Goal: Task Accomplishment & Management: Complete application form

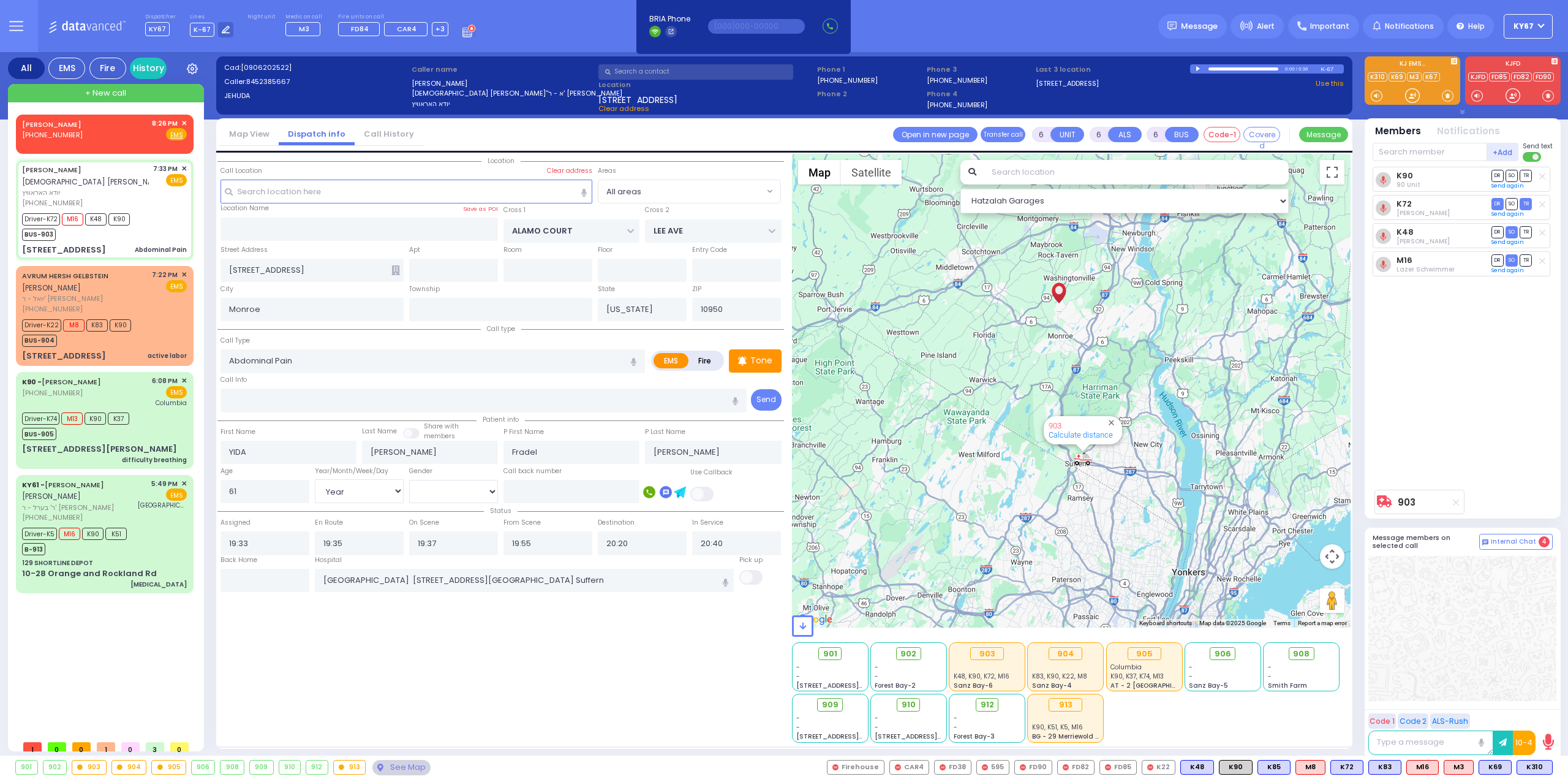
select select "Year"
select select "[DEMOGRAPHIC_DATA]"
select select
radio input "true"
select select "Year"
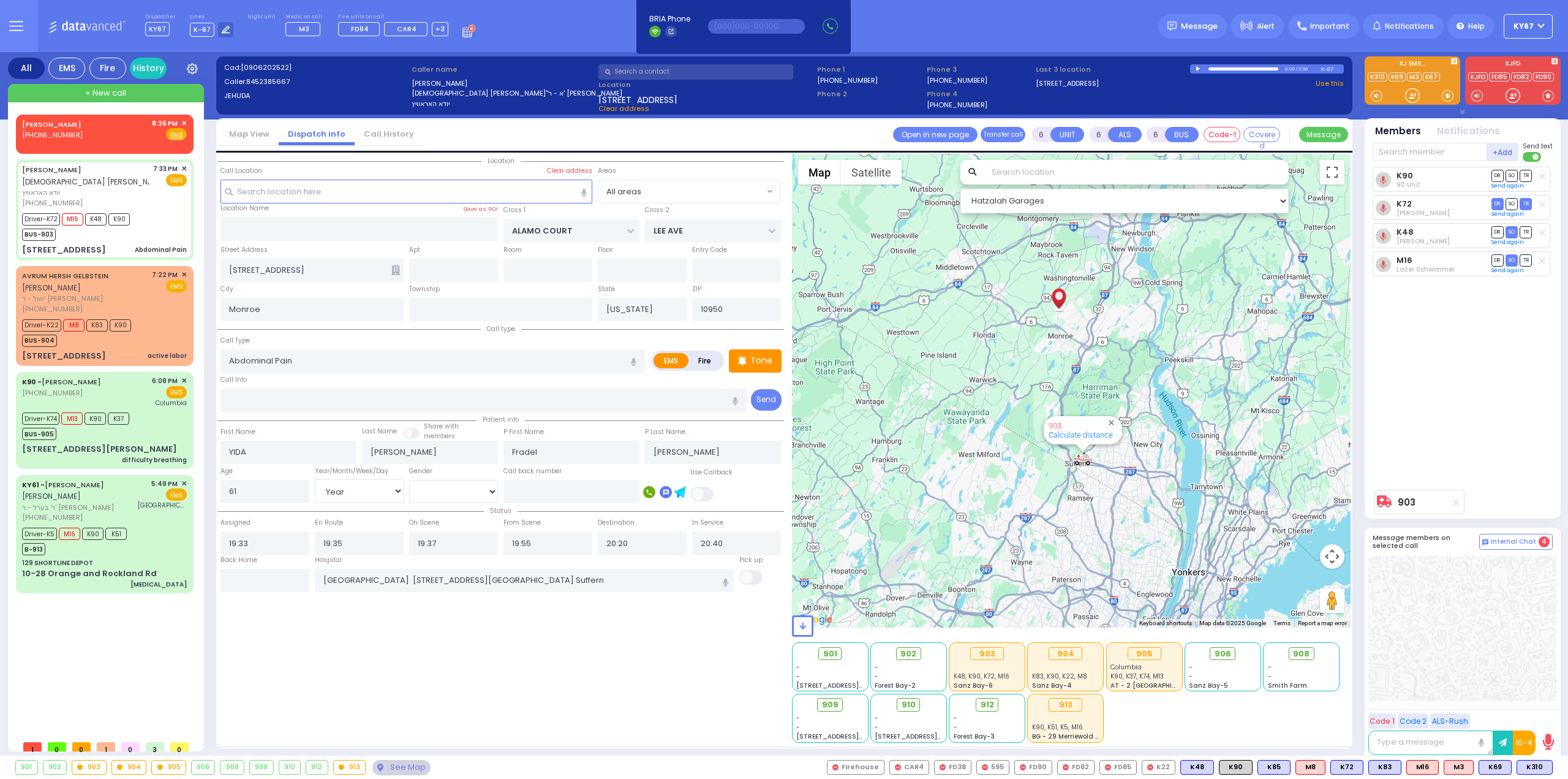
select select "[DEMOGRAPHIC_DATA]"
select select "Hatzalah Garages"
click at [86, 135] on div "WECHTER PESSIE (845) 492-5692 8:26 PM ✕ Fire EMS" at bounding box center [104, 129] width 165 height 23
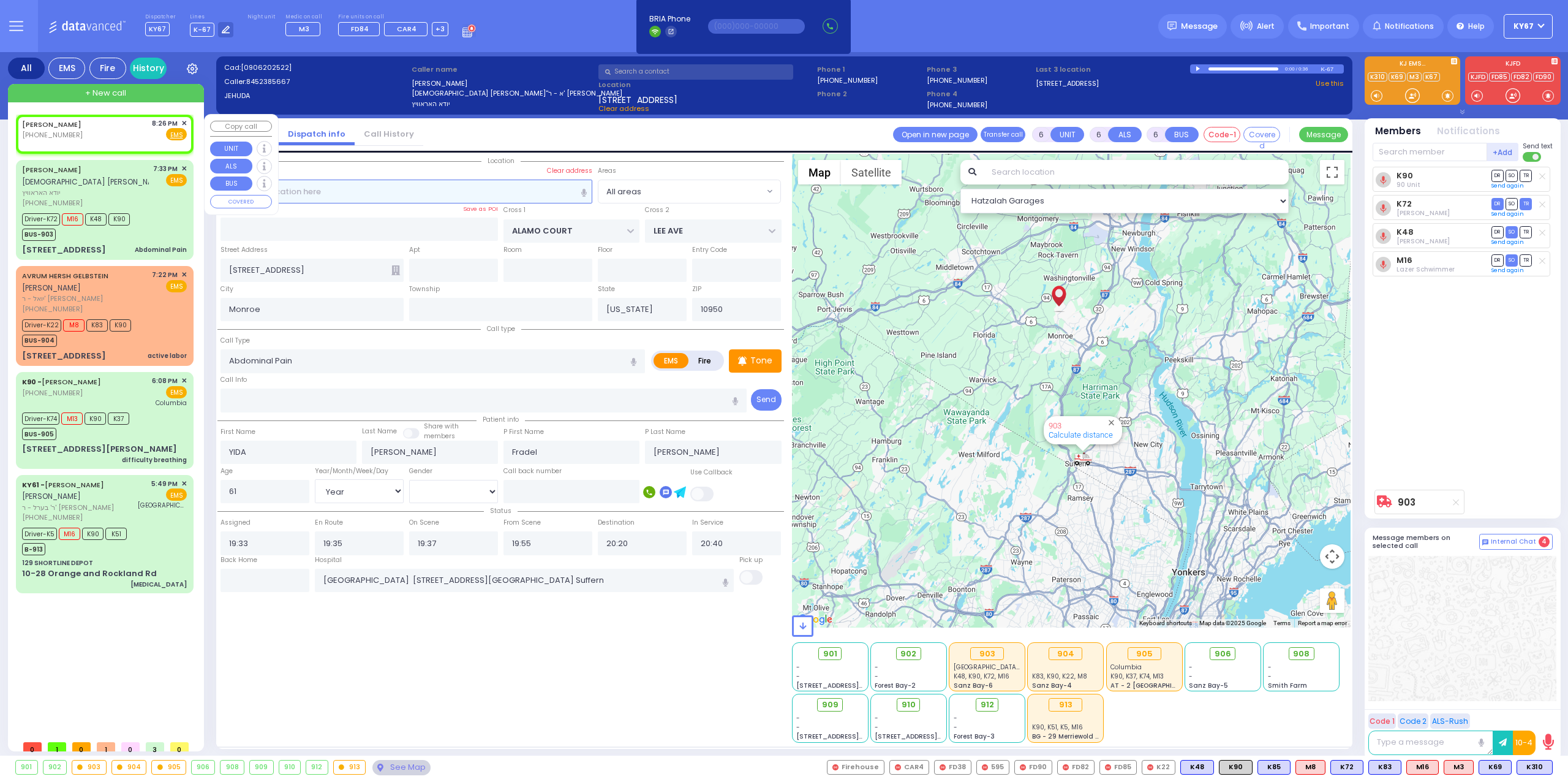
type input "2"
type input "1"
select select
radio input "true"
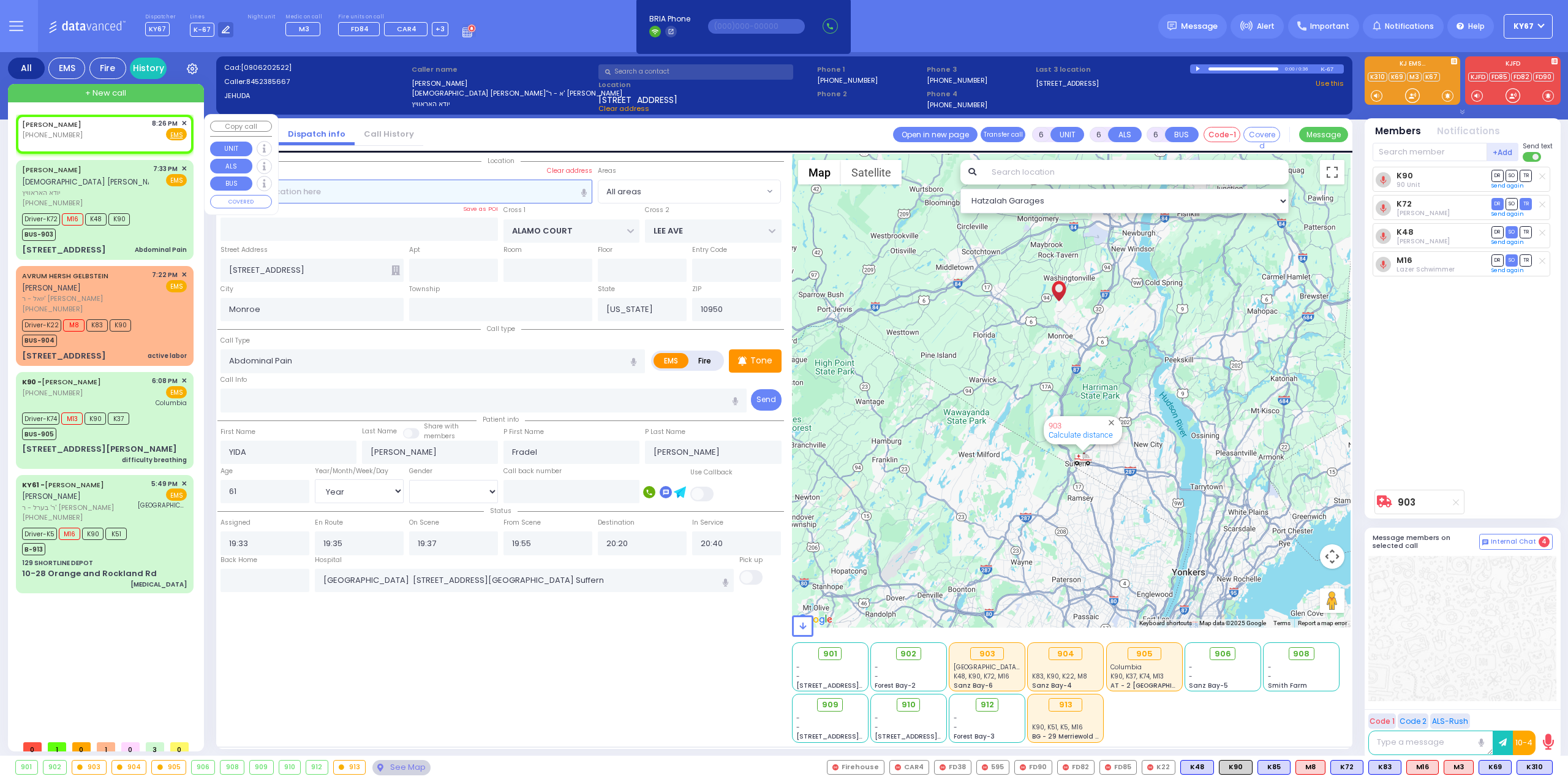
select select
type input "20:26"
select select "Hatzalah Garages"
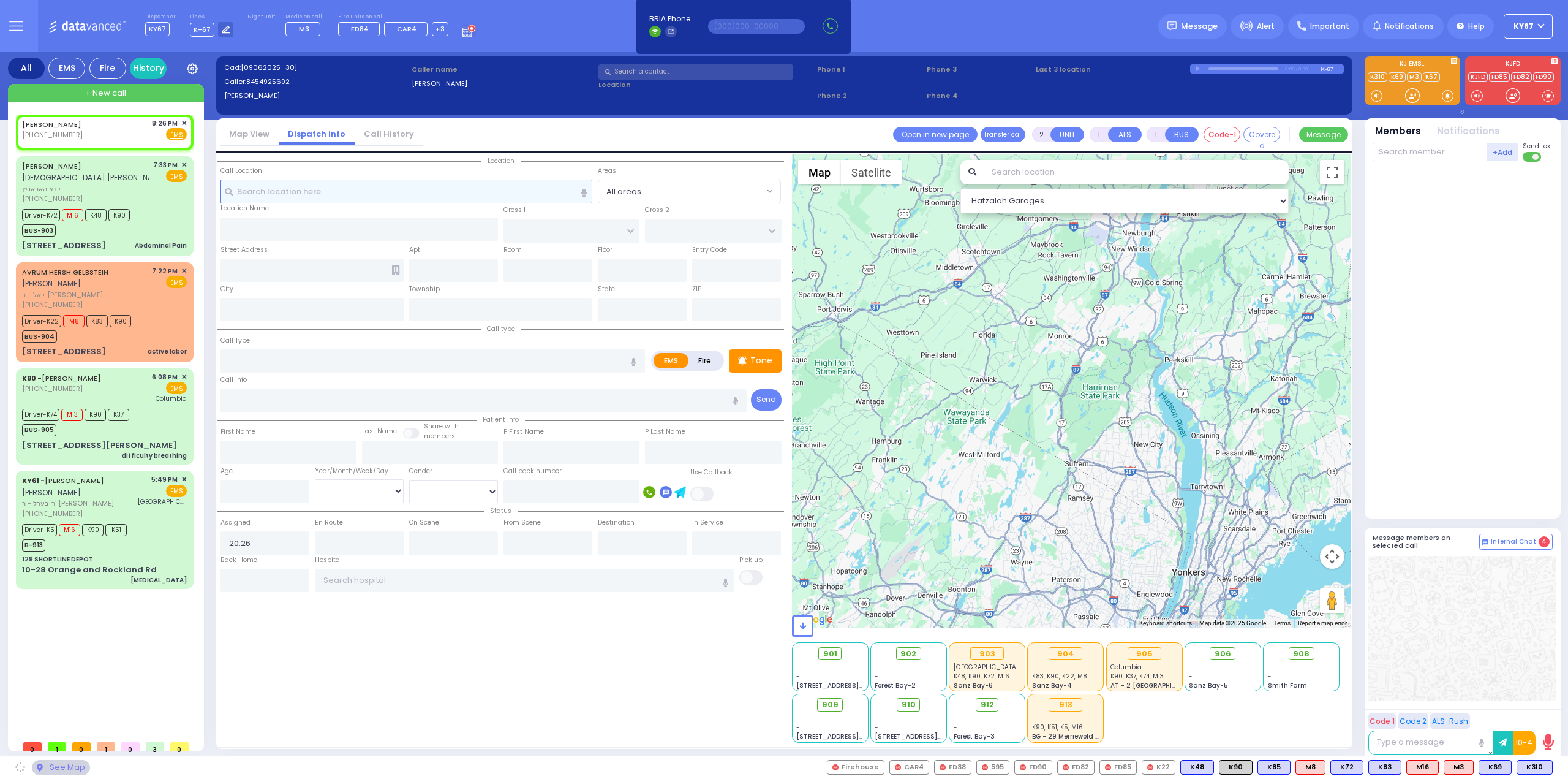
select select
radio input "true"
select select
select select "Hatzalah Garages"
click at [422, 185] on input "text" at bounding box center [406, 191] width 372 height 23
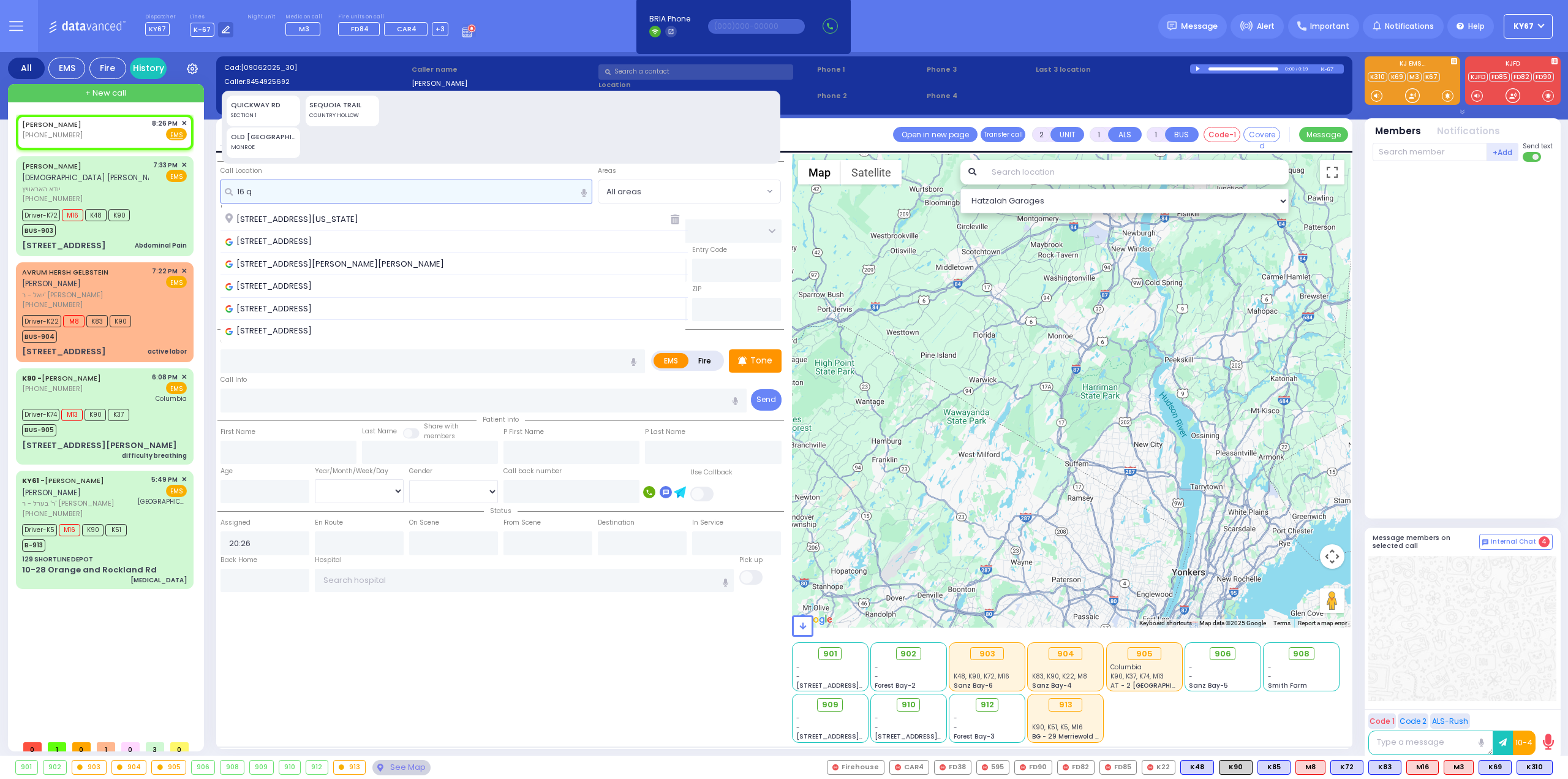
type input "16 q"
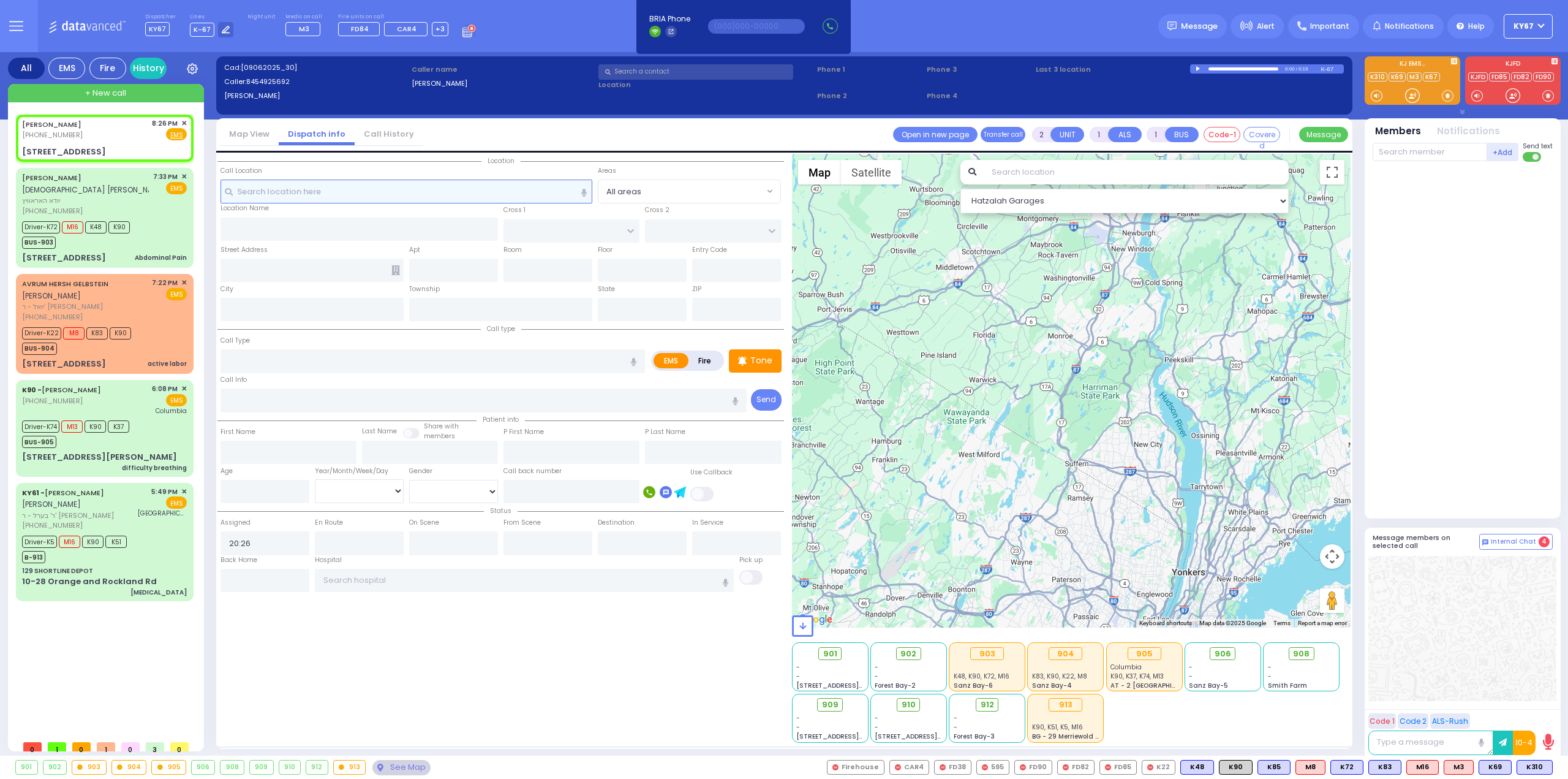
select select
radio input "true"
select select
select select "Hatzalah Garages"
type input "LUBLIN WAY"
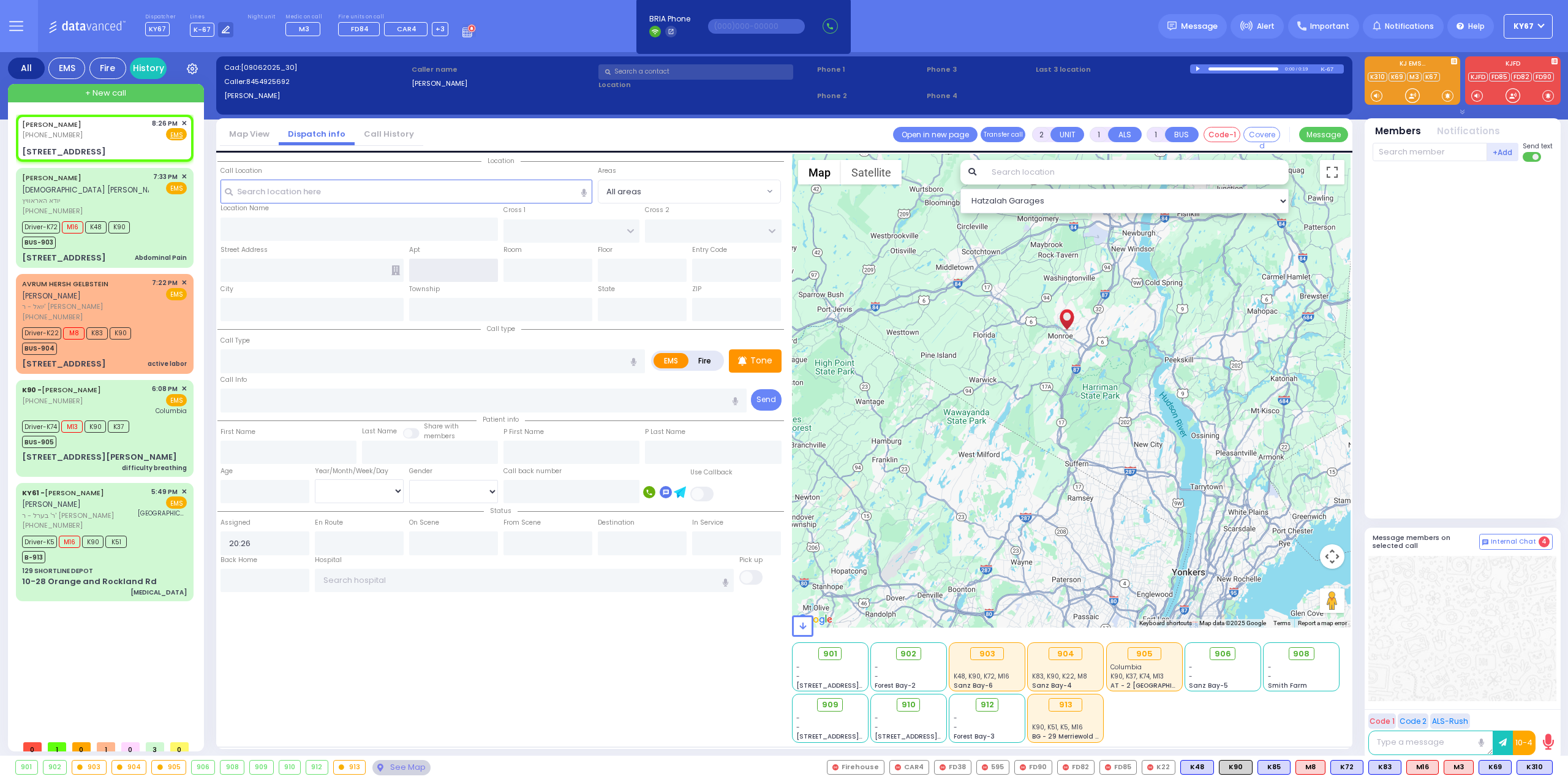
type input "RIMENEV COURT"
type input "16 Quickway Road"
type input "Monroe"
type input "New York"
type input "10950"
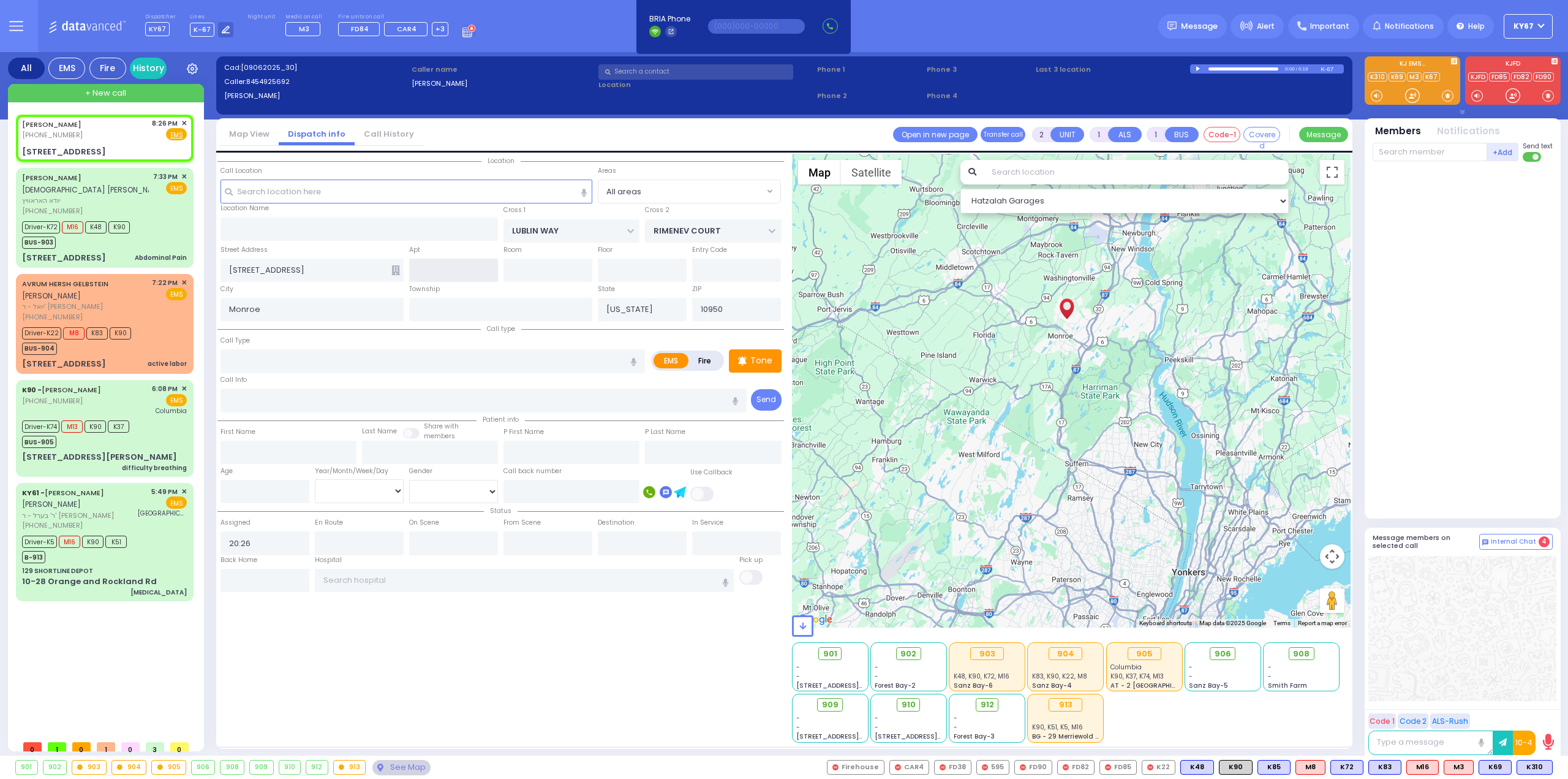
select select "SECTION 1"
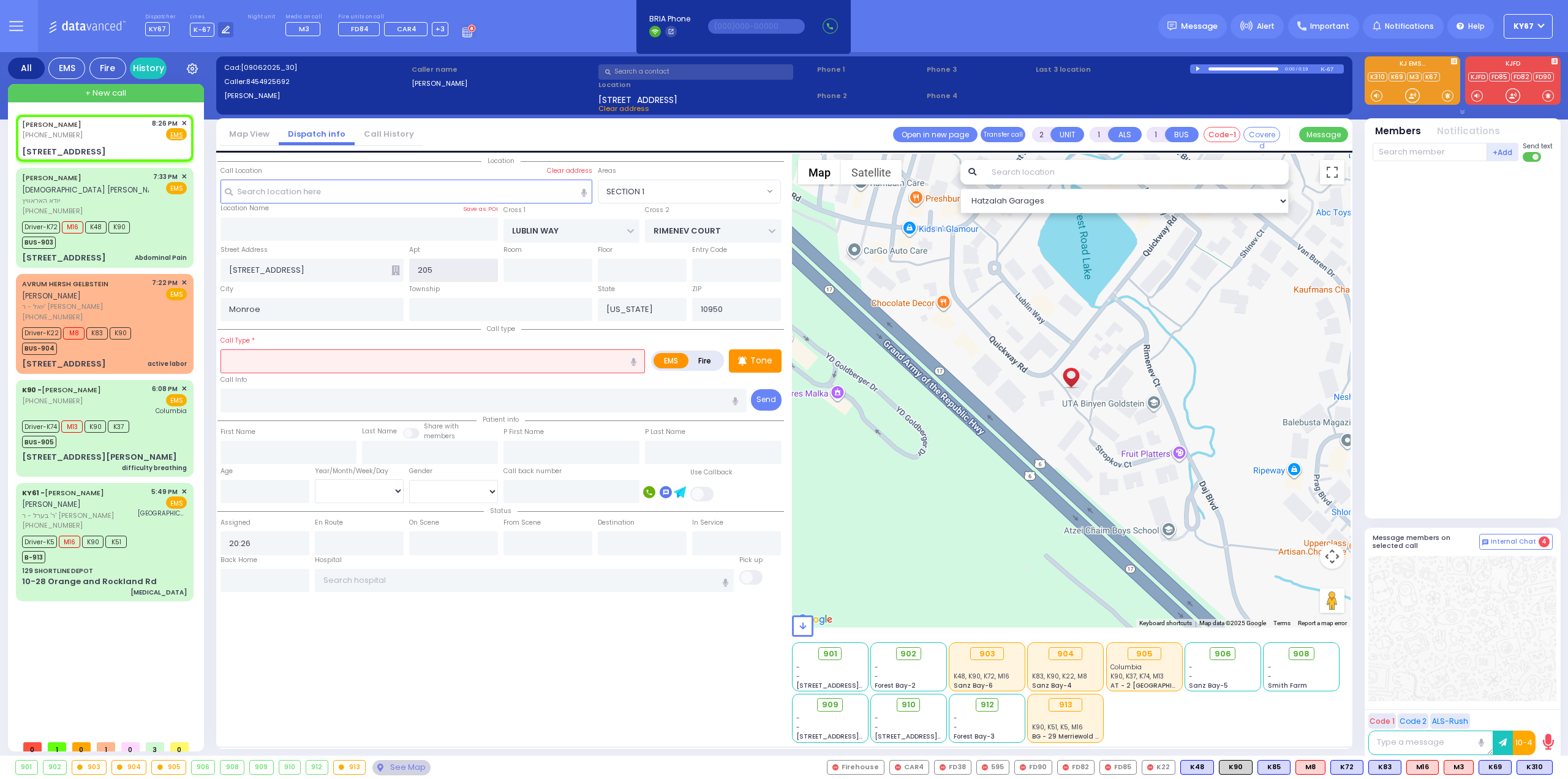
type input "205"
click at [392, 271] on icon at bounding box center [395, 270] width 8 height 10
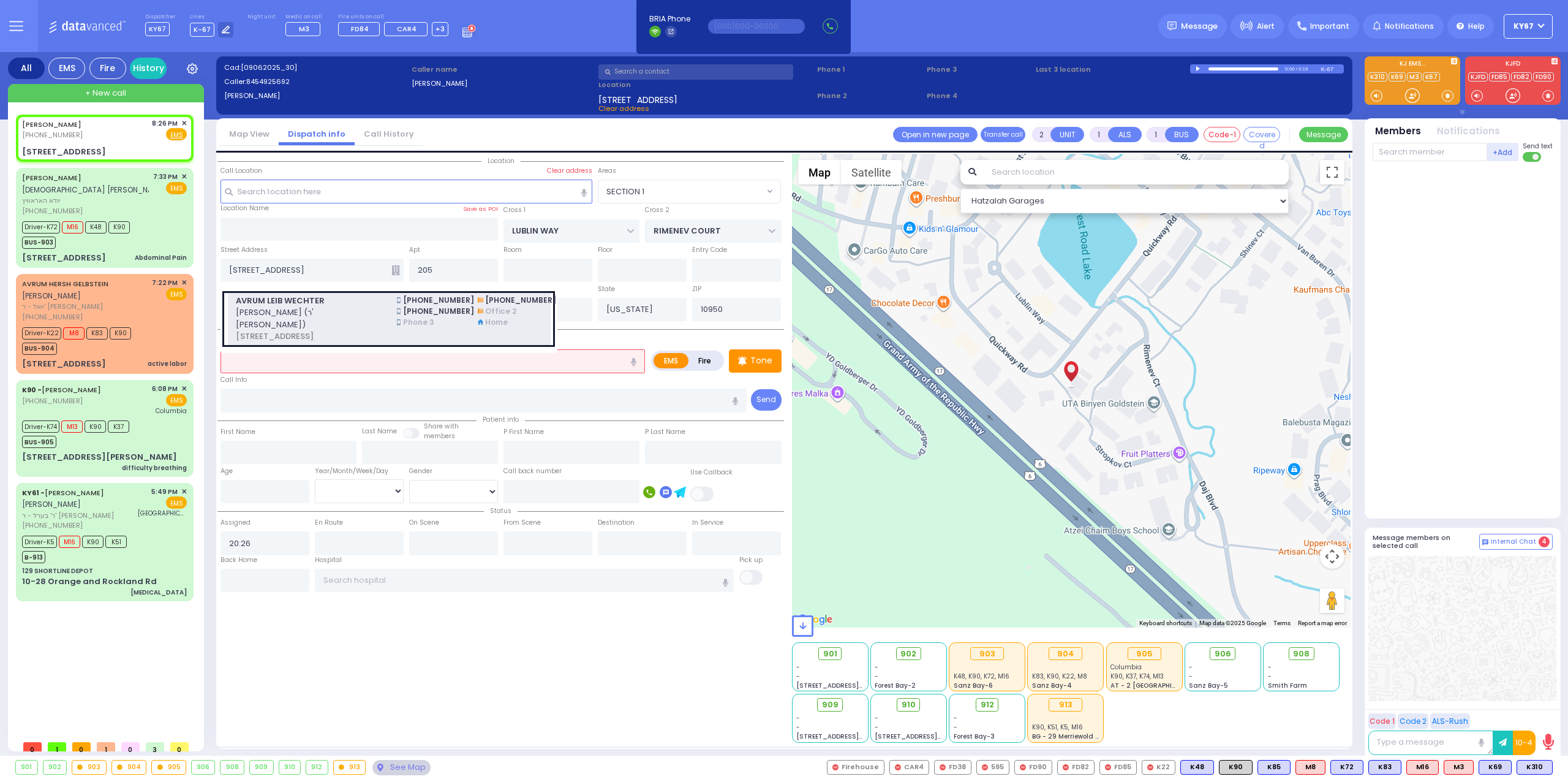
click at [385, 313] on div "AVRUM LEIB WECHTER אברהם לייב וועכטער (ר' מרדכי - ר' גבריאל ווייס) 16 QUICKWAY …" at bounding box center [308, 319] width 162 height 48
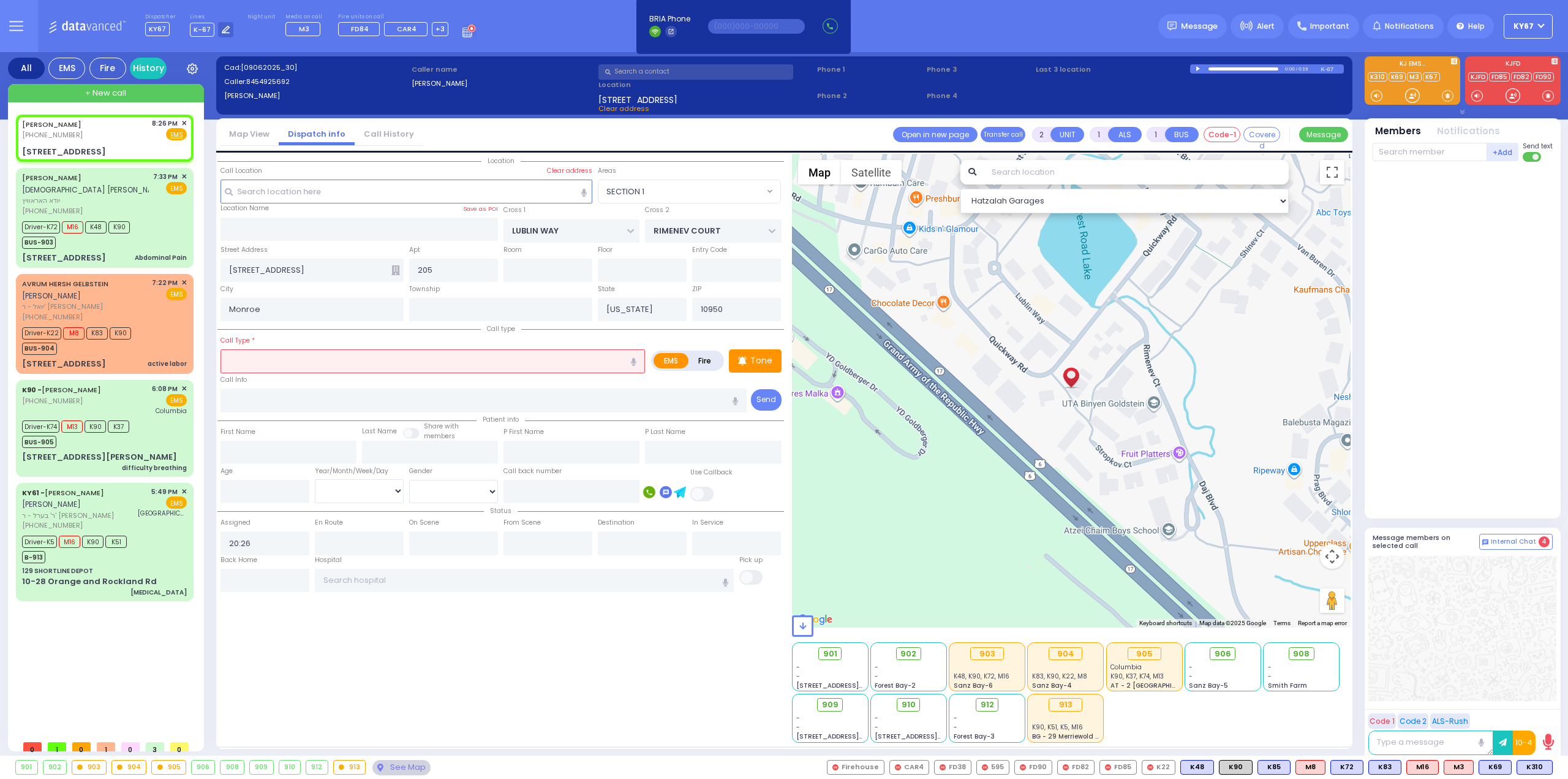
select select
radio input "true"
select select
select select "Hatzalah Garages"
click at [303, 367] on input "text" at bounding box center [432, 361] width 425 height 23
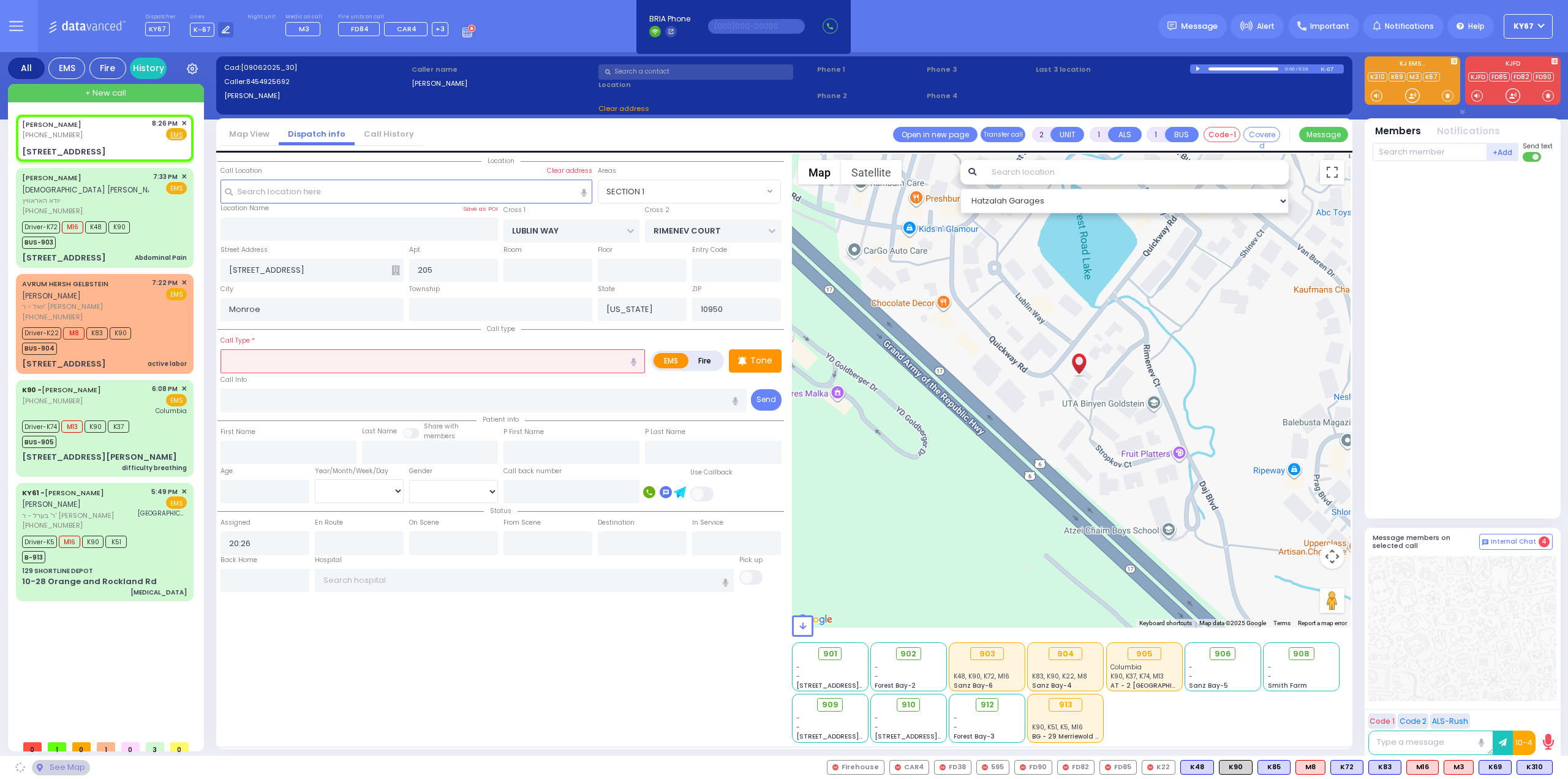
select select "SECTION 1"
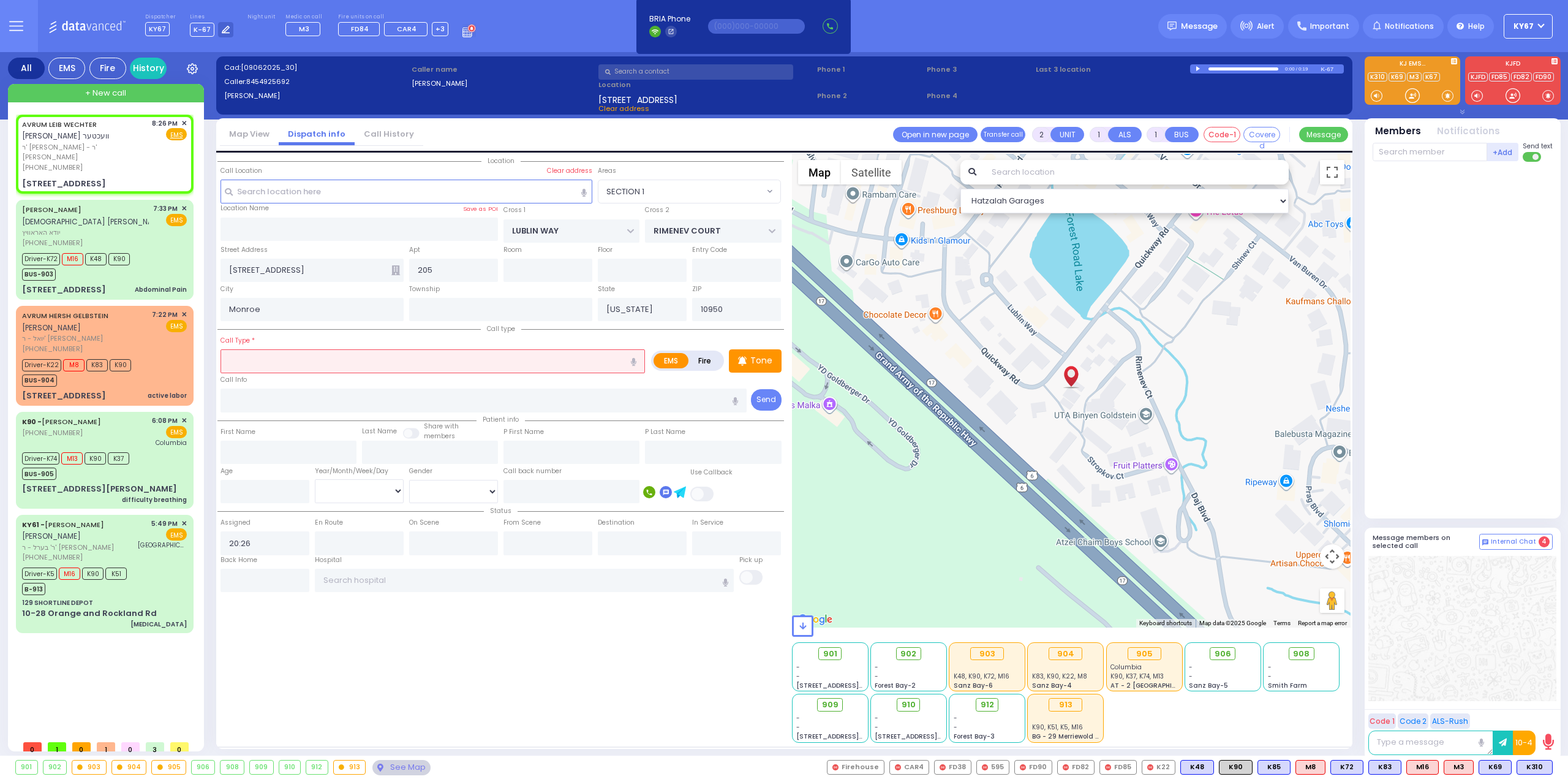
select select
radio input "true"
type input "AVRUM LEIB"
type input "WECHTER"
select select
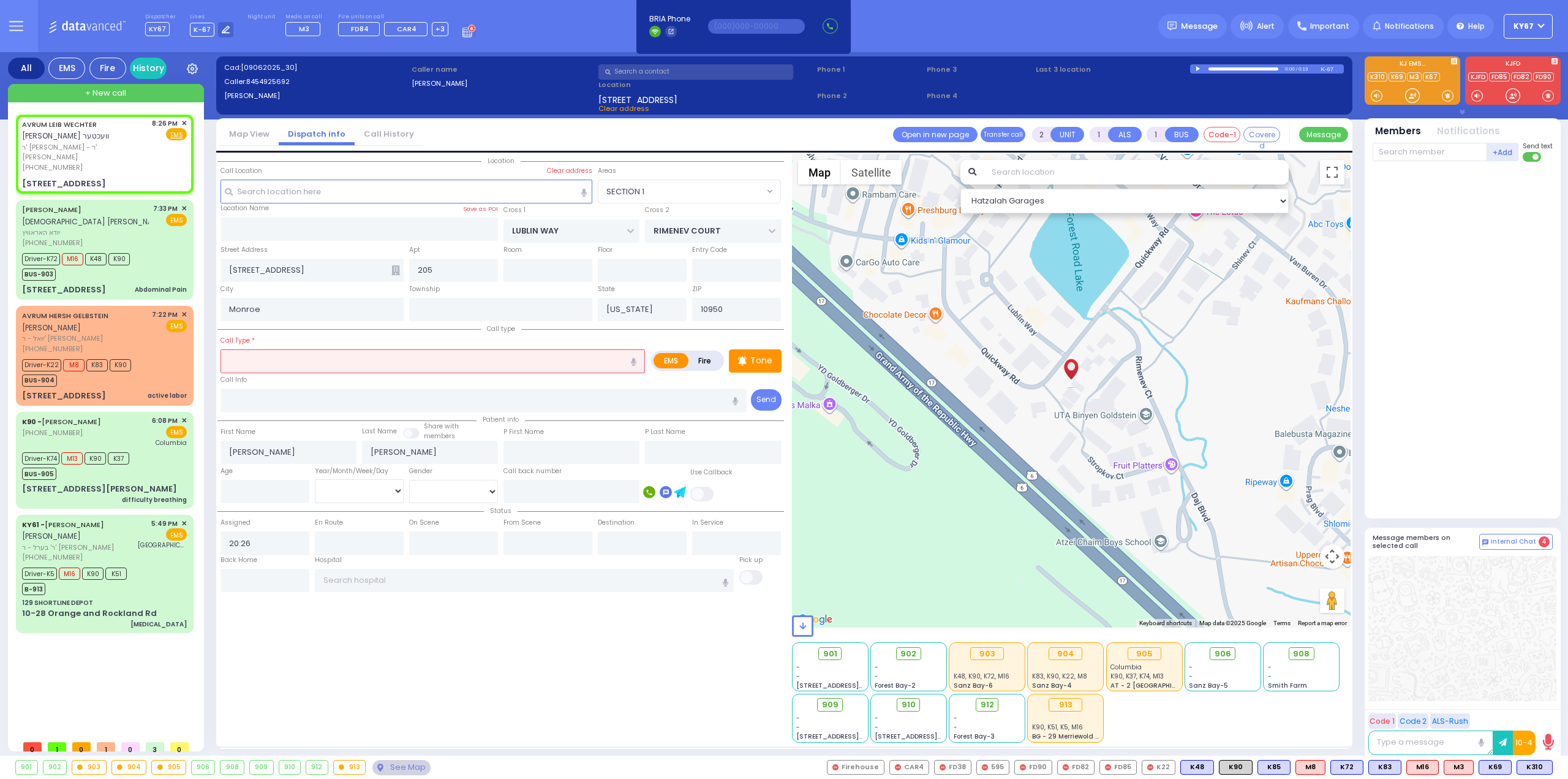
select select "Hatzalah Garages"
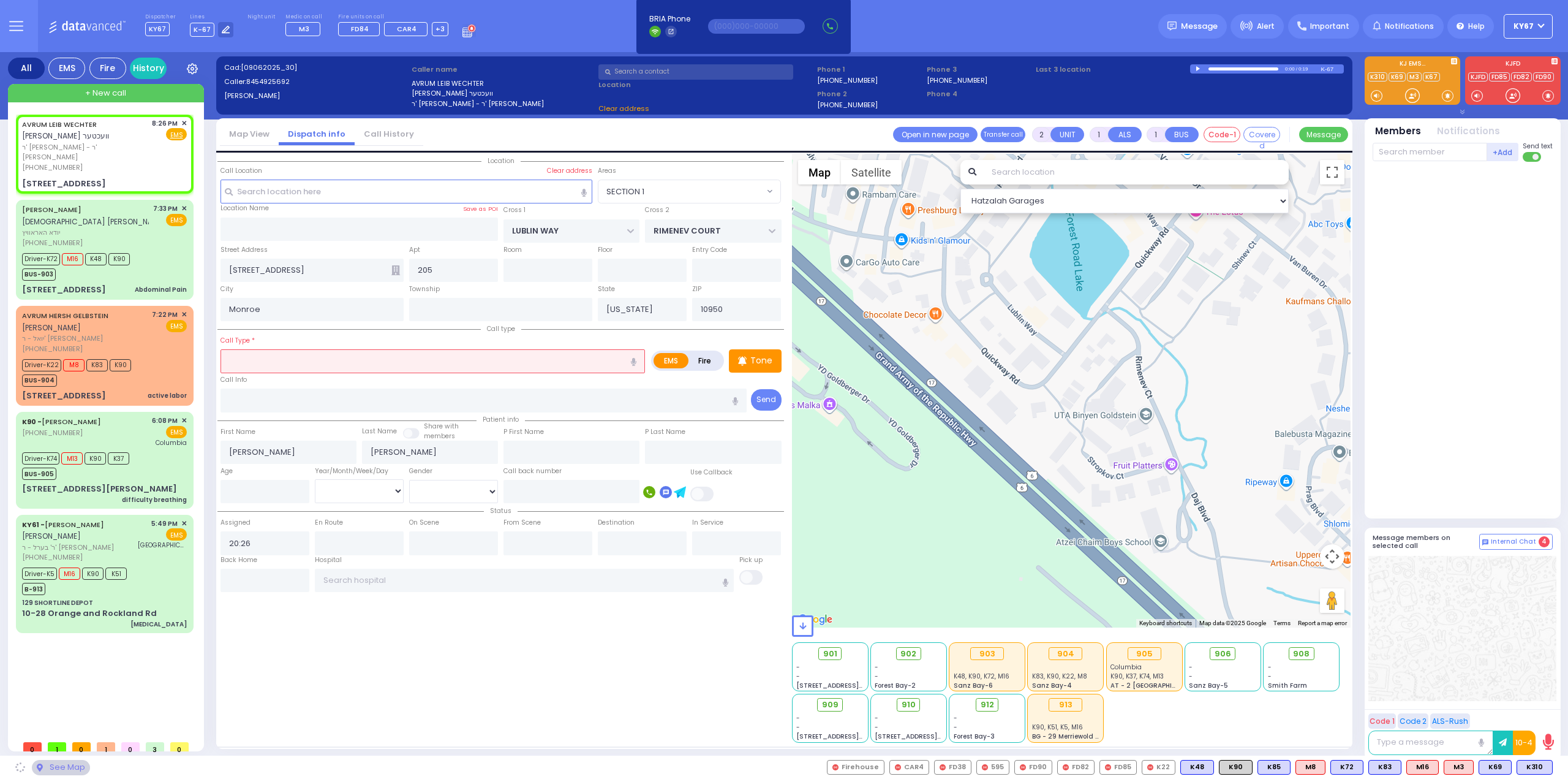
type input "t"
type input "16 QUICKWAY RD"
type input "Kiryas Joel"
type input "tr"
select select "SECTION 1"
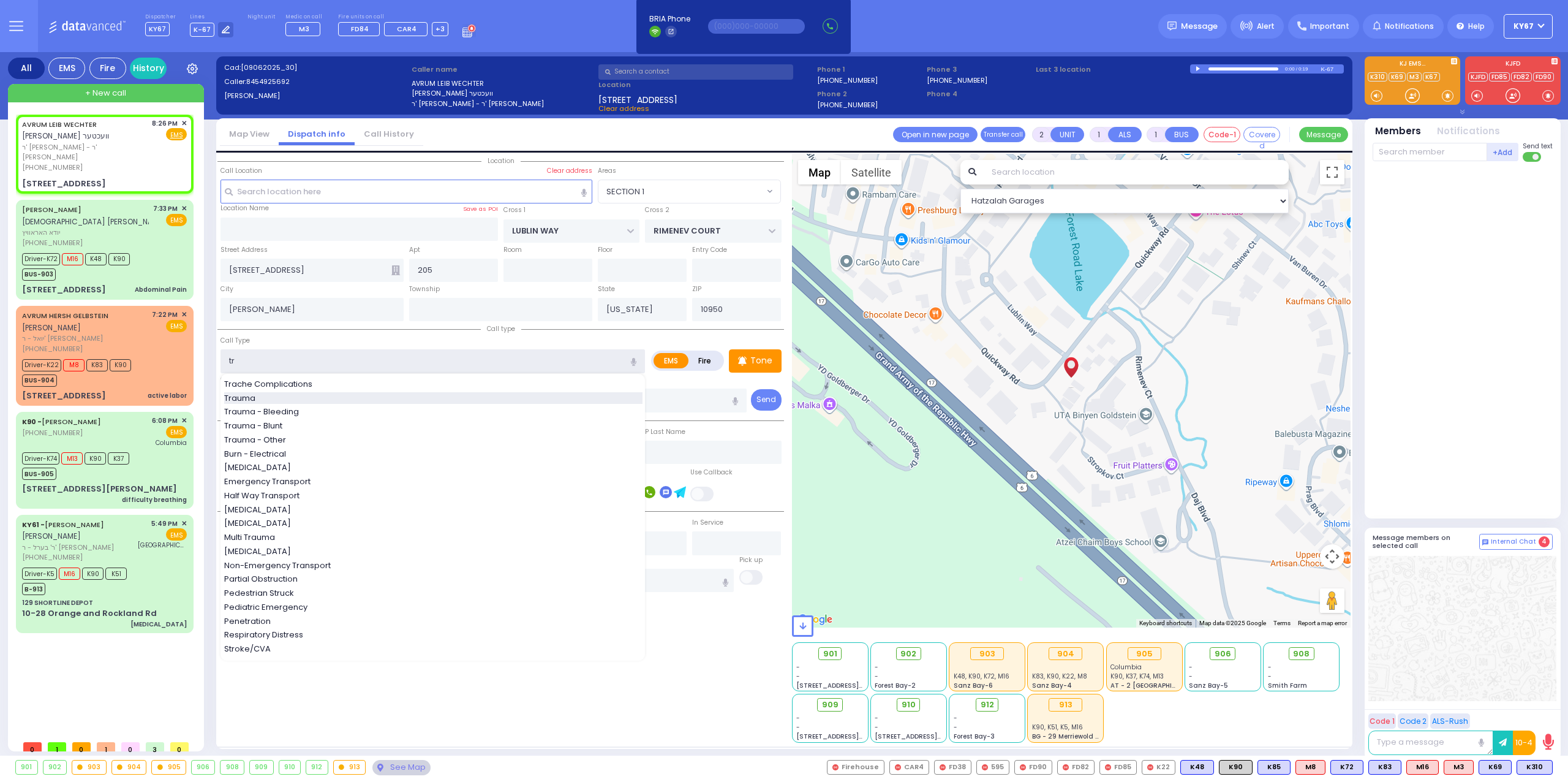
type input "Trauma"
type input "0"
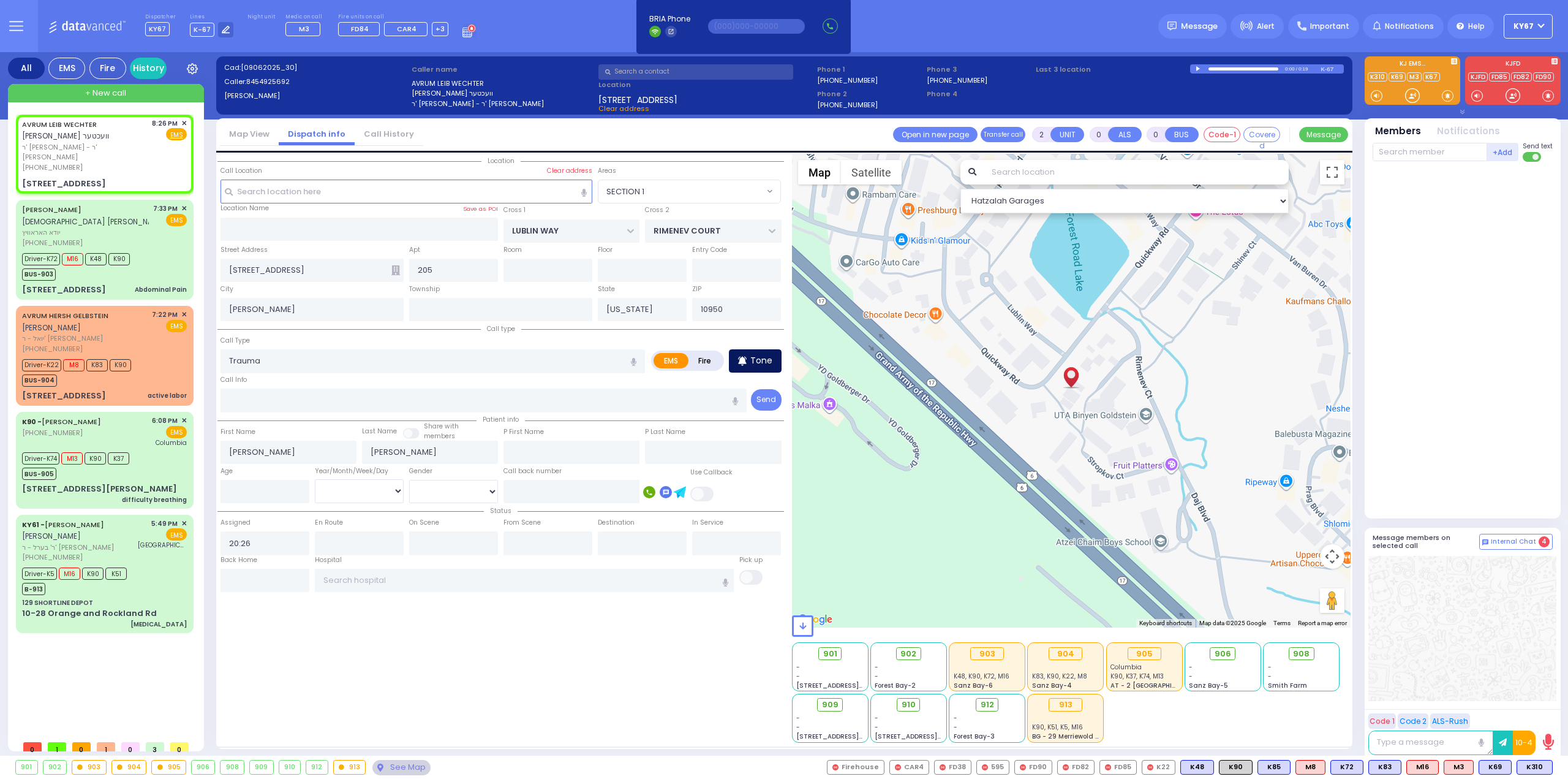
click at [762, 365] on p "Tone" at bounding box center [761, 360] width 22 height 13
select select
radio input "true"
select select
select select "Hatzalah Garages"
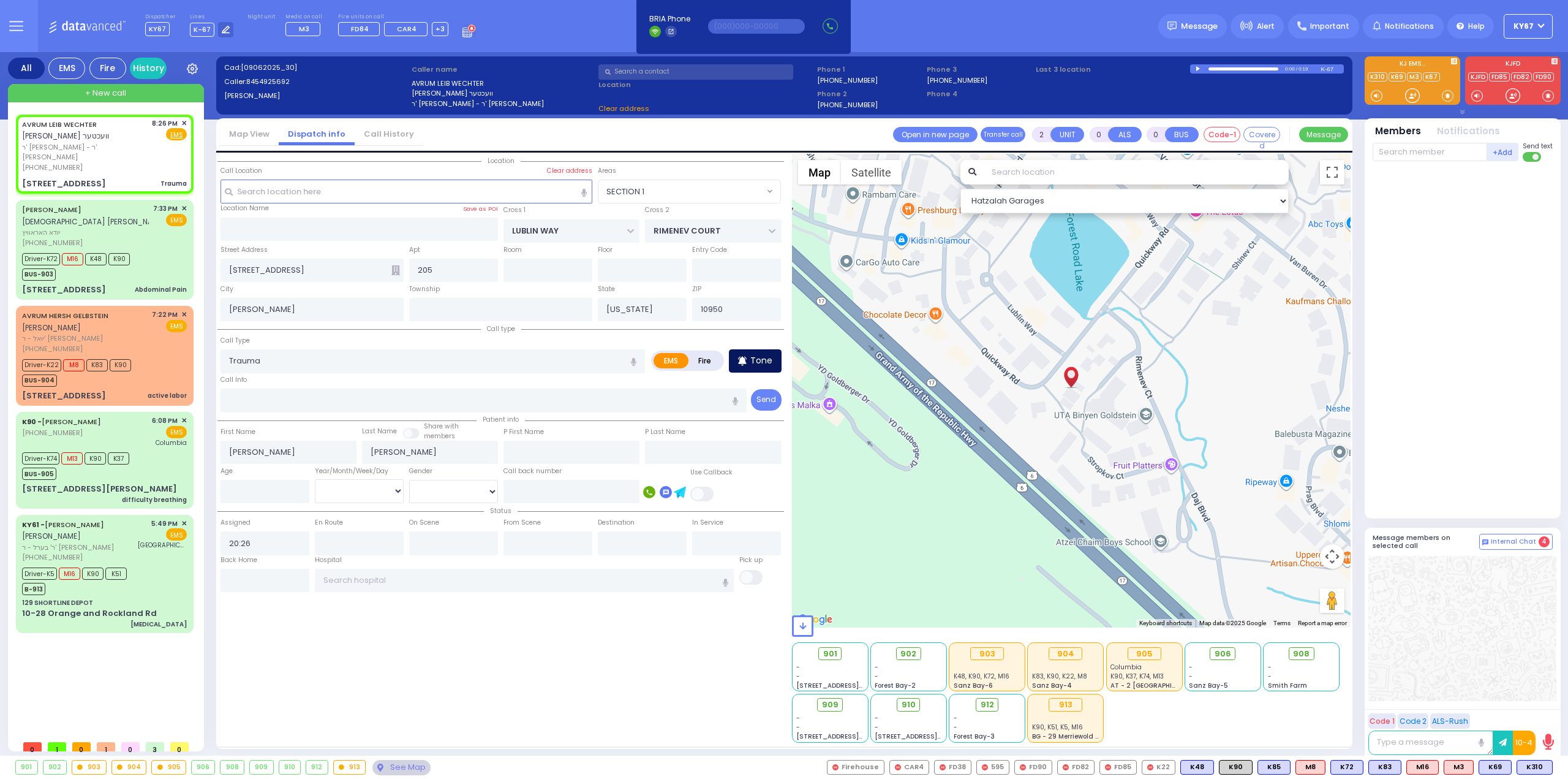
select select "SECTION 1"
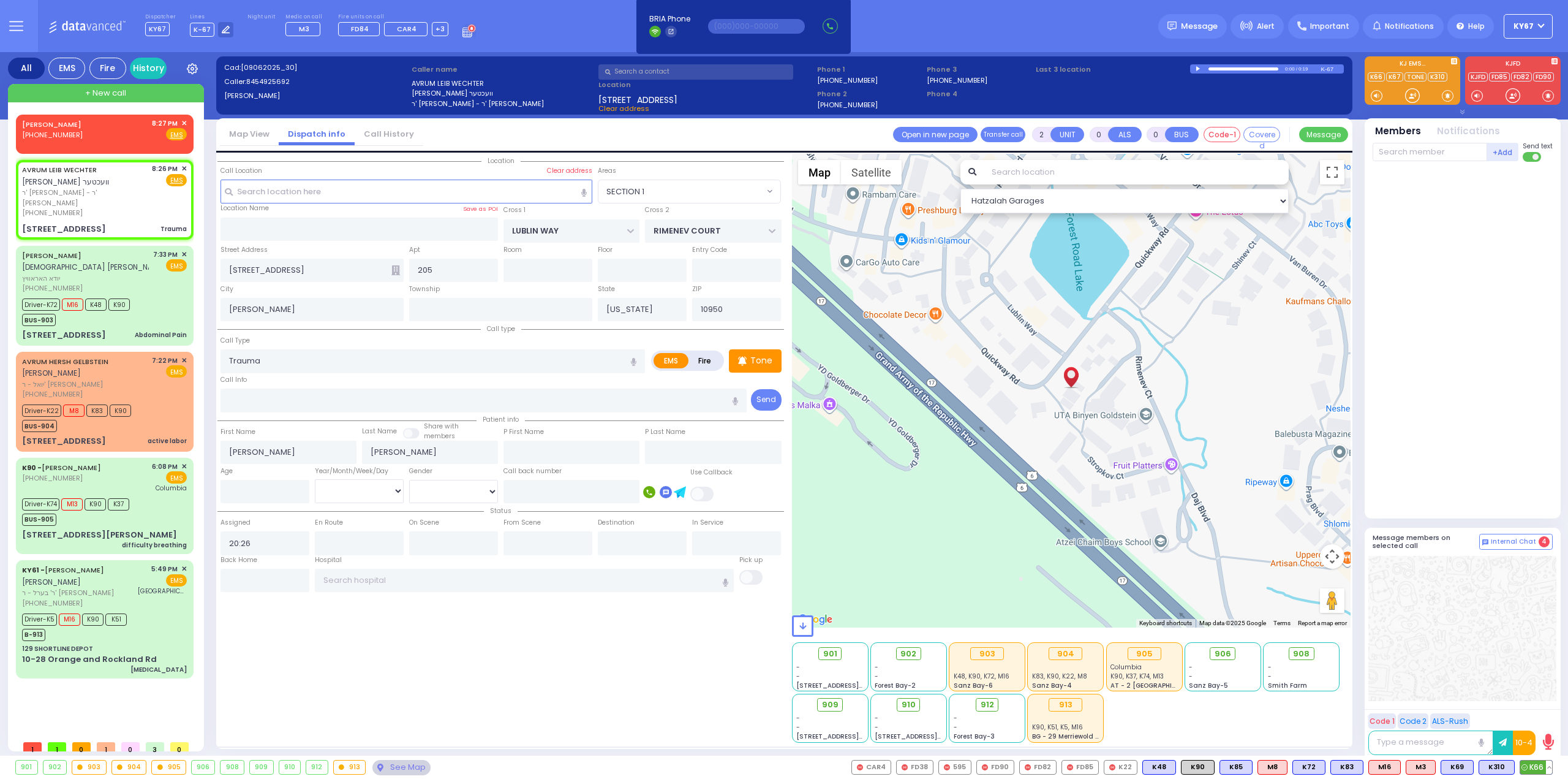
click at [1532, 767] on span "K66" at bounding box center [1536, 767] width 32 height 14
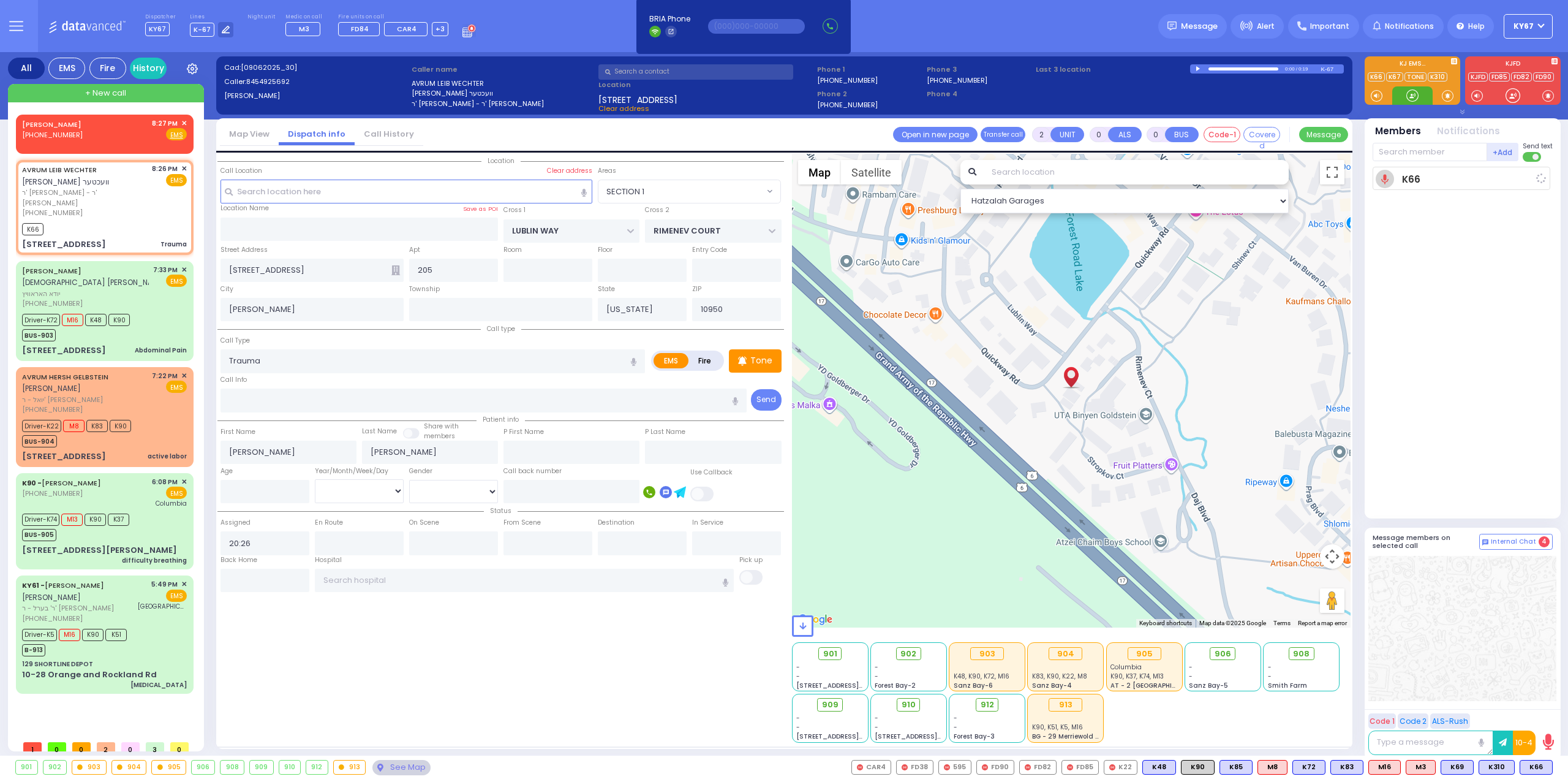
select select
radio input "true"
select select
type input "20:27"
select select "Hatzalah Garages"
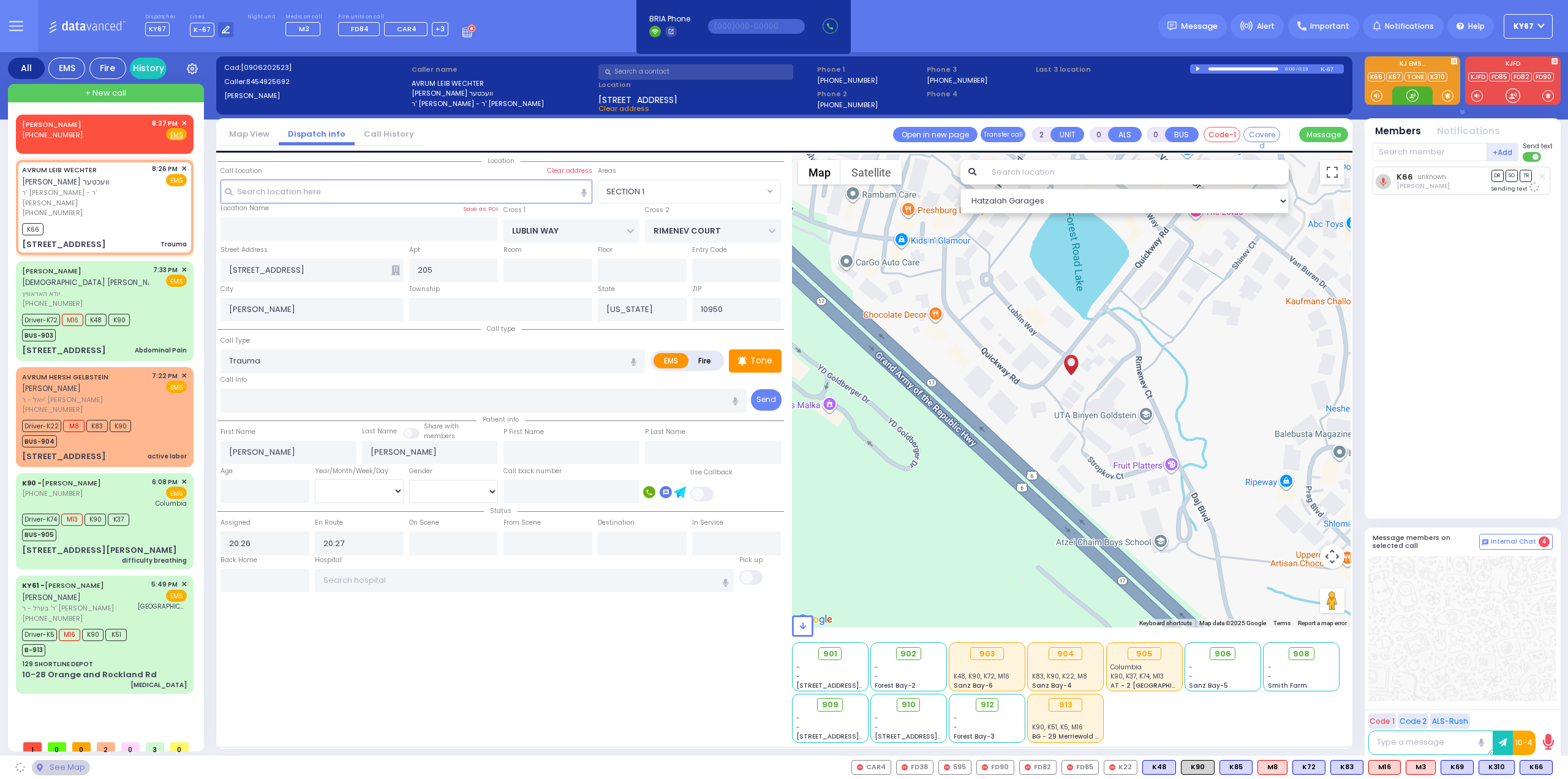
select select "SECTION 1"
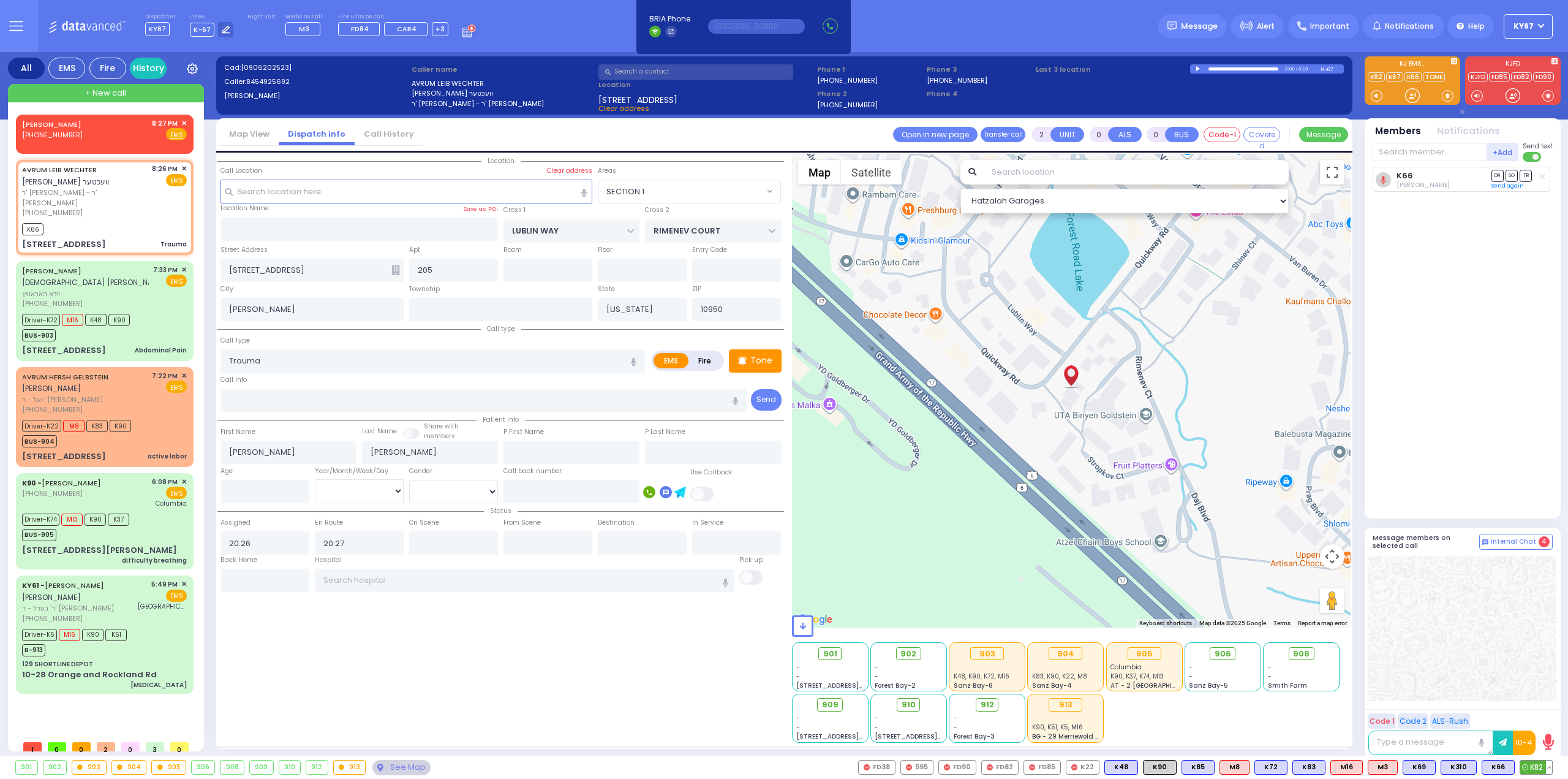
click at [1536, 767] on span "K82" at bounding box center [1536, 767] width 32 height 14
select select
radio input "true"
select select
select select "Hatzalah Garages"
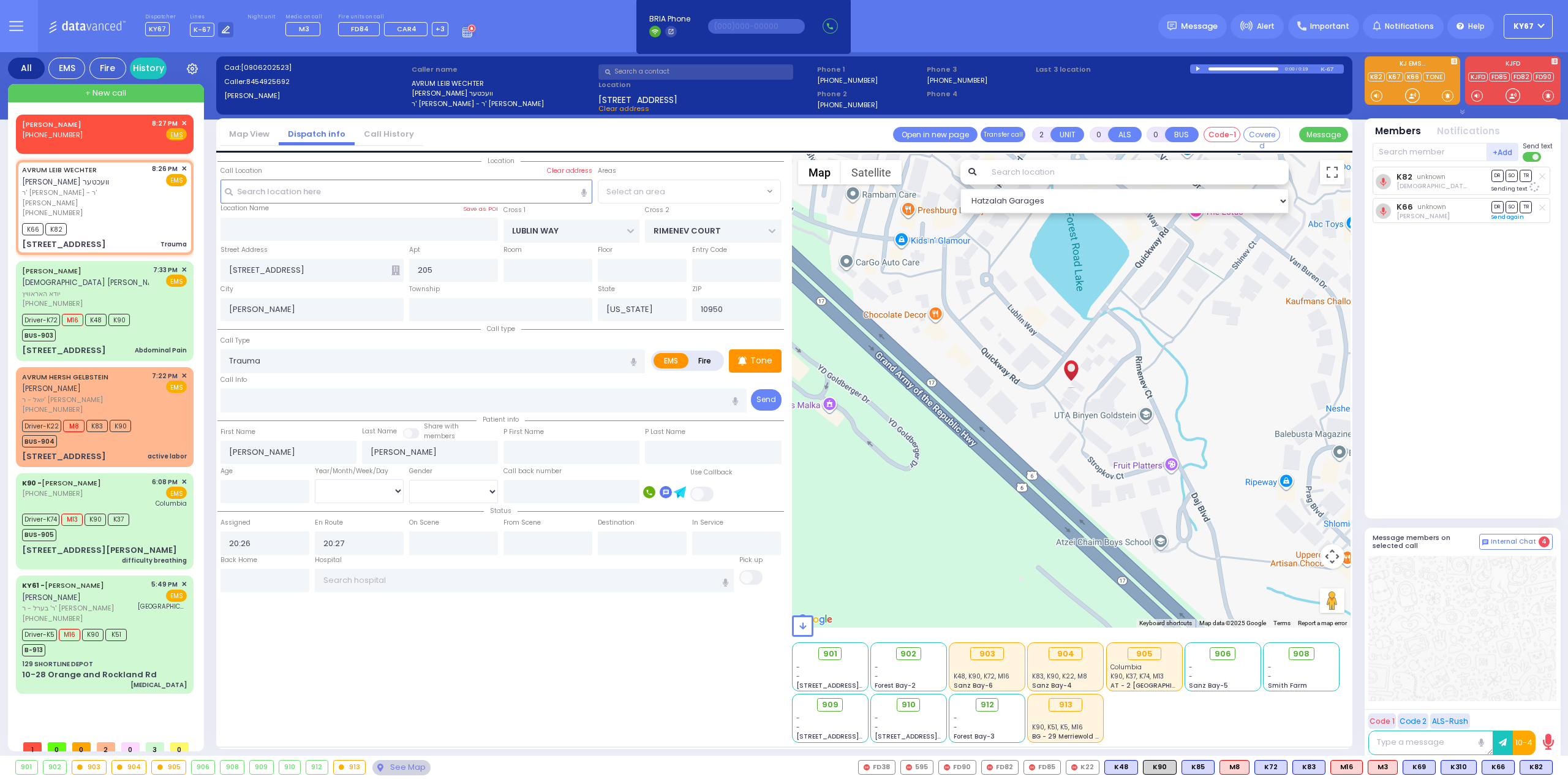
select select "SECTION 1"
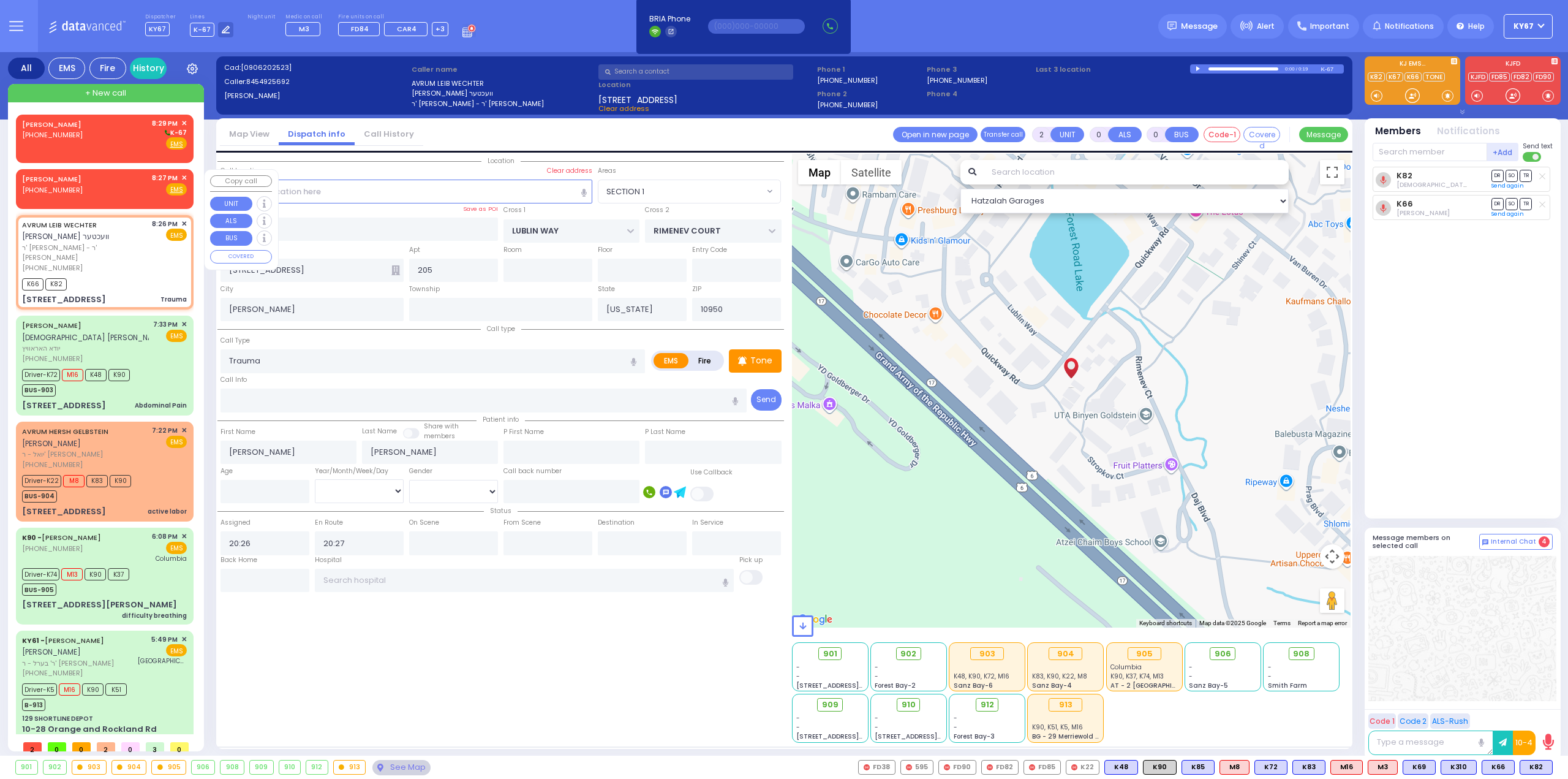
click at [183, 177] on span "✕" at bounding box center [183, 178] width 5 height 11
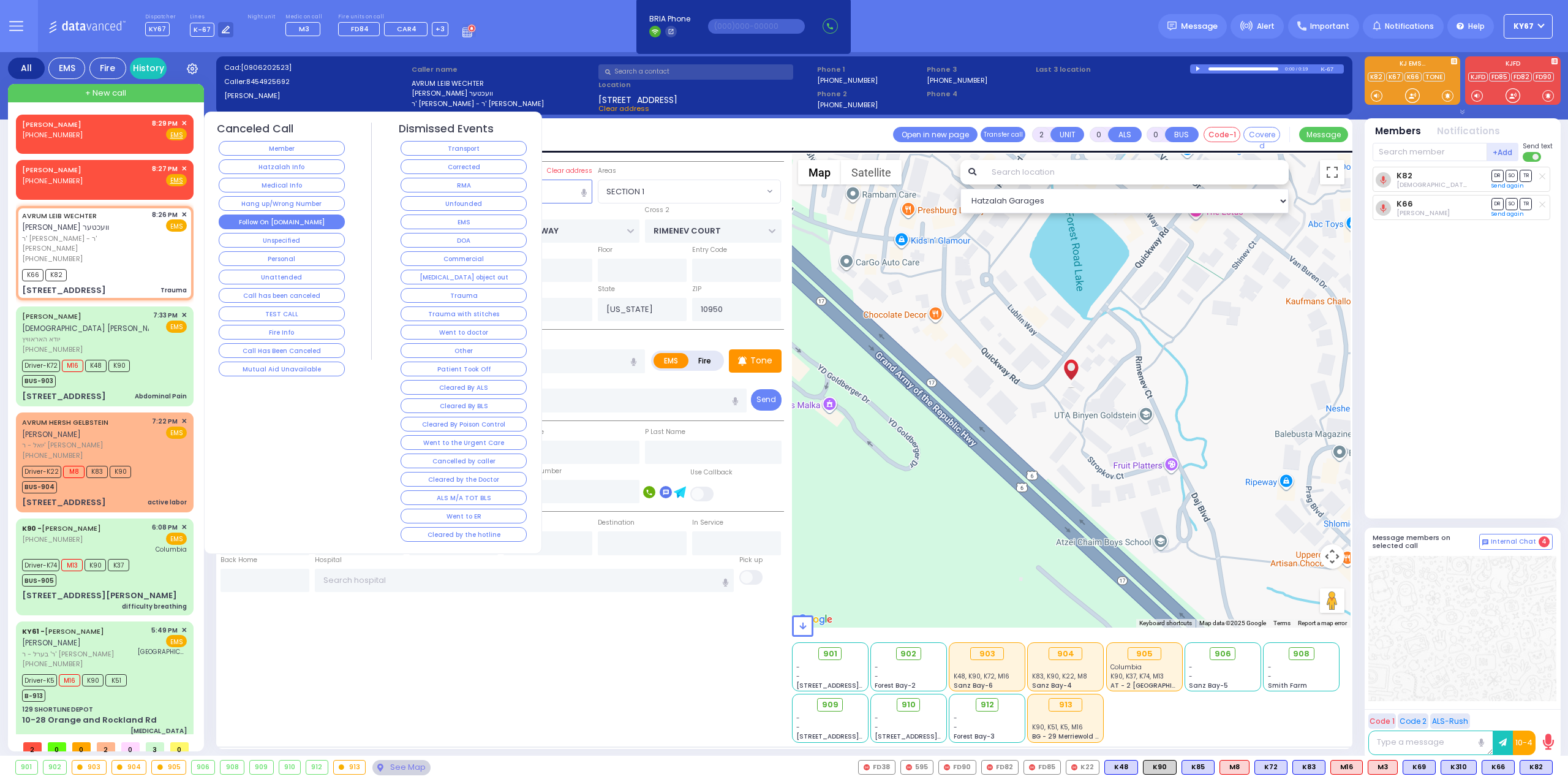
click at [274, 221] on button "Follow On [DOMAIN_NAME]" at bounding box center [282, 222] width 126 height 15
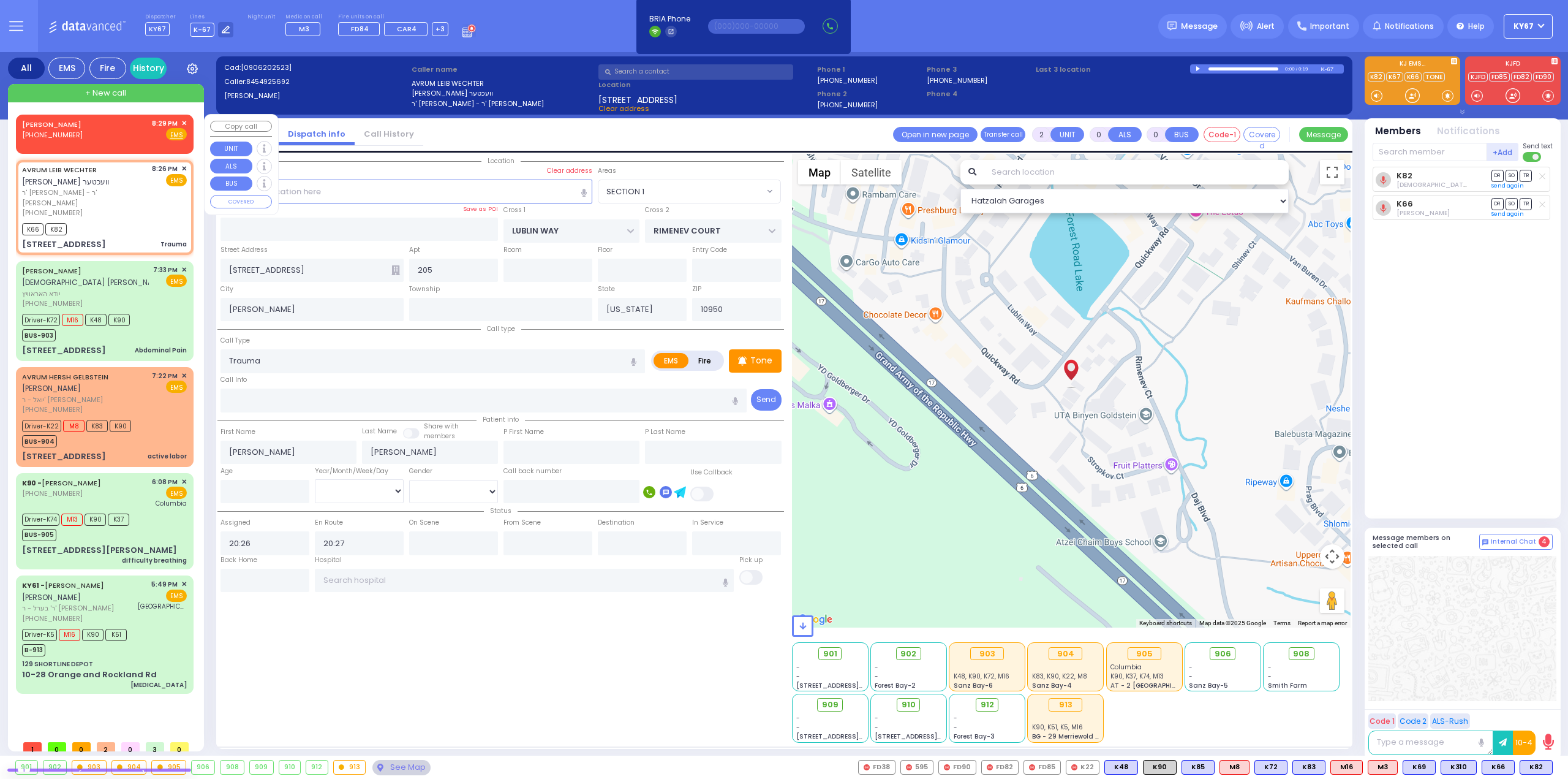
click at [183, 120] on span "✕" at bounding box center [183, 123] width 5 height 11
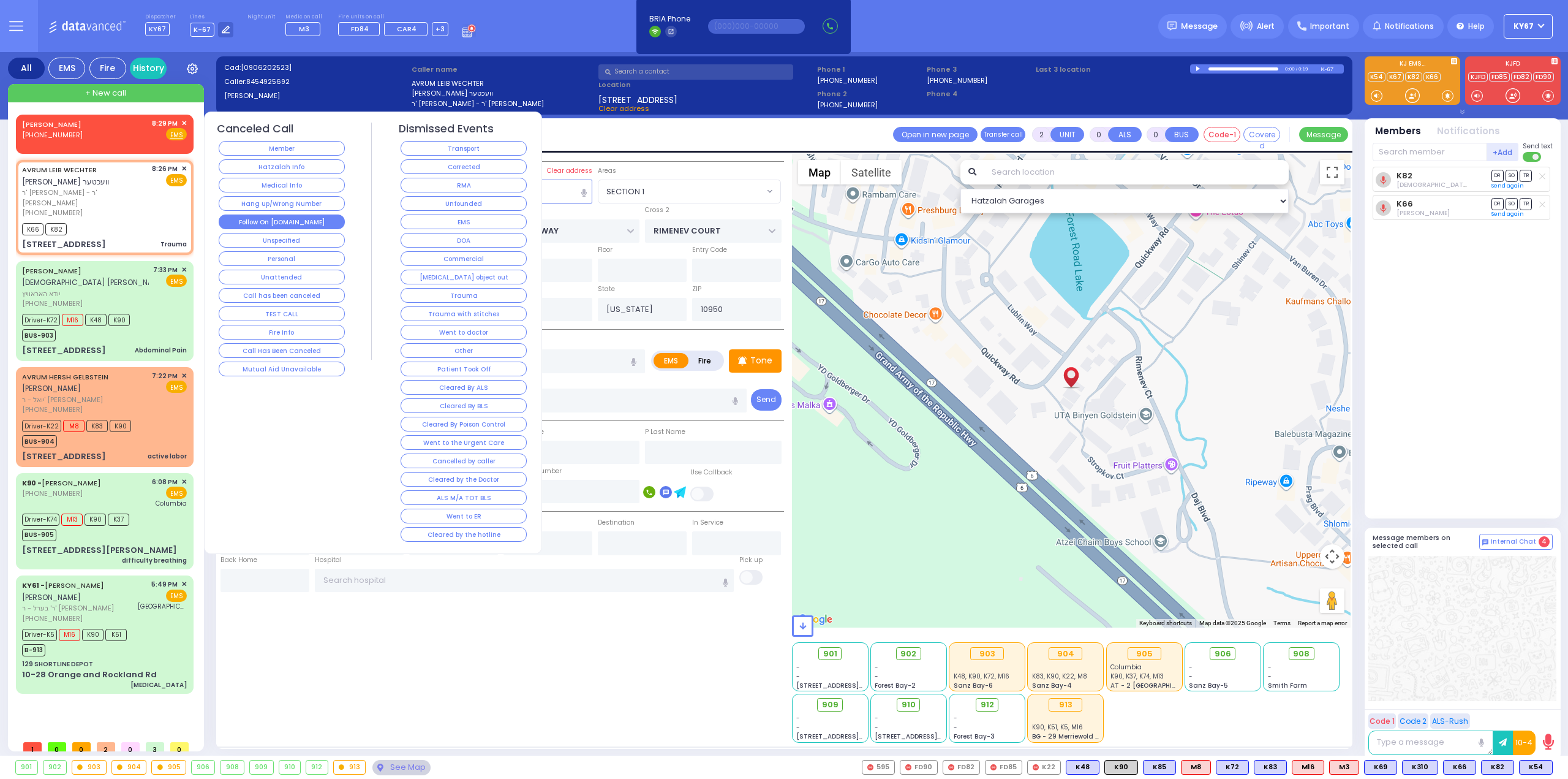
click at [280, 223] on button "Follow On [DOMAIN_NAME]" at bounding box center [282, 222] width 126 height 15
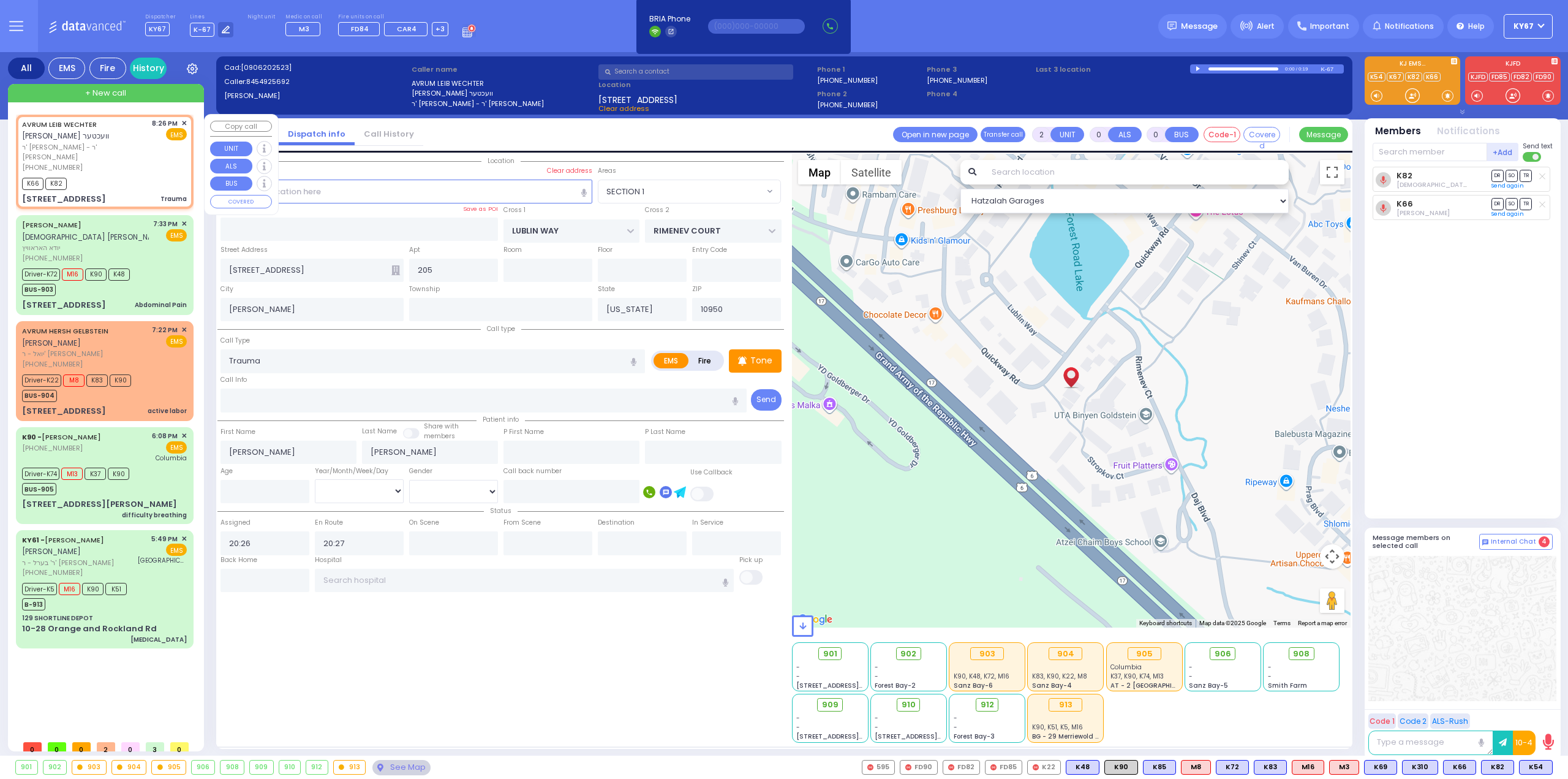
click at [91, 138] on div "AVRUM LEIB WECHTER אברהם לייב וועכטער" at bounding box center [84, 130] width 126 height 24
select select
radio input "true"
select select
select select "Hatzalah Garages"
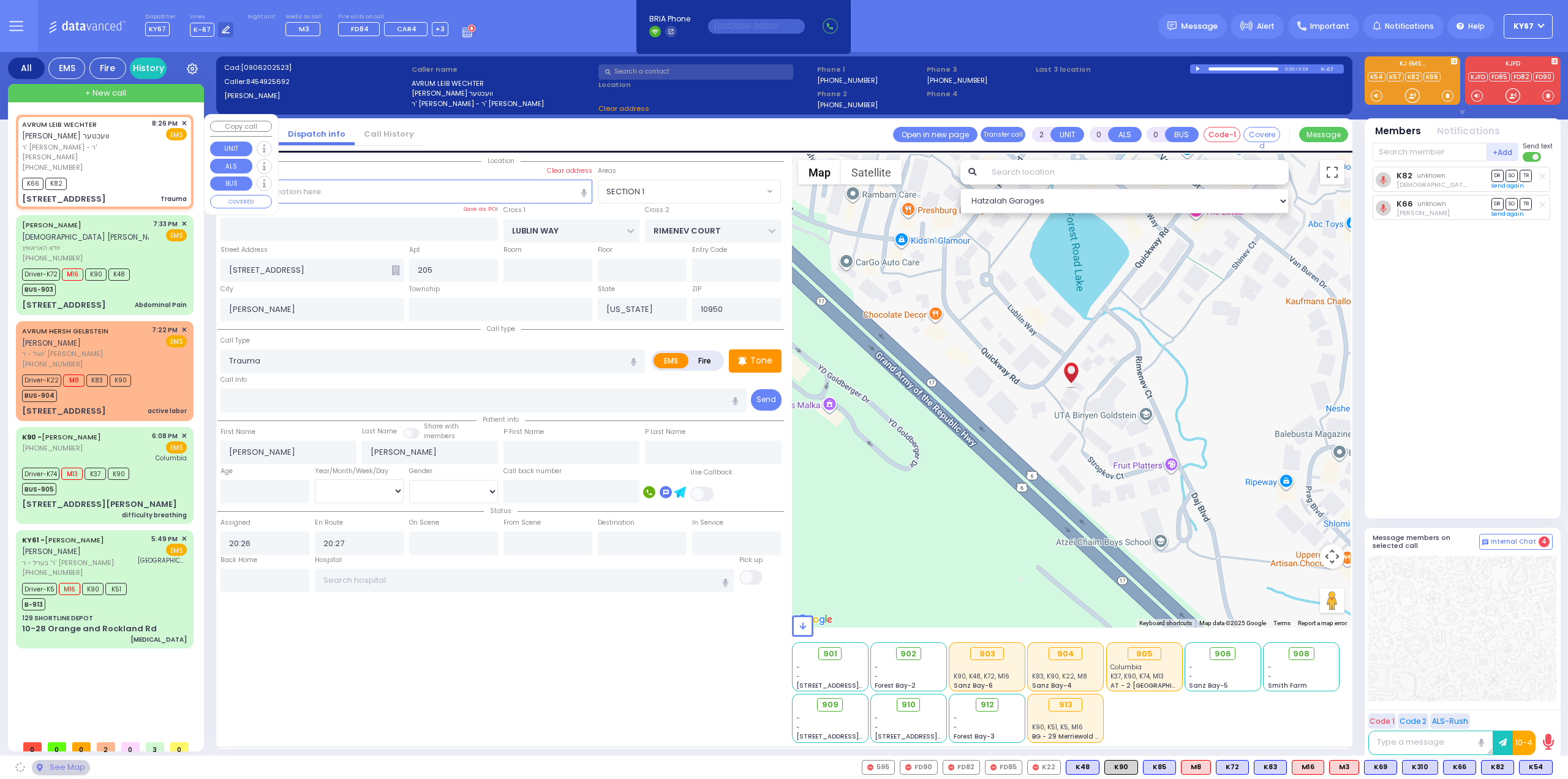
select select "SECTION 1"
click at [130, 162] on div "(845) 492-5692" at bounding box center [84, 168] width 126 height 11
select select
radio input "true"
select select
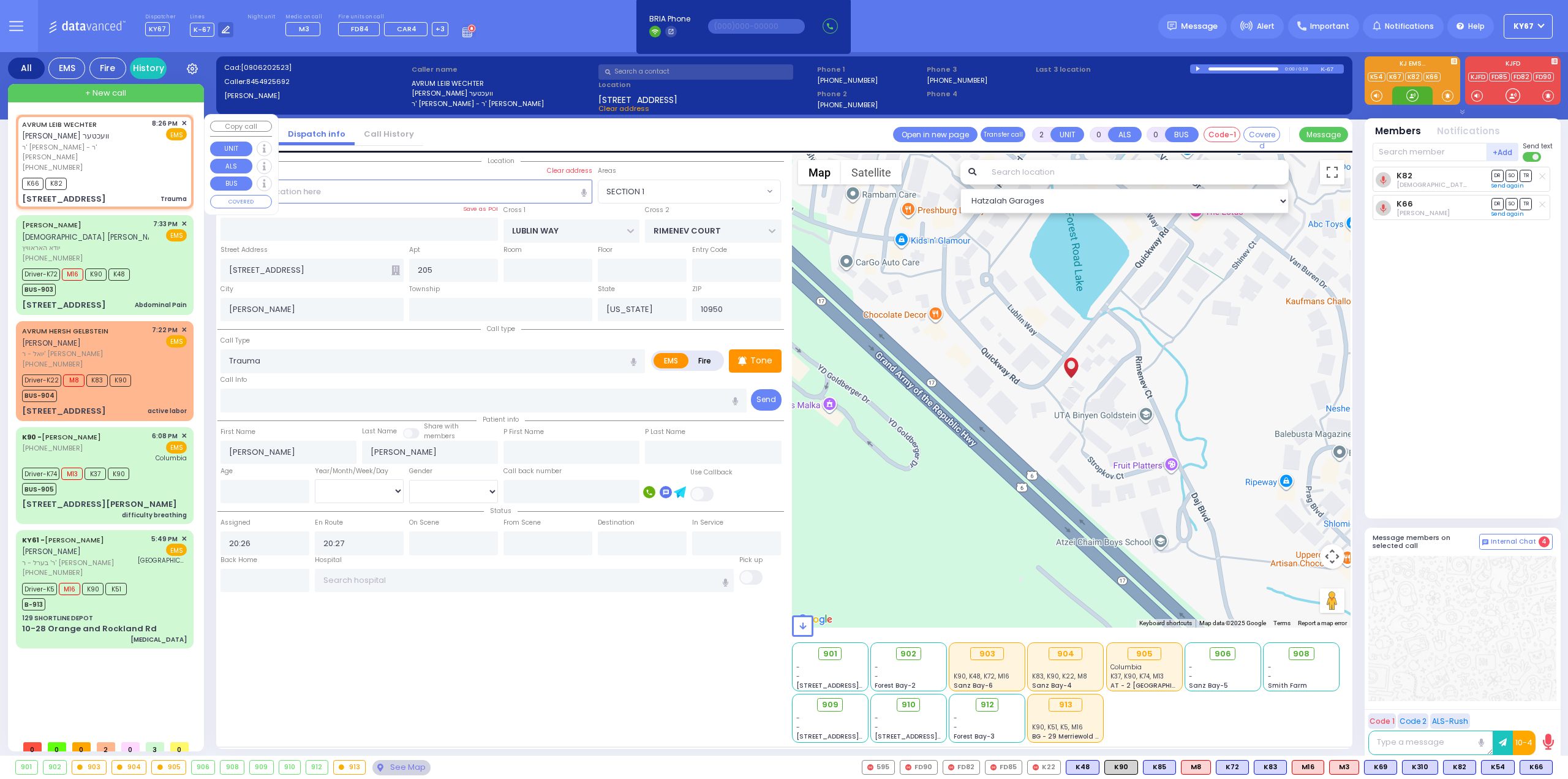
select select "Hatzalah Garages"
select select "SECTION 1"
click at [1503, 767] on span "K54" at bounding box center [1497, 767] width 32 height 14
select select
radio input "true"
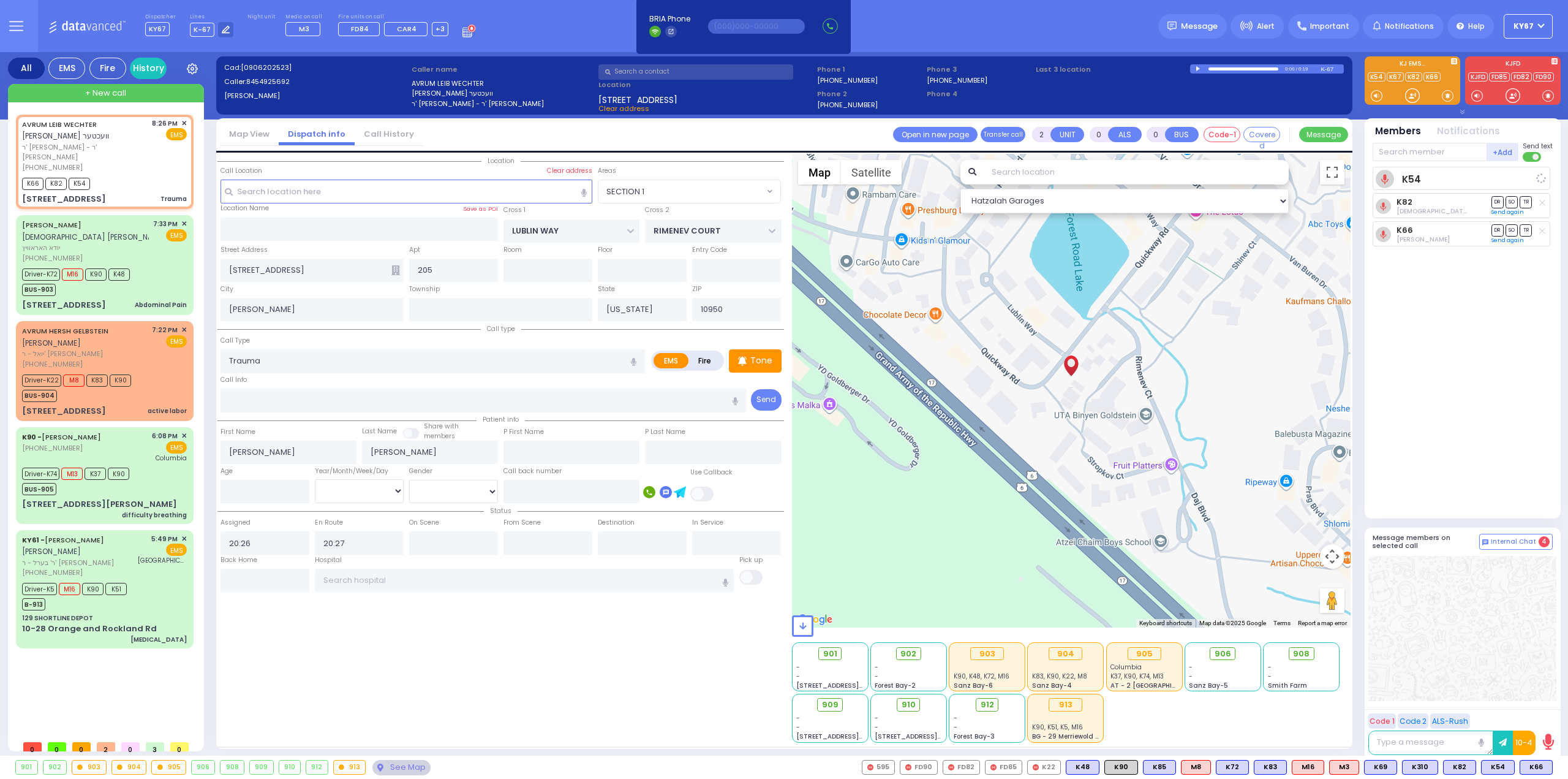
select select
select select "Hatzalah Garages"
select select "SECTION 1"
click at [164, 580] on div "Driver-K5 M16 K90 K51 B-913" at bounding box center [104, 595] width 165 height 31
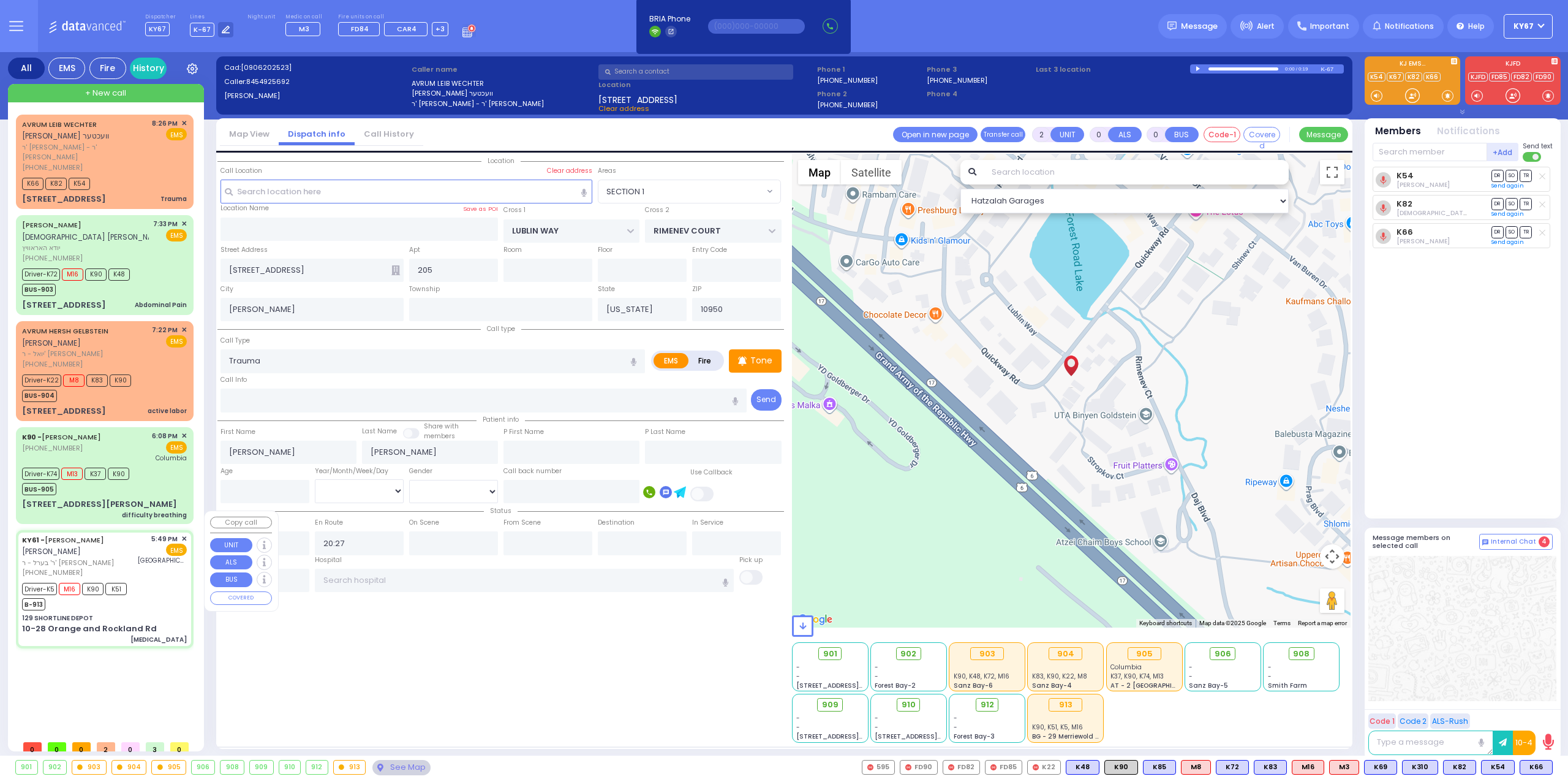
type input "6"
select select
type input "[MEDICAL_DATA]"
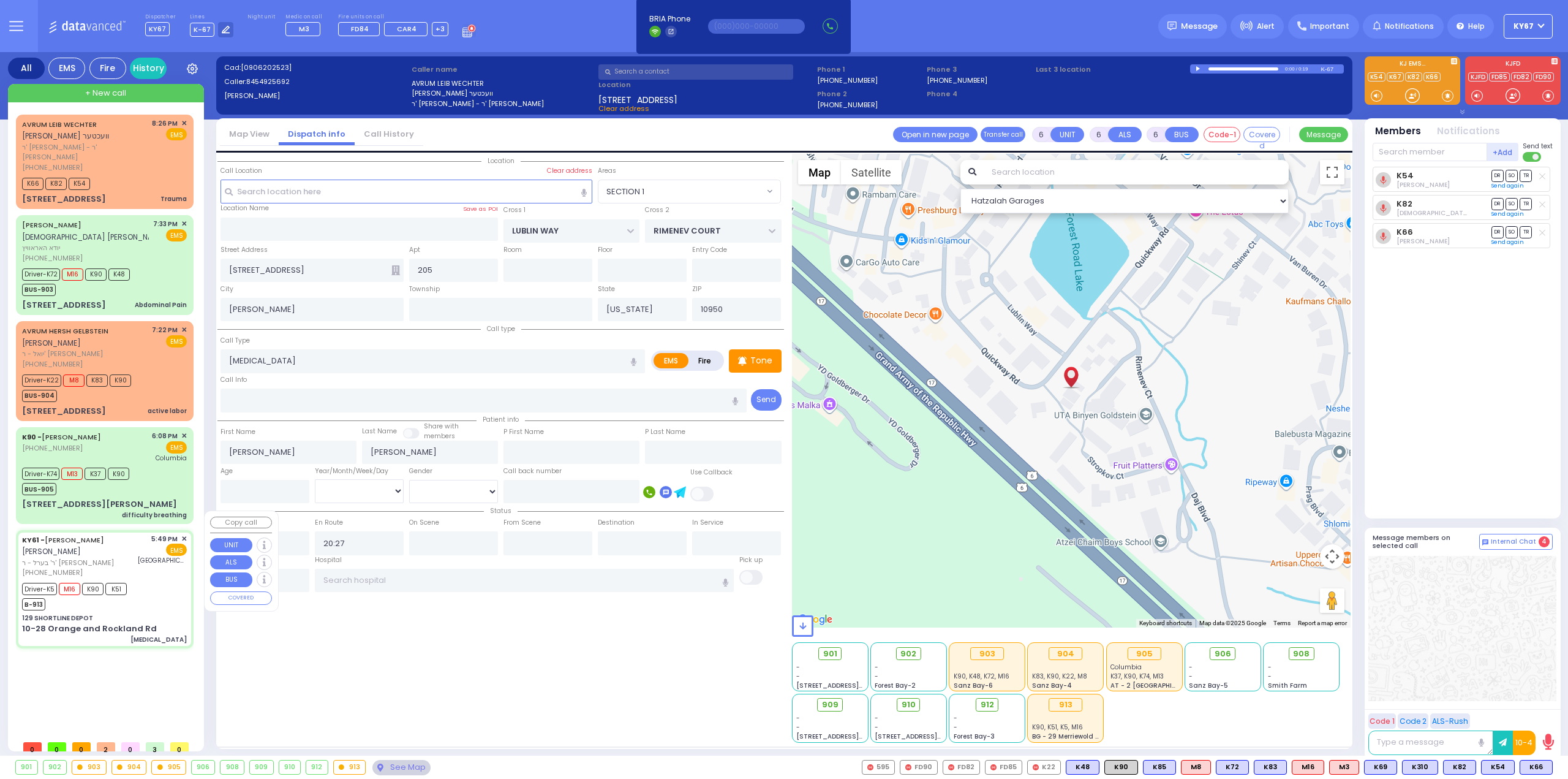
radio input "true"
type input "ARON ZEV"
type input "POLACHECK"
type input "Lea"
type input "Konig"
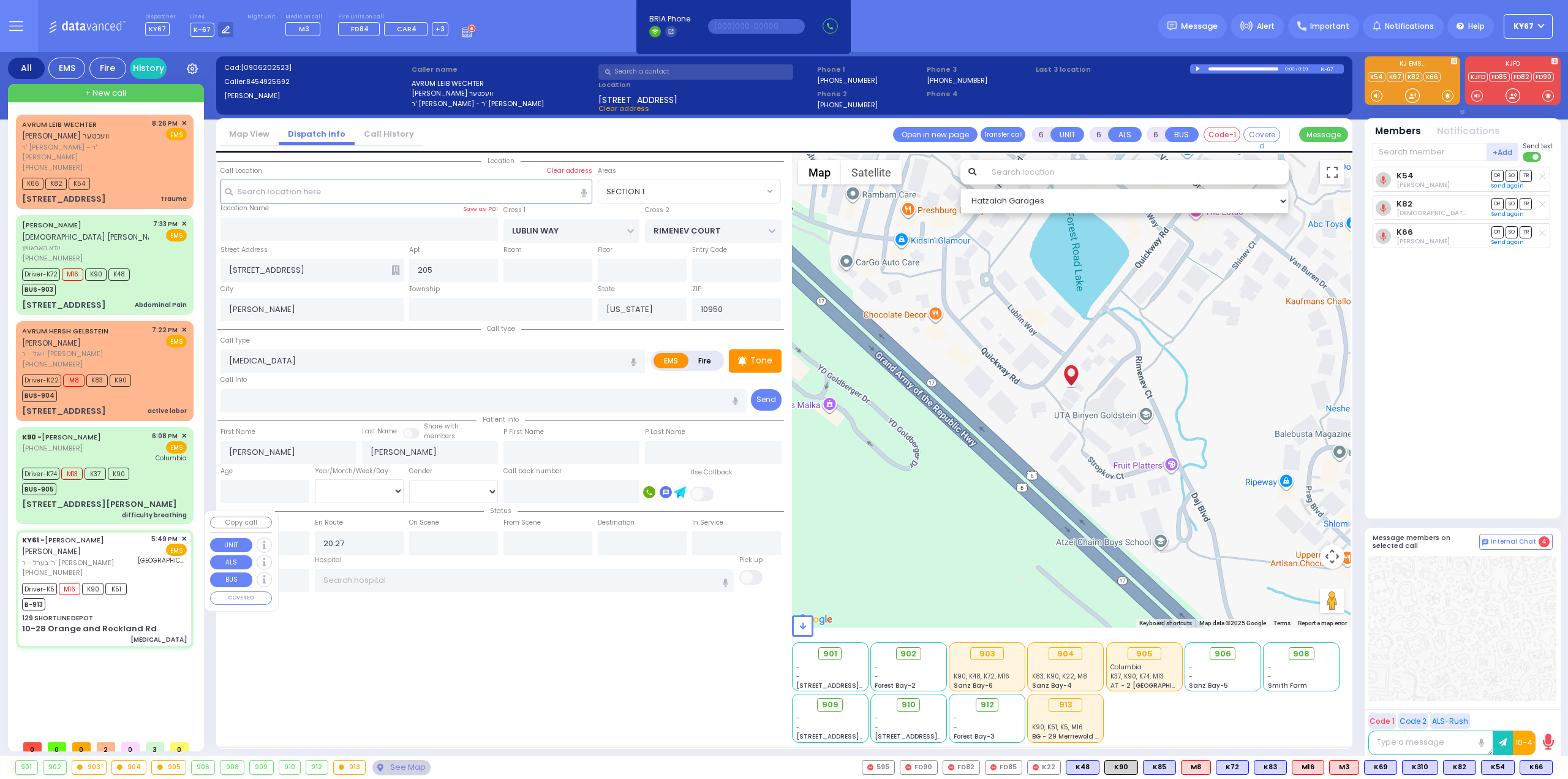
type input "51"
select select "Year"
select select "[DEMOGRAPHIC_DATA]"
type input "17:49"
type input "17:50"
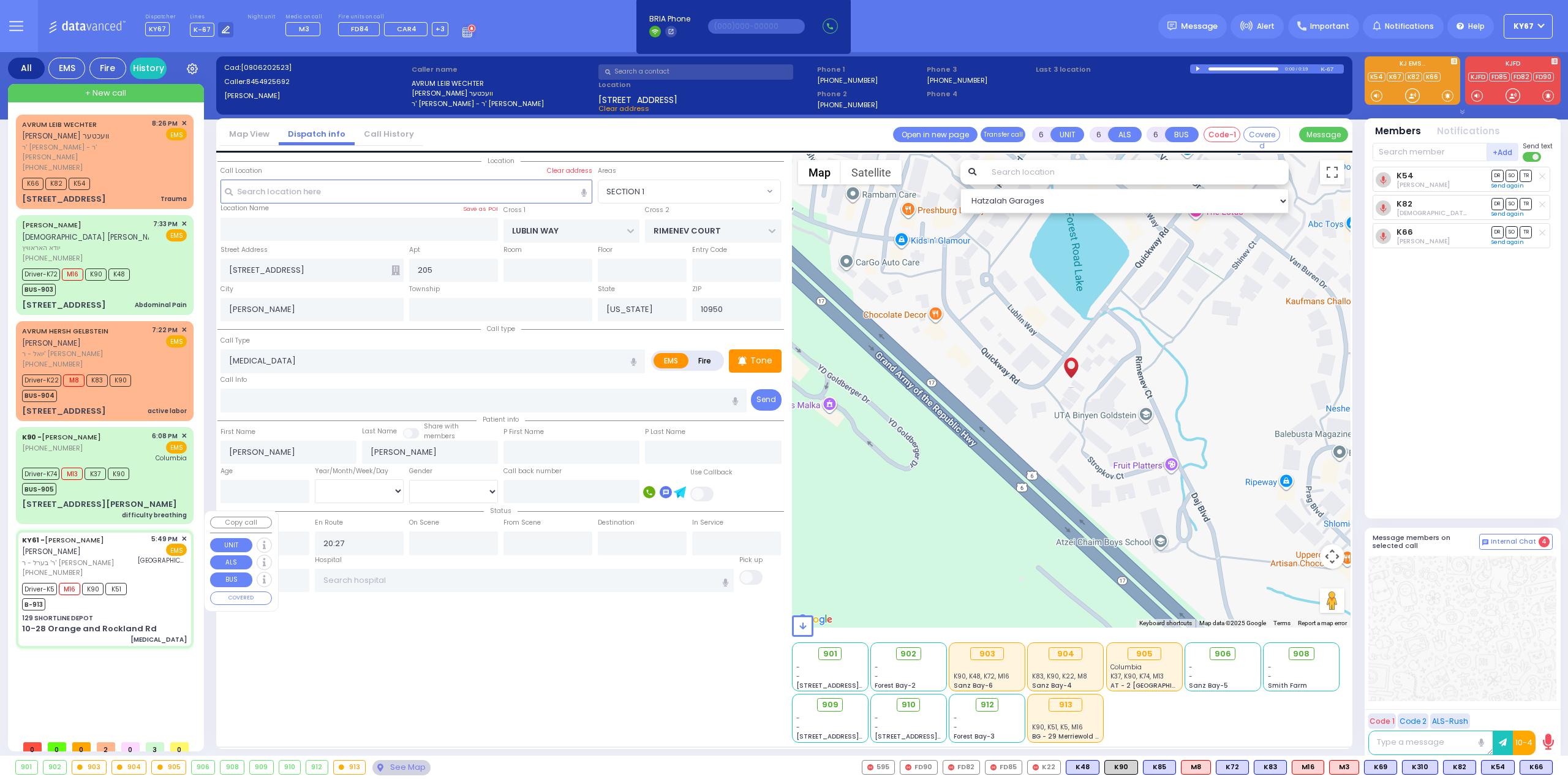
type input "17:52"
type input "17:56"
type input "18:30"
type input "18:40"
type input "Mount Sinai Hospital"
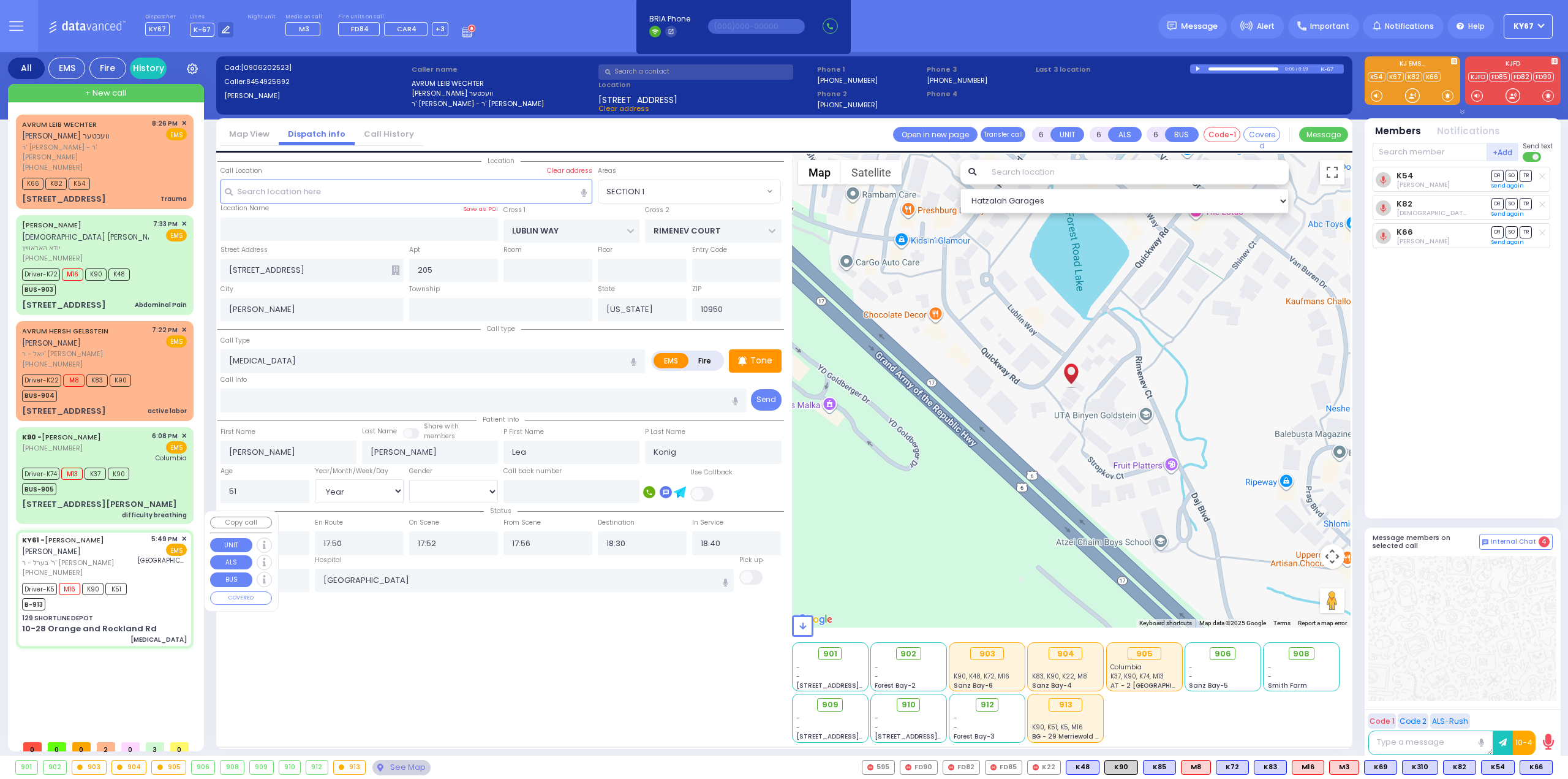
select select "Hatzalah Garages"
type input "129 SHORTLINE DEPOT"
type input "10-28 Orange and Rockland Rd"
type input "Monroe"
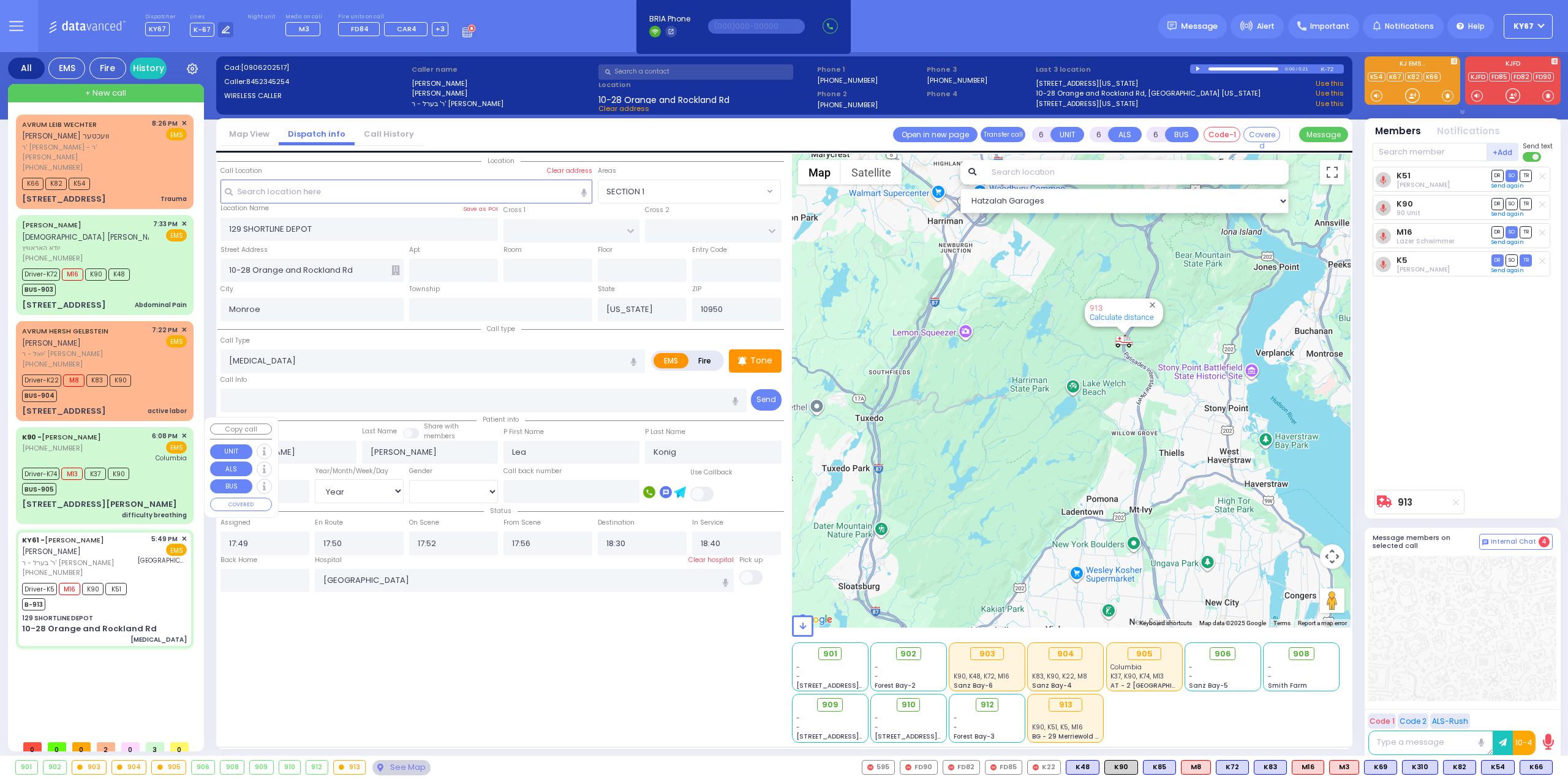
click at [175, 467] on div "Driver-K74 M13 K37 K90 BUS-905" at bounding box center [104, 480] width 165 height 31
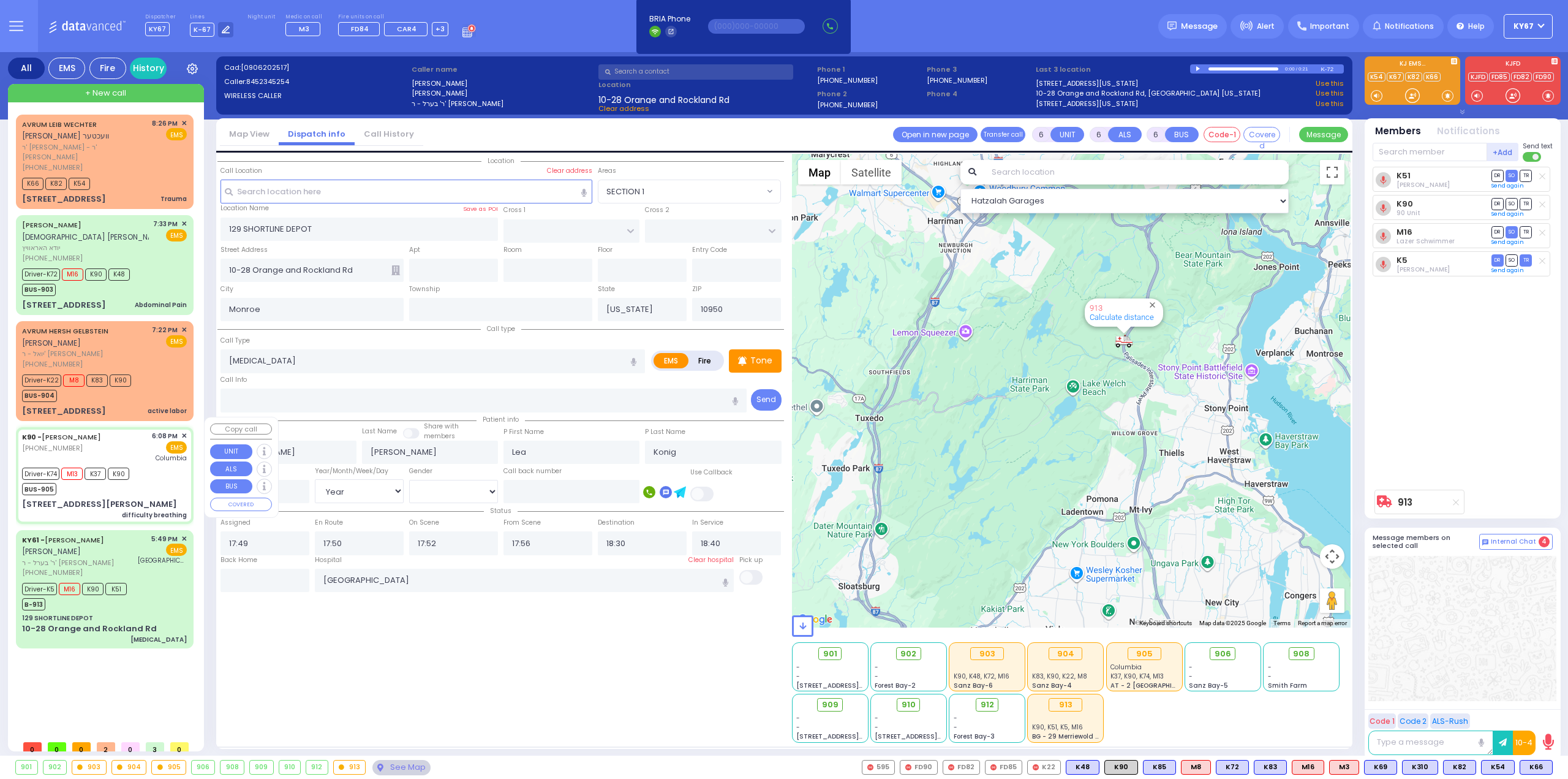
select select
type input "difficulty breathing"
radio input "true"
type input "[PERSON_NAME]"
type input "Klein"
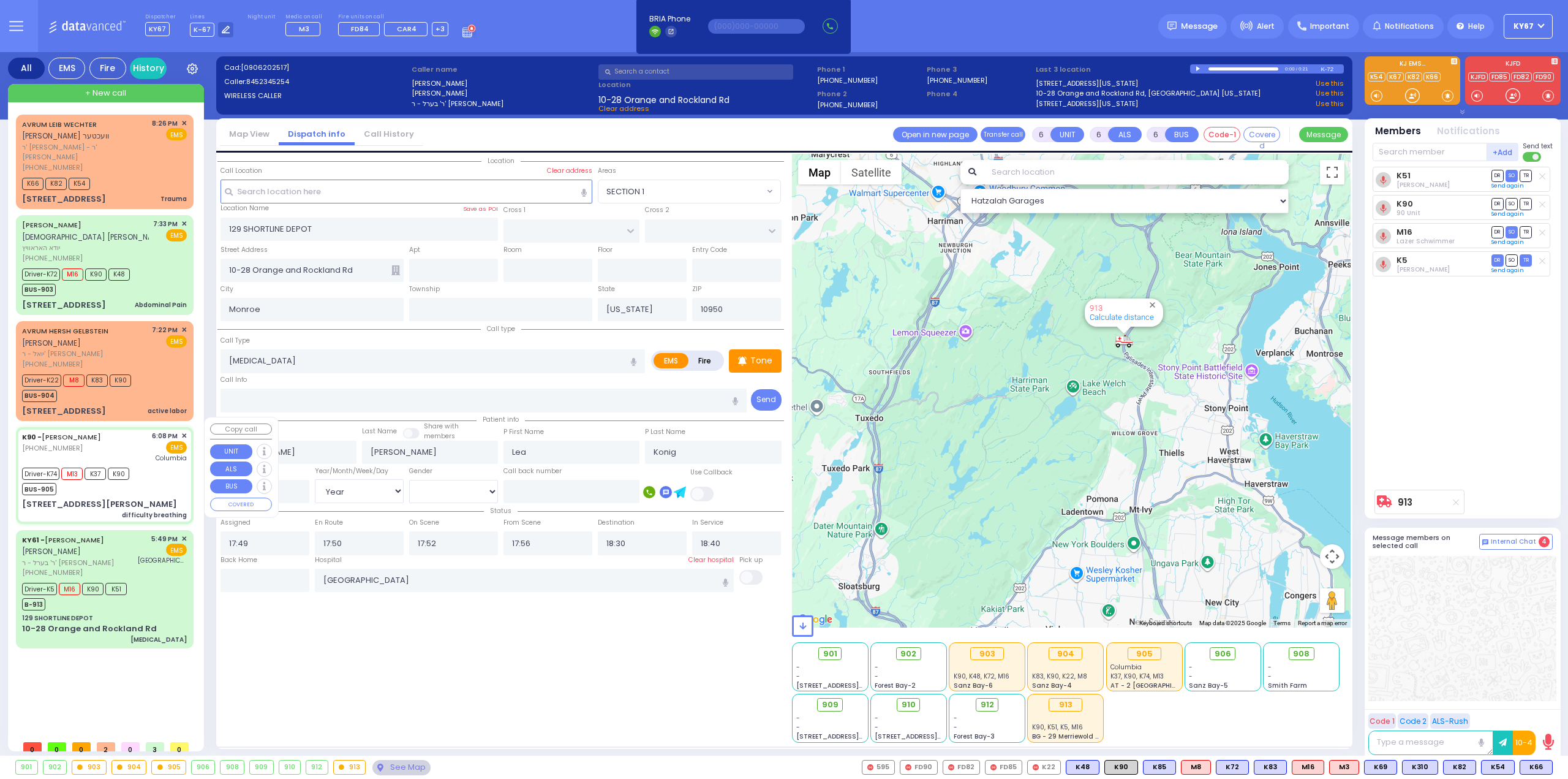
type input "7"
select select "Day"
select select "[DEMOGRAPHIC_DATA]"
type input "18:08"
type input "18:09"
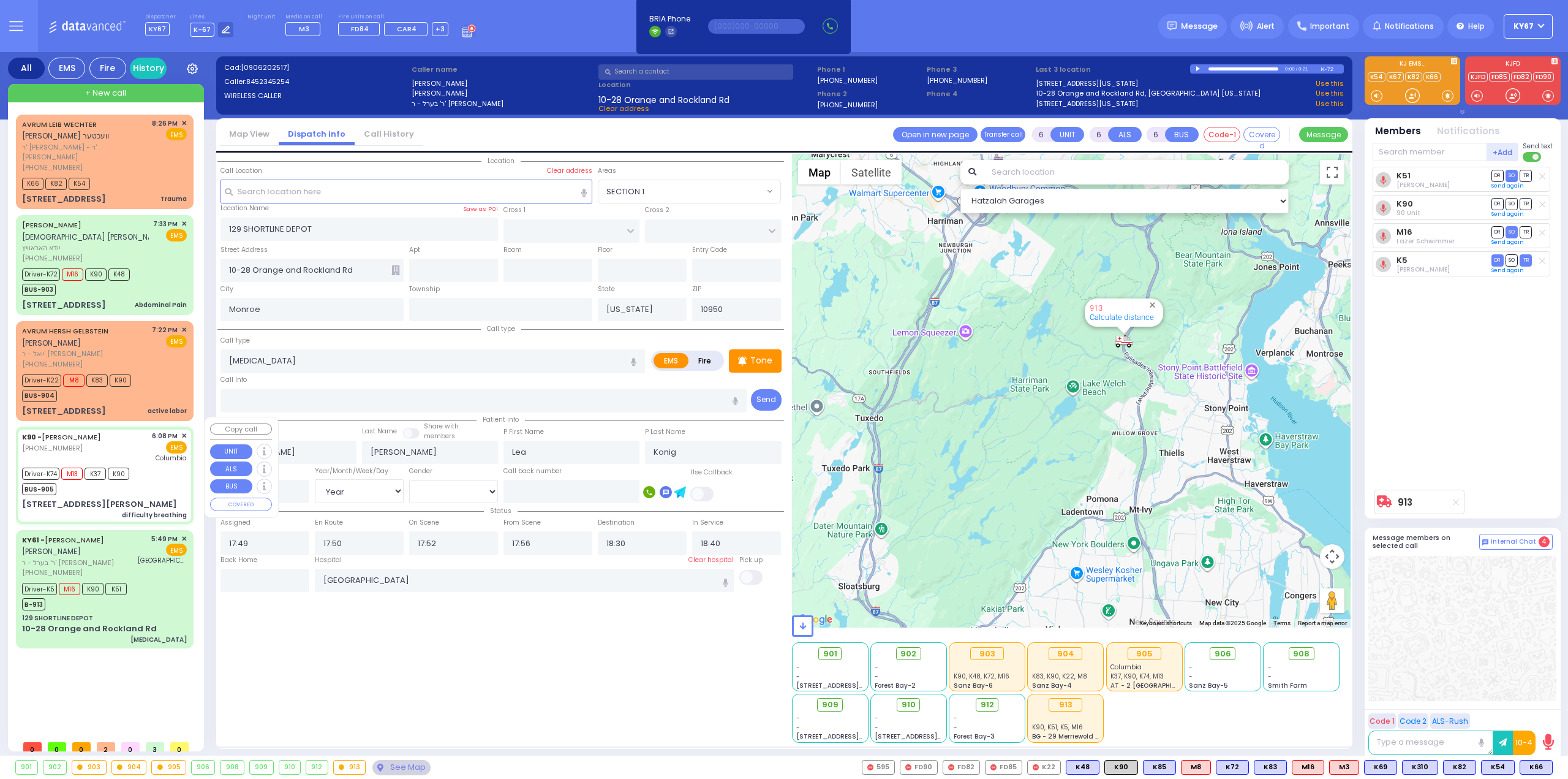
type input "18:18"
type input "18:42"
type input "New York Presbyterian Hospital- Columbia Campus"
type input "ACRES RD"
type input "9 Lemberg Court"
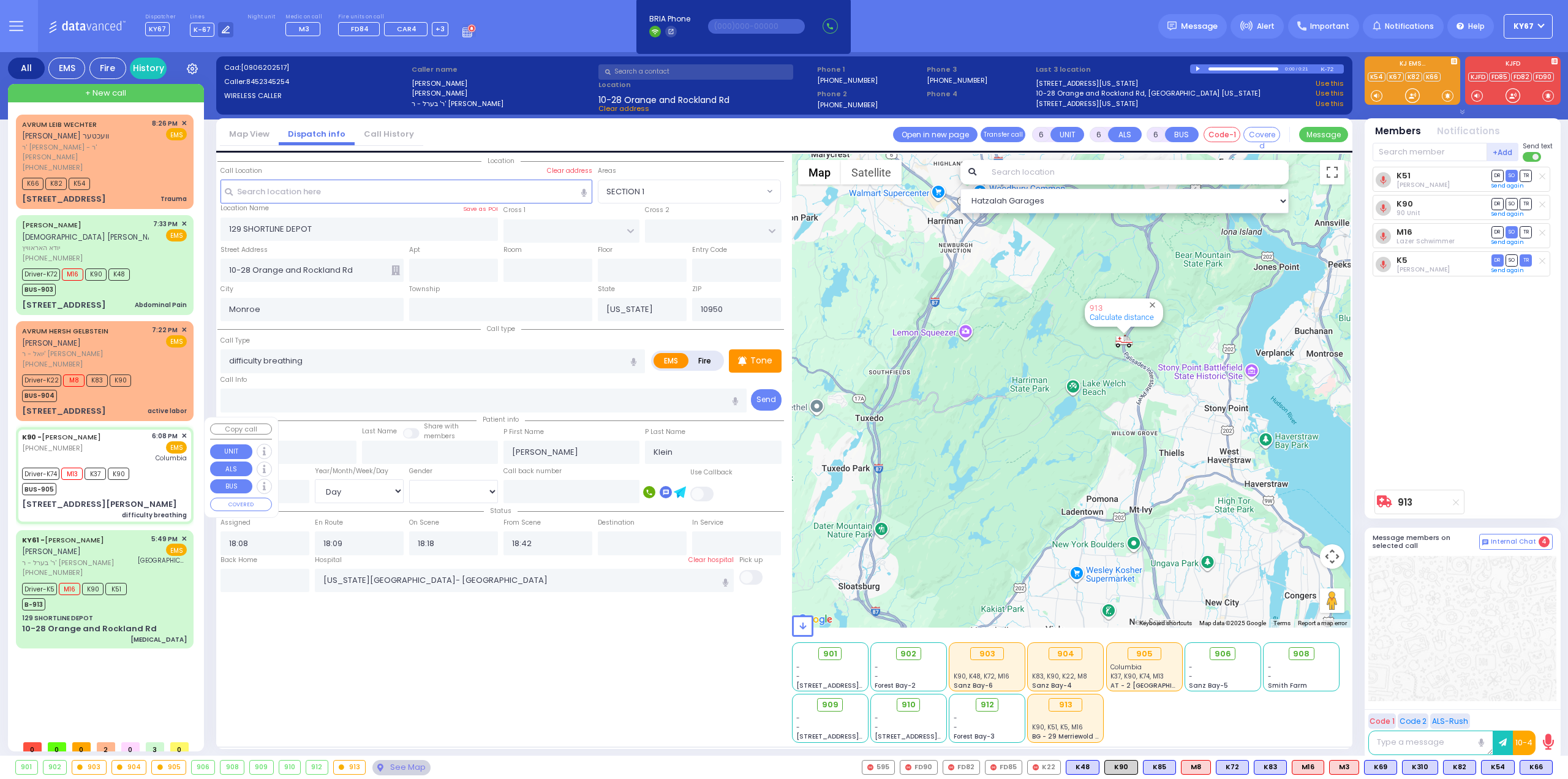
type input "203"
select select "Hatzalah Garages"
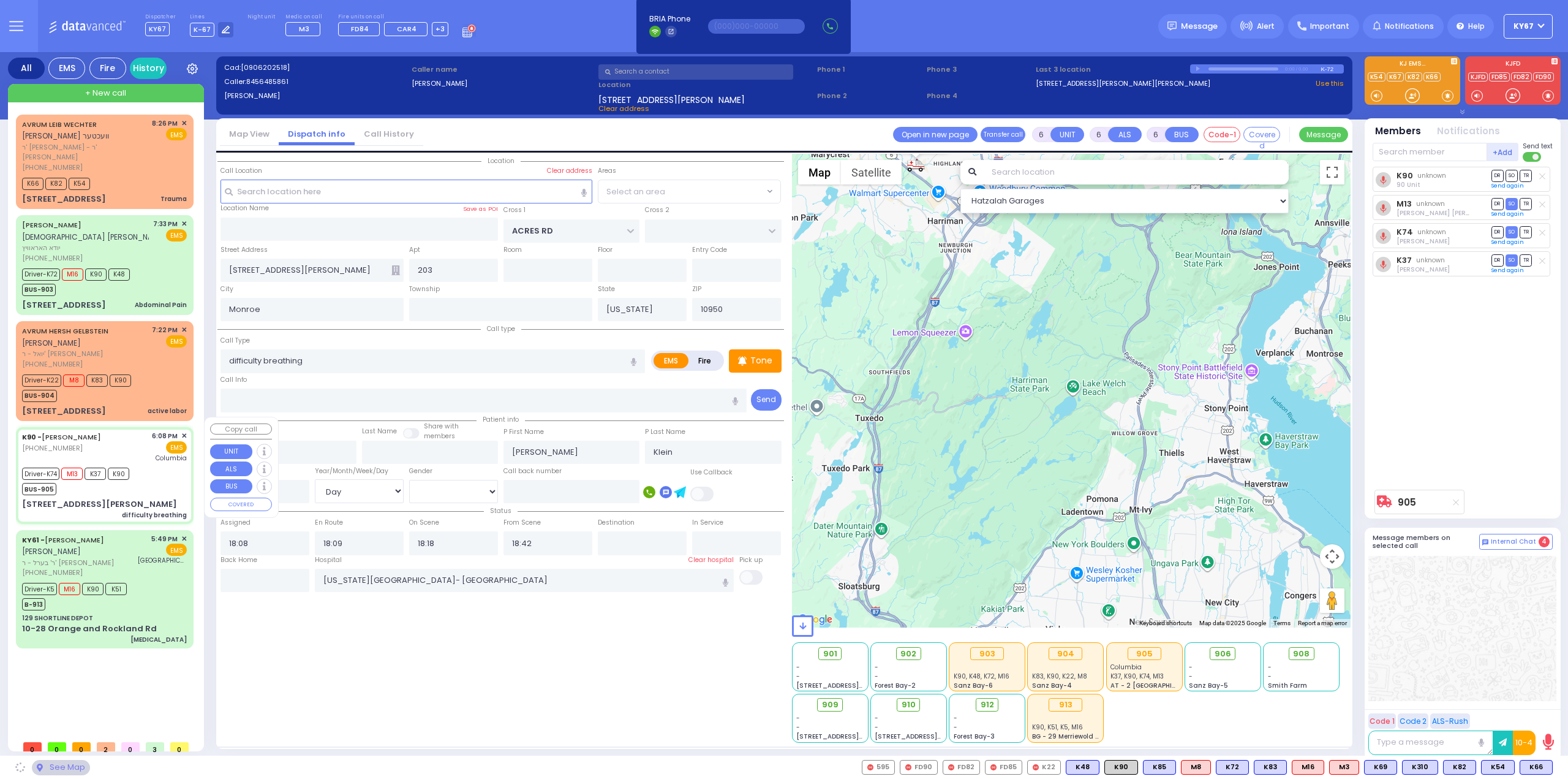
select select "PALM TREE"
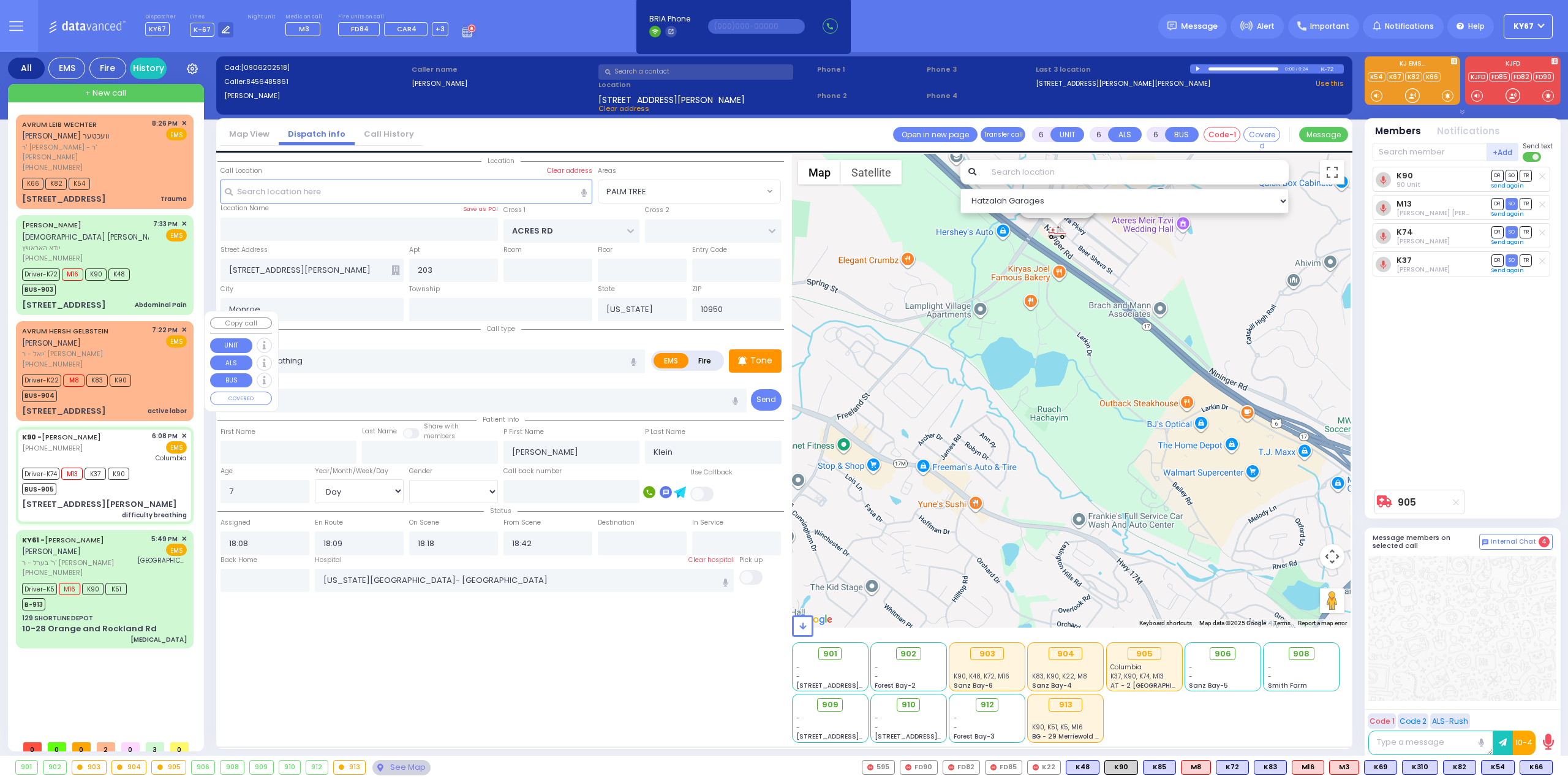
click at [156, 381] on div "Driver-K22 M8 K83 K90 BUS-904" at bounding box center [104, 386] width 165 height 31
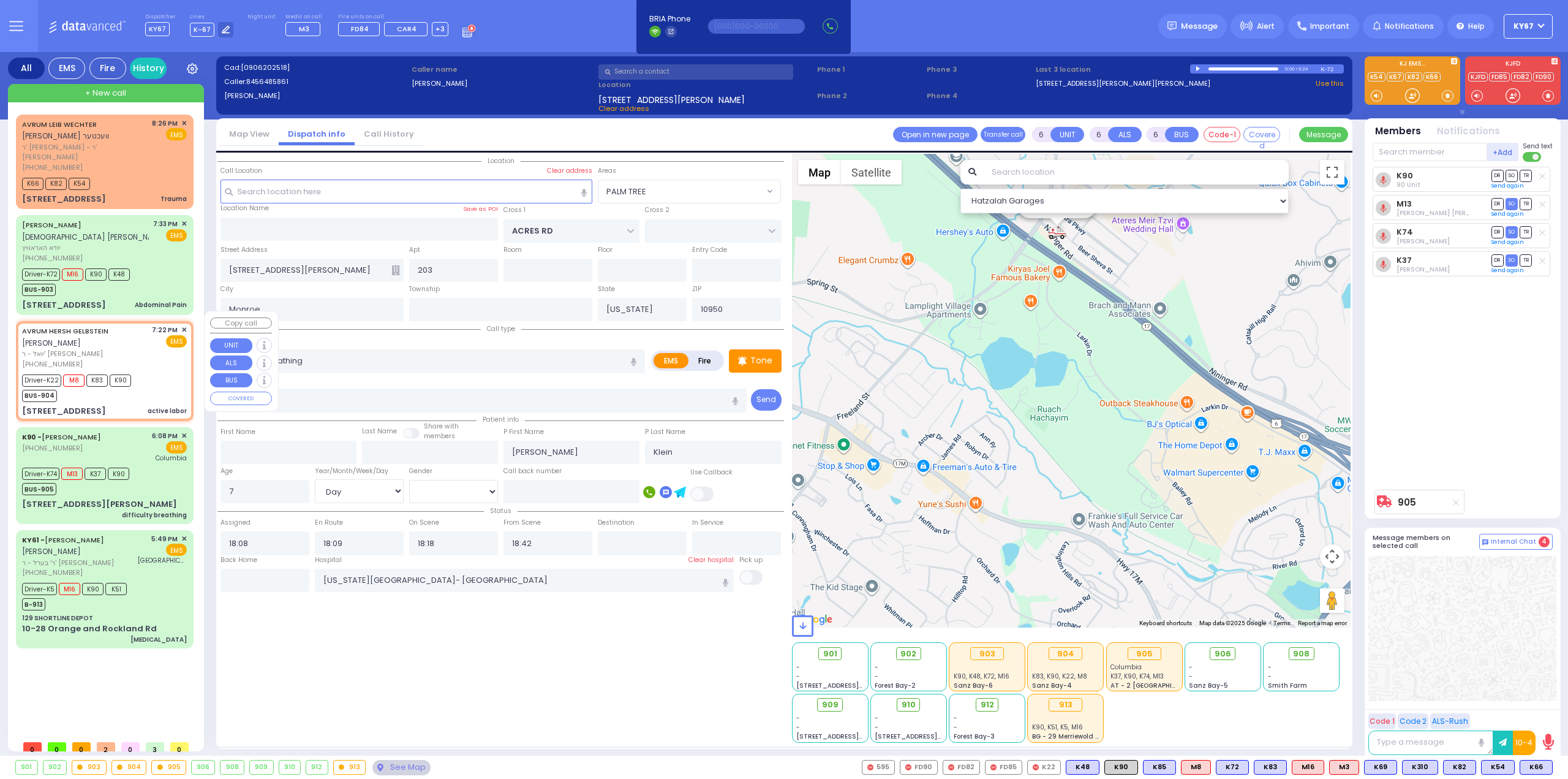
select select
type input "active labor"
radio input "true"
type input "AVRUM HERSH"
type input "GELBSTEIN"
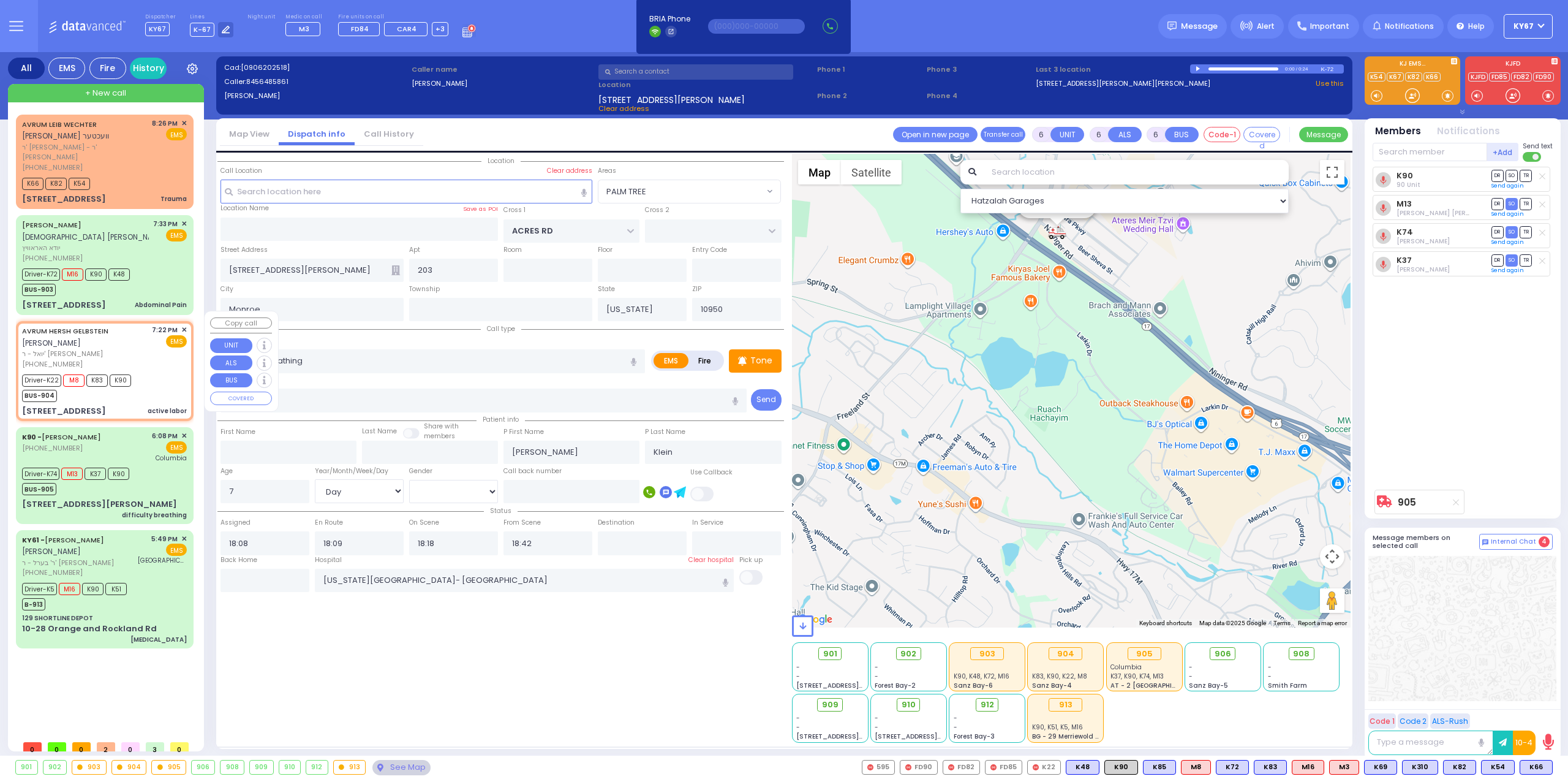
type input "[PERSON_NAME]"
type input "Gelbestein"
type input "25"
select select "Year"
select select "[DEMOGRAPHIC_DATA]"
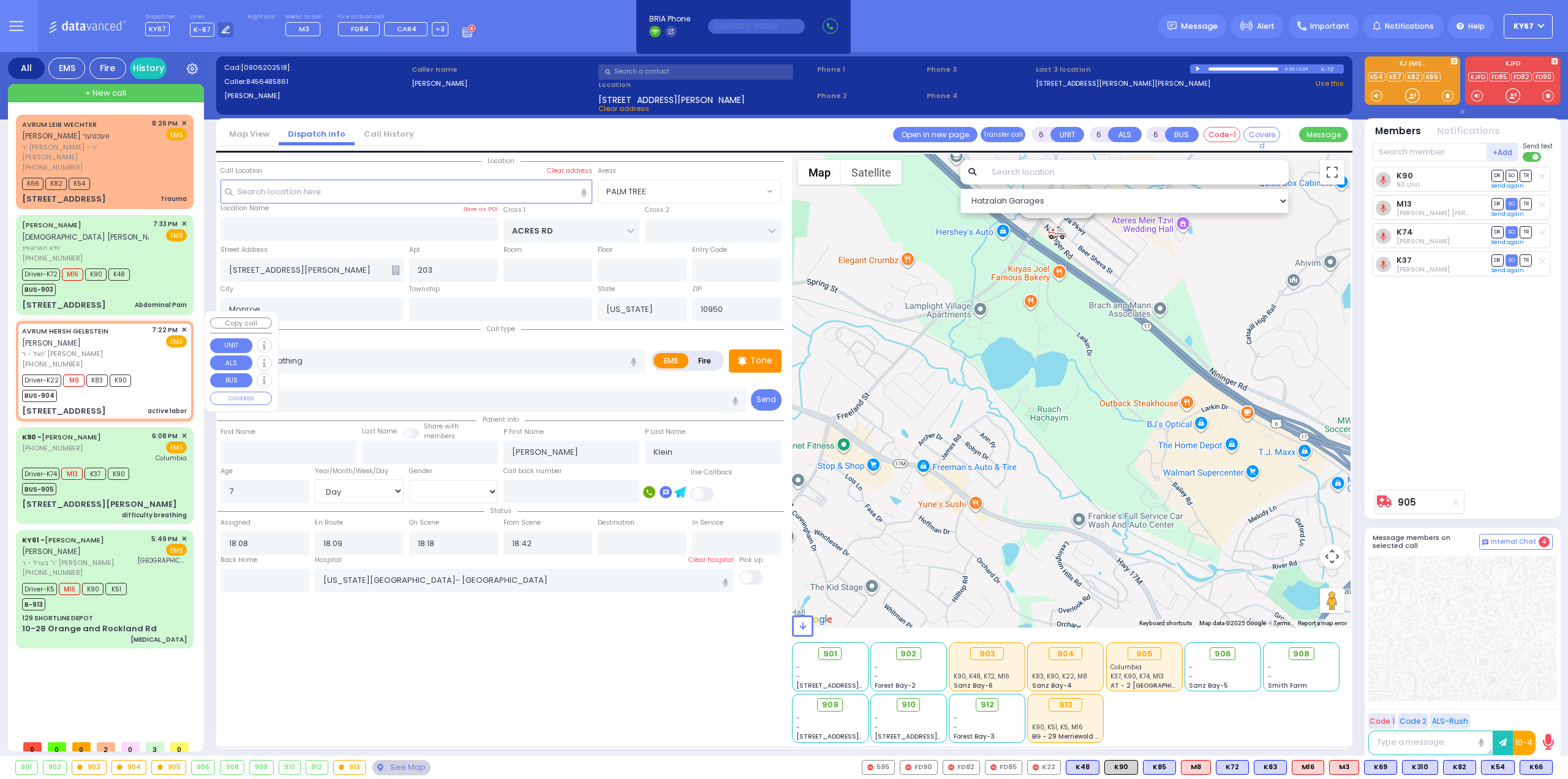
type input "19:22"
type input "19:25"
type input "19:27"
type input "19:47"
type input "Mount Sinai Hospital (East Harlem) 5 East 98th Street New York City"
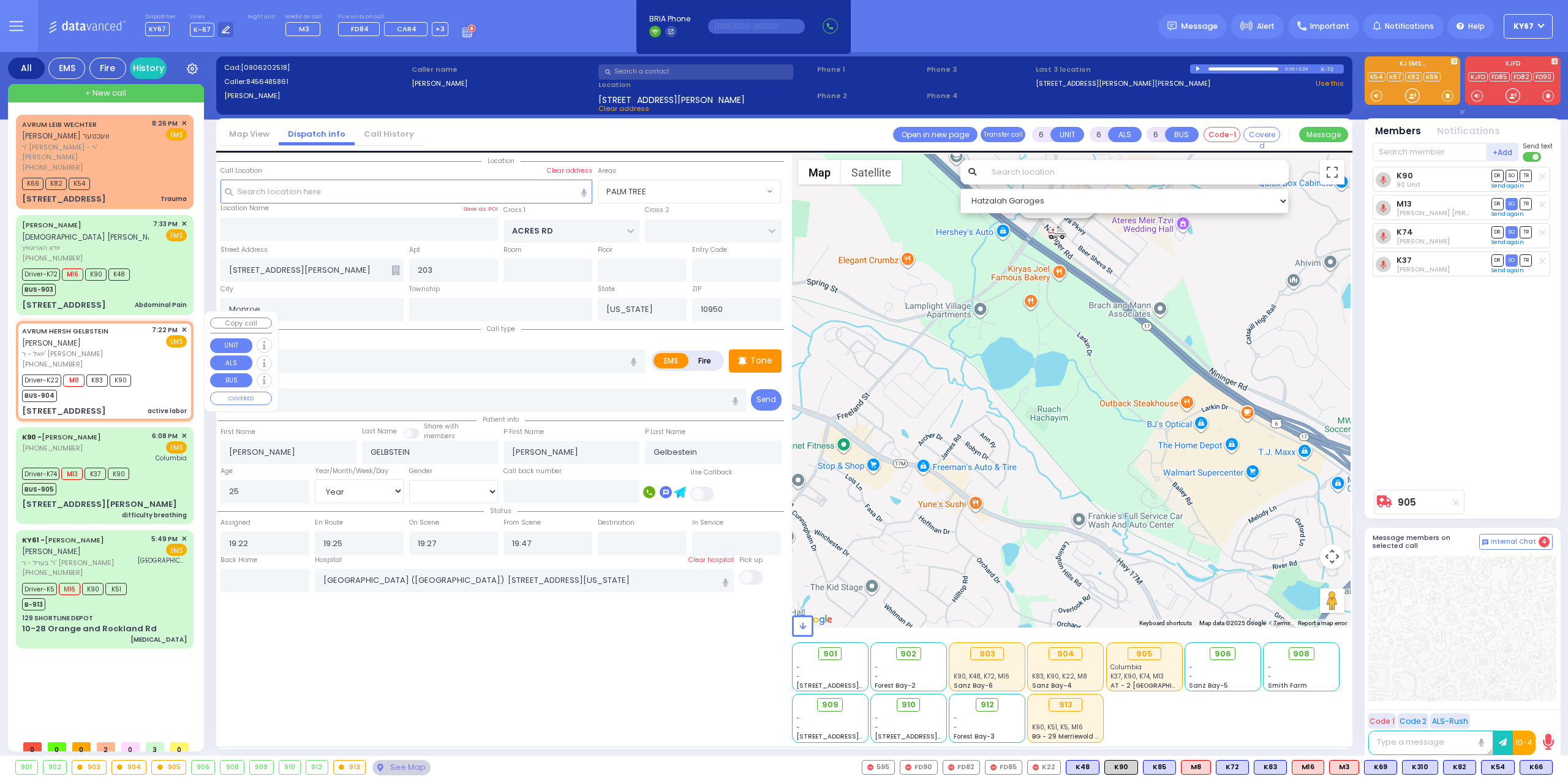
select select "Hatzalah Garages"
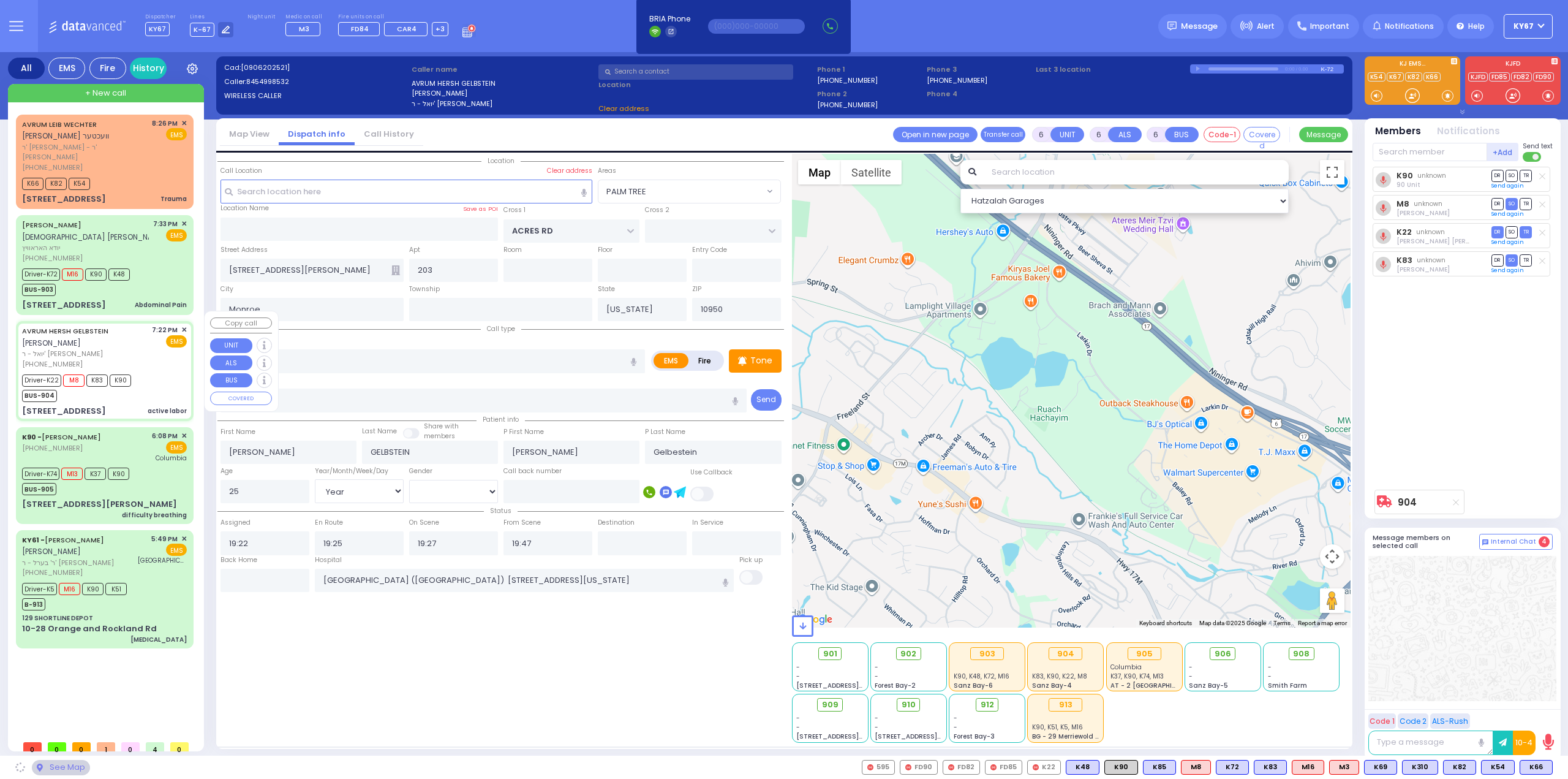
select select
radio input "true"
select select "Year"
select select "[DEMOGRAPHIC_DATA]"
select select "Hatzalah Garages"
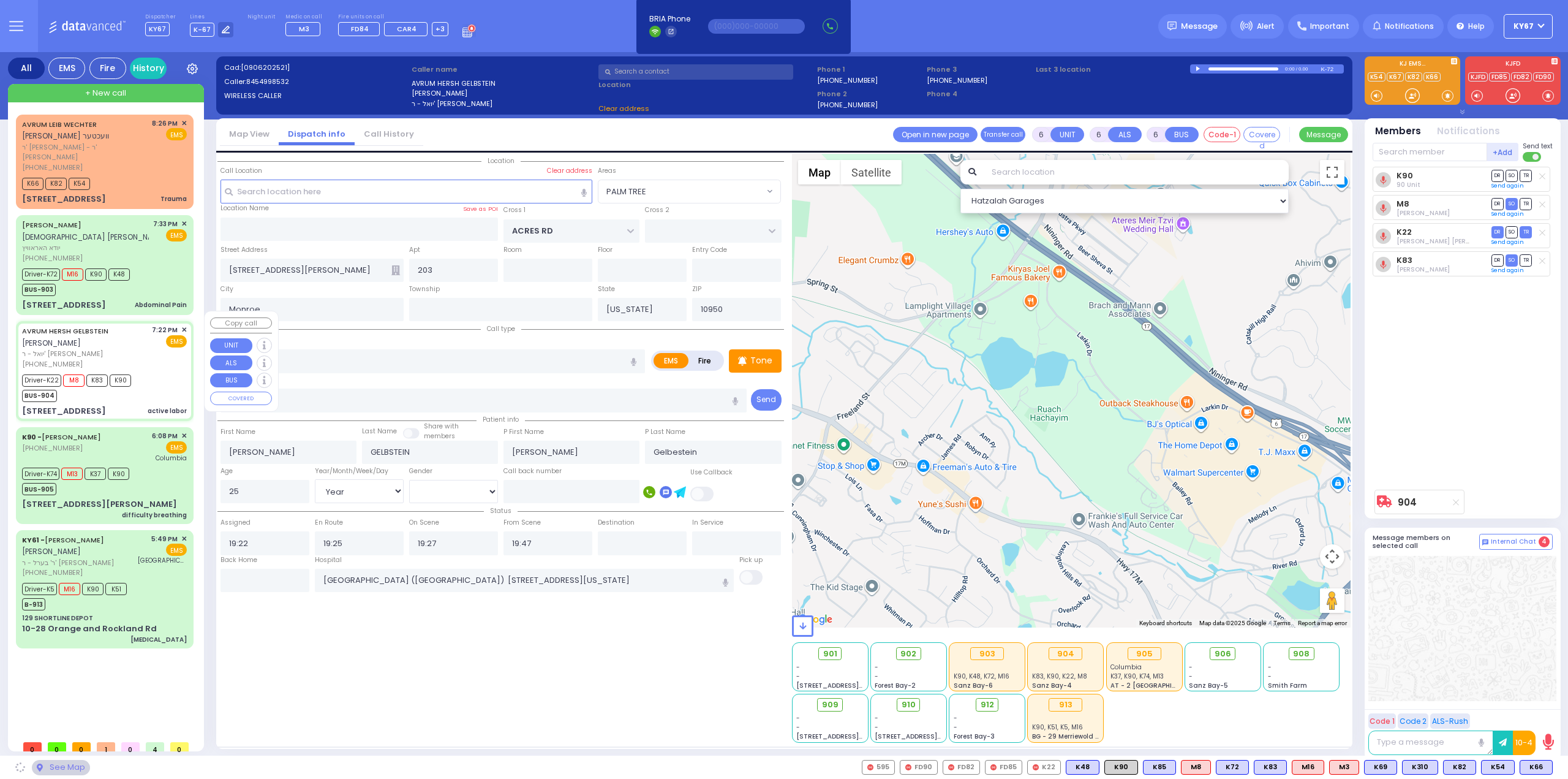
type input "DINEV RD"
type input "21 Brigel Way"
type input "001"
type input "[PERSON_NAME]"
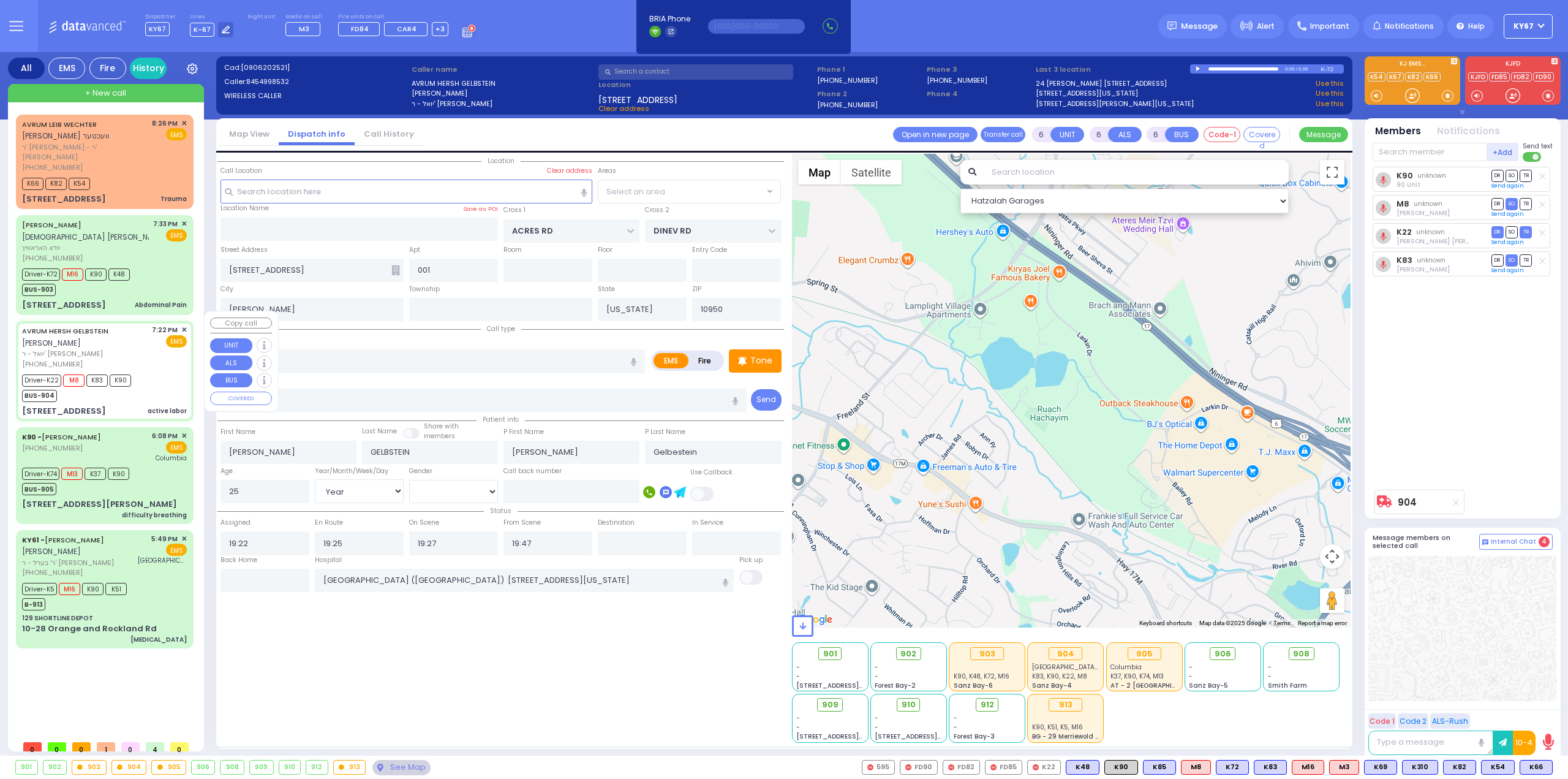
select select "PALM TREE"
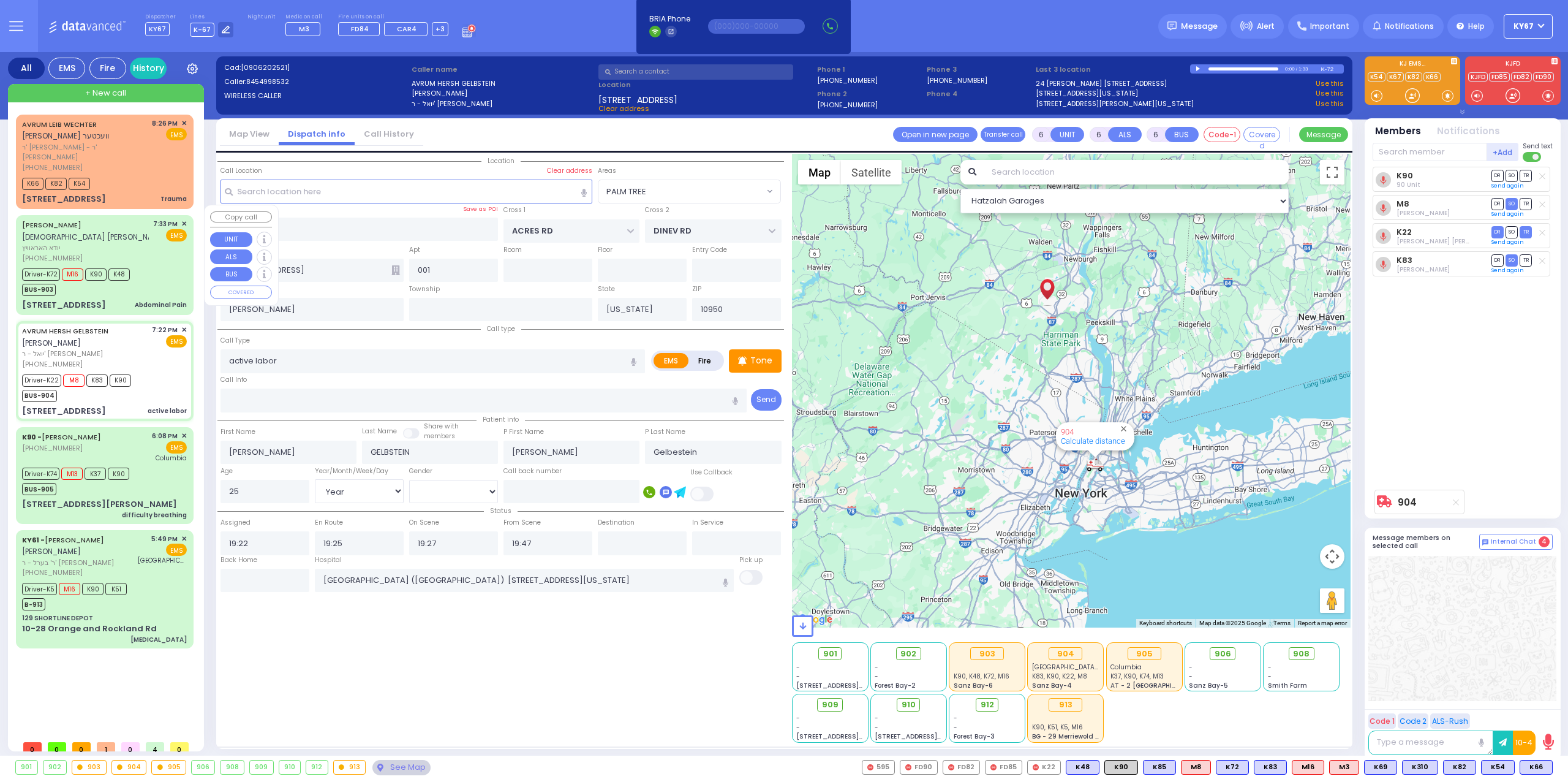
click at [168, 273] on div "Driver-K72 M16 K90 K48 BUS-903" at bounding box center [104, 280] width 165 height 31
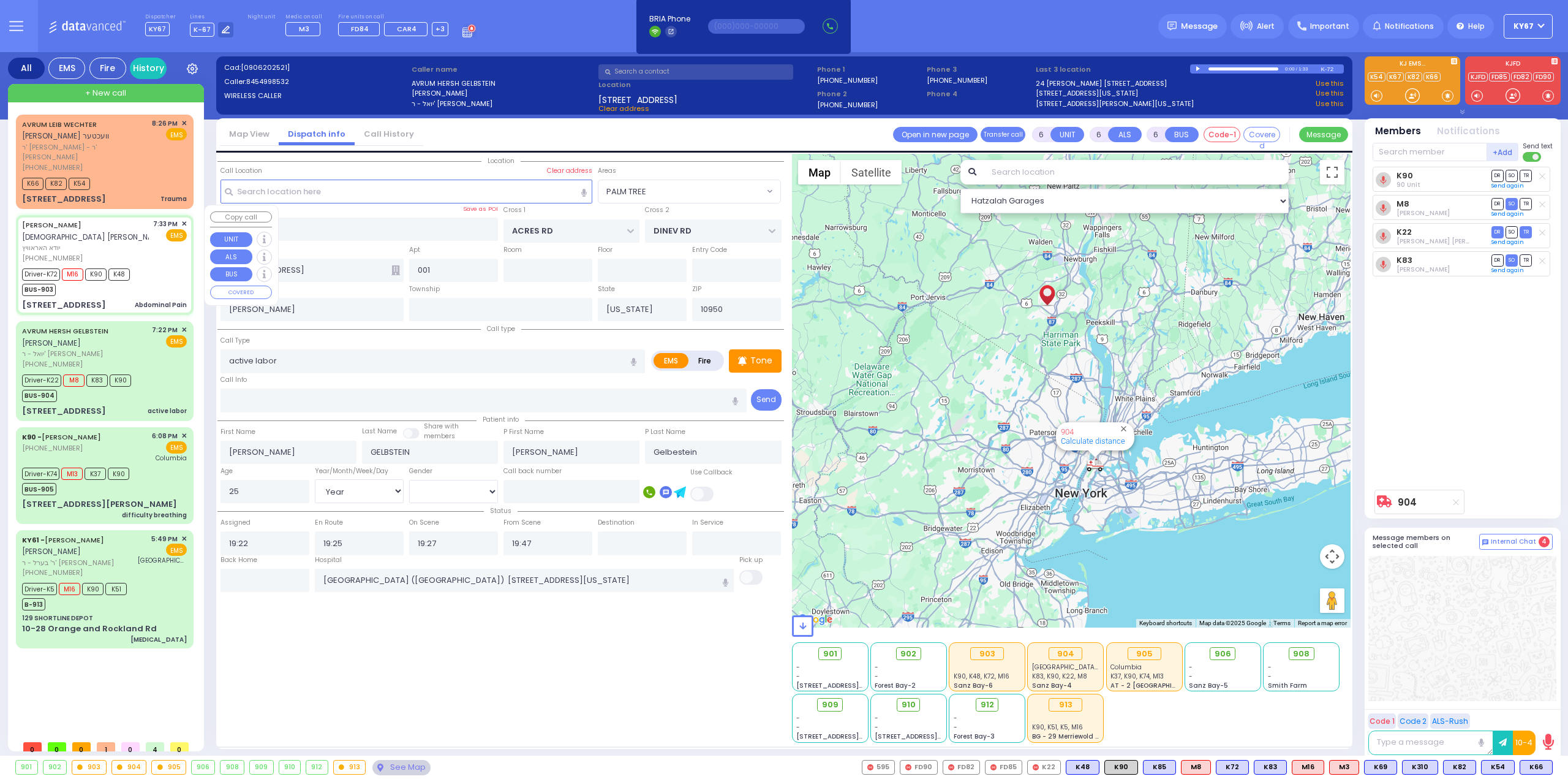
select select
type input "Abdominal Pain"
radio input "true"
type input "YIDA"
type input "HOROWITZ"
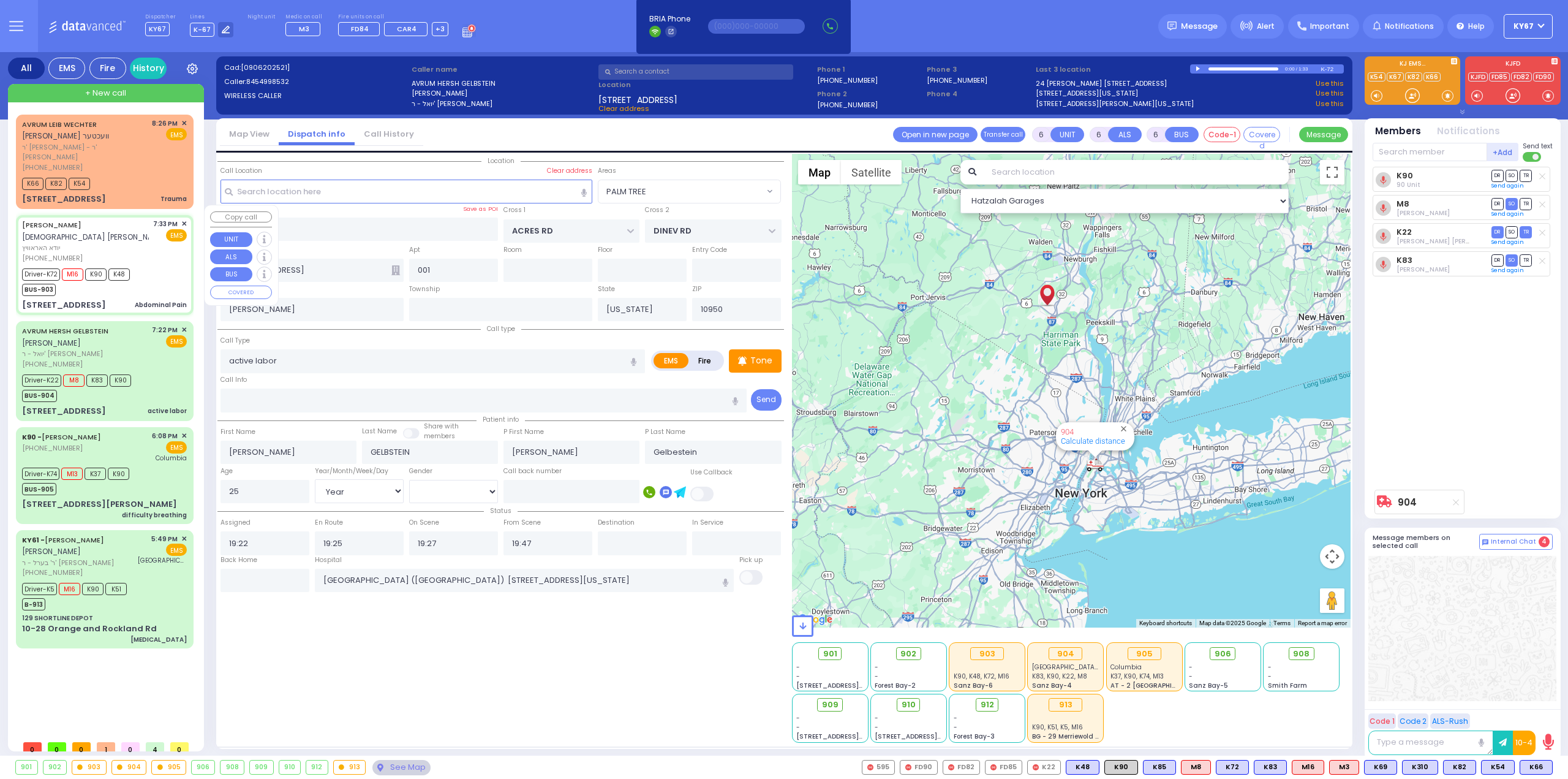
type input "Fradel"
type input "Horowitz"
type input "61"
select select "Year"
select select "[DEMOGRAPHIC_DATA]"
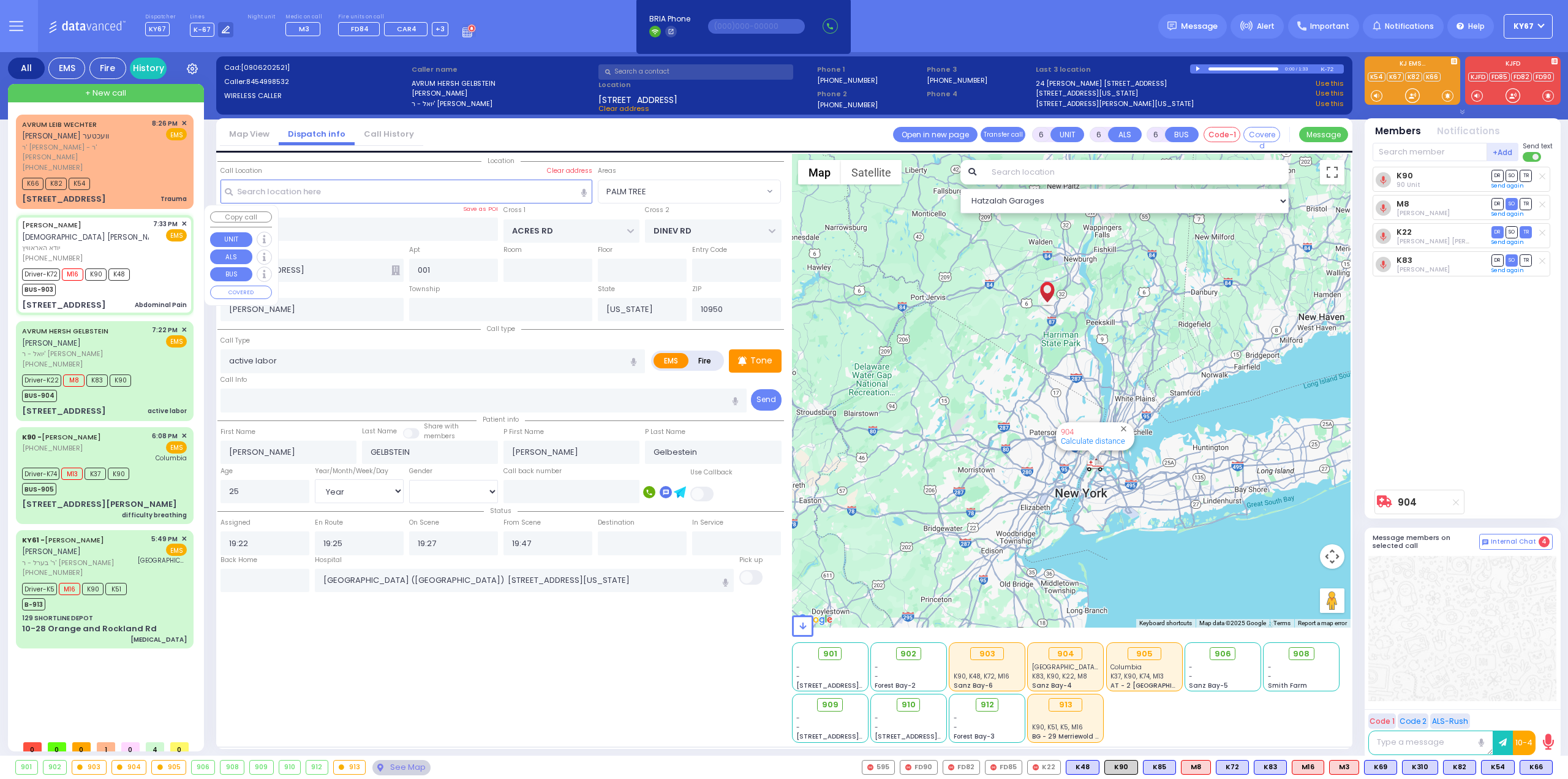
type input "19:33"
type input "19:35"
type input "19:37"
type input "19:55"
type input "20:20"
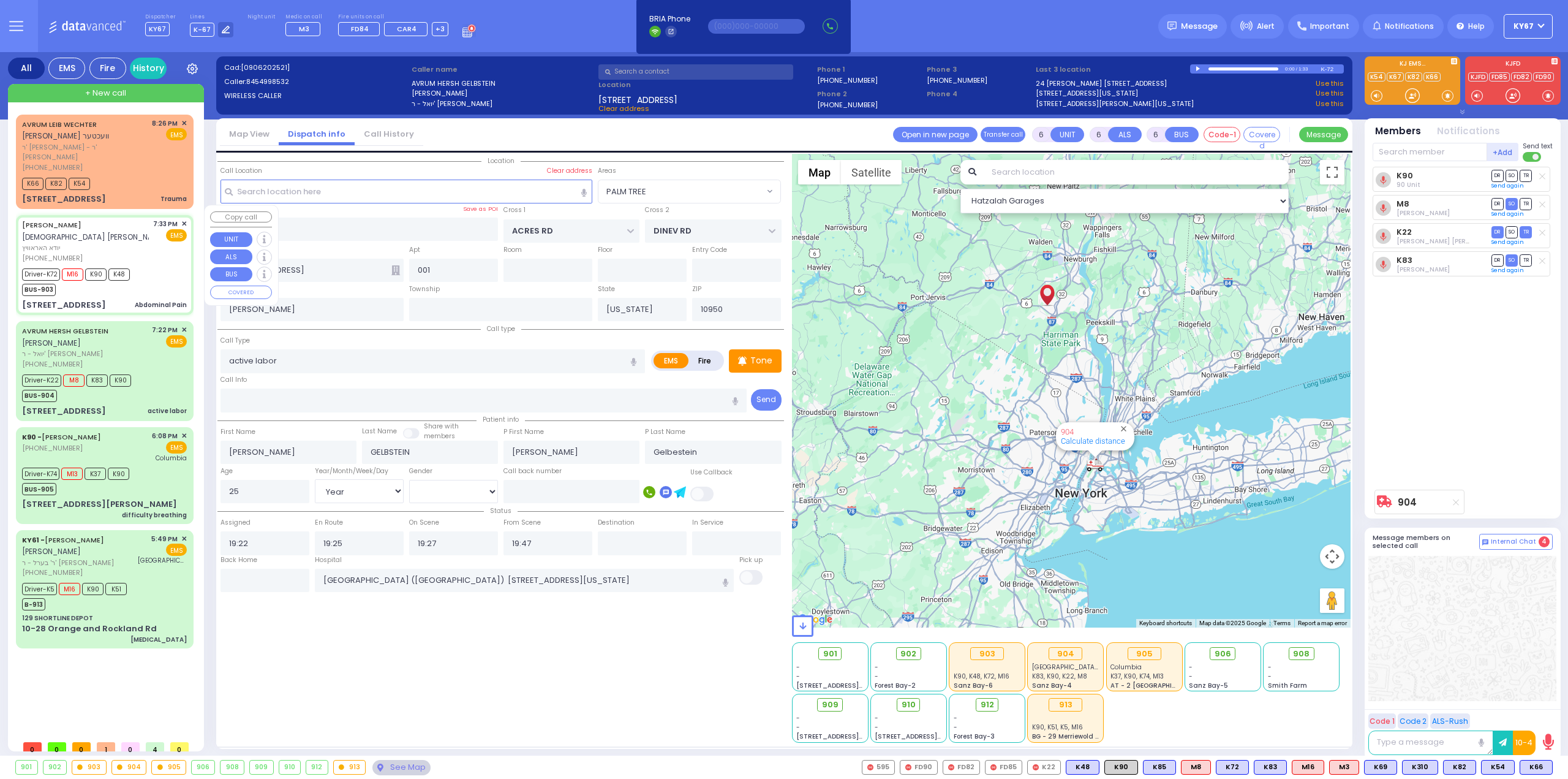
type input "20:40"
type input "Good Samaritan Hospital 257 Lafayette Avenue 8457909405 Suffern"
select select "Hatzalah Garages"
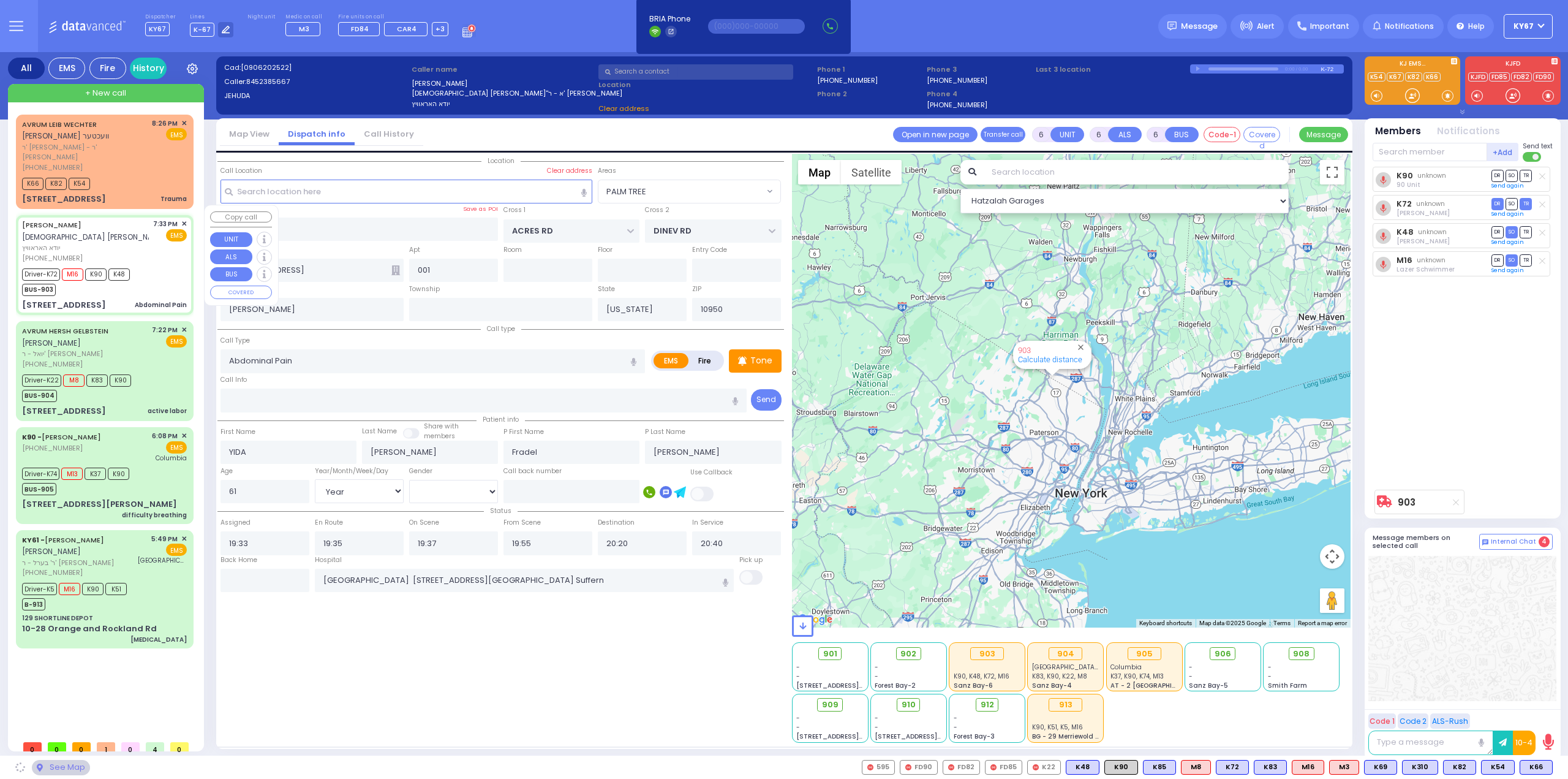
type input "ALAMO COURT"
type input "LEE AVE"
type input "12 DUELK AVE"
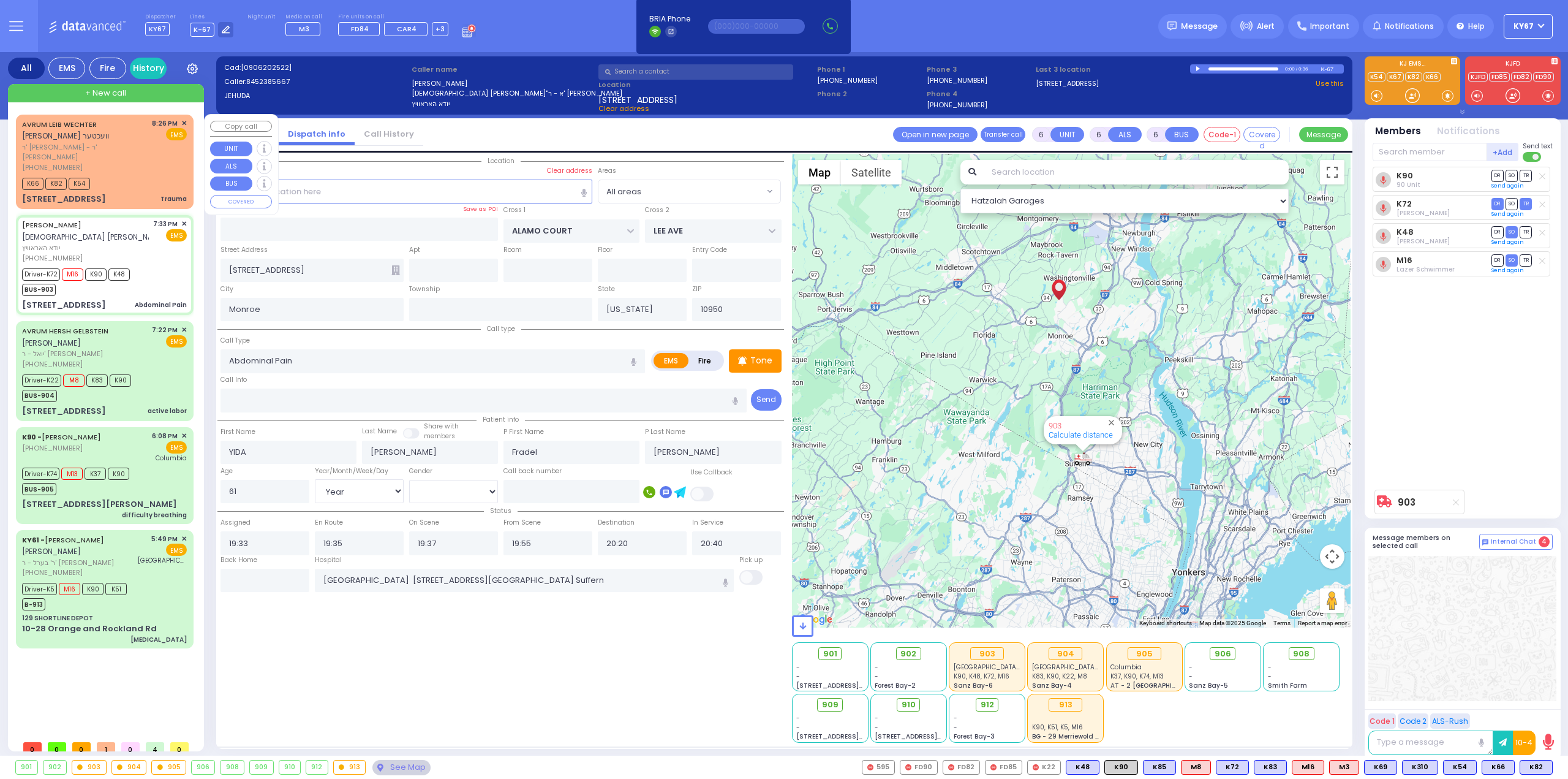
click at [121, 174] on div "K66 K82 K54" at bounding box center [104, 182] width 165 height 15
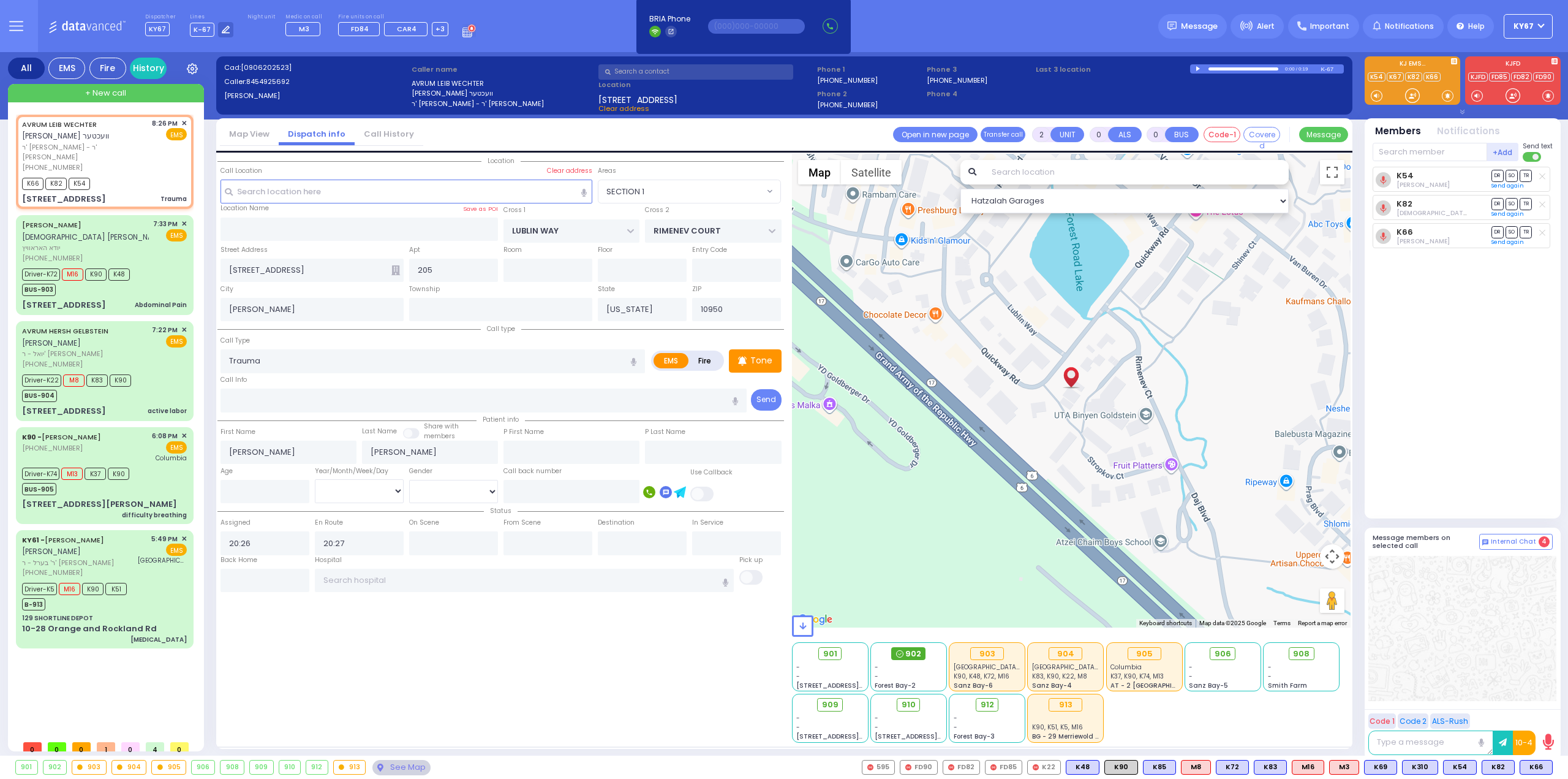
click at [913, 653] on span "902" at bounding box center [913, 653] width 16 height 12
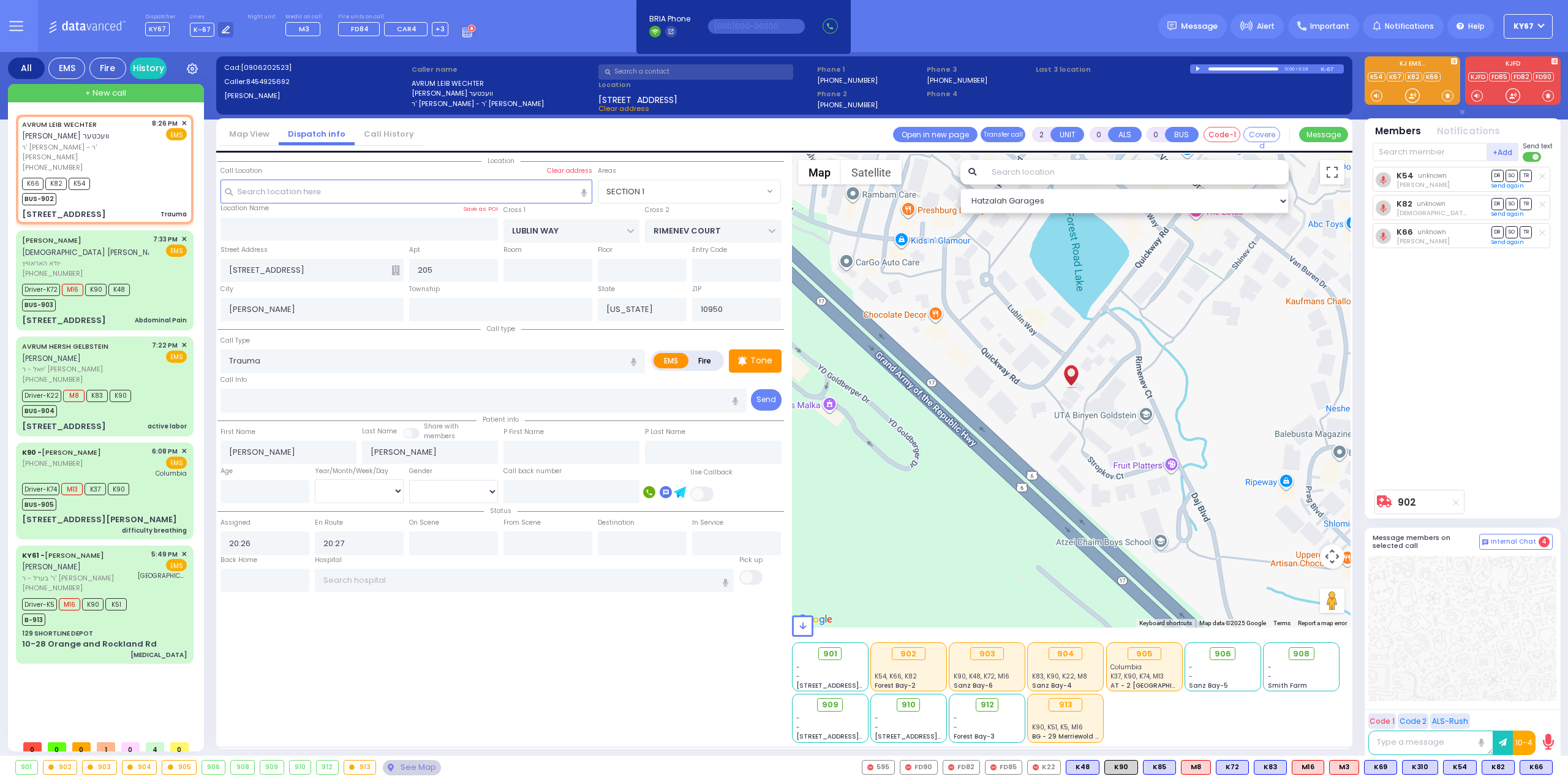
click at [374, 693] on div "Location 205" at bounding box center [501, 448] width 567 height 589
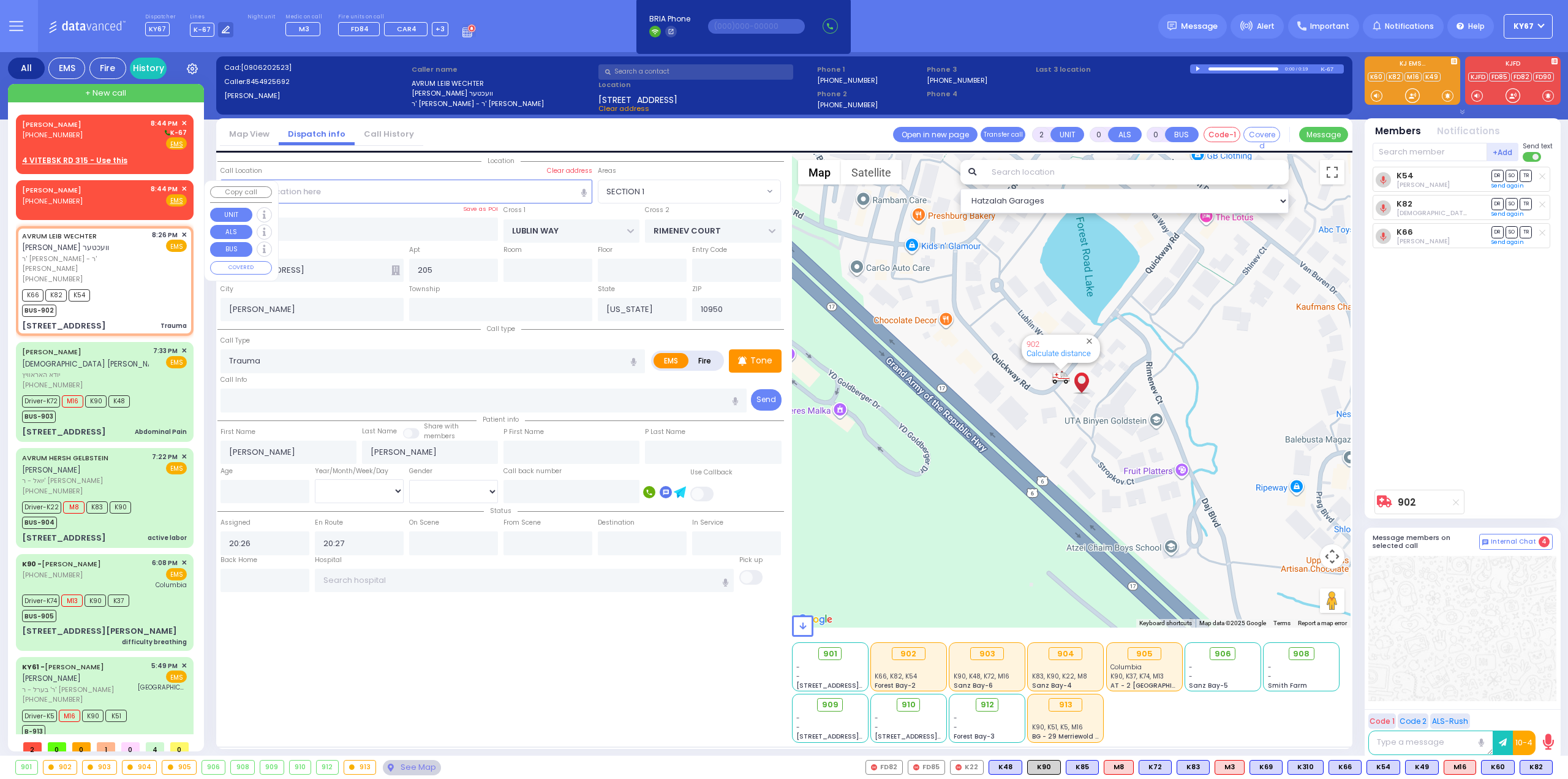
click at [181, 187] on span "✕" at bounding box center [183, 189] width 5 height 11
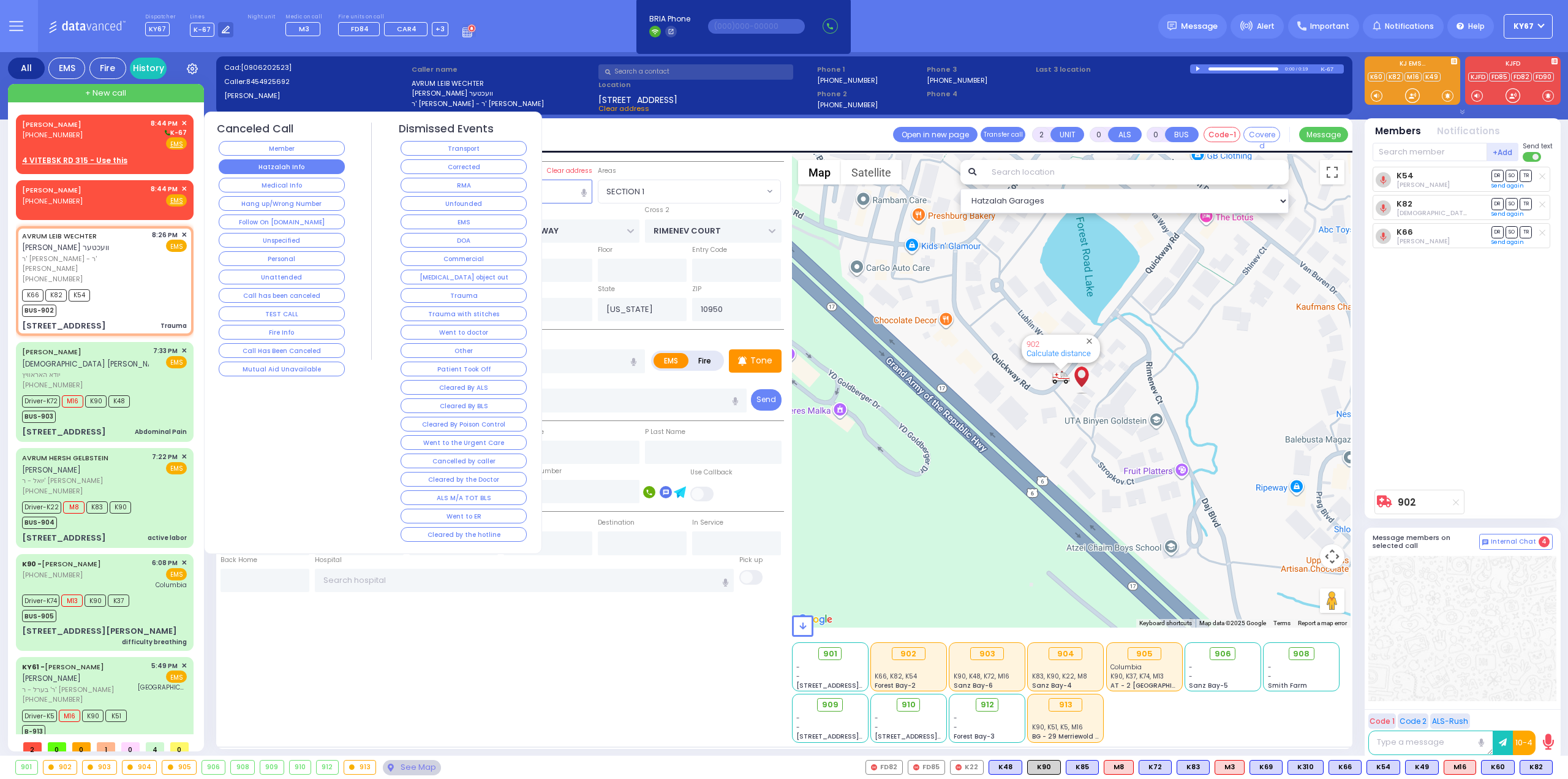
click at [261, 166] on button "Hatzalah Info" at bounding box center [282, 167] width 126 height 15
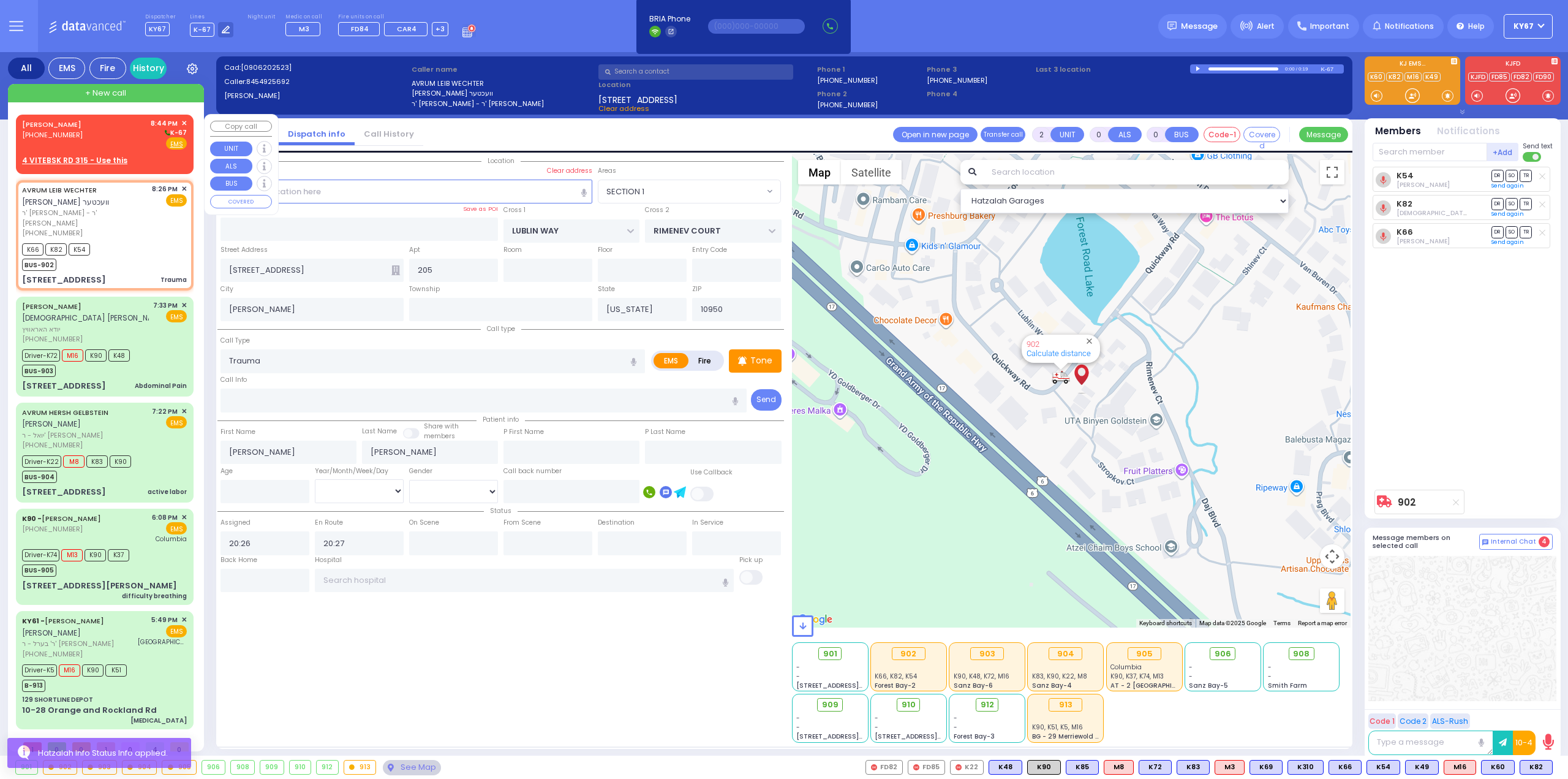
click at [186, 121] on span "✕" at bounding box center [183, 123] width 5 height 11
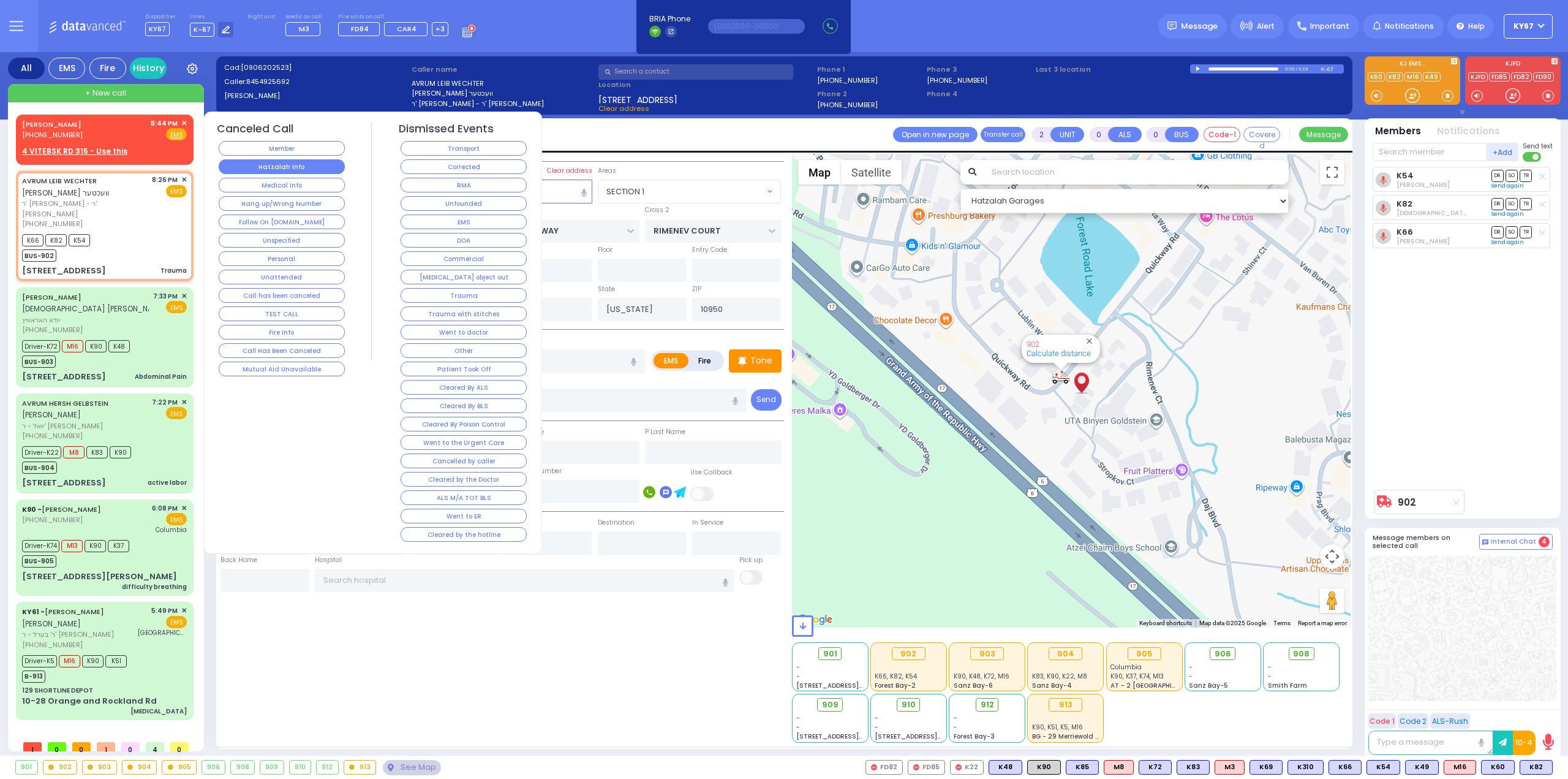
click at [286, 171] on button "Hatzalah Info" at bounding box center [282, 167] width 126 height 15
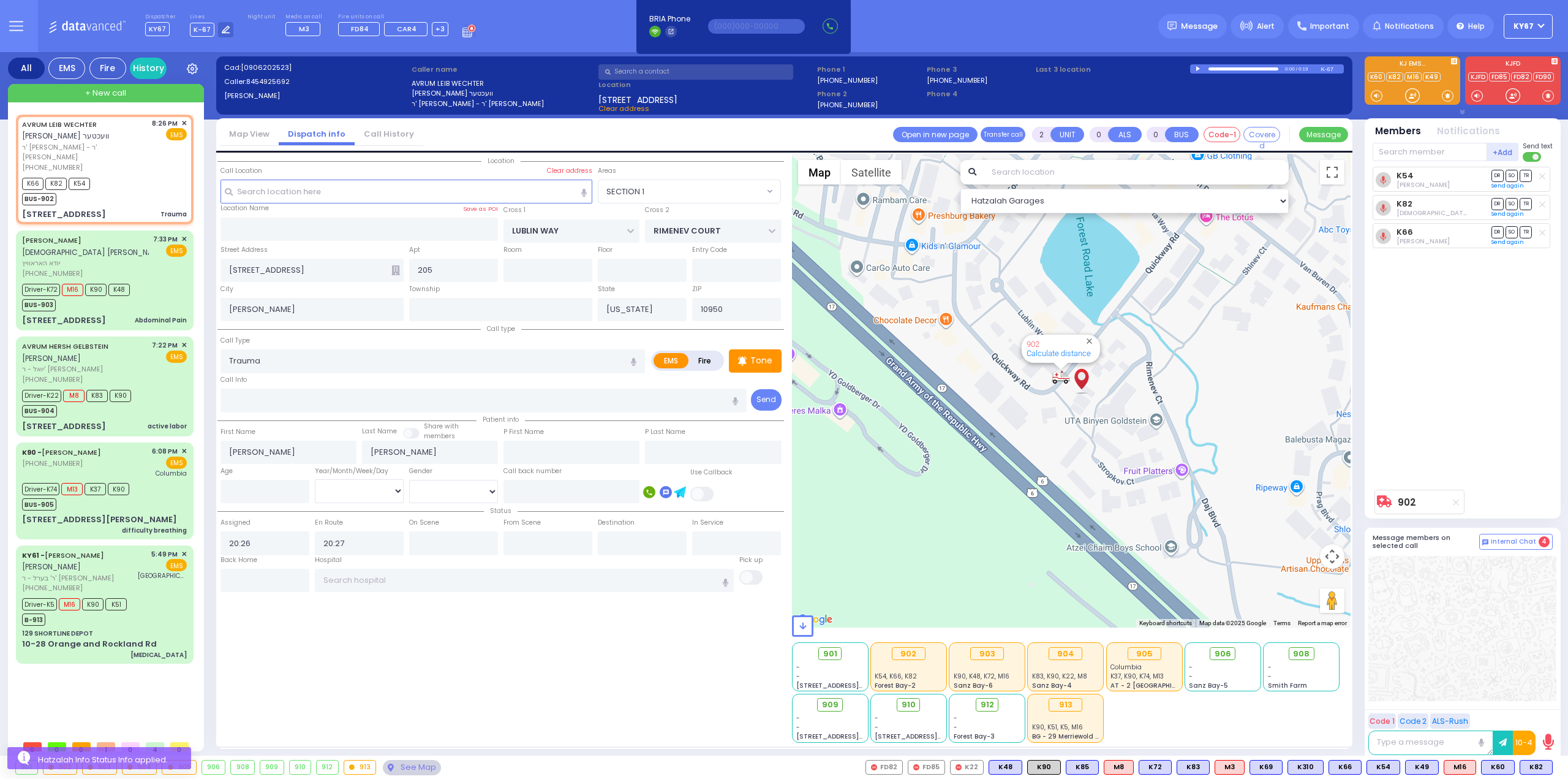
click at [419, 638] on div "Location 205" at bounding box center [501, 448] width 567 height 589
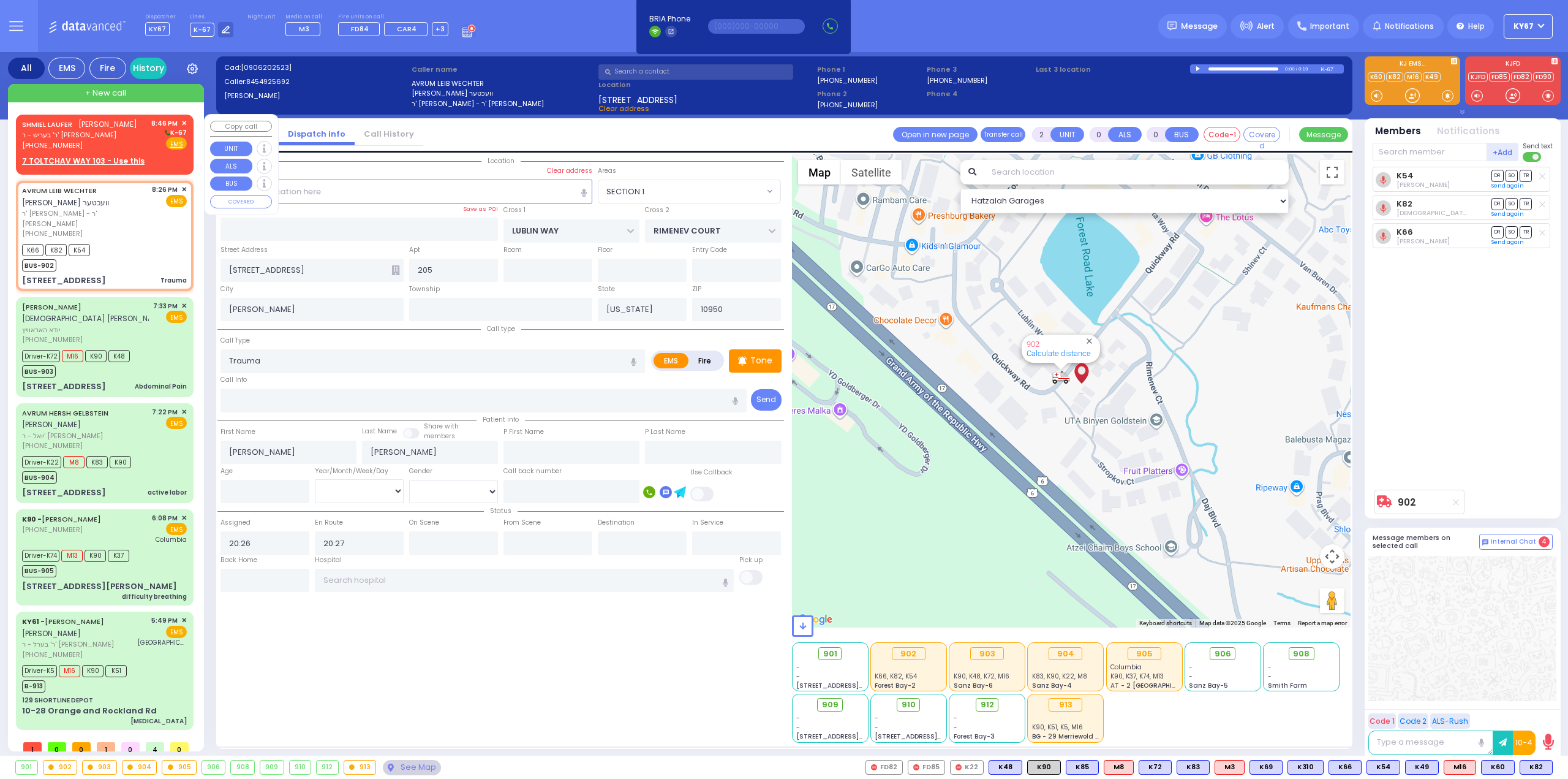
click at [183, 123] on span "✕" at bounding box center [183, 123] width 5 height 11
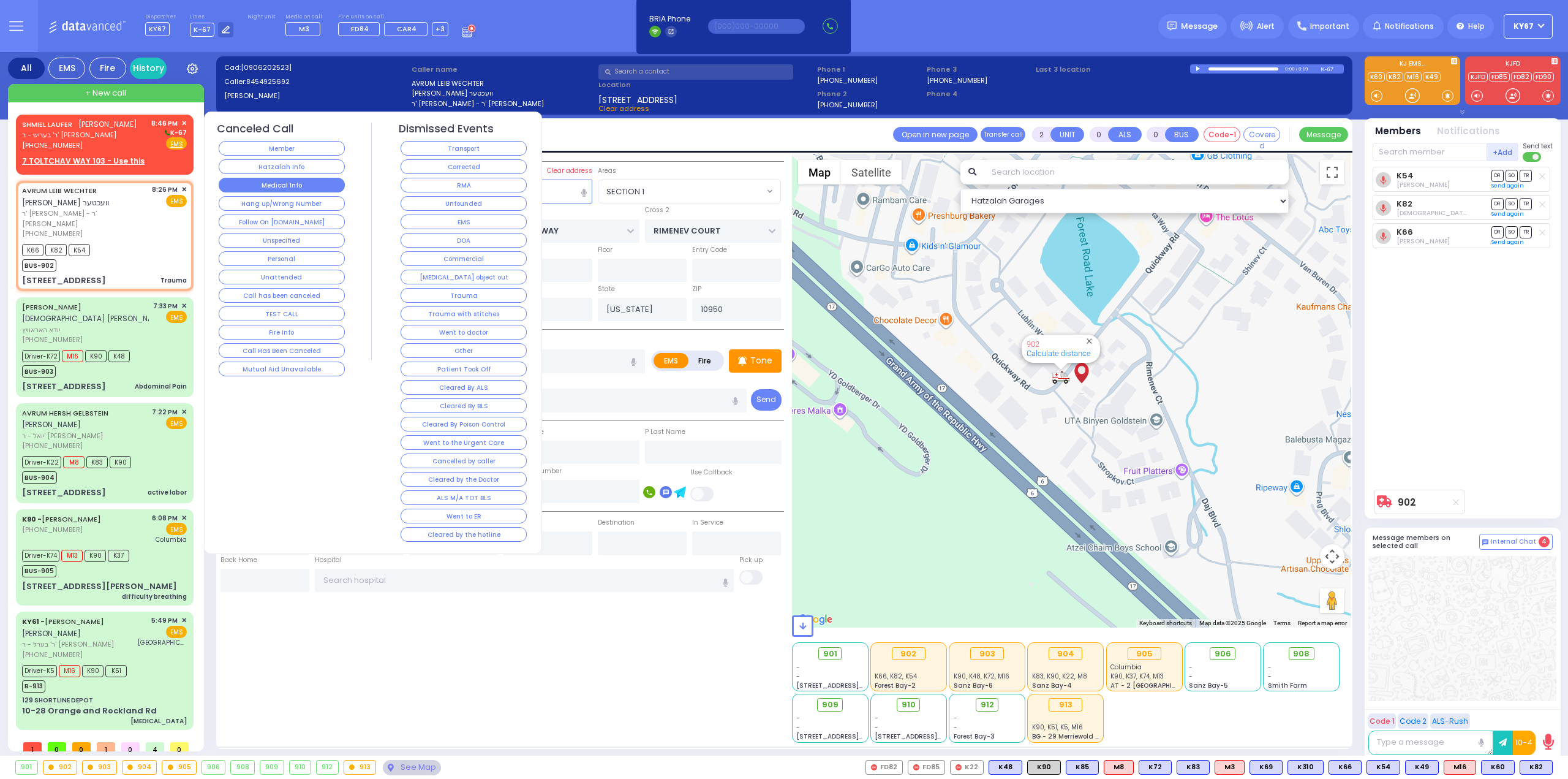
click at [313, 183] on button "Medical Info" at bounding box center [282, 185] width 126 height 15
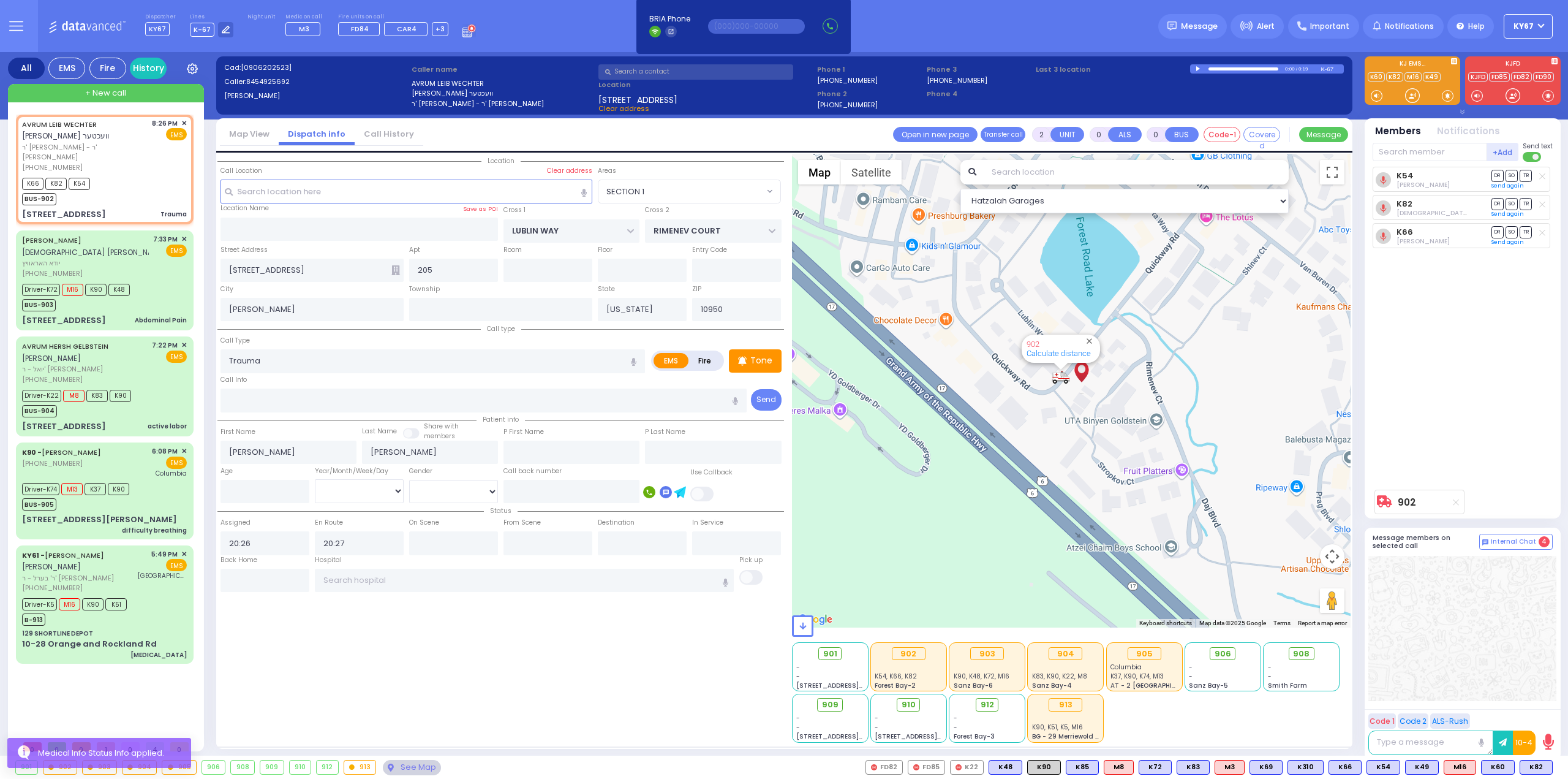
click at [140, 686] on div "AVRUM LEIB WECHTER אברהם לייב וועכטער ר' מרדכי - ר' גבריאל ווייס (845) 492-5692…" at bounding box center [107, 424] width 183 height 620
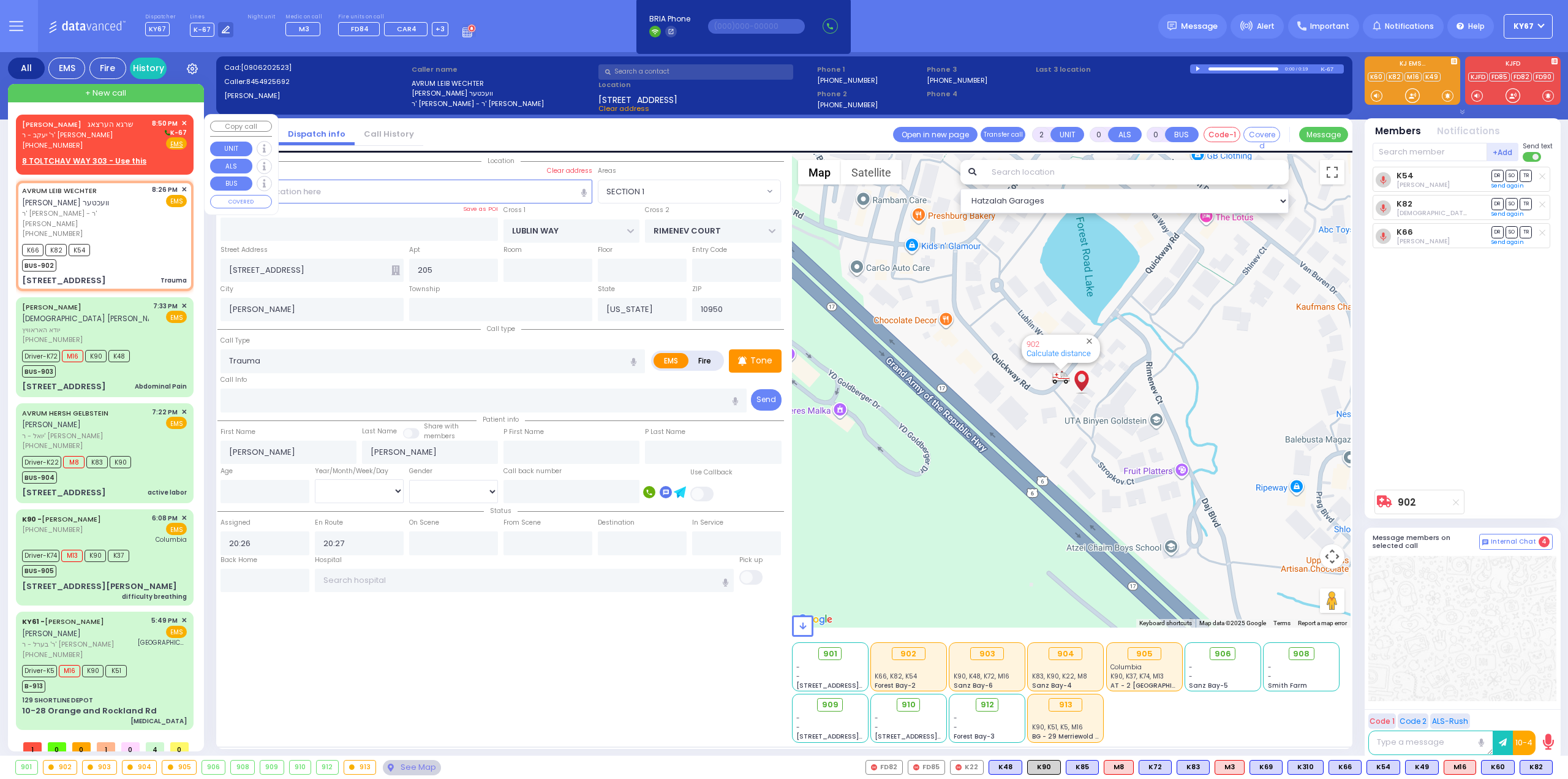
click at [101, 139] on span "ר' יעקב - ר' [PERSON_NAME]" at bounding box center [77, 135] width 111 height 11
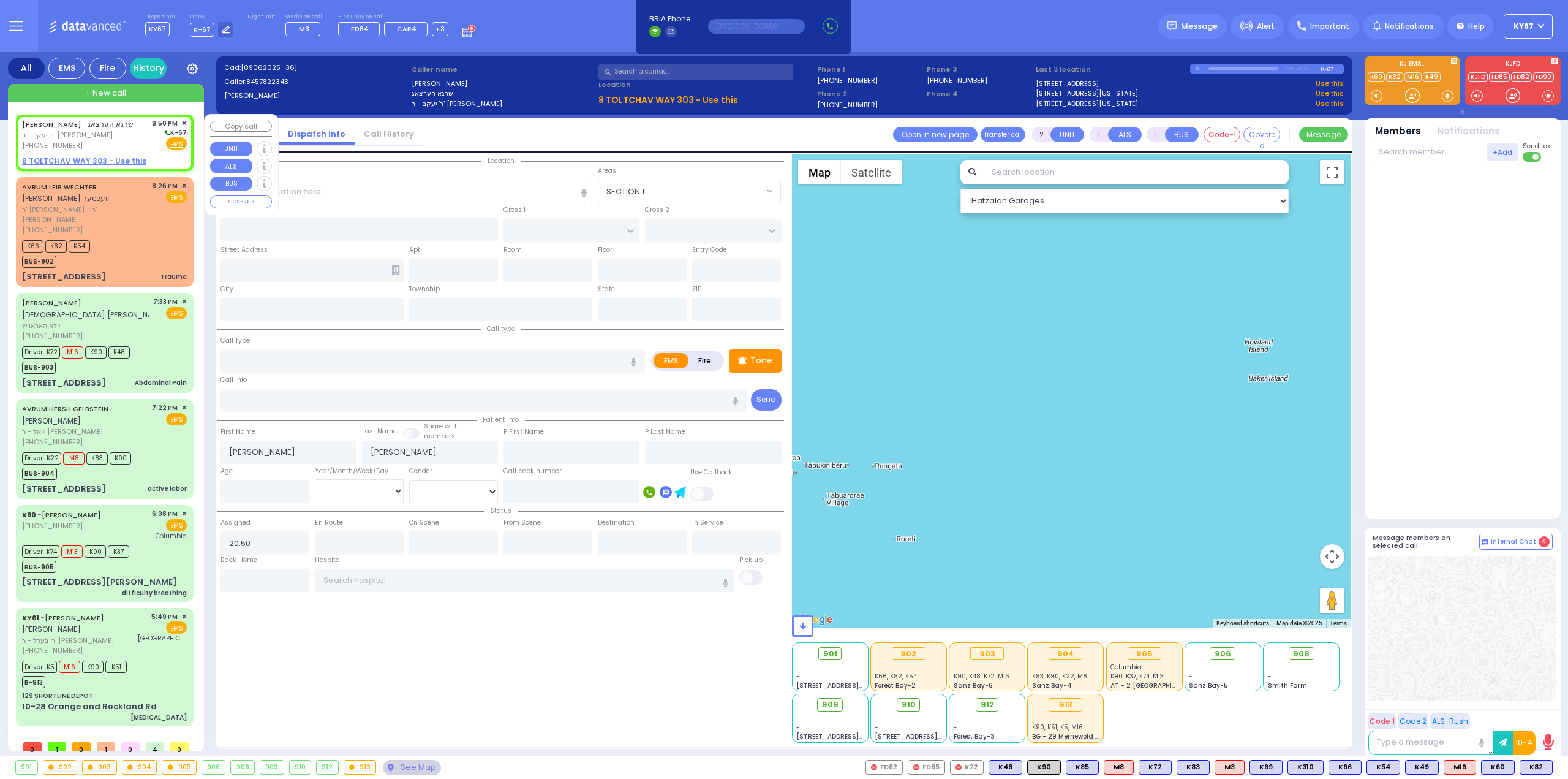
click at [70, 162] on u "8 TOLTCHAV WAY 303 - Use this" at bounding box center [83, 161] width 124 height 11
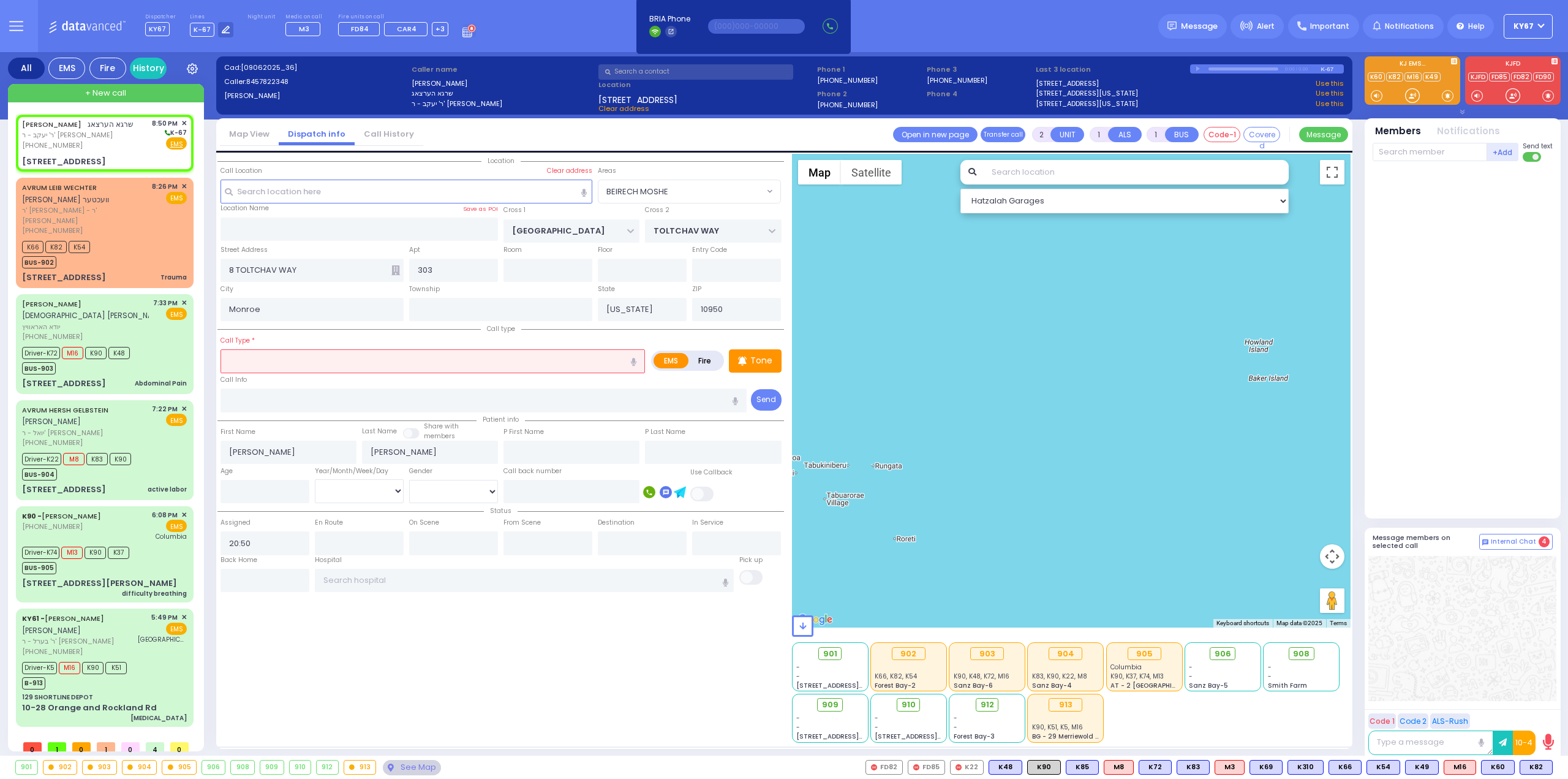
click at [278, 351] on input "text" at bounding box center [432, 361] width 425 height 23
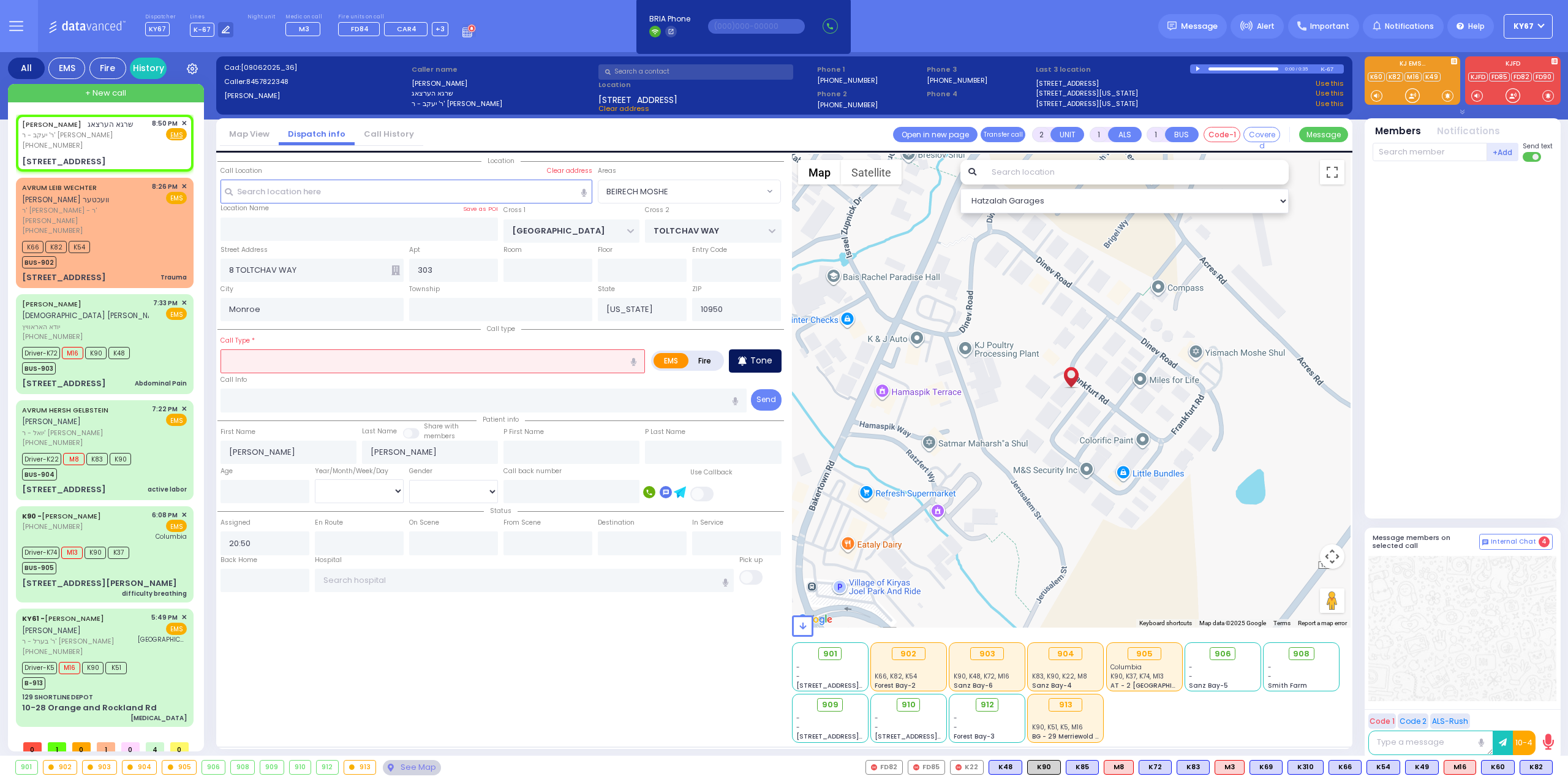
click at [740, 359] on icon at bounding box center [742, 361] width 8 height 15
click at [374, 362] on input "text" at bounding box center [432, 361] width 425 height 23
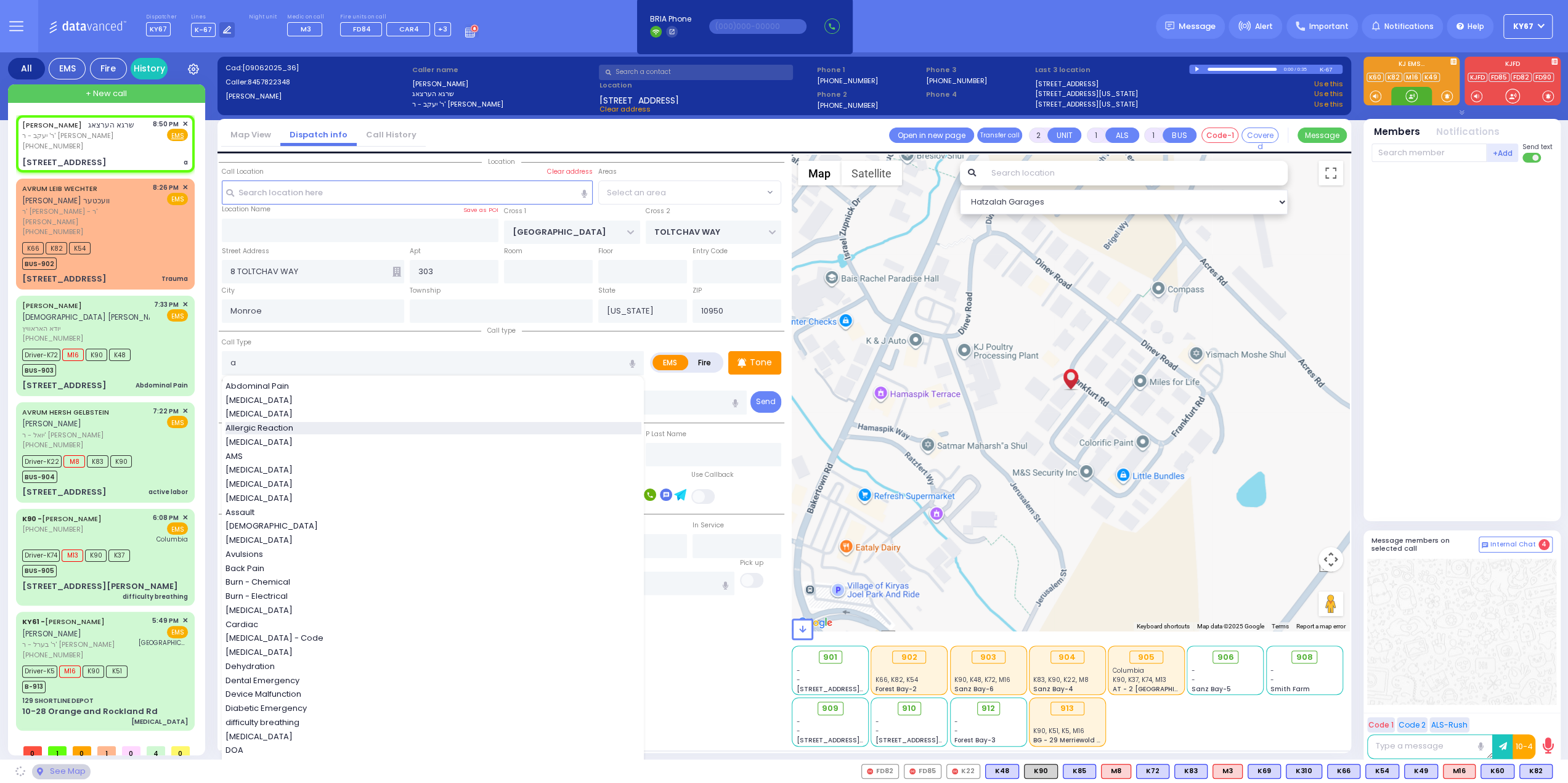
click at [315, 428] on div "Allergic Reaction" at bounding box center [433, 428] width 416 height 12
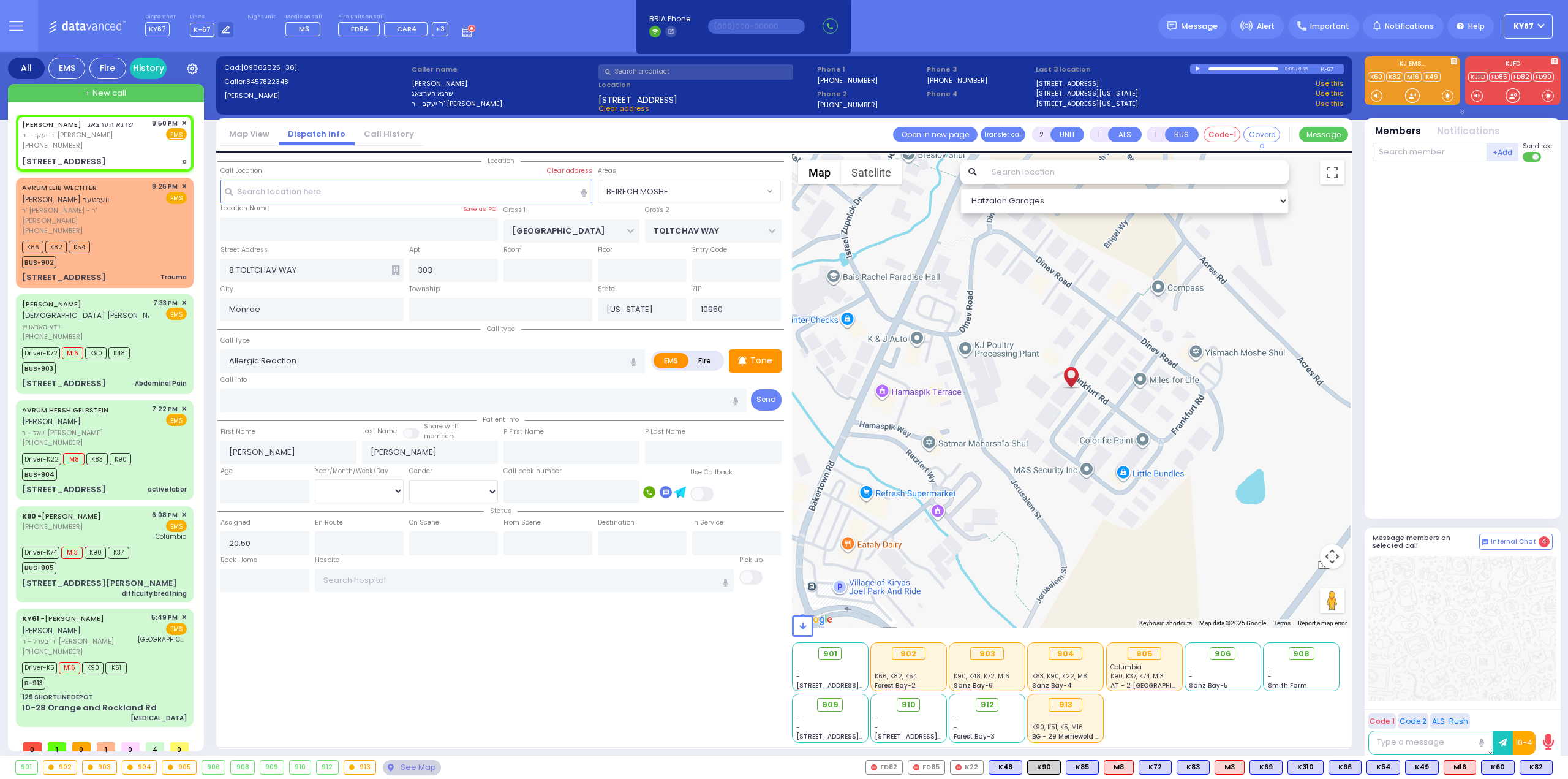
click at [486, 671] on div "Location 303" at bounding box center [501, 448] width 567 height 589
click at [1005, 629] on button "Assign Bus With Members" at bounding box center [1016, 623] width 117 height 18
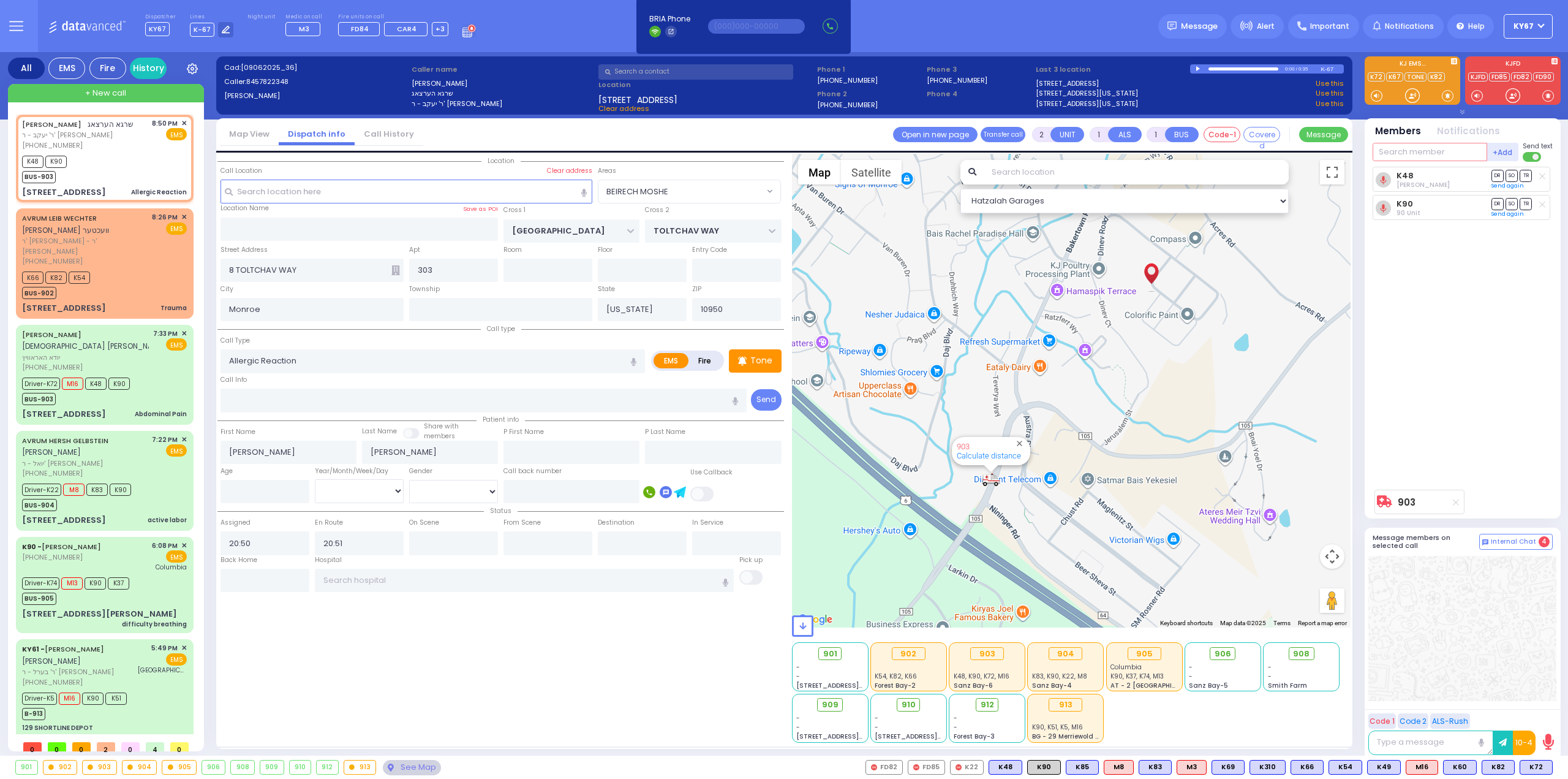
click at [1393, 154] on input "text" at bounding box center [1430, 152] width 114 height 18
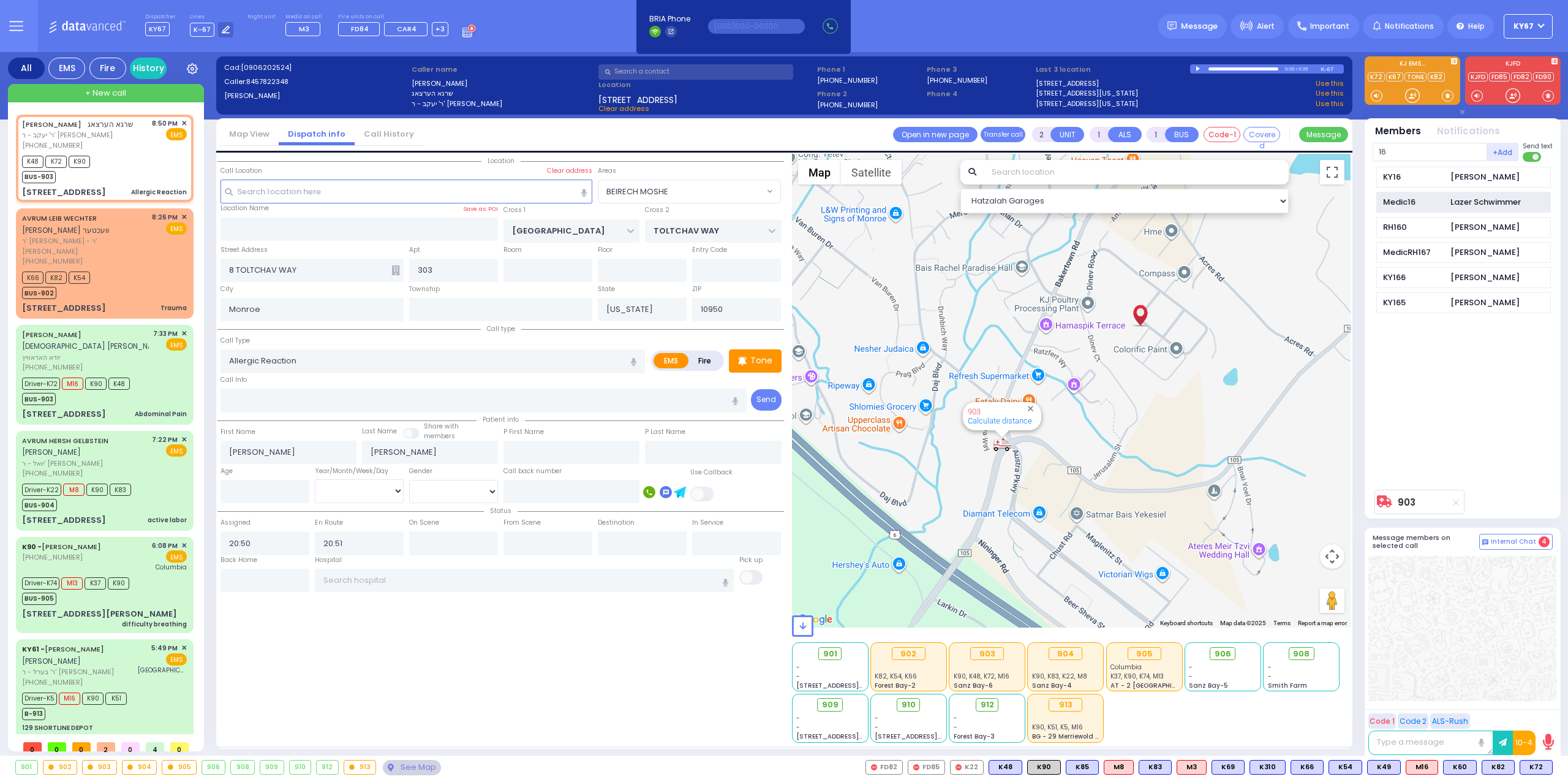
click at [1436, 203] on div "Medic16" at bounding box center [1413, 202] width 61 height 12
click at [1498, 372] on div "Medic16 Lazer Schwimmer K72 DR" at bounding box center [1464, 325] width 183 height 317
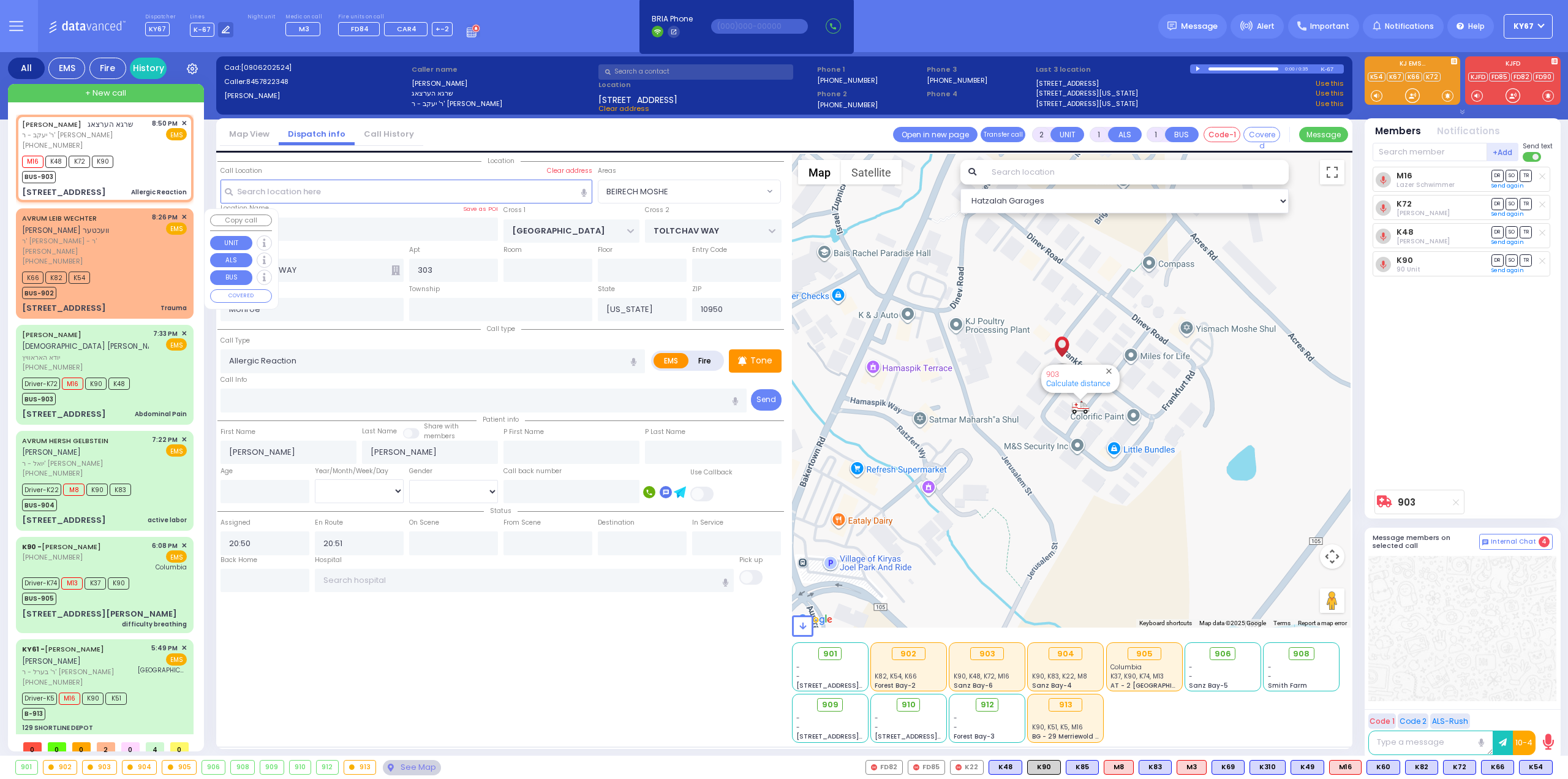
click at [181, 214] on span "✕" at bounding box center [183, 217] width 5 height 11
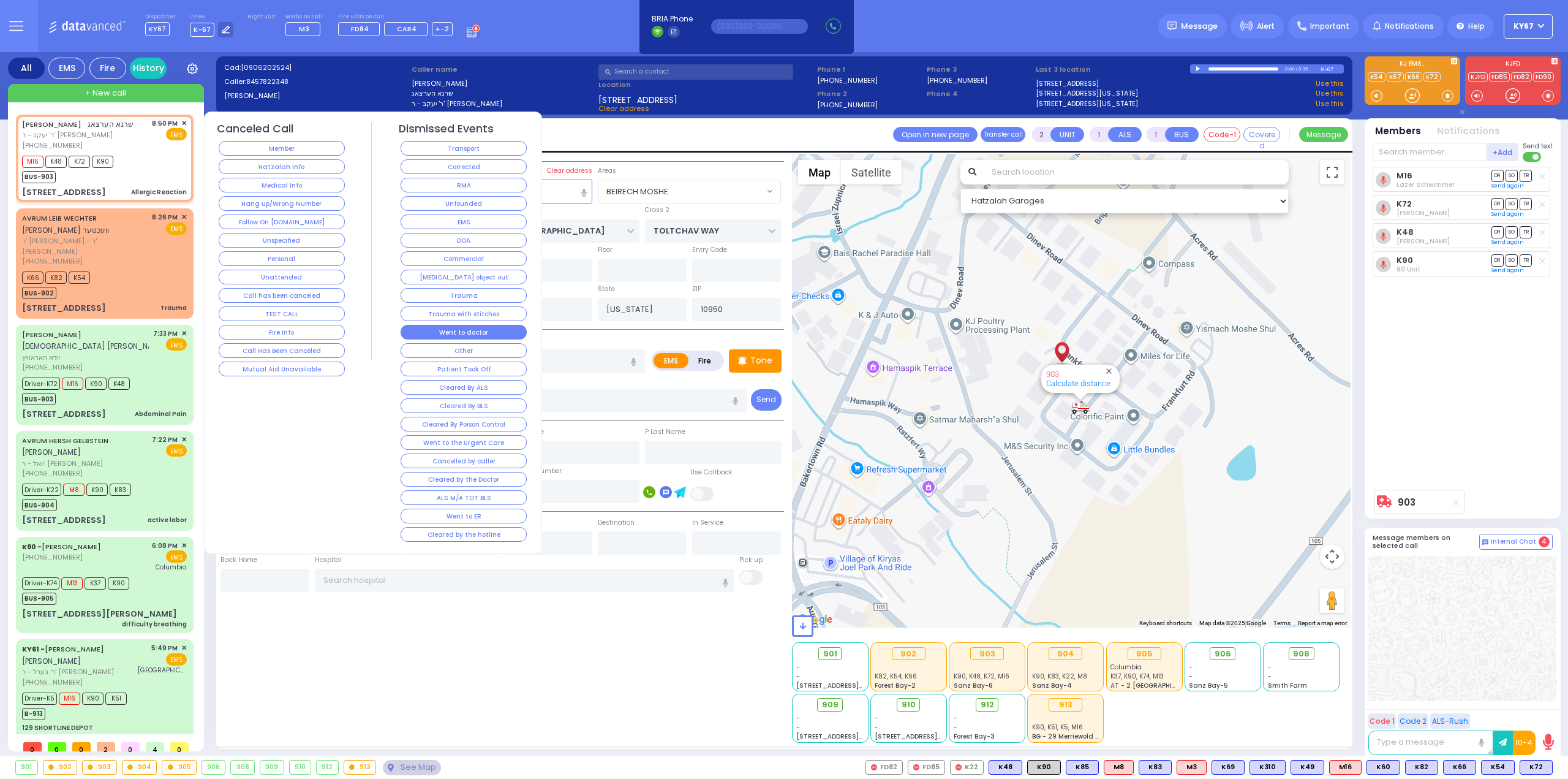
click at [474, 329] on button "Went to doctor" at bounding box center [464, 332] width 126 height 15
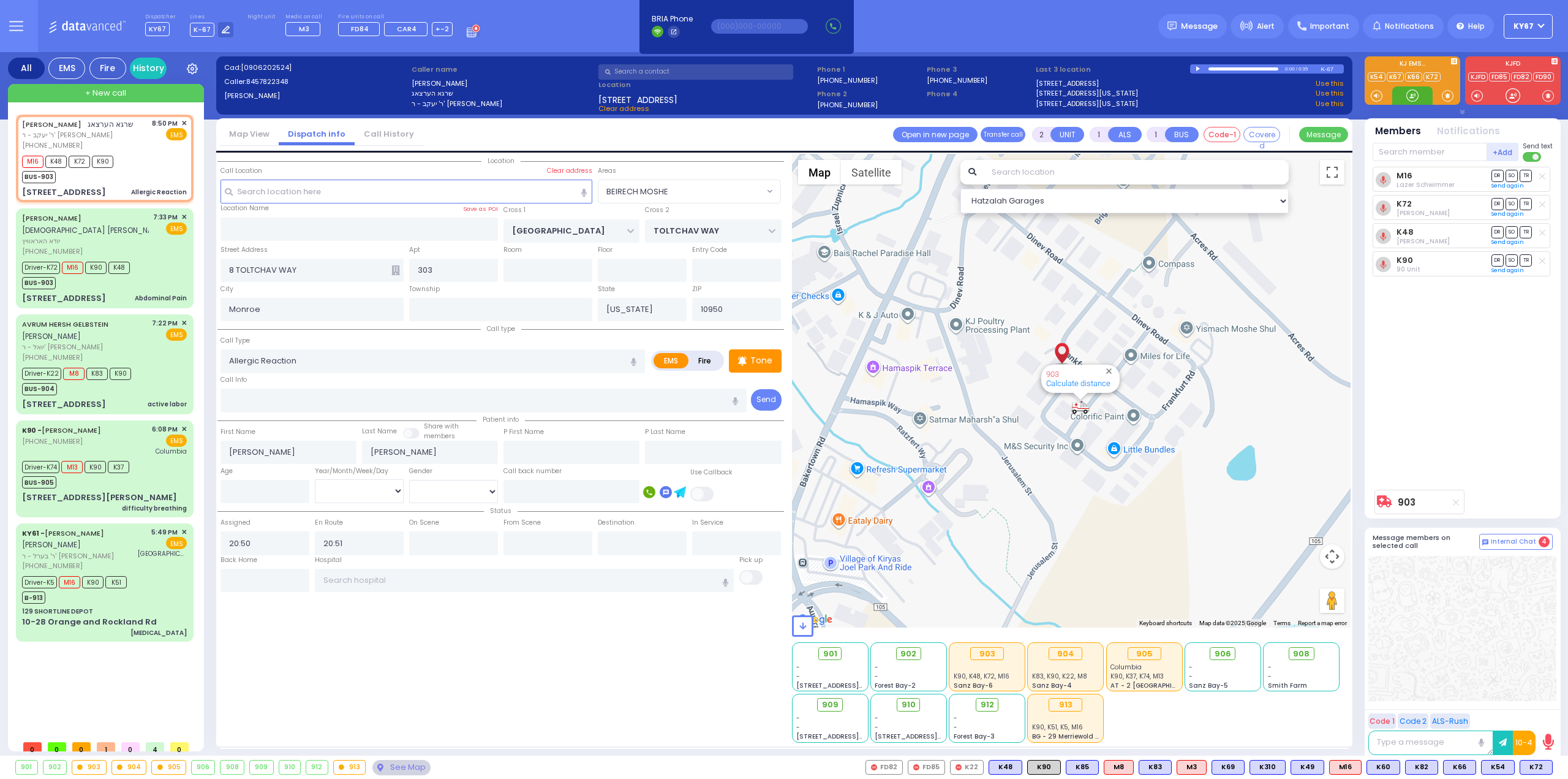
select select "BEIRECH MOSHE"
select select
click at [144, 267] on div "Driver-K72 M16 K90 K48 BUS-903" at bounding box center [104, 274] width 165 height 31
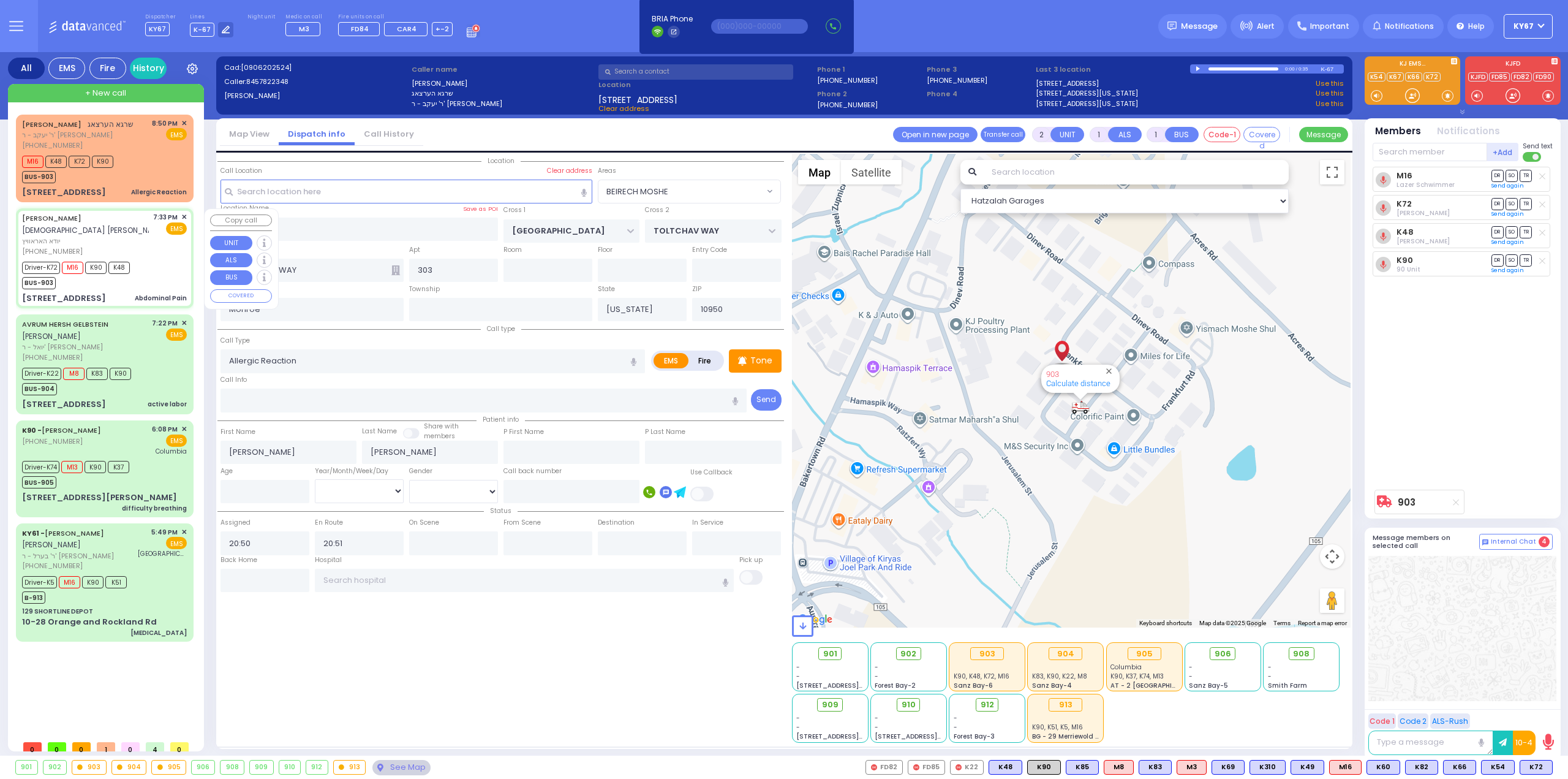
type input "6"
select select
type input "Abdominal Pain"
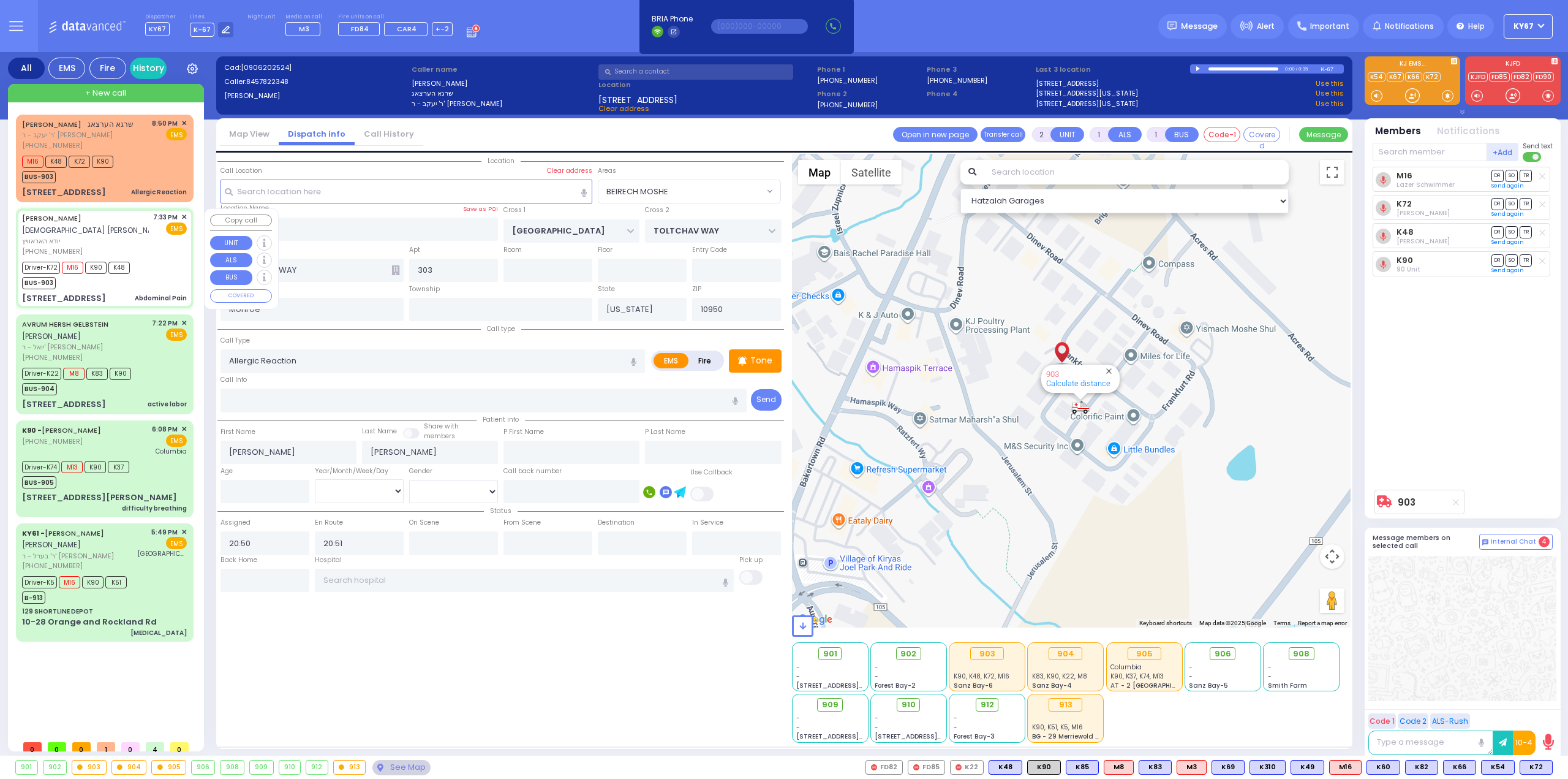
radio input "true"
type input "YIDA"
type input "HOROWITZ"
type input "Fradel"
type input "[PERSON_NAME]"
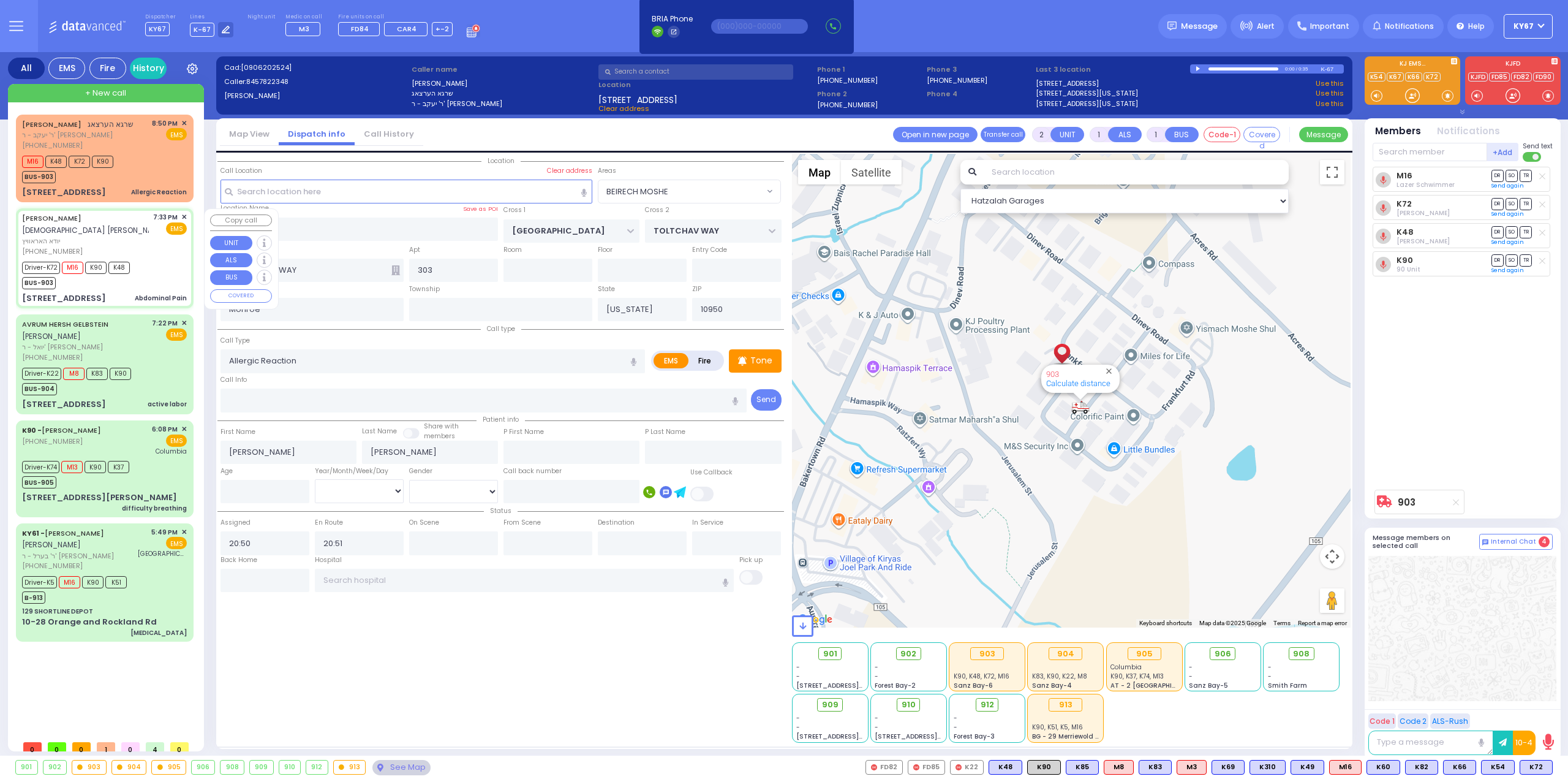
type input "61"
select select "Year"
select select "[DEMOGRAPHIC_DATA]"
type input "19:33"
type input "19:35"
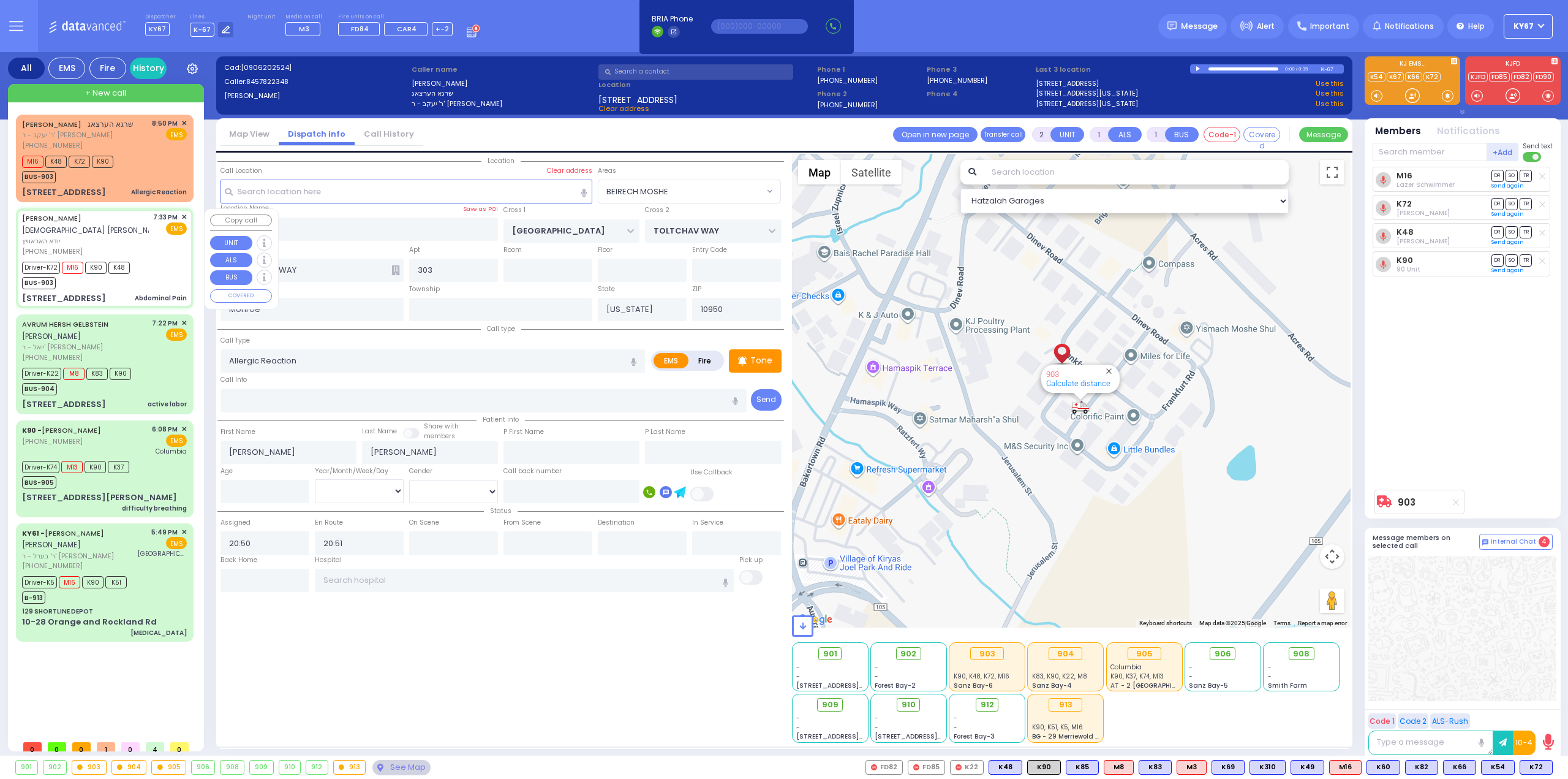
type input "19:37"
type input "19:55"
type input "20:20"
type input "20:40"
type input "Good Samaritan Hospital 257 Lafayette Avenue 8457909405 Suffern"
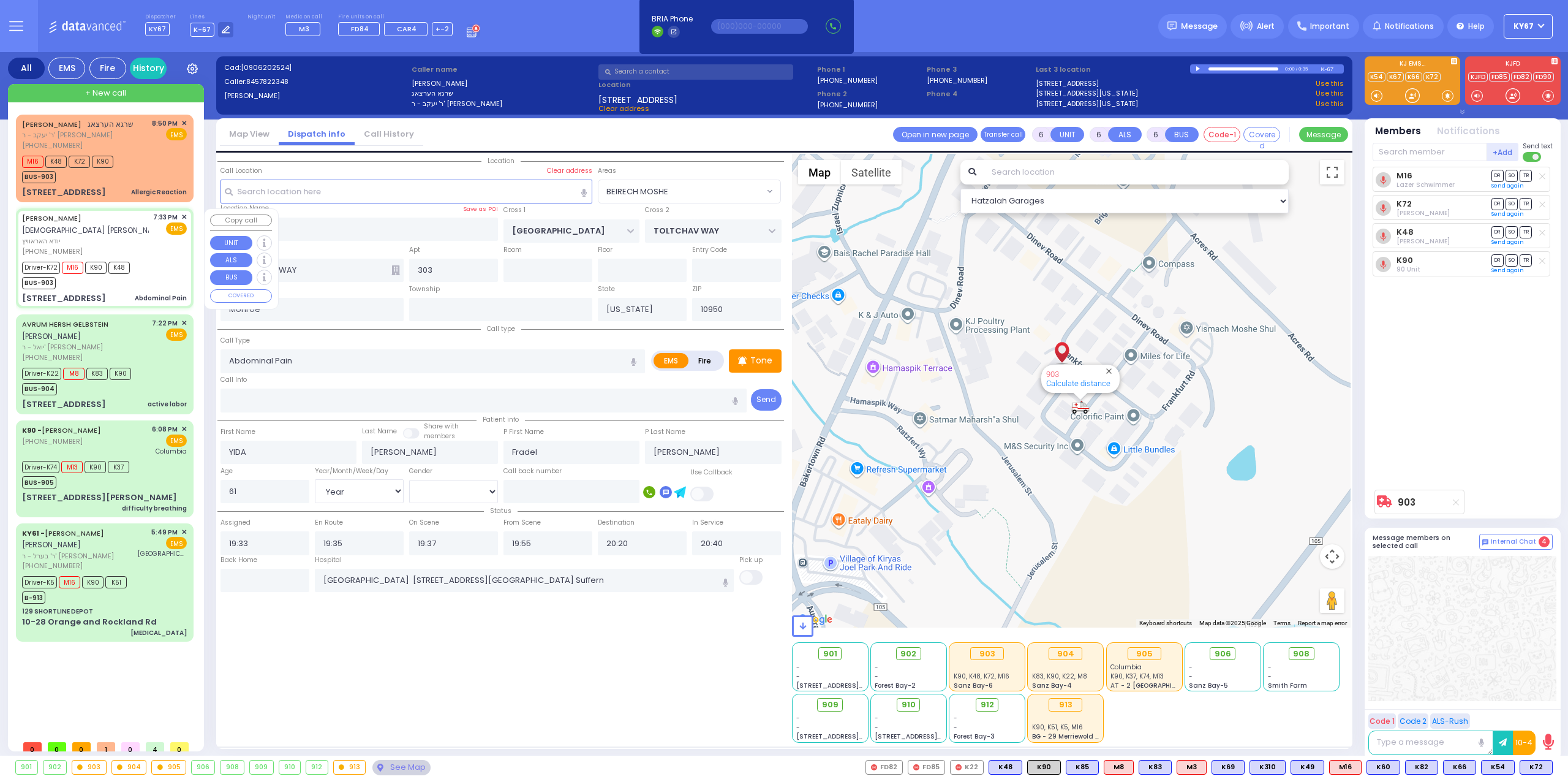
type input "ALAMO COURT"
type input "LEE AVE"
type input "12 DUELK AVE"
select select "Hatzalah Garages"
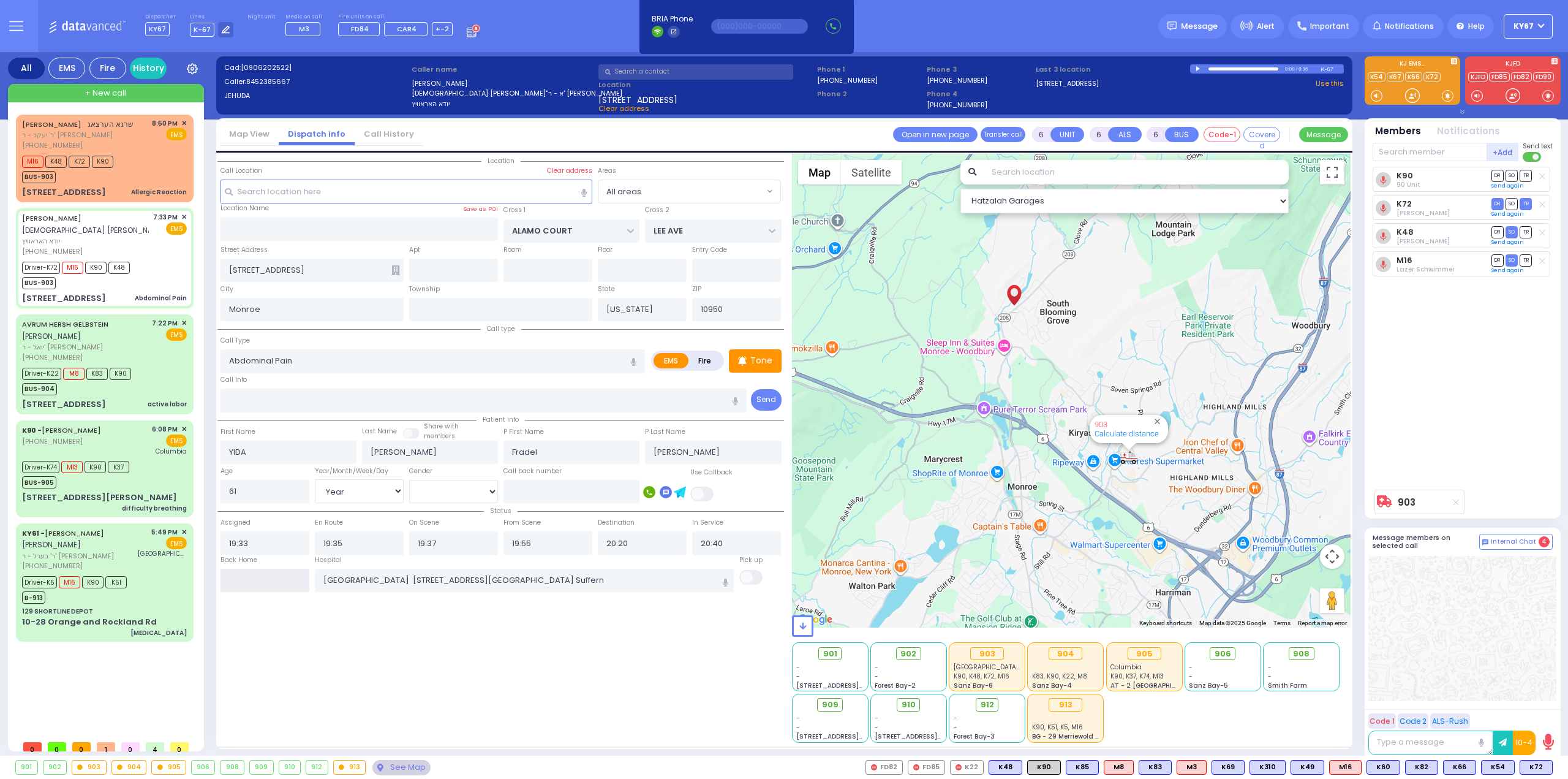
click at [253, 577] on input "text" at bounding box center [265, 580] width 89 height 23
type input "21:01"
select select
radio input "true"
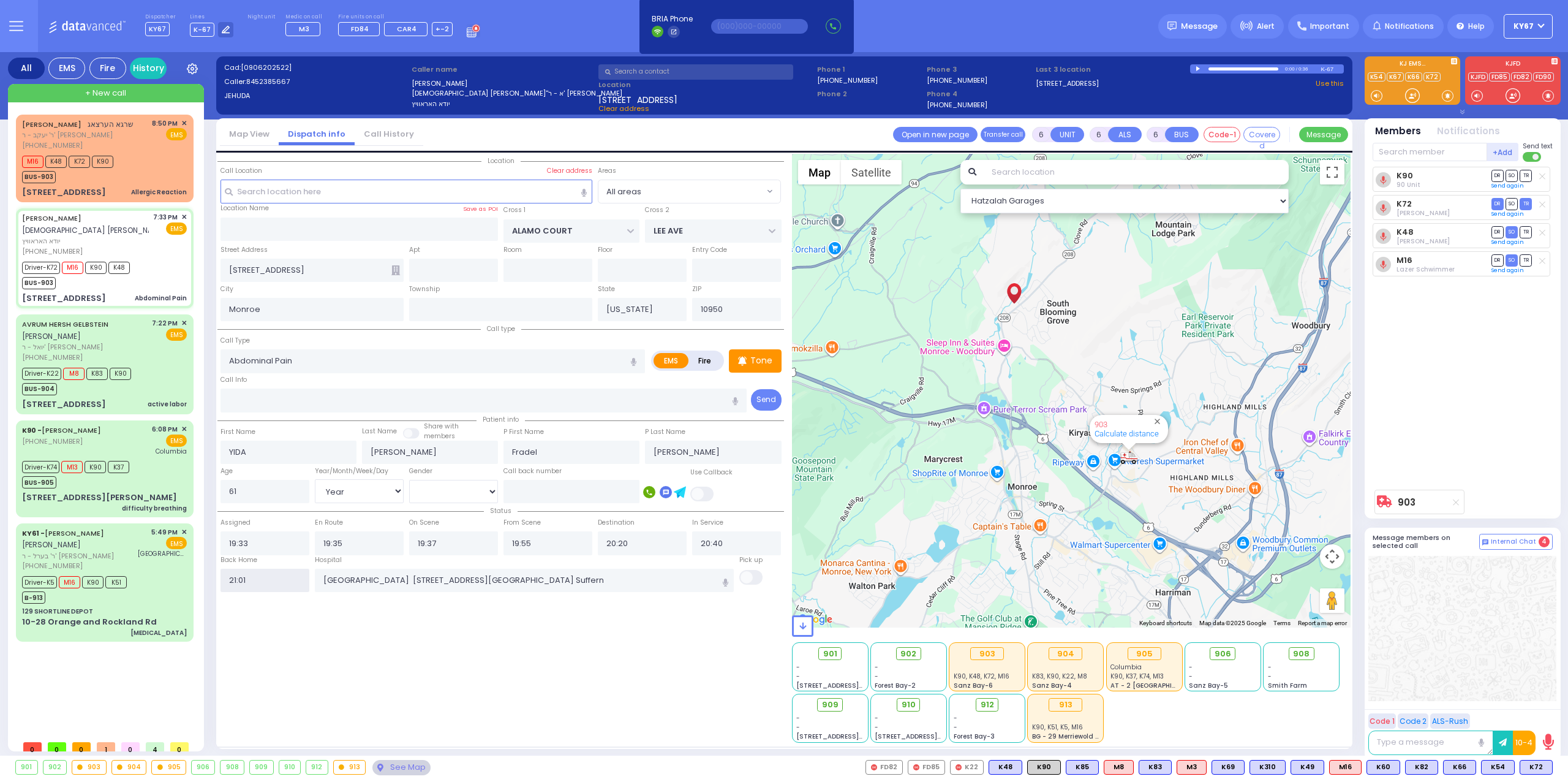
select select
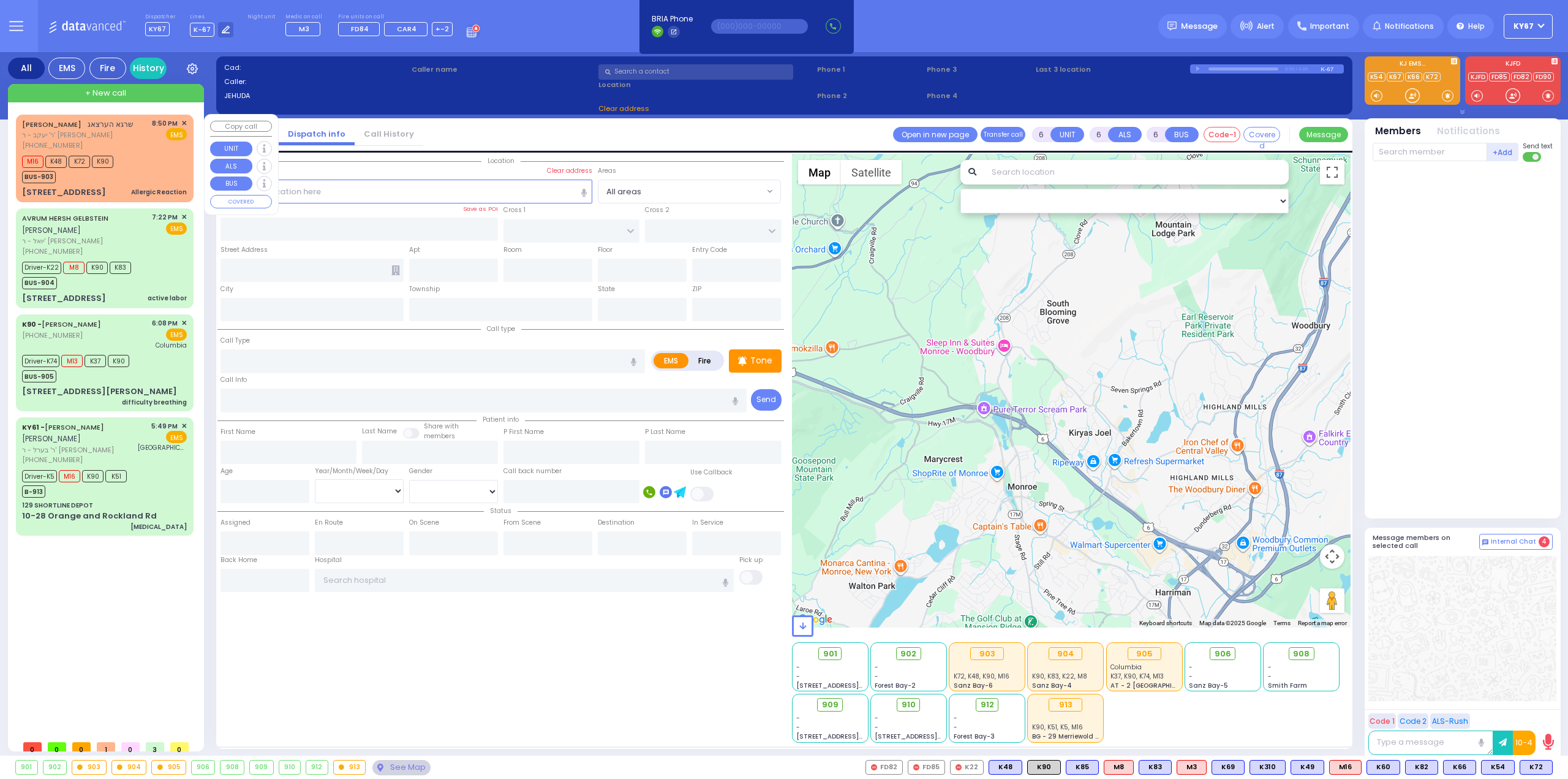
click at [126, 160] on div "M16 K48 K72 K90 BUS-903" at bounding box center [104, 168] width 165 height 31
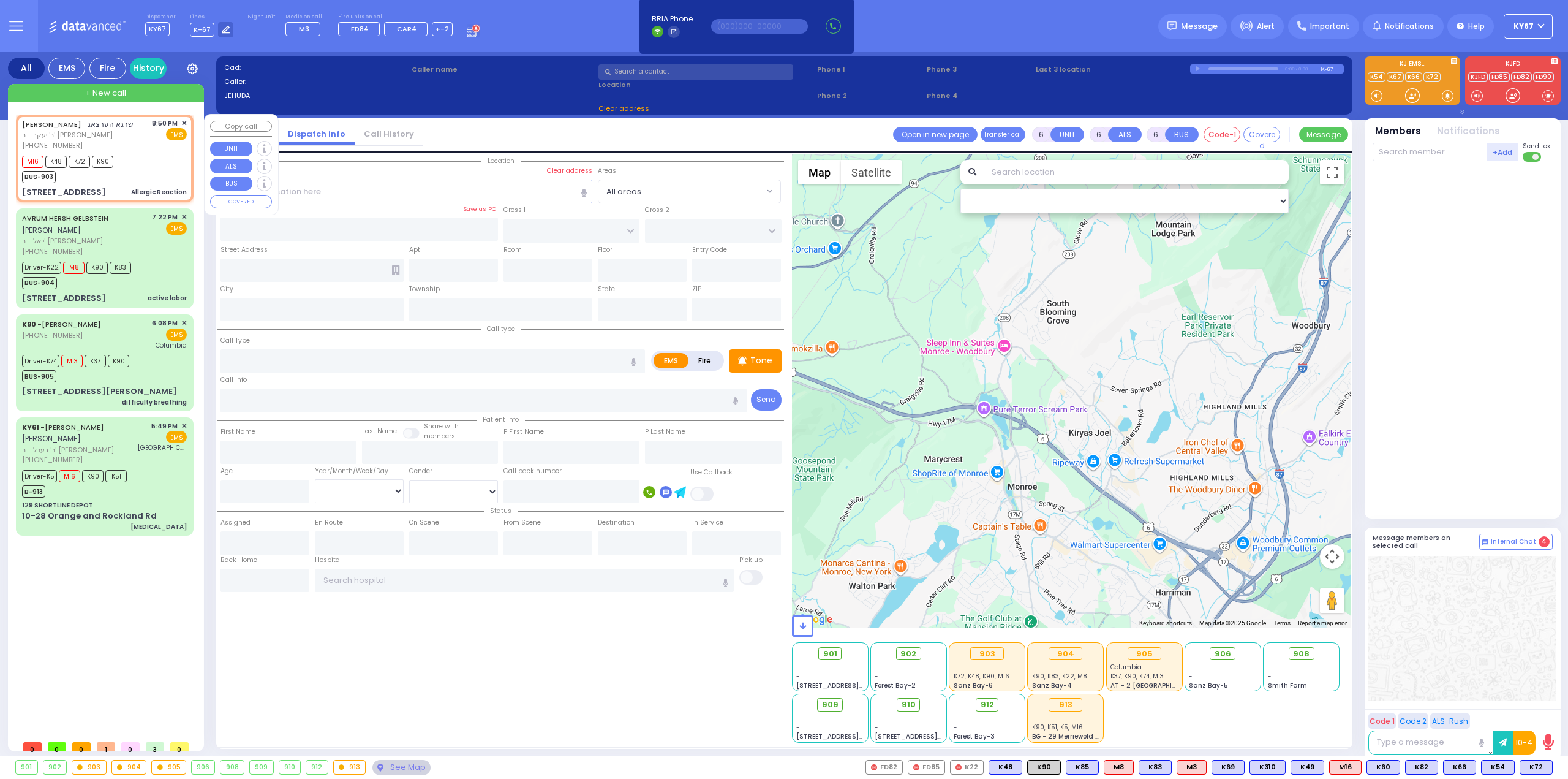
type input "2"
type input "1"
select select
type input "Allergic Reaction"
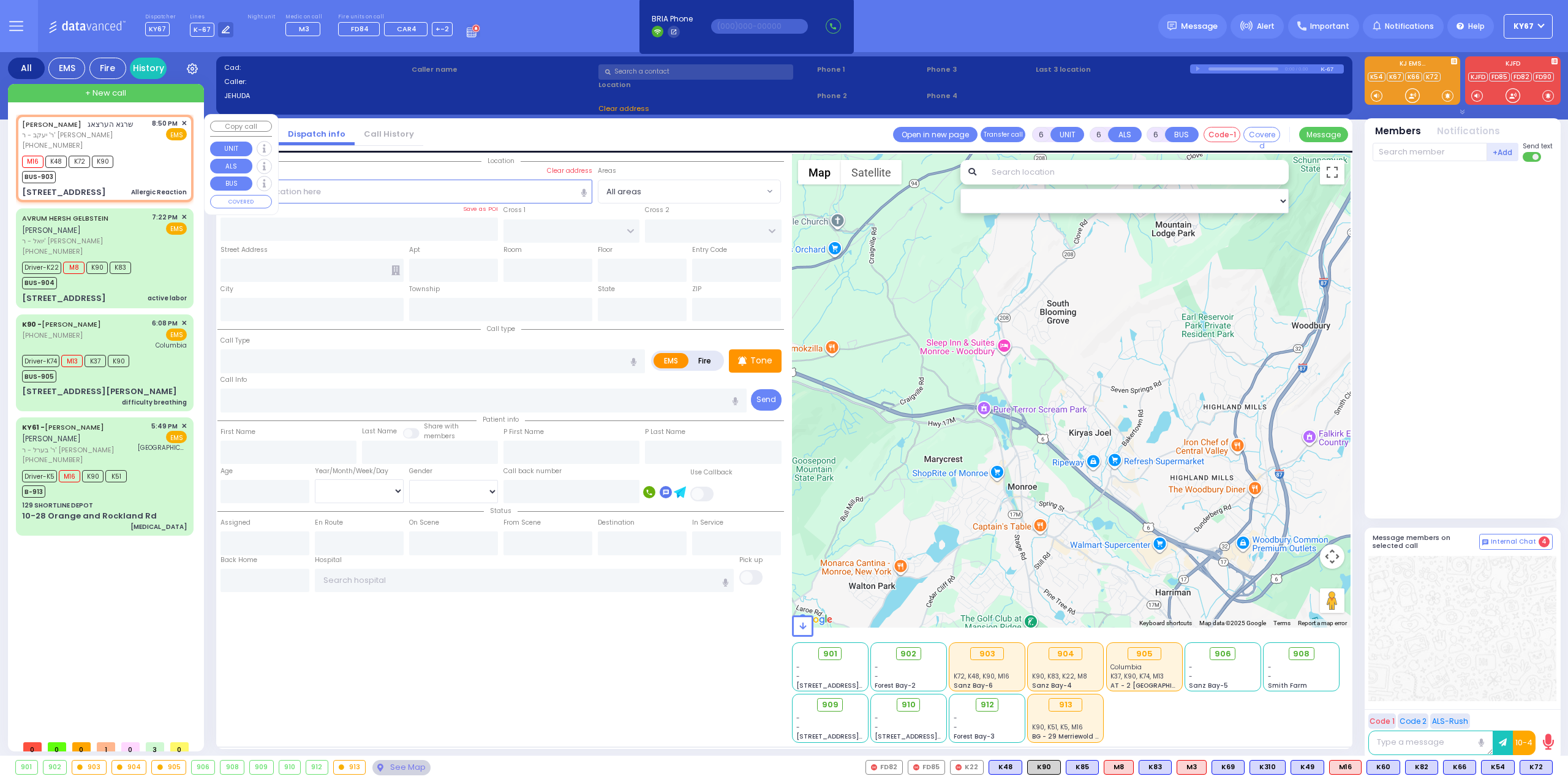
radio input "true"
type input "[PERSON_NAME]"
select select
type input "20:50"
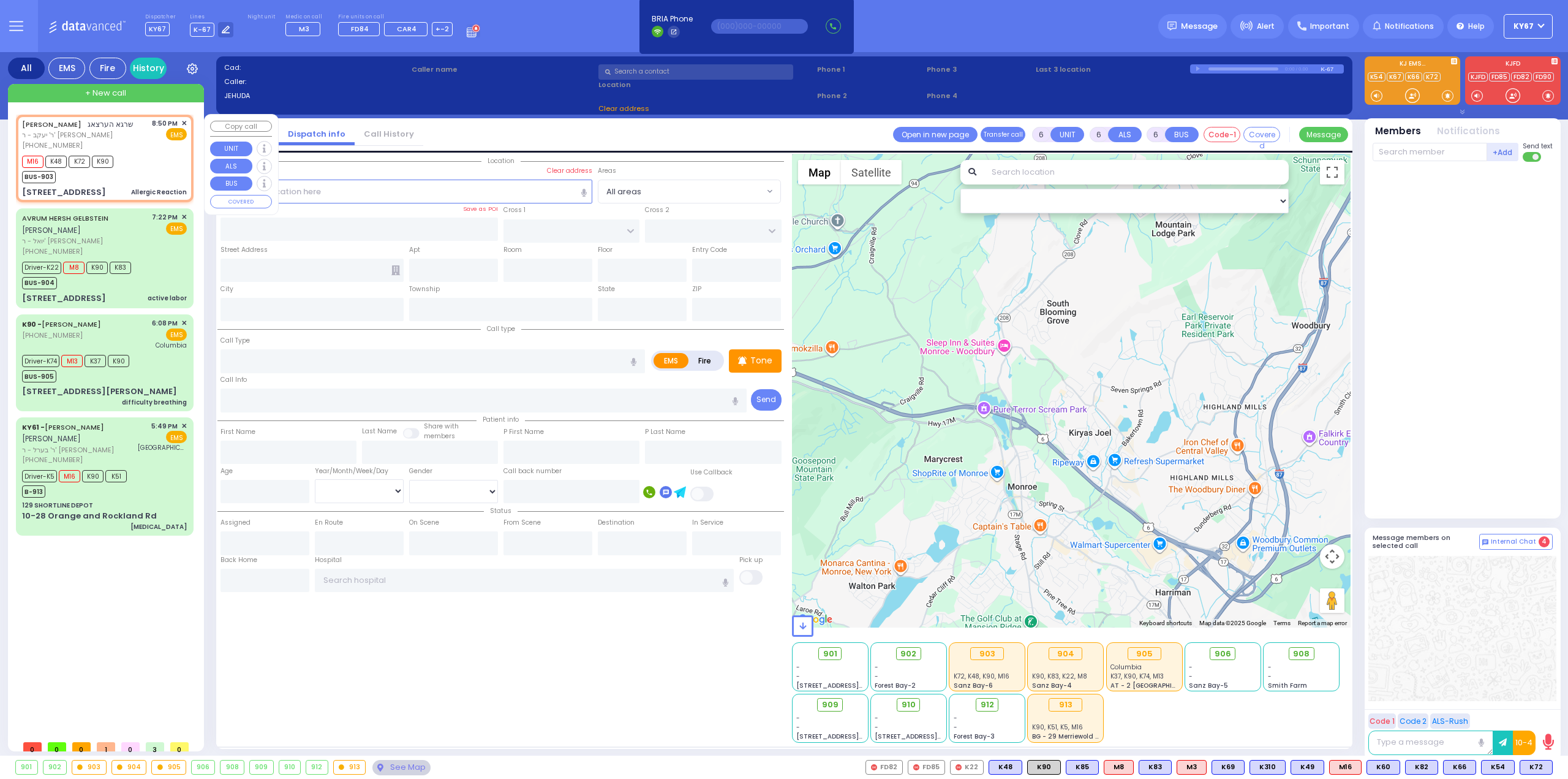
type input "20:51"
select select "Hatzalah Garages"
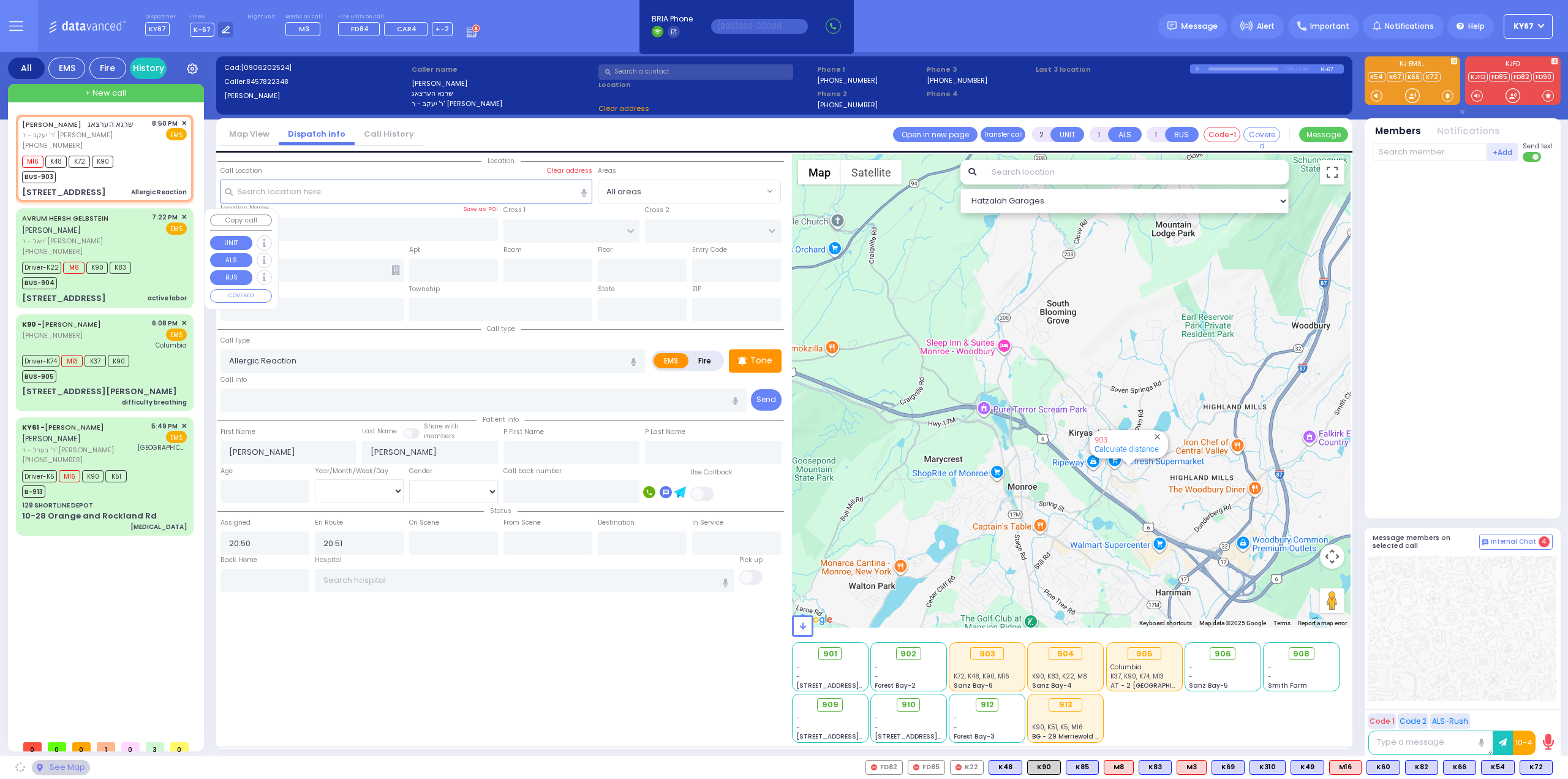
type input "[GEOGRAPHIC_DATA]"
type input "TOLTCHAV WAY"
type input "8 TOLTCHAV WAY"
type input "303"
type input "Monroe"
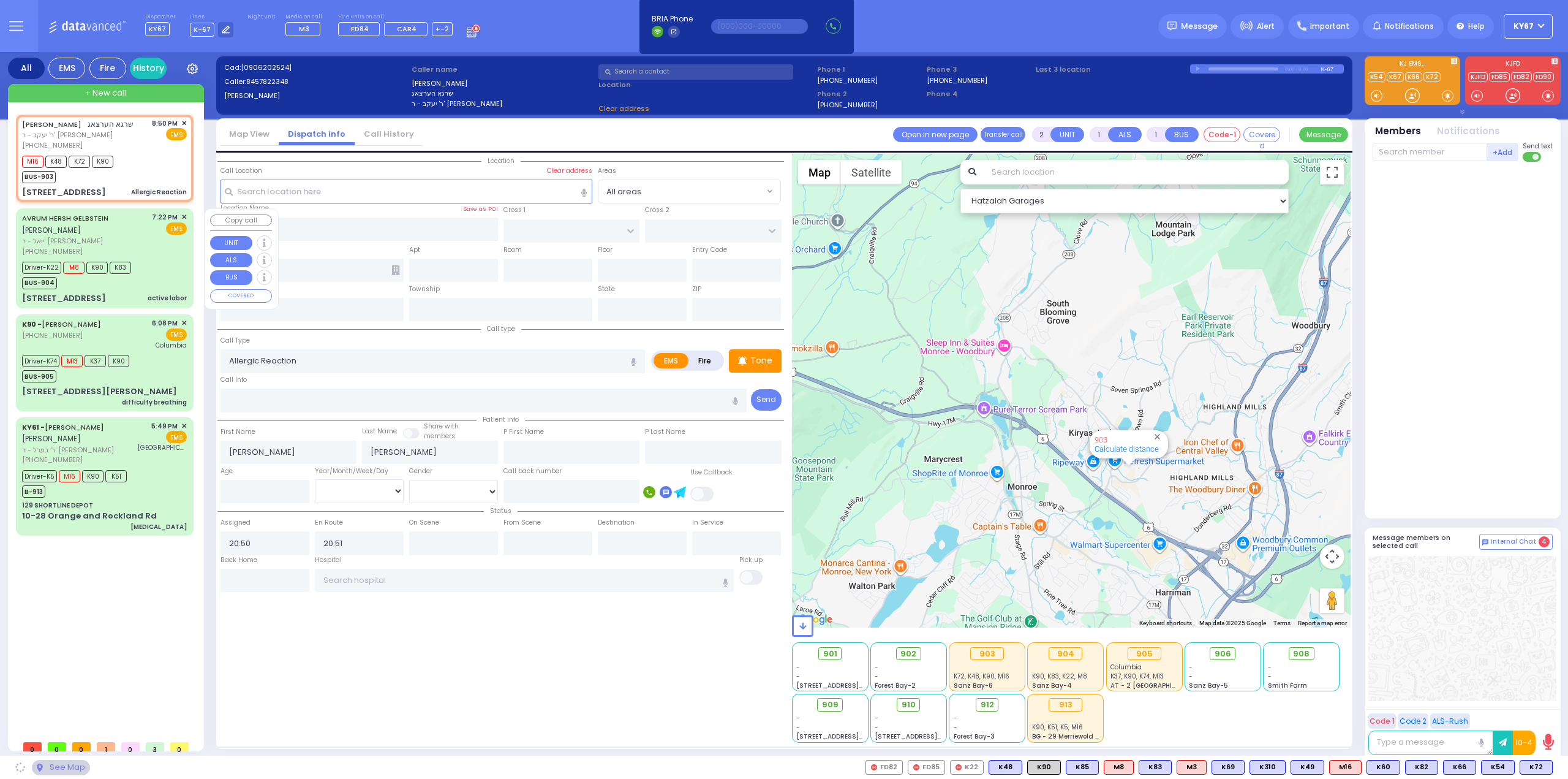
type input "[US_STATE]"
type input "10950"
select select "BEIRECH MOSHE"
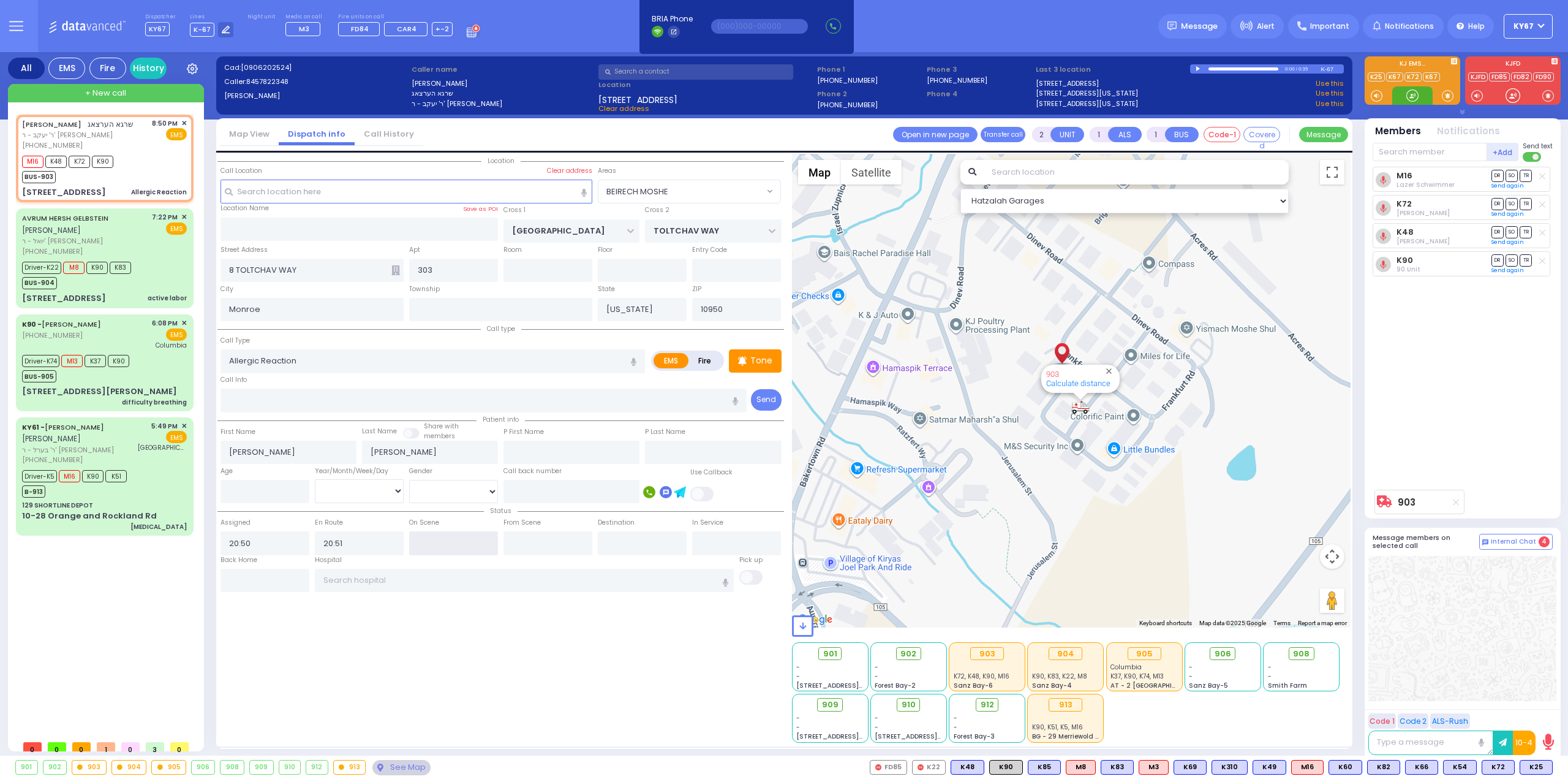
click at [442, 542] on input "text" at bounding box center [453, 543] width 89 height 23
type input "20:53"
click at [525, 667] on div "Location 303" at bounding box center [501, 448] width 567 height 589
select select
radio input "true"
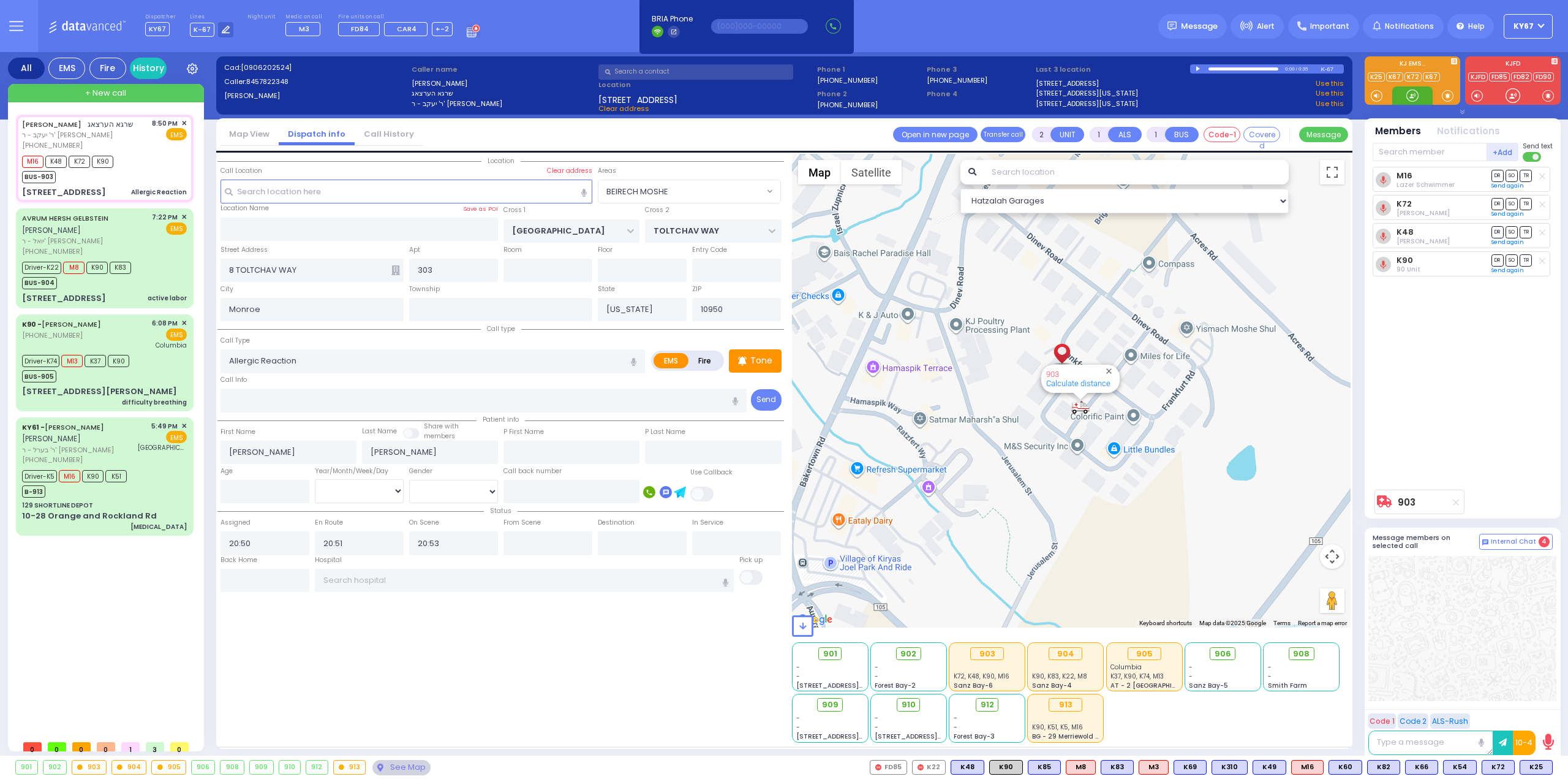
select select
select select "Hatzalah Garages"
select select "BEIRECH MOSHE"
click at [1501, 766] on span "K36" at bounding box center [1497, 767] width 32 height 14
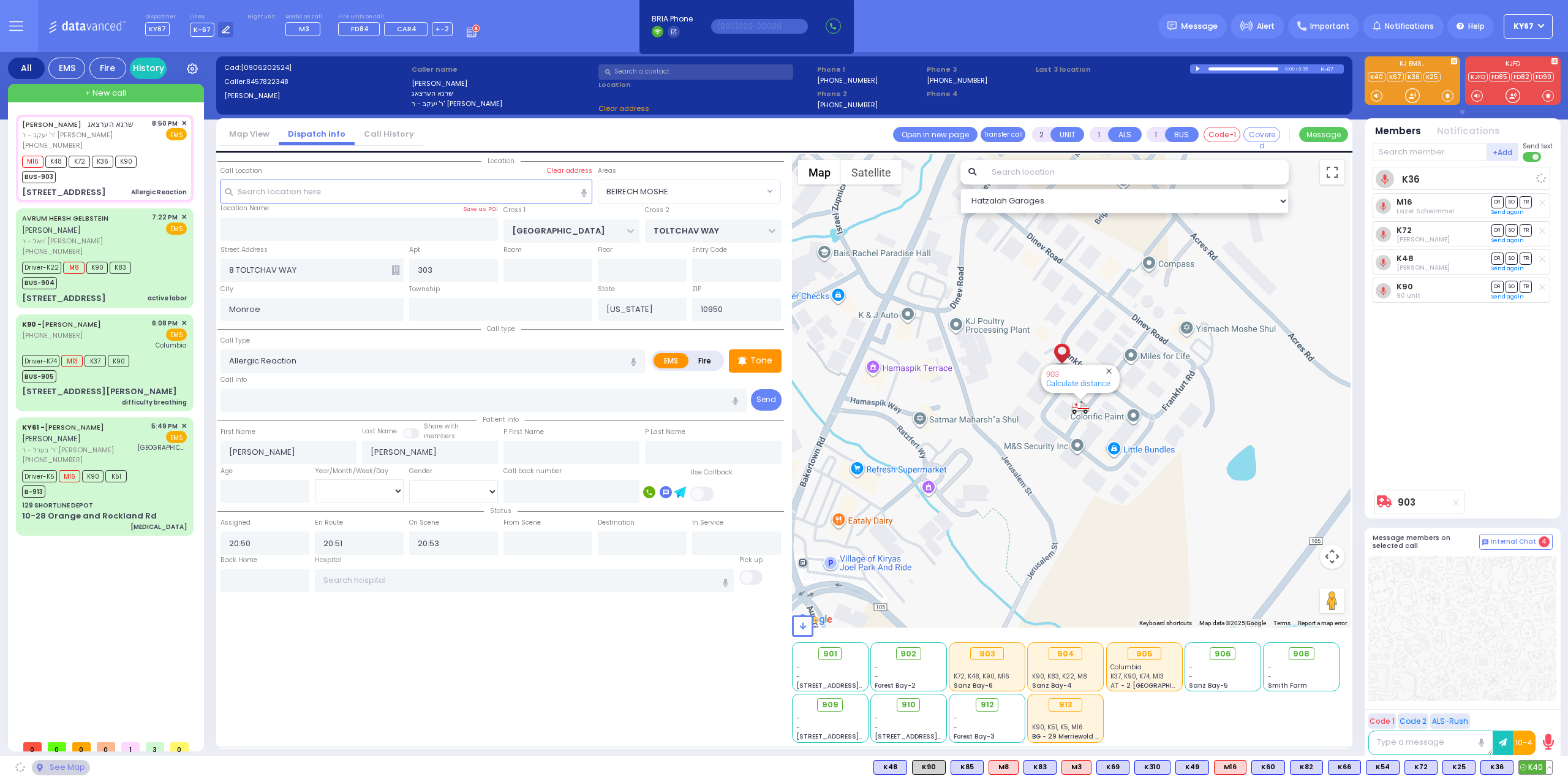
select select
radio input "true"
select select
select select "Hatzalah Garages"
click at [1535, 769] on span "K40" at bounding box center [1536, 767] width 33 height 14
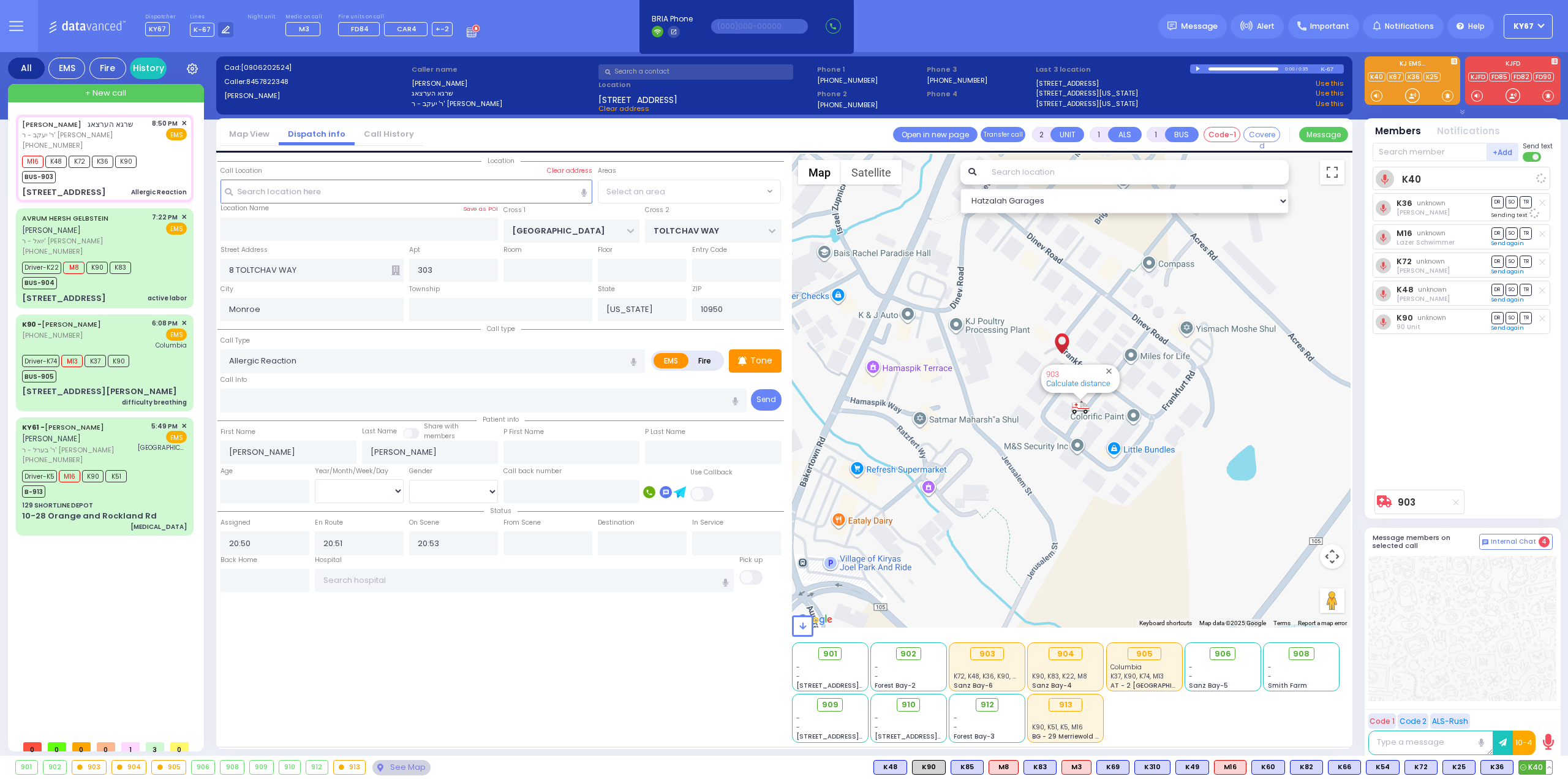
select select "BEIRECH MOSHE"
select select
radio input "true"
select select
select select "Hatzalah Garages"
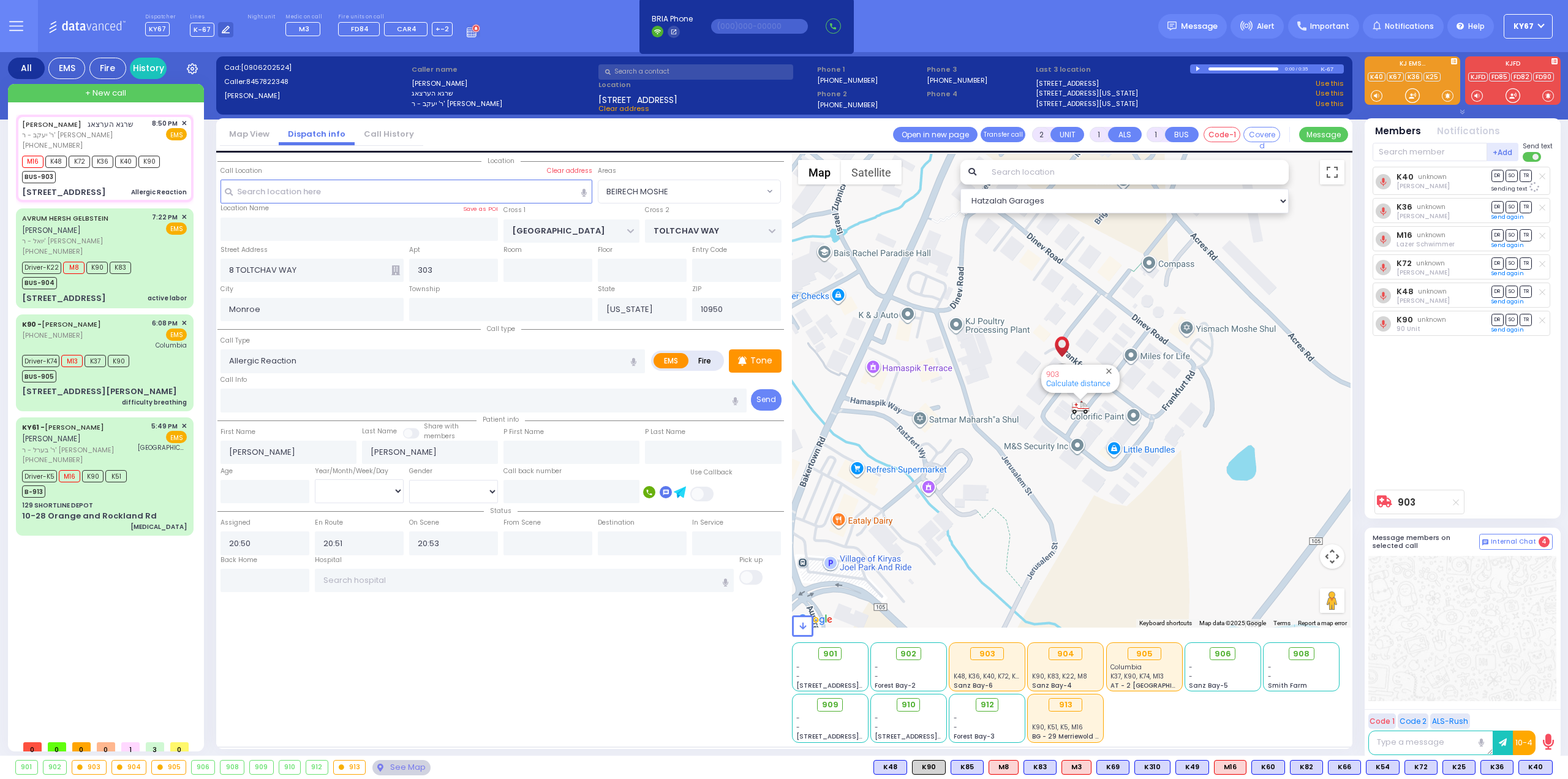
select select "BEIRECH MOSHE"
click at [1514, 320] on span "SO" at bounding box center [1512, 319] width 12 height 11
select select
radio input "true"
select select
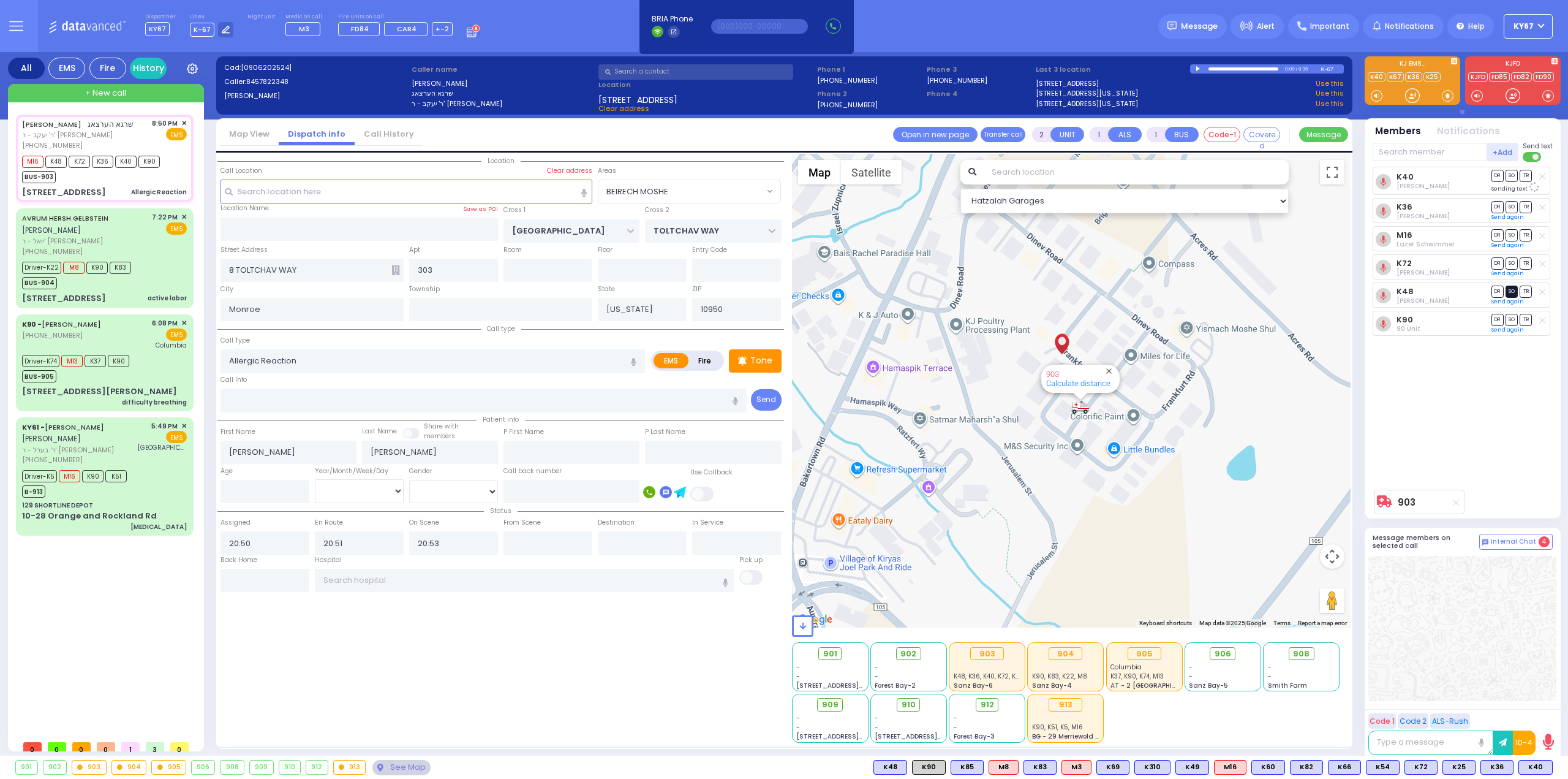
select select "Hatzalah Garages"
select select "BEIRECH MOSHE"
click at [1512, 289] on span "SO" at bounding box center [1512, 288] width 12 height 11
select select
radio input "true"
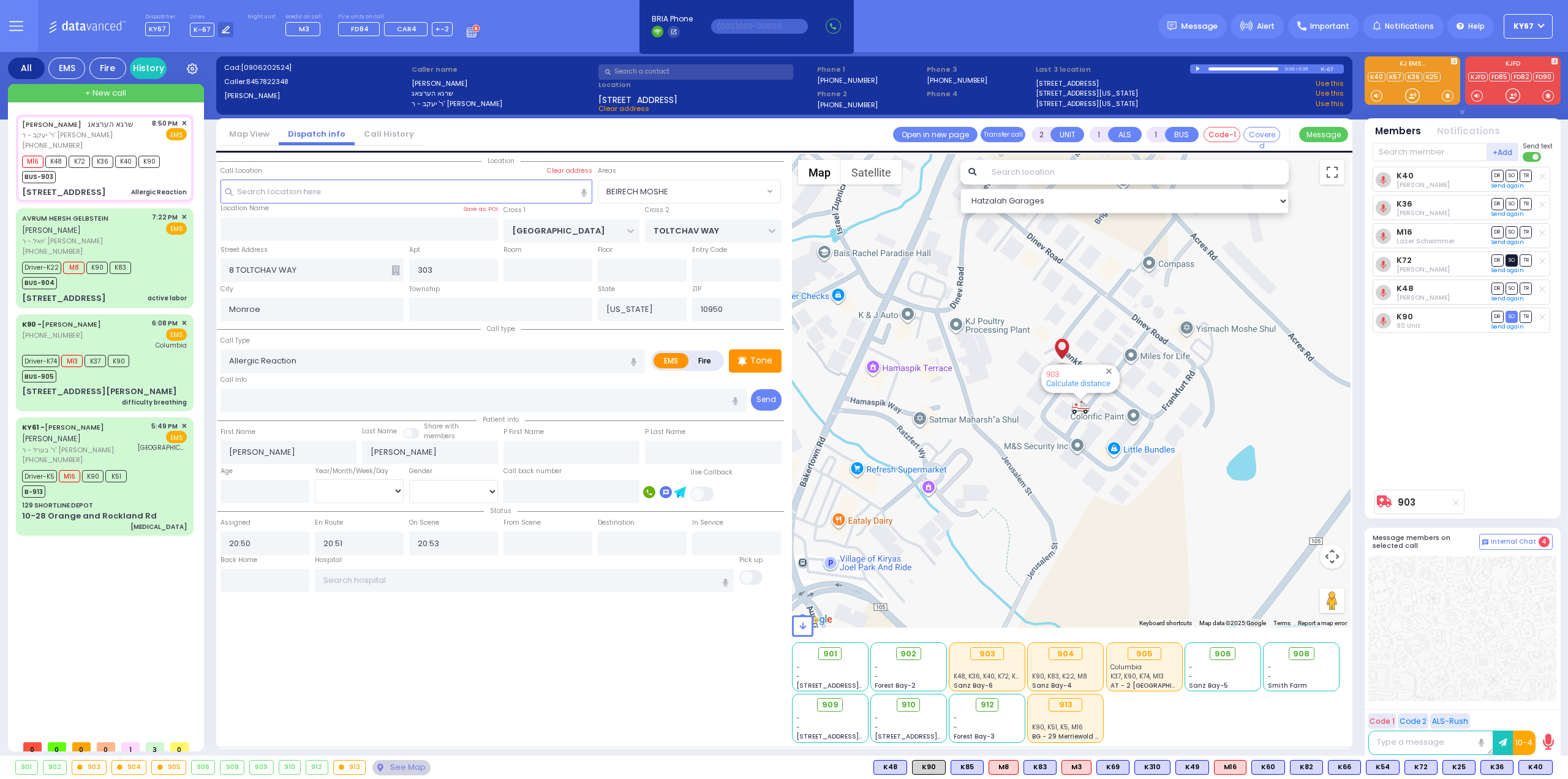
select select
select select "Hatzalah Garages"
select select "BEIRECH MOSHE"
click at [1512, 259] on span "SO" at bounding box center [1512, 259] width 12 height 11
select select
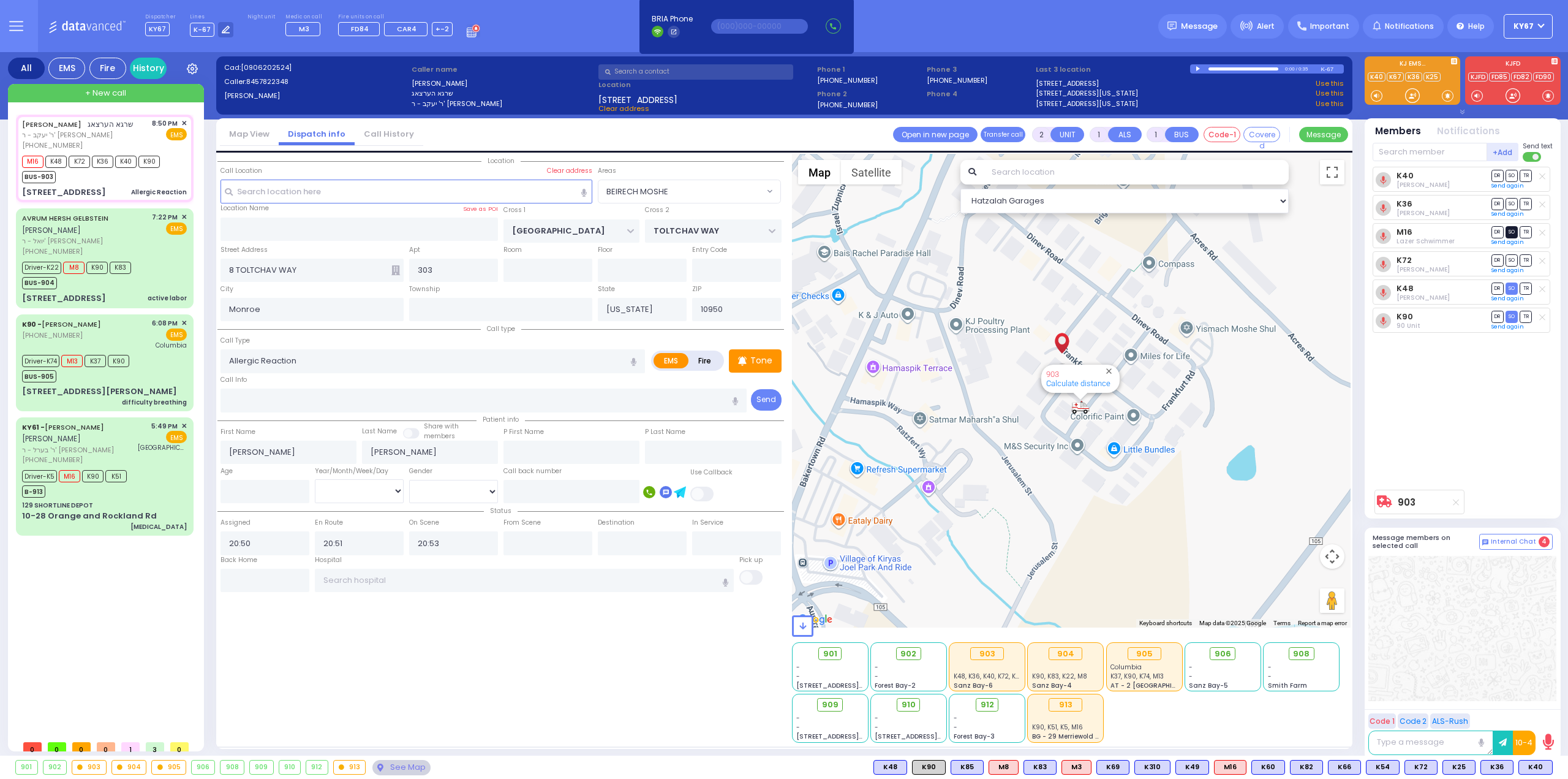
radio input "true"
select select
select select "Hatzalah Garages"
select select "BEIRECH MOSHE"
click at [1515, 234] on span "SO" at bounding box center [1512, 232] width 12 height 11
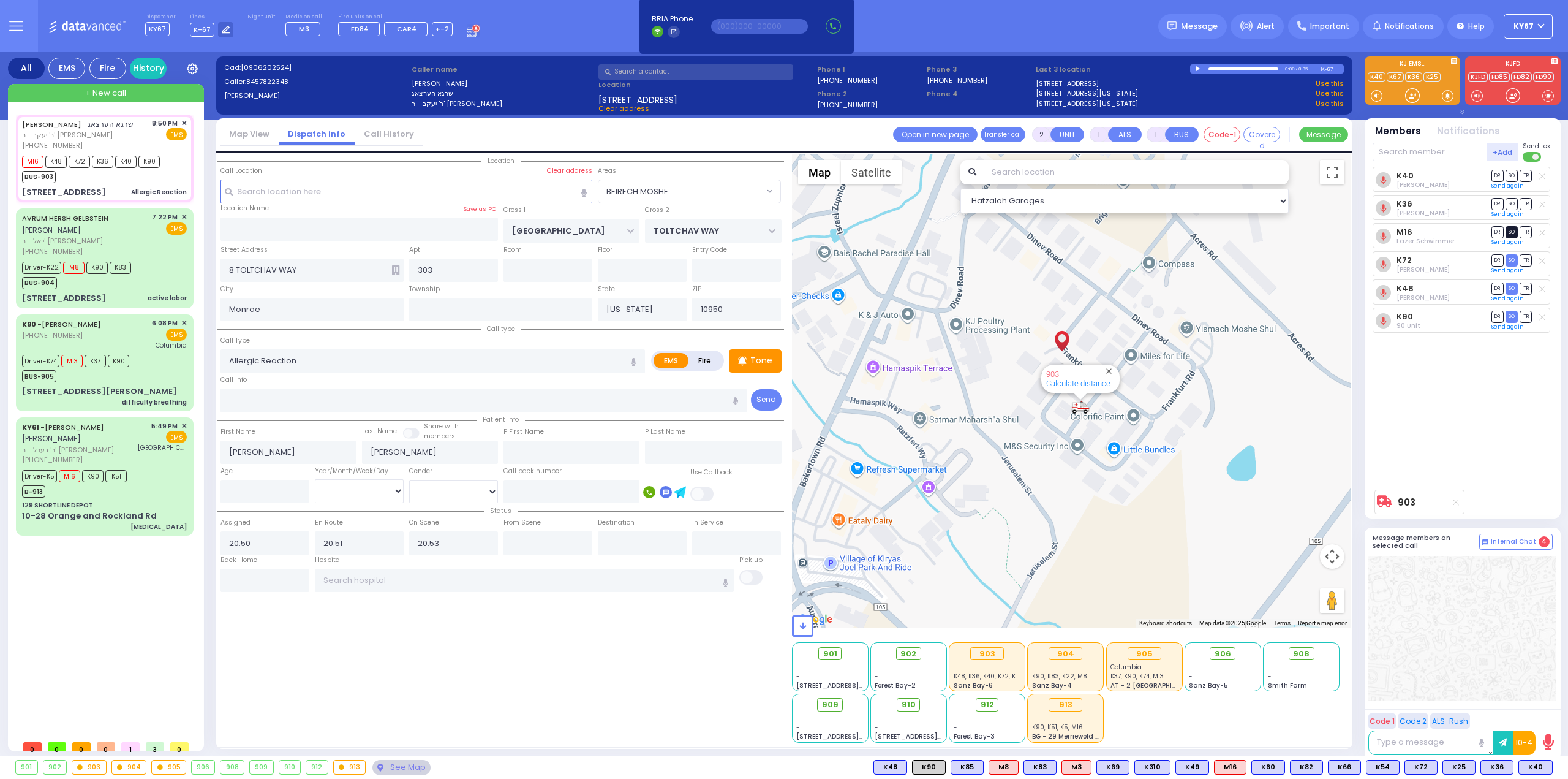
select select
radio input "true"
select select
select select "Hatzalah Garages"
select select "BEIRECH MOSHE"
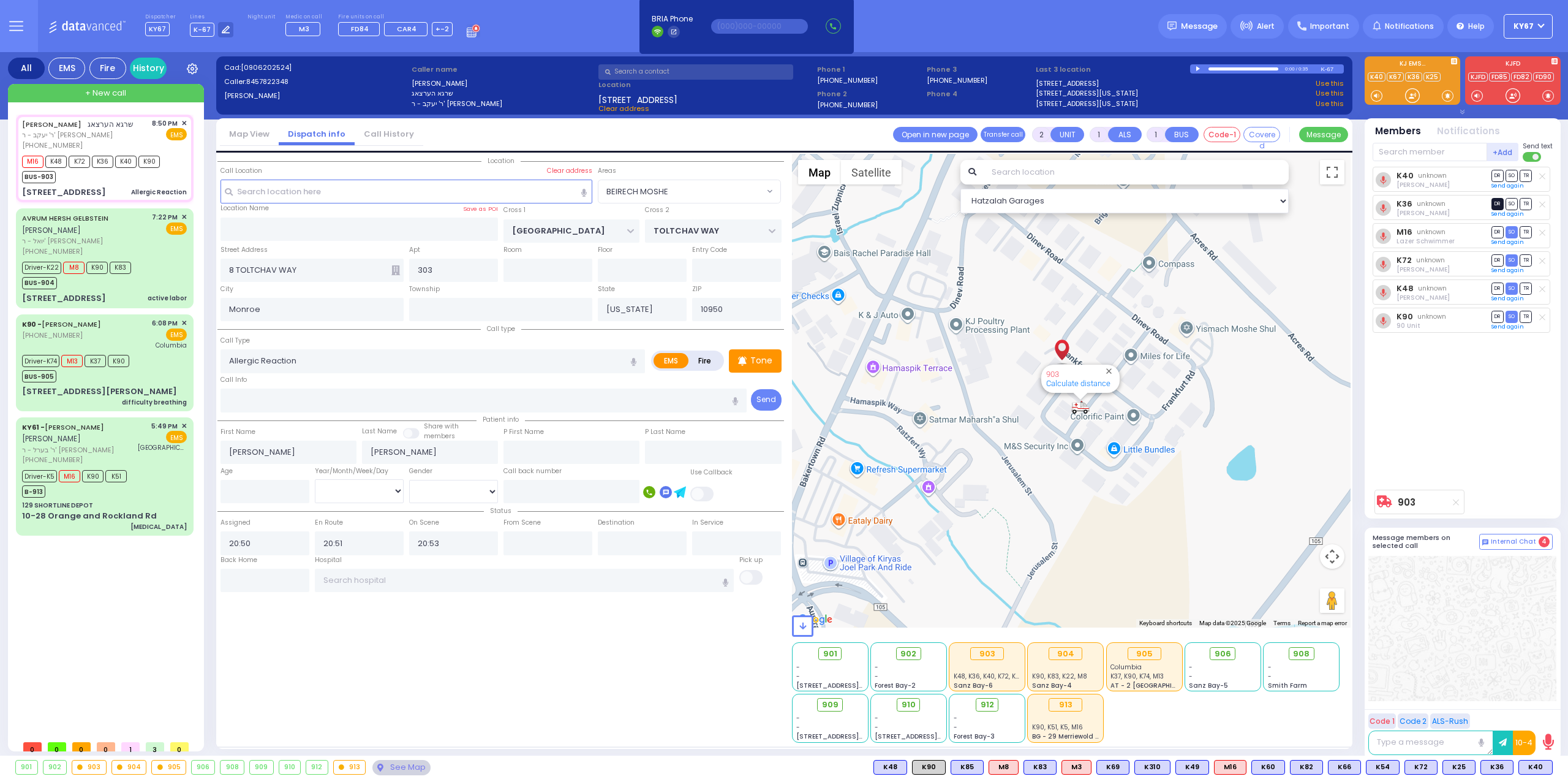
click at [1494, 202] on span "DR" at bounding box center [1497, 203] width 12 height 11
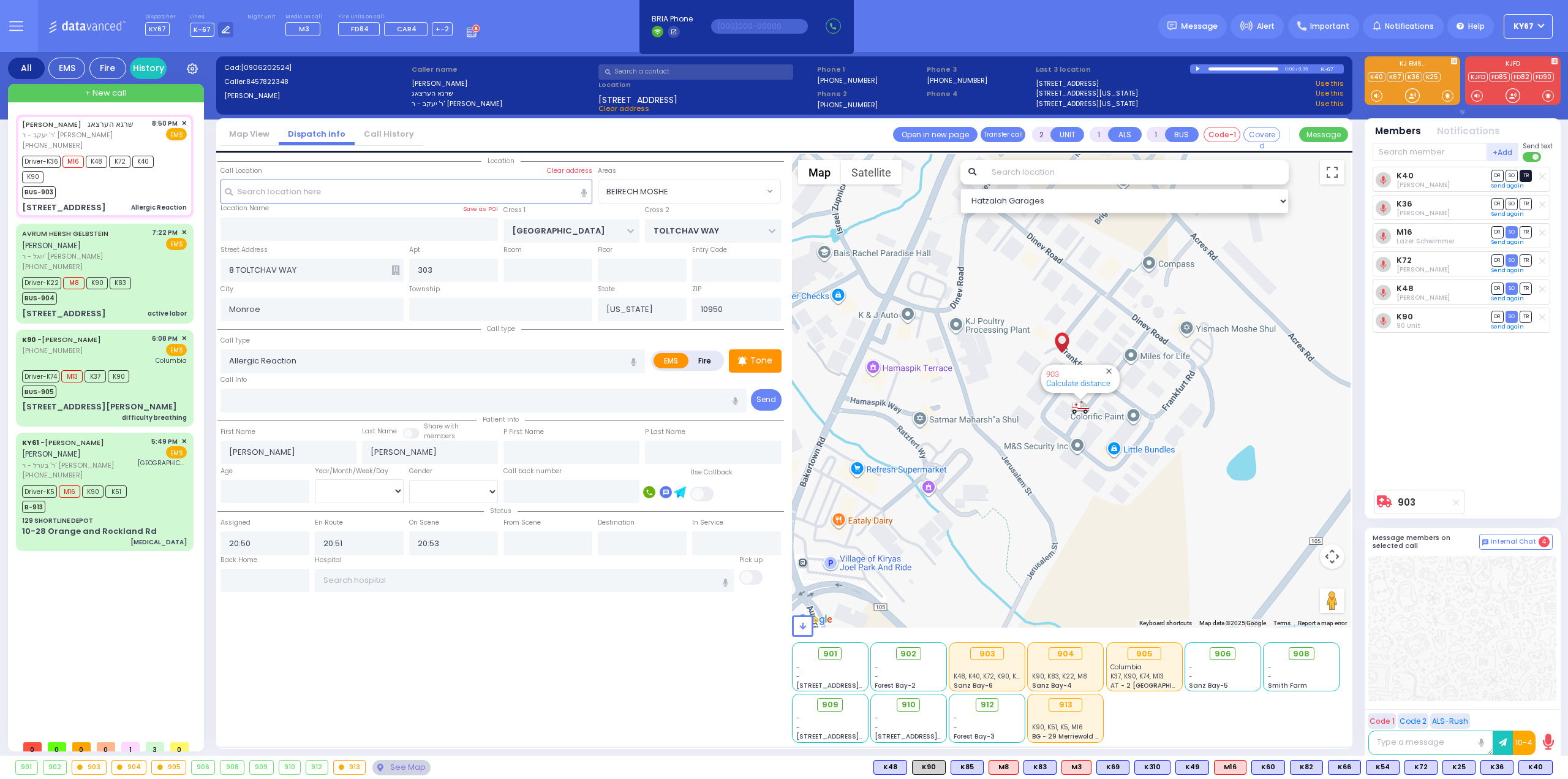
select select
radio input "true"
select select
select select "Hatzalah Garages"
select select "BEIRECH MOSHE"
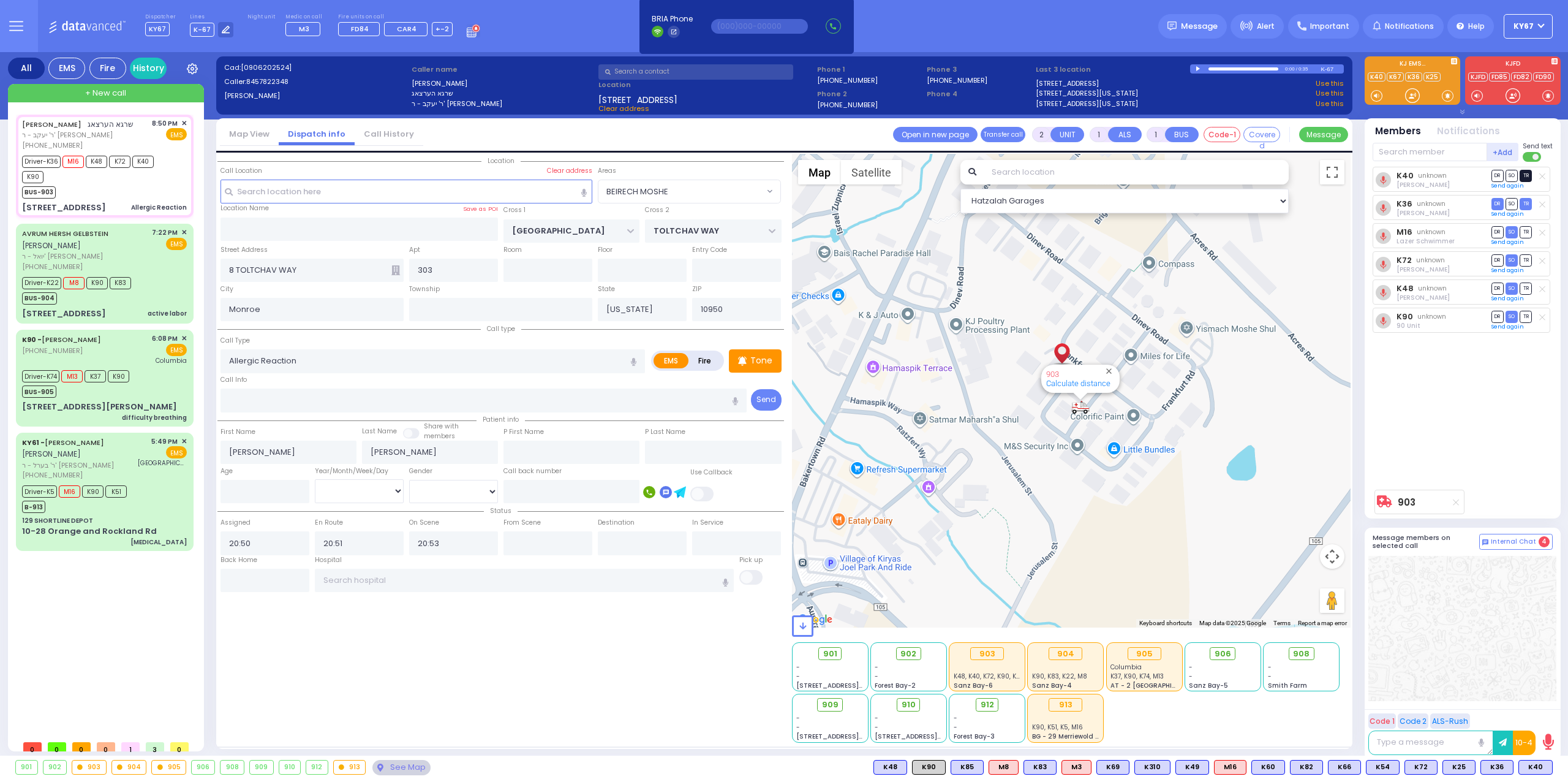
click at [1528, 174] on span "TR" at bounding box center [1526, 175] width 12 height 11
select select
radio input "true"
select select
type input "21:03"
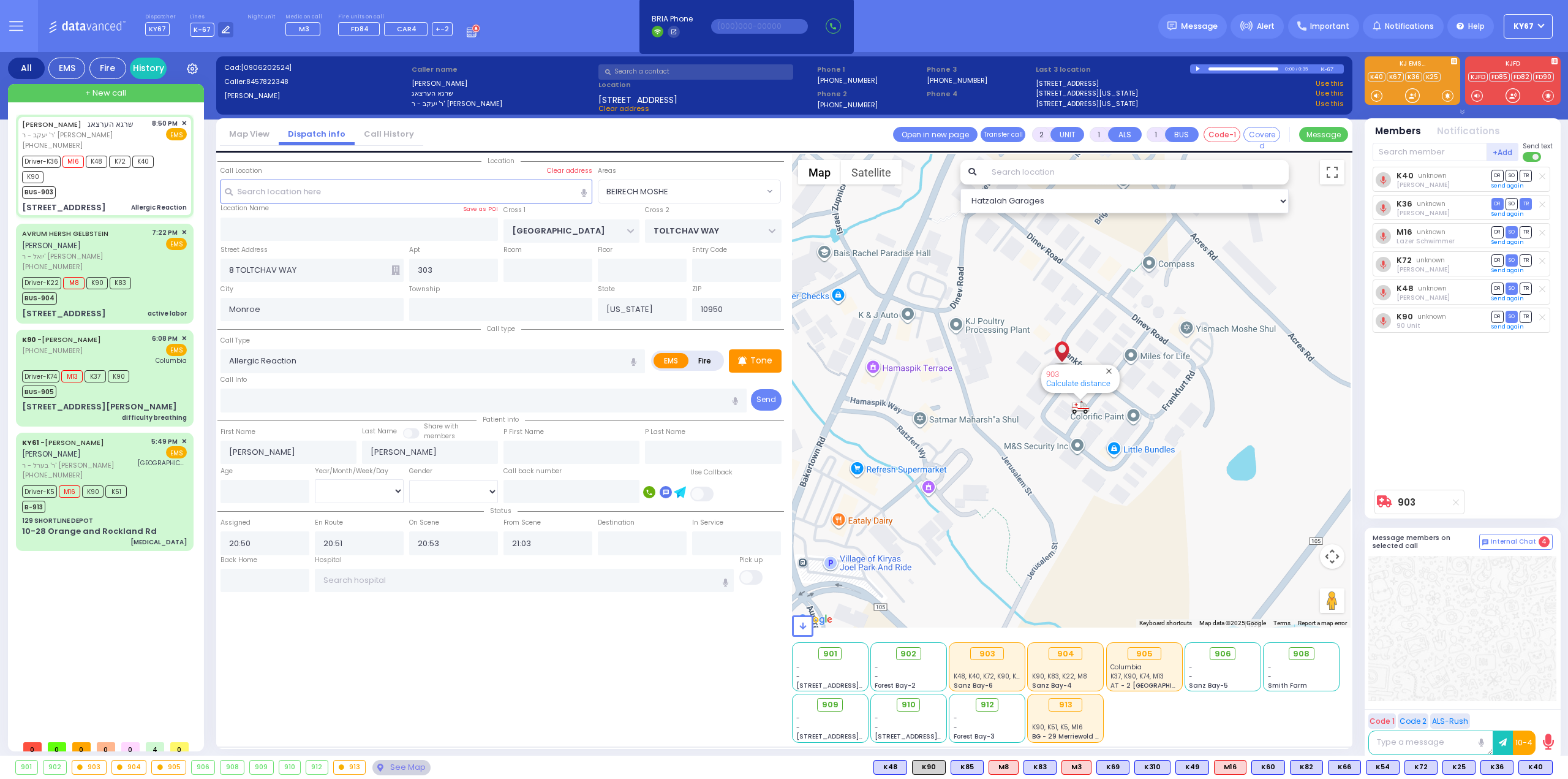
select select "Hatzalah Garages"
select select "BEIRECH MOSHE"
click at [141, 380] on div "Driver-K74 M13 K37 K90 BUS-905" at bounding box center [104, 382] width 165 height 31
type input "6"
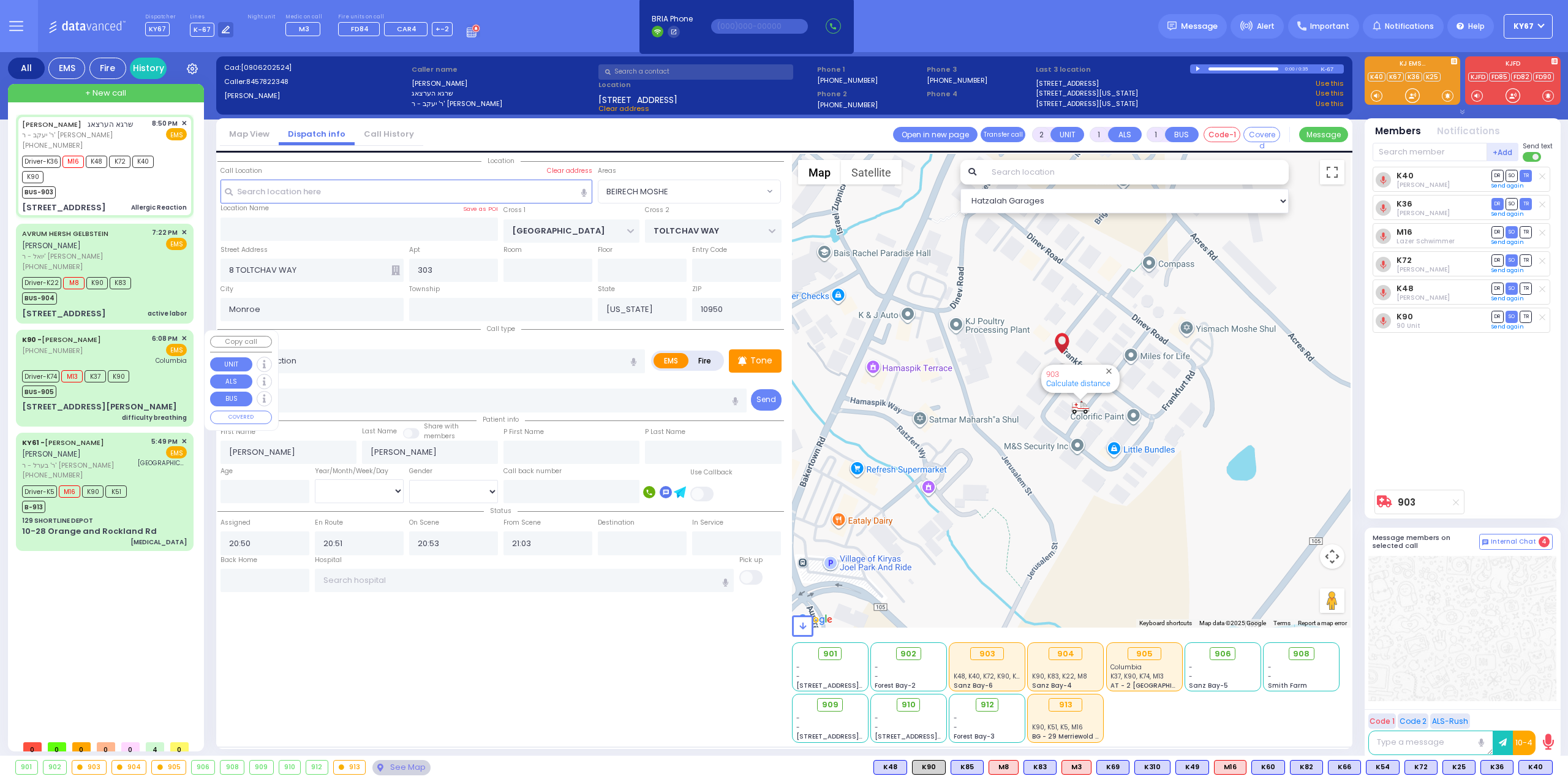
type input "6"
select select
type input "difficulty breathing"
radio input "true"
type input "Sara"
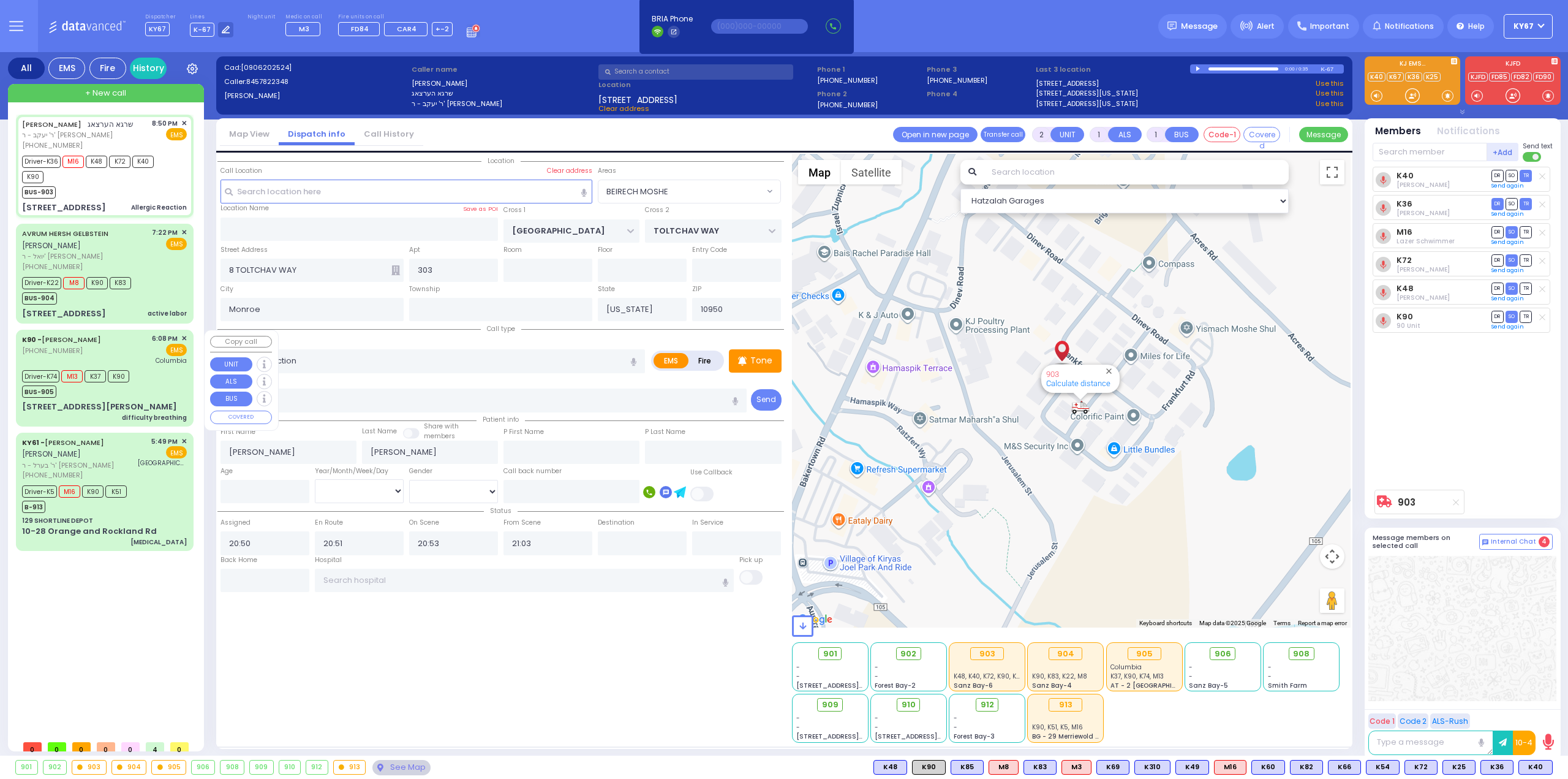
type input "Klein"
type input "7"
select select "Day"
select select "[DEMOGRAPHIC_DATA]"
type input "18:08"
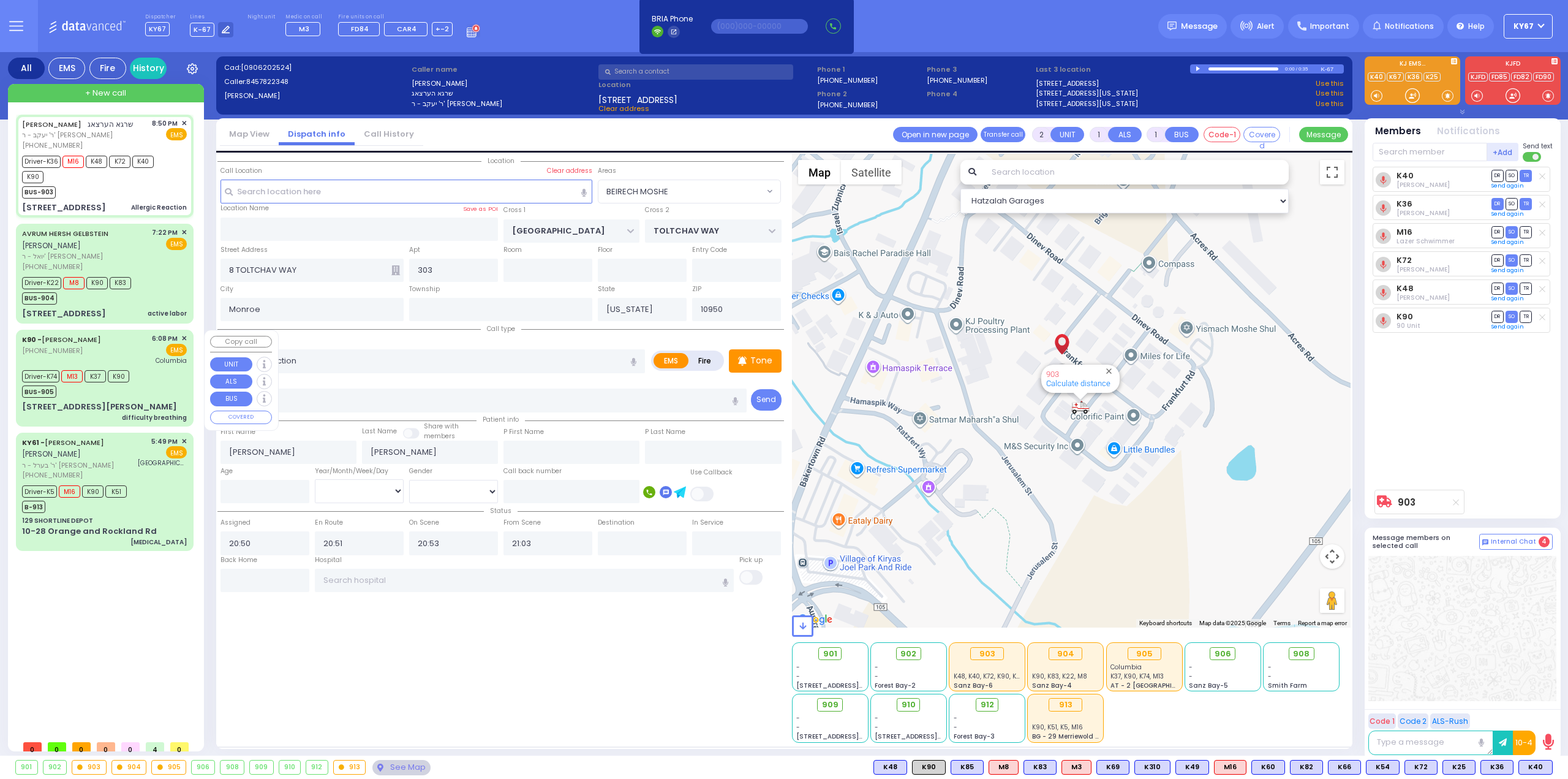
type input "18:09"
type input "18:18"
type input "18:35"
type input "19:40"
type input "20:35"
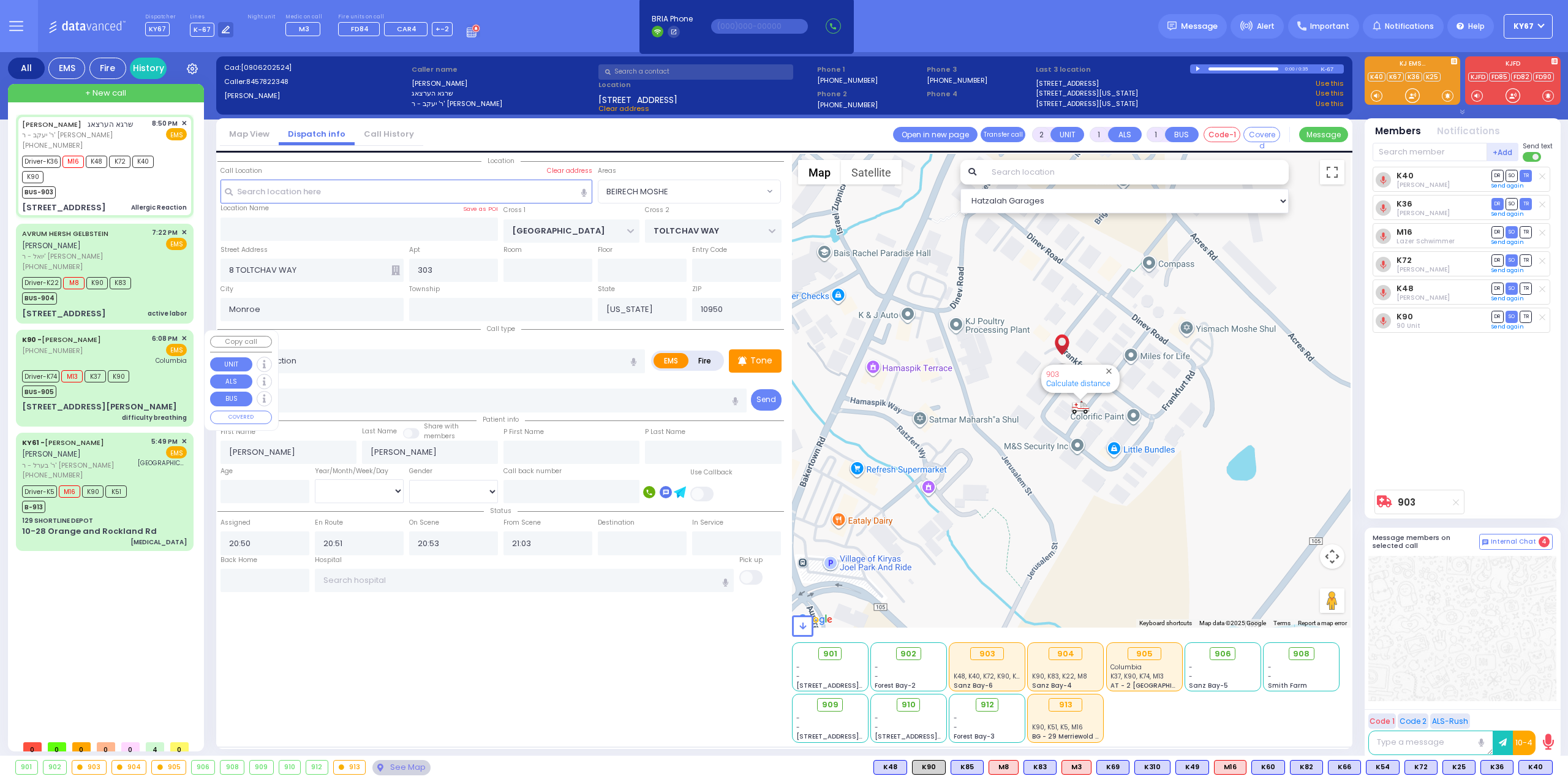
type input "New York Presbyterian Hospital- Columbia Campus"
select select "Hatzalah Garages"
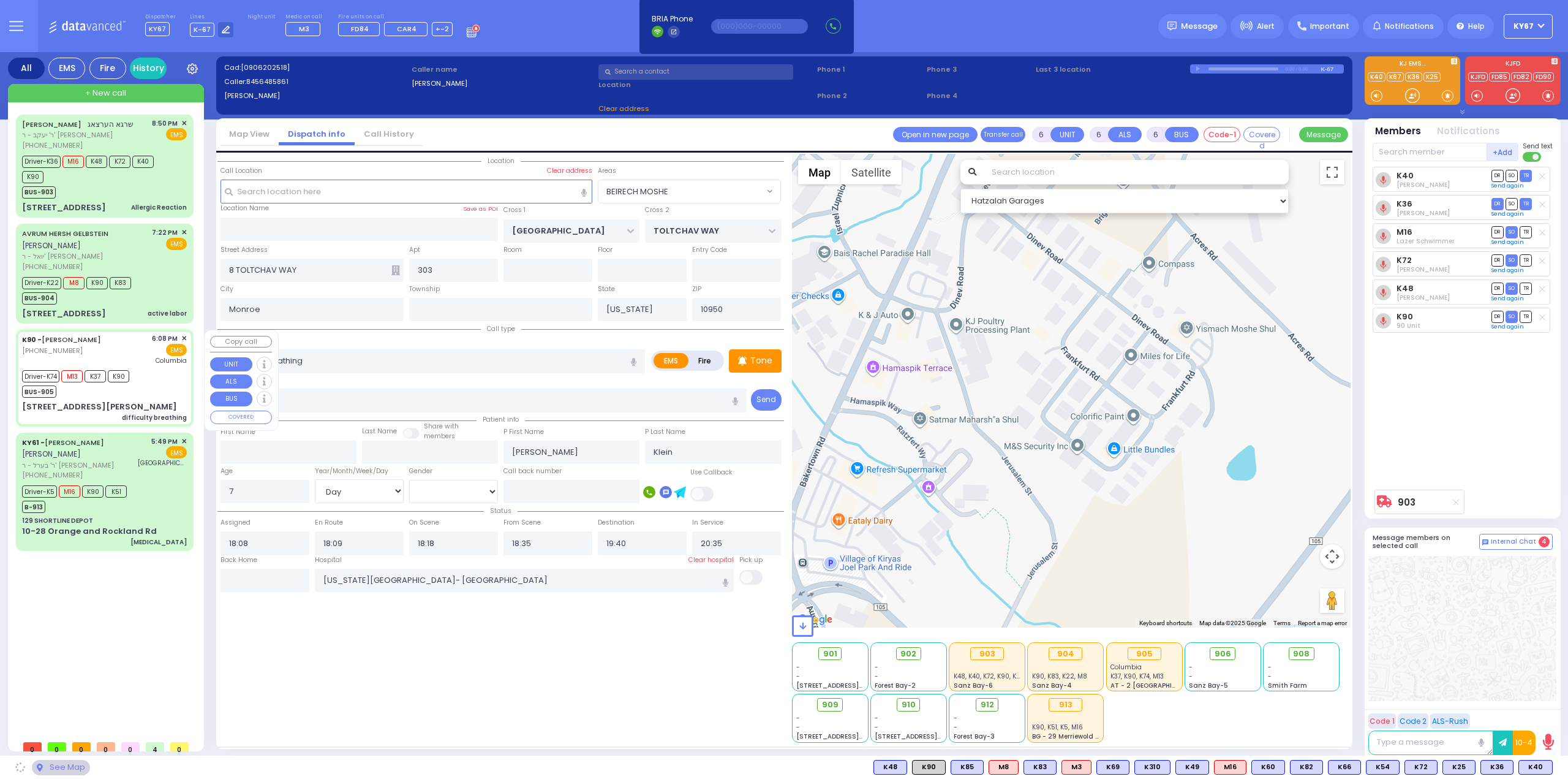
type input "ACRES RD"
type input "9 Lemberg Court"
type input "203"
select select "PALM TREE"
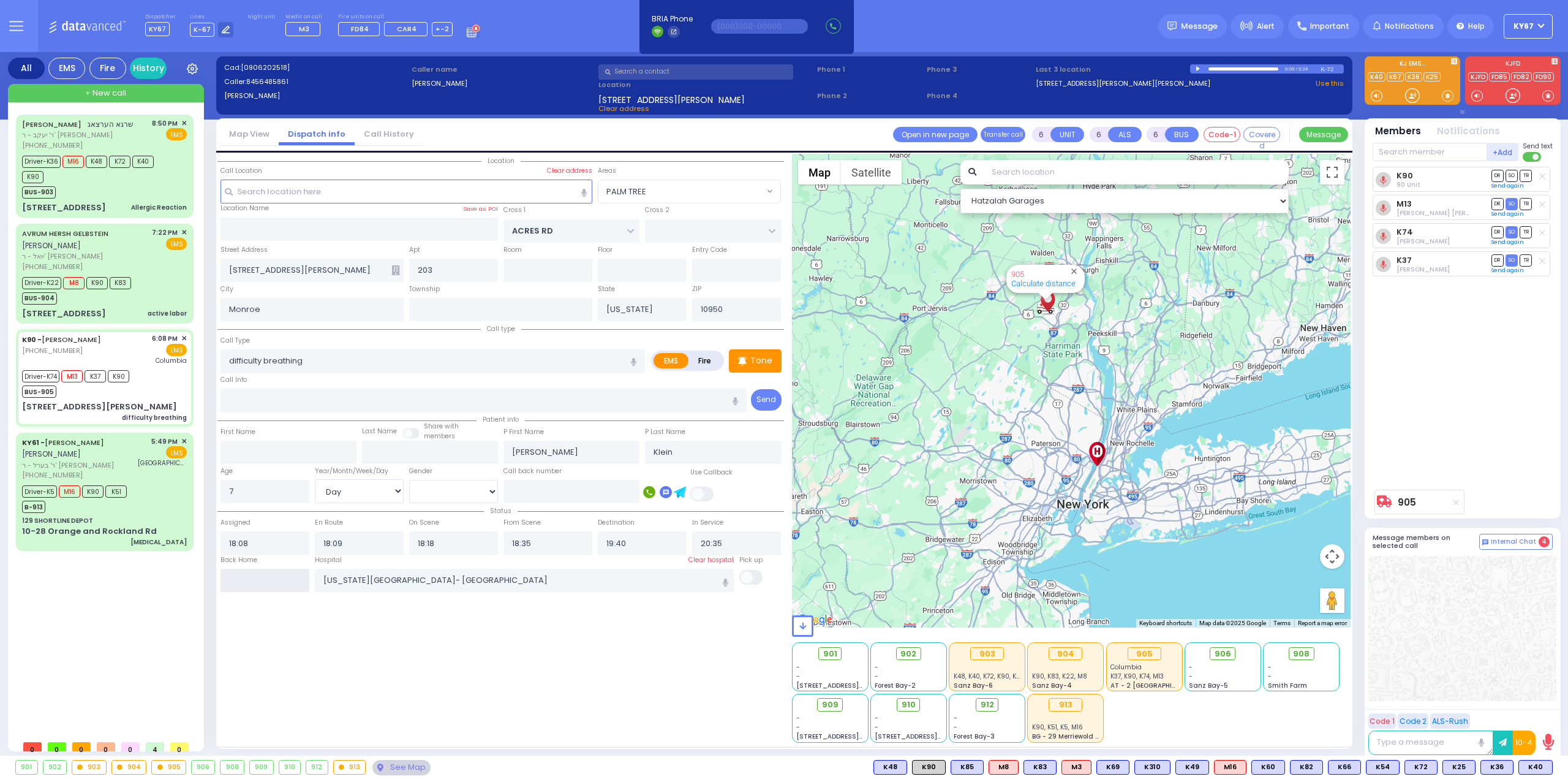
click at [277, 577] on input "text" at bounding box center [265, 580] width 89 height 23
type input "21:03"
select select
radio input "true"
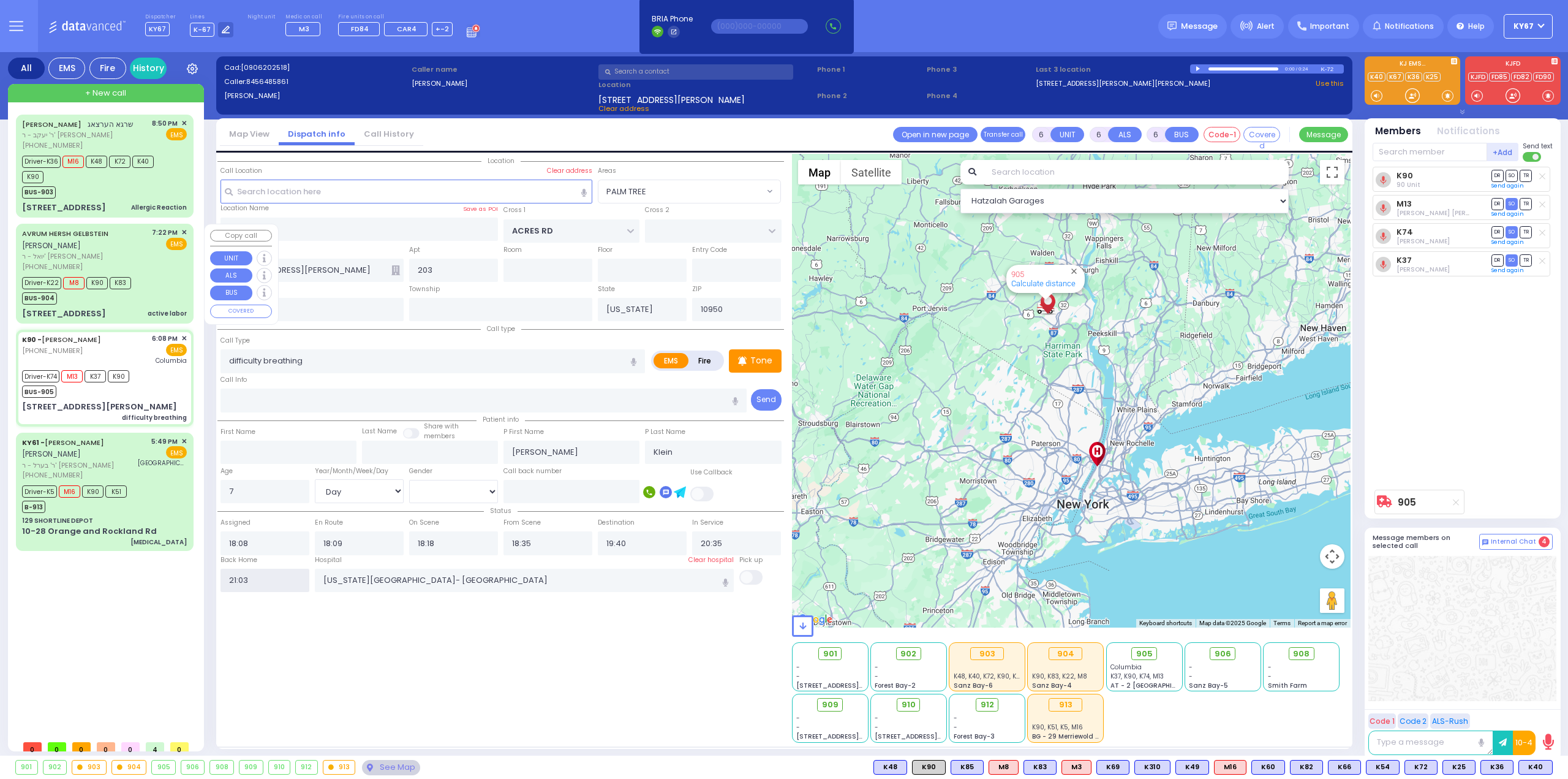
select select
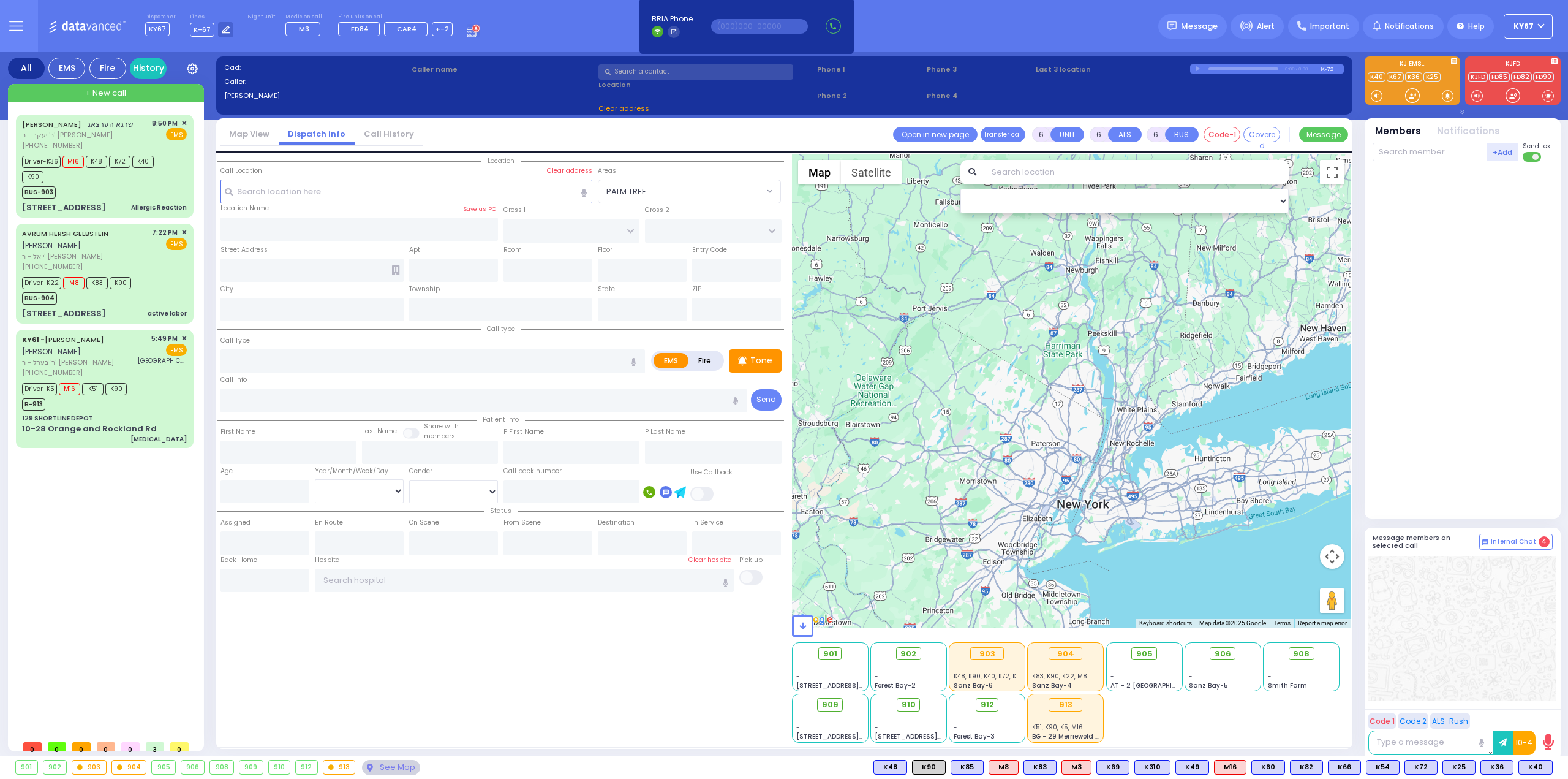
click at [381, 690] on div "Location ZIP" at bounding box center [501, 448] width 567 height 589
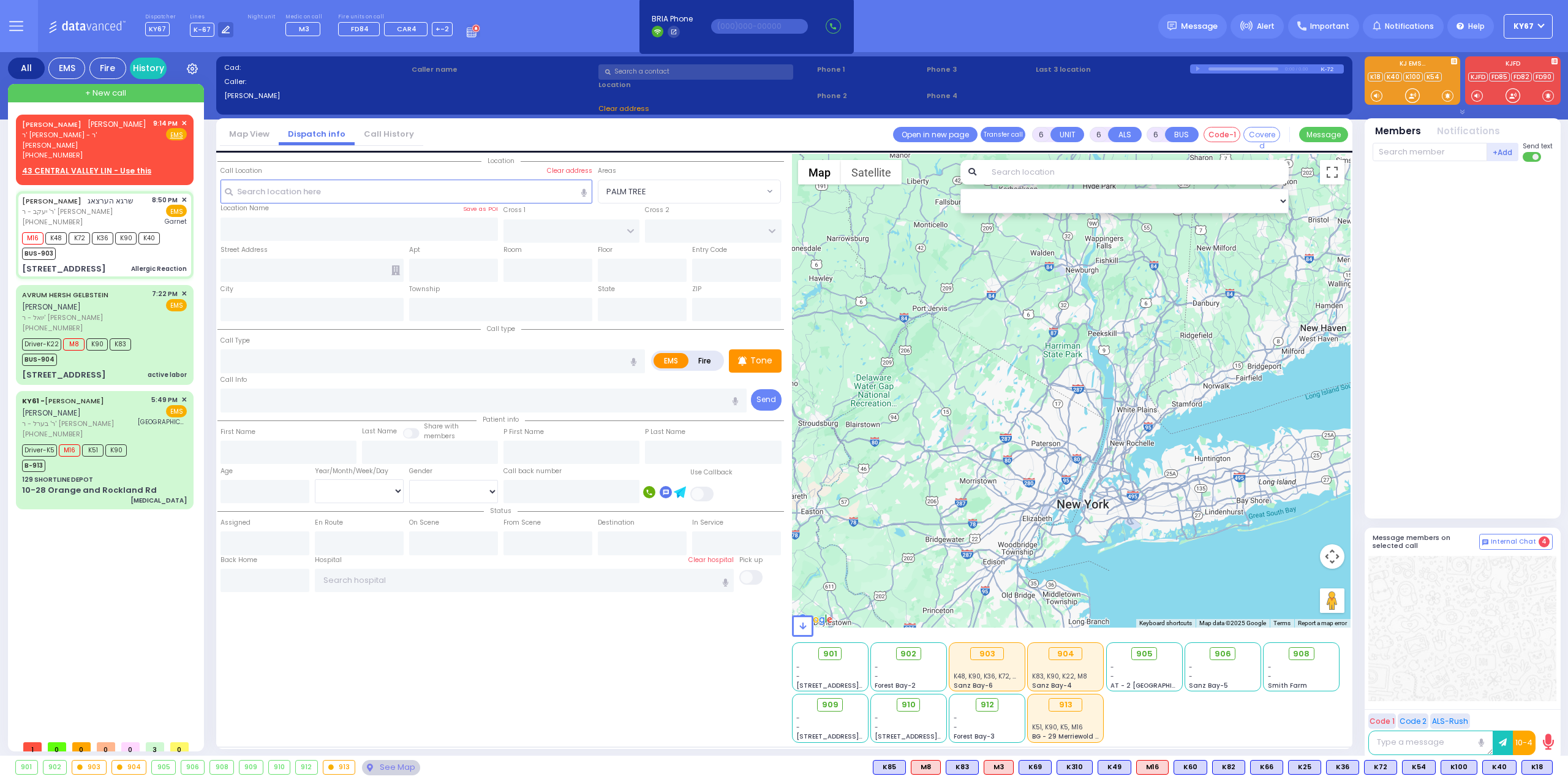
select select
type input "Allergic Reaction"
radio input "true"
type input "SHRAGA"
type input "HERTZOG"
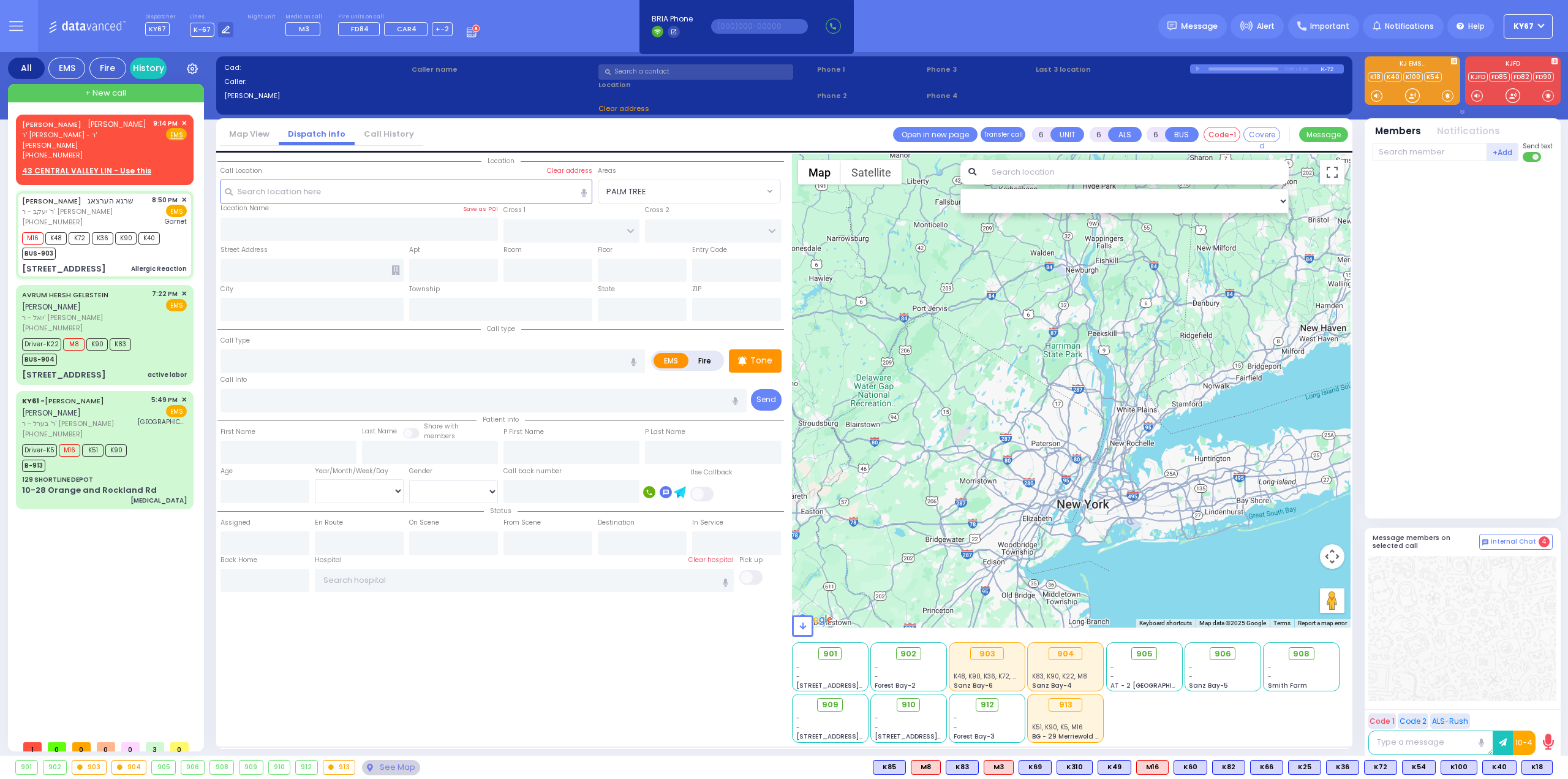
type input "Sruly"
type input "Herzog"
type input "1"
select select "Year"
select select "[DEMOGRAPHIC_DATA]"
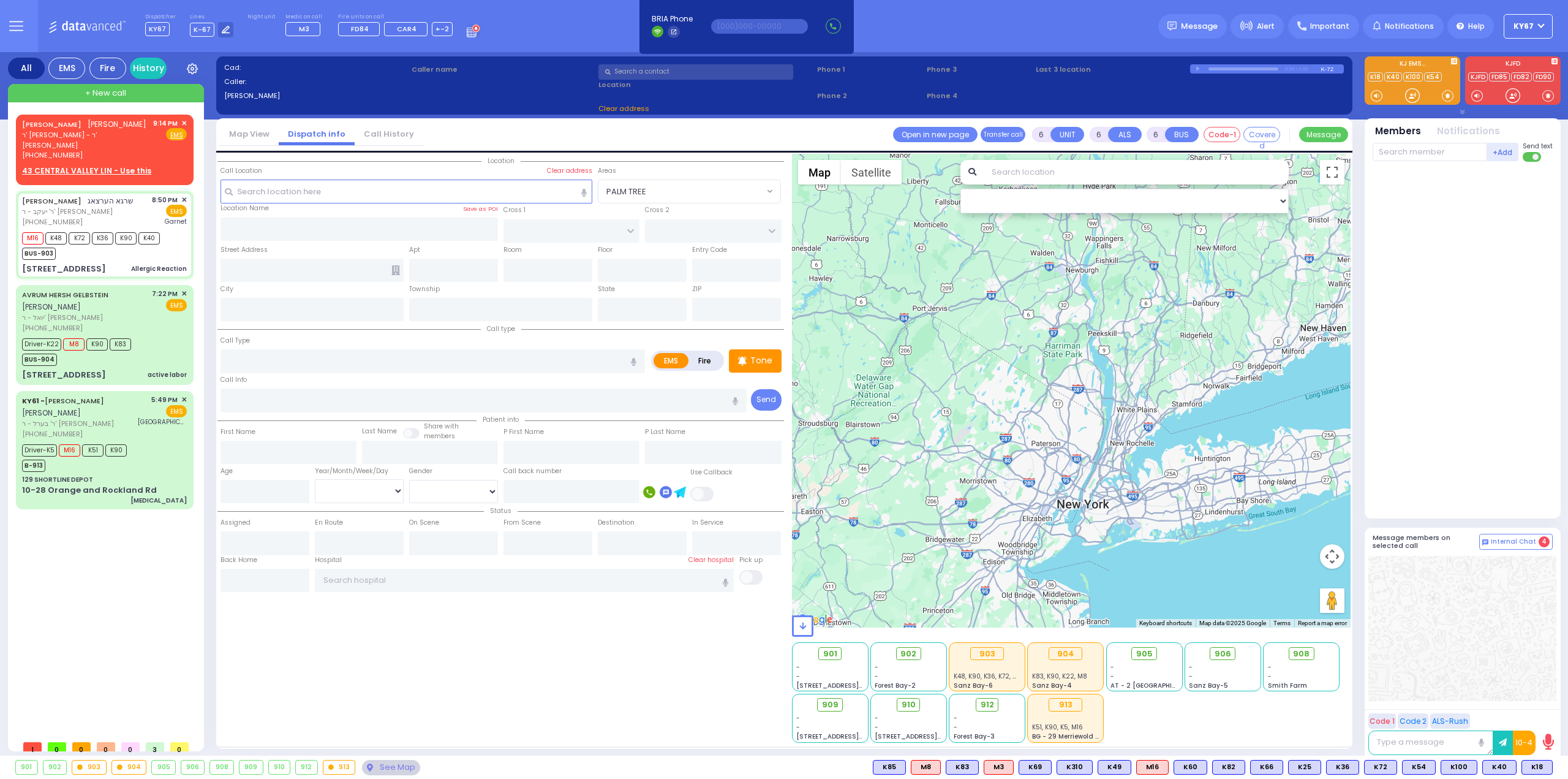
type input "20:50"
type input "20:51"
type input "20:53"
type input "21:03"
type input "Orange Regional Medical Center"
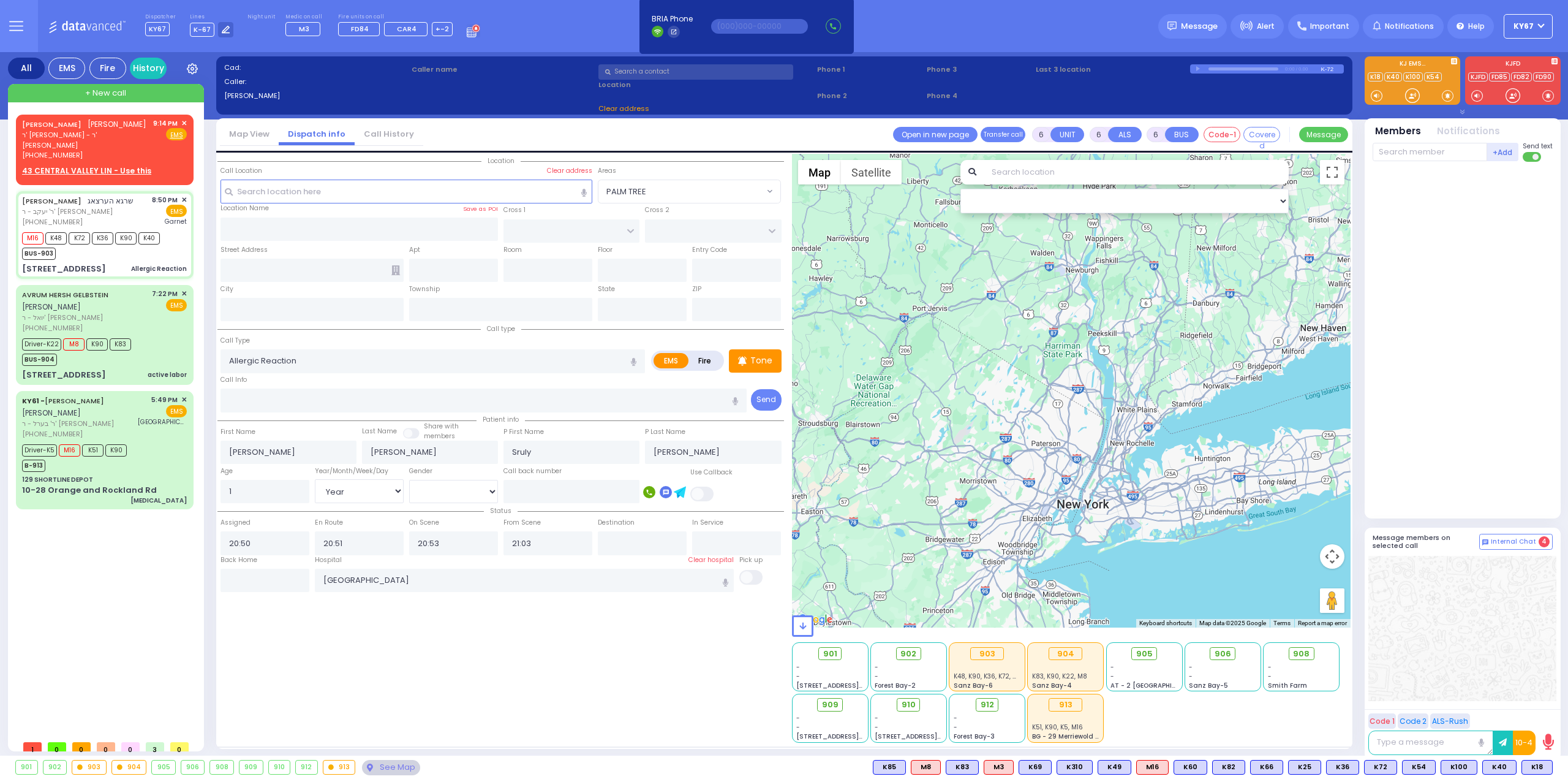
select select "Hatzalah Garages"
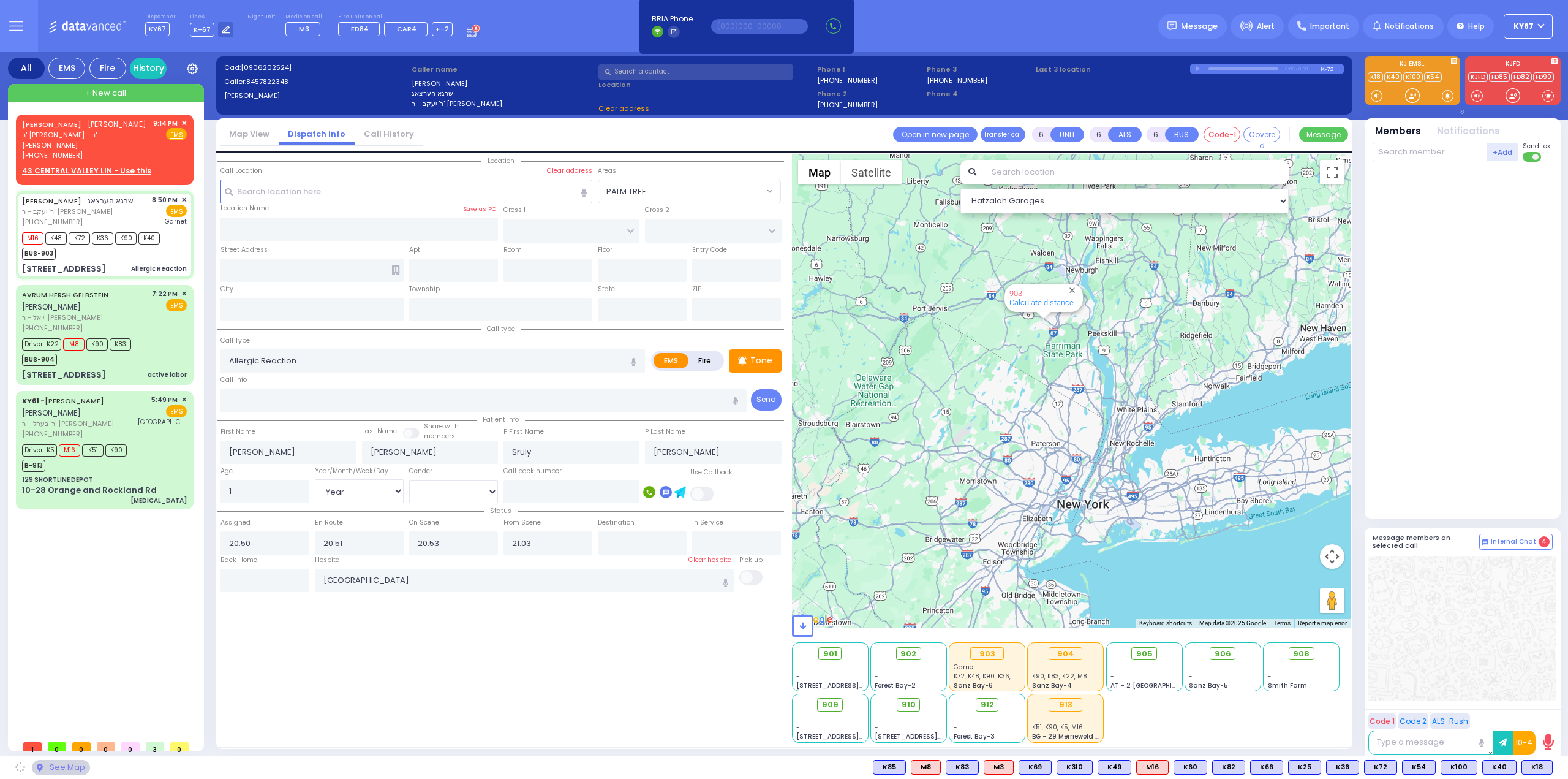
type input "FRANKFURT RD"
type input "TOLTCHAV WAY"
type input "8 TOLTCHAV WAY"
type input "303"
type input "Monroe"
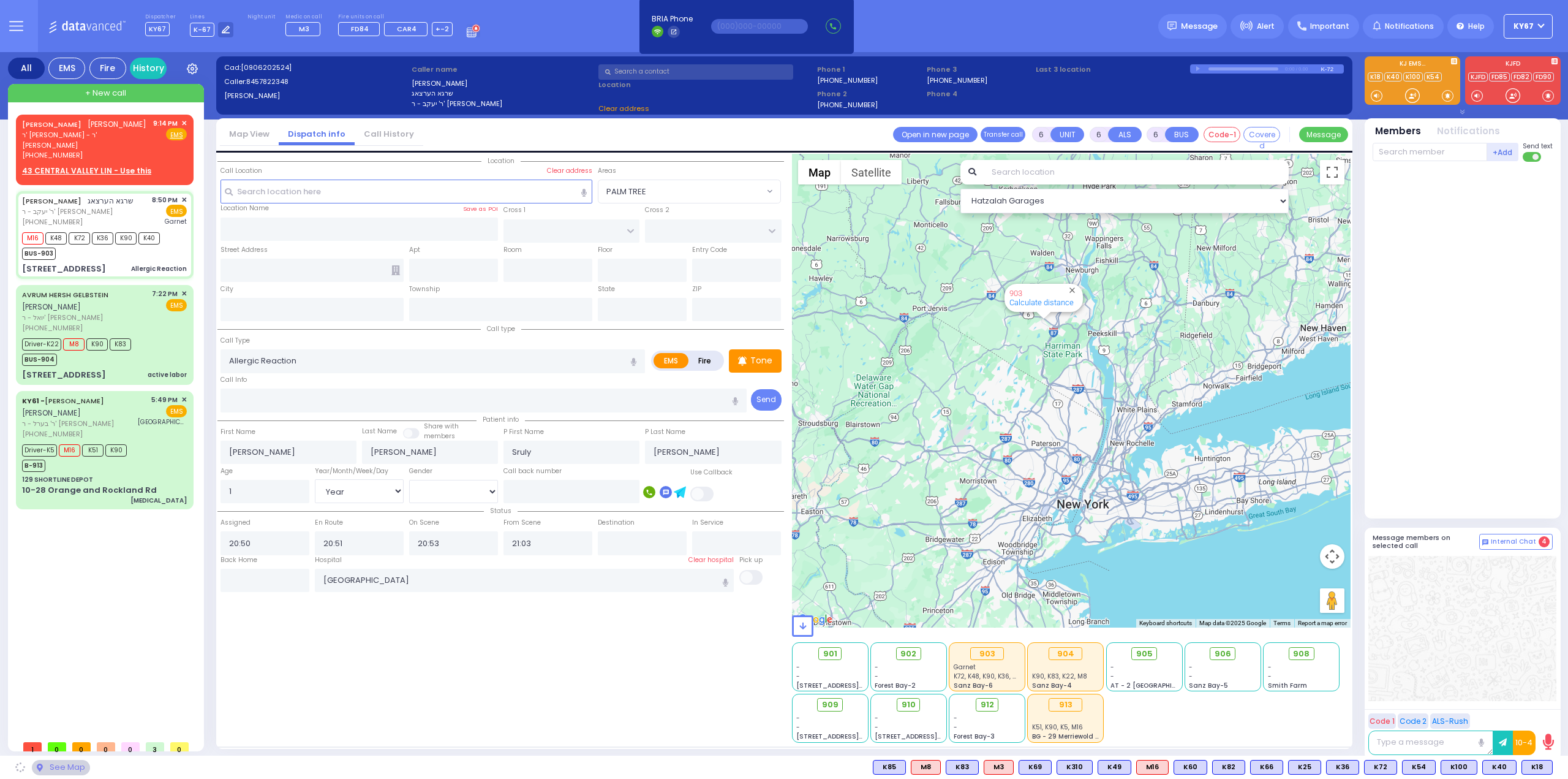
type input "[US_STATE]"
type input "10950"
select select "BEIRECH MOSHE"
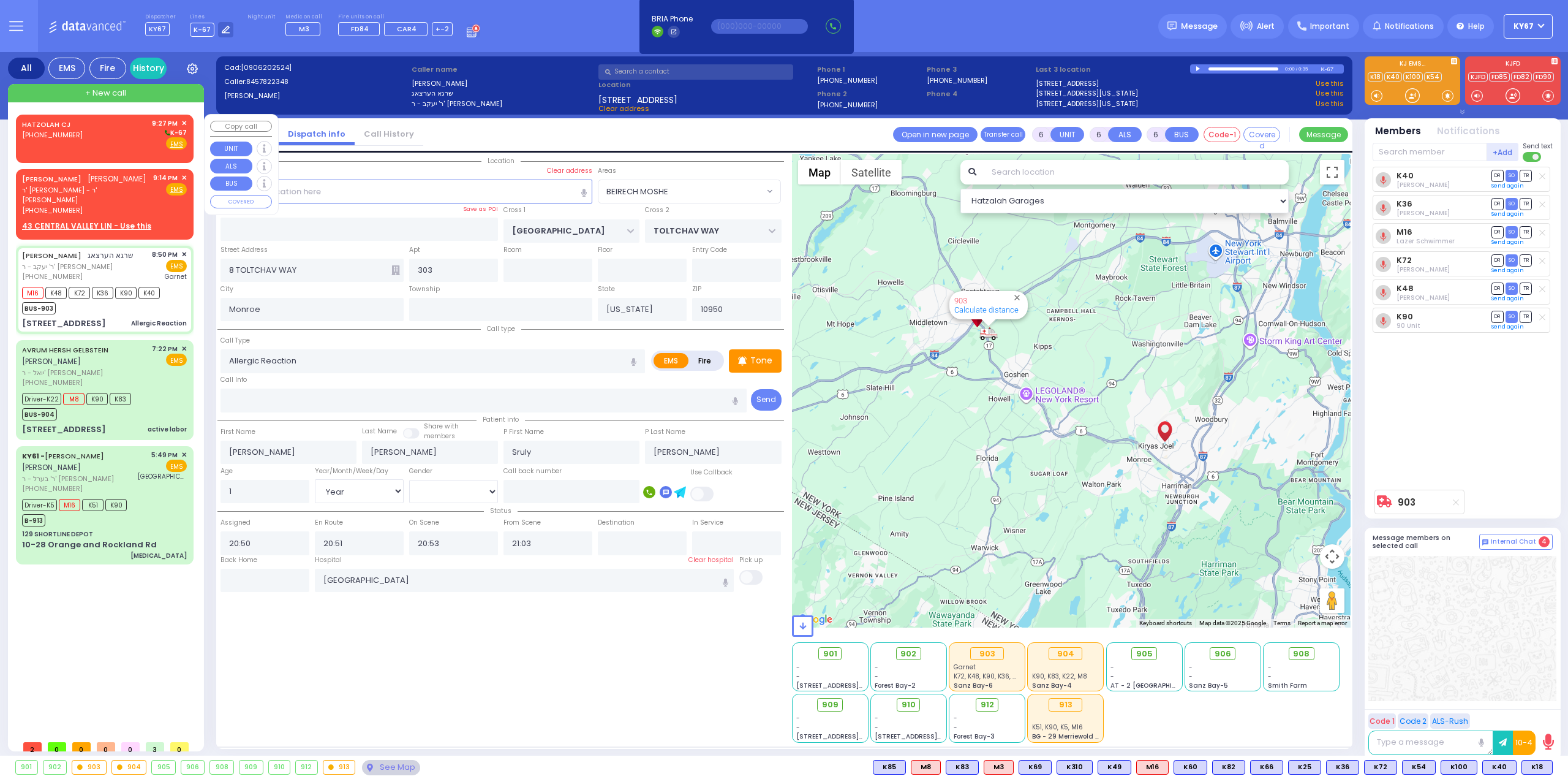
click at [115, 124] on div "HATZOLAH CJ (732) 370-3600 9:27 PM ✕ K-67" at bounding box center [104, 134] width 165 height 32
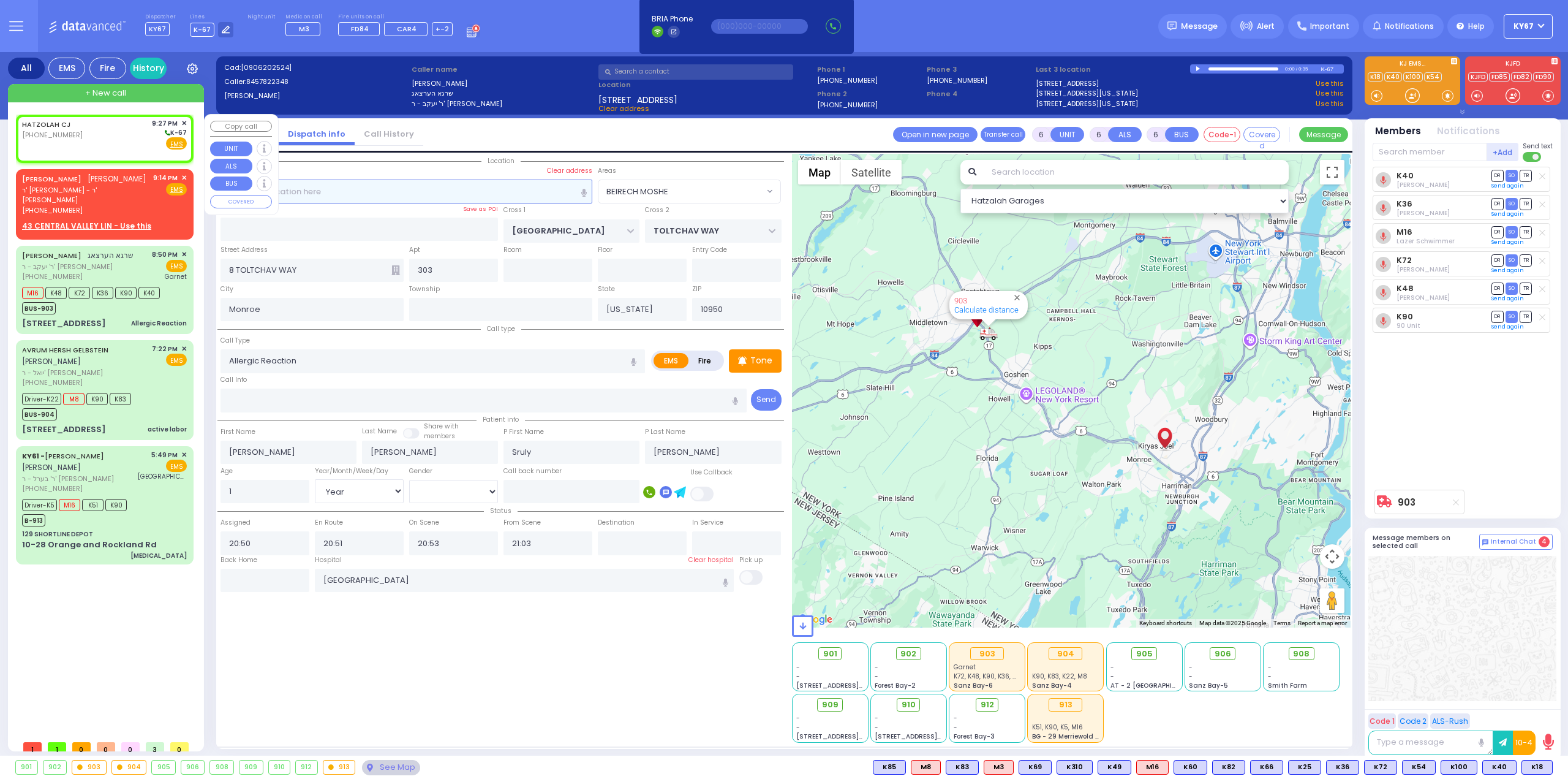
type input "2"
type input "1"
select select
radio input "true"
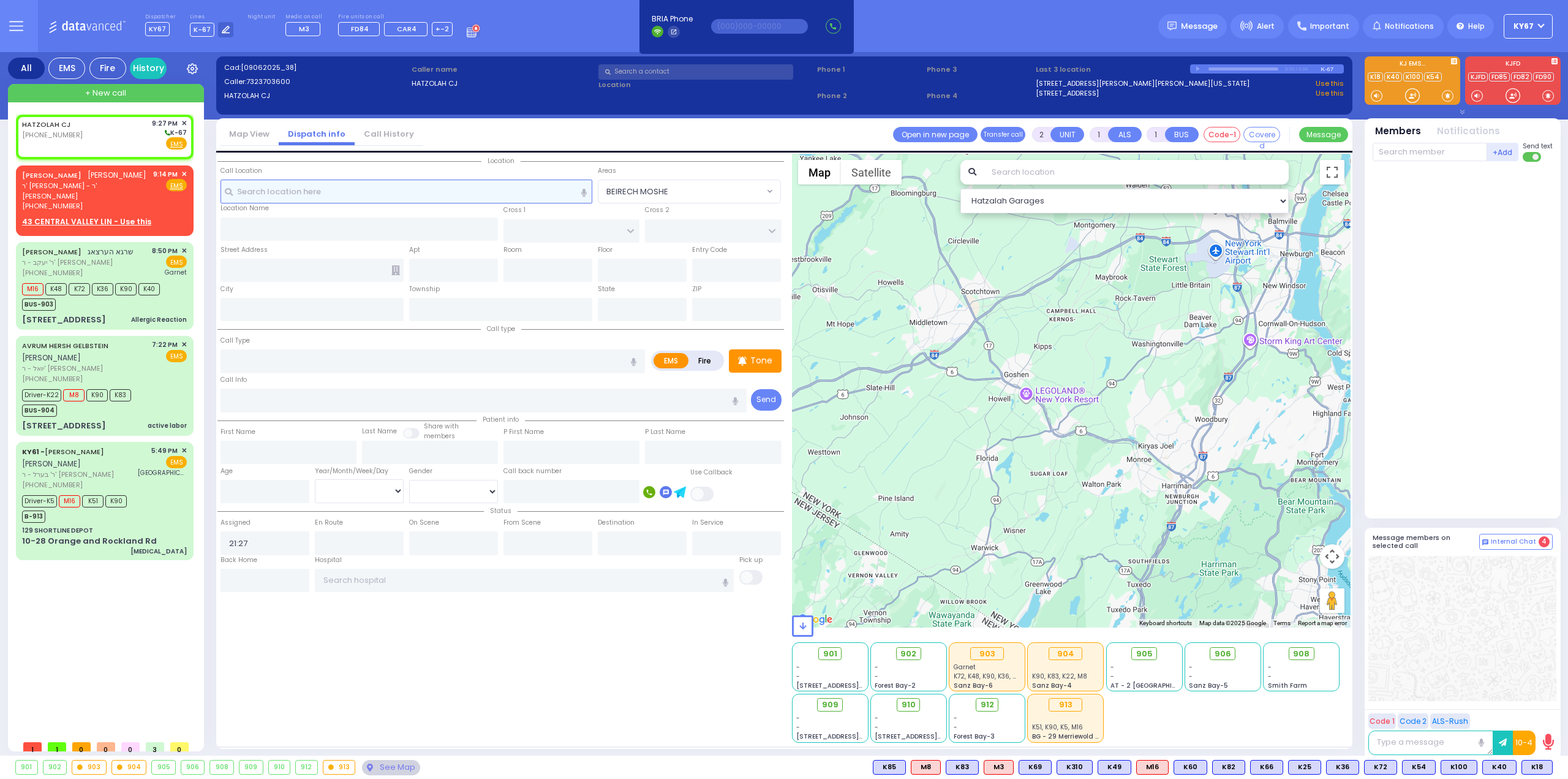
click at [407, 186] on input "text" at bounding box center [406, 191] width 372 height 23
click at [184, 173] on span "✕" at bounding box center [183, 174] width 5 height 11
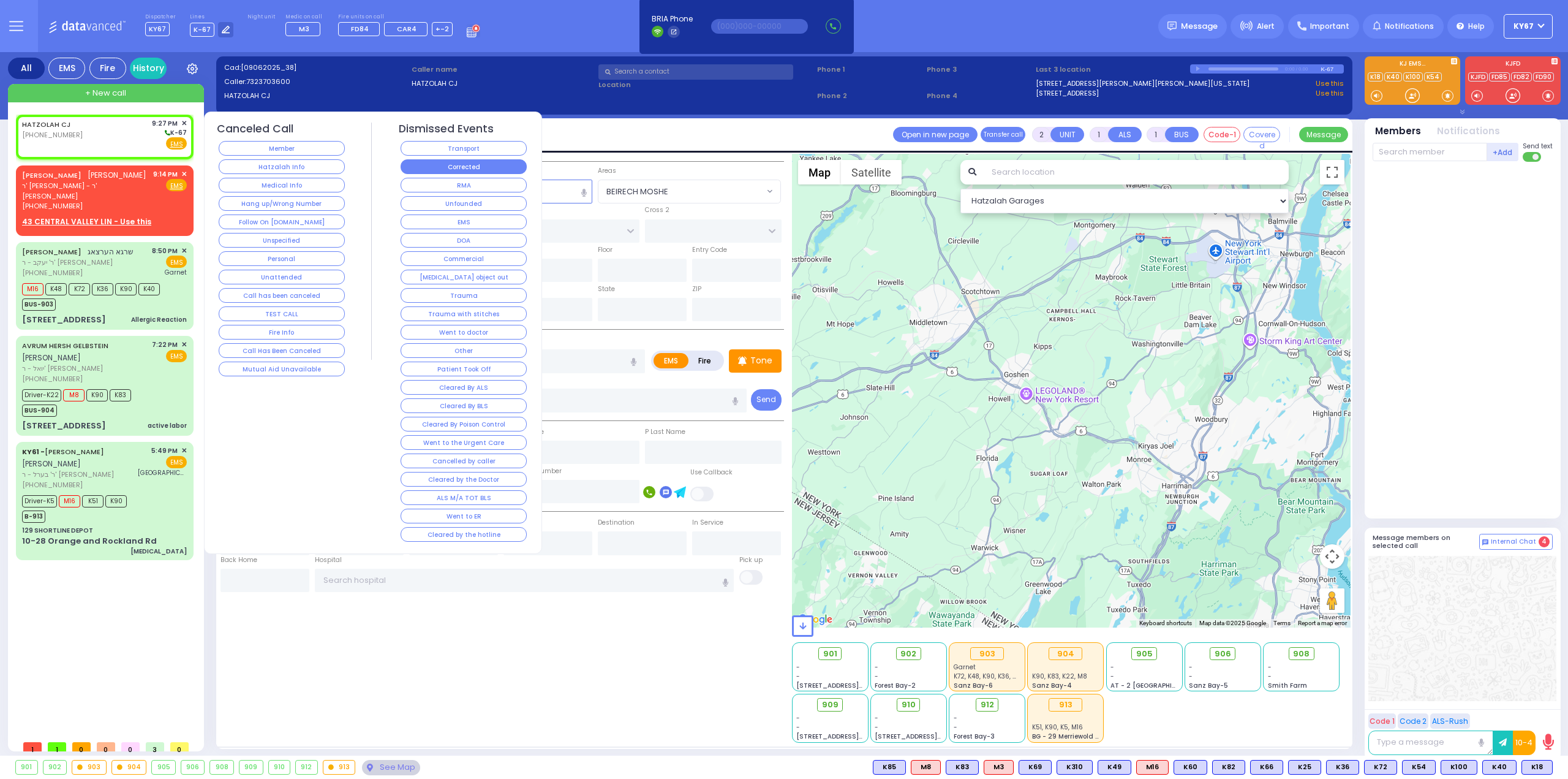
click at [432, 165] on button "Corrected" at bounding box center [464, 167] width 126 height 15
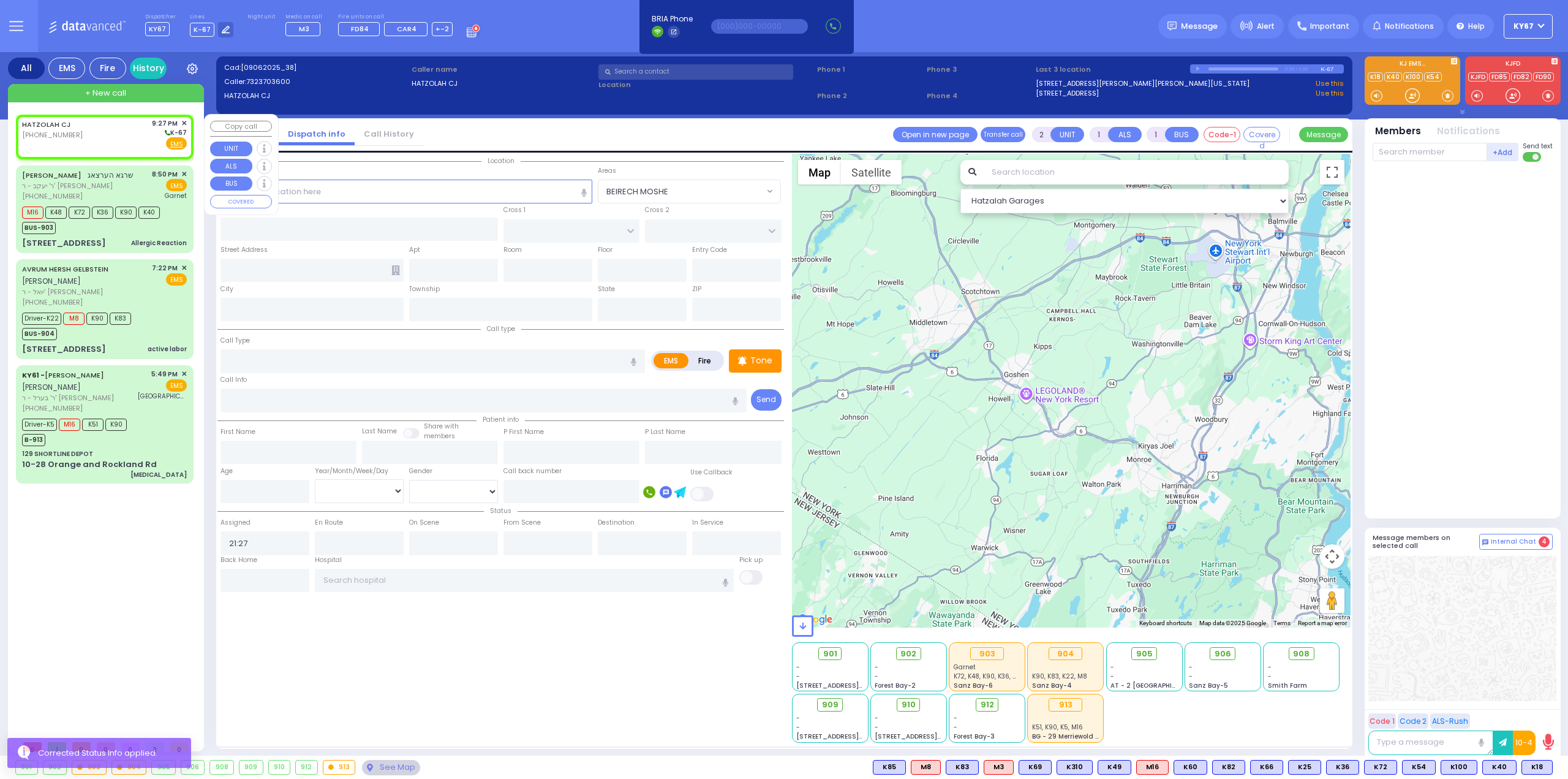
click at [88, 134] on div "HATZOLAH CJ (732) 370-3600 9:27 PM ✕ K-67" at bounding box center [104, 134] width 165 height 32
click at [534, 493] on input "text" at bounding box center [571, 491] width 136 height 23
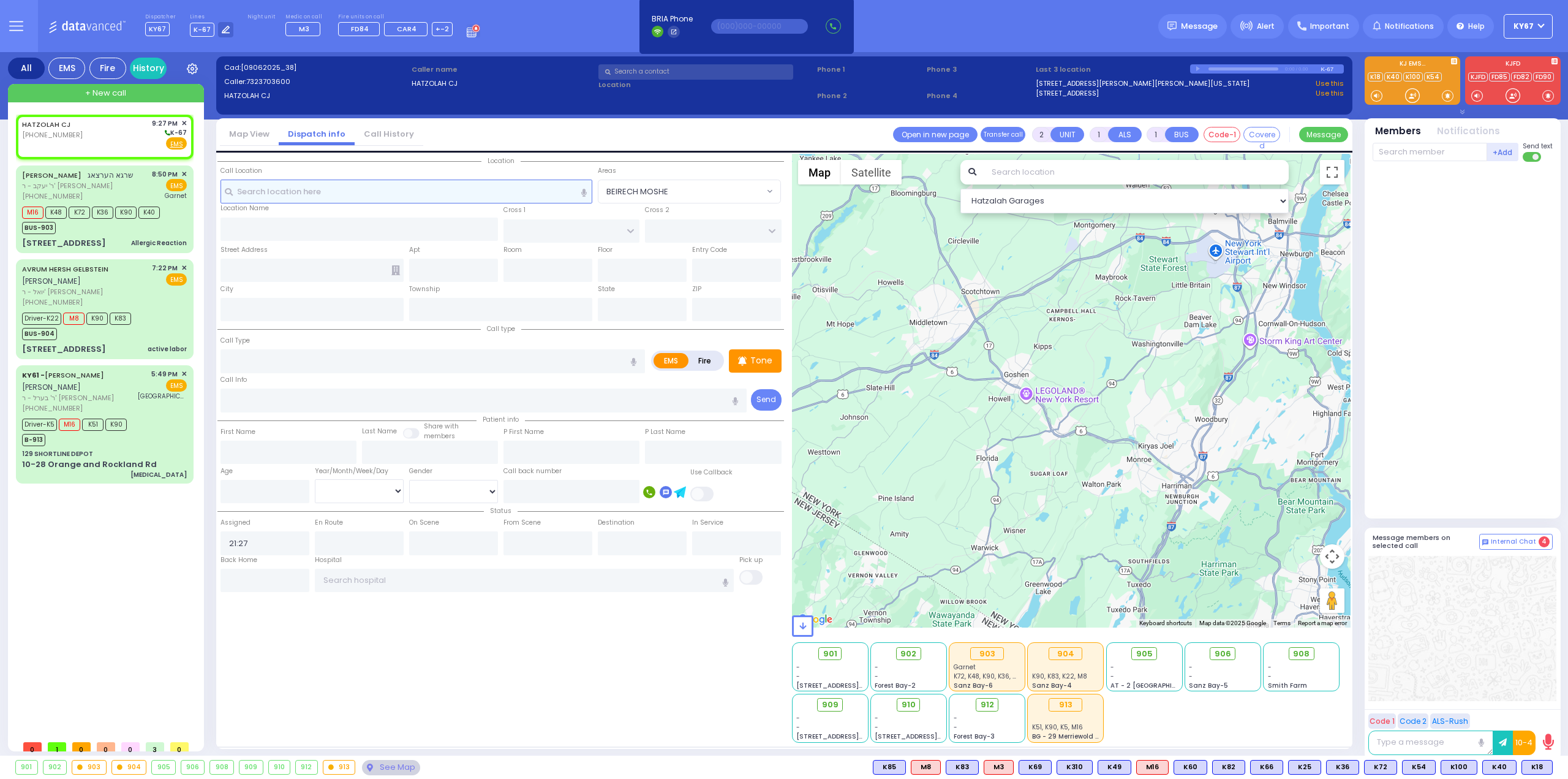
click at [331, 195] on input "text" at bounding box center [406, 191] width 372 height 23
click at [331, 194] on input "text" at bounding box center [406, 191] width 372 height 23
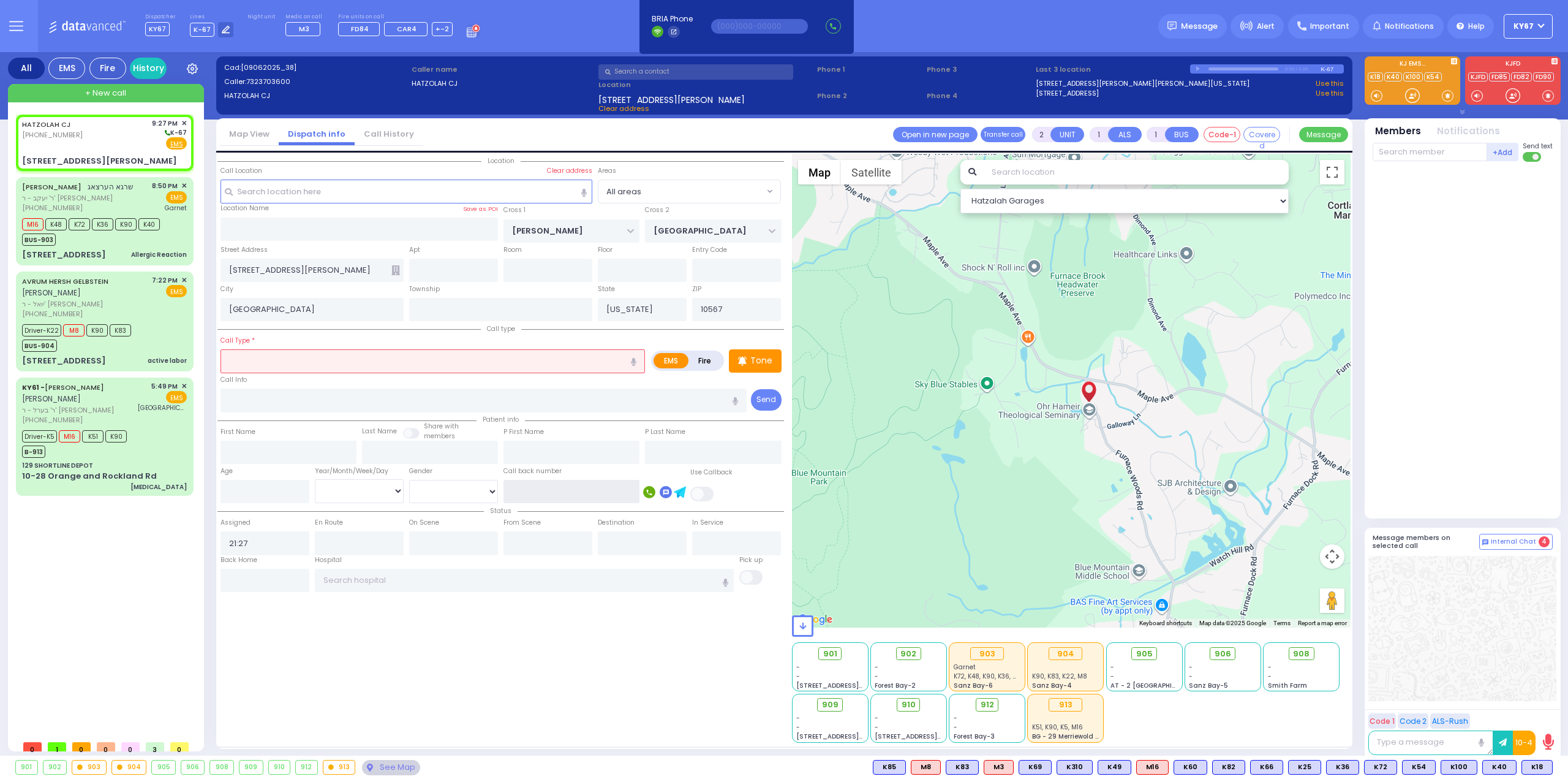
click at [544, 487] on input "text" at bounding box center [571, 491] width 136 height 23
click at [584, 650] on div "Location" at bounding box center [501, 448] width 567 height 589
click at [697, 493] on span at bounding box center [702, 494] width 25 height 15
click at [78, 485] on input "checkbox" at bounding box center [78, 485] width 0 height 0
click at [629, 650] on div "Location" at bounding box center [501, 448] width 567 height 589
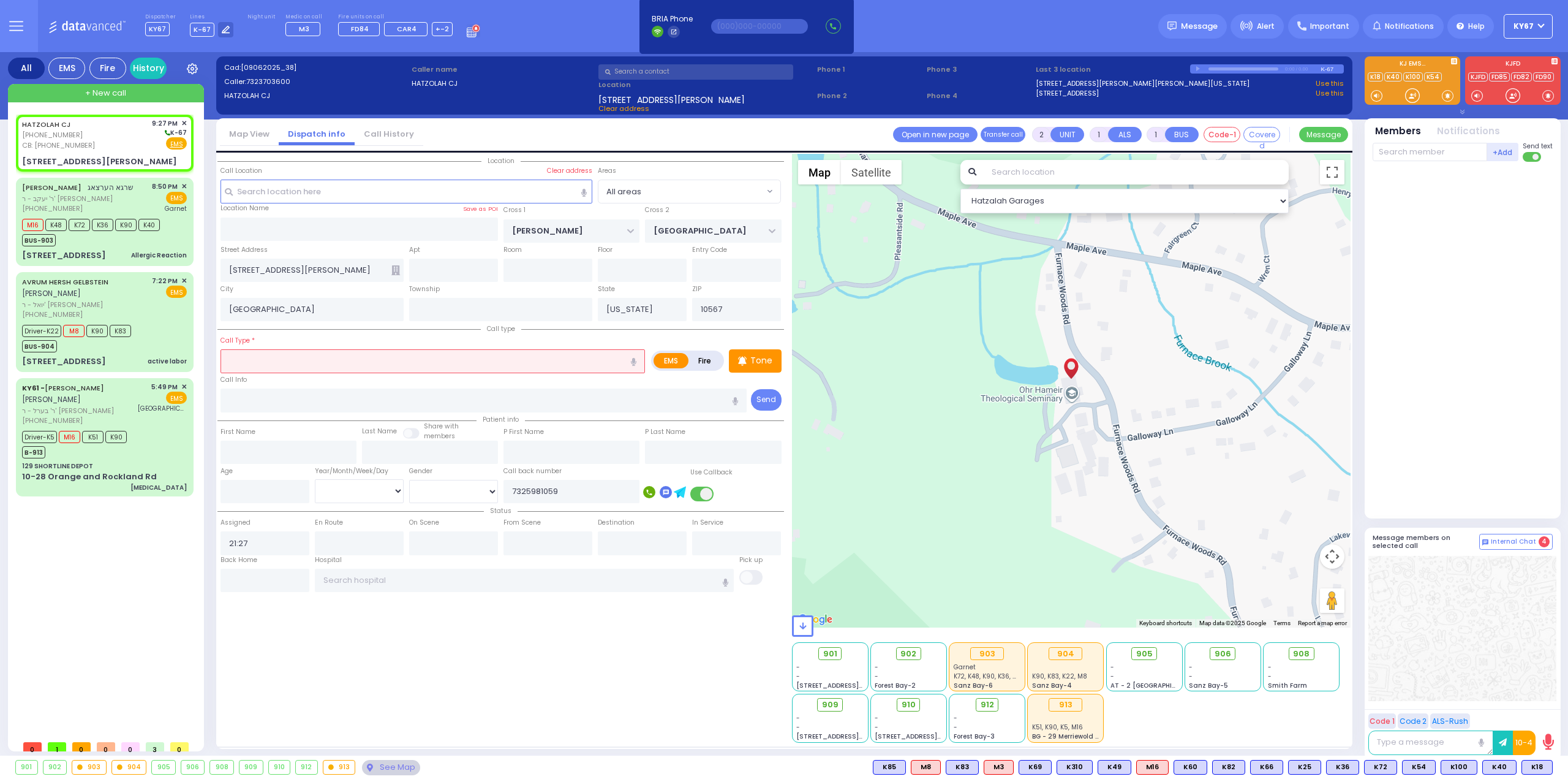
click at [271, 350] on input "text" at bounding box center [432, 361] width 425 height 23
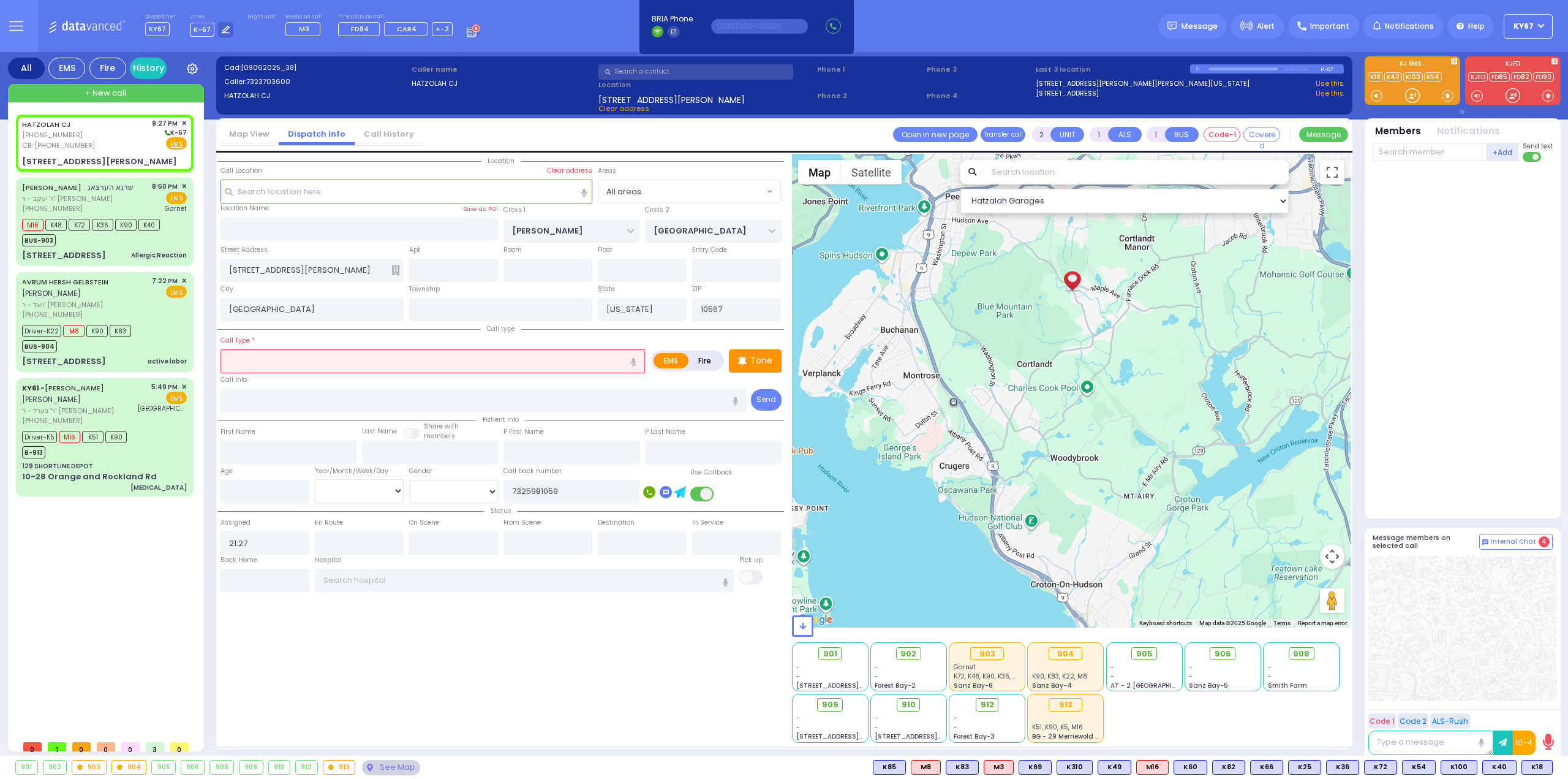
drag, startPoint x: 1010, startPoint y: 485, endPoint x: 1008, endPoint y: 351, distance: 134.0
click at [1008, 351] on div at bounding box center [1072, 391] width 559 height 474
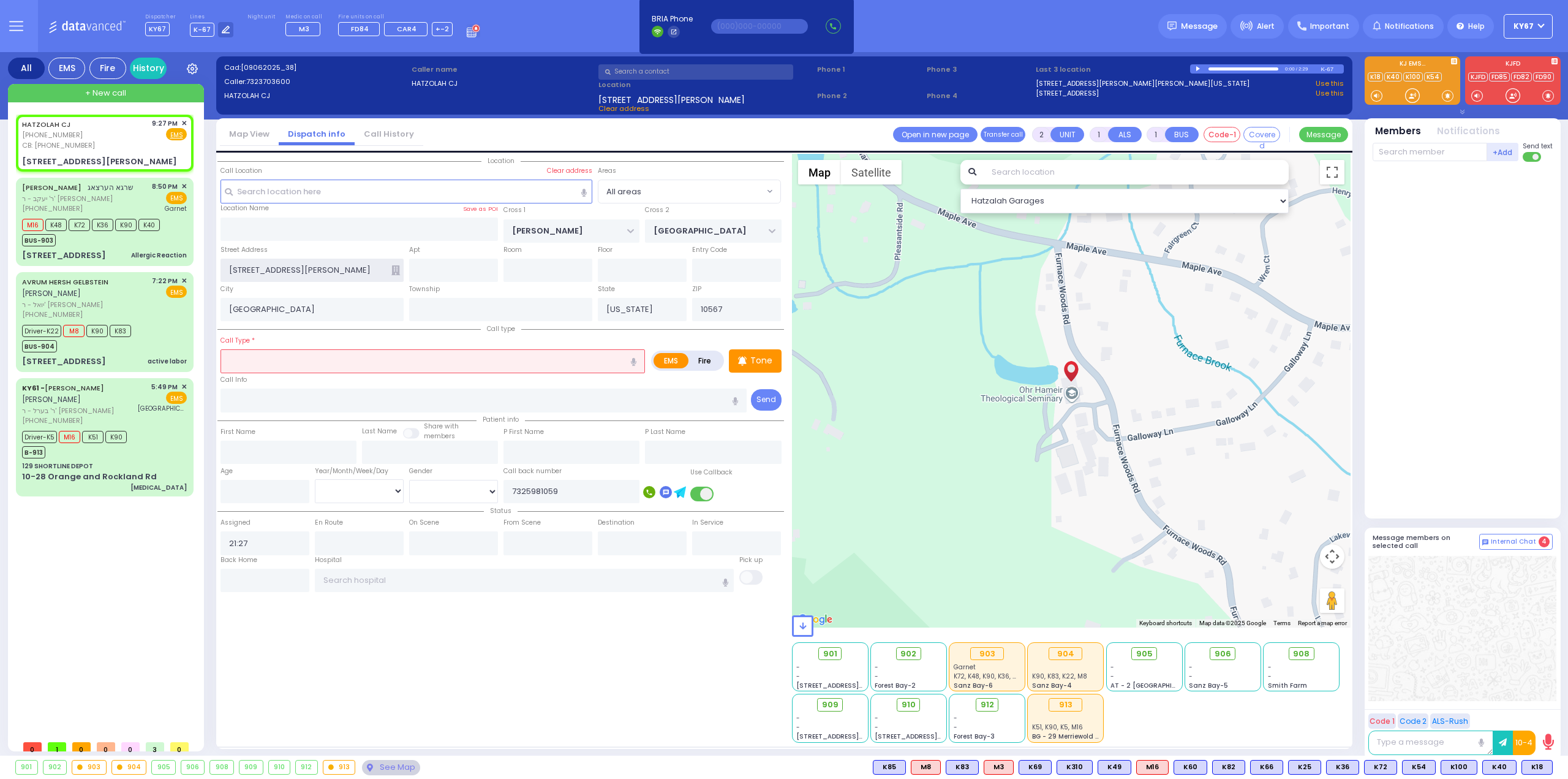
drag, startPoint x: 323, startPoint y: 269, endPoint x: 177, endPoint y: 277, distance: 146.2
click at [177, 277] on div "All EMS Fire History Settings" at bounding box center [785, 406] width 1553 height 708
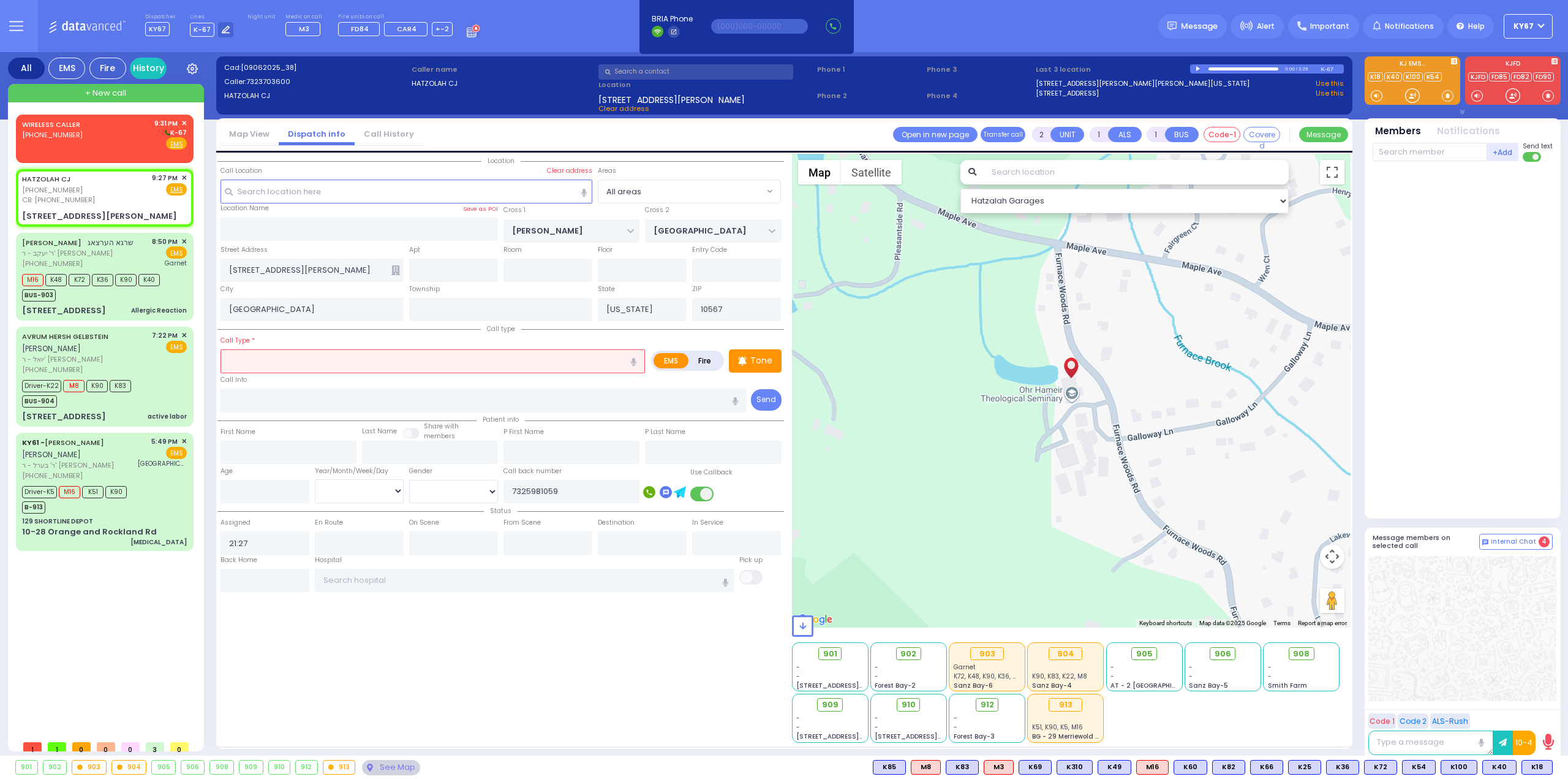
click at [492, 365] on input "text" at bounding box center [432, 361] width 425 height 23
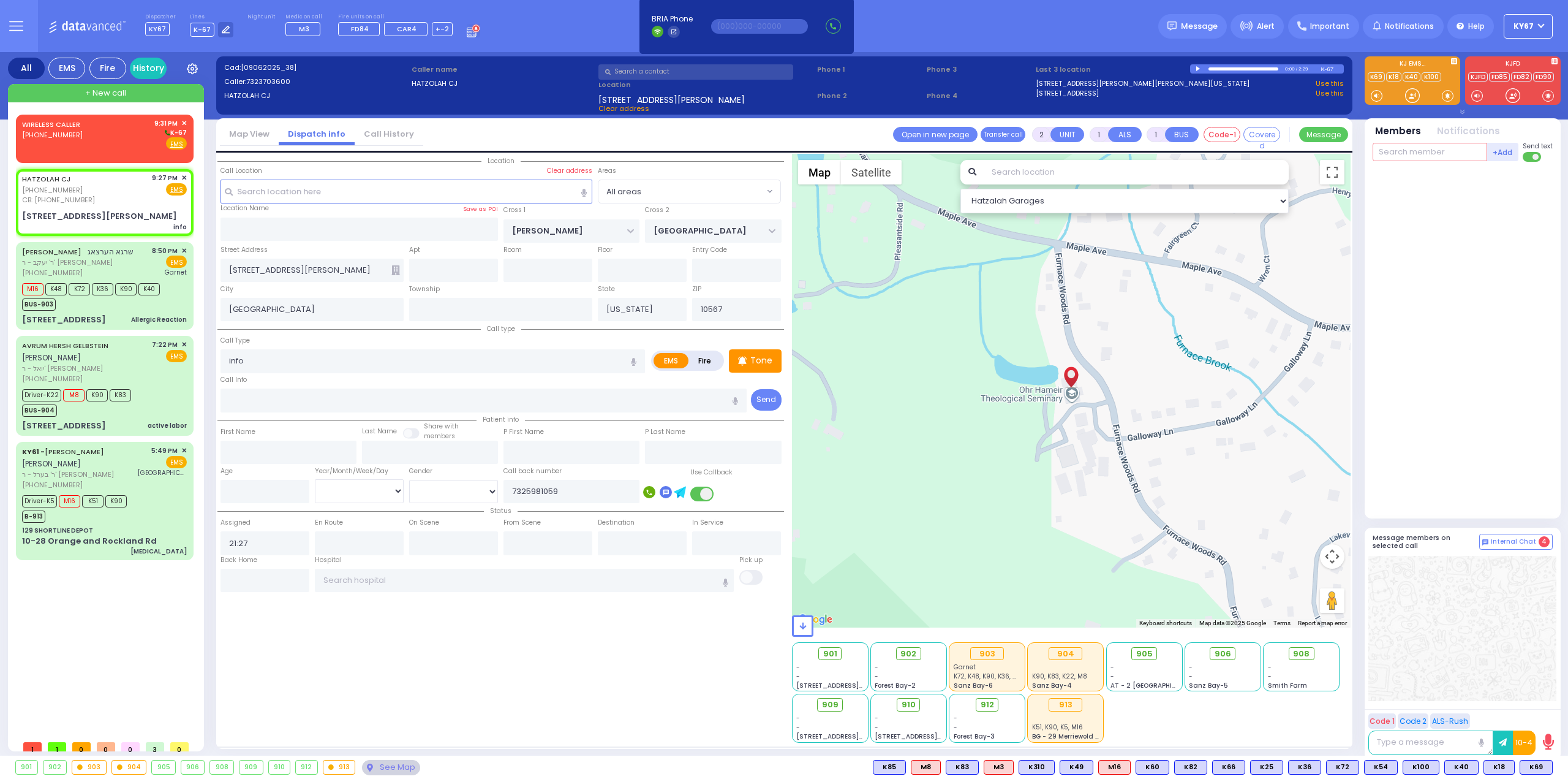
click at [1400, 150] on input "text" at bounding box center [1430, 152] width 114 height 18
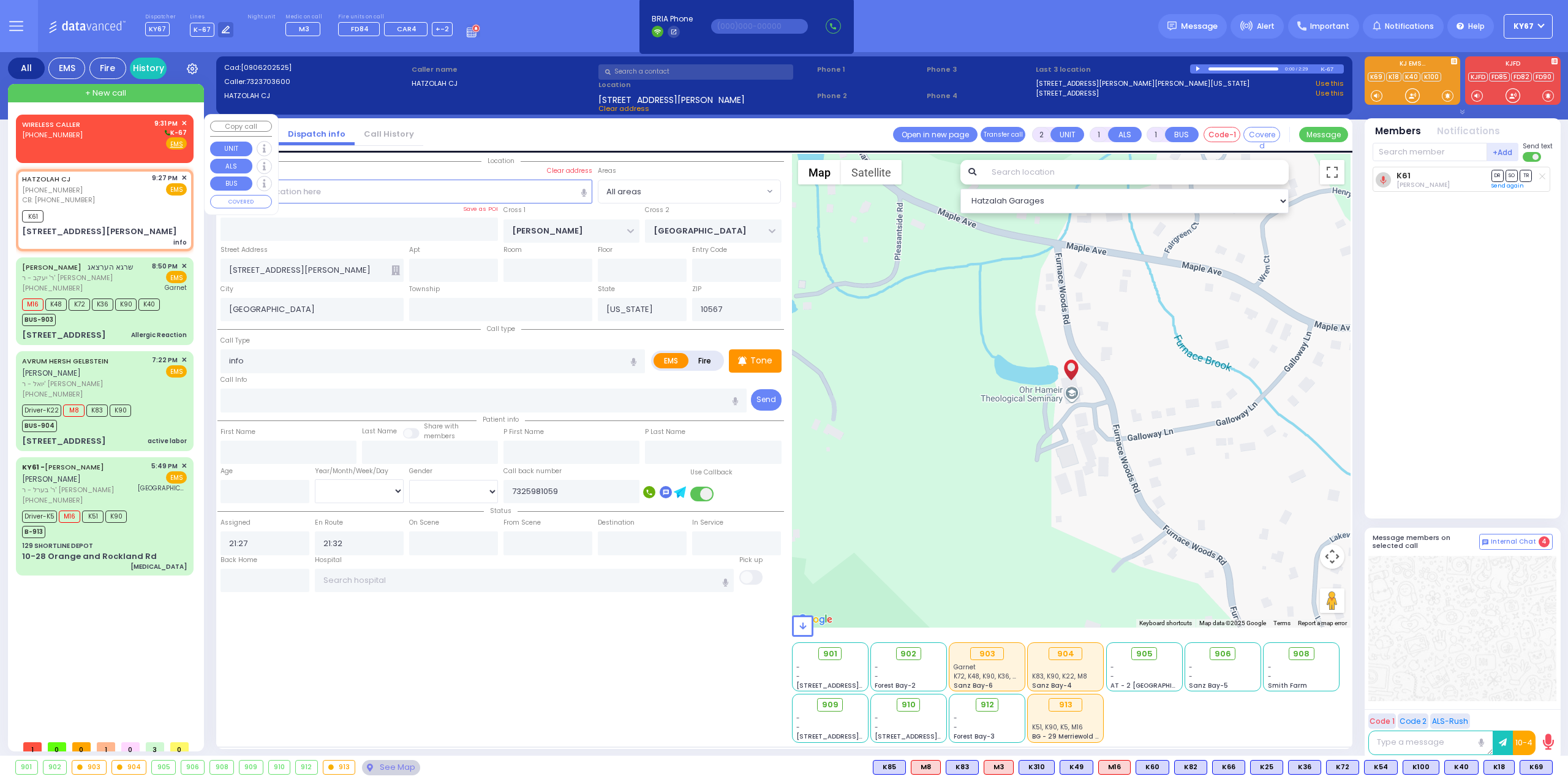
click at [188, 119] on div "WIRELESS CALLER (845) 248-5107 9:31 PM ✕ K-67 EMS" at bounding box center [104, 137] width 173 height 41
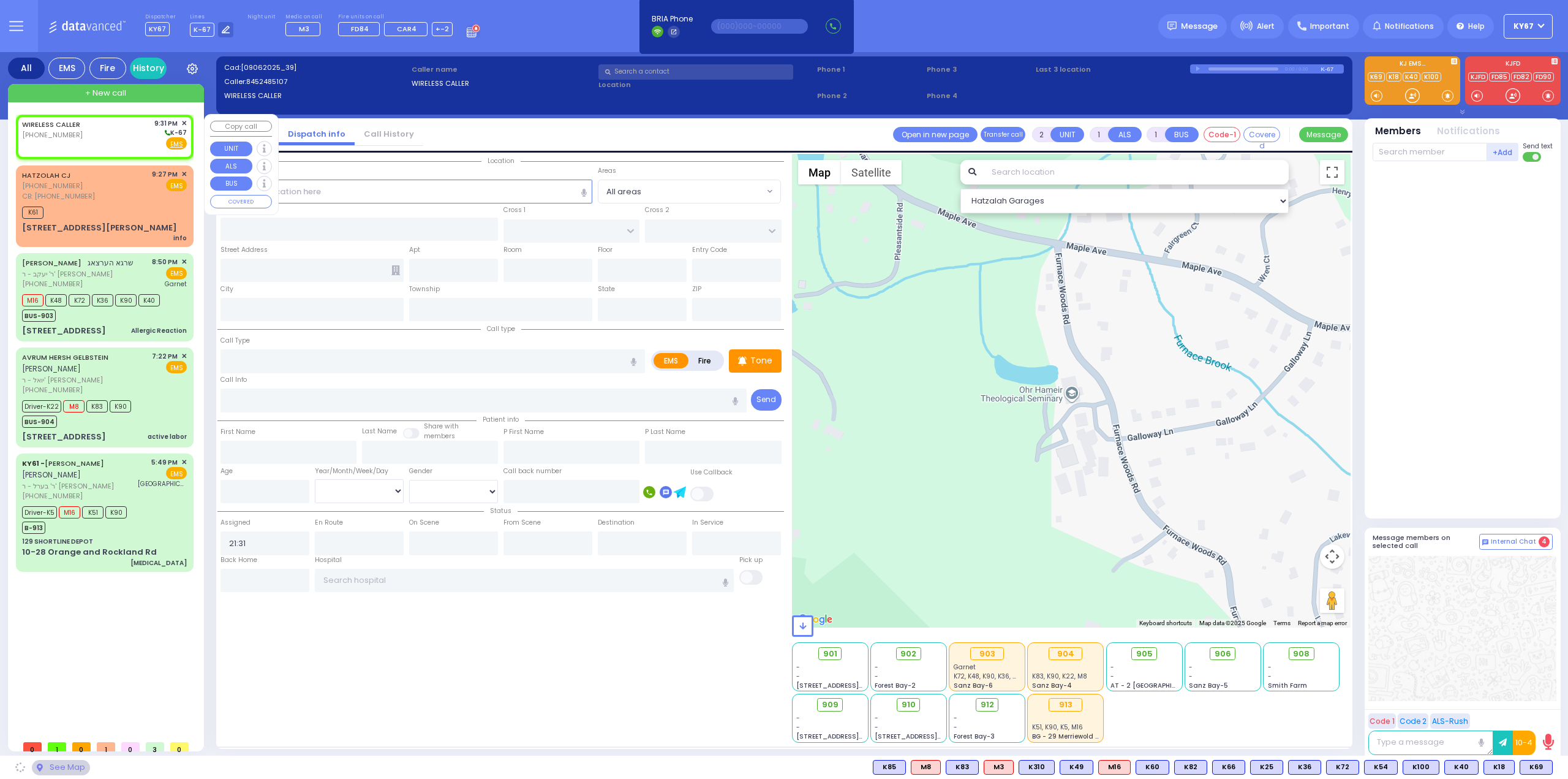
click at [185, 120] on span "✕" at bounding box center [183, 123] width 5 height 11
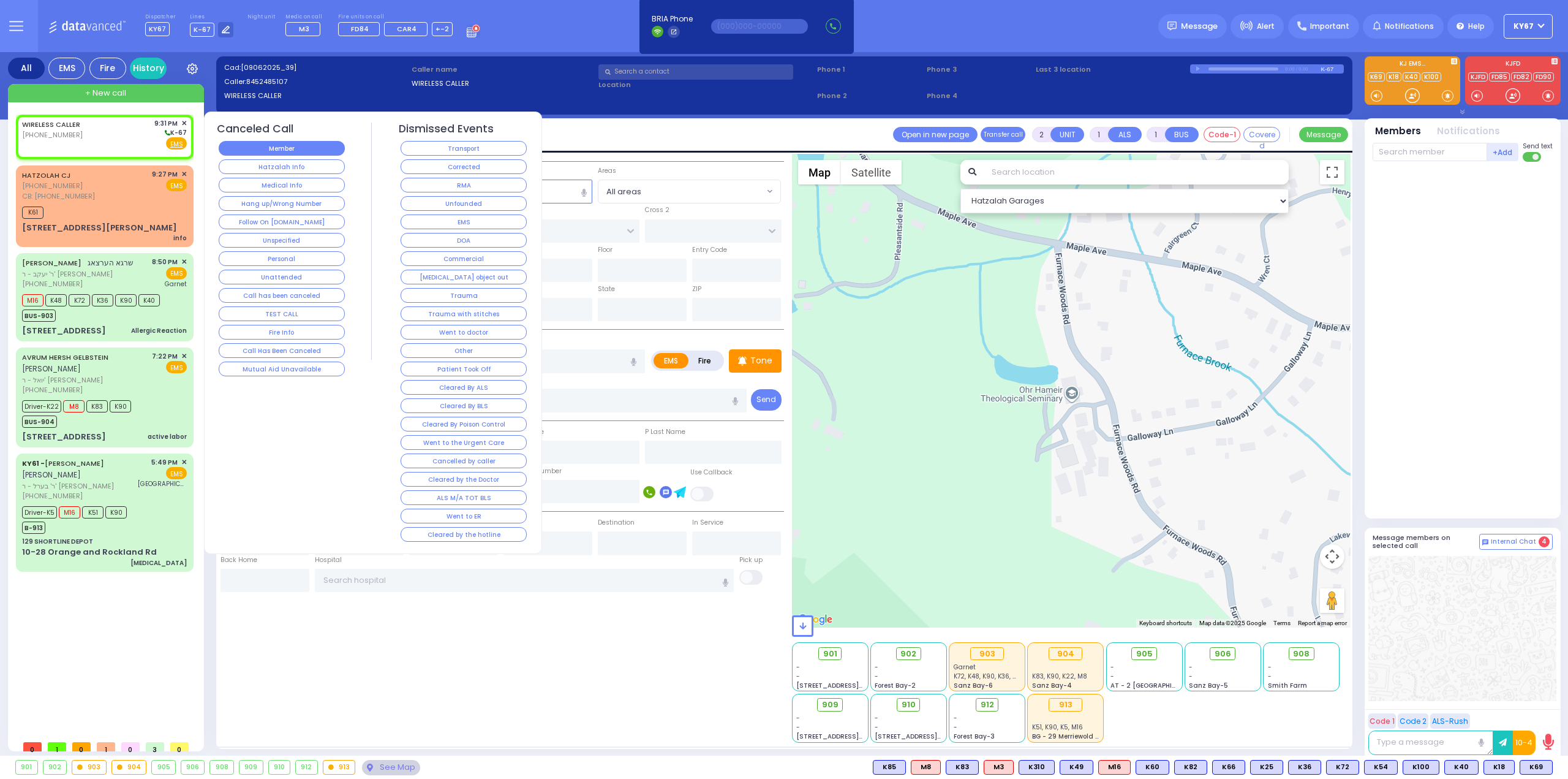
click at [286, 151] on button "Member" at bounding box center [282, 148] width 126 height 15
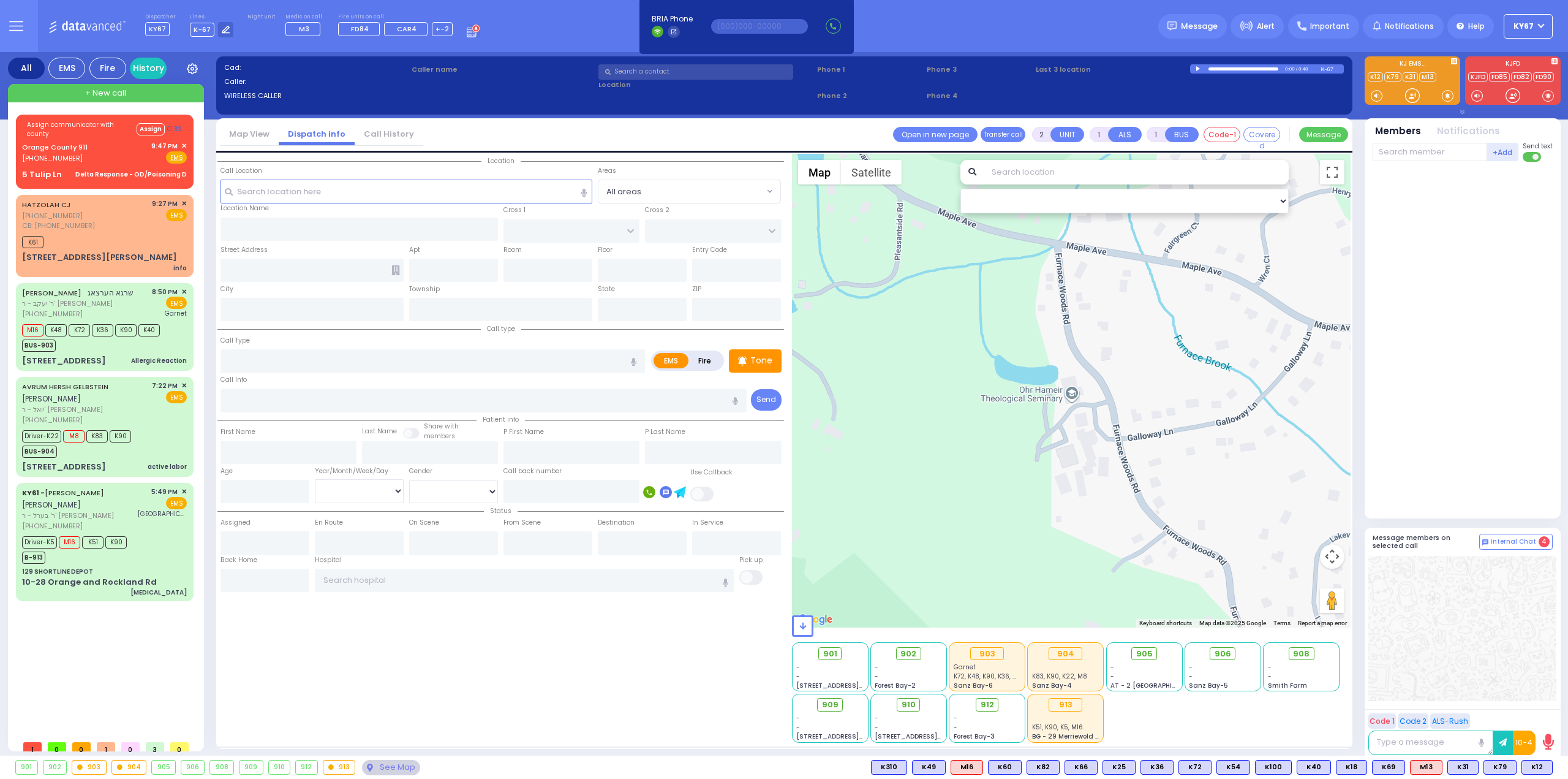
click at [147, 624] on div "Assign communicator with county Assign 01:39 Orange County 911 (845) 469-0911 E…" at bounding box center [107, 424] width 183 height 620
click at [150, 533] on div "Driver-K5 M16 K51 K90 B-913" at bounding box center [104, 548] width 165 height 31
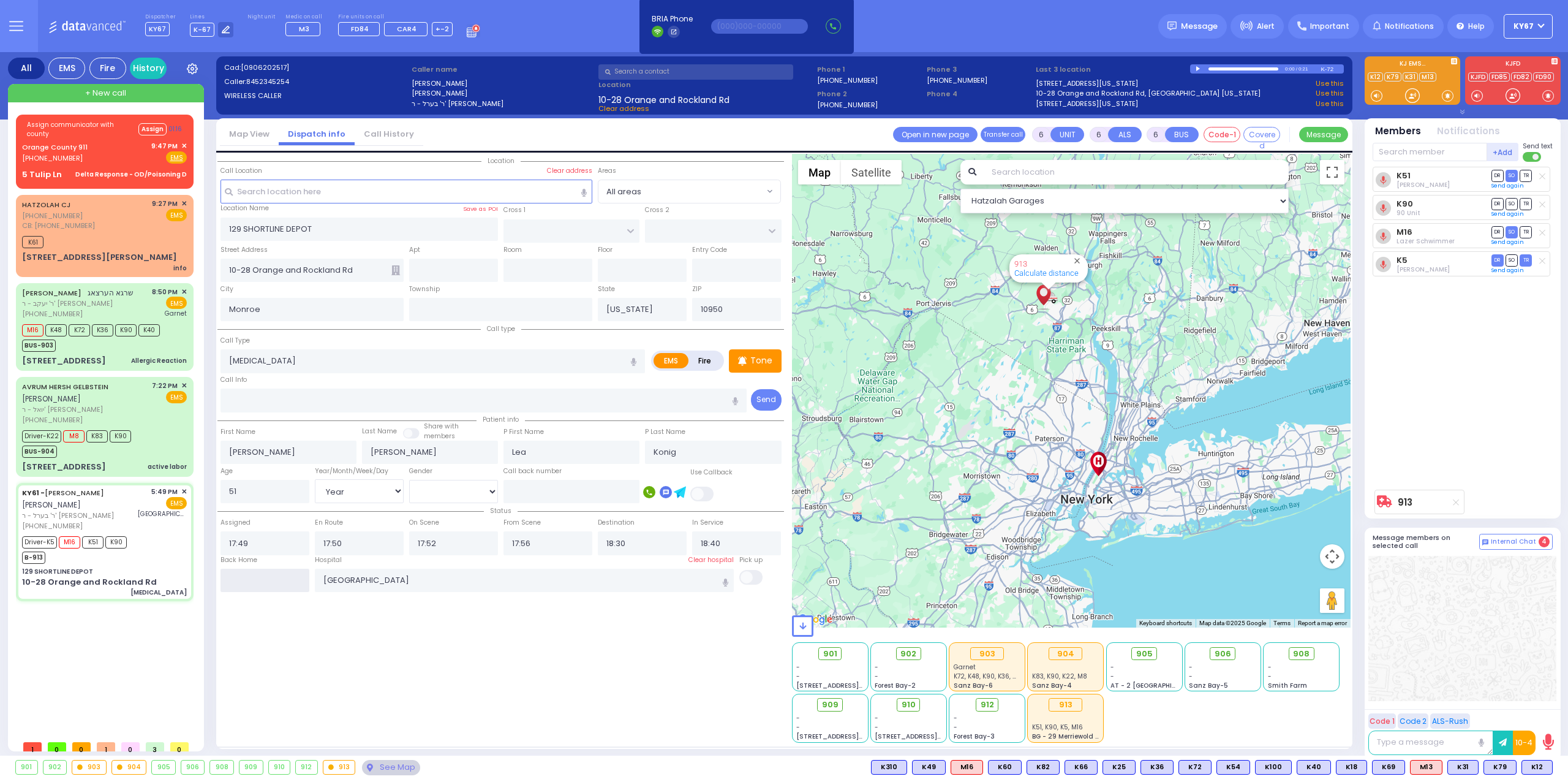
click at [276, 585] on input "text" at bounding box center [265, 580] width 89 height 23
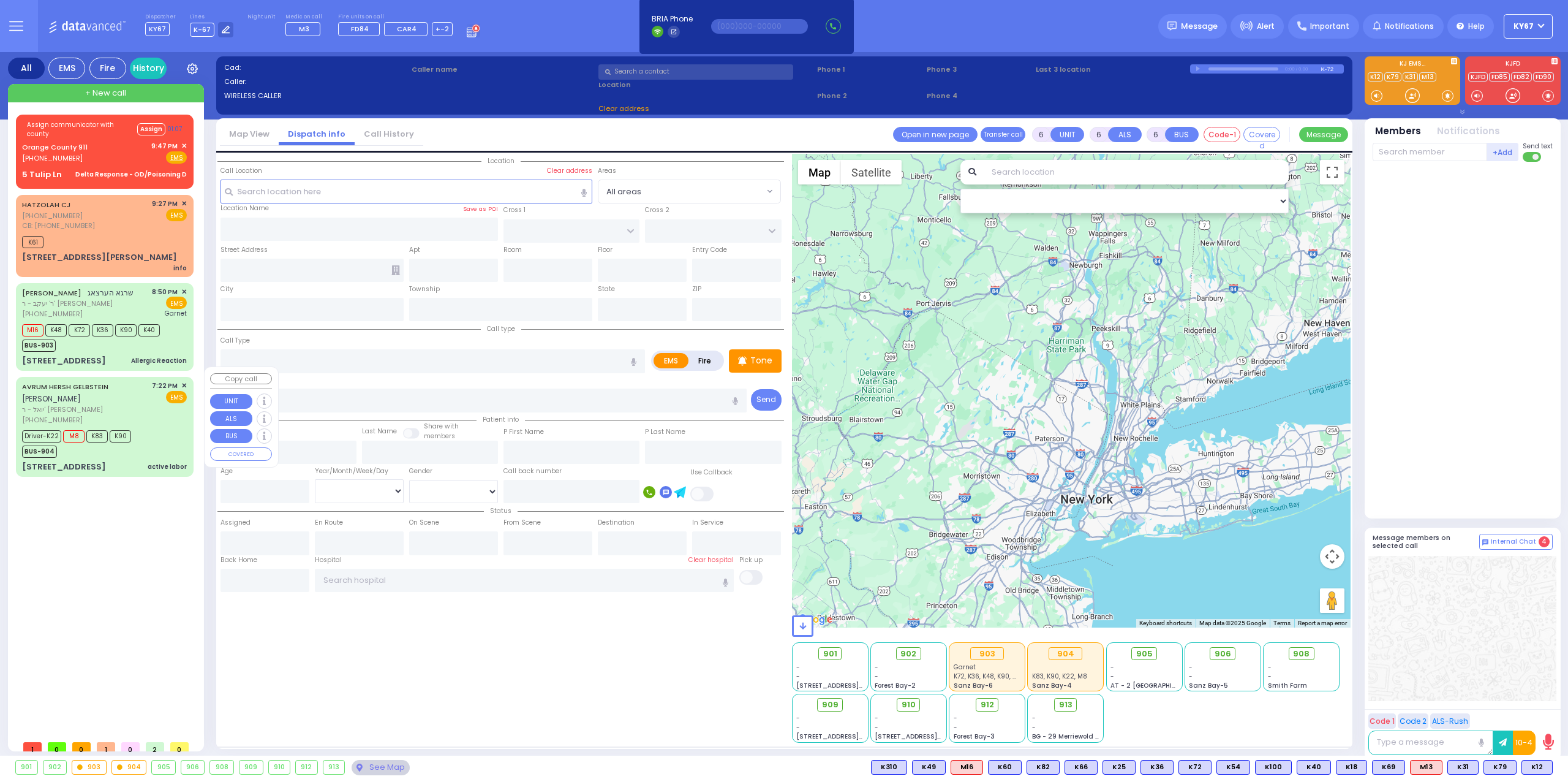
click at [121, 405] on span "יואל - ר' שמואל בראך" at bounding box center [84, 410] width 126 height 11
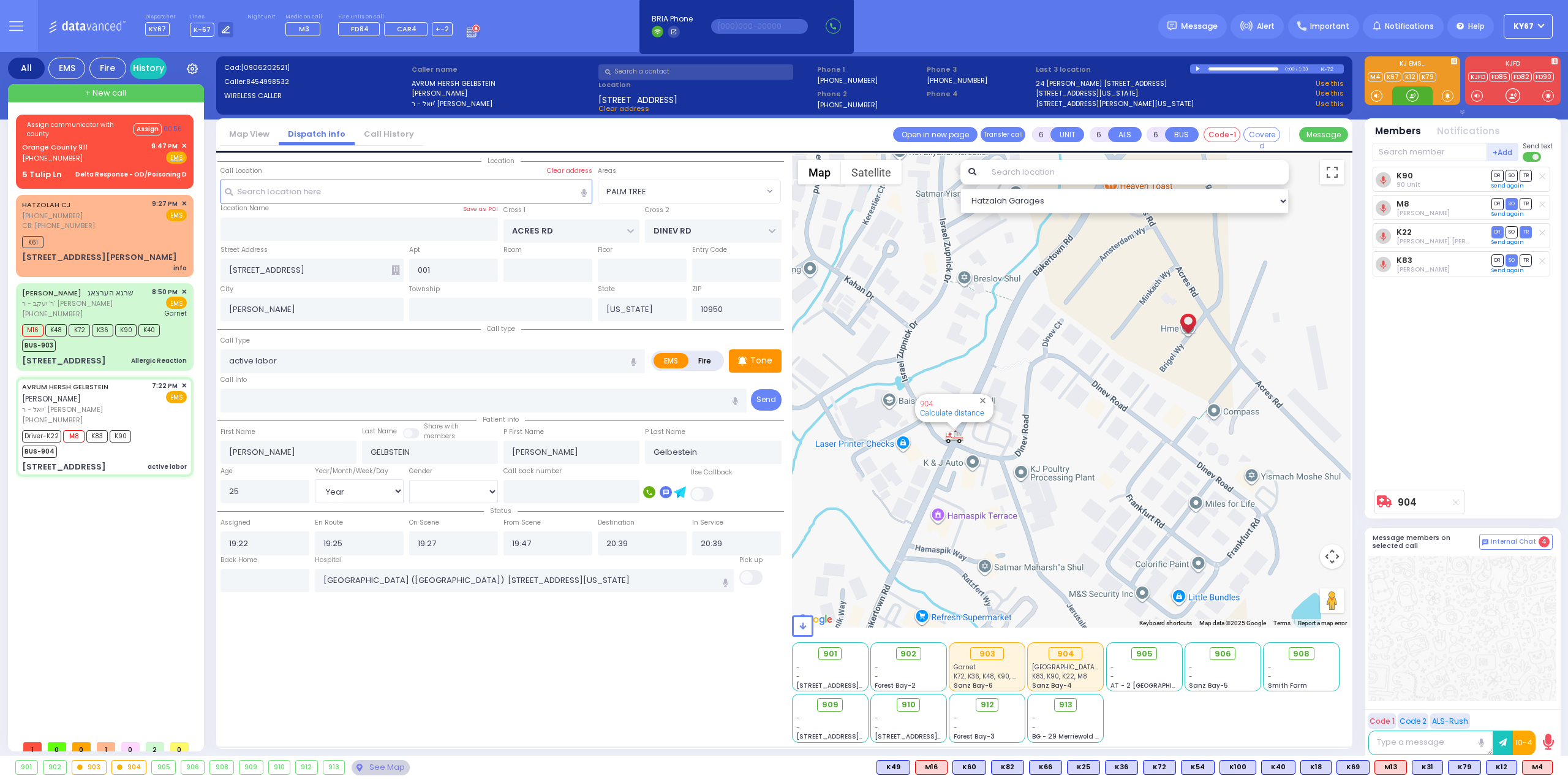
select select "PALM TREE"
select select "Year"
select select "[DEMOGRAPHIC_DATA]"
click at [123, 157] on div "Orange County 911 (845) 469-0911 9:47 PM ✕ Fire EMS" at bounding box center [104, 152] width 165 height 23
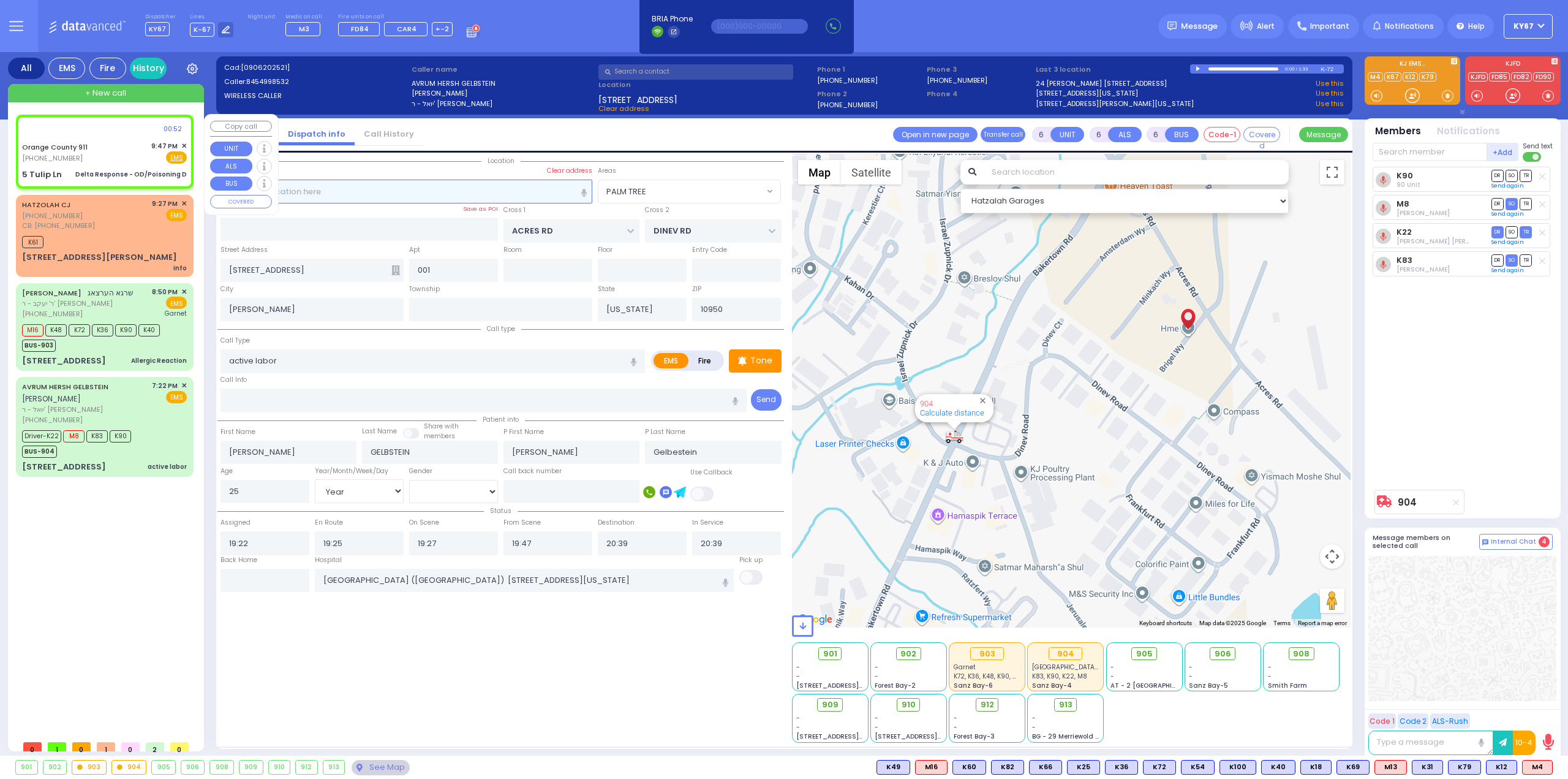
select select
type input "Delta Response - OD/Poisoning D"
radio input "true"
type input "Nature: : Delta Response - OD/Poisoning D Address: : 5 Tulip Ln, 10950 Cross St…"
select select
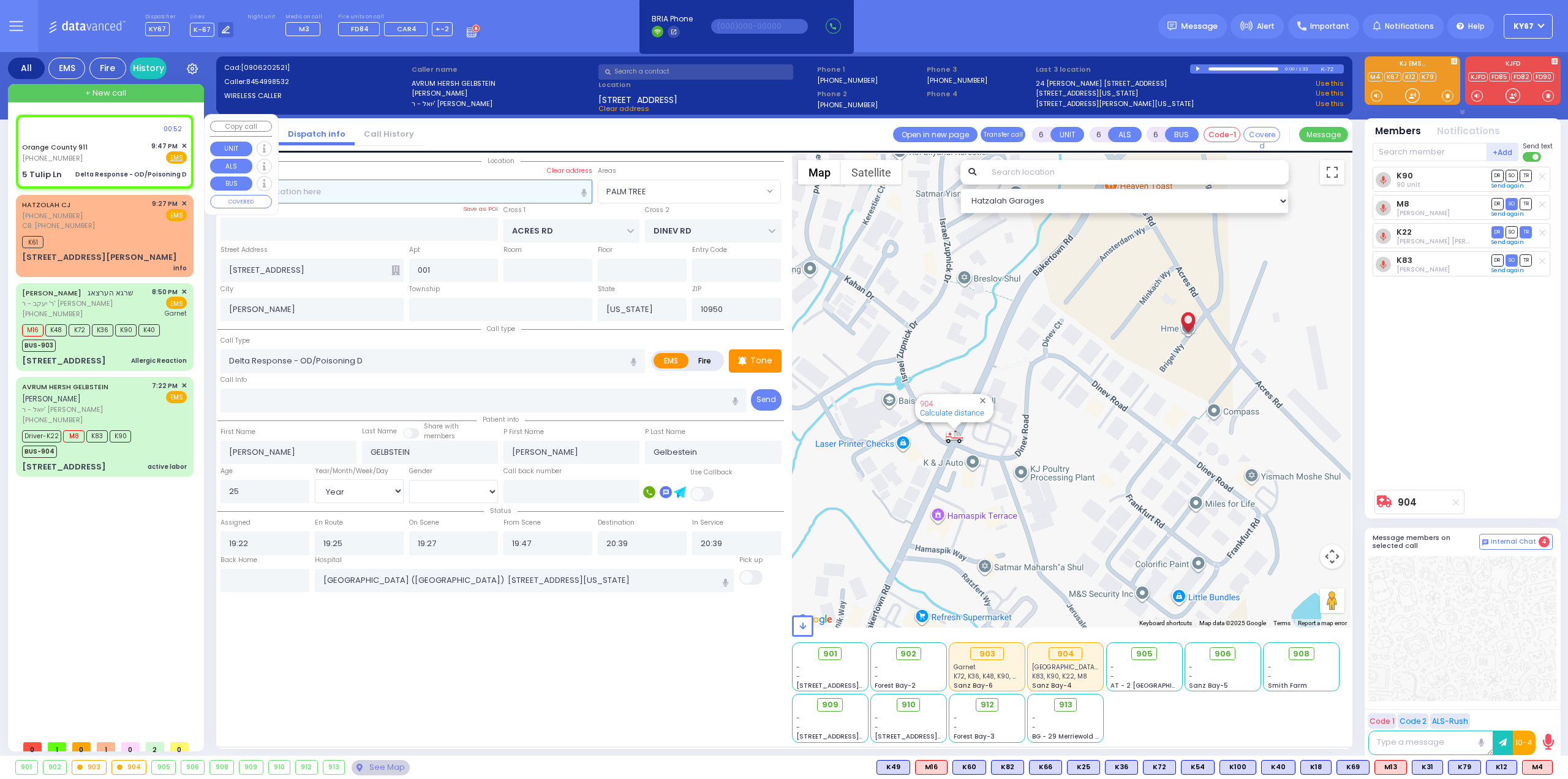
select select
select select "Hatzalah Garages"
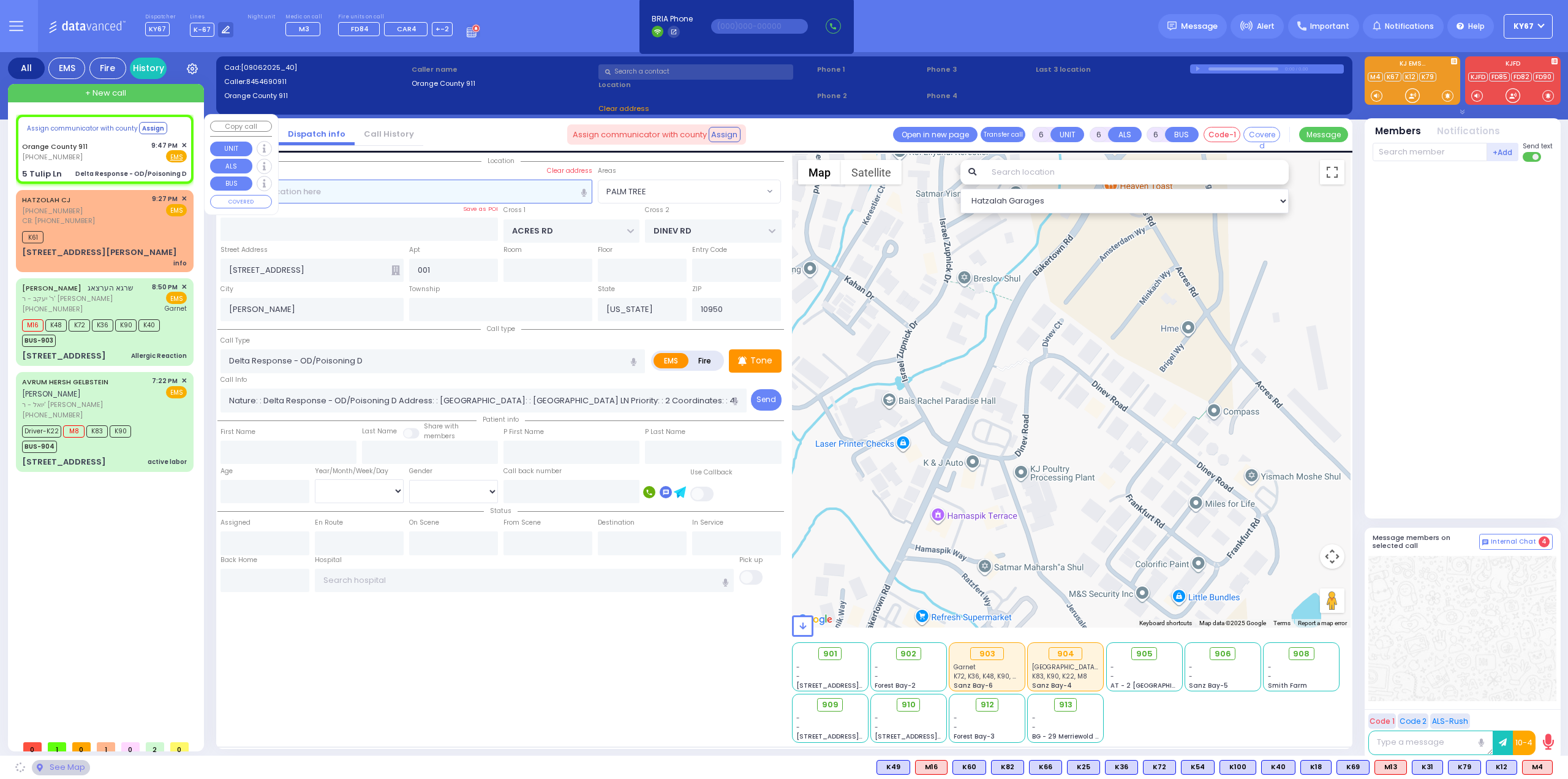
select select
radio input "true"
select select
select select "Hatzalah Garages"
type input "5 Tulip Ln"
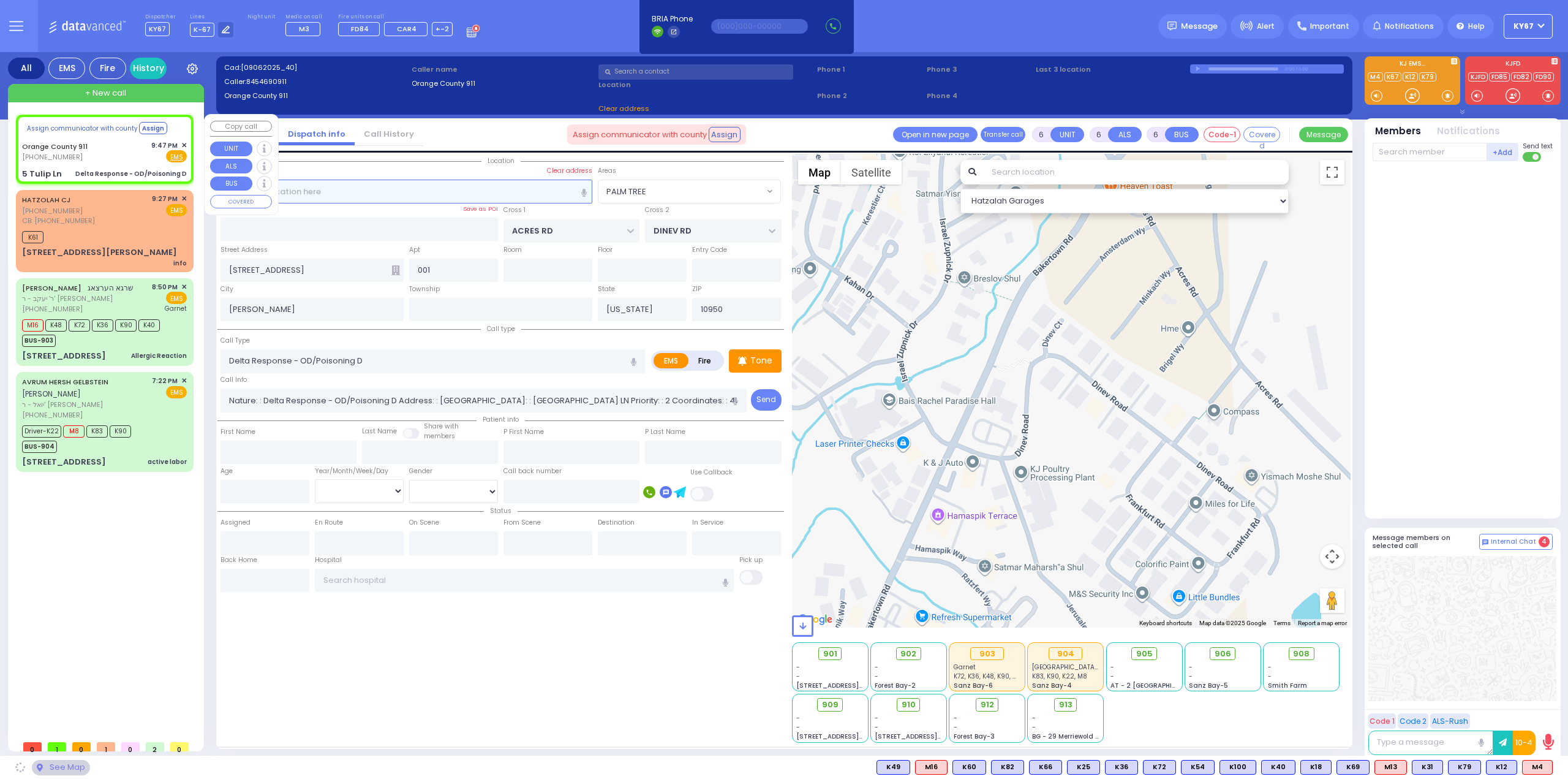
type input "Monroe"
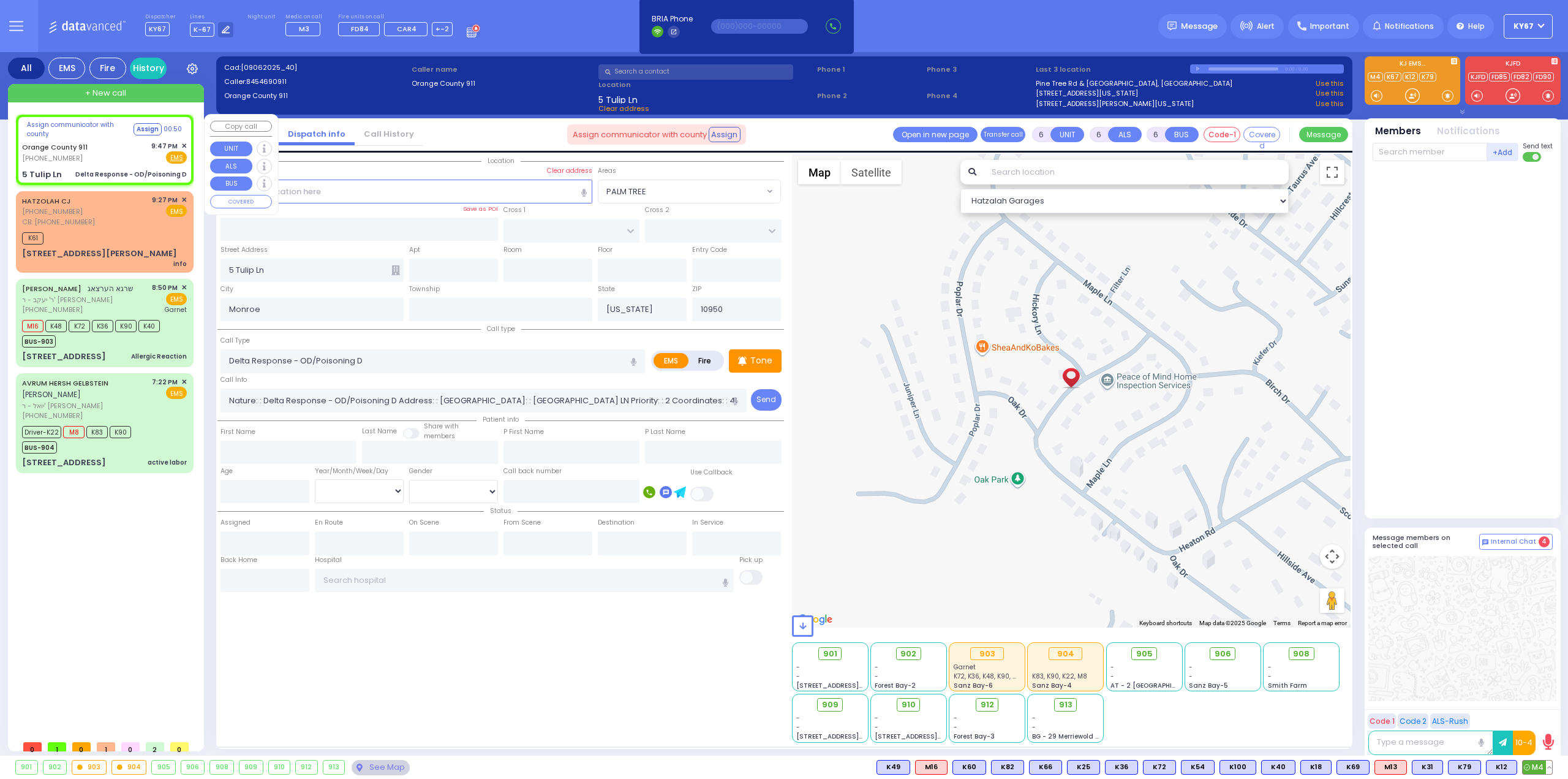
click at [1538, 768] on span "M4" at bounding box center [1537, 767] width 29 height 14
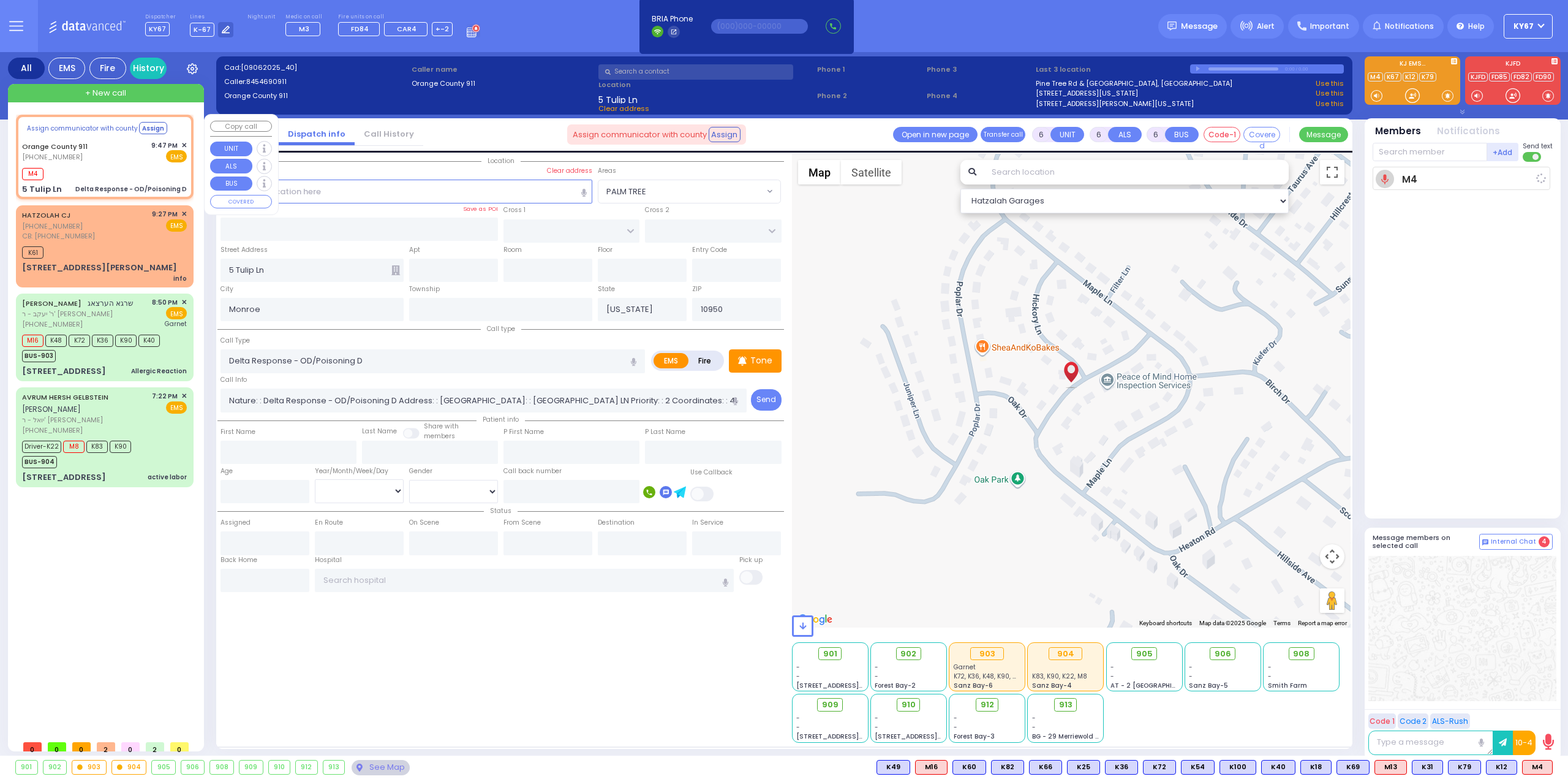
select select
radio input "true"
select select
type input "21:48"
select select "Hatzalah Garages"
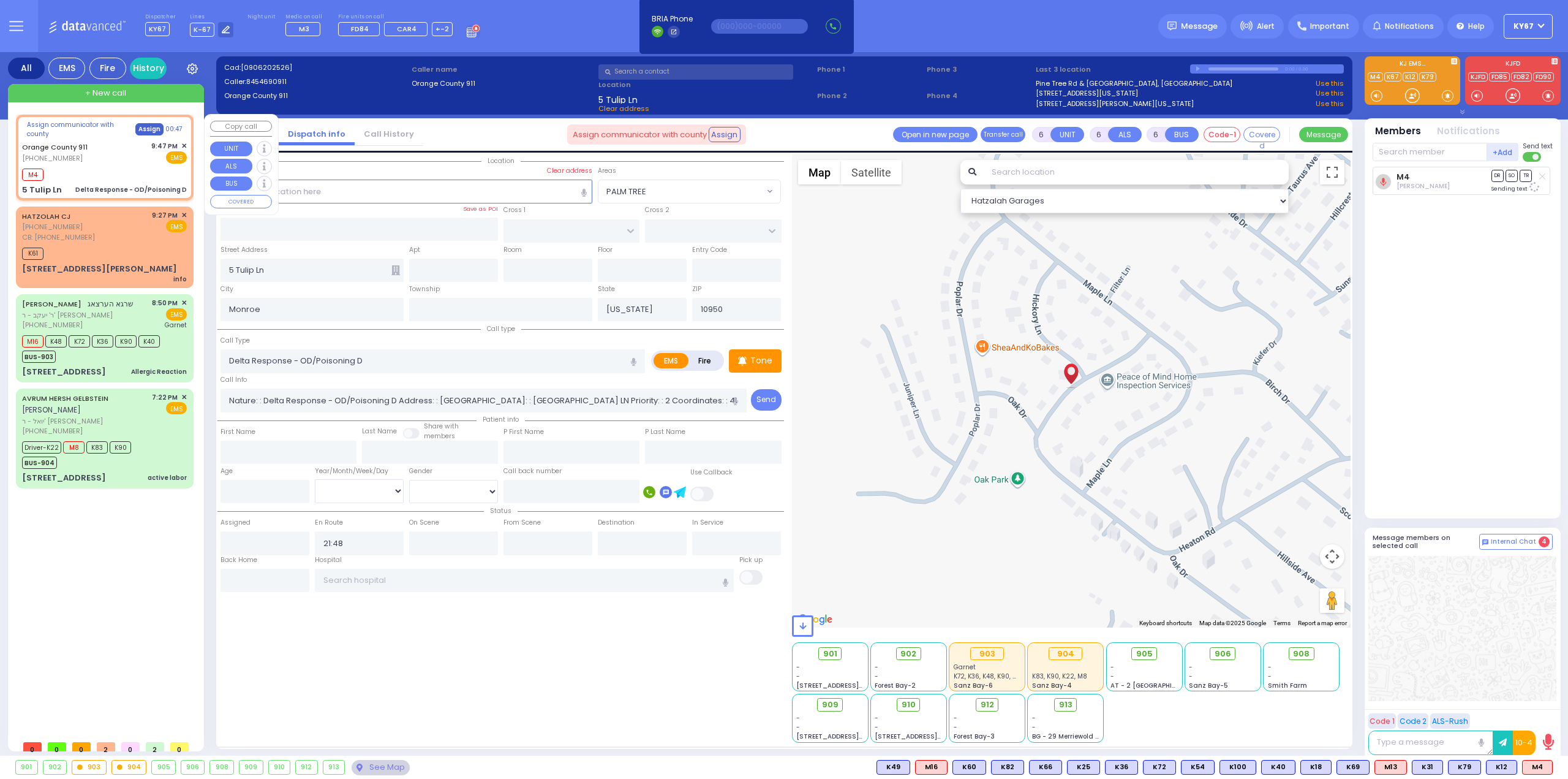
click at [143, 128] on button "Assign" at bounding box center [149, 129] width 28 height 12
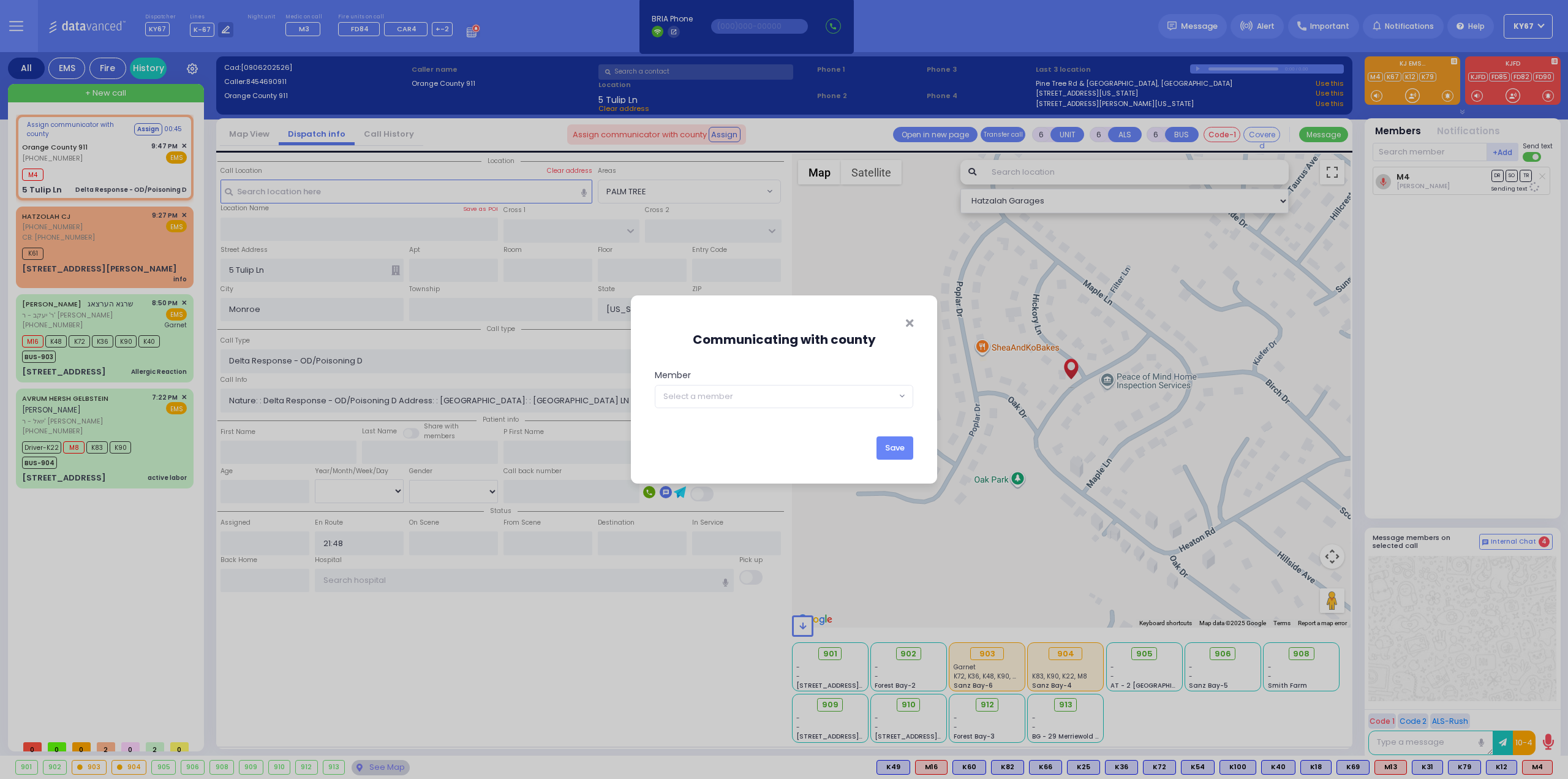
click at [791, 393] on span "Select a member" at bounding box center [776, 396] width 241 height 22
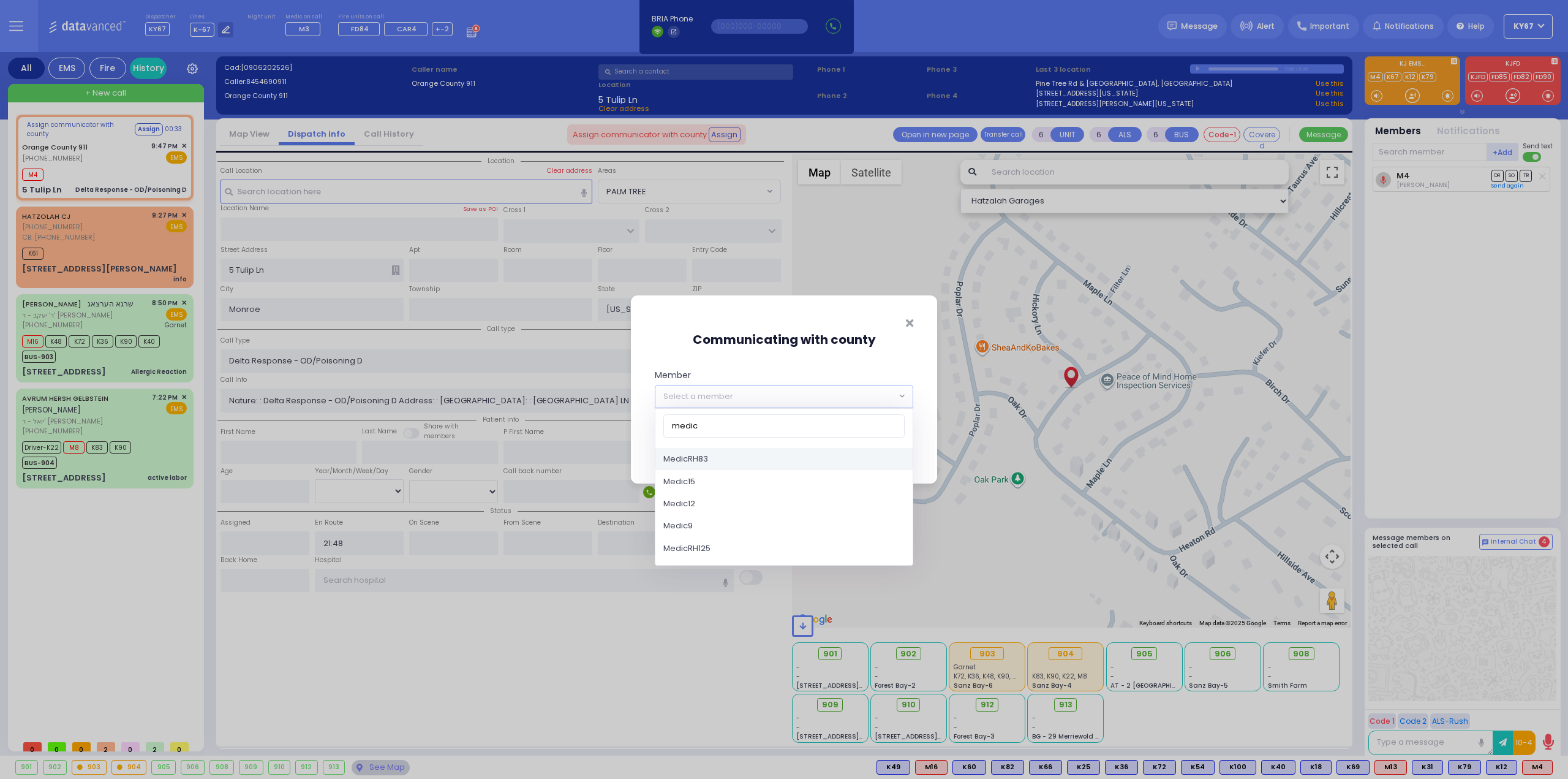
type input "medic4"
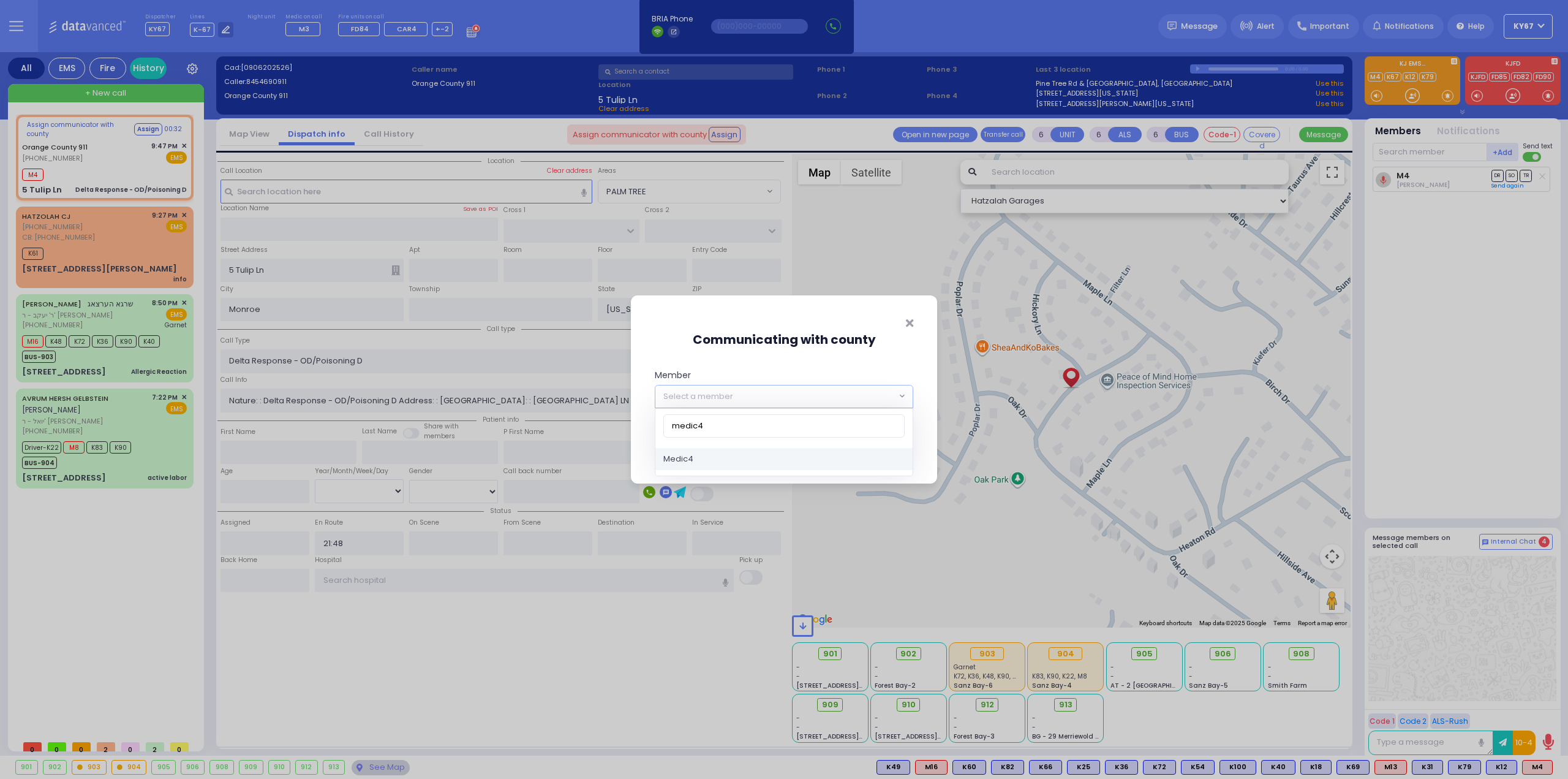
select select "Medic4"
click at [898, 445] on button "Save" at bounding box center [894, 447] width 37 height 23
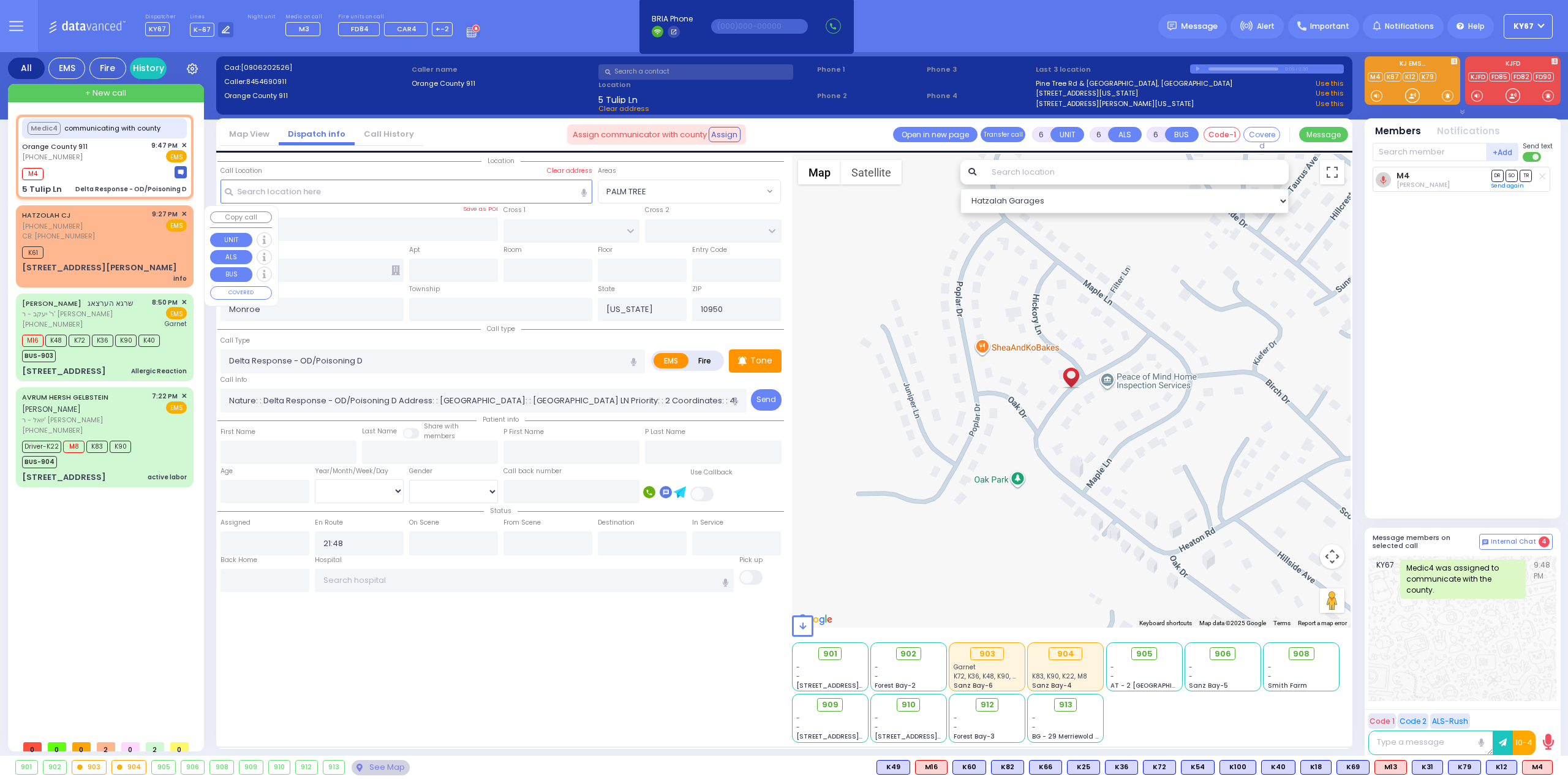
click at [185, 214] on span "✕" at bounding box center [183, 214] width 5 height 11
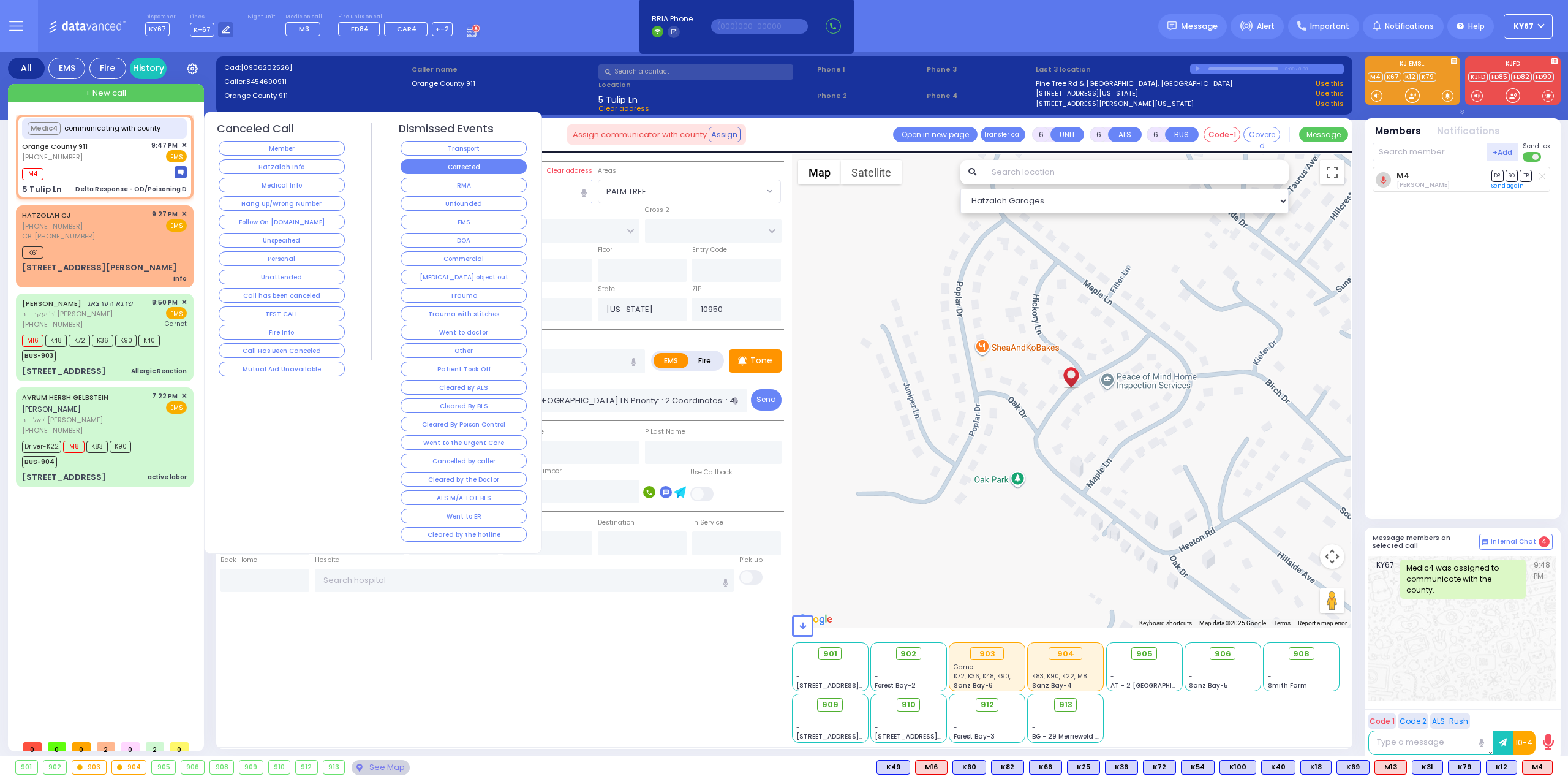
click at [489, 167] on button "Corrected" at bounding box center [464, 167] width 126 height 15
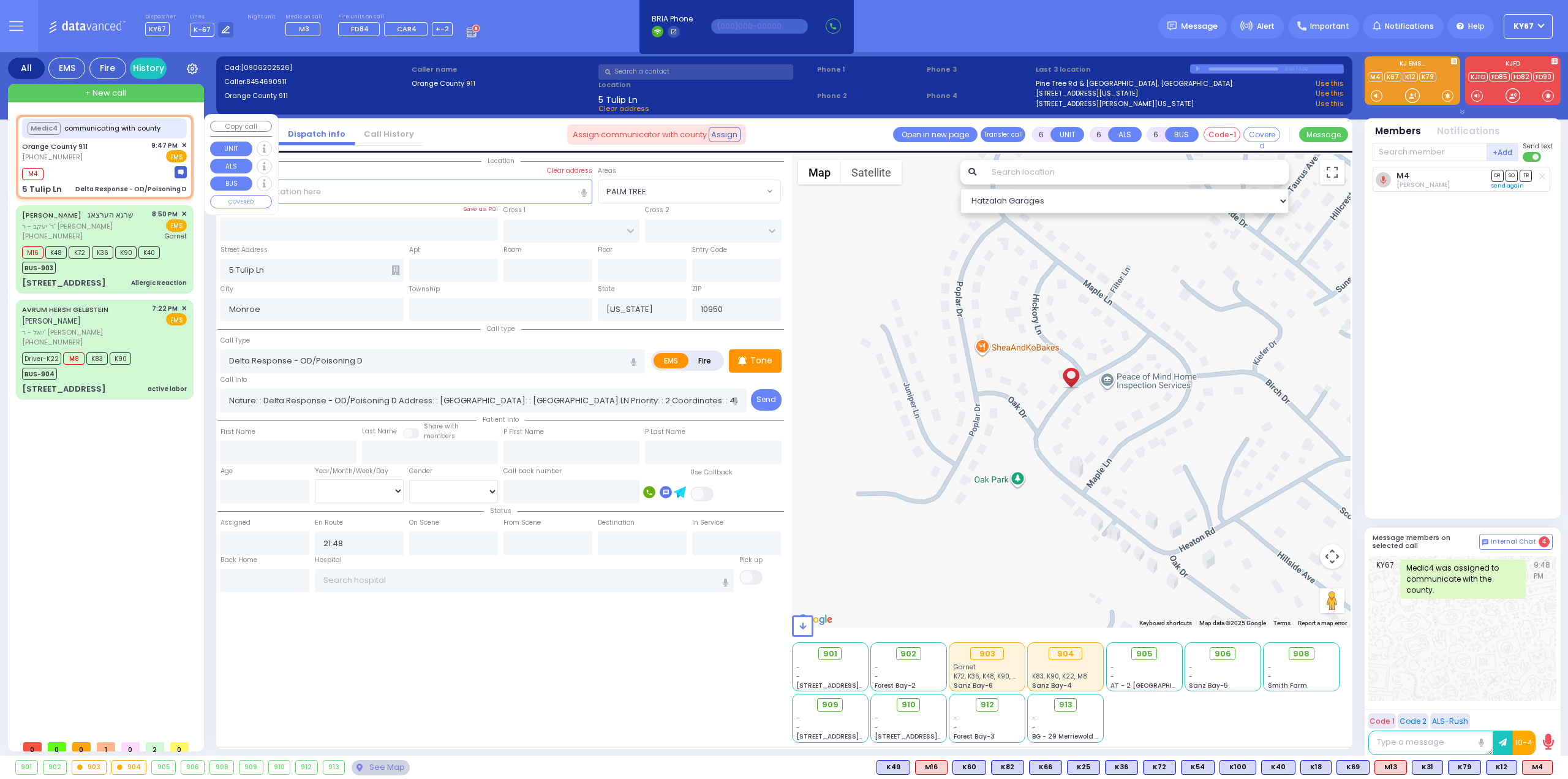
click at [66, 156] on span "(845) 469-0911" at bounding box center [52, 156] width 61 height 10
select select
radio input "true"
select select
select select "Hatzalah Garages"
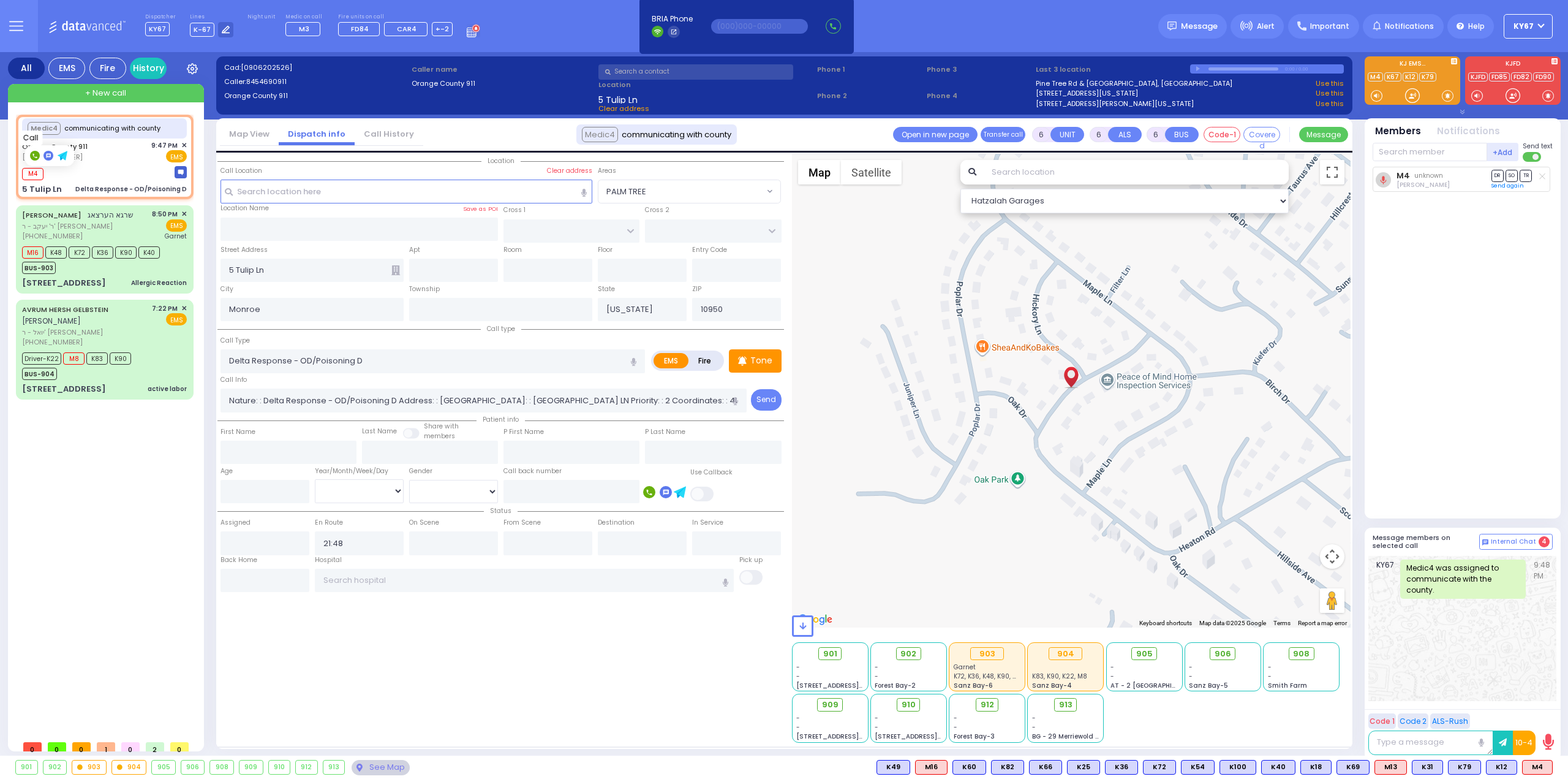
click at [38, 157] on rect at bounding box center [35, 155] width 10 height 10
type input "8454690911"
click at [186, 144] on span "✕" at bounding box center [183, 146] width 5 height 11
click at [185, 144] on span "✕" at bounding box center [183, 146] width 5 height 11
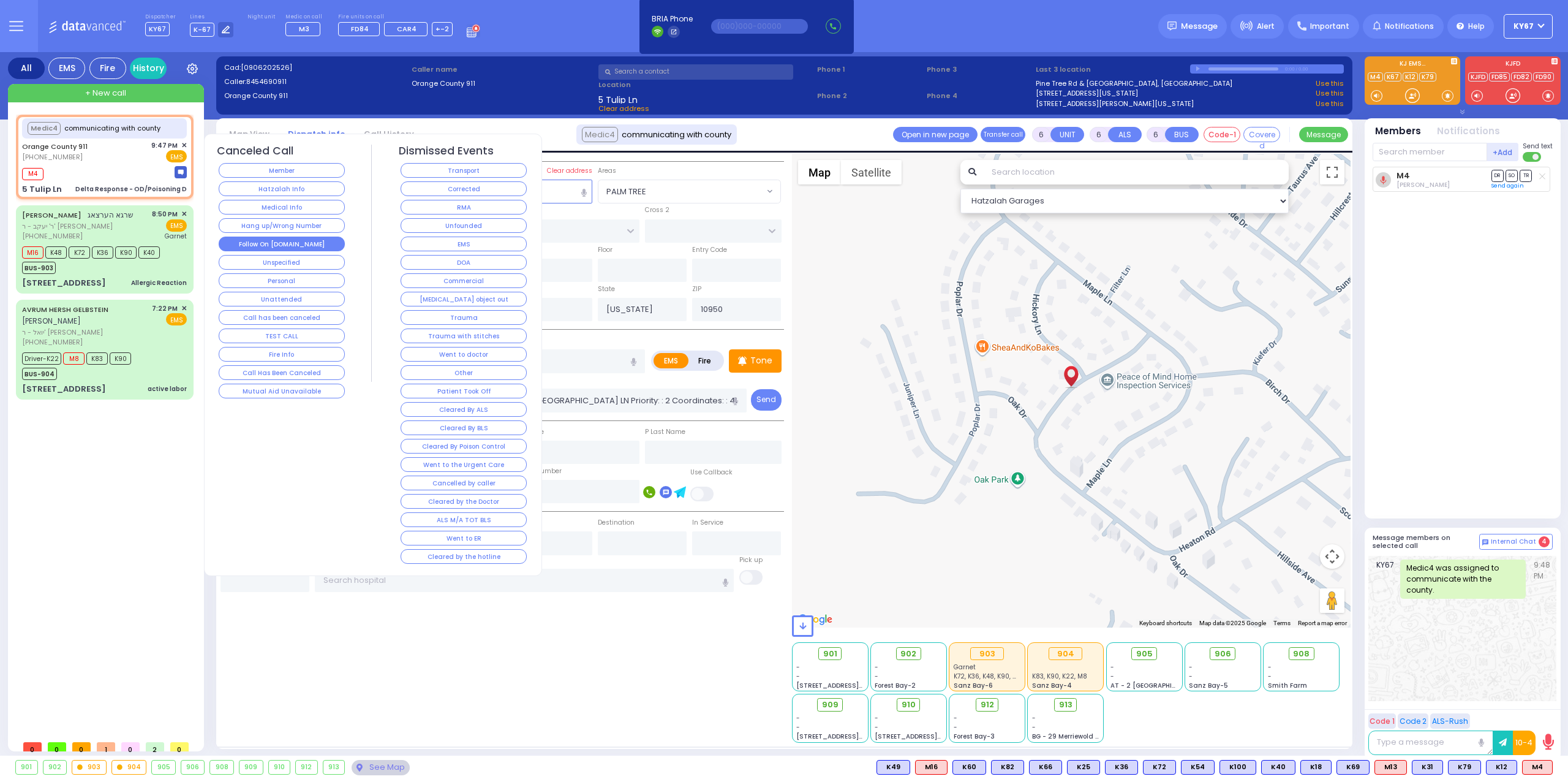
click at [287, 244] on button "Follow On [DOMAIN_NAME]" at bounding box center [282, 244] width 126 height 15
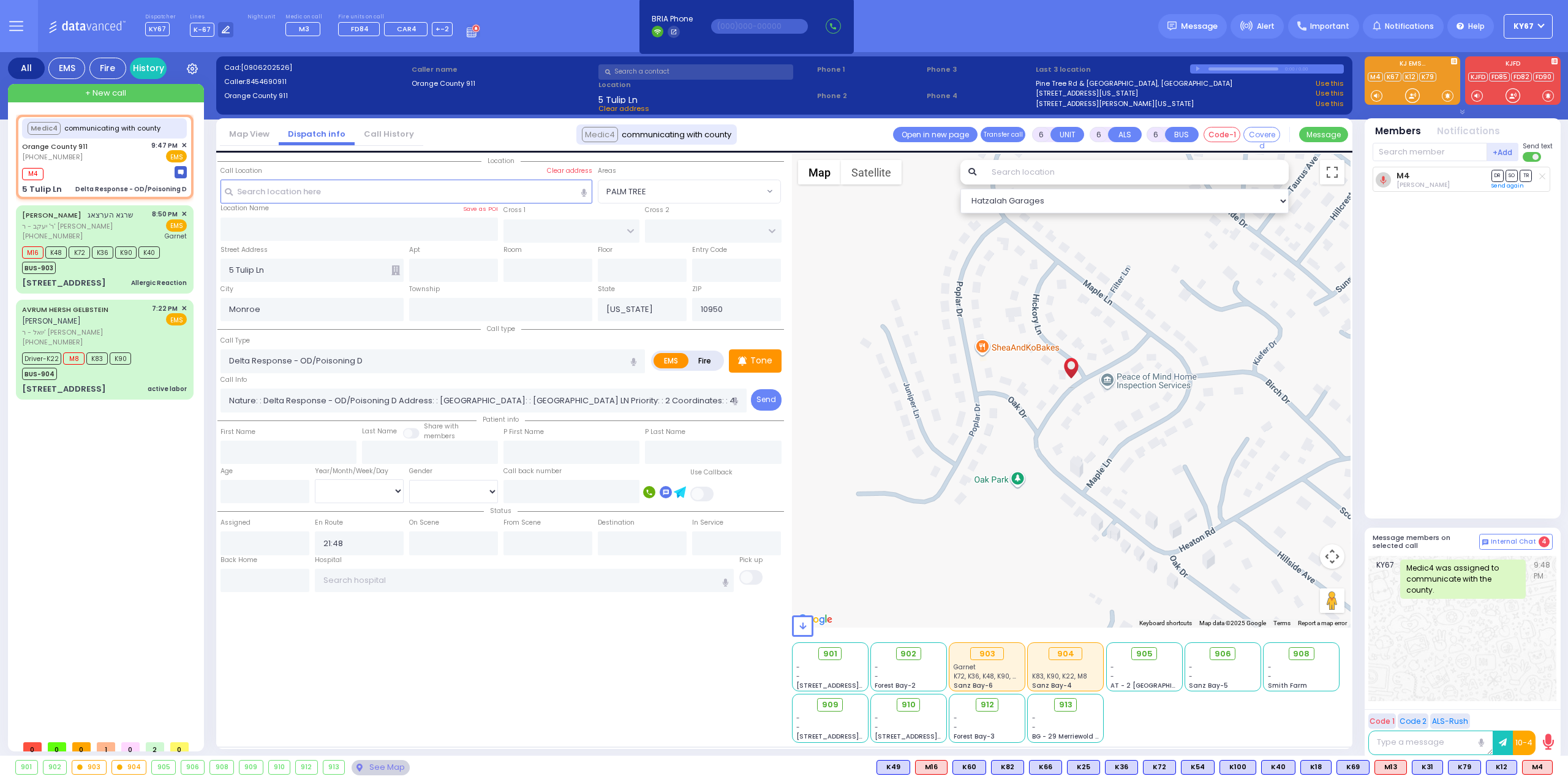
select select
radio input "true"
select select
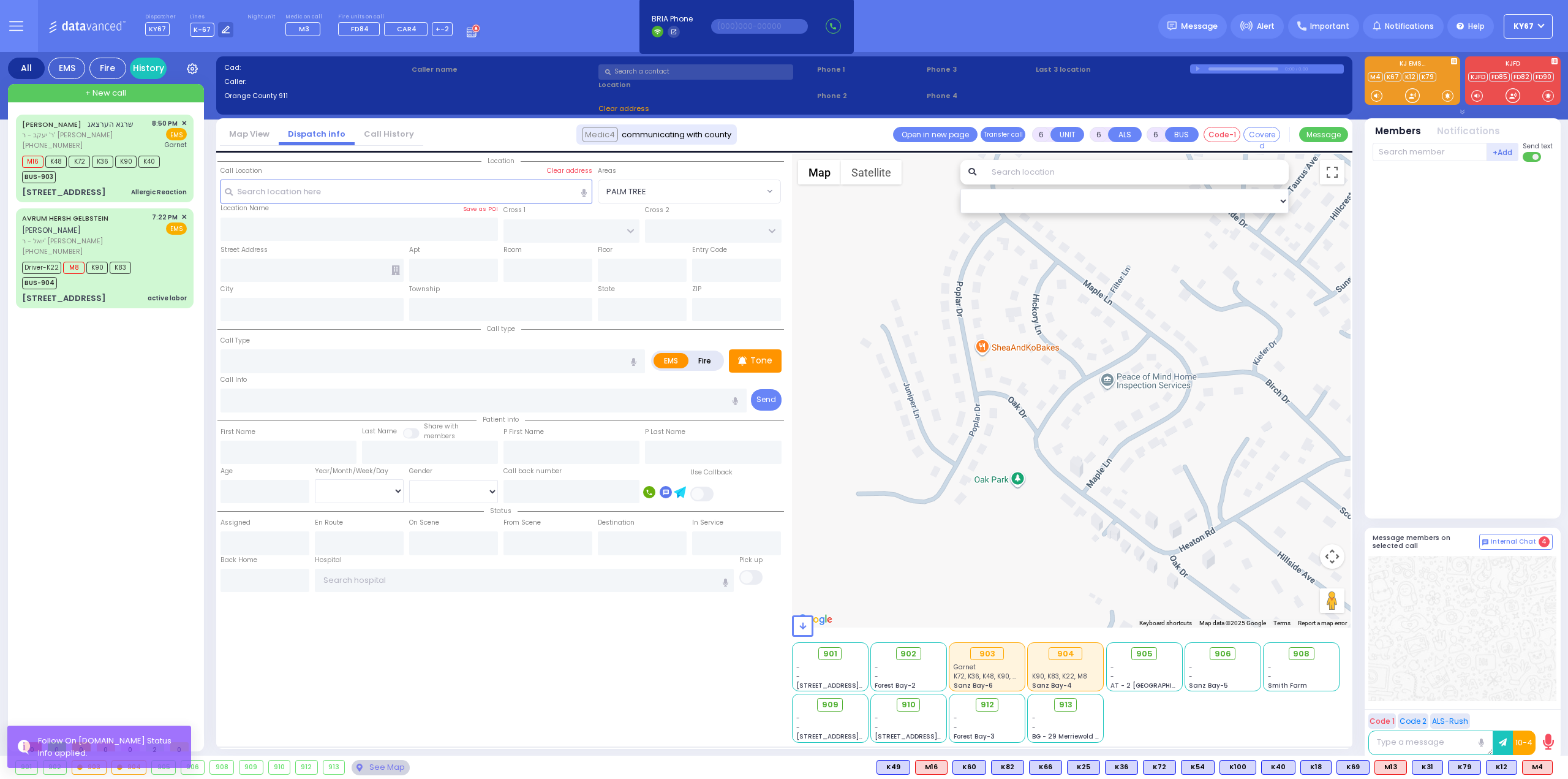
click at [134, 415] on div "SHRAGA HERTZOG שרגא הערצאג ר' יעקב - ר' יושע נחמן שרייבער (845) 782-2348 8:50 P…" at bounding box center [107, 424] width 183 height 620
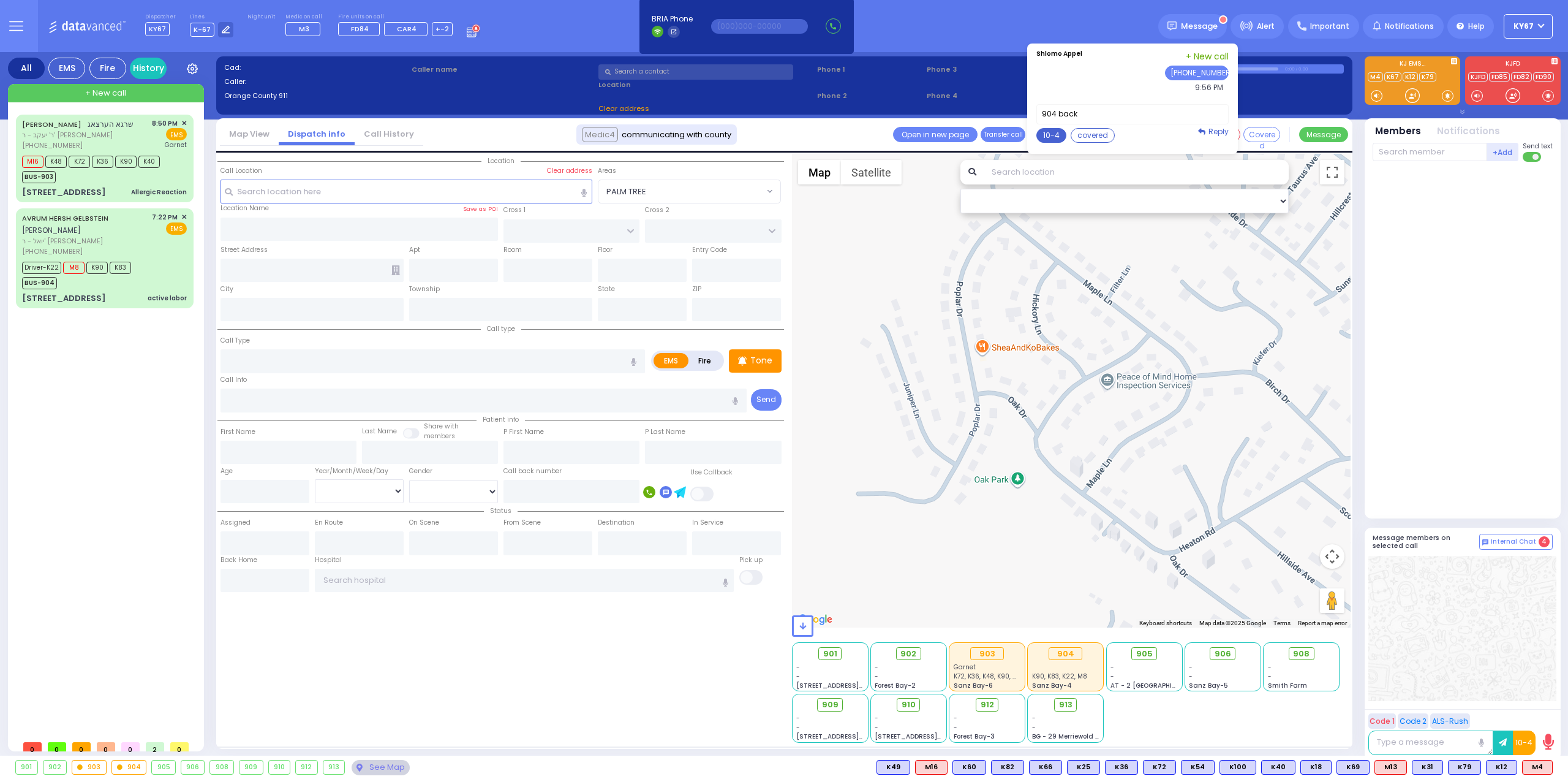
click at [1066, 132] on button "10-4" at bounding box center [1052, 135] width 30 height 15
type textarea "10-4 thank you"
click at [1220, 232] on button "Send" at bounding box center [1209, 235] width 35 height 15
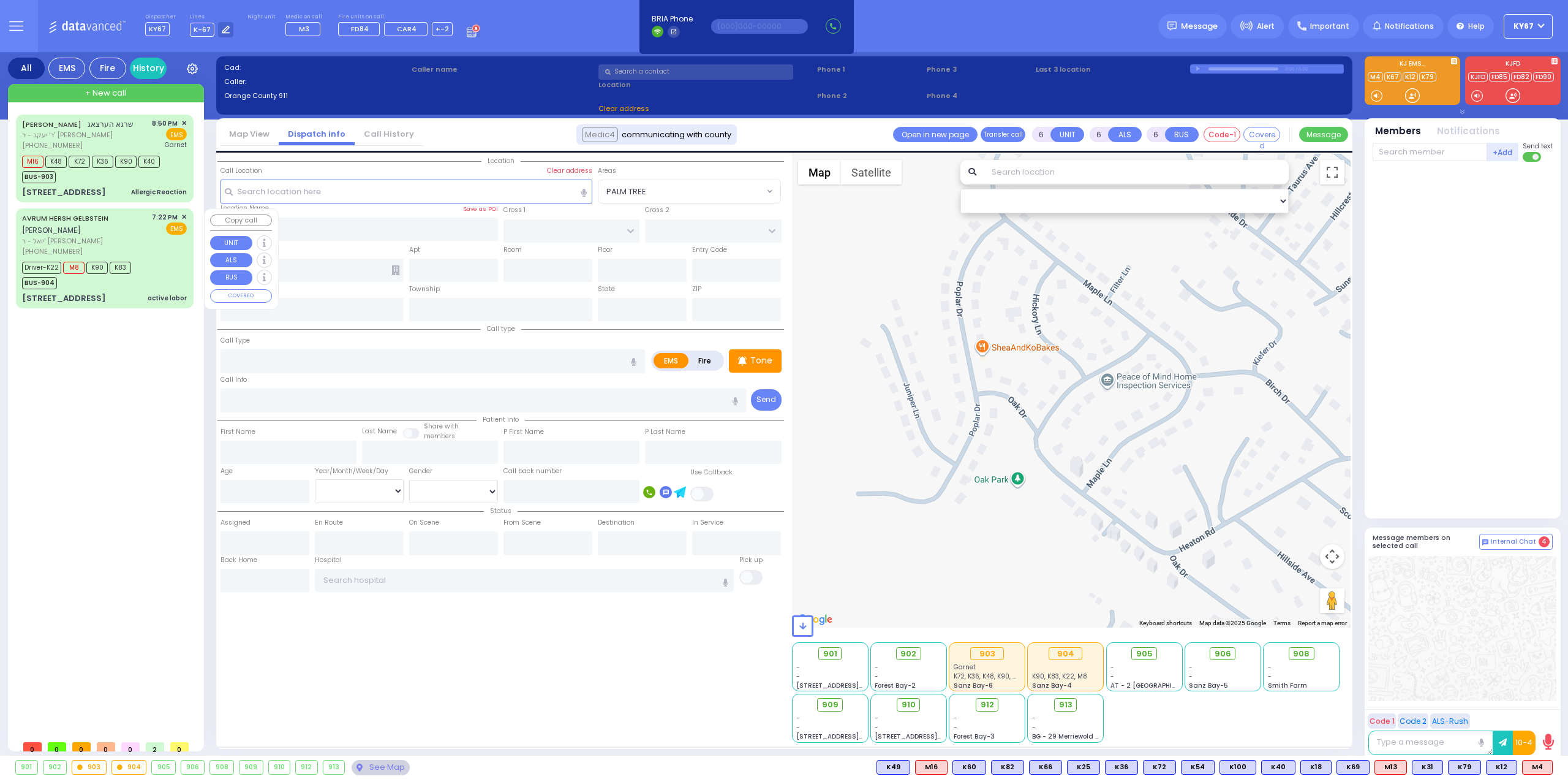
click at [112, 289] on div "AVRUM HERSH GELBSTEIN אברהם צבי געלבשטיין יואל - ר' שמואל בראך (845) 499-8532 7…" at bounding box center [104, 258] width 173 height 95
select select
type input "active labor"
radio input "true"
type input "AVRUM HERSH"
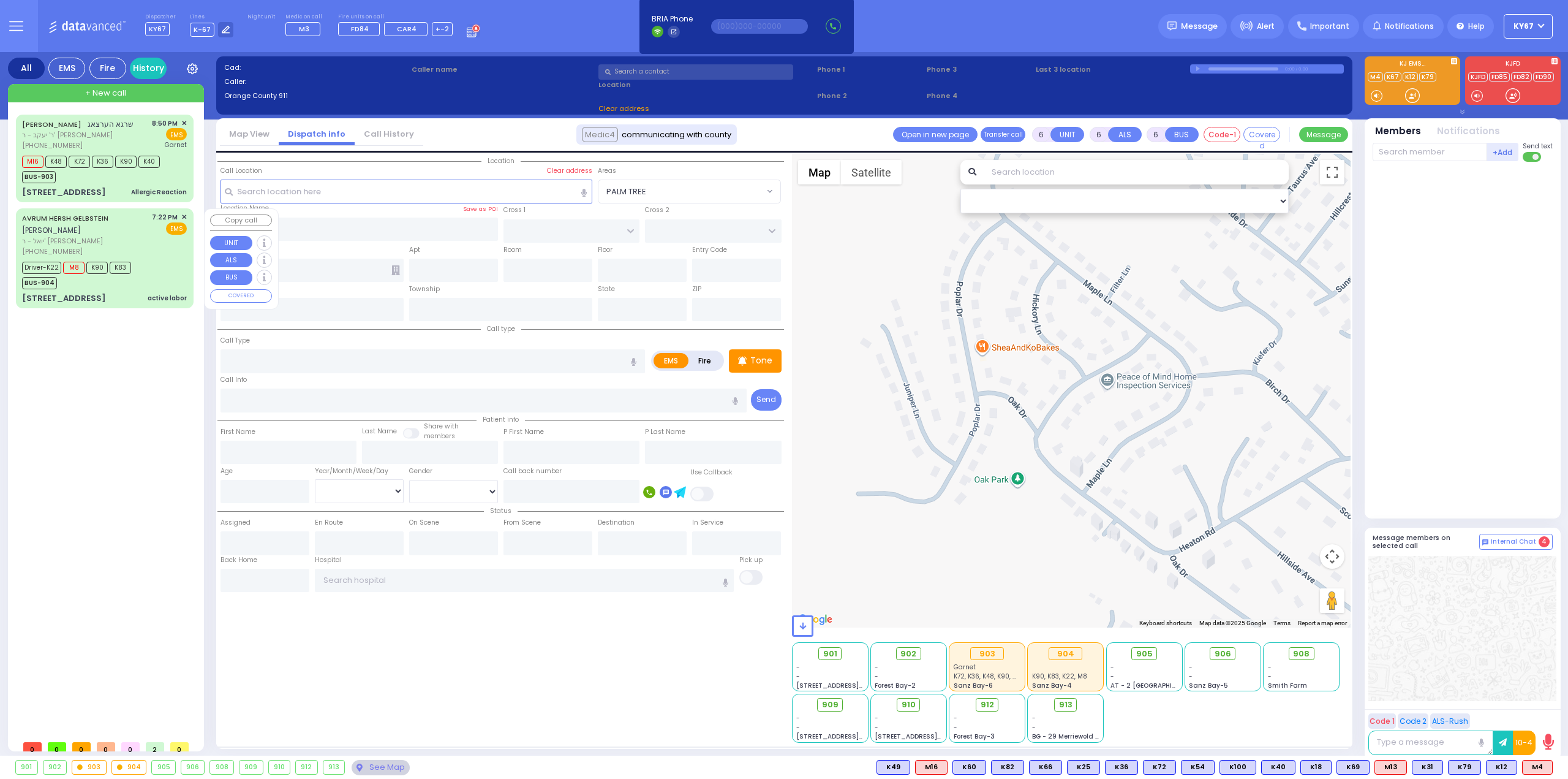
type input "GELBSTEIN"
type input "[PERSON_NAME]"
type input "Gelbestein"
type input "25"
select select "Year"
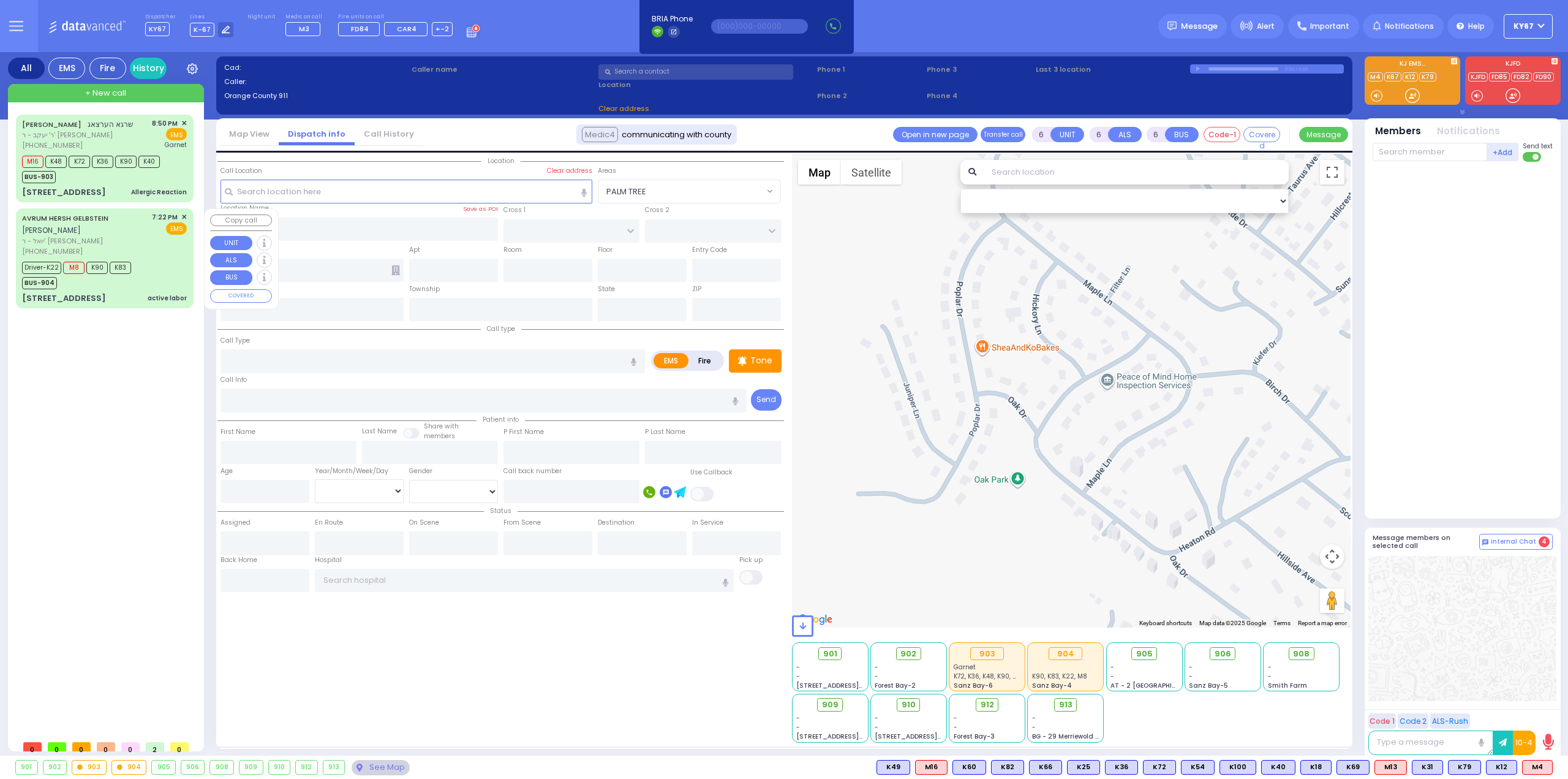
select select "[DEMOGRAPHIC_DATA]"
type input "19:22"
type input "19:25"
type input "19:27"
type input "19:47"
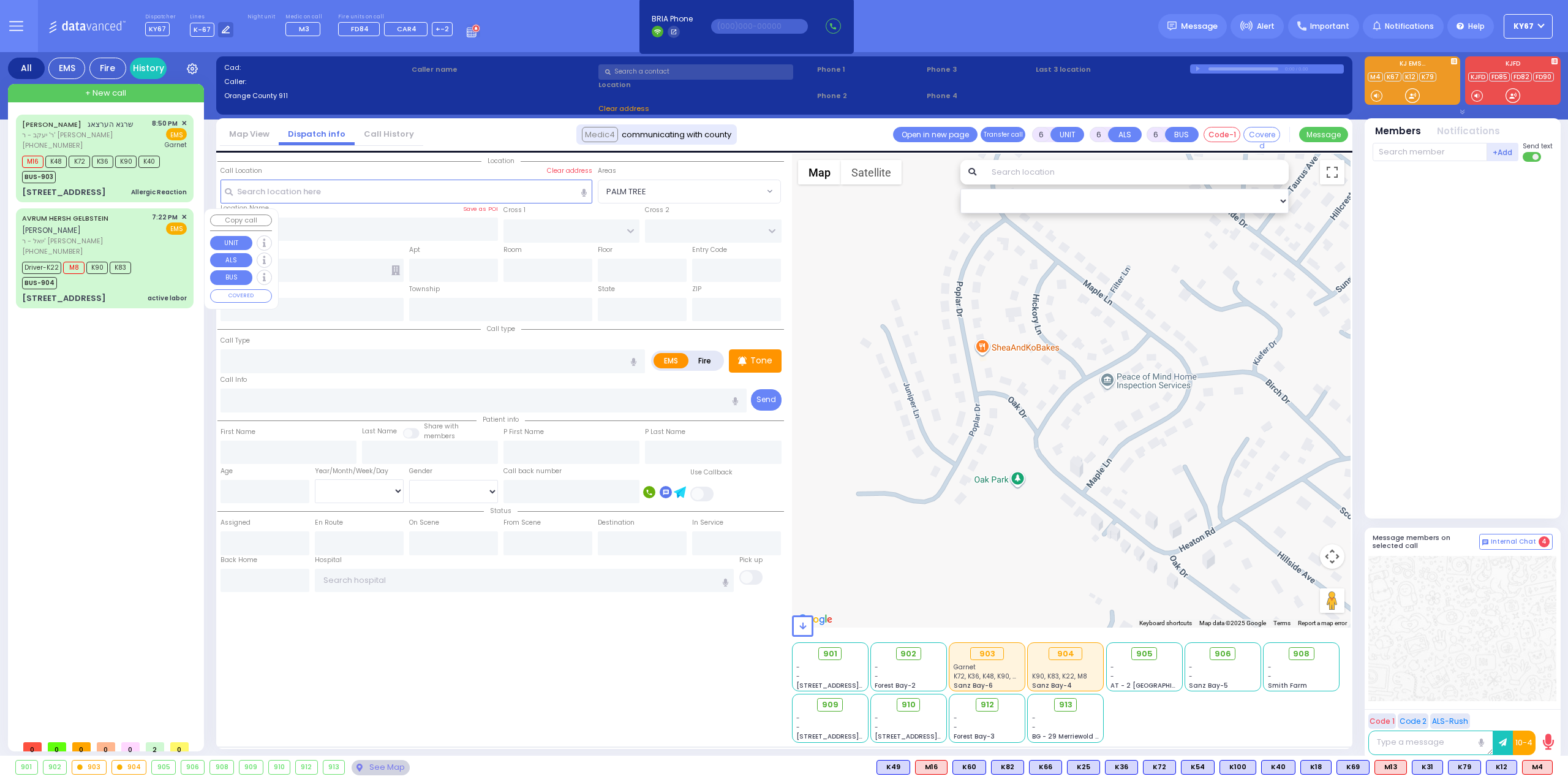
type input "20:39"
type input "Mount Sinai Hospital (East Harlem) 5 East 98th Street New York City"
select select "Hatzalah Garages"
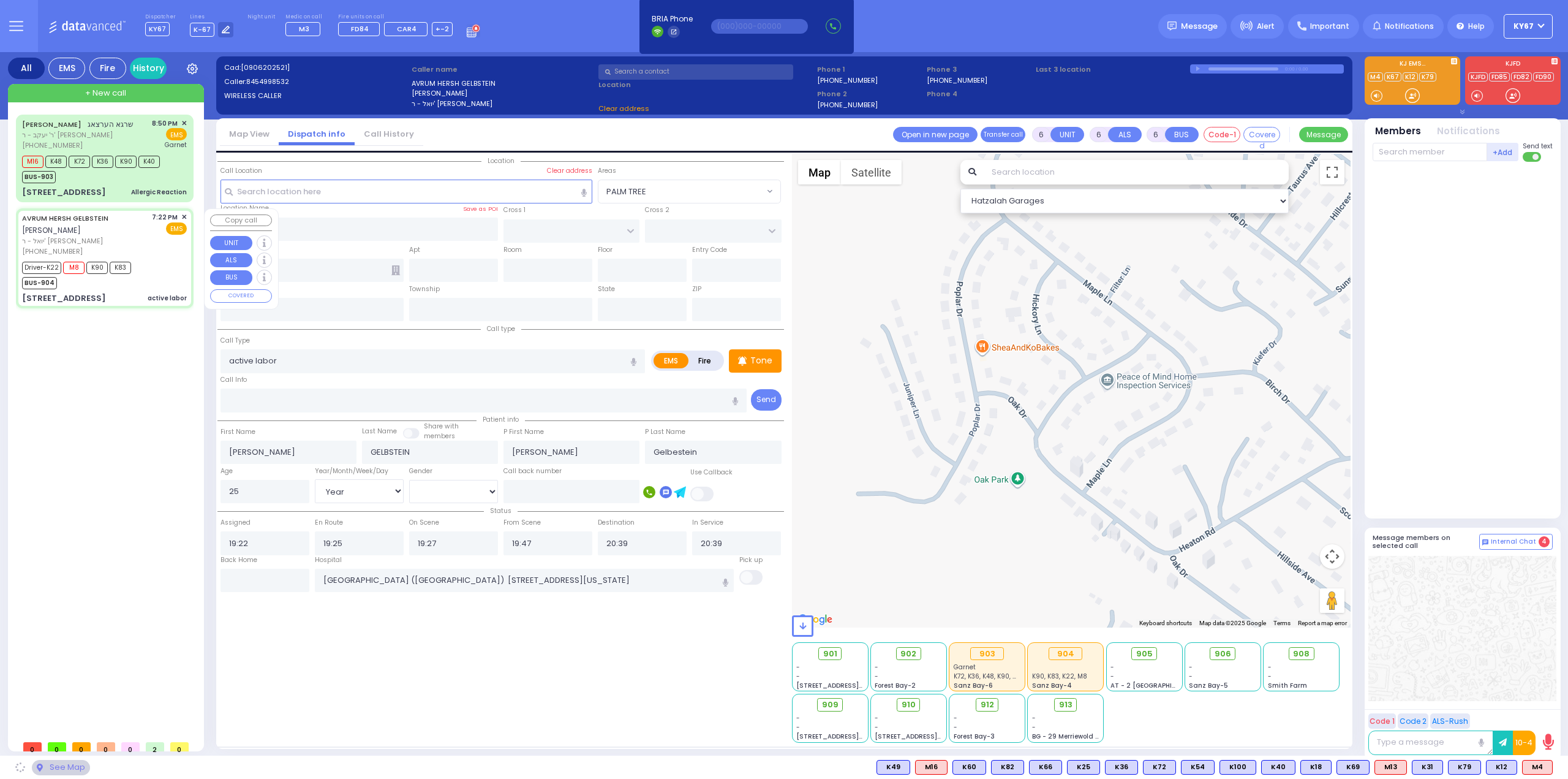
type input "ACRES RD"
type input "DINEV RD"
type input "21 Brigel Way"
type input "001"
type input "Kiryas Joel"
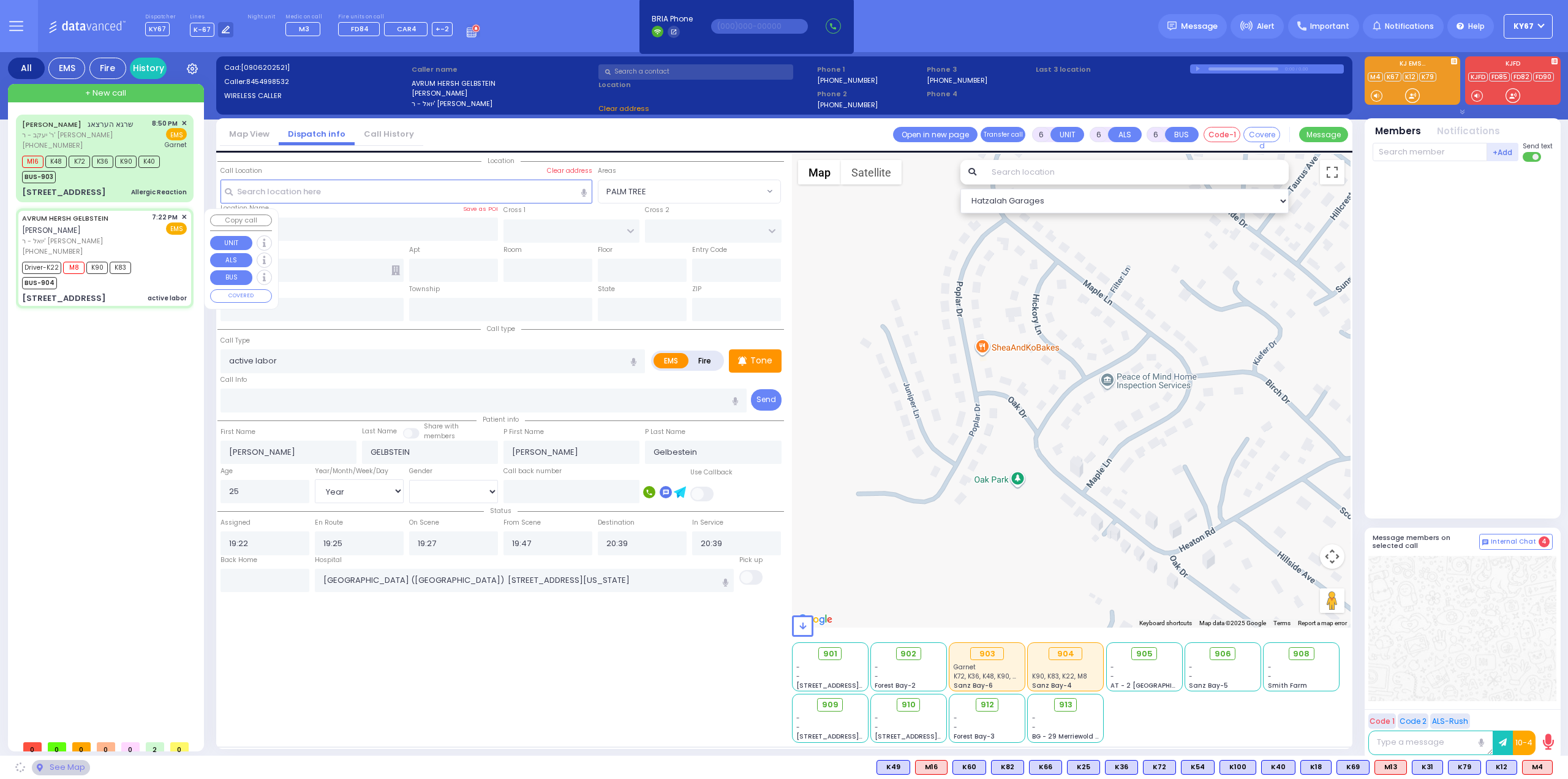
type input "New York"
type input "10950"
select select "PALM TREE"
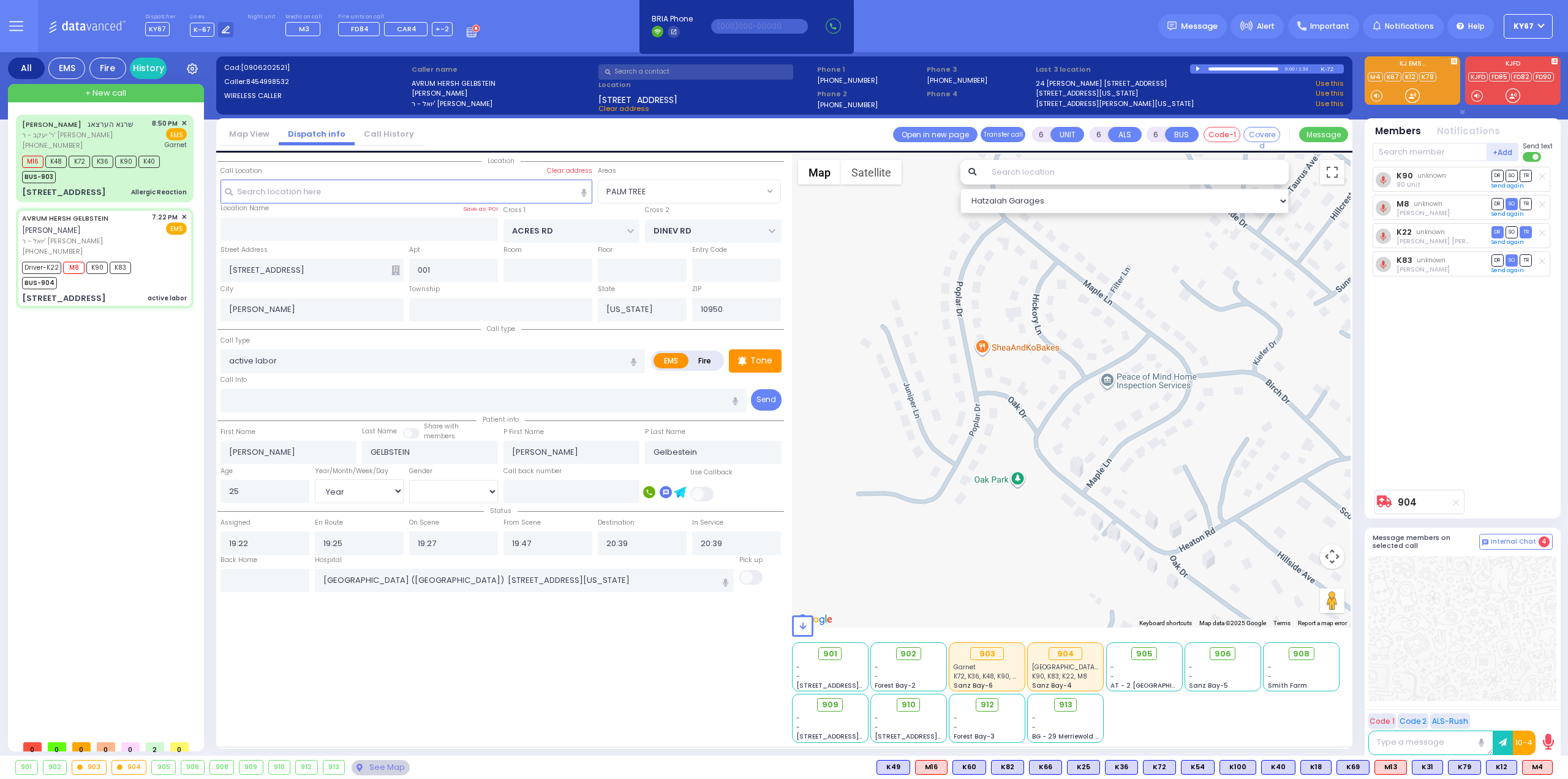
click at [253, 592] on div "Location" at bounding box center [501, 448] width 567 height 589
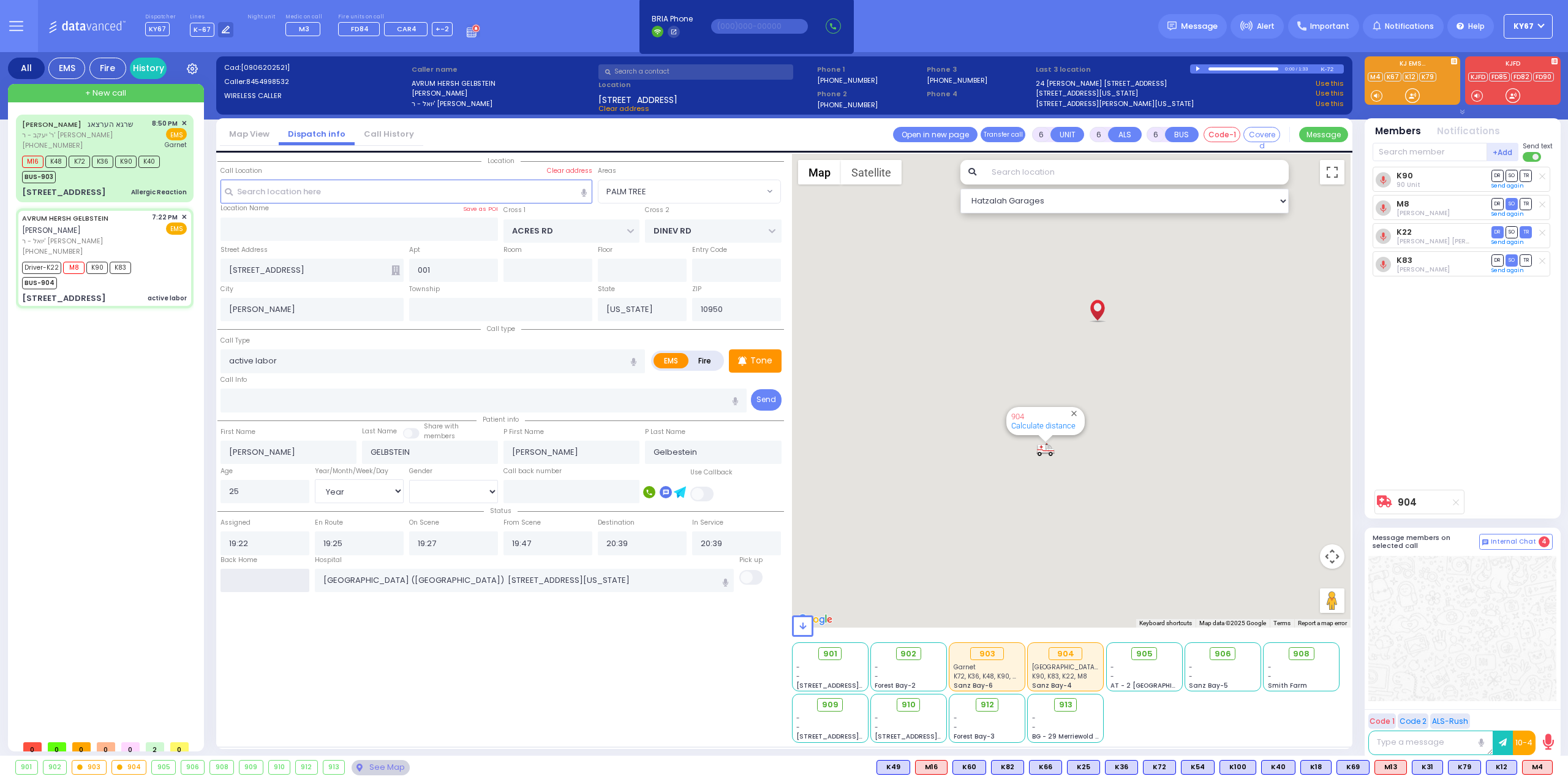
click at [258, 579] on input "text" at bounding box center [265, 580] width 89 height 23
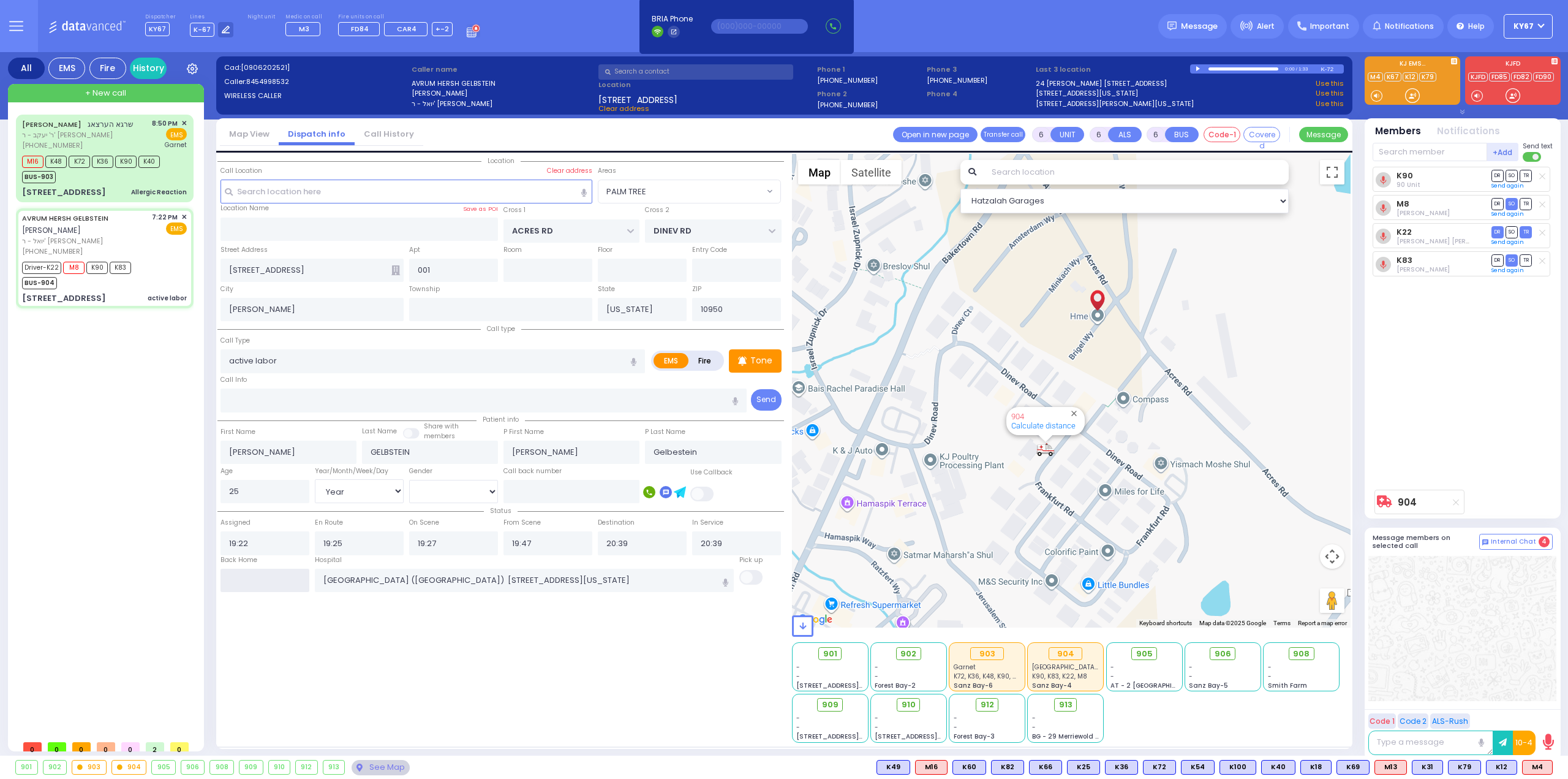
click at [259, 579] on input "text" at bounding box center [265, 580] width 89 height 23
type input "21:56"
select select
radio input "true"
select select
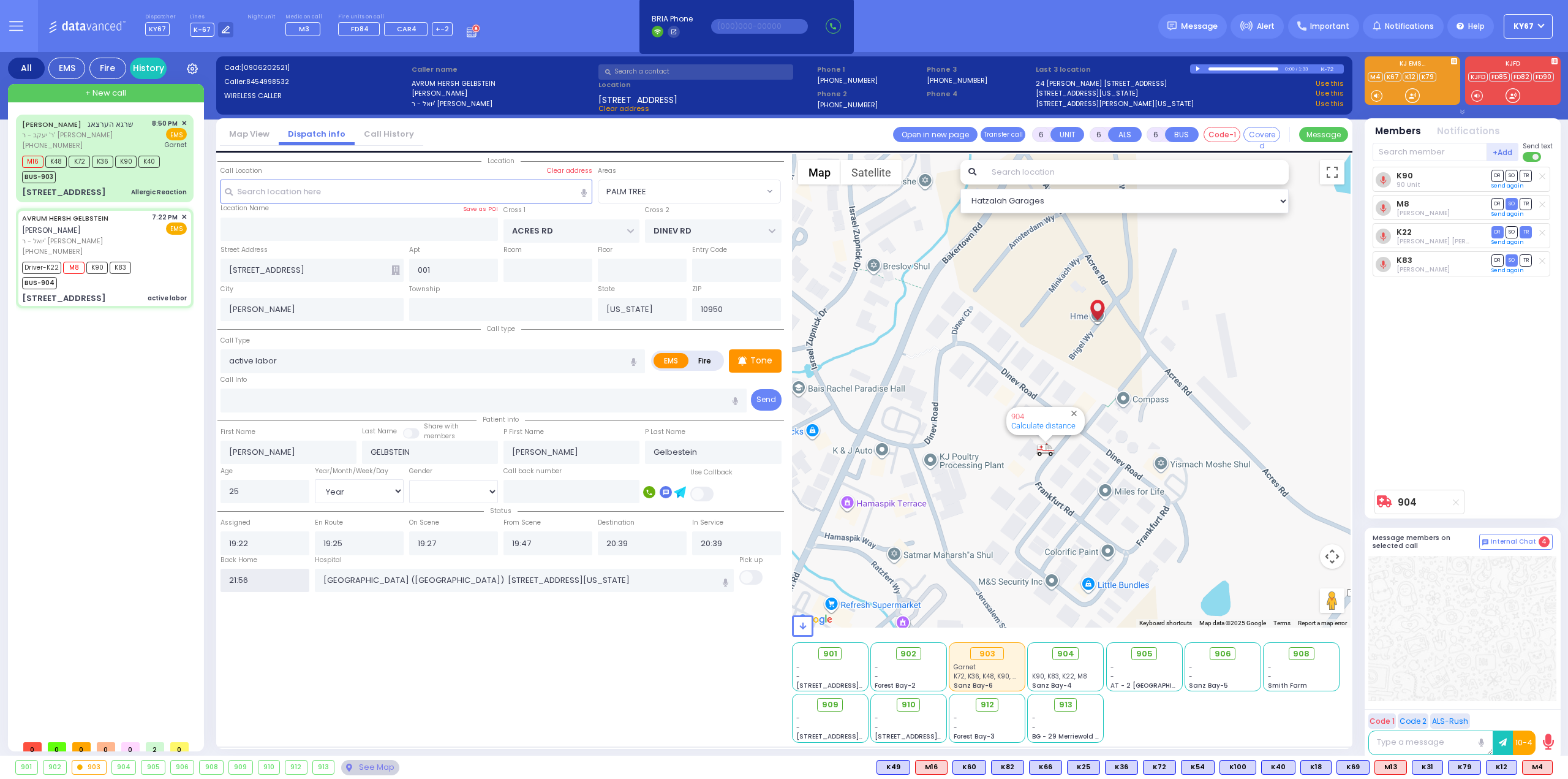
select select
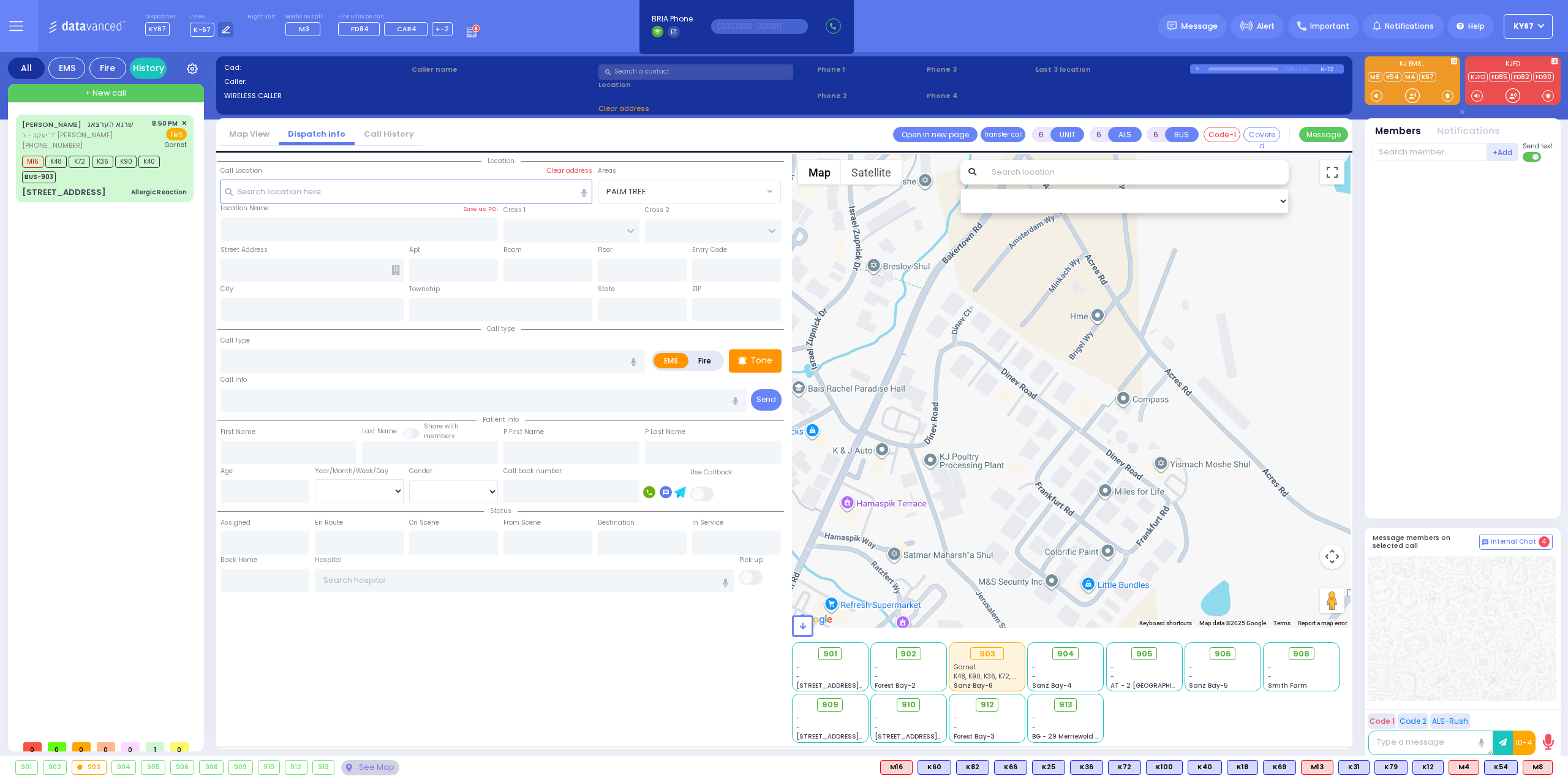
click at [21, 26] on icon at bounding box center [16, 26] width 14 height 14
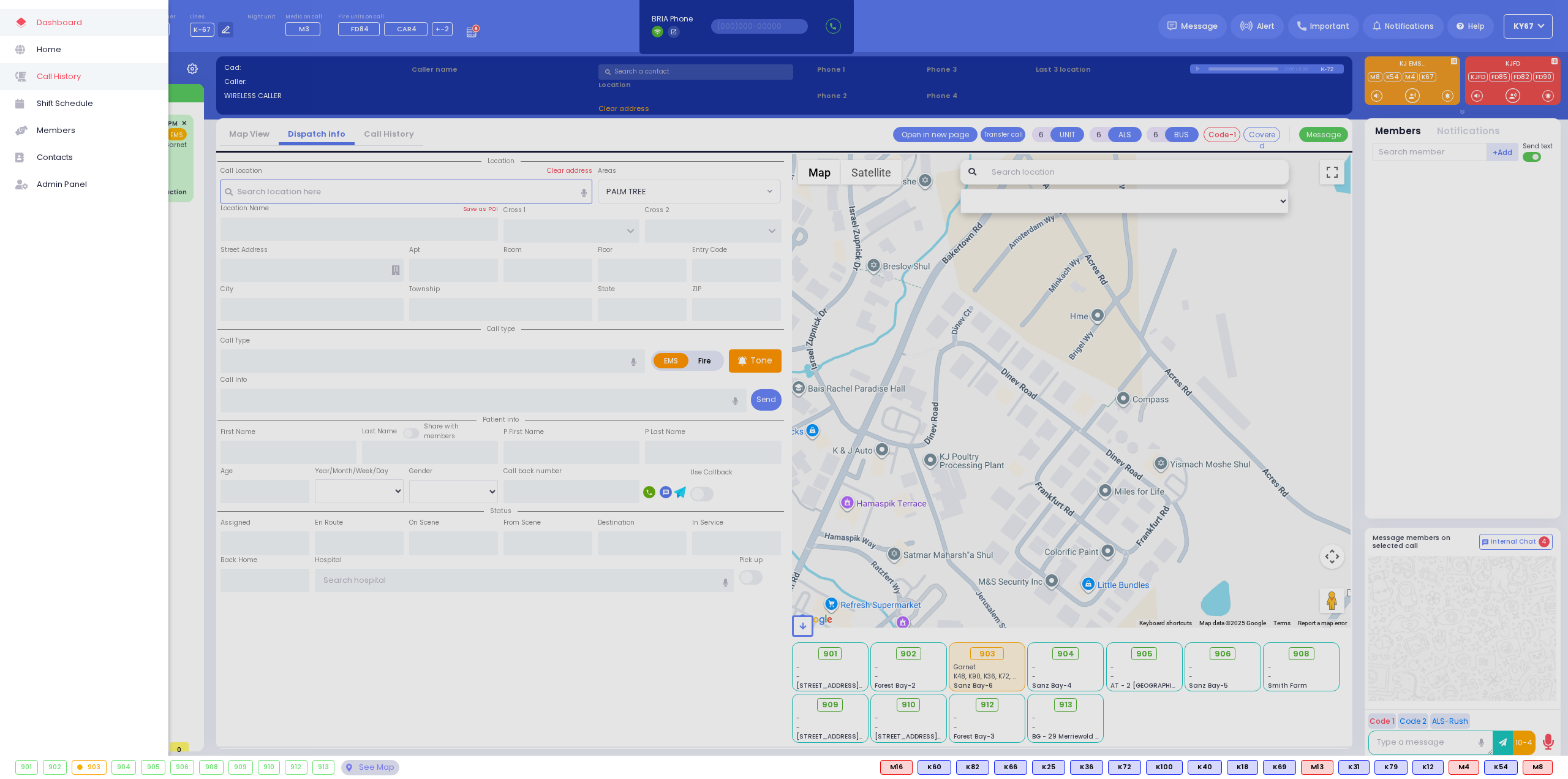
click at [83, 83] on span "Call History" at bounding box center [95, 76] width 117 height 16
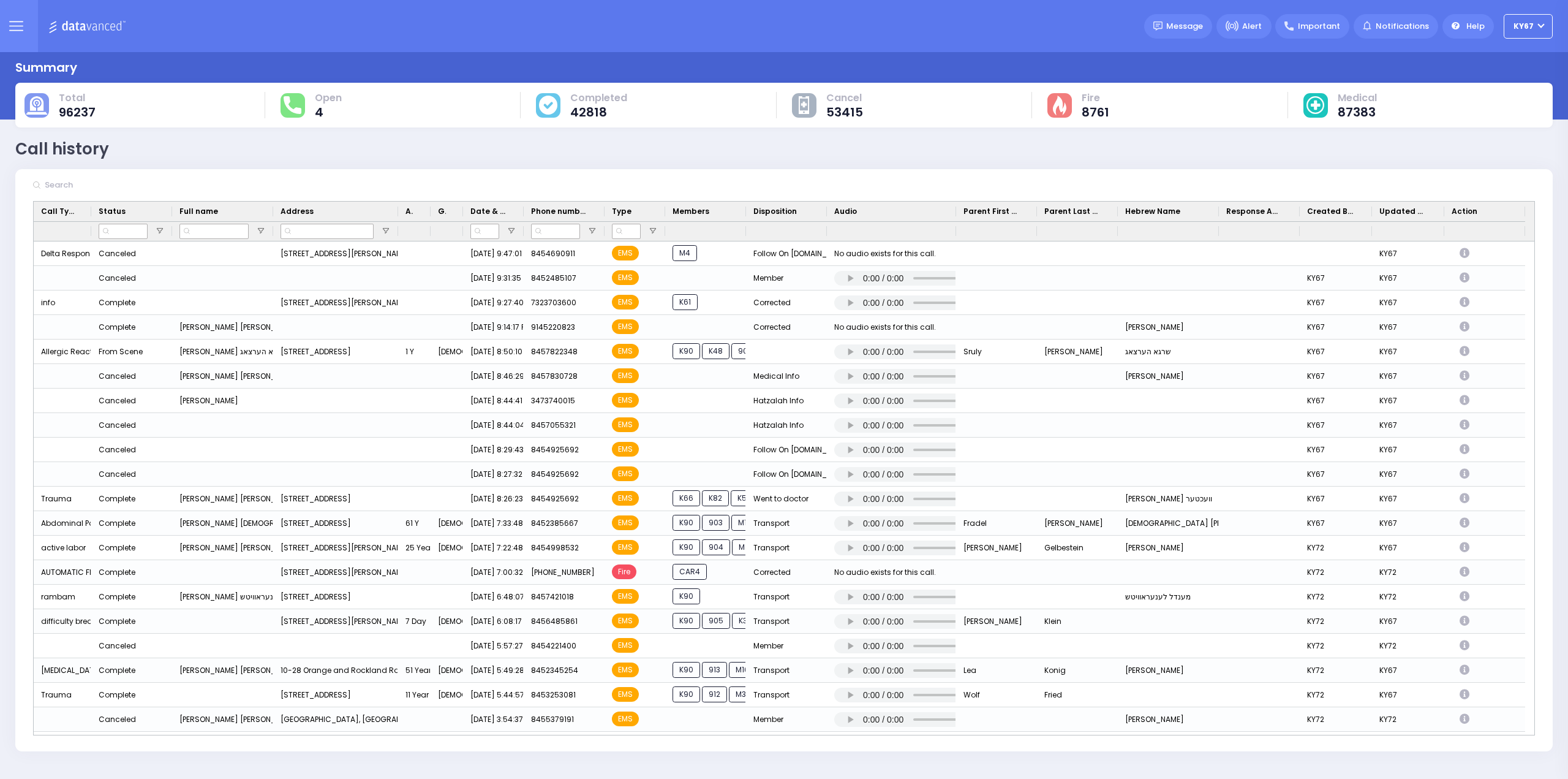
click at [9, 25] on icon at bounding box center [16, 26] width 14 height 14
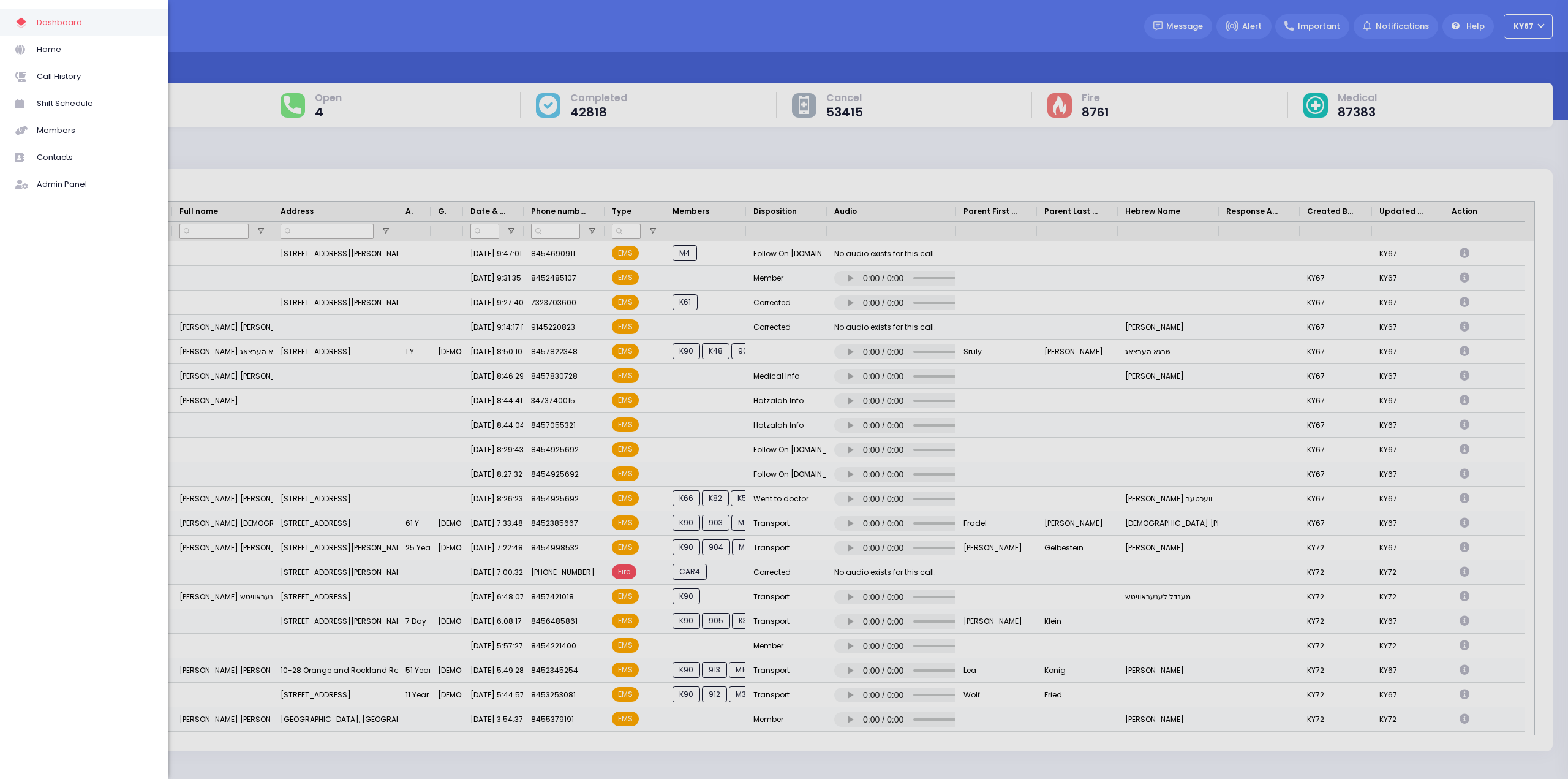
click at [55, 25] on span "Dashboard" at bounding box center [95, 23] width 117 height 16
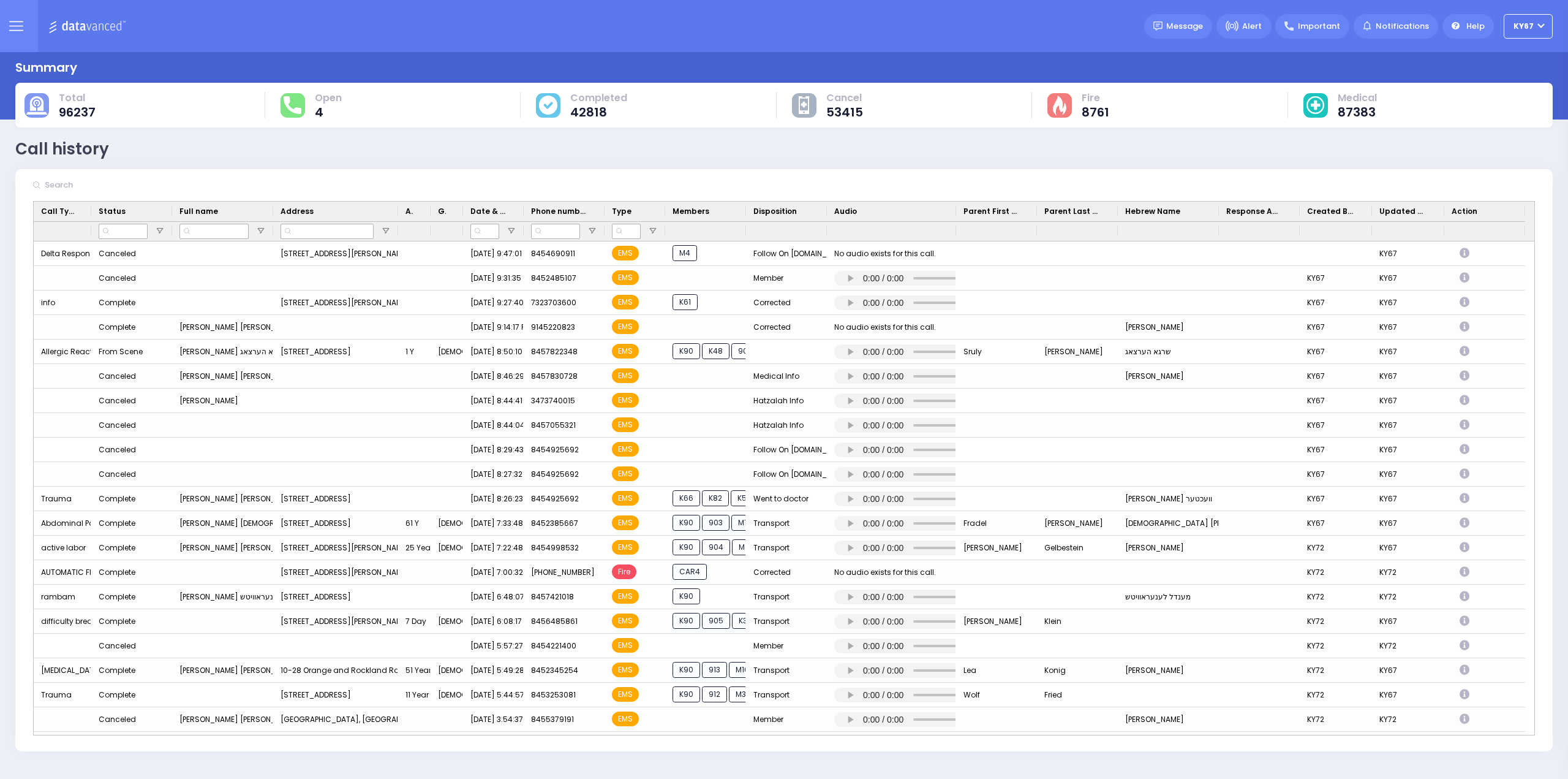
click at [2, 25] on button at bounding box center [16, 26] width 44 height 52
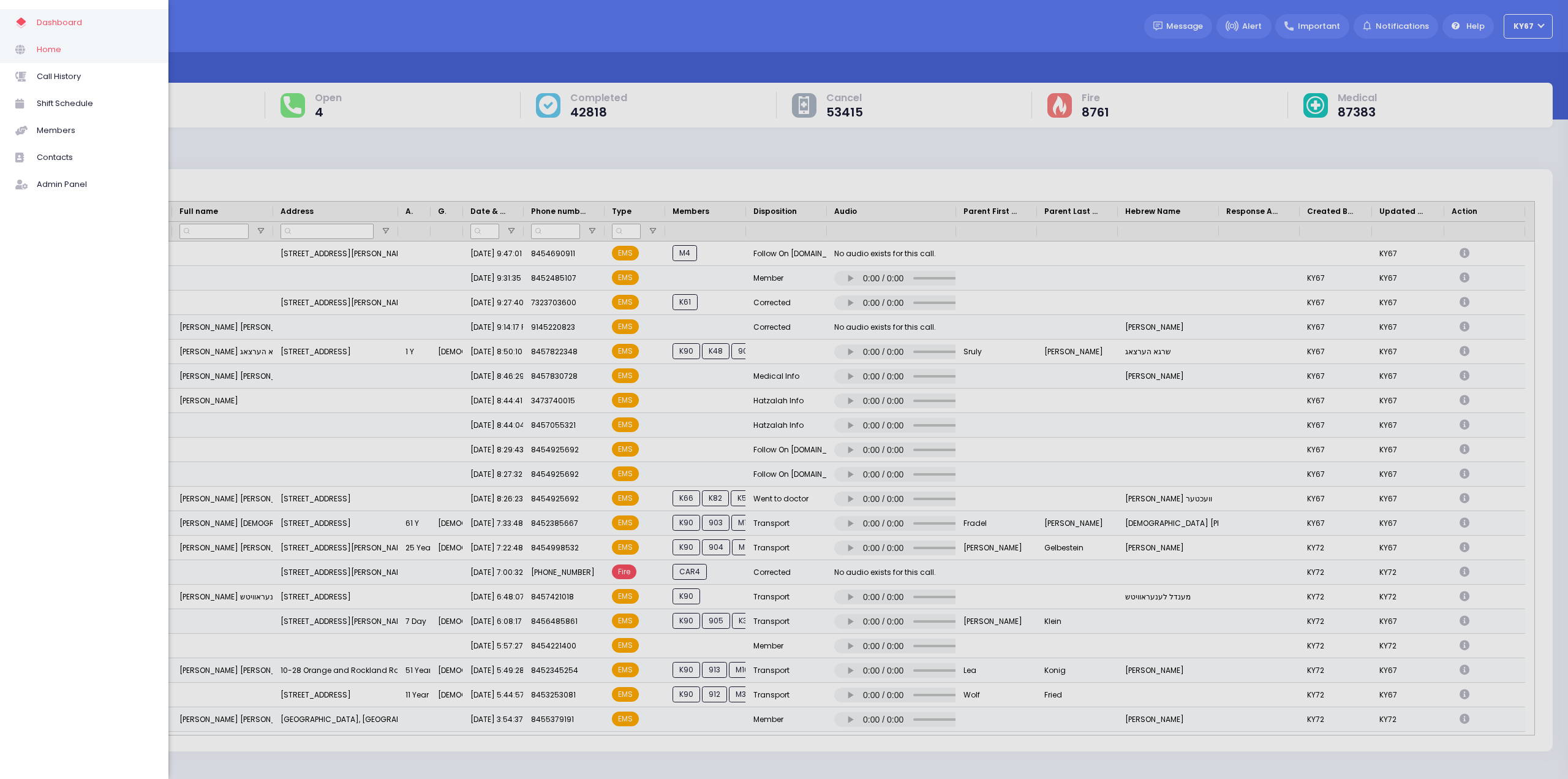
click at [51, 45] on span "Home" at bounding box center [95, 49] width 117 height 16
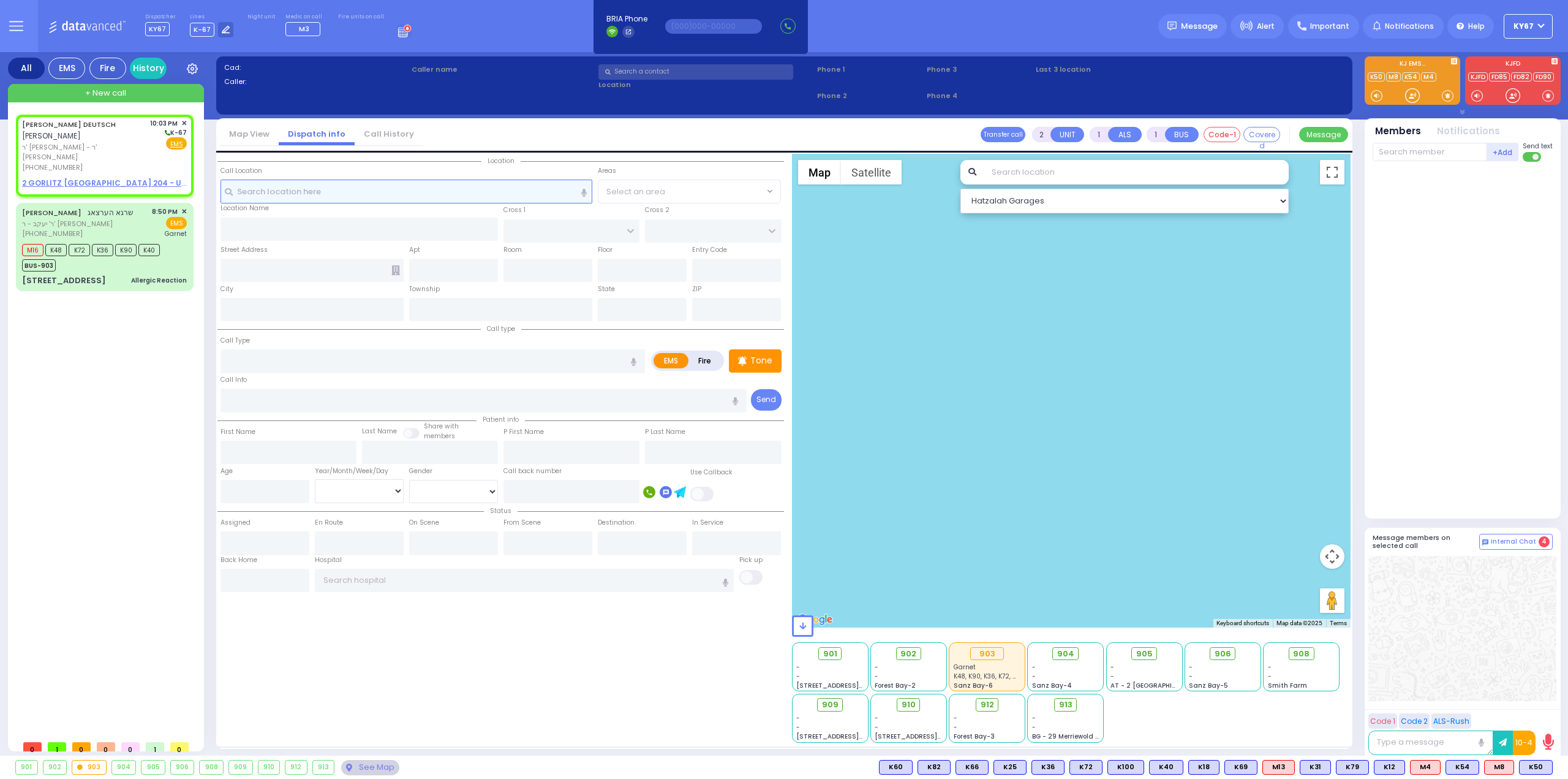
select select
radio input "true"
type input "[PERSON_NAME]"
type input "DEUTSCH"
select select
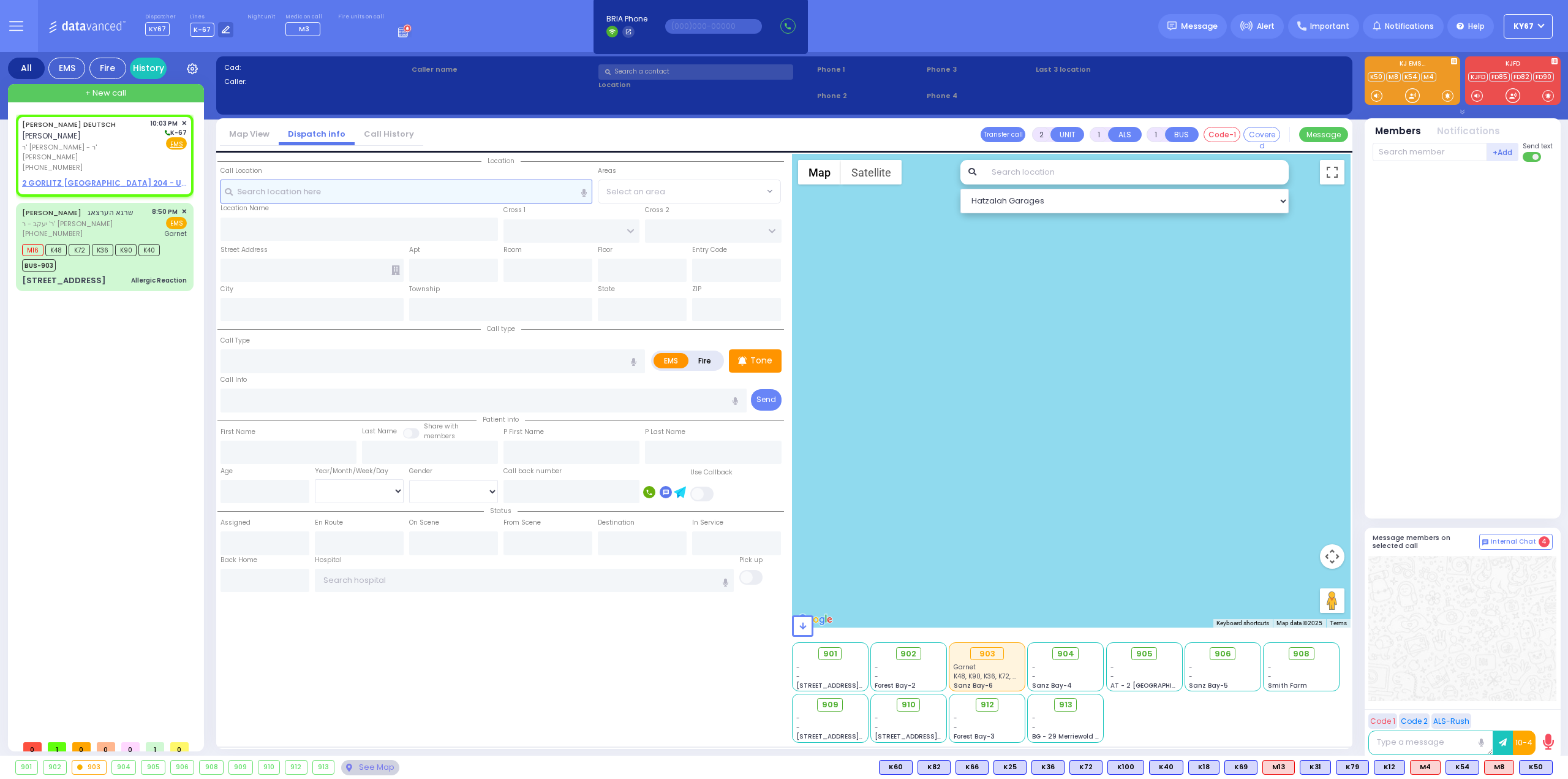
type input "22:03"
select select "Hatzalah Garages"
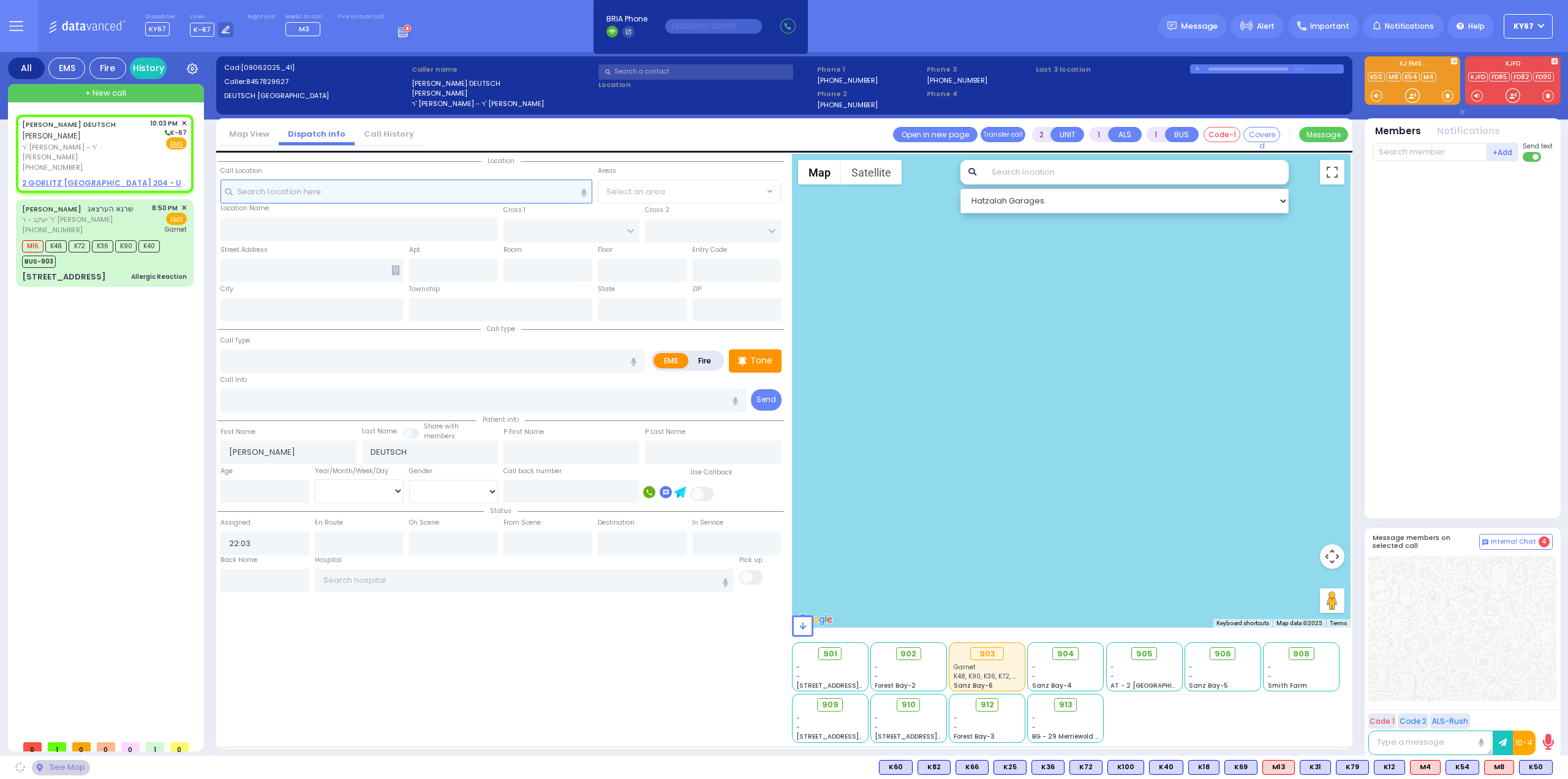
select select
radio input "true"
select select
select select "Hatzalah Garages"
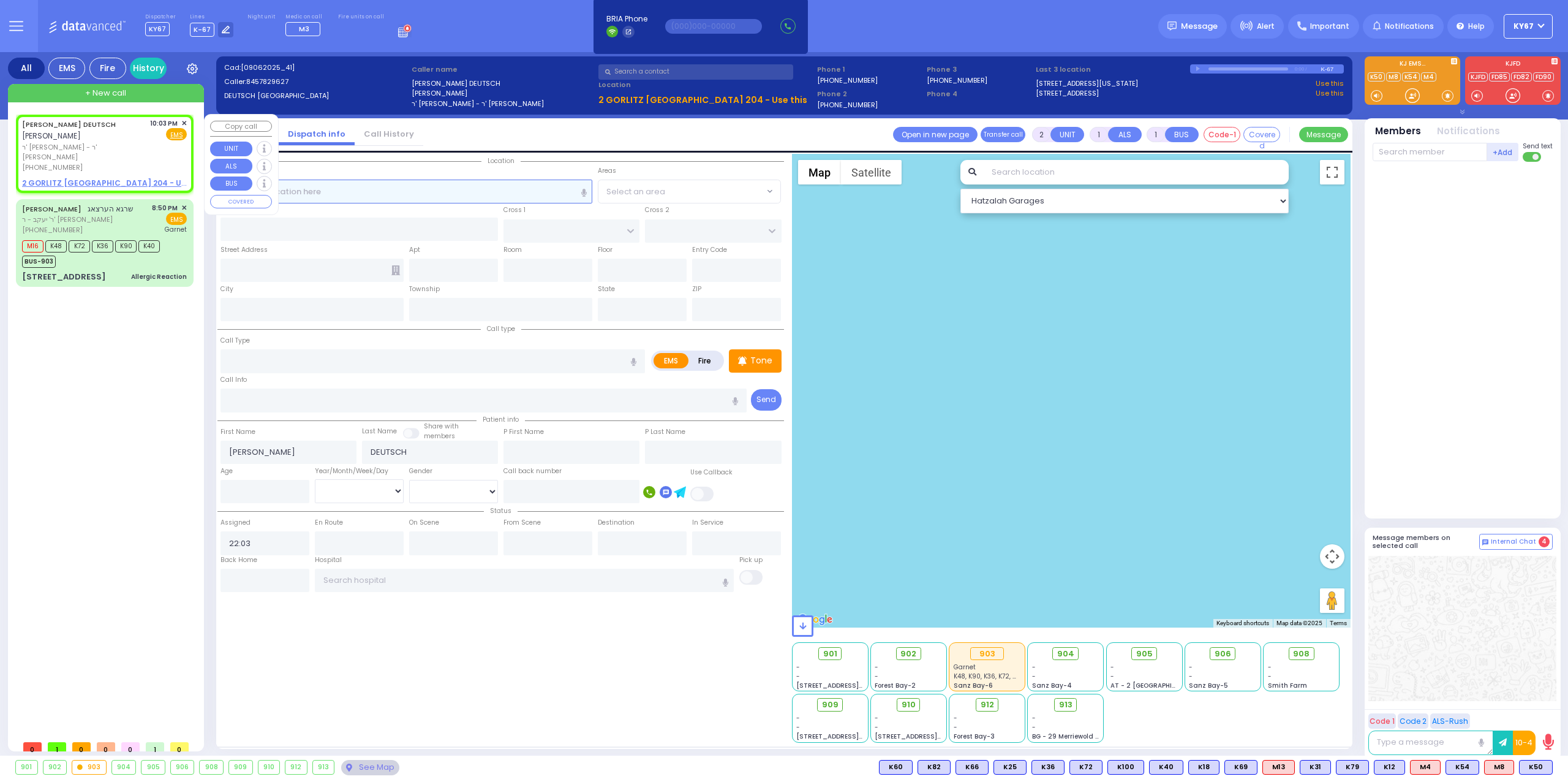
select select
radio input "true"
select select
select select "Hatzalah Garages"
click at [92, 177] on u "2 GORLITZ CT 204 - Use this" at bounding box center [114, 183] width 185 height 11
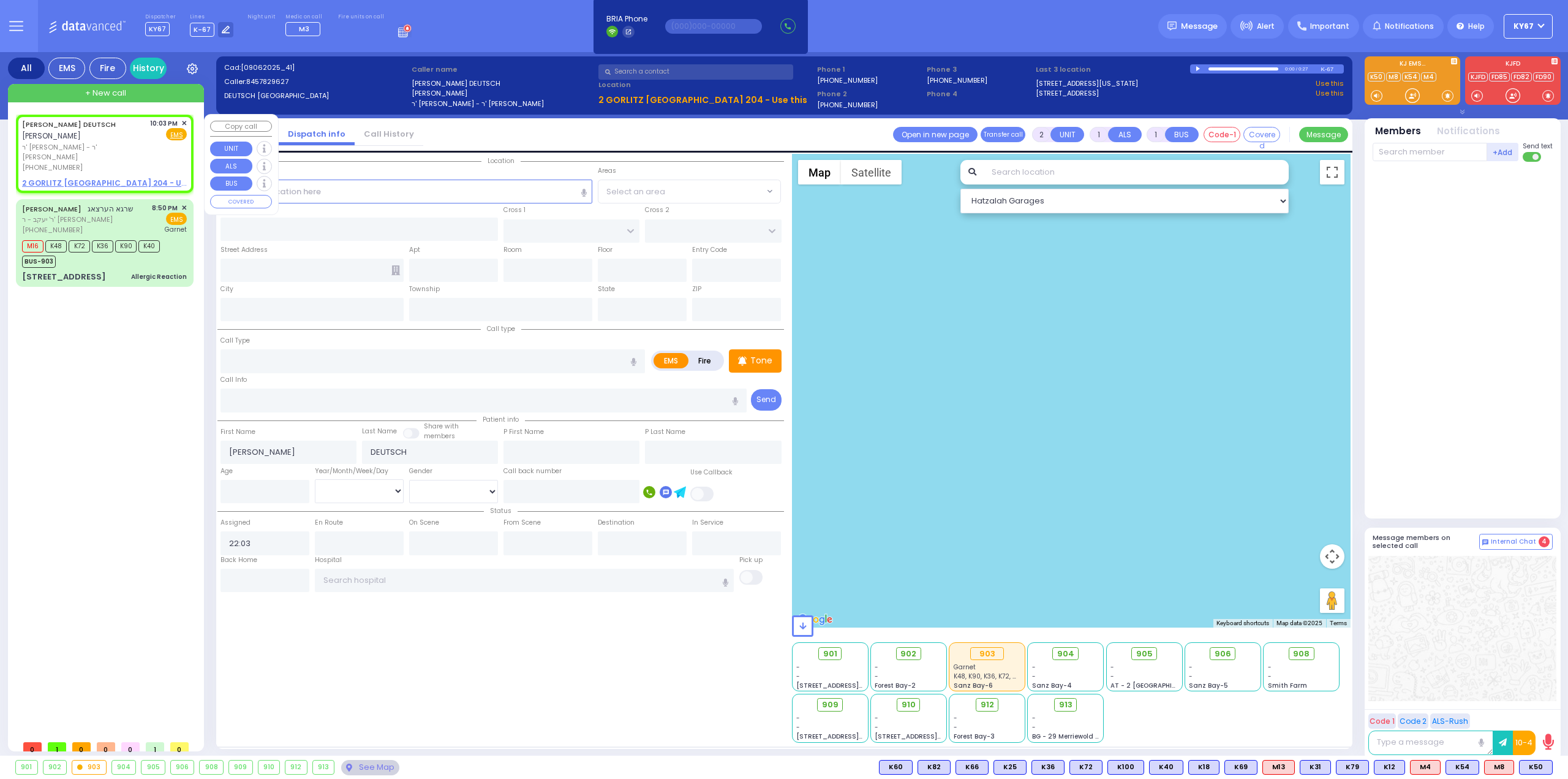
select select
radio input "true"
select select
select select "Hatzalah Garages"
select select
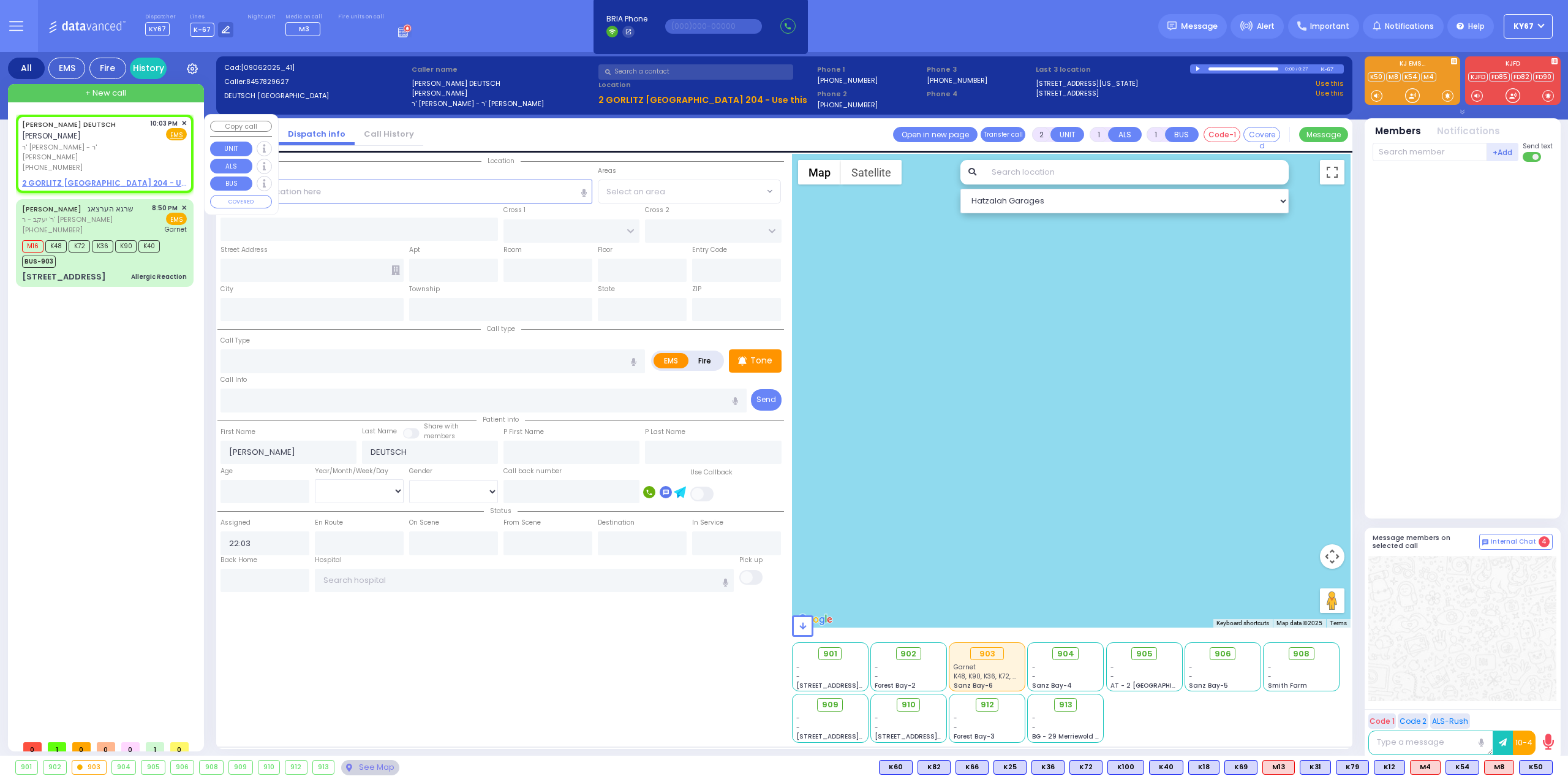
radio input "true"
select select
select select "Hatzalah Garages"
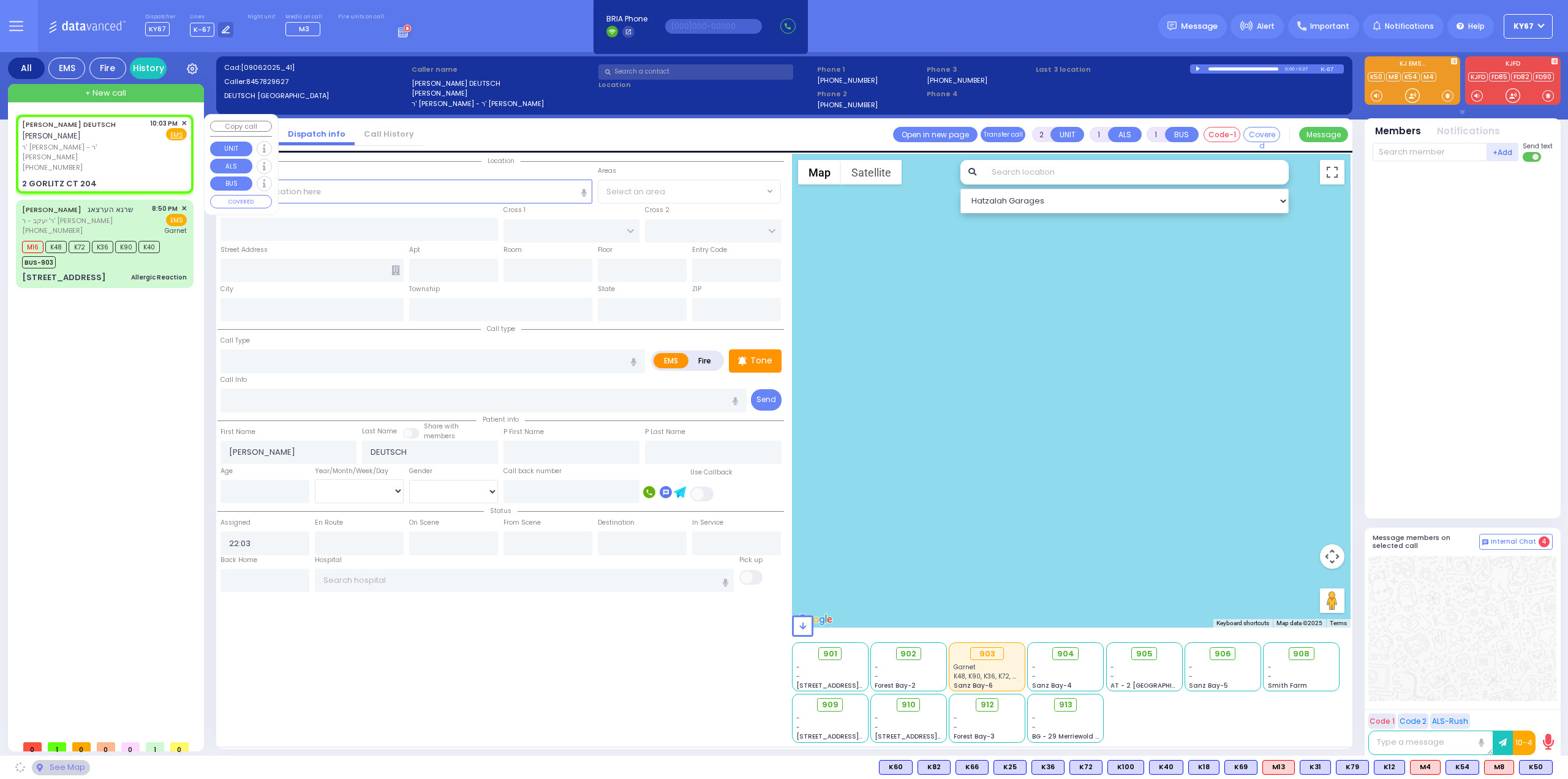
type input "GORLITZ COURT"
type input "SCHUNNEMUNK RD"
type input "2 GORLITZ CT"
type input "204"
type input "Monroe"
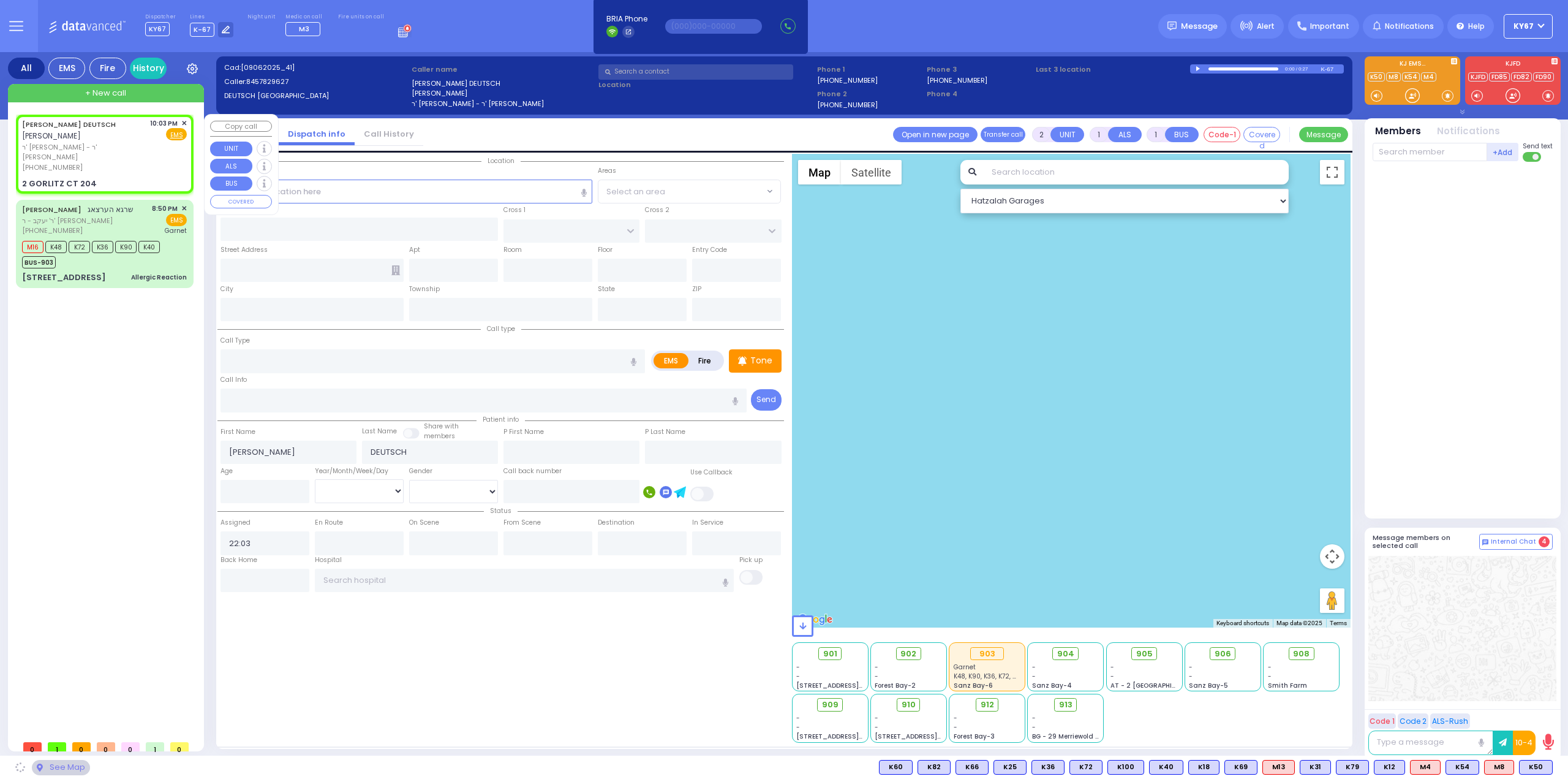
type input "[US_STATE]"
type input "10950"
select select "PALM TREE"
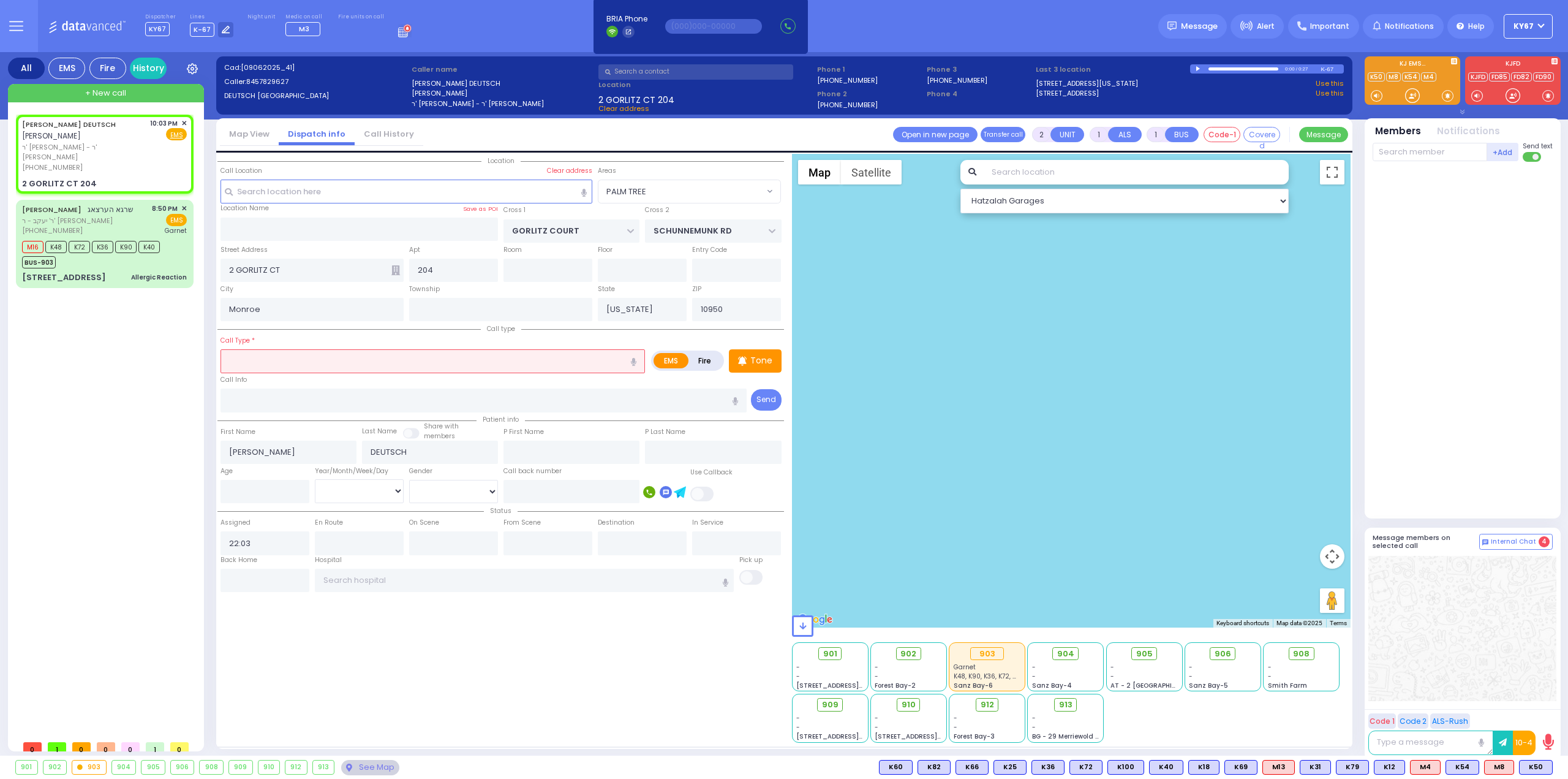
click at [435, 359] on input "text" at bounding box center [432, 361] width 425 height 23
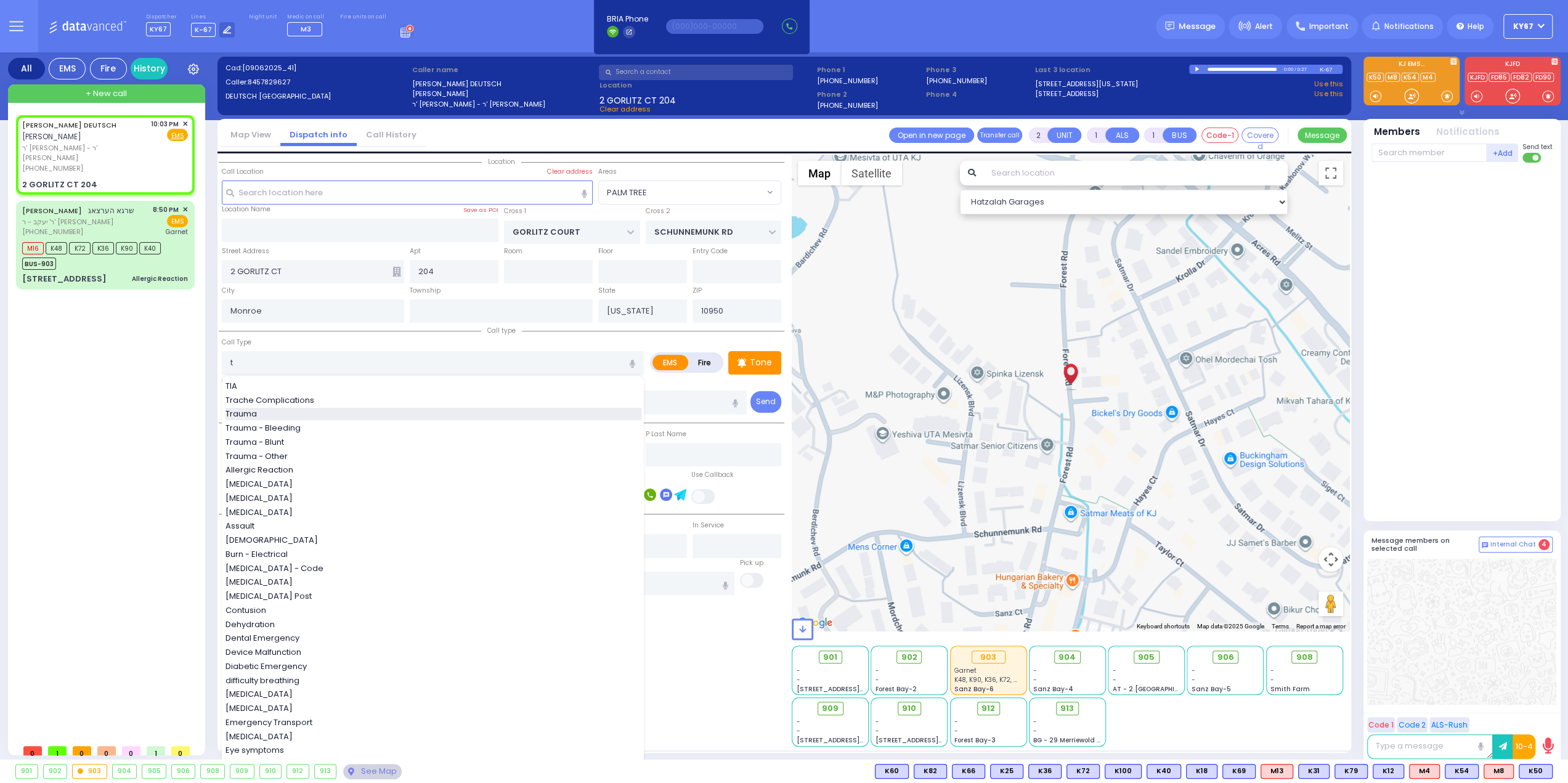
click at [272, 416] on div "Trauma" at bounding box center [433, 414] width 416 height 12
type input "Trauma"
type input "0"
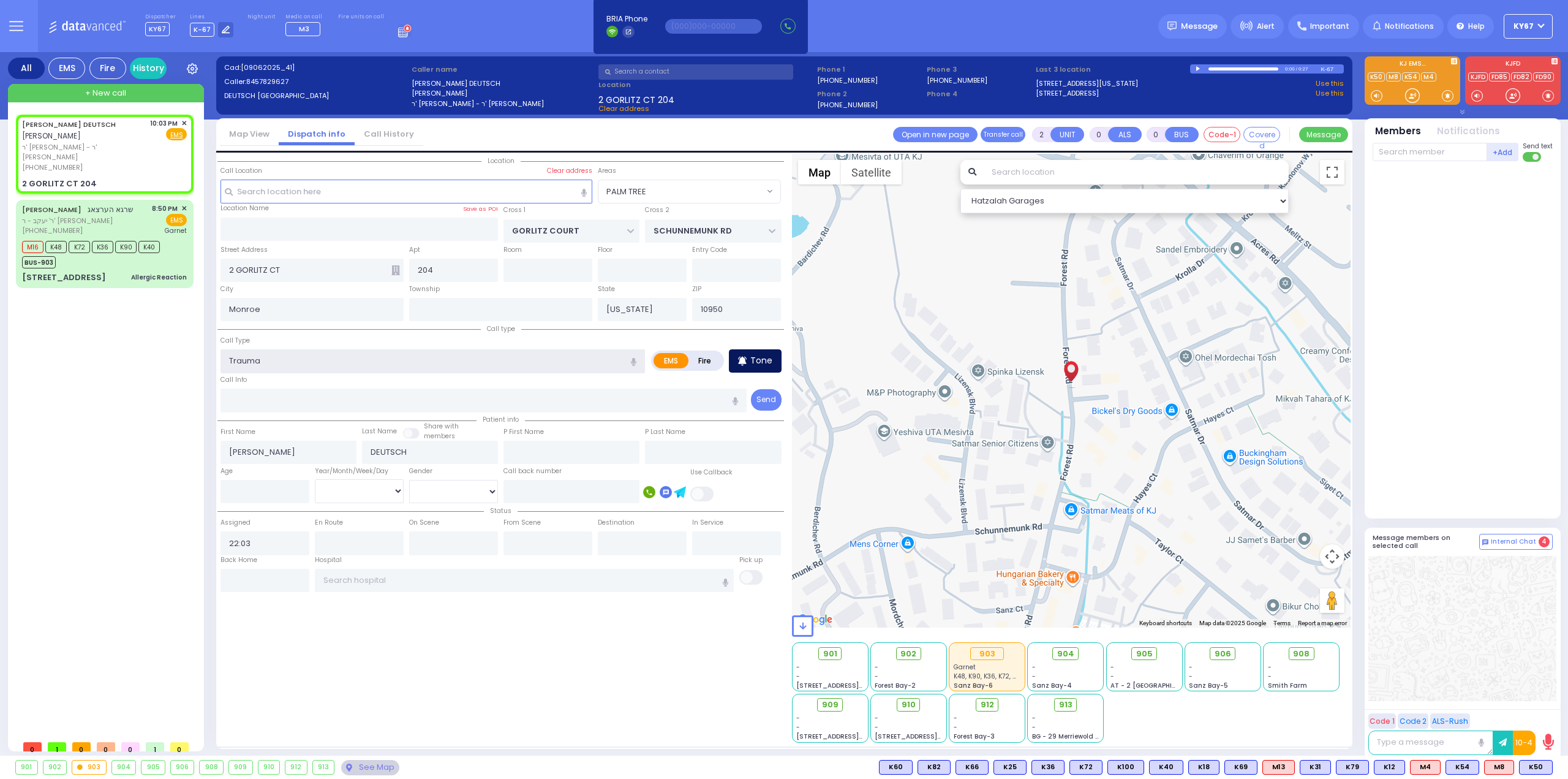
select select
radio input "true"
select select
select select "Hatzalah Garages"
select select "PALM TREE"
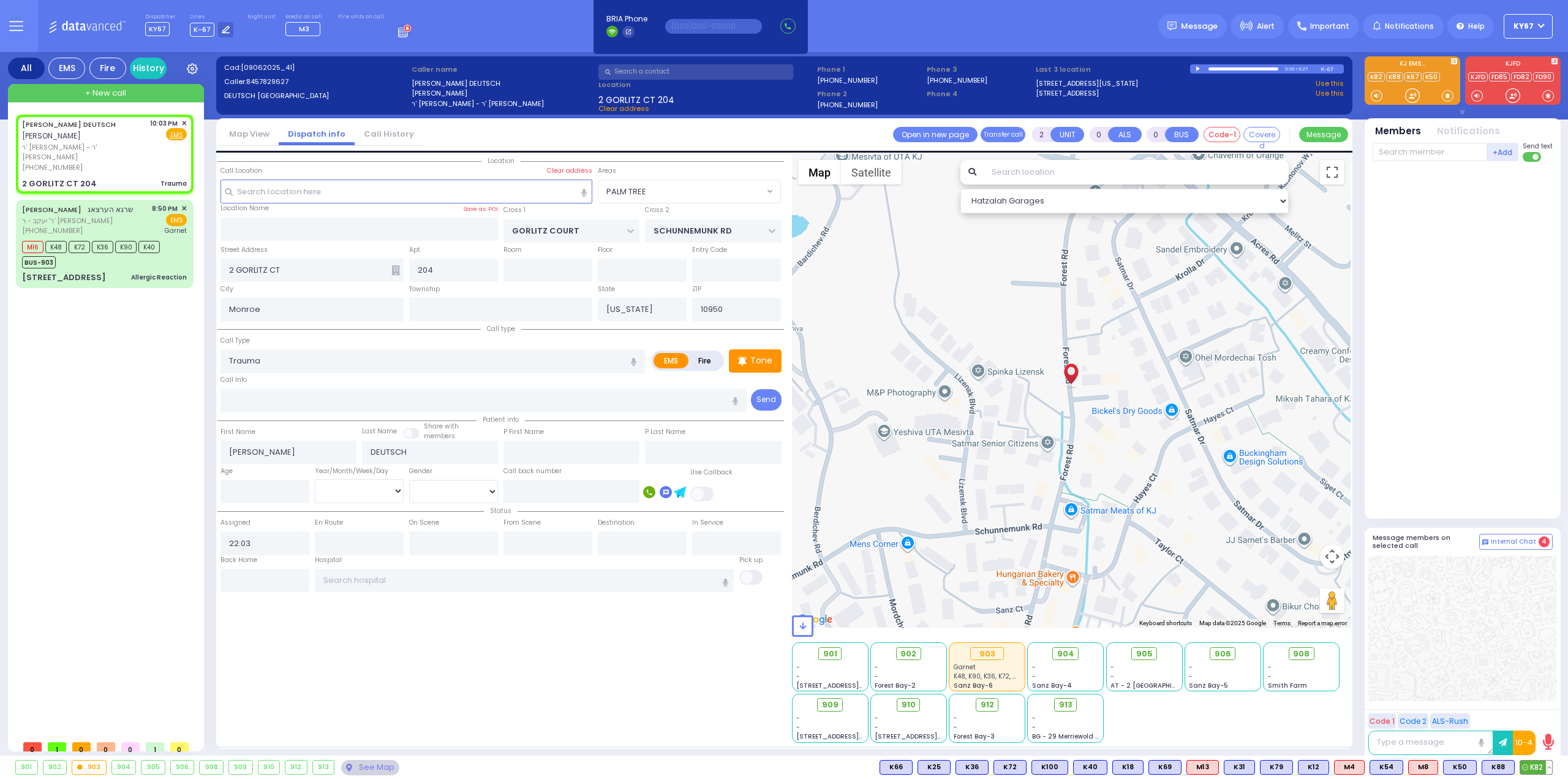
click at [1534, 770] on span "K82" at bounding box center [1536, 767] width 32 height 14
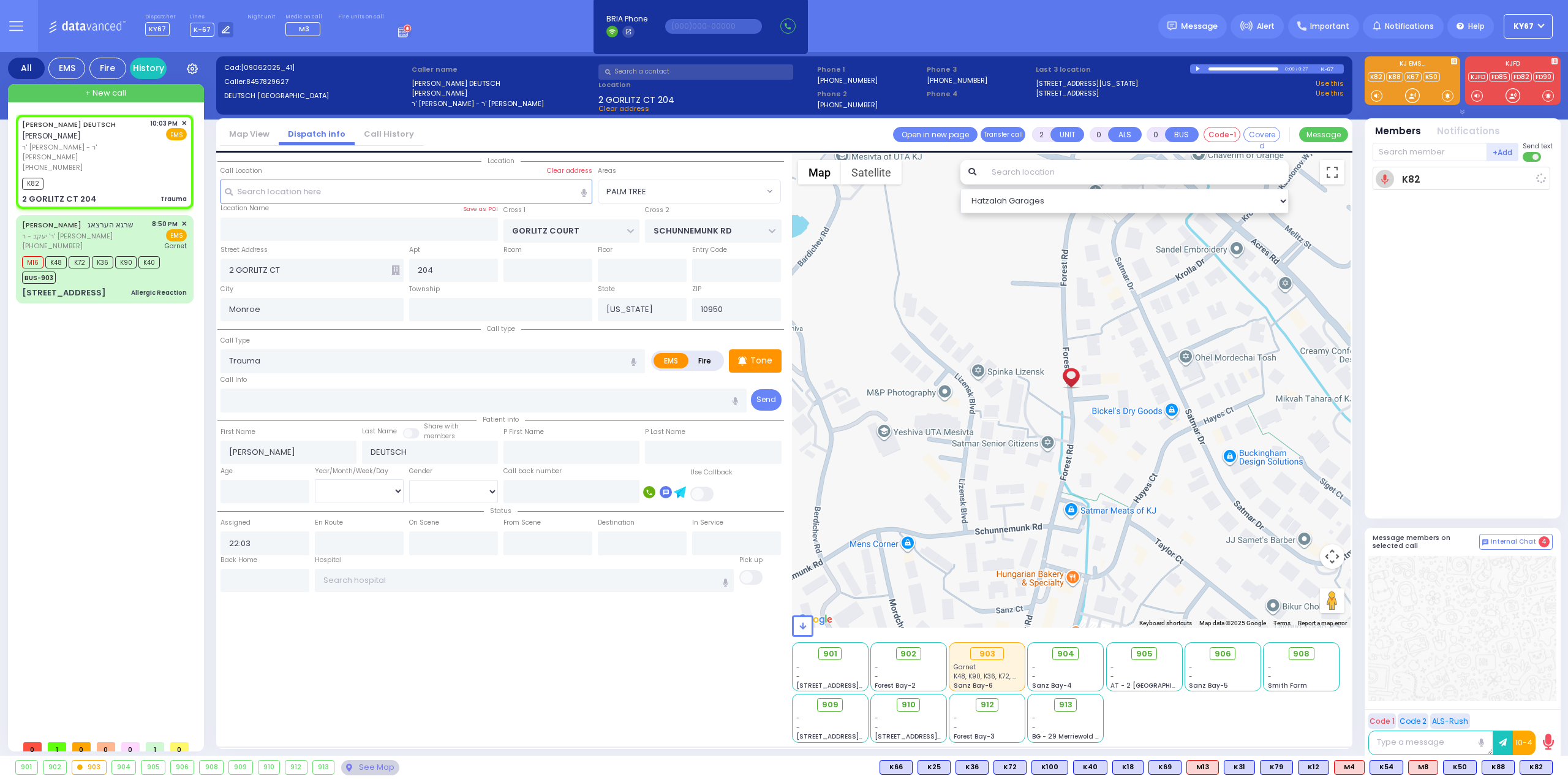
select select
radio input "true"
select select
type input "22:05"
select select "Hatzalah Garages"
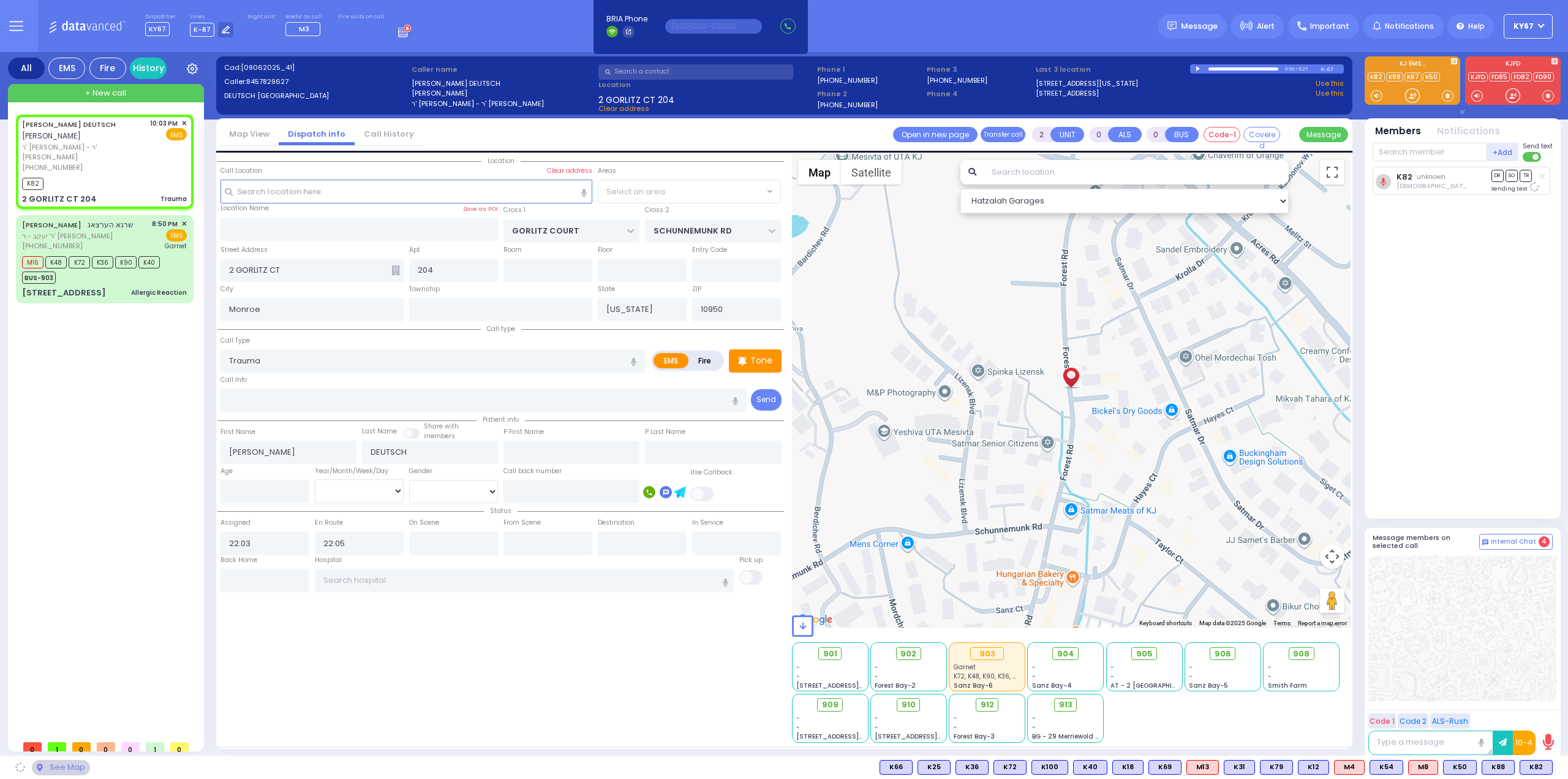
select select "PALM TREE"
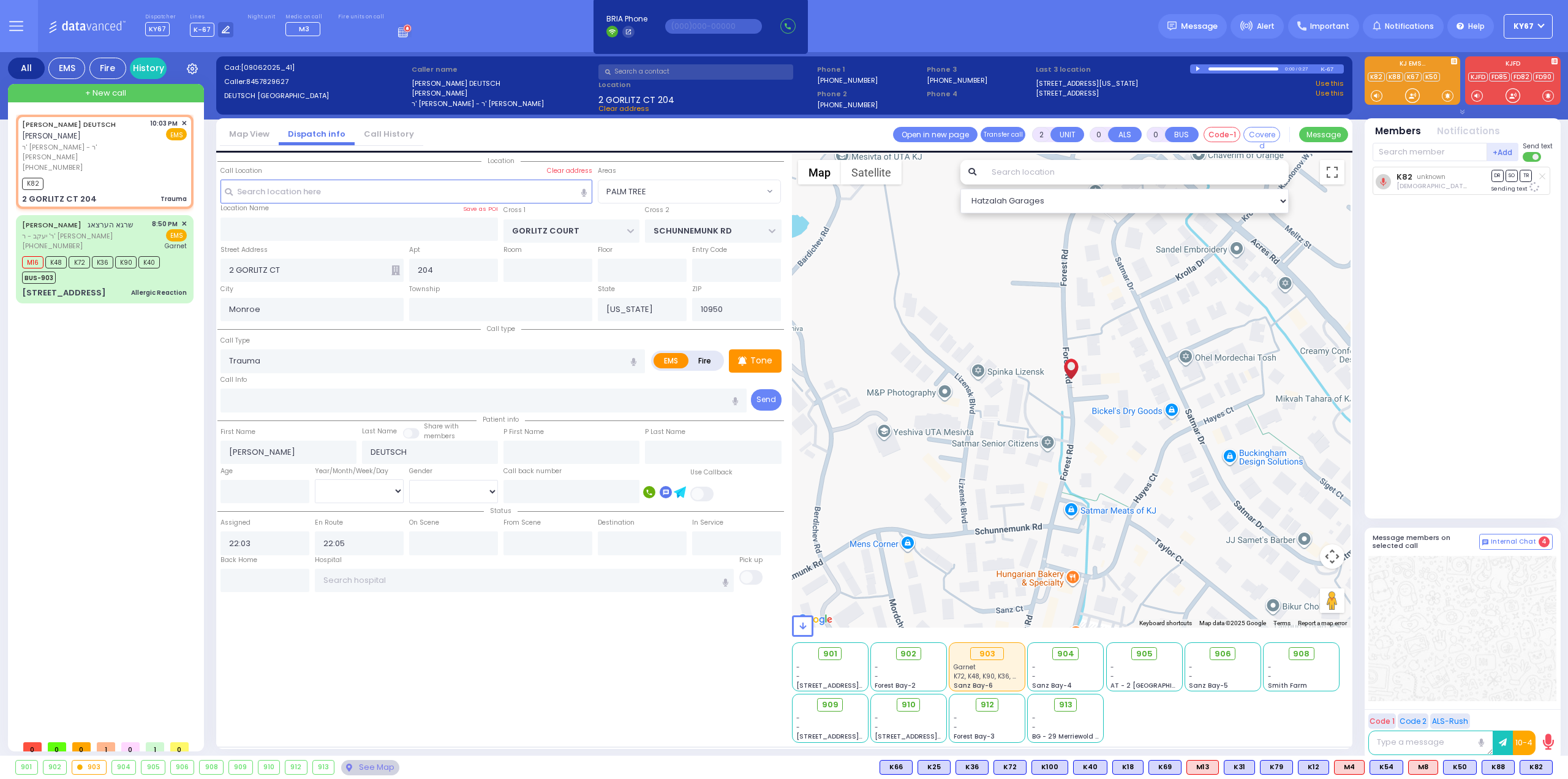
select select
radio input "true"
select select
select select "Hatzalah Garages"
select select "PALM TREE"
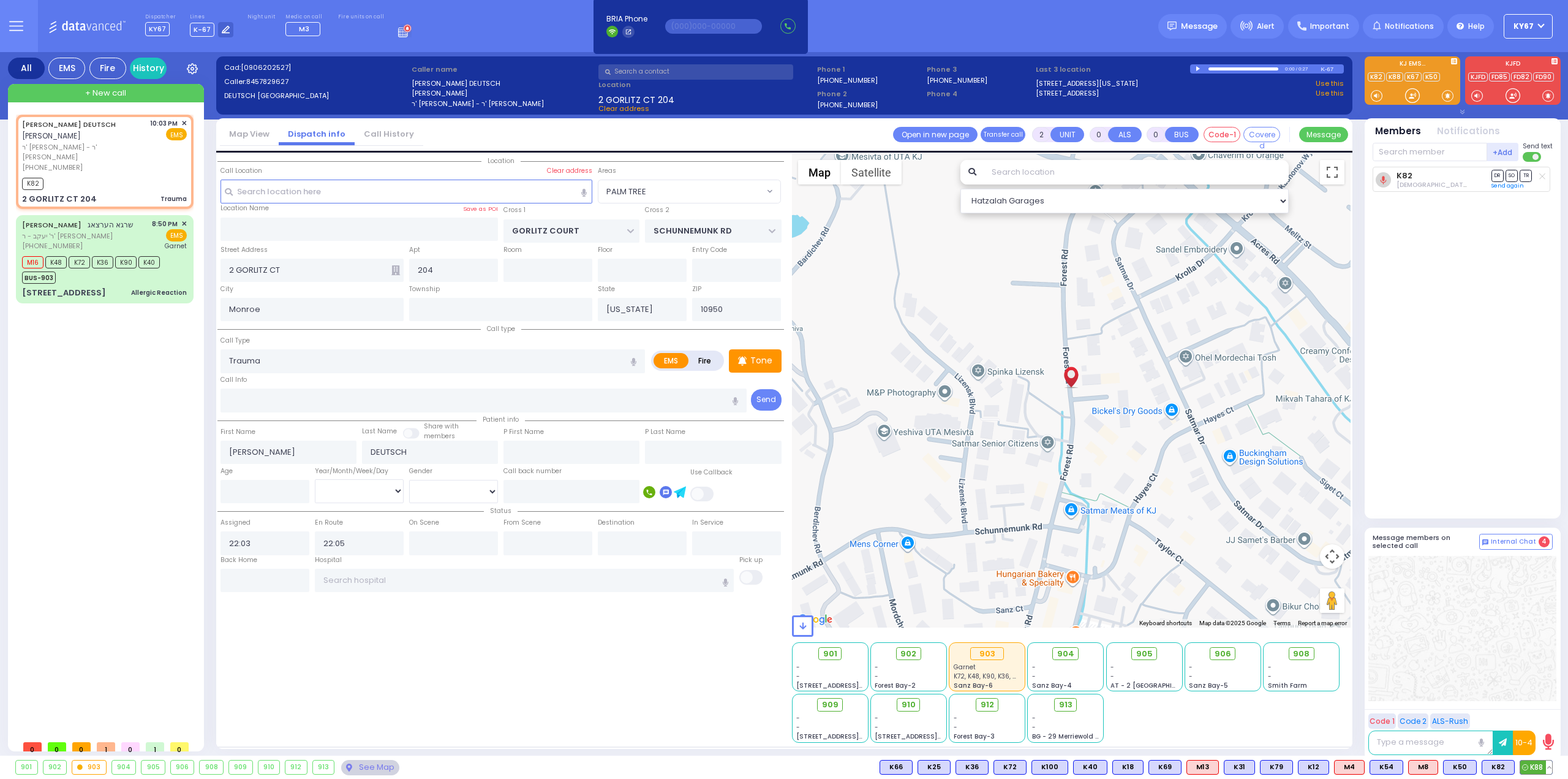
click at [1530, 767] on span "K88" at bounding box center [1536, 767] width 32 height 14
click at [1478, 638] on div at bounding box center [1463, 628] width 188 height 145
select select
radio input "true"
select select
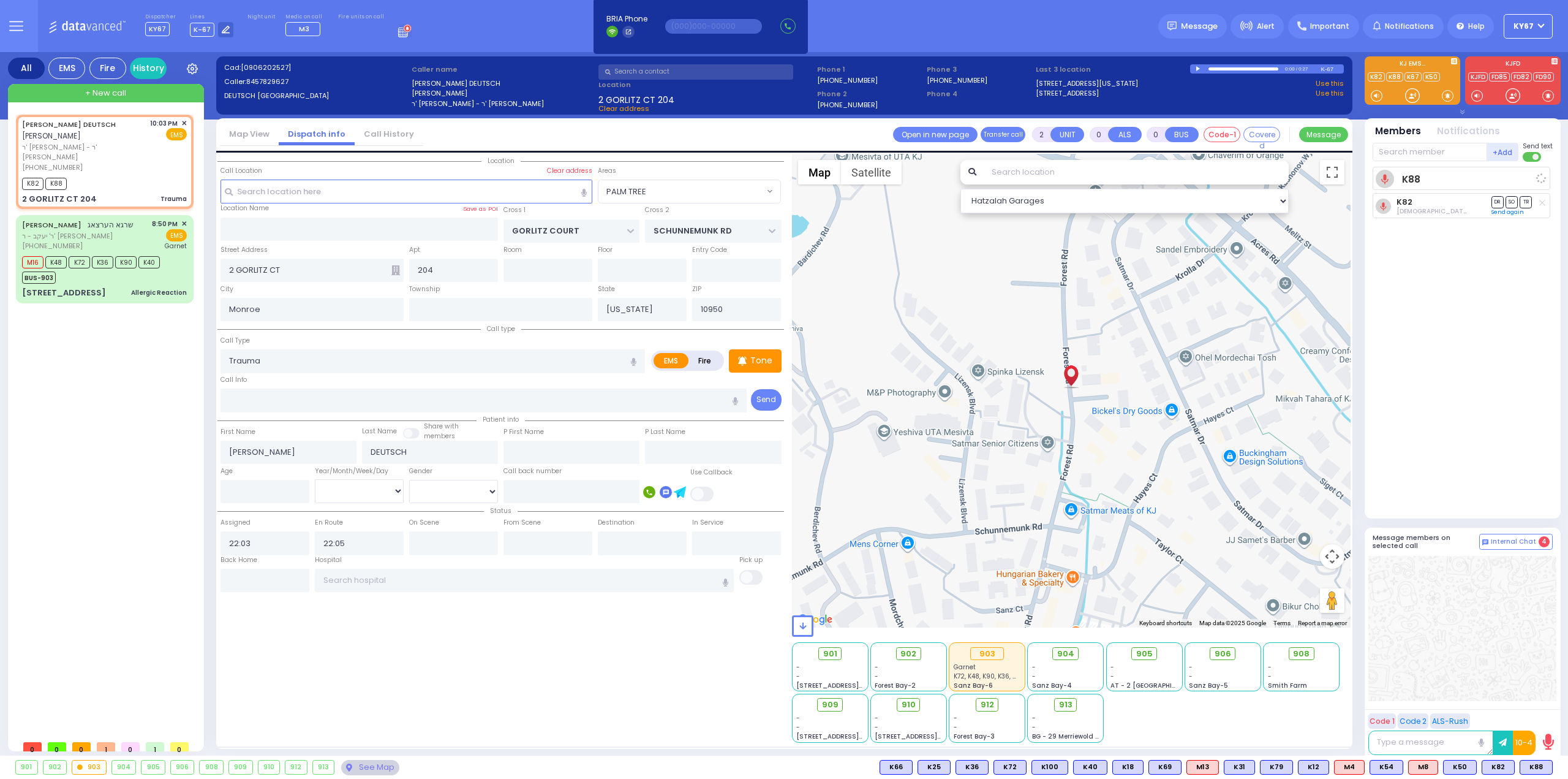
select select "Hatzalah Garages"
select select "PALM TREE"
click at [123, 231] on span "ר' יעקב - ר' יושע נחמן שרייבער" at bounding box center [77, 236] width 111 height 11
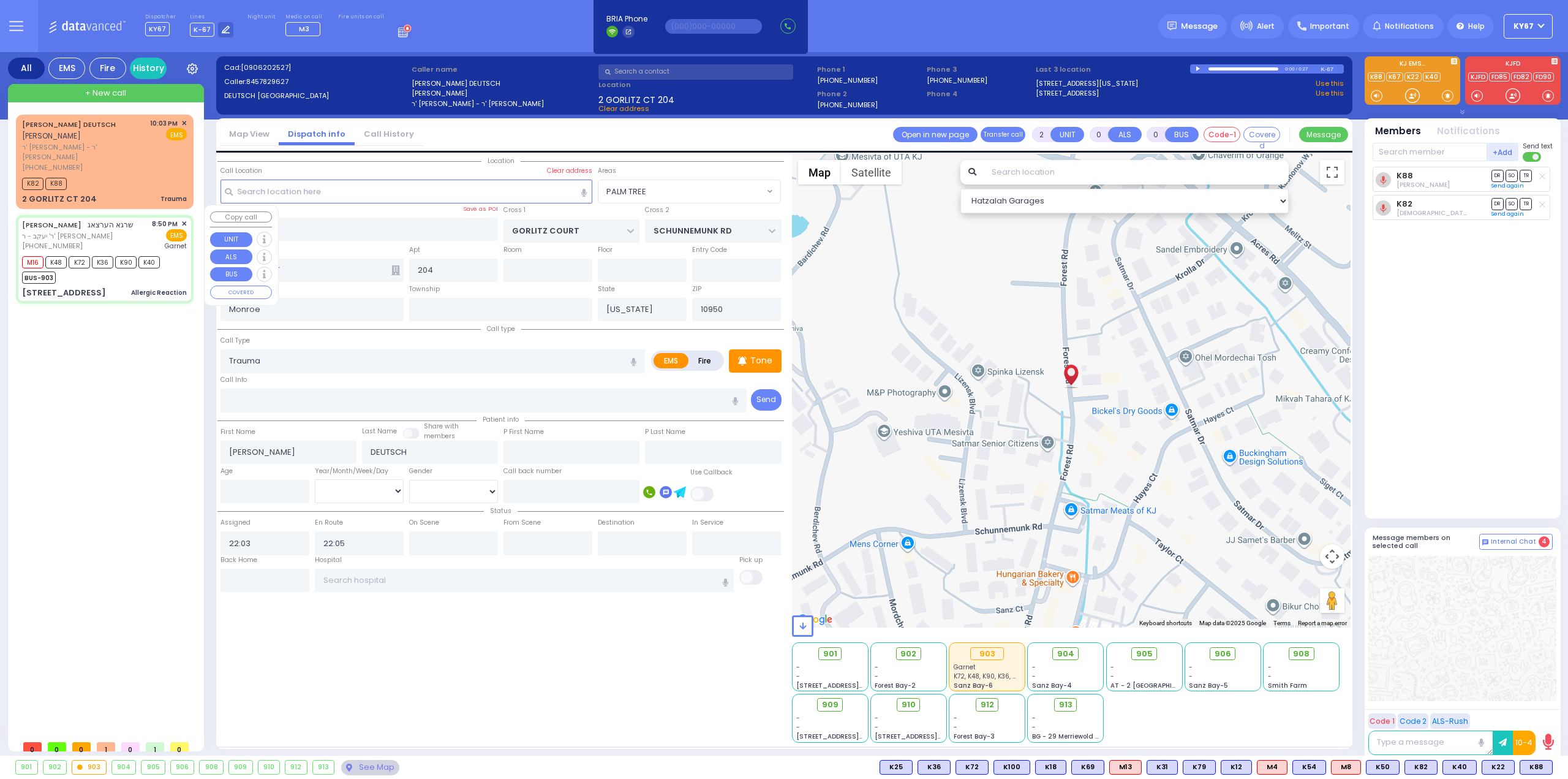
type input "6"
select select
type input "Allergic Reaction"
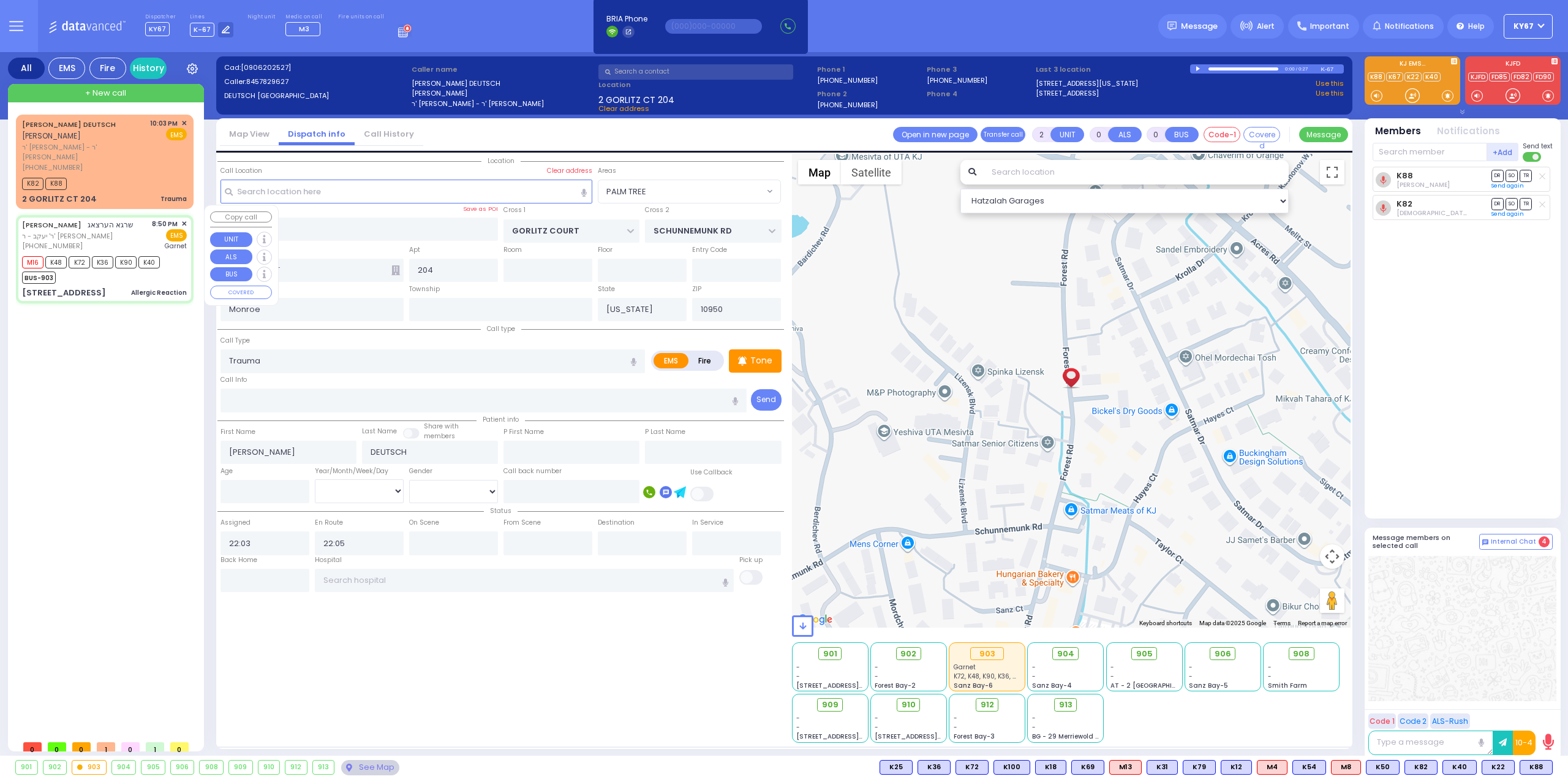
radio input "true"
type input "SHRAGA"
type input "HERTZOG"
type input "Sruly"
type input "Herzog"
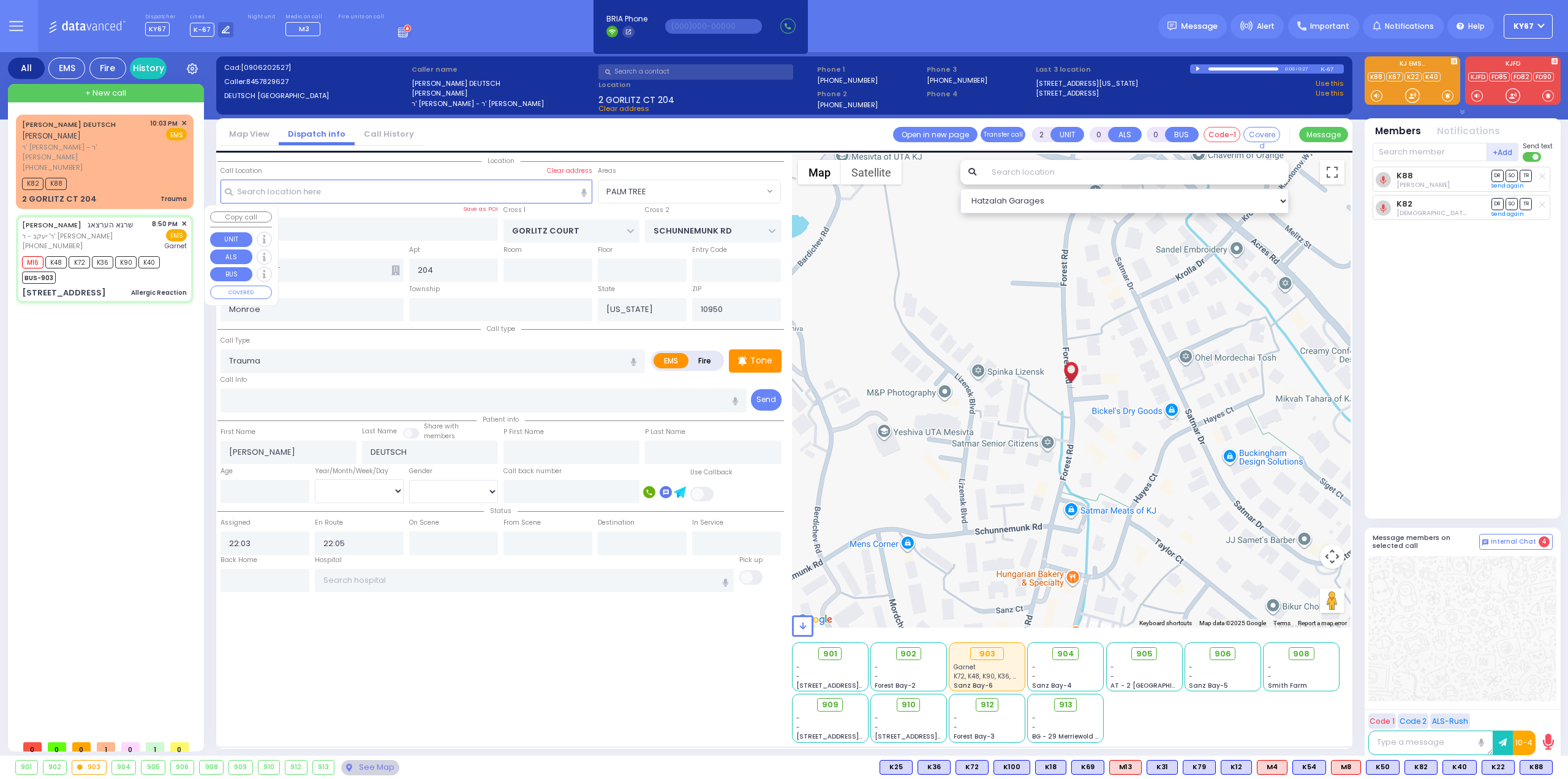
type input "1"
select select "Year"
select select "[DEMOGRAPHIC_DATA]"
type input "20:50"
type input "20:51"
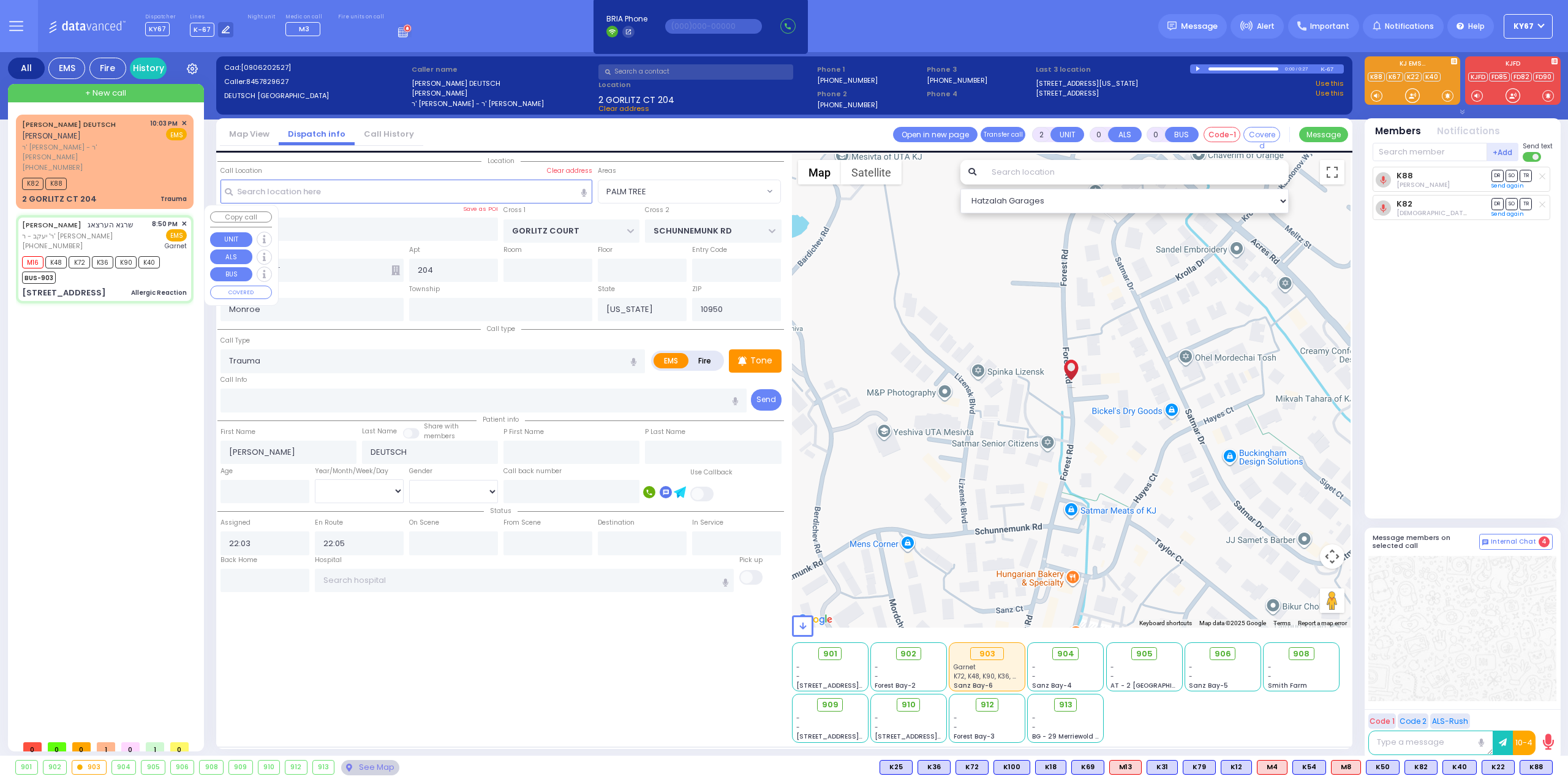
type input "20:53"
type input "21:03"
type input "Orange Regional Medical Center"
select select "Hatzalah Garages"
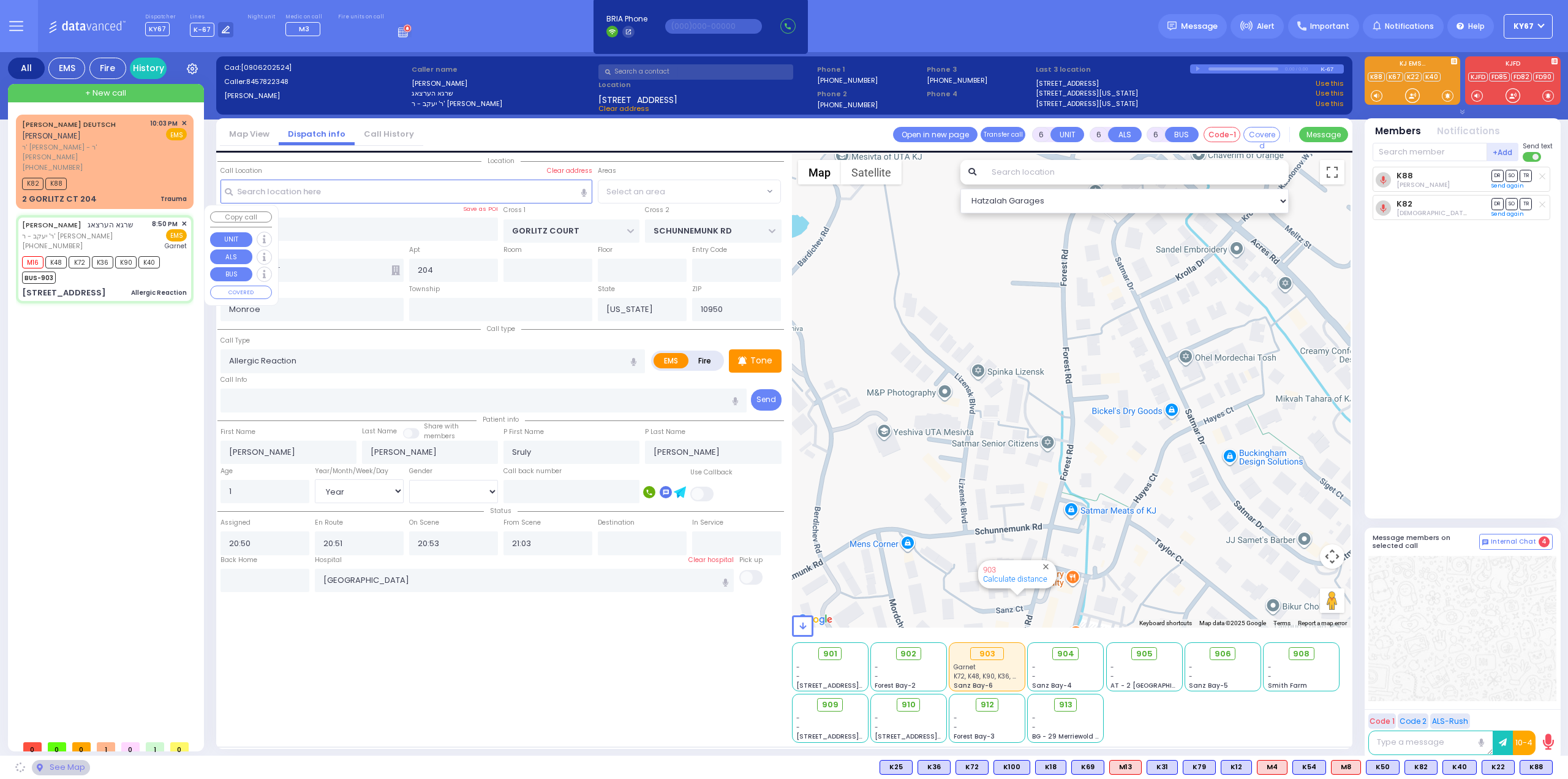
type input "[GEOGRAPHIC_DATA]"
type input "TOLTCHAV WAY"
type input "8 TOLTCHAV WAY"
type input "303"
select select "BEIRECH MOSHE"
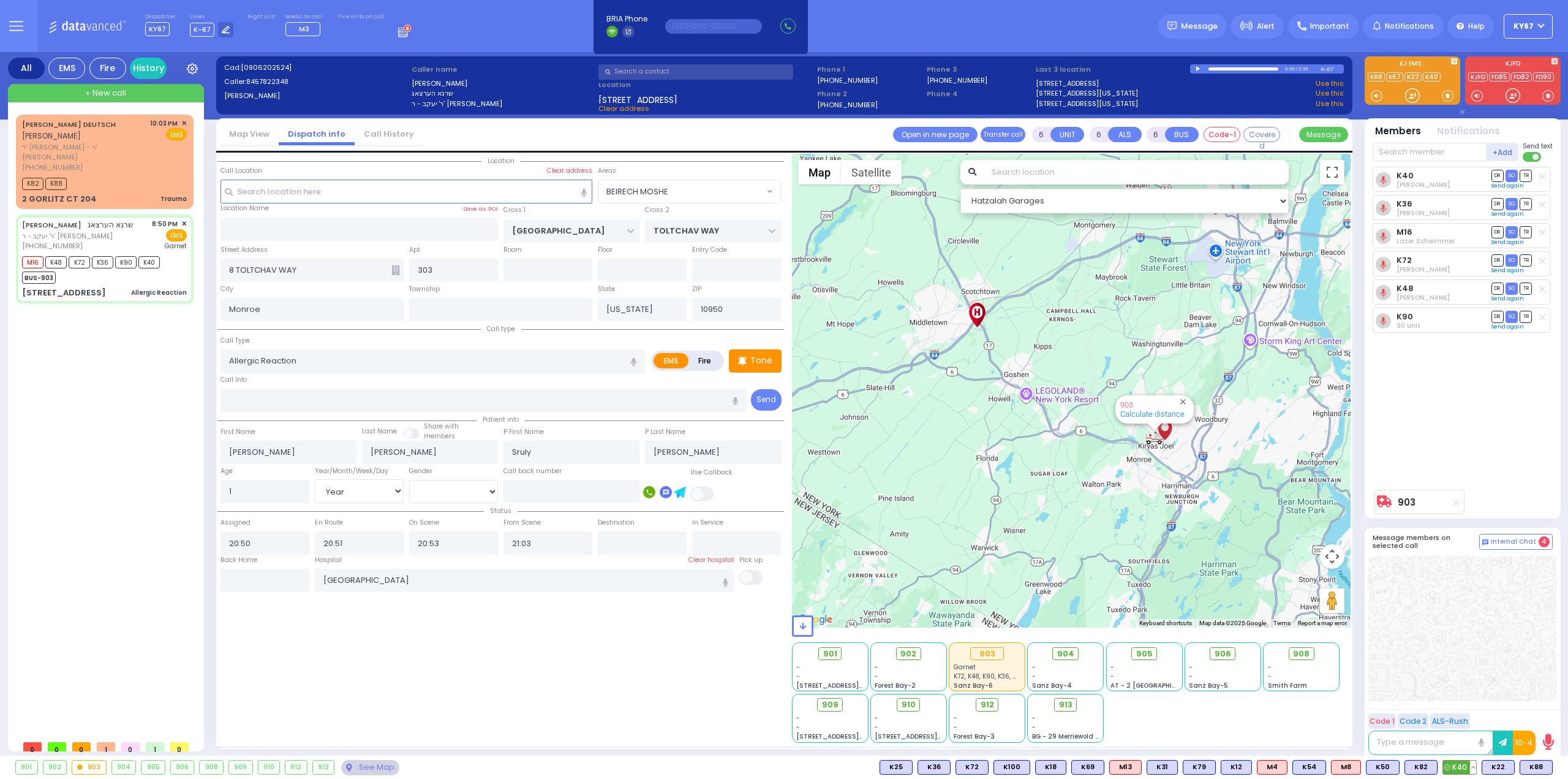
click at [1476, 768] on button at bounding box center [1473, 767] width 6 height 14
click at [1461, 711] on icon at bounding box center [1464, 713] width 13 height 13
click at [272, 574] on input "text" at bounding box center [265, 580] width 89 height 23
type input "22:14"
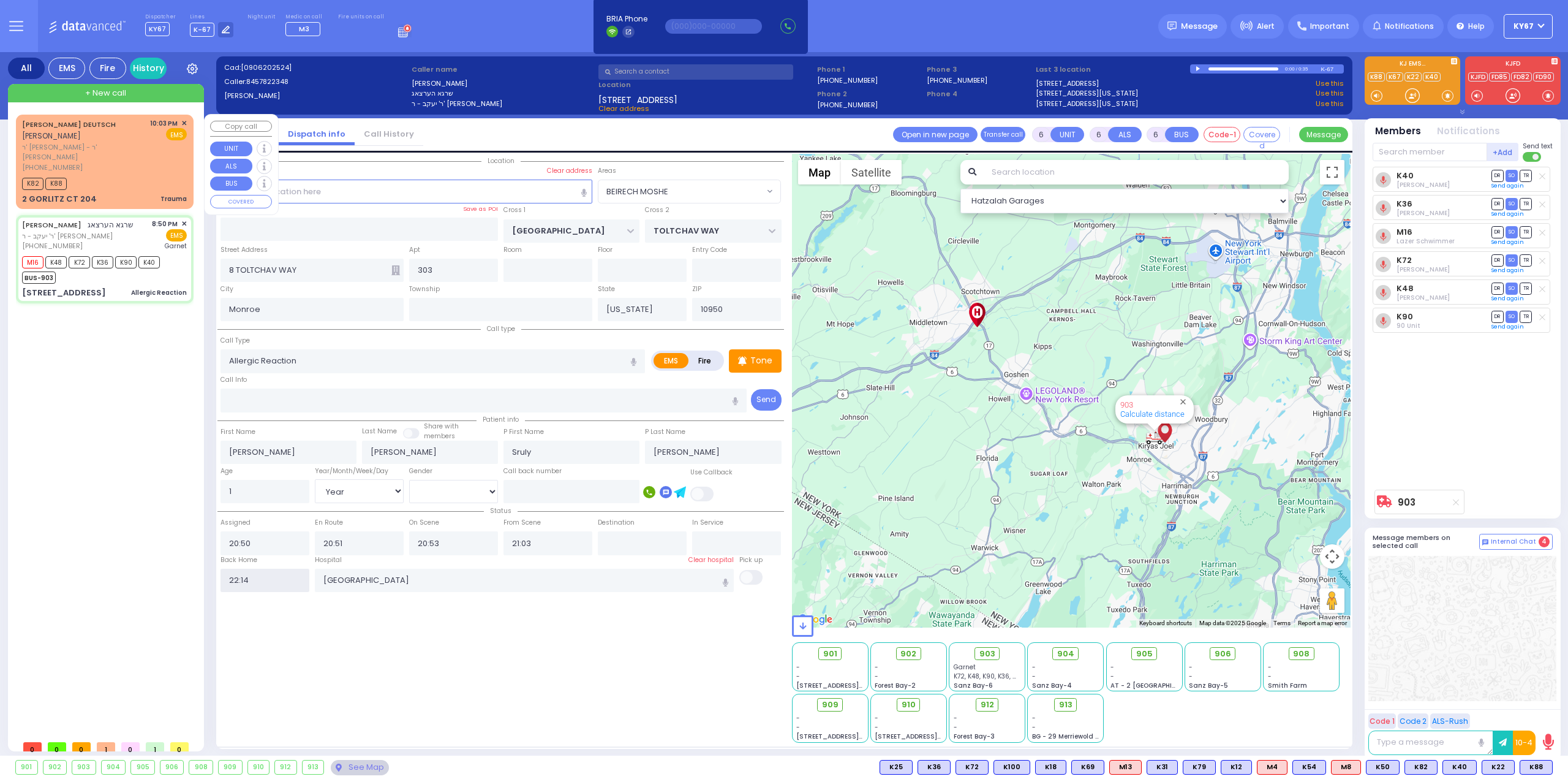
select select
radio input "true"
select select
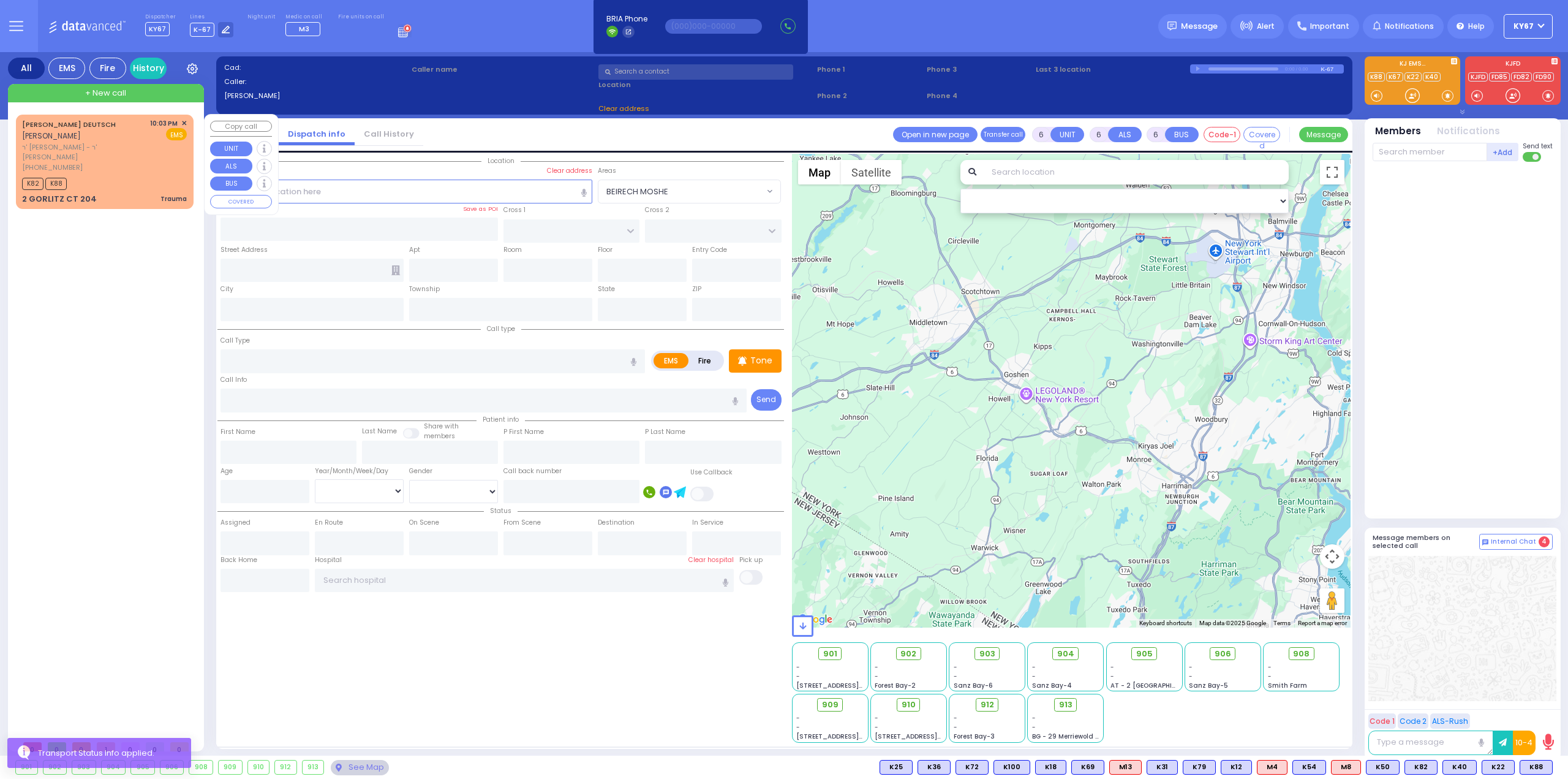
click at [135, 145] on span "ר' מאיר - ר' חיים ישראל פעלדמאן" at bounding box center [83, 152] width 124 height 20
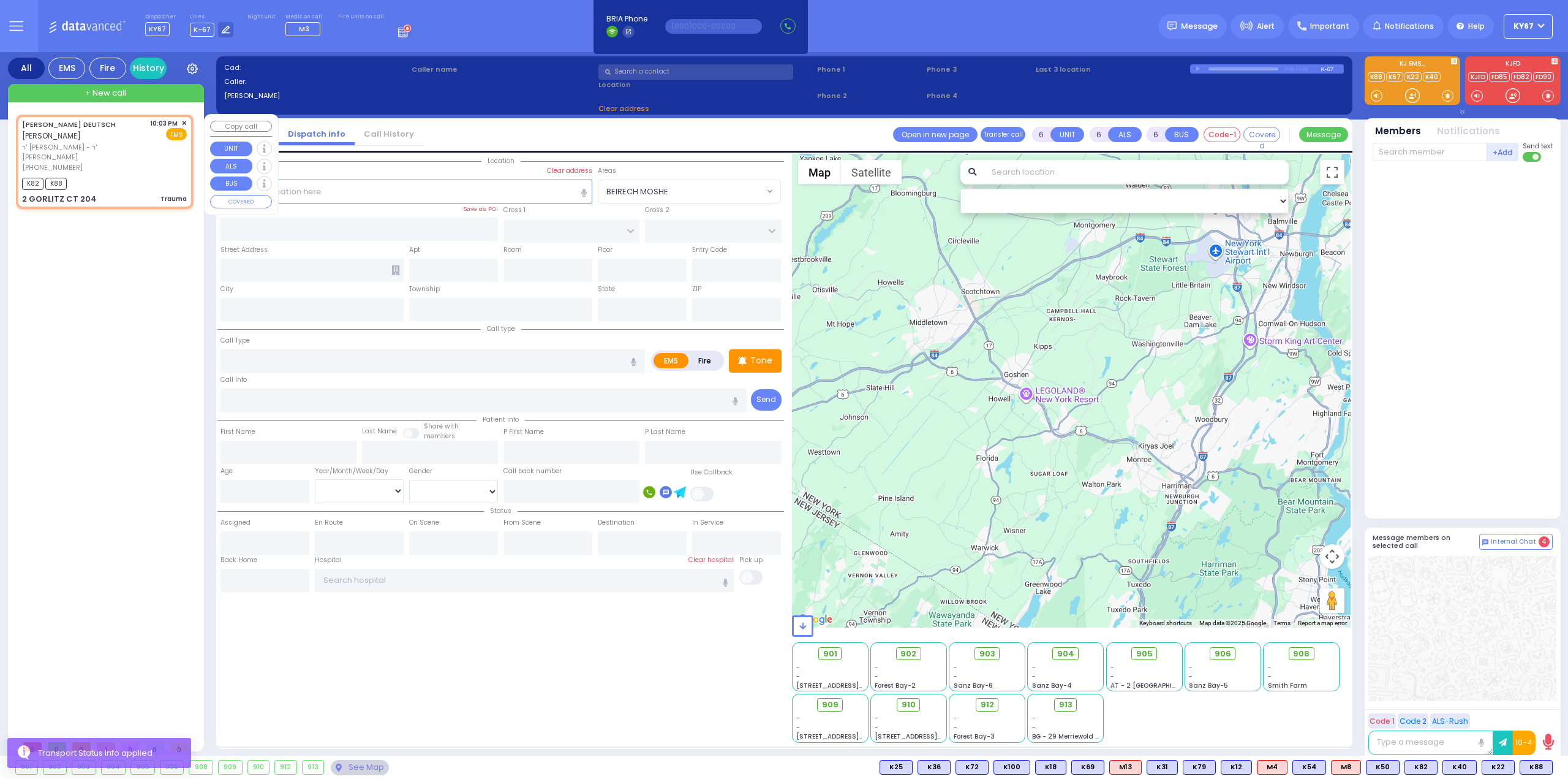
type input "2"
type input "0"
select select
type input "Trauma"
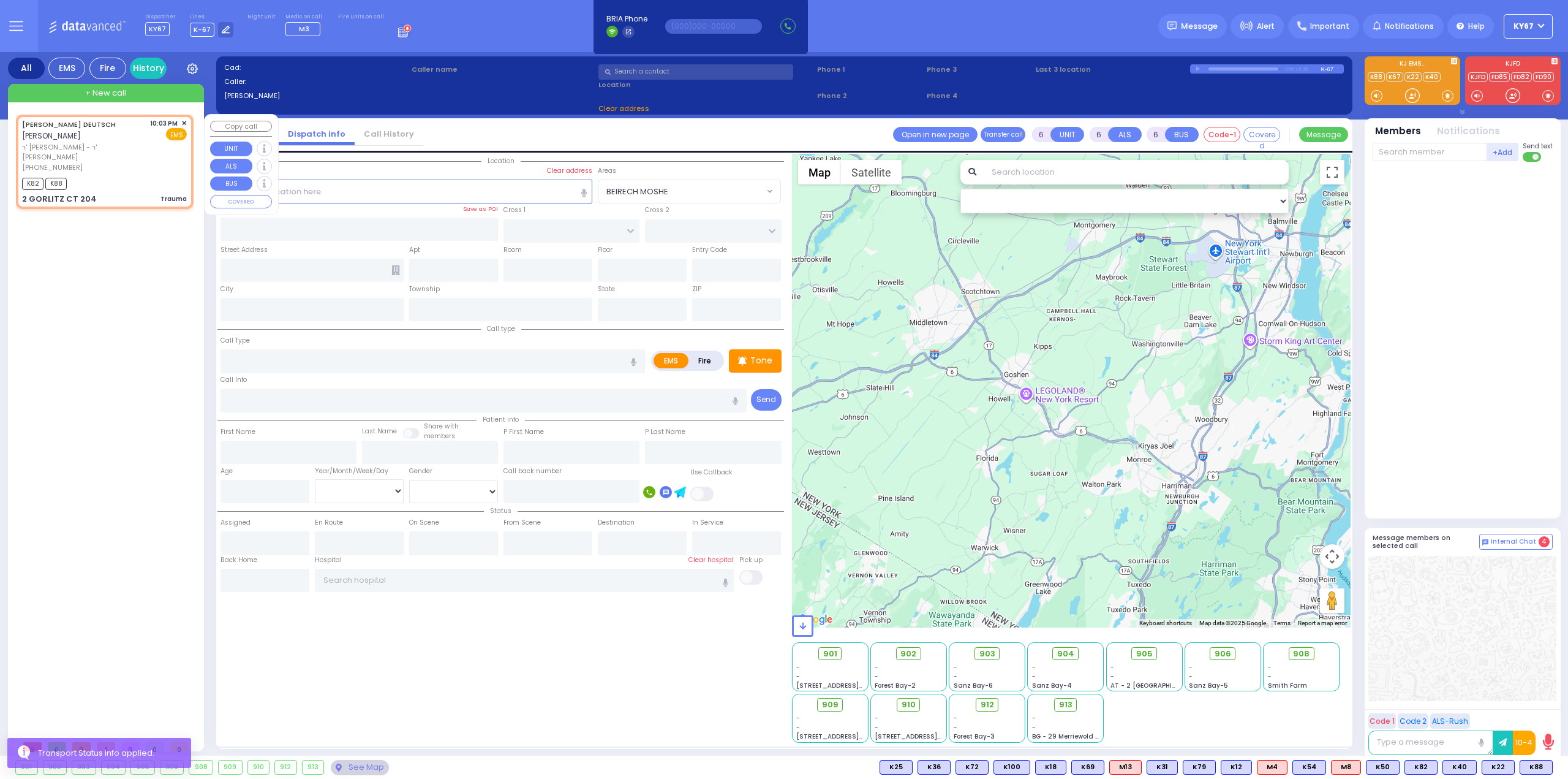
radio input "true"
type input "MORDCHE LEIB"
type input "DEUTSCH"
select select
type input "22:03"
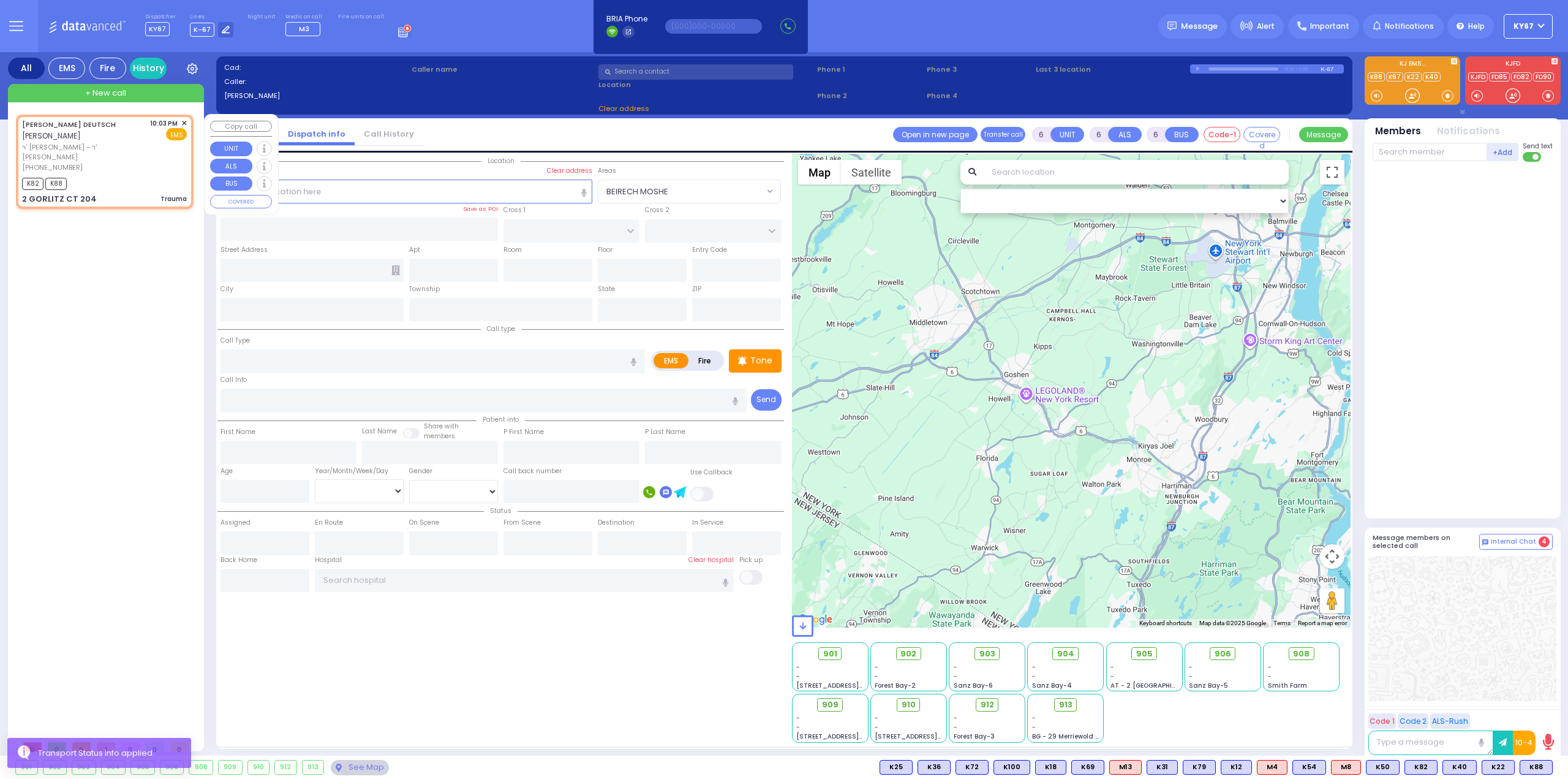
type input "22:05"
select select "Hatzalah Garages"
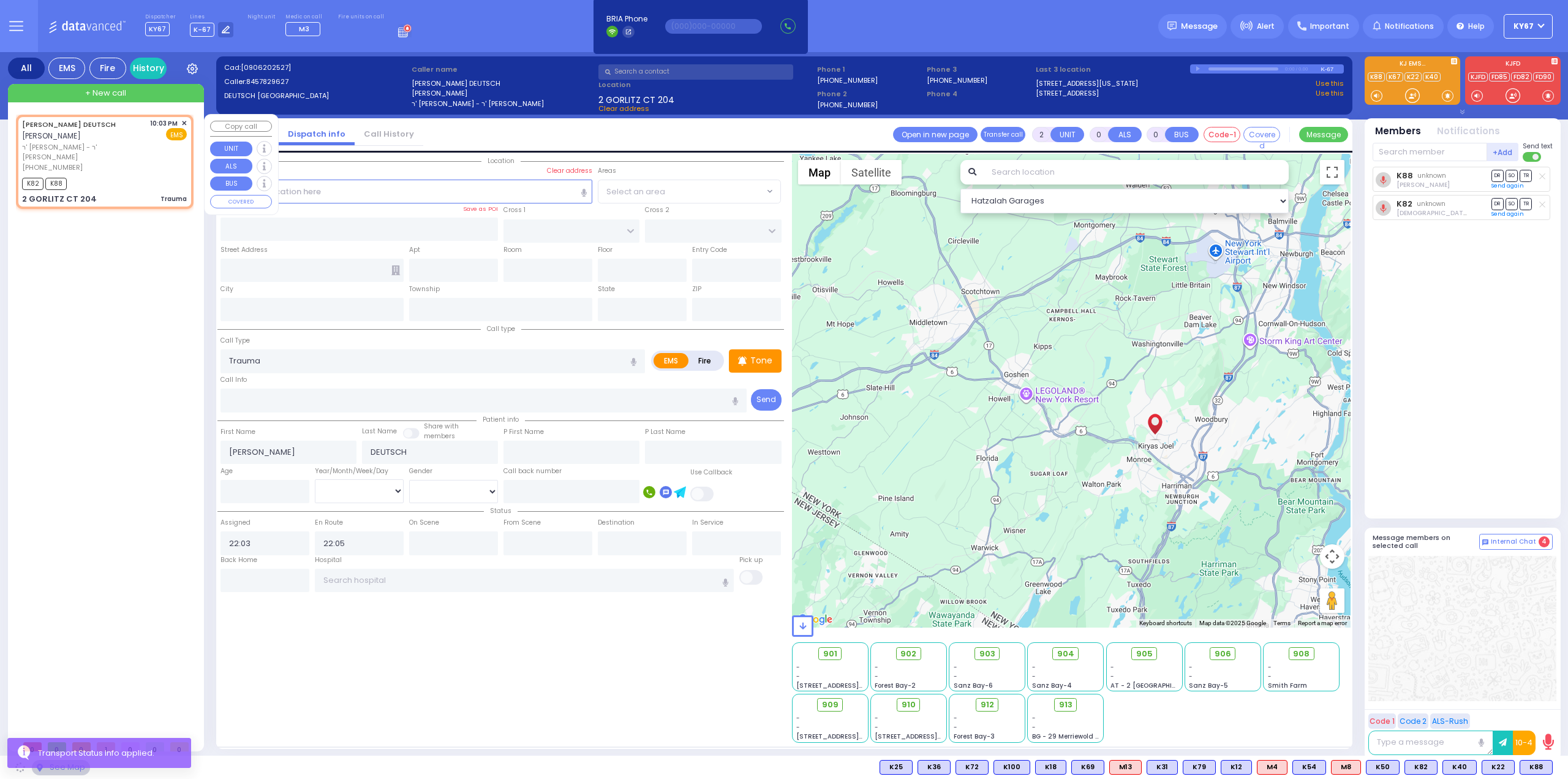
type input "GORLITZ COURT"
type input "SCHUNNEMUNK RD"
type input "2 GORLITZ CT"
type input "204"
type input "Monroe"
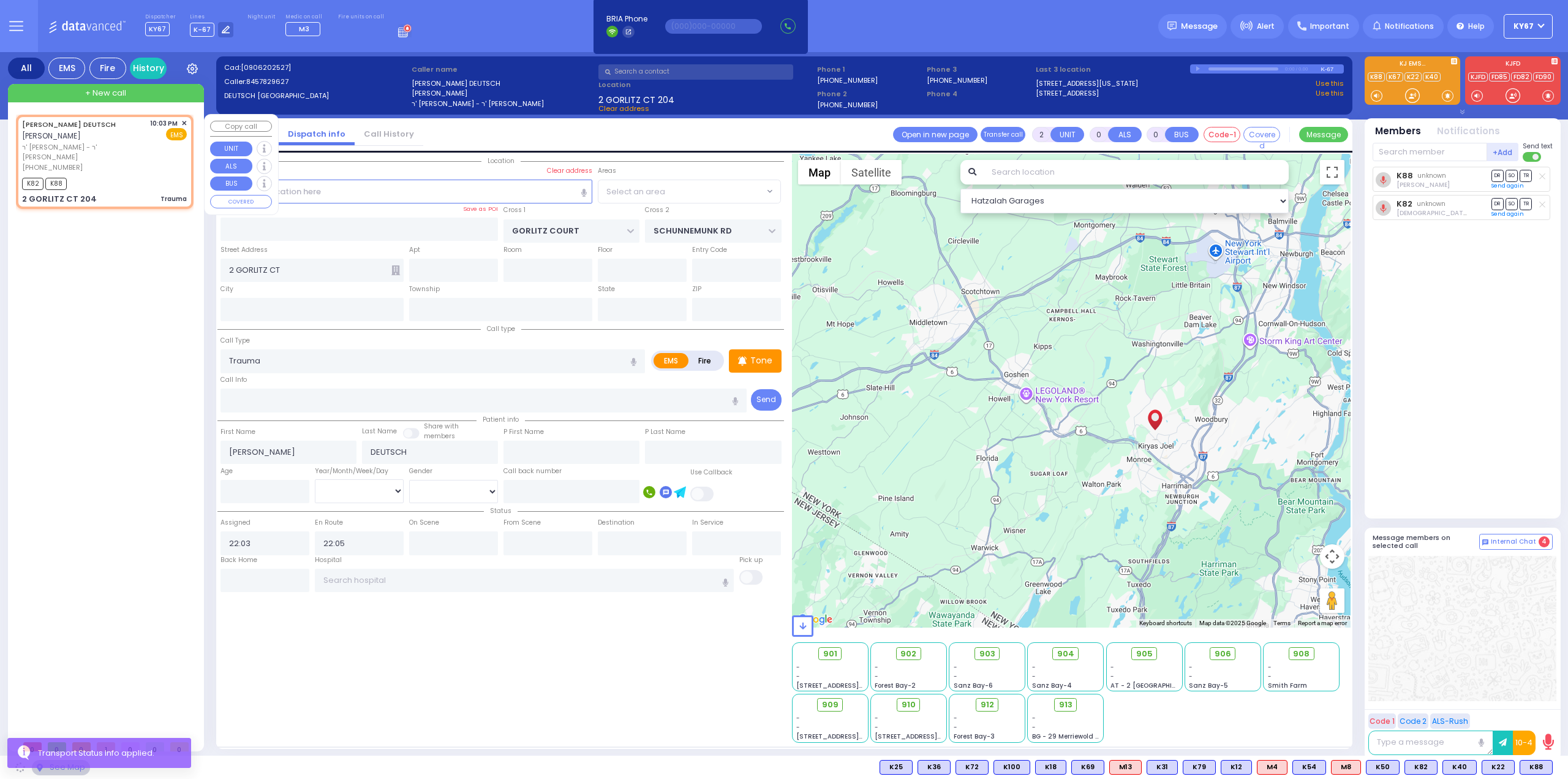
type input "[US_STATE]"
type input "10950"
select select "PALM TREE"
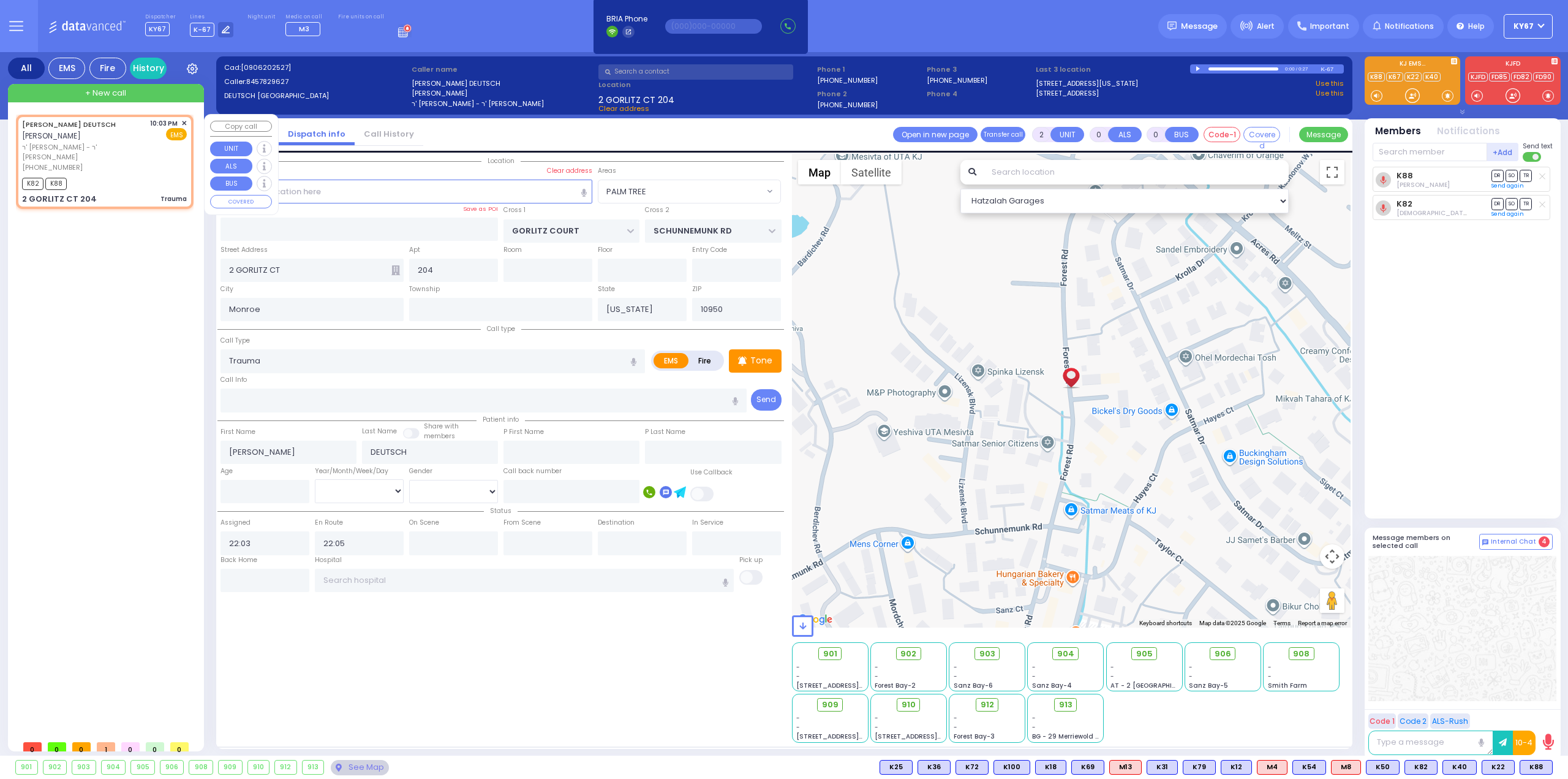
click at [187, 122] on div "MORDCHE LEIB DEUTSCH מרדכי לייב דייטש ר' מאיר - ר' חיים ישראל פעלדמאן (845) 782…" at bounding box center [104, 162] width 173 height 91
select select
radio input "true"
select select
select select "Hatzalah Garages"
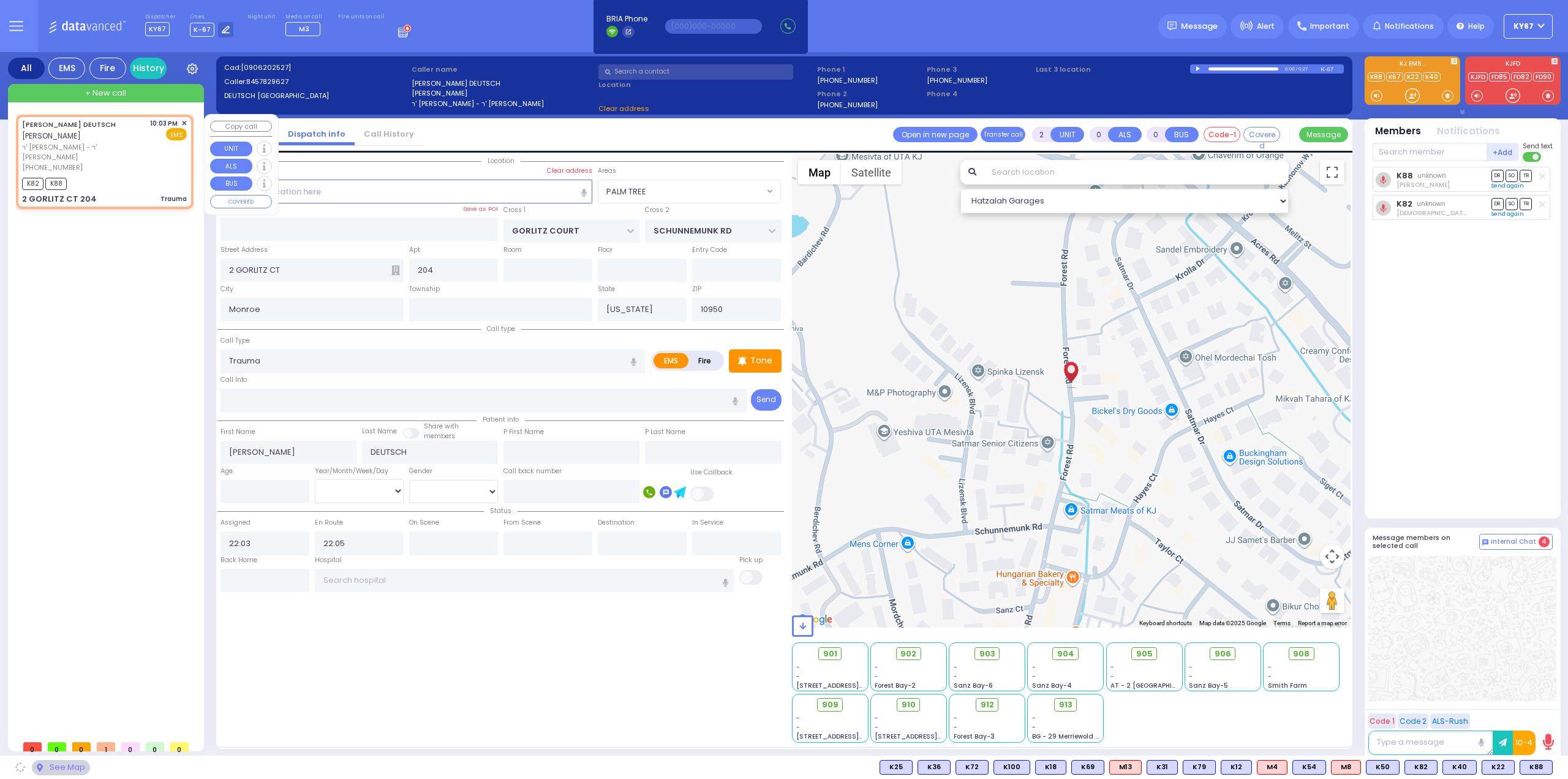
select select "PALM TREE"
click at [185, 121] on span "✕" at bounding box center [183, 123] width 5 height 11
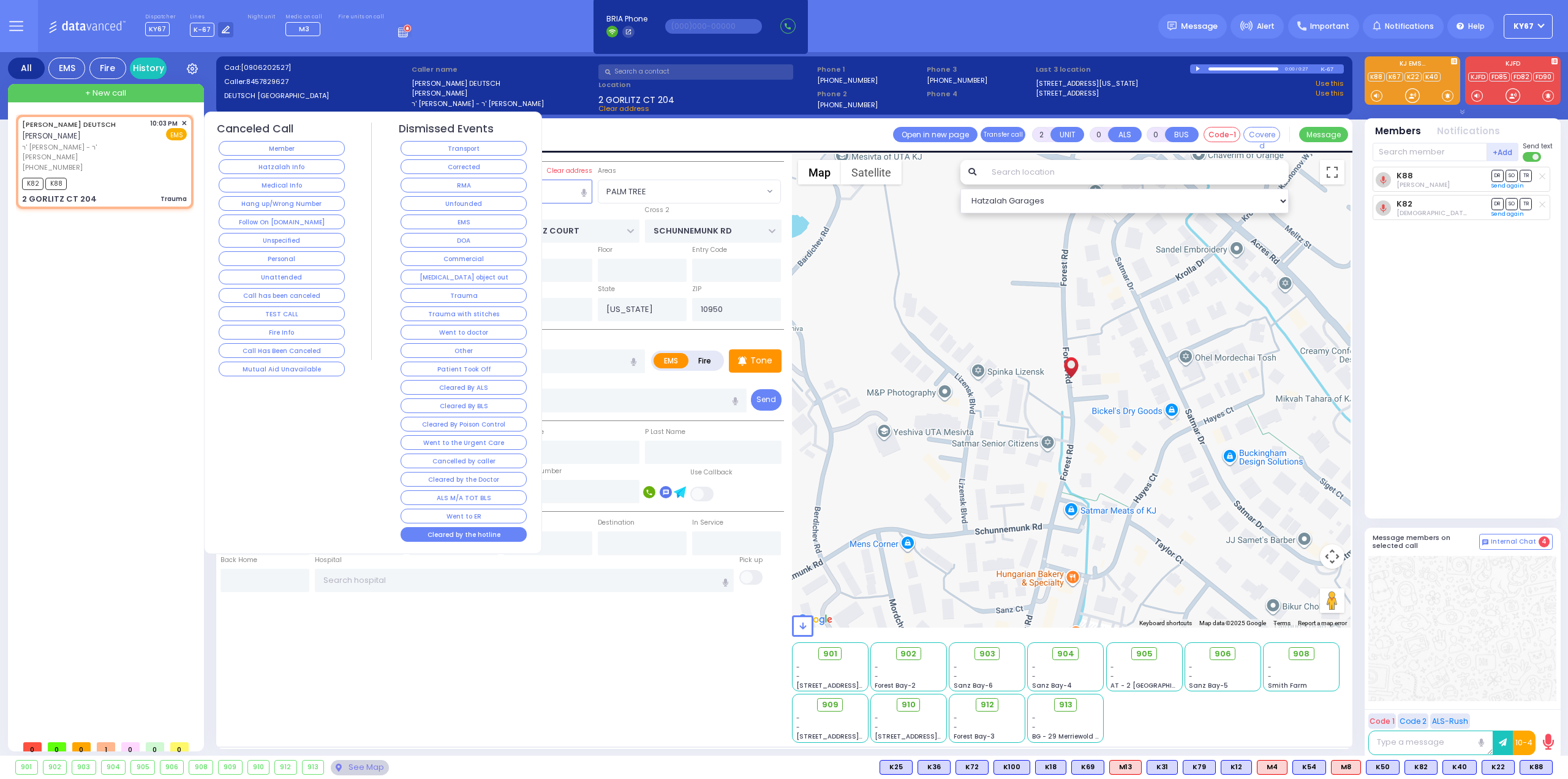
click at [450, 527] on button "Cleared by the hotline" at bounding box center [464, 535] width 126 height 15
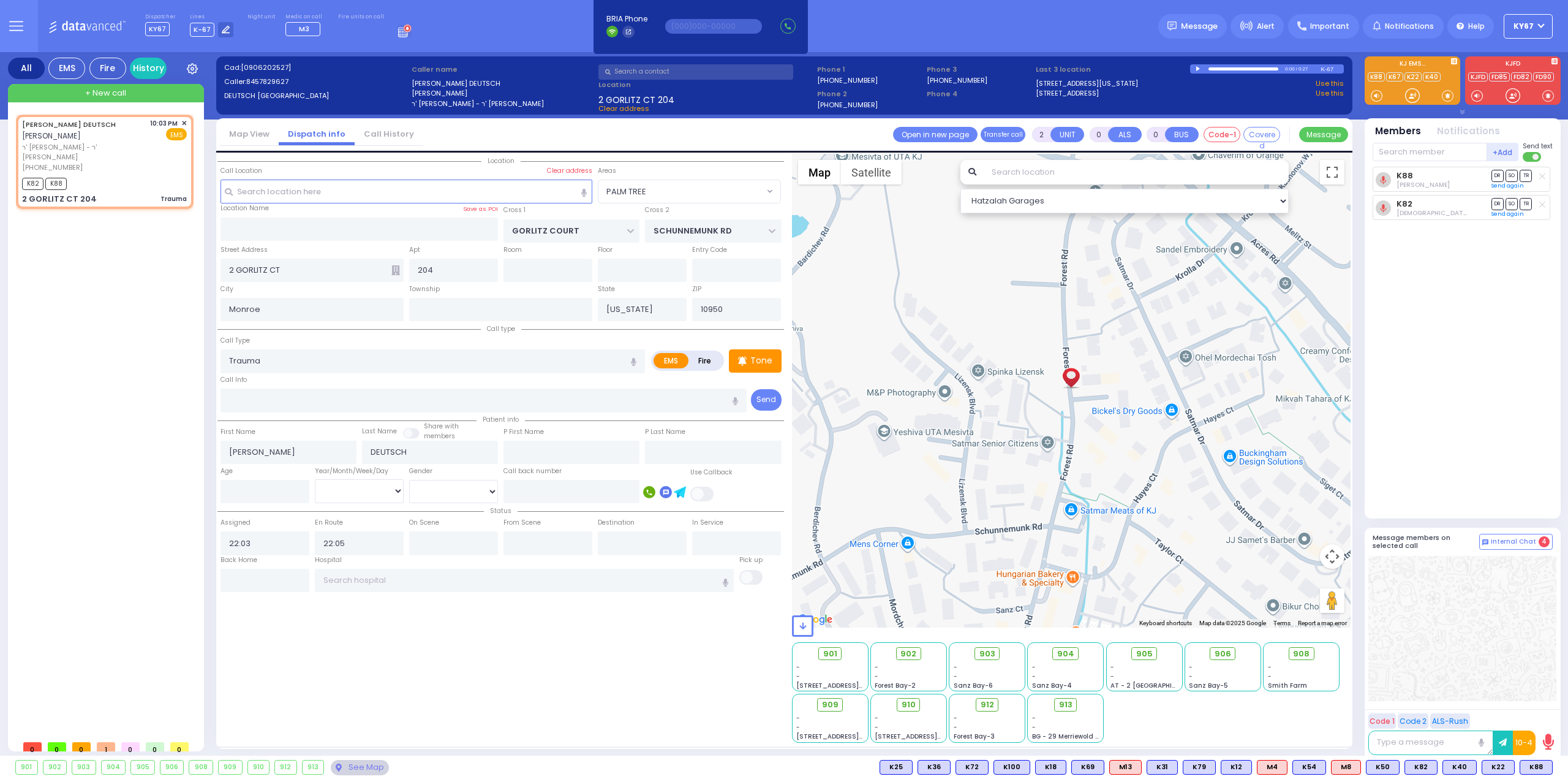
select select
radio input "true"
select select
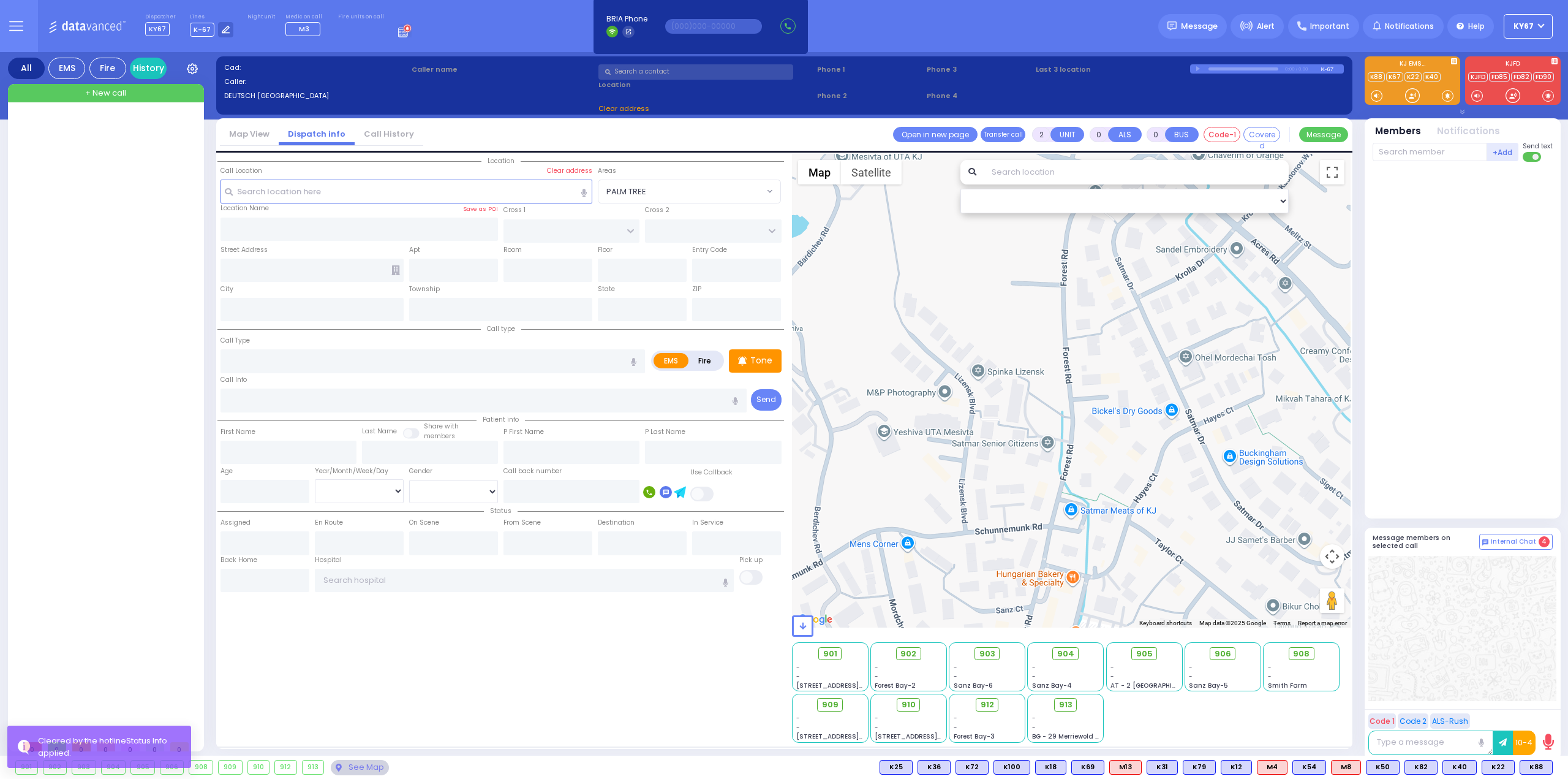
click at [341, 689] on div "Location All areas" at bounding box center [501, 448] width 567 height 589
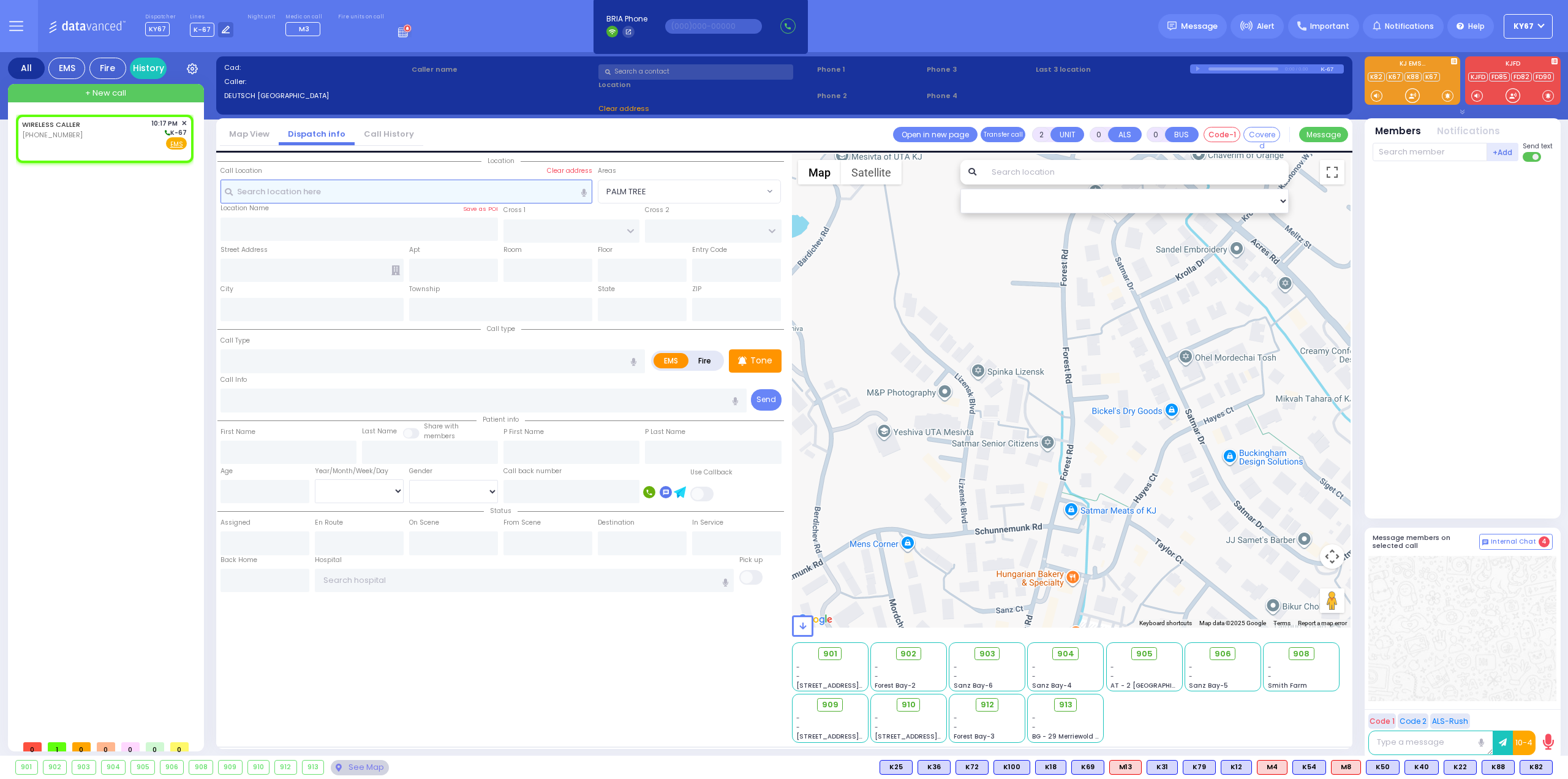
type input "1"
select select
radio input "true"
select select
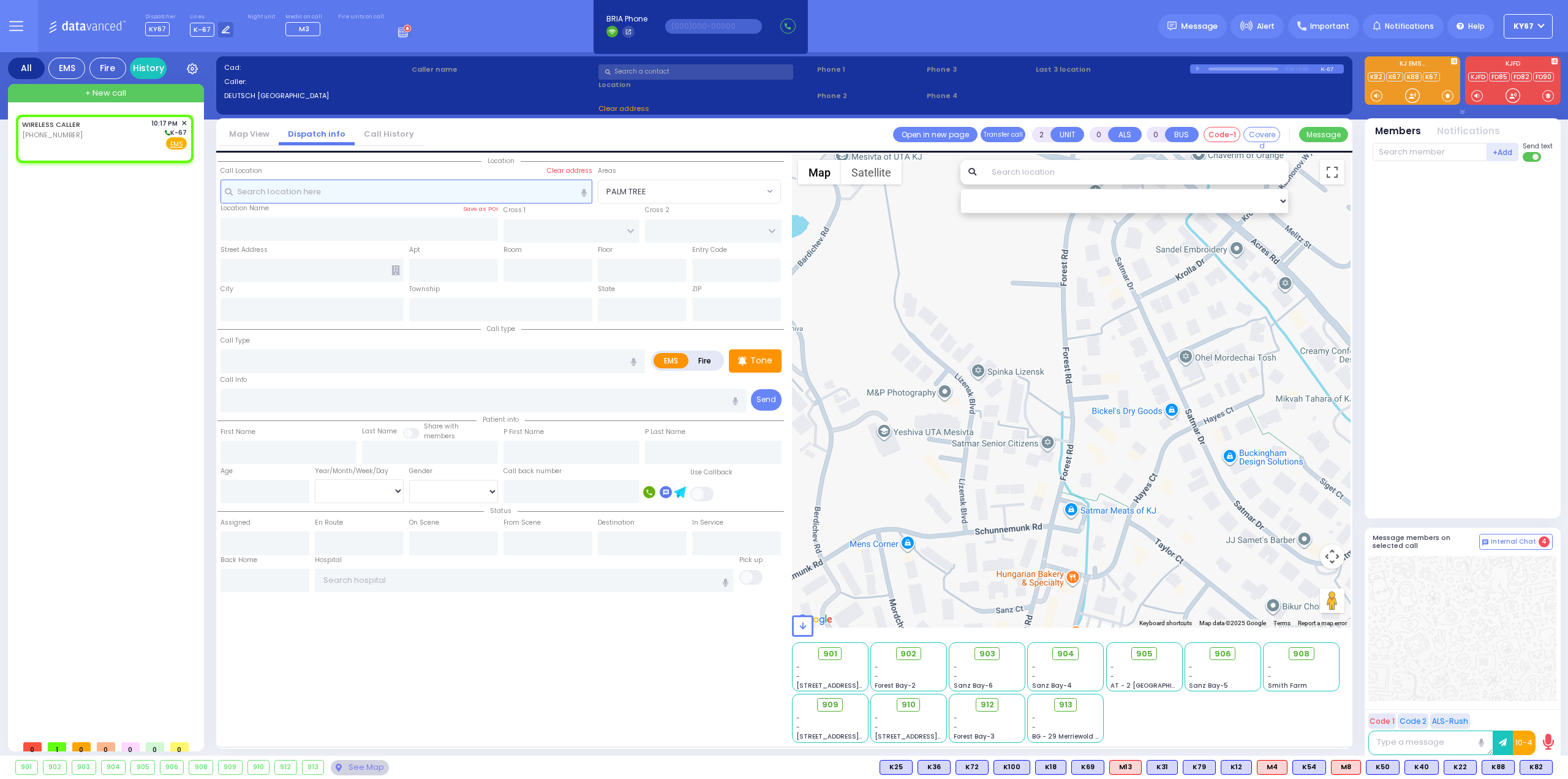
type input "22:17"
select select "Hatzalah Garages"
select select
radio input "true"
select select
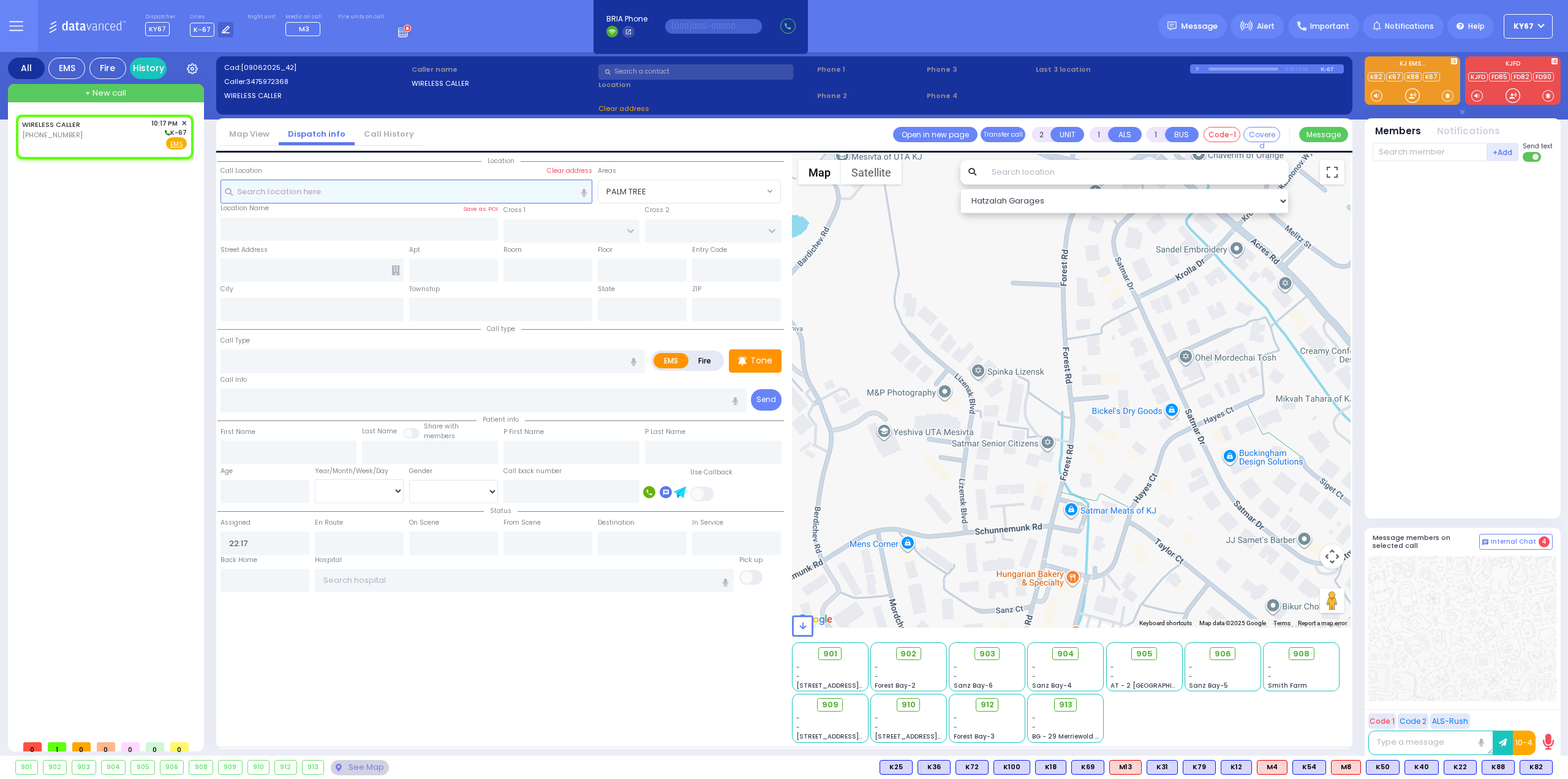
select select "Hatzalah Garages"
select select
radio input "true"
select select
select select "Hatzalah Garages"
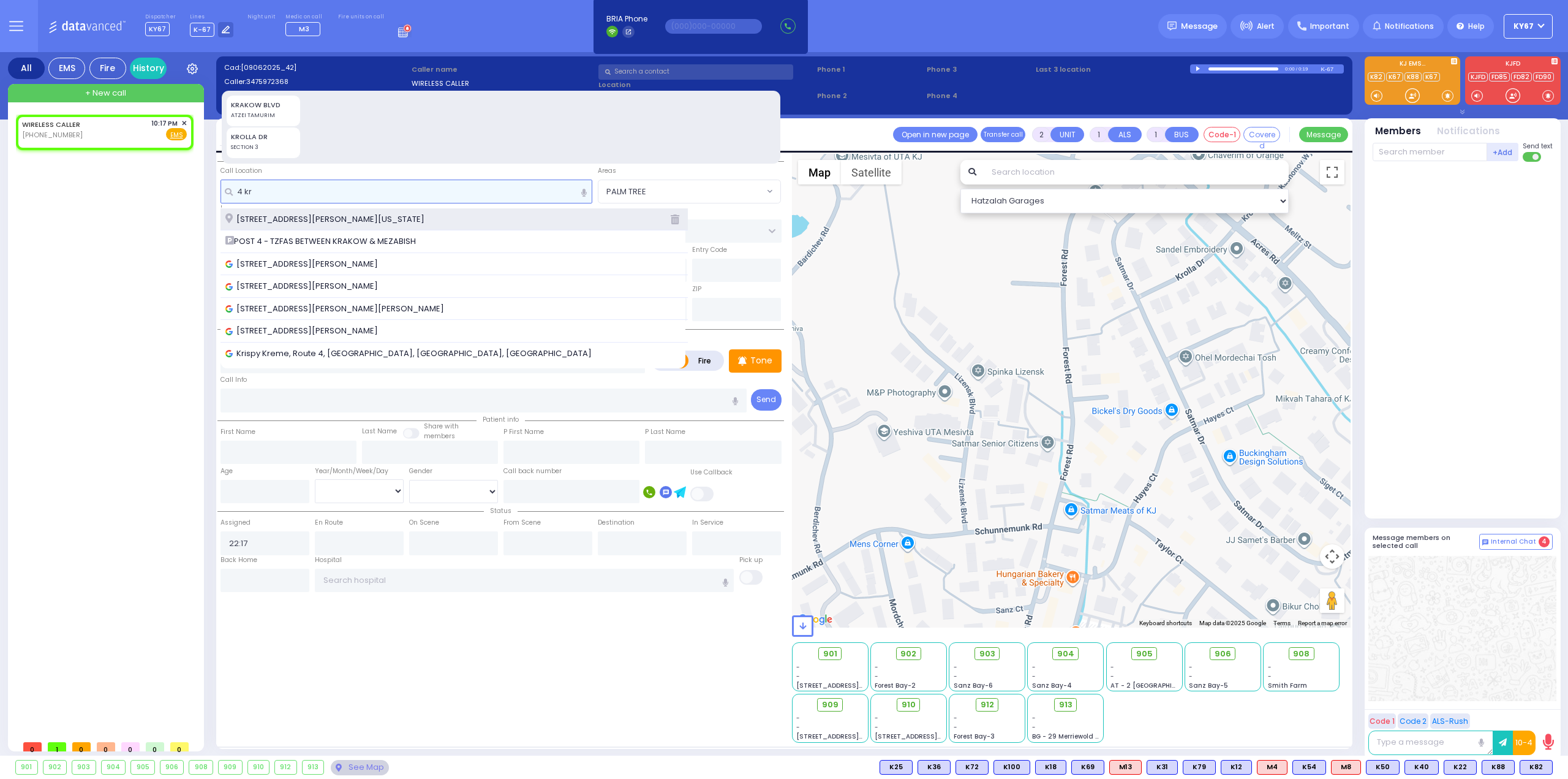
type input "4 kr"
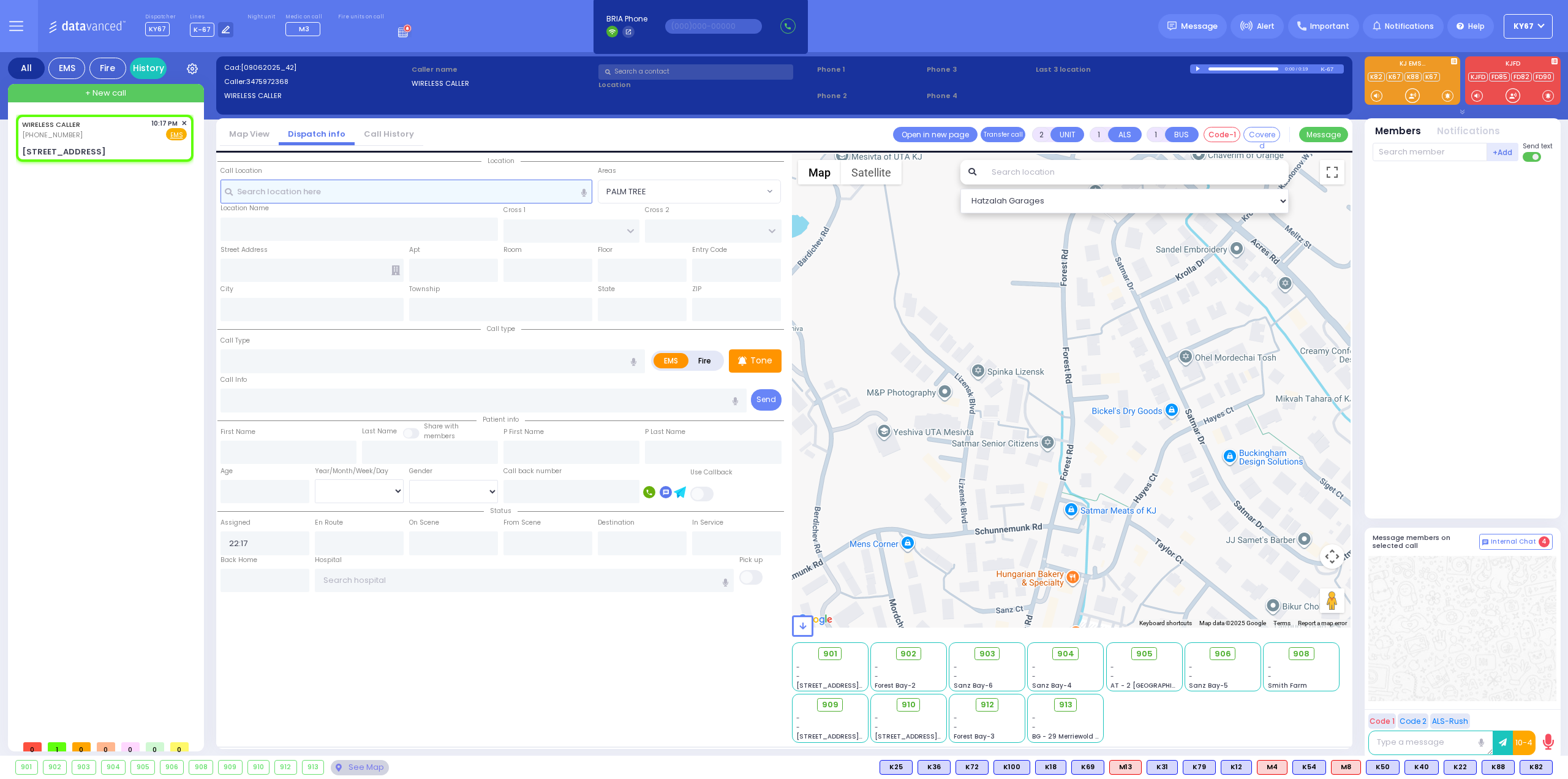
select select
radio input "true"
select select
select select "Hatzalah Garages"
type input "SATMAR DR"
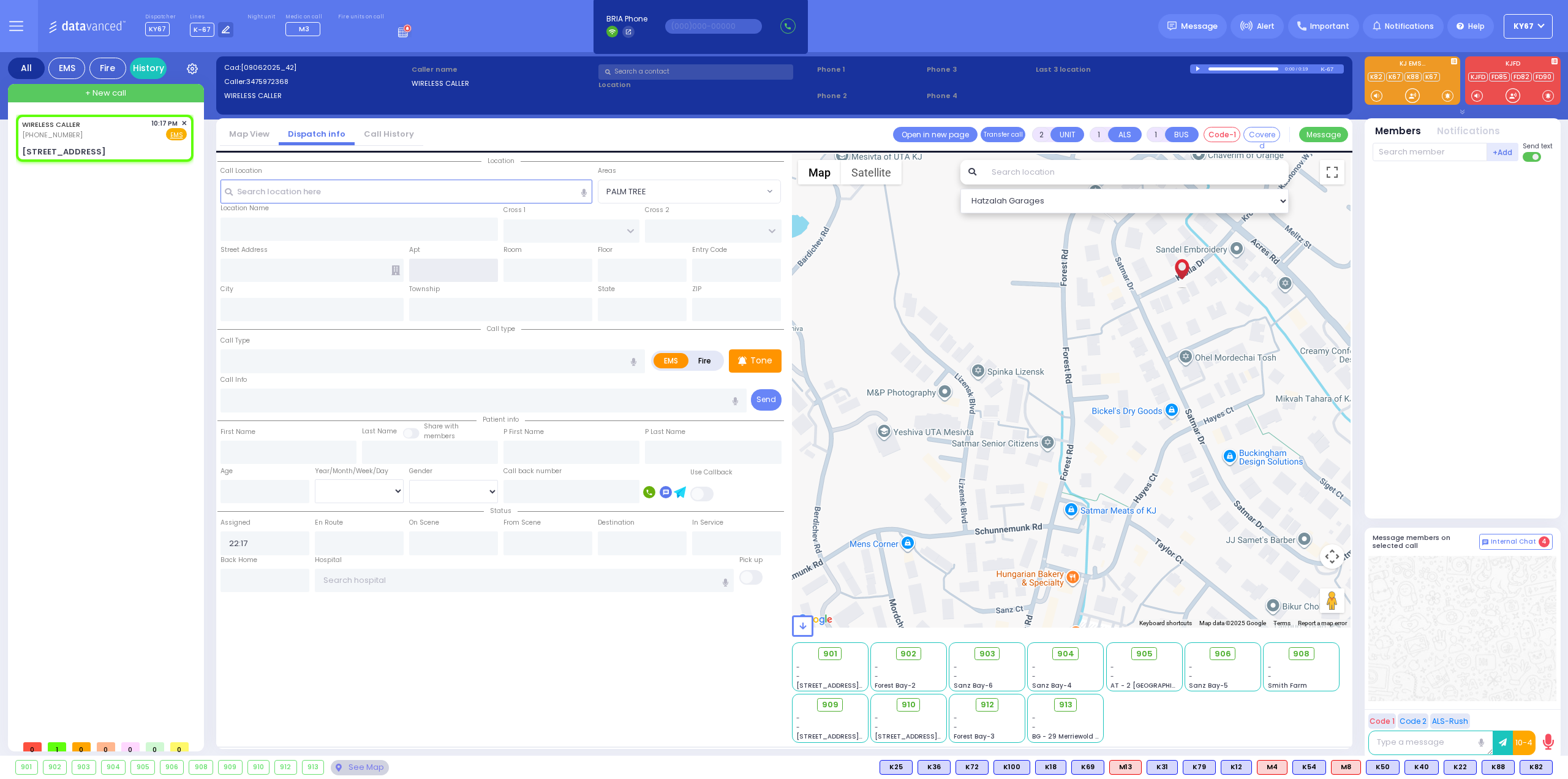
type input "ACRES RD"
type input "4 Krolla Drive"
type input "Kiryas Joel"
type input "[US_STATE]"
type input "10950"
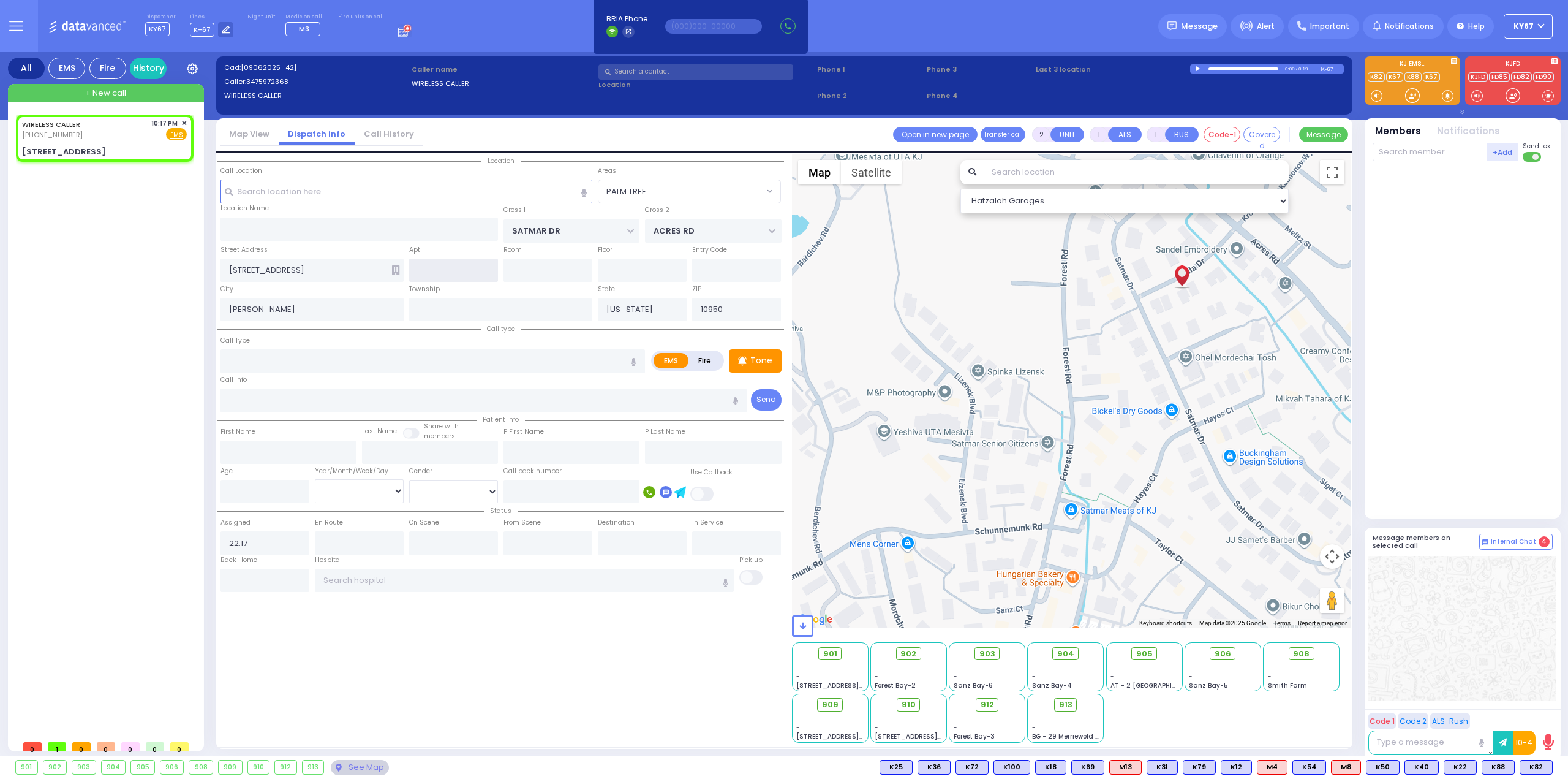
select select "SECTION 3"
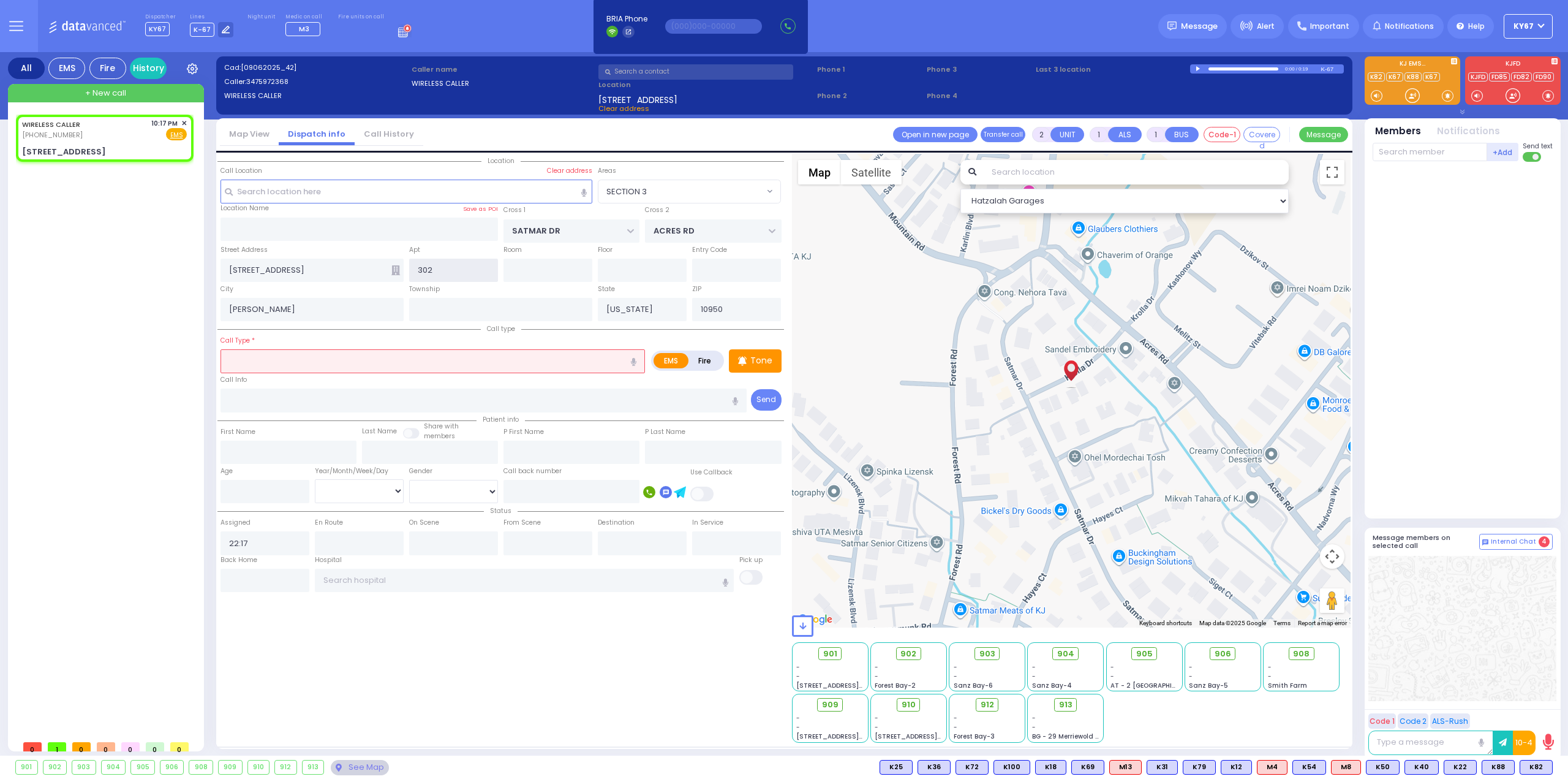
type input "302"
select select
radio input "true"
select select
select select "Hatzalah Garages"
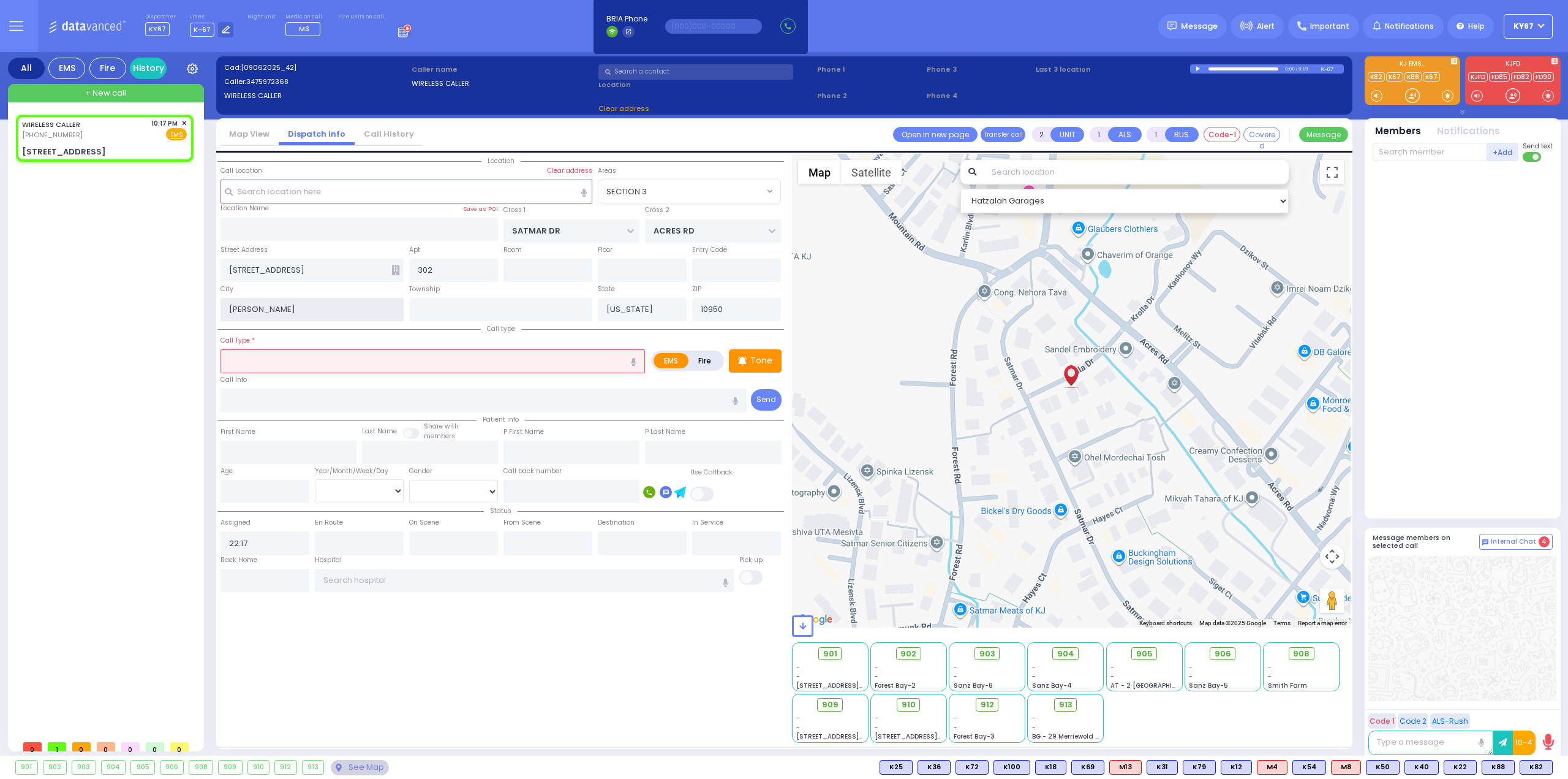
select select "SECTION 3"
click at [704, 359] on label "Fire" at bounding box center [705, 360] width 35 height 15
radio input "true"
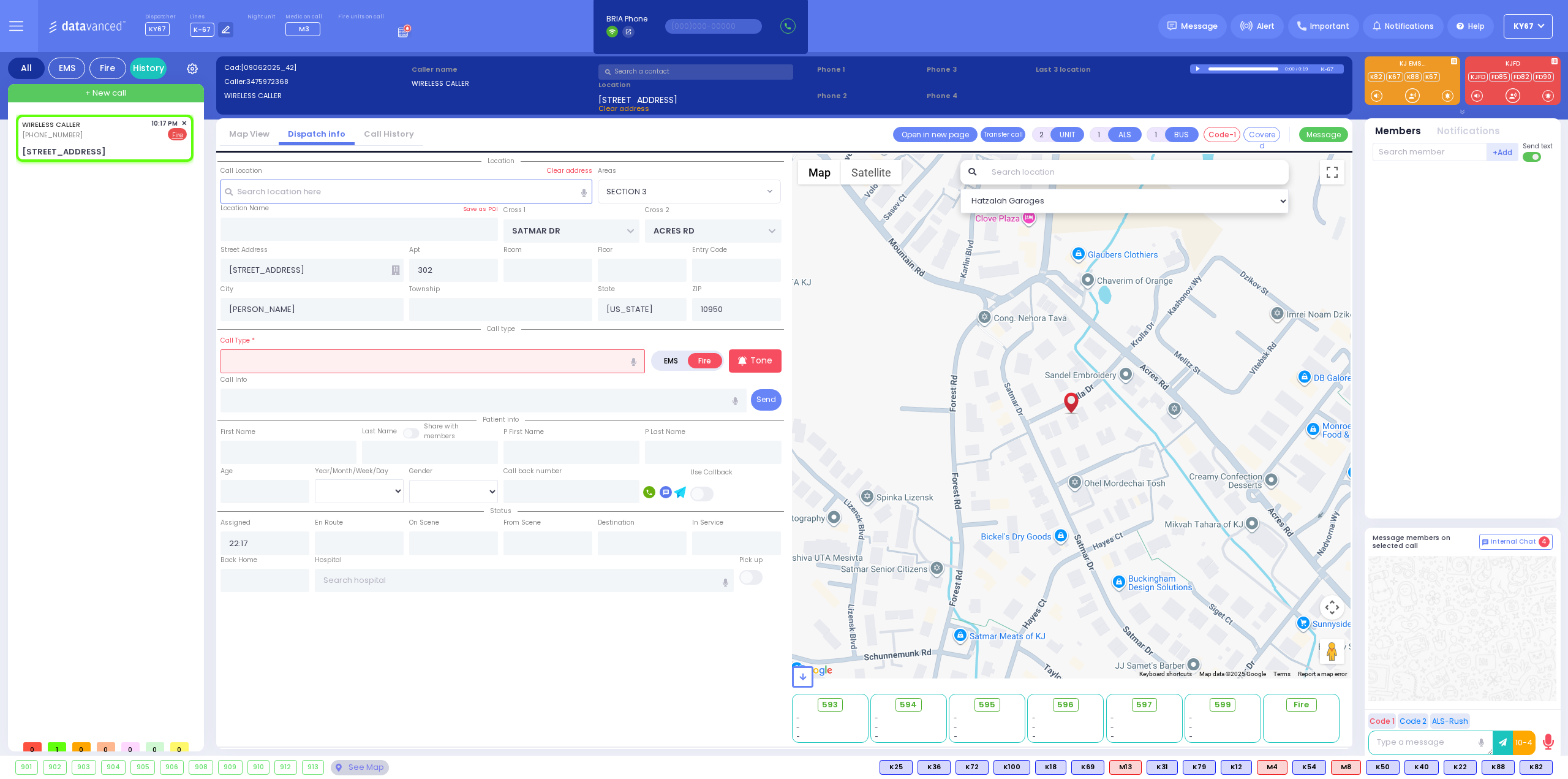
click at [346, 356] on input "text" at bounding box center [432, 361] width 425 height 23
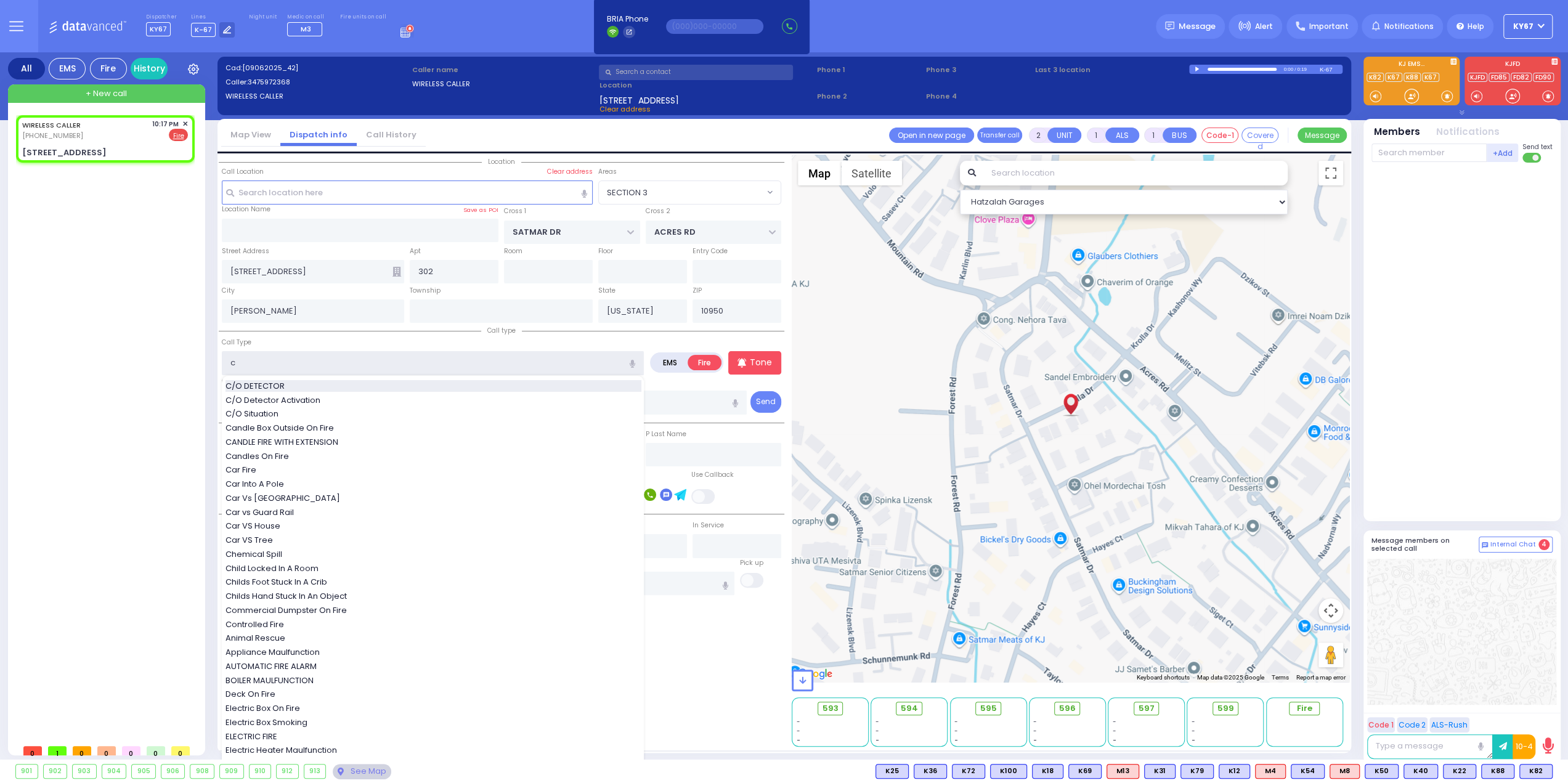
type input "c"
select select
radio input "true"
select select
select select "Hatzalah Garages"
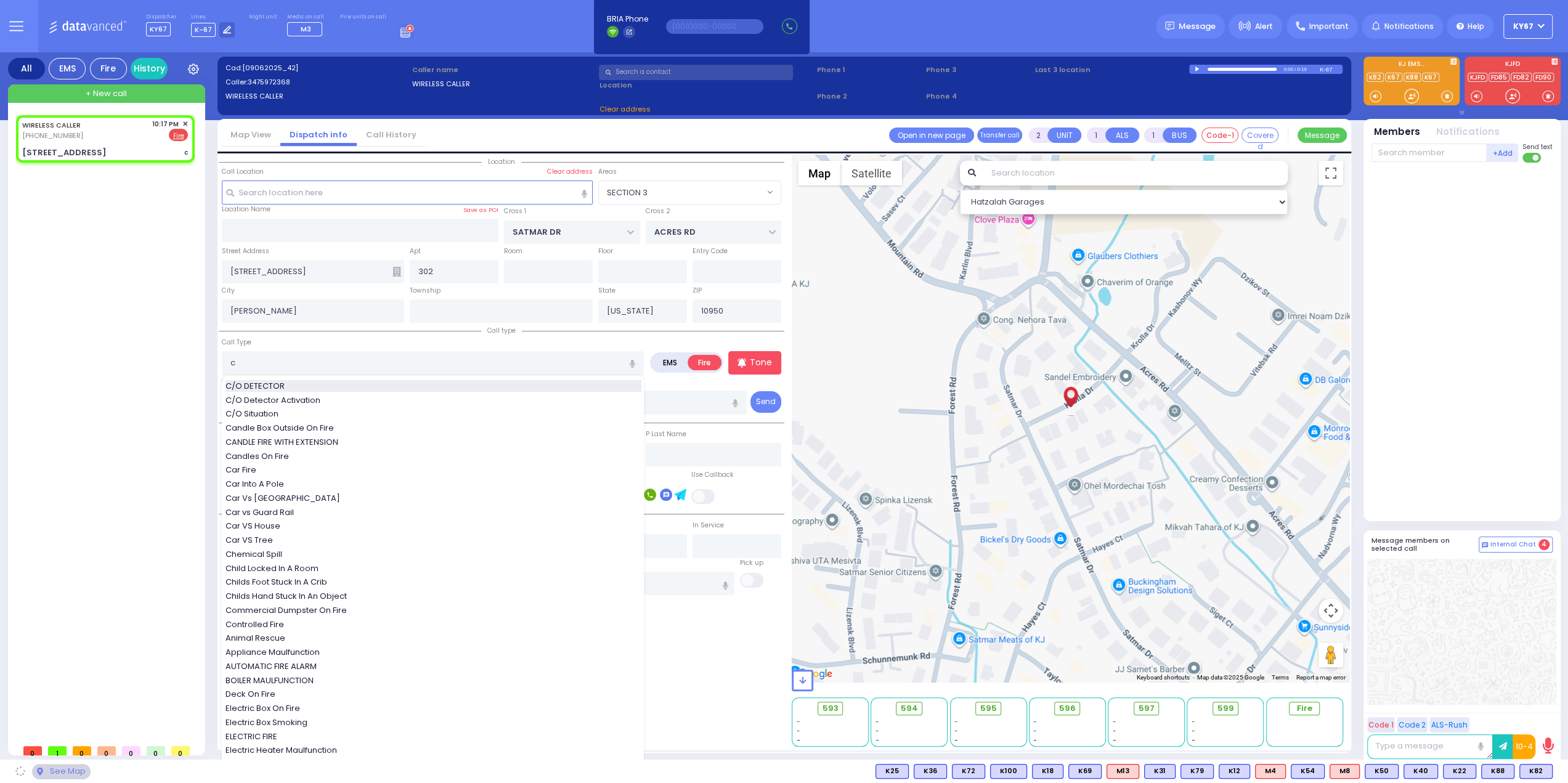
click at [269, 381] on span "C/O DETECTOR" at bounding box center [257, 386] width 64 height 12
type input "C/O DETECTOR"
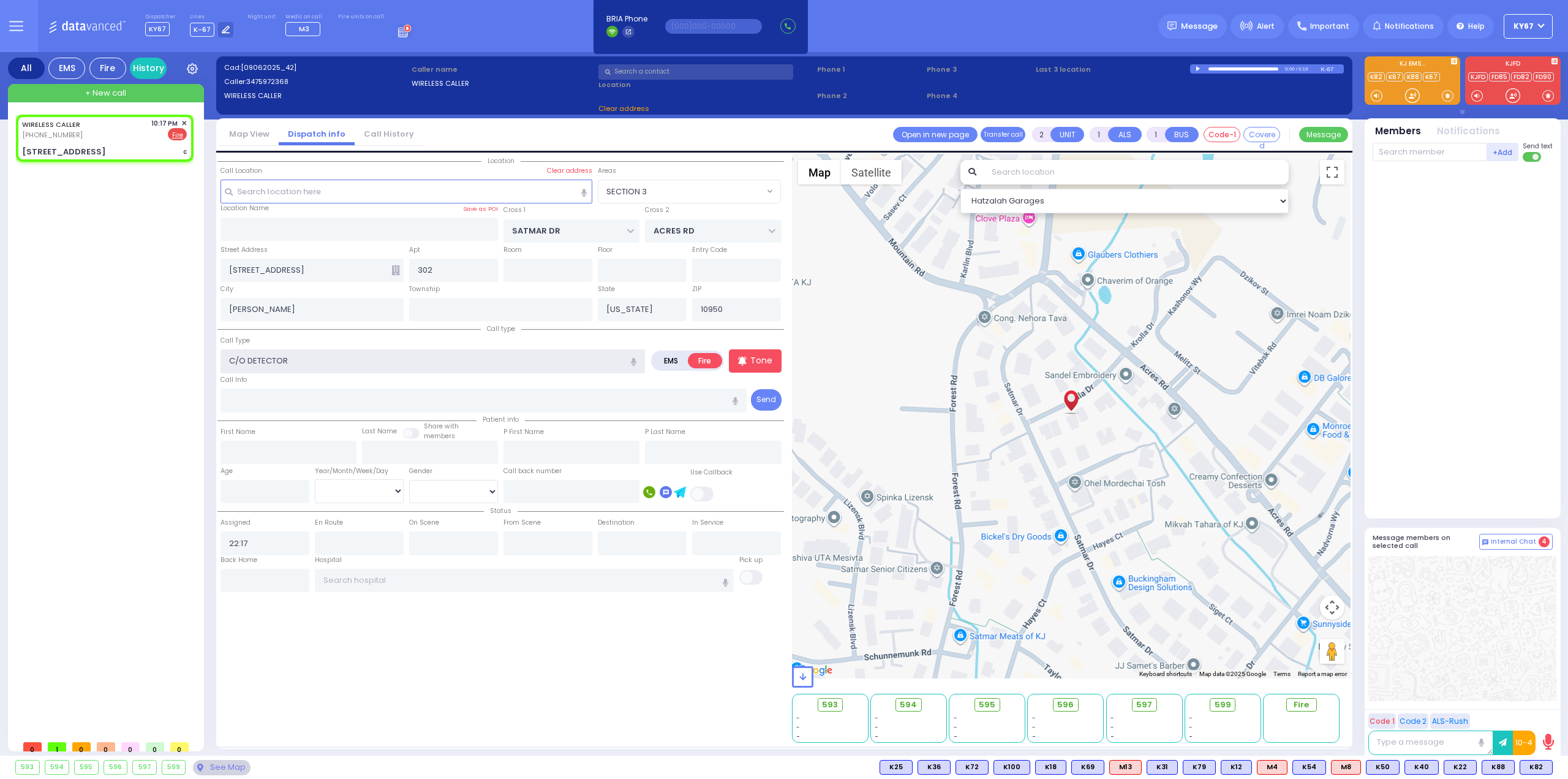
select select "SECTION 3"
click at [472, 666] on div "Location 302" at bounding box center [501, 448] width 567 height 589
select select
radio input "true"
select select
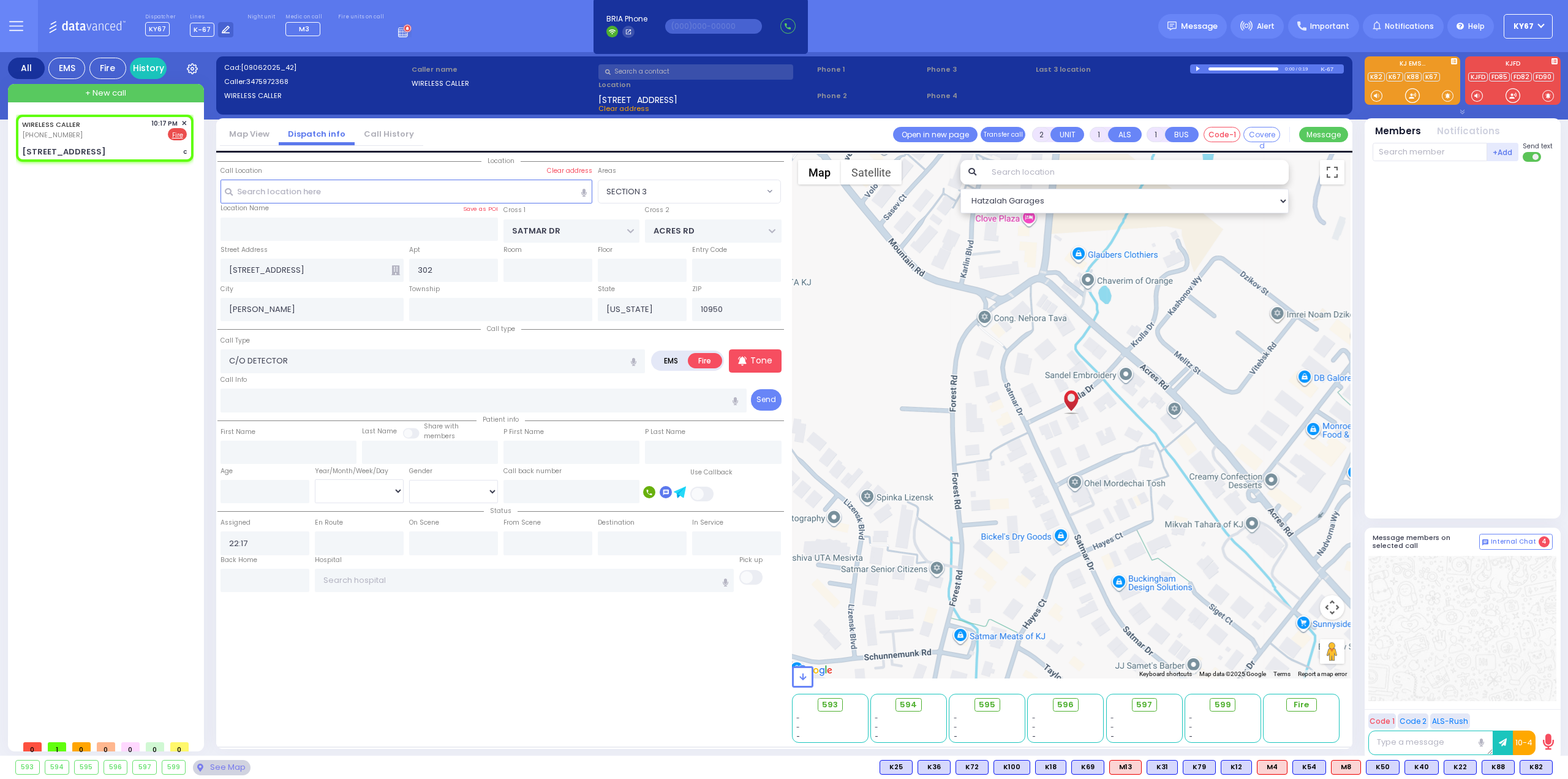
select select "Hatzalah Garages"
select select "SECTION 3"
click at [1433, 153] on input "text" at bounding box center [1430, 152] width 114 height 18
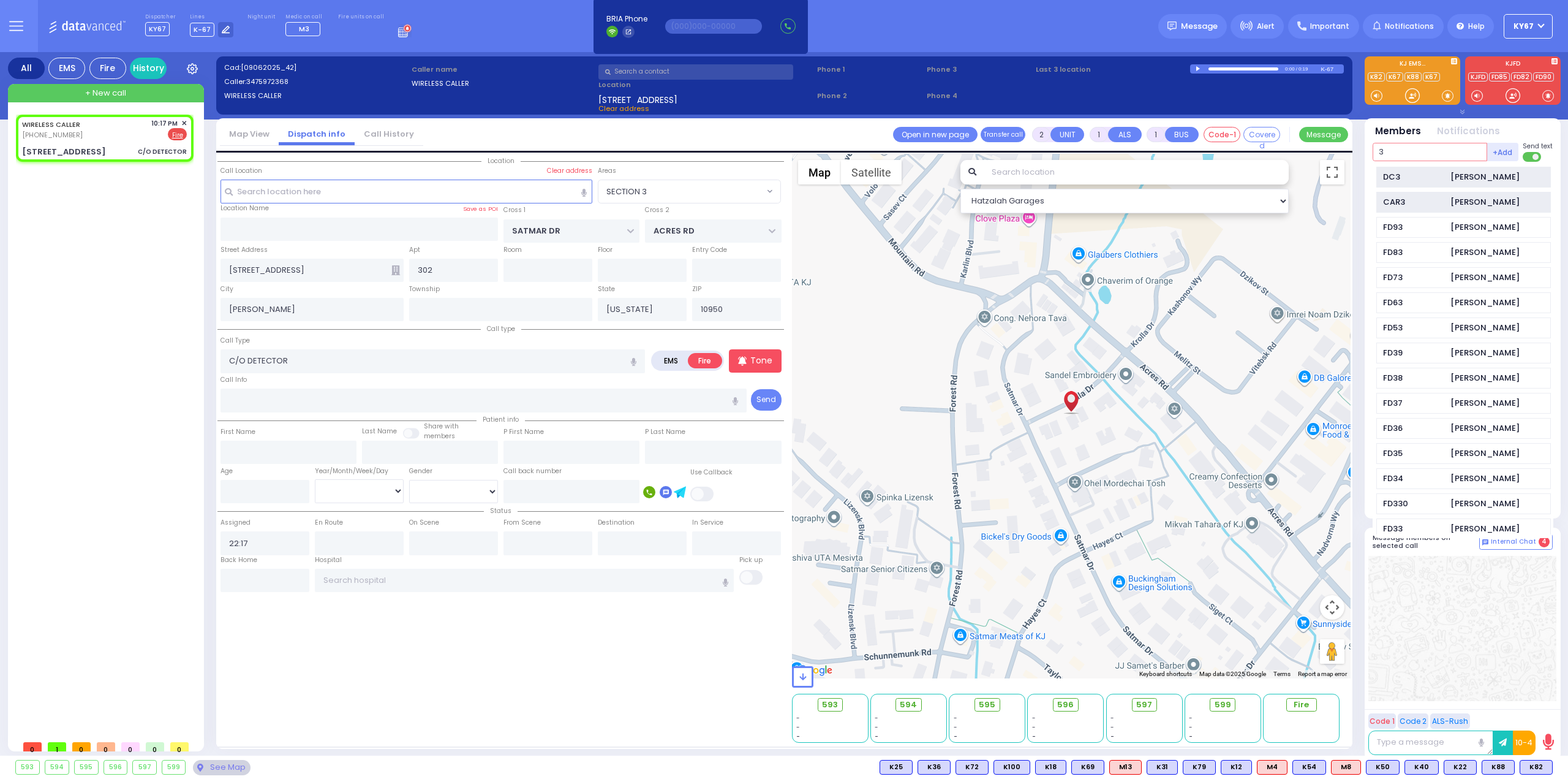
type input "3"
click at [1390, 198] on div "CAR3" at bounding box center [1413, 202] width 61 height 12
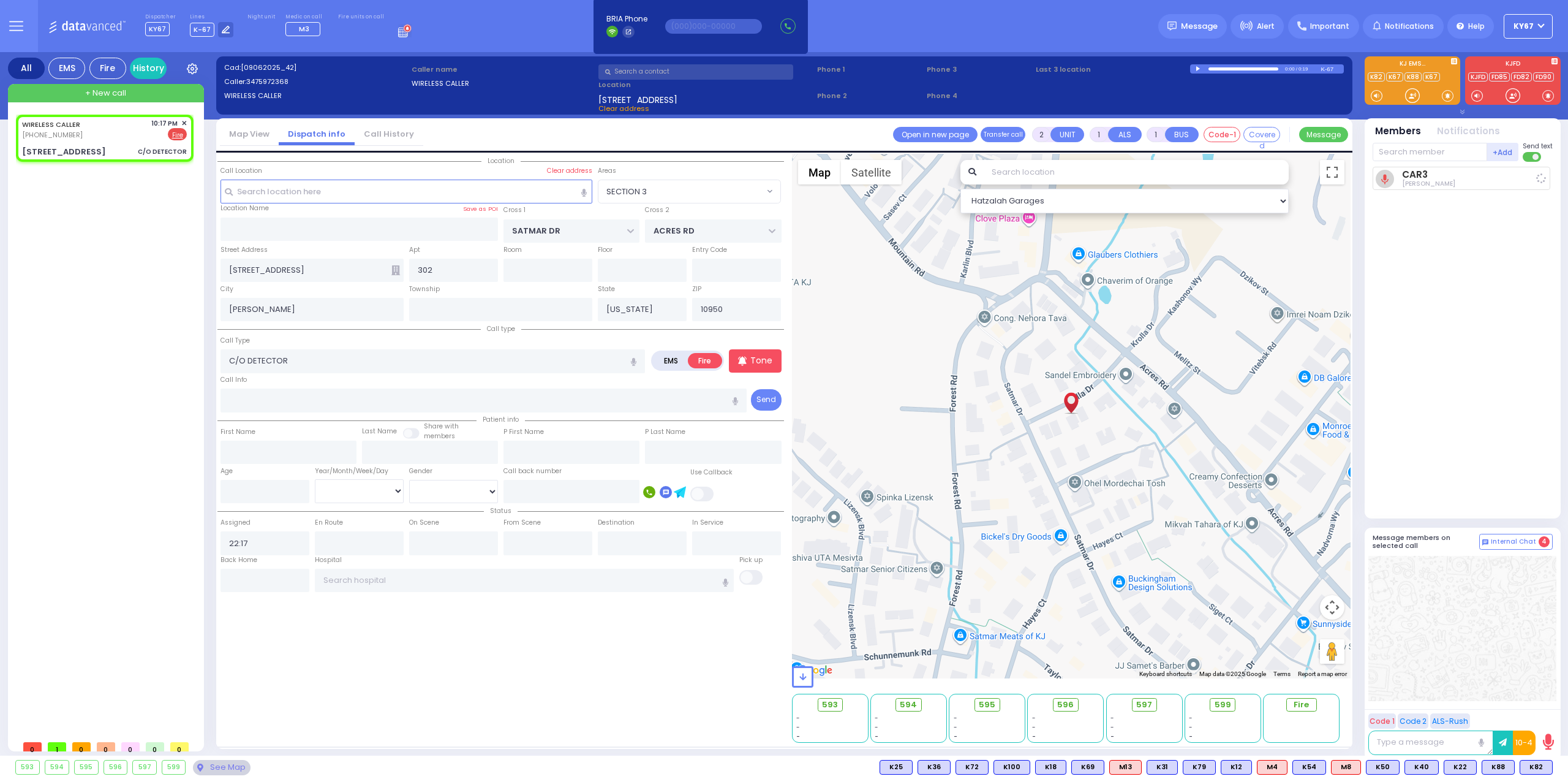
select select
radio input "true"
select select
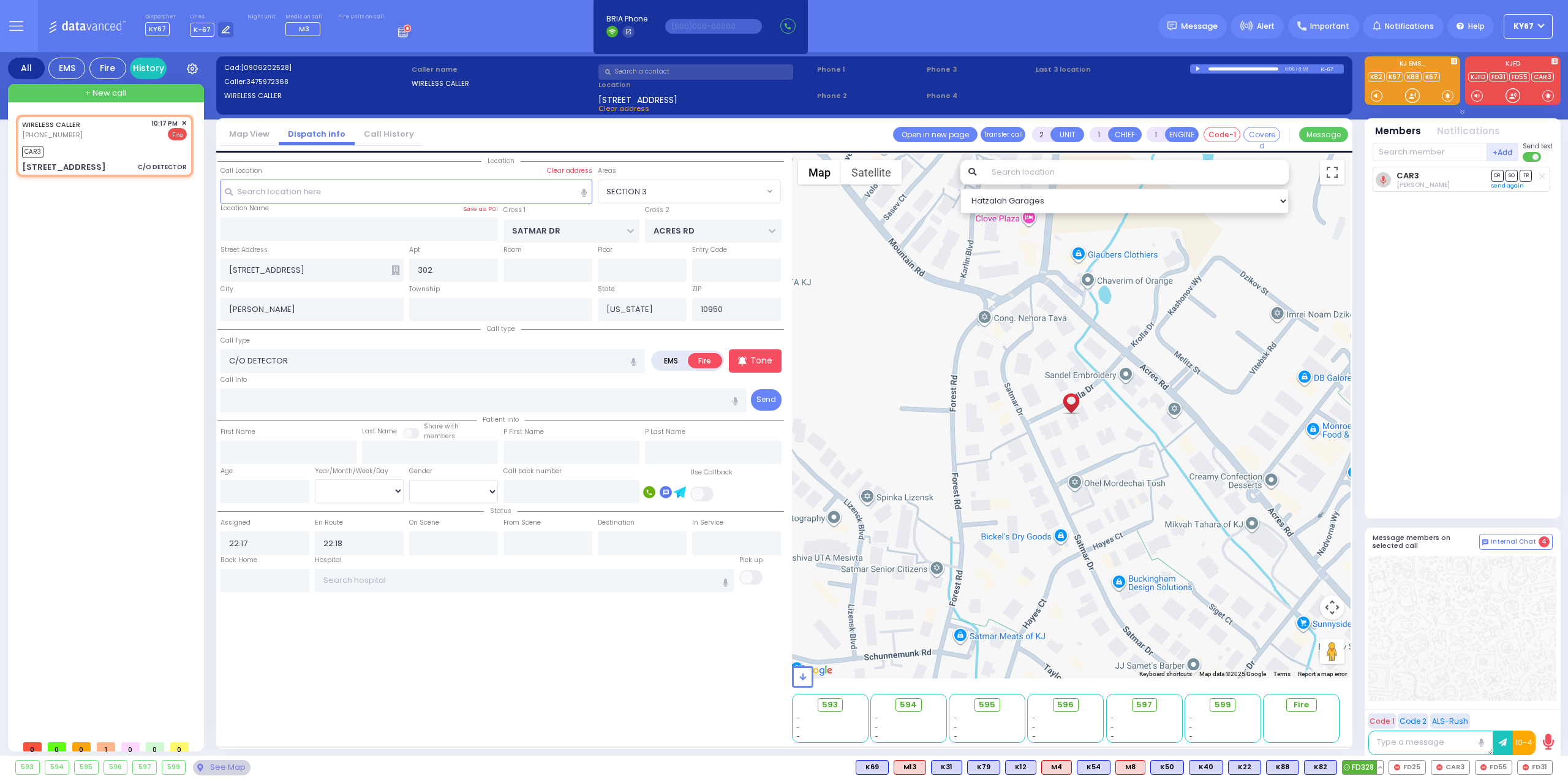
click at [1366, 770] on span "FD328" at bounding box center [1363, 767] width 41 height 14
click at [1405, 767] on span "FD25" at bounding box center [1407, 767] width 36 height 14
click at [1496, 769] on span "FD55" at bounding box center [1494, 767] width 36 height 14
click at [1542, 770] on span "FD31" at bounding box center [1535, 767] width 35 height 14
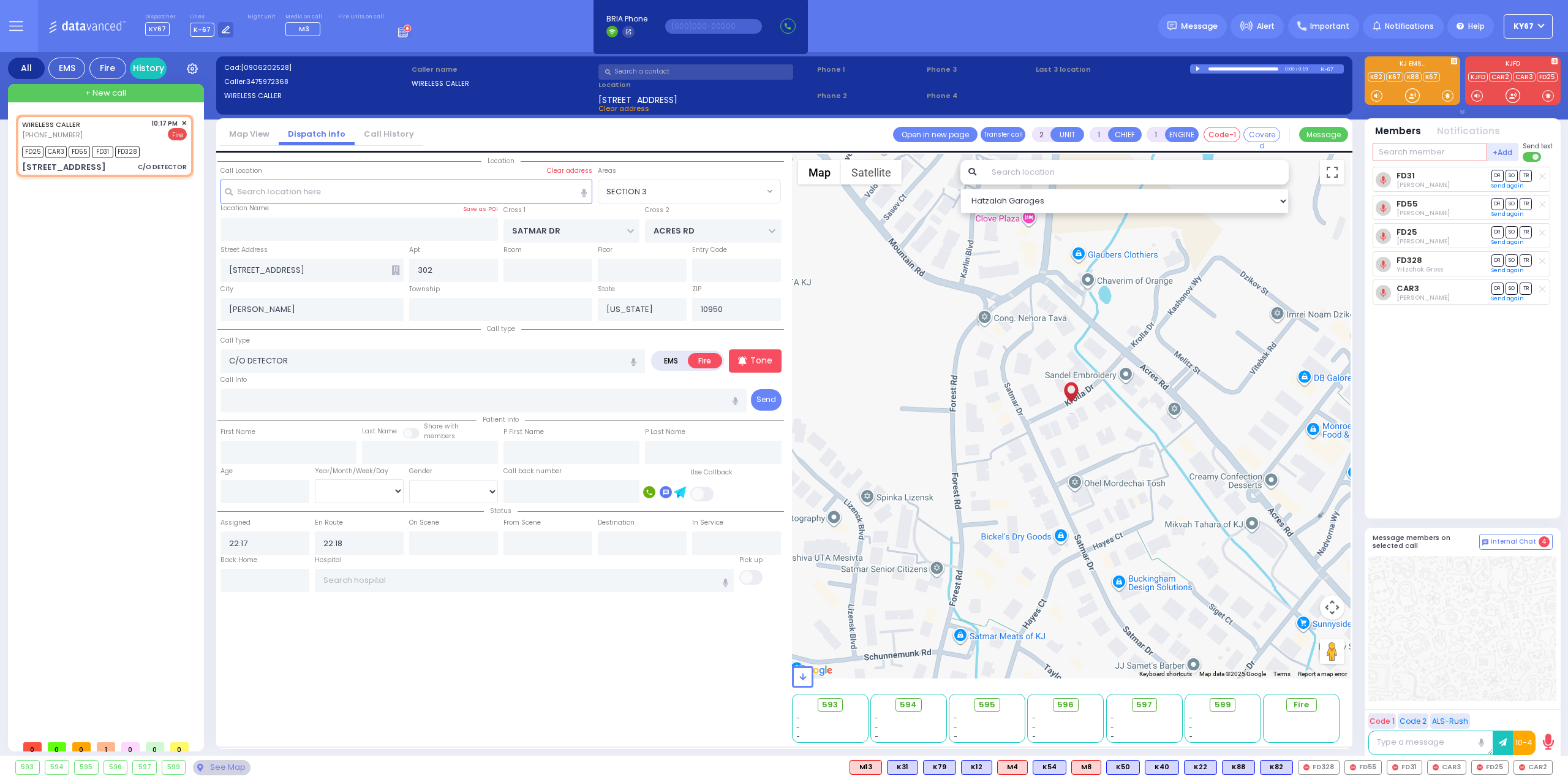
click at [1447, 153] on input "text" at bounding box center [1430, 152] width 114 height 18
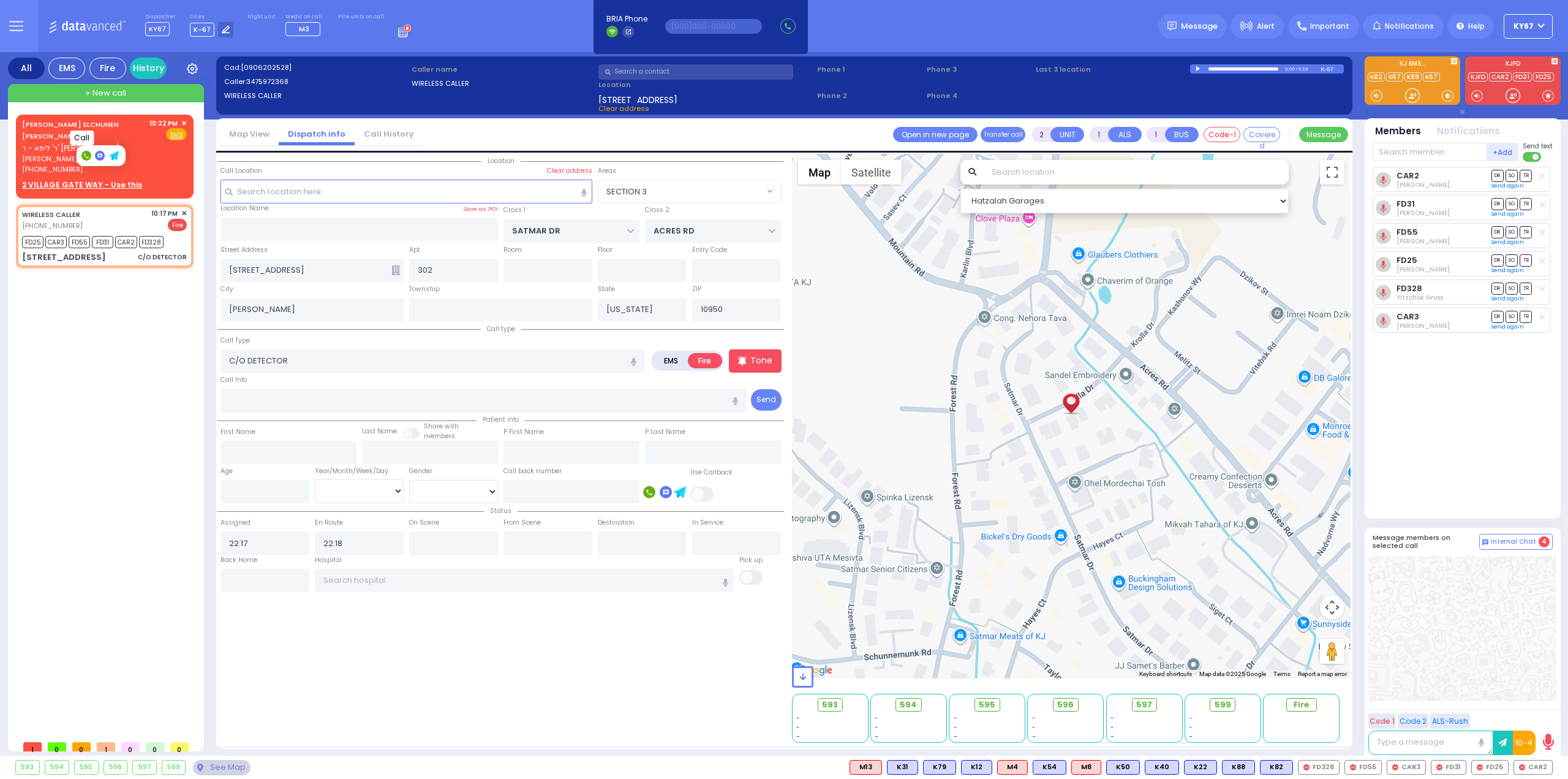
click at [84, 156] on rect at bounding box center [86, 155] width 10 height 10
click at [183, 120] on span "✕" at bounding box center [183, 123] width 5 height 11
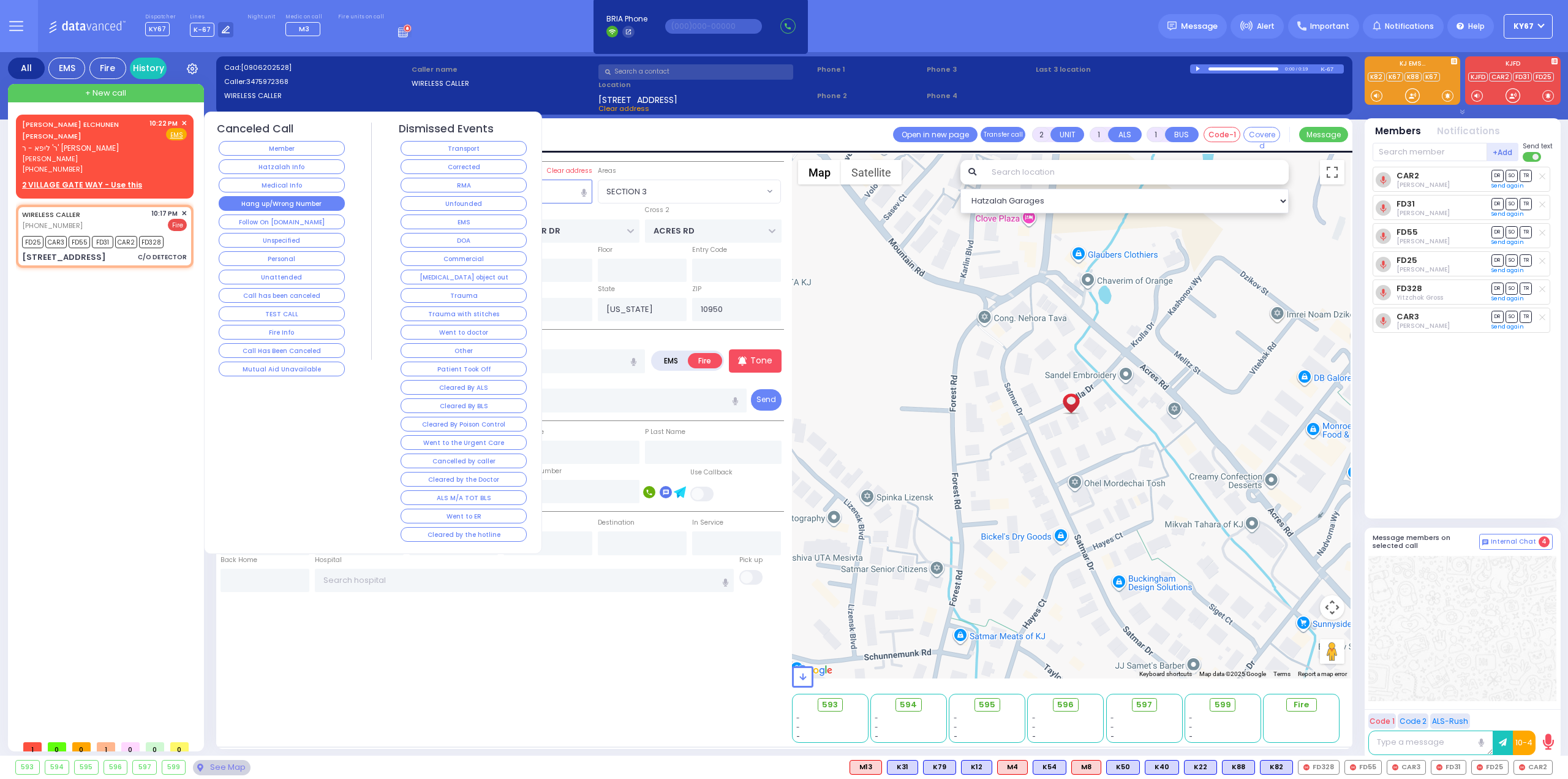
click at [277, 202] on button "Hang up/Wrong Number" at bounding box center [282, 204] width 126 height 15
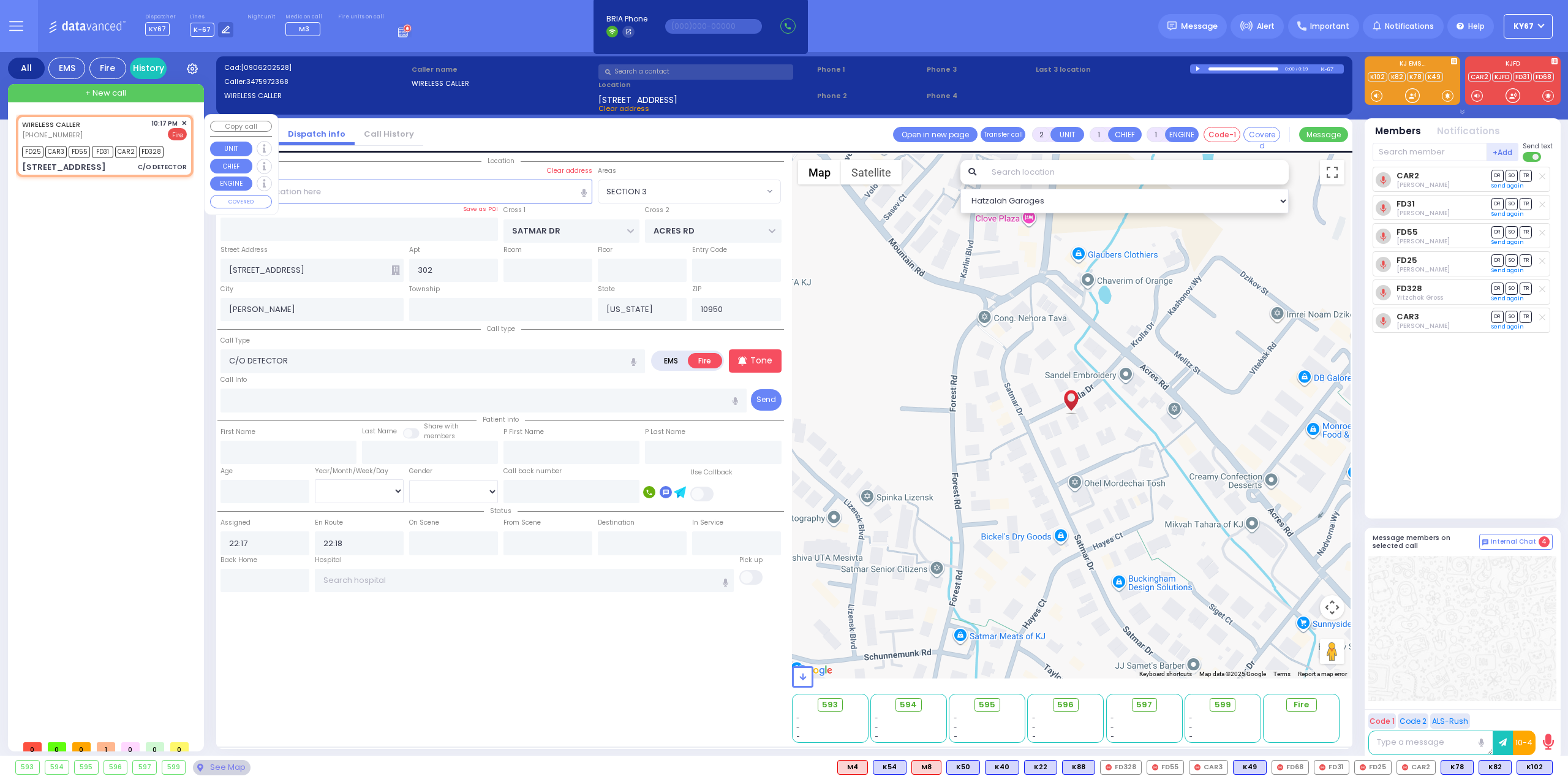
click at [181, 123] on span "✕" at bounding box center [183, 123] width 5 height 11
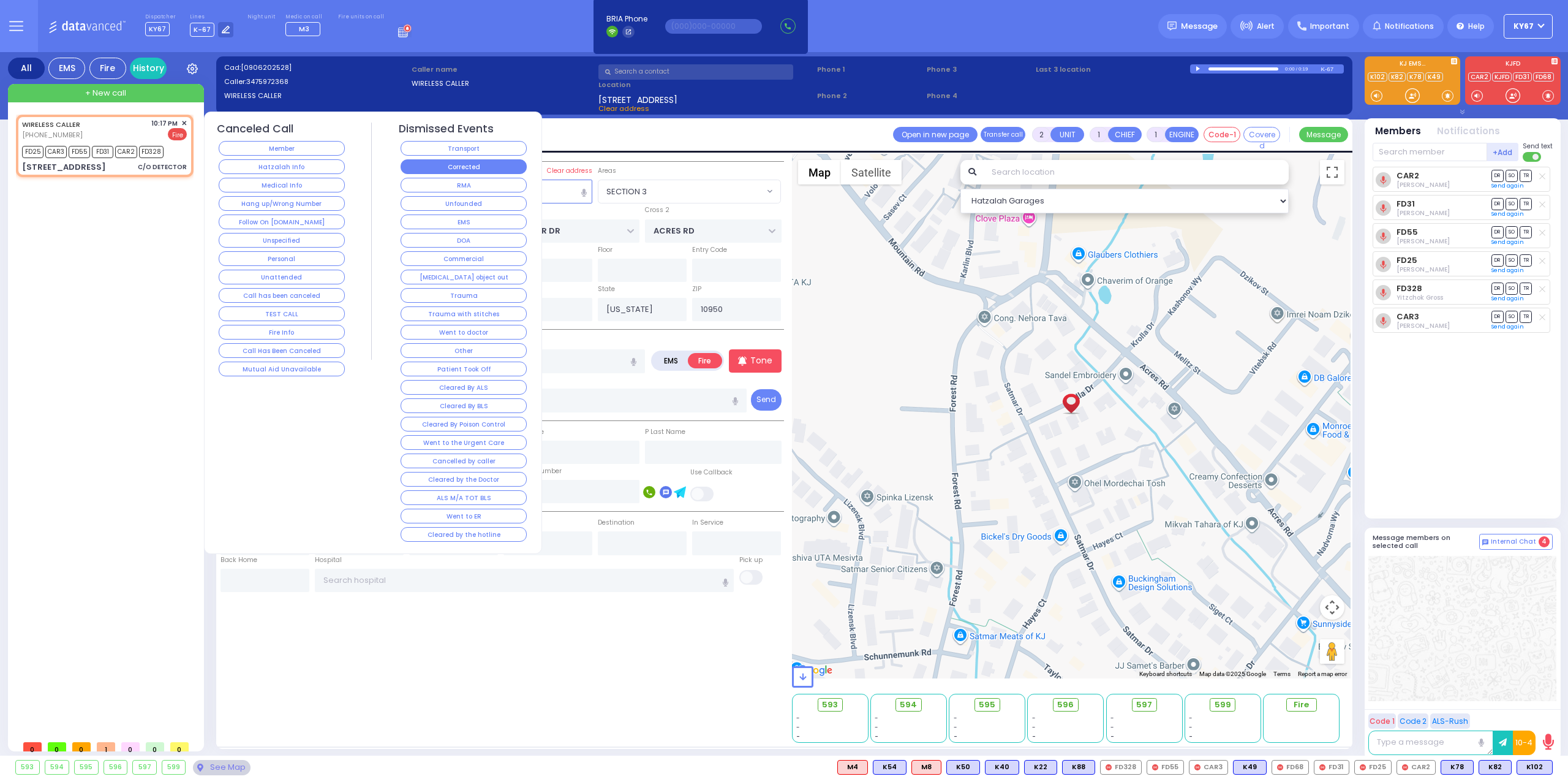
click at [468, 162] on button "Corrected" at bounding box center [464, 167] width 126 height 15
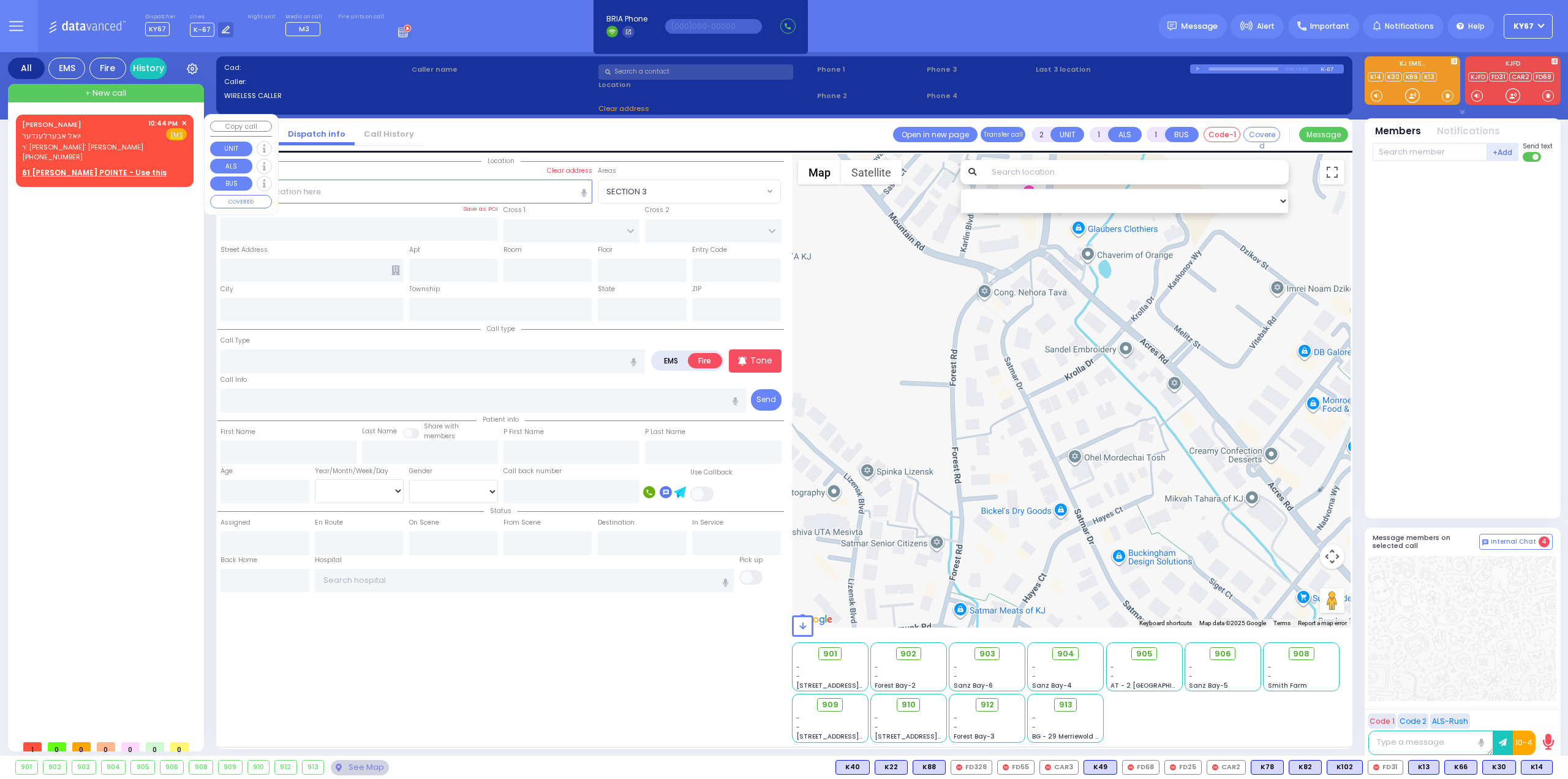
click at [182, 122] on span "✕" at bounding box center [183, 123] width 5 height 11
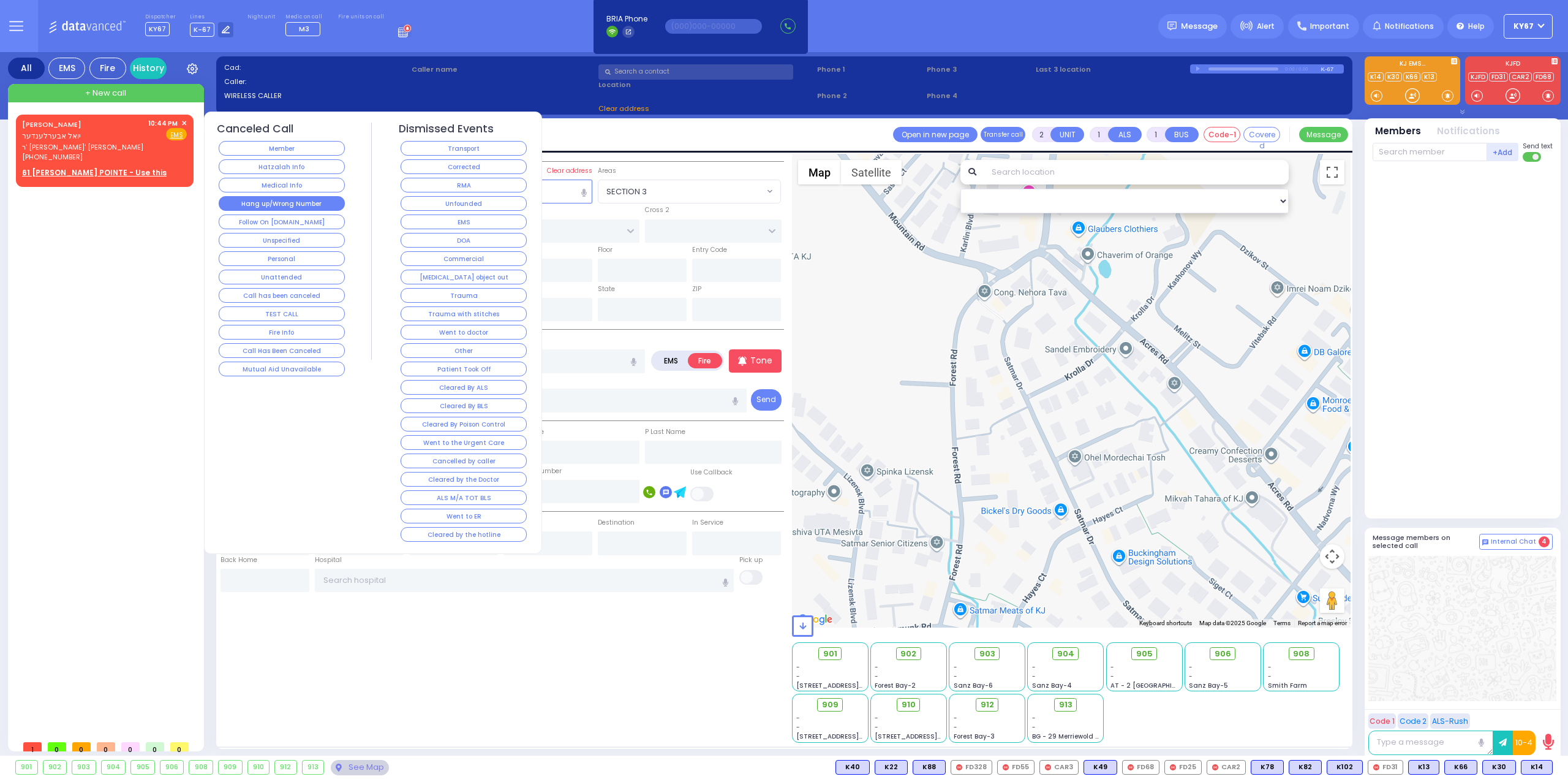
click at [289, 207] on button "Hang up/Wrong Number" at bounding box center [282, 204] width 126 height 15
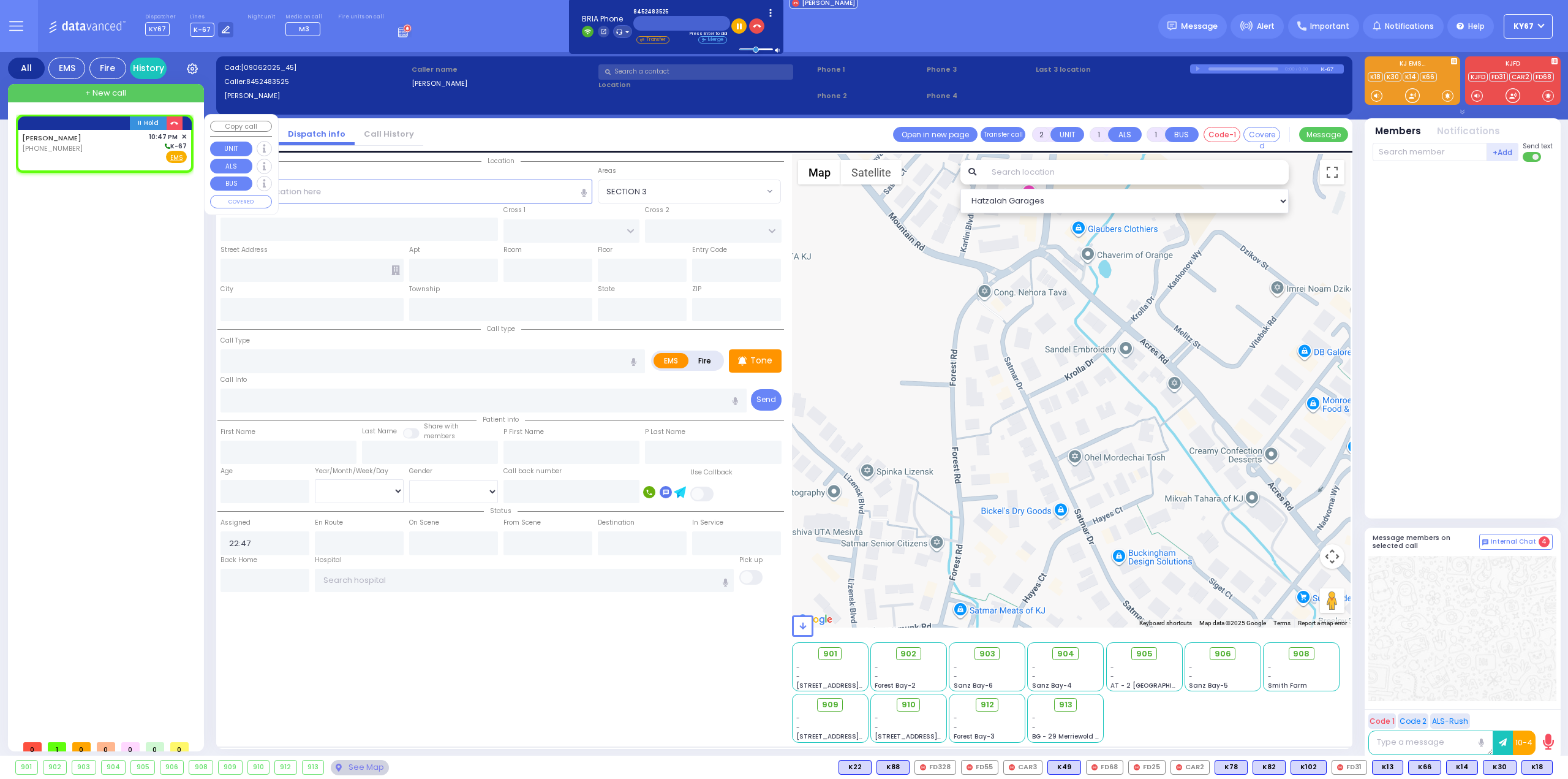
click at [95, 151] on div "SEAN C (845) 248-3525 10:47 PM ✕ K-67 EMS" at bounding box center [104, 147] width 165 height 32
click at [152, 156] on span "Fire" at bounding box center [156, 156] width 19 height 12
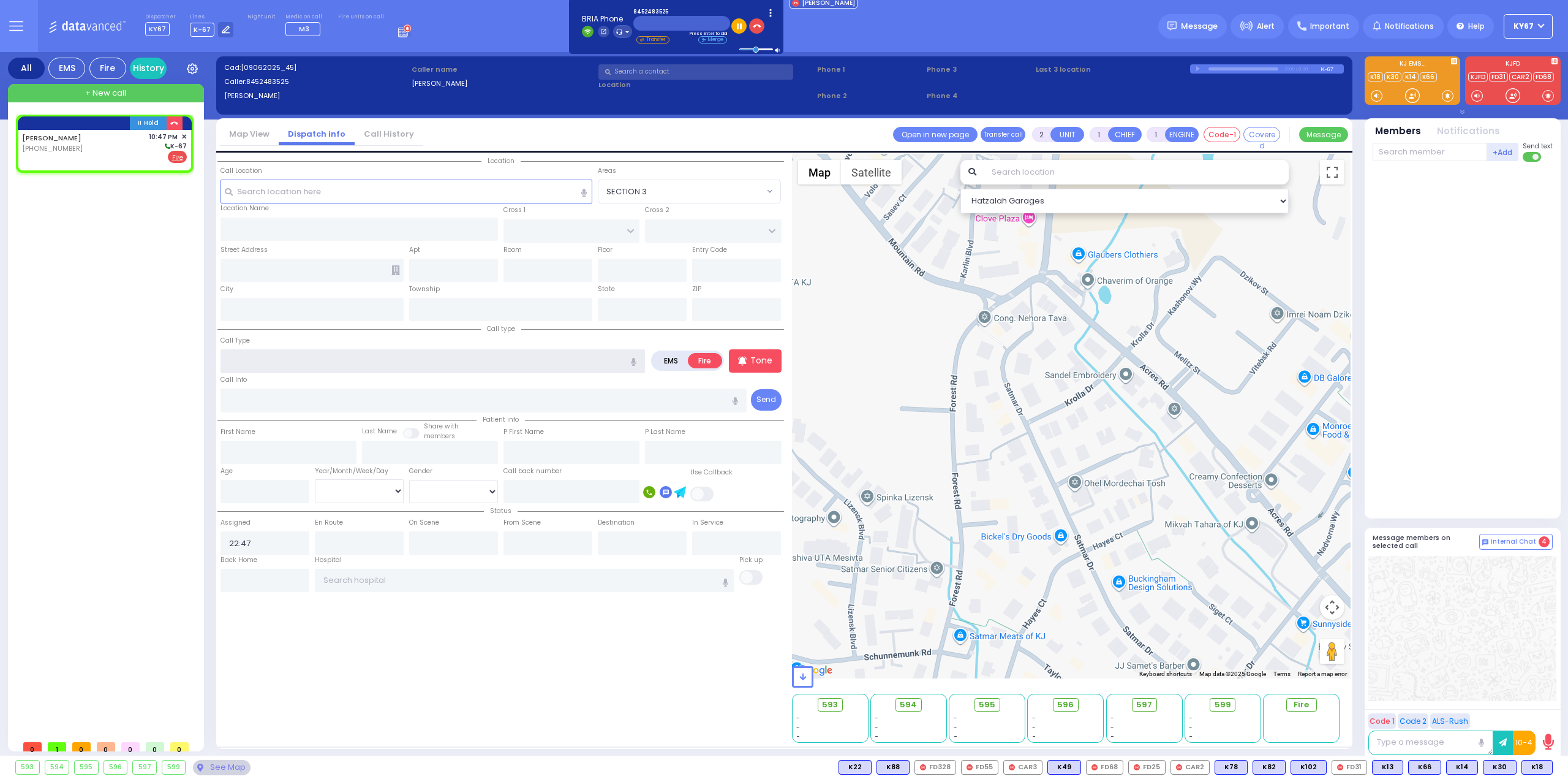
click at [262, 356] on input "text" at bounding box center [432, 361] width 425 height 23
click at [301, 185] on input "text" at bounding box center [406, 191] width 372 height 23
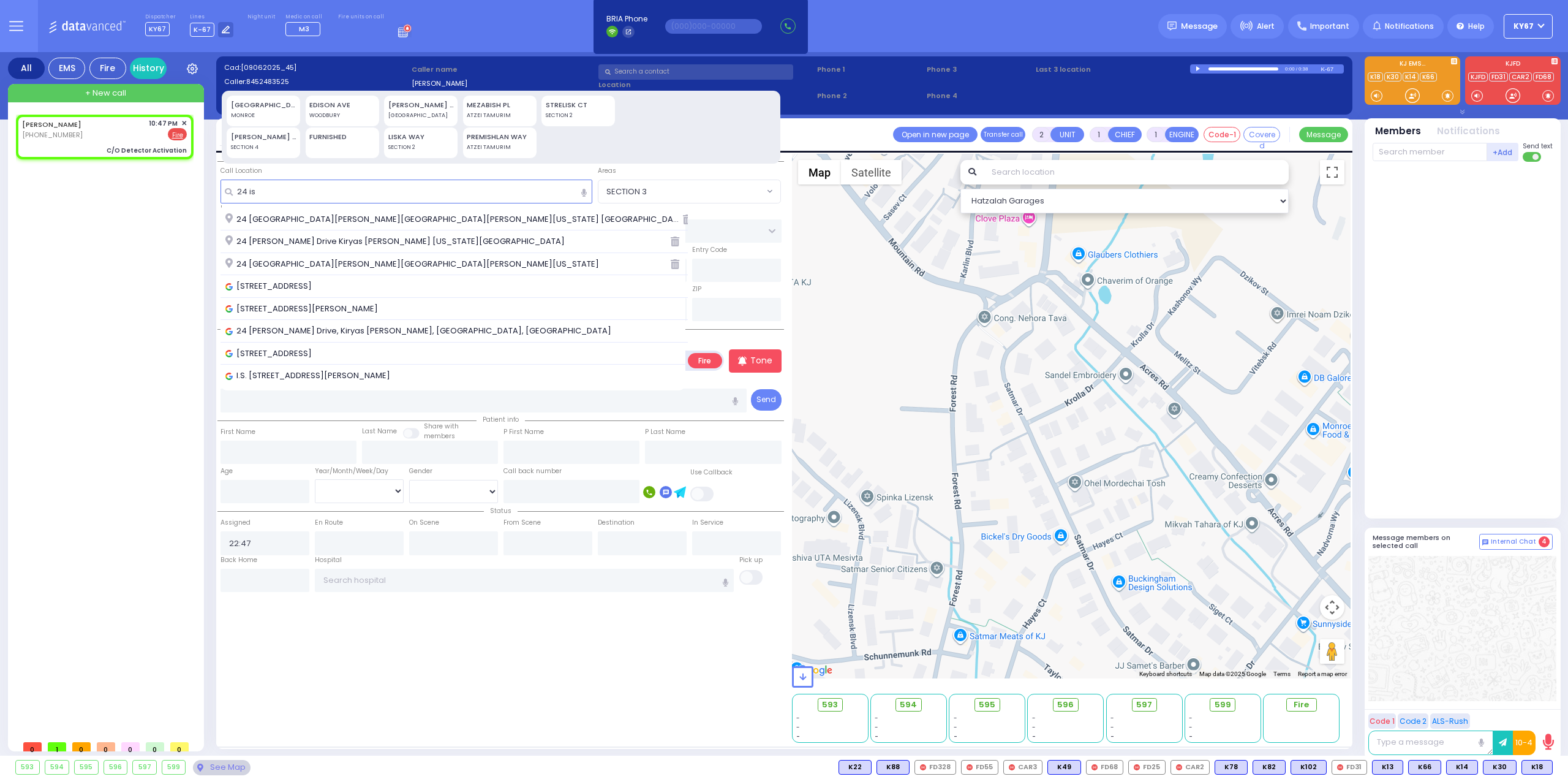
click at [339, 265] on span "24 Israel Zupnick Drive Monroe New York 10950" at bounding box center [414, 264] width 378 height 12
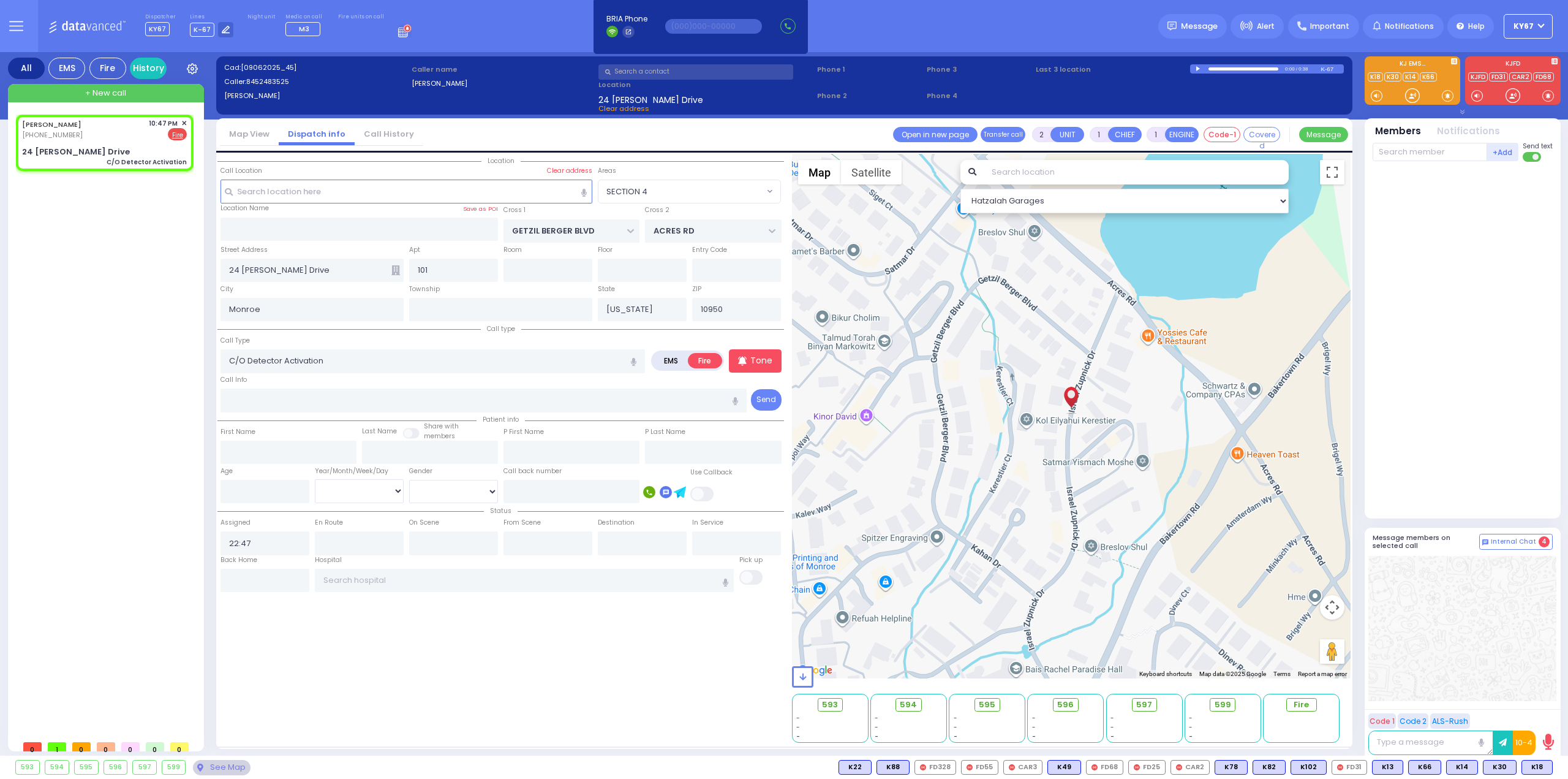
drag, startPoint x: 645, startPoint y: 700, endPoint x: 636, endPoint y: 693, distance: 11.4
click at [645, 699] on div "Location" at bounding box center [501, 448] width 567 height 589
click at [1432, 154] on input "text" at bounding box center [1430, 152] width 114 height 18
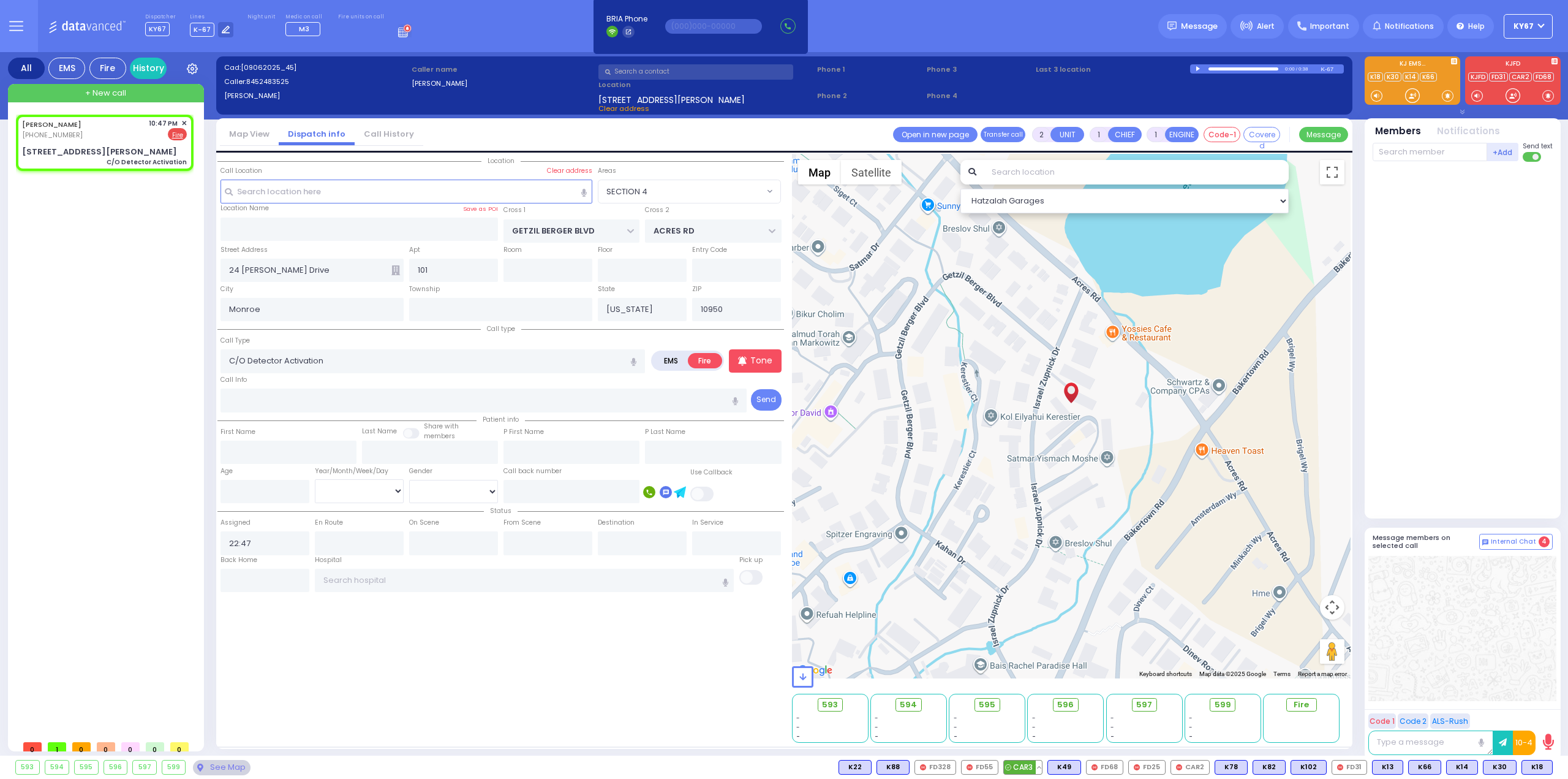
click at [1037, 767] on span "CAR3" at bounding box center [1023, 767] width 38 height 14
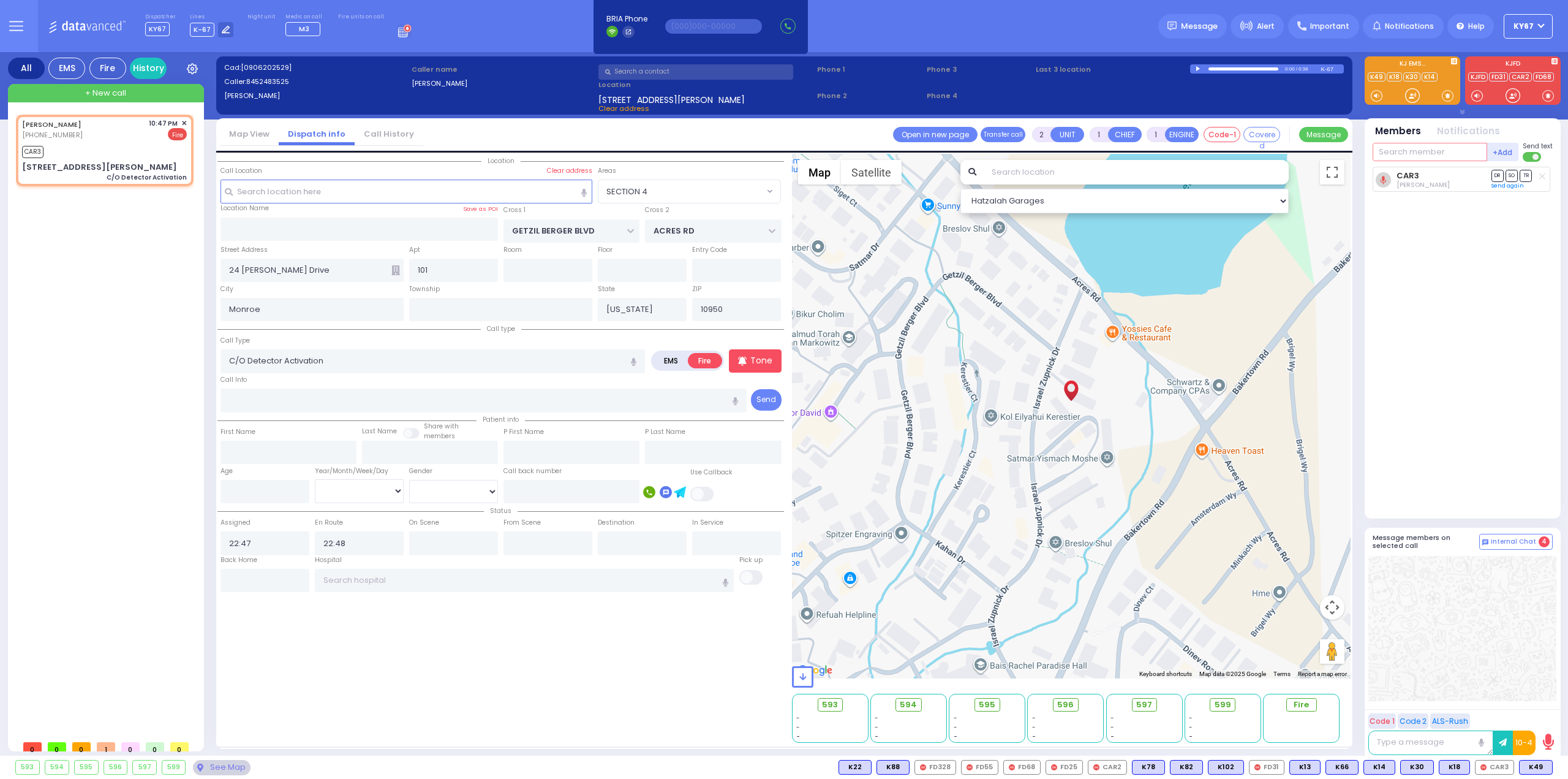
click at [1458, 151] on input "text" at bounding box center [1430, 152] width 114 height 18
click at [1542, 208] on icon at bounding box center [1542, 207] width 6 height 7
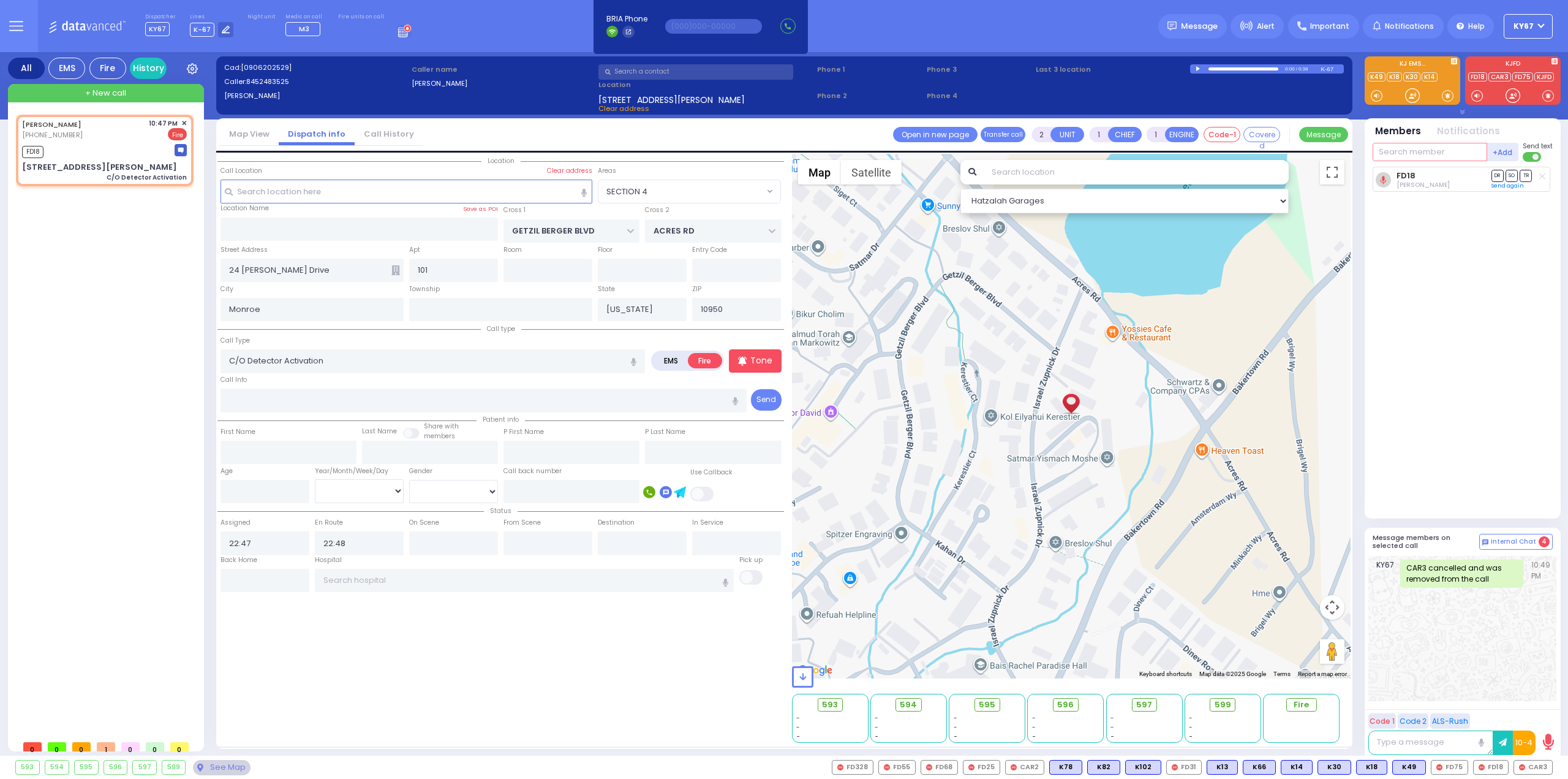
click at [1418, 153] on input "text" at bounding box center [1430, 152] width 114 height 18
click at [1388, 153] on input "text" at bounding box center [1430, 152] width 114 height 18
select select "SECTION 4"
select select
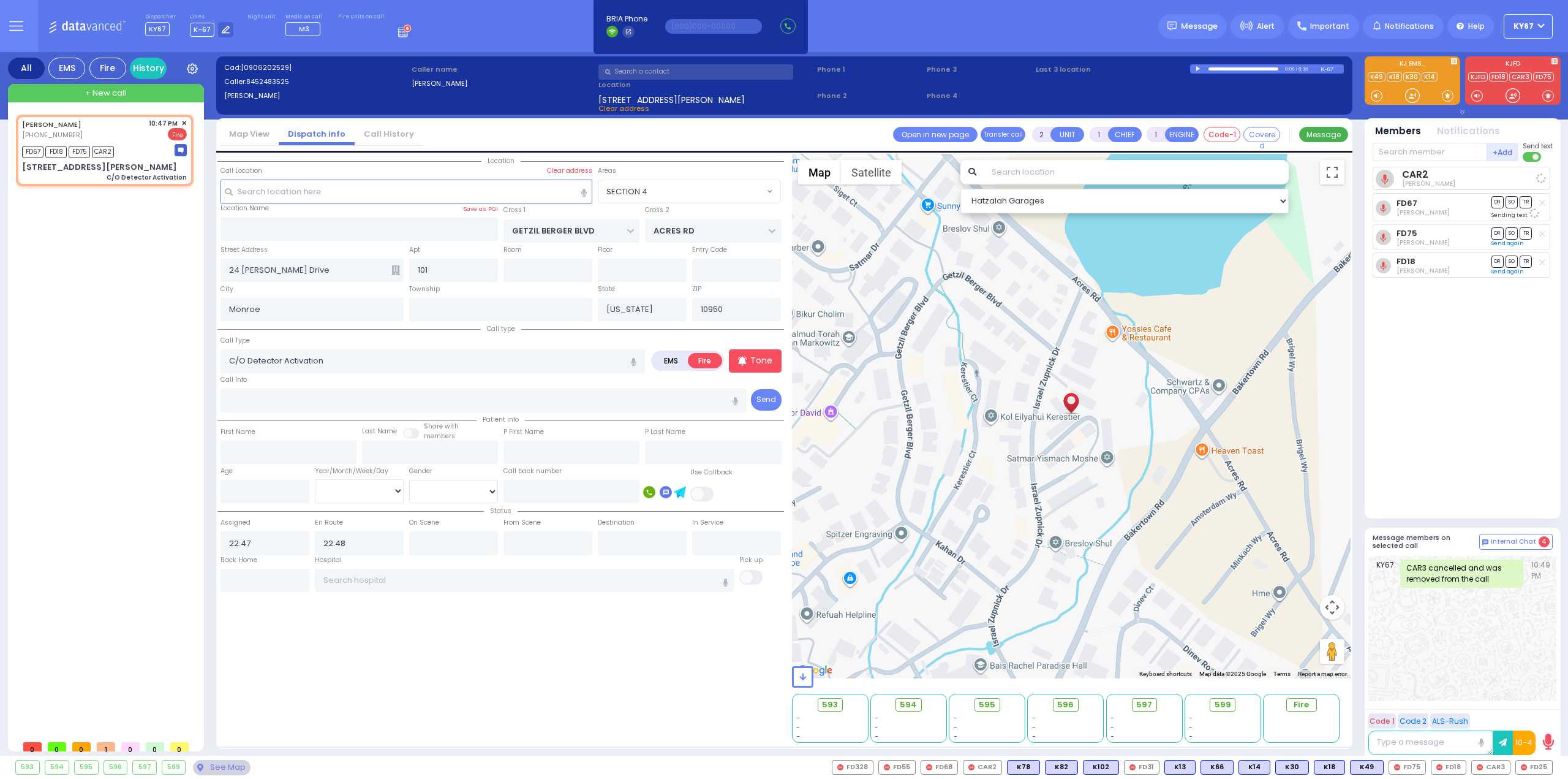
radio input "true"
select select
select select "Hatzalah Garages"
select select "SECTION 4"
click at [1445, 150] on input "text" at bounding box center [1430, 152] width 114 height 18
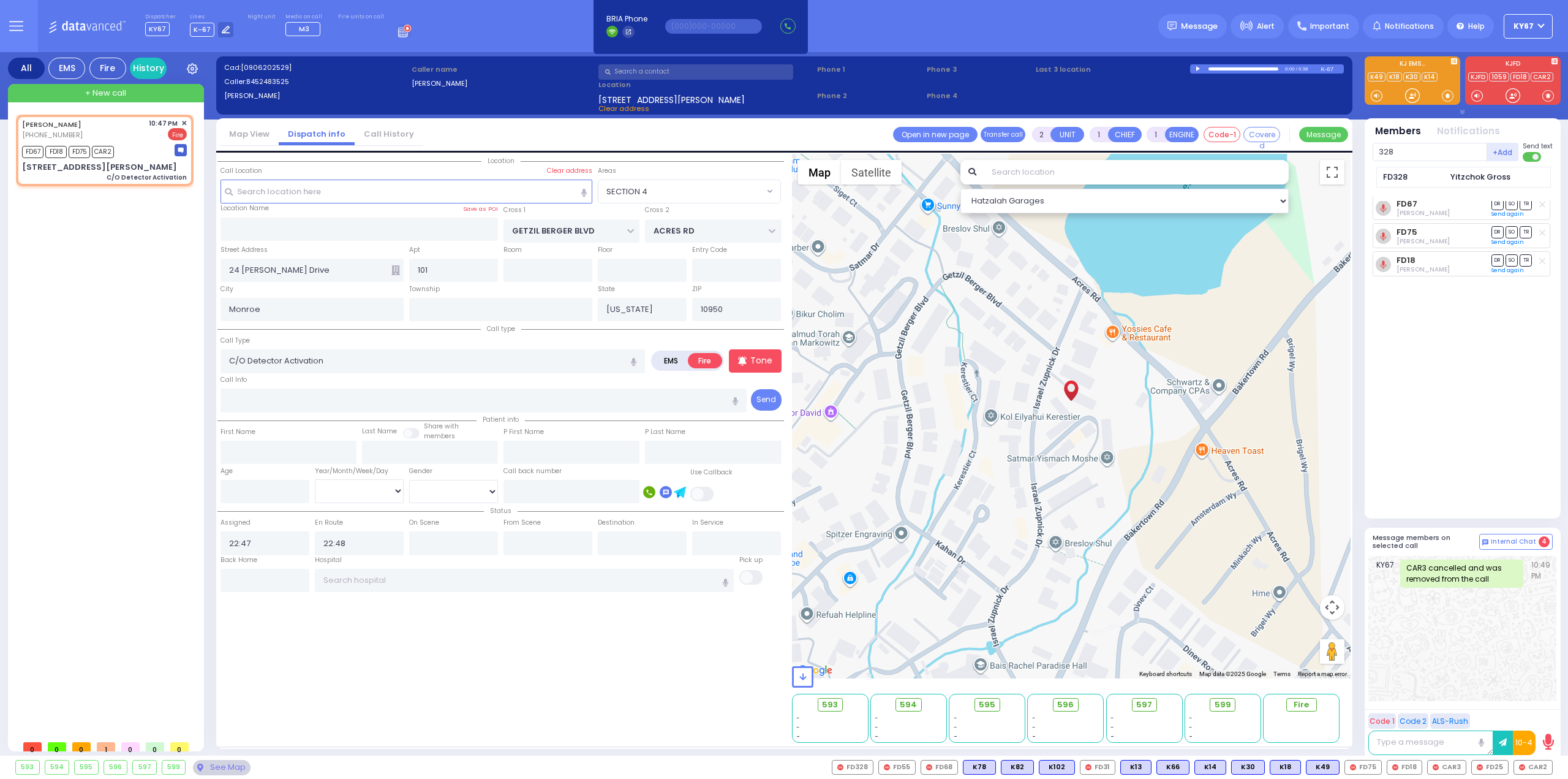
type input "328"
select select
radio input "true"
select select
select select "Hatzalah Garages"
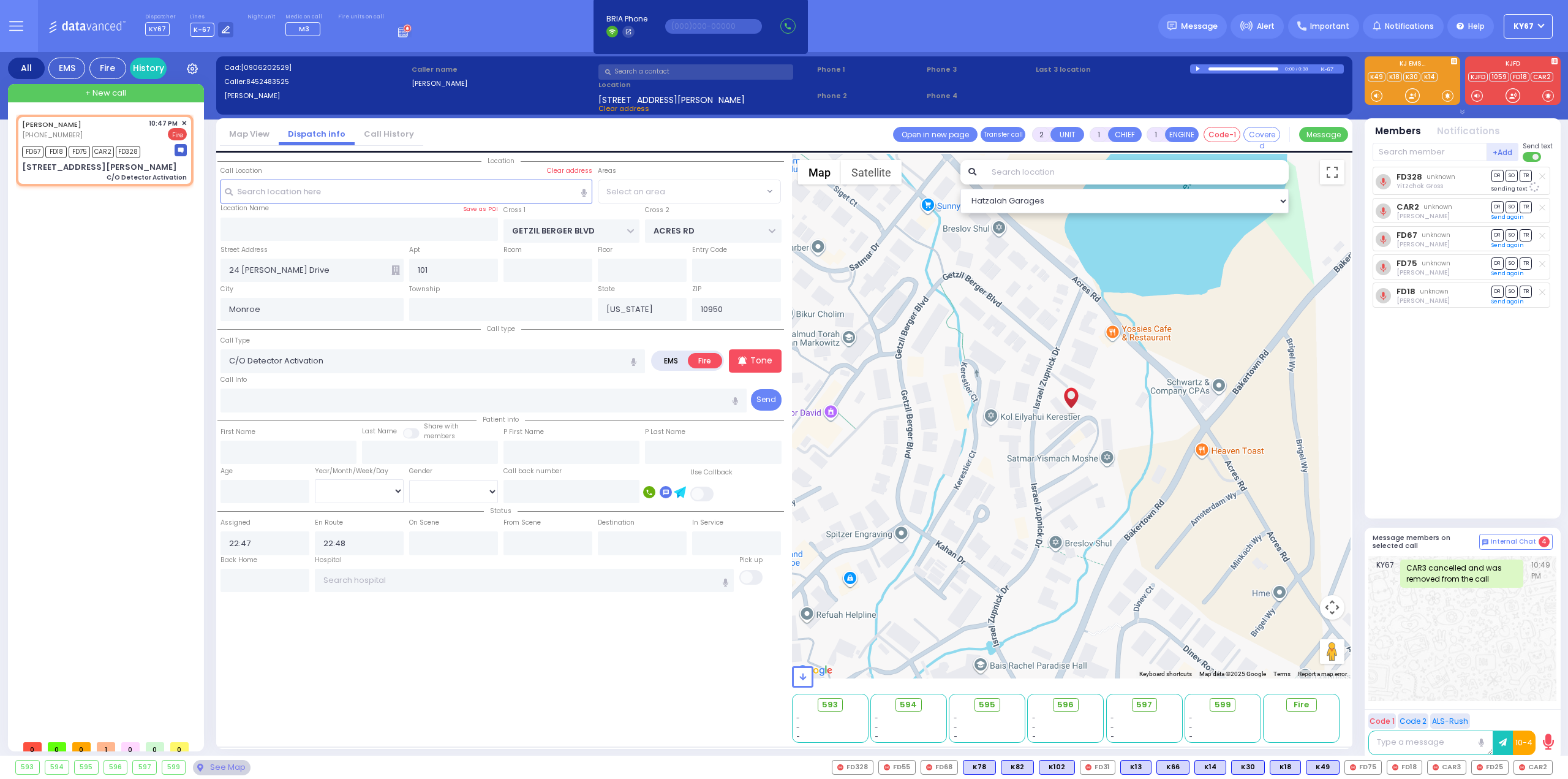
select select "SECTION 4"
click at [1403, 155] on input "text" at bounding box center [1430, 152] width 114 height 18
type input "595"
select select
radio input "true"
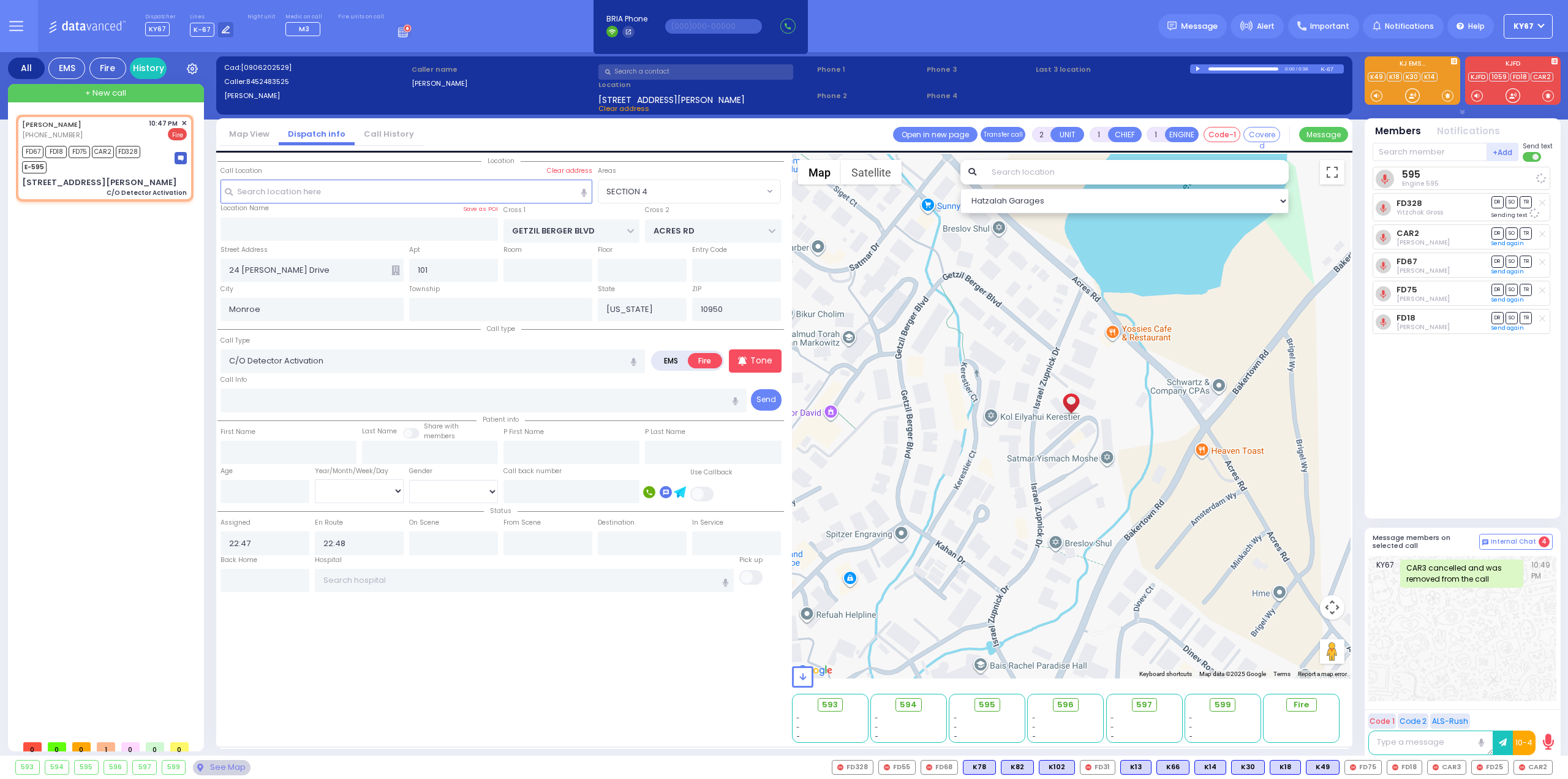
select select
select select "Hatzalah Garages"
select select "SECTION 4"
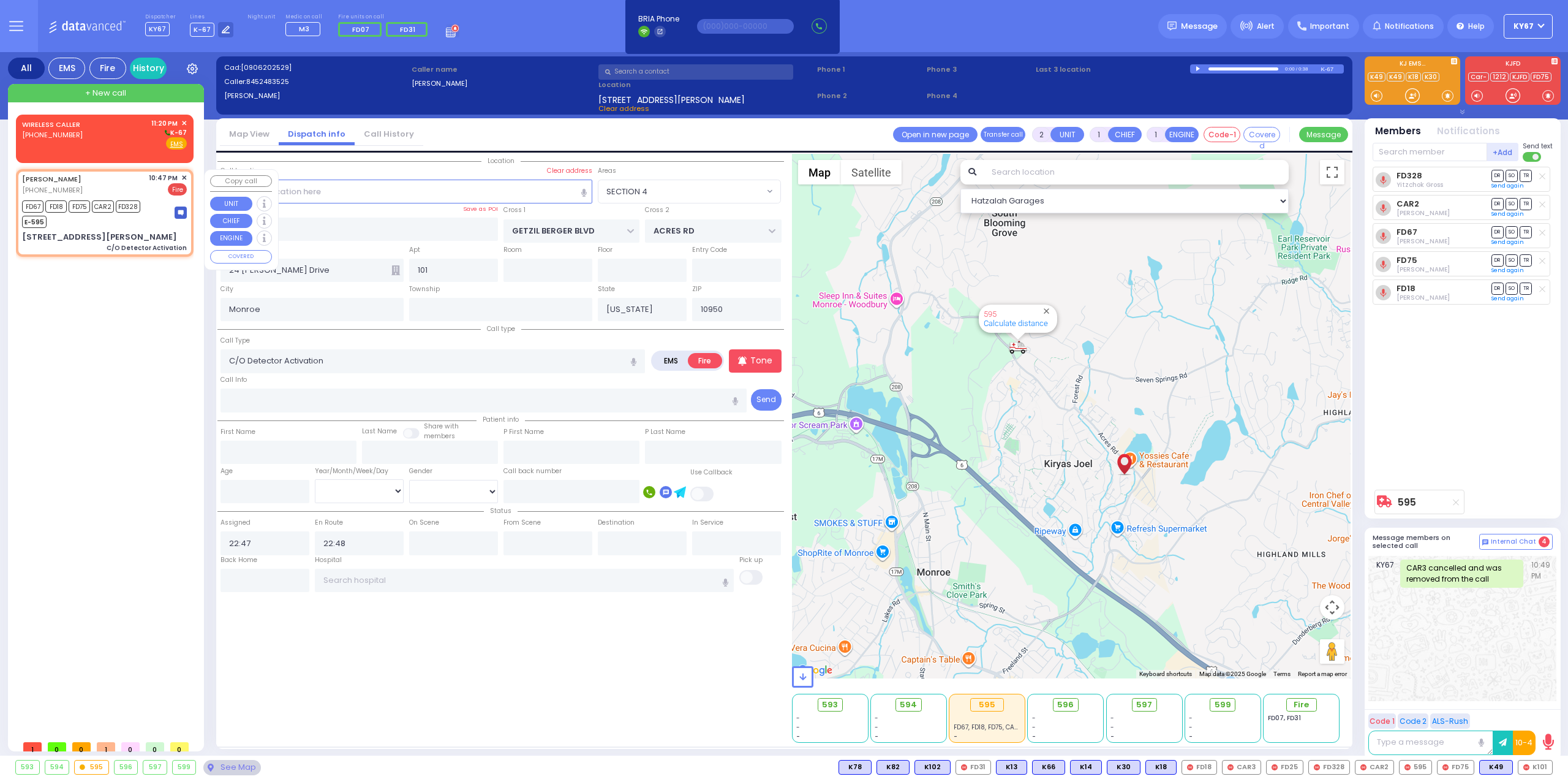
click at [183, 176] on span "✕" at bounding box center [183, 178] width 5 height 11
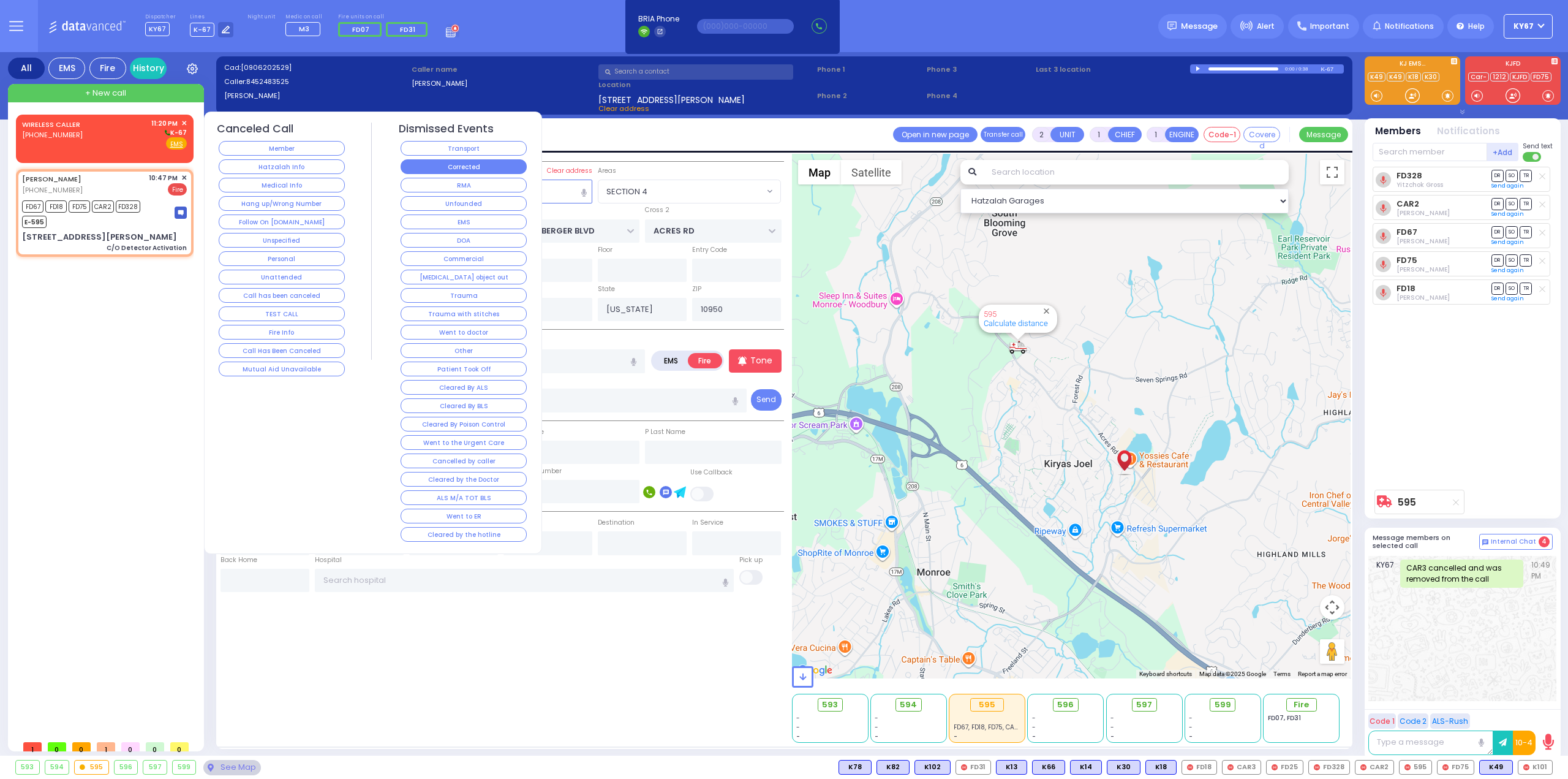
click at [447, 167] on button "Corrected" at bounding box center [464, 167] width 126 height 15
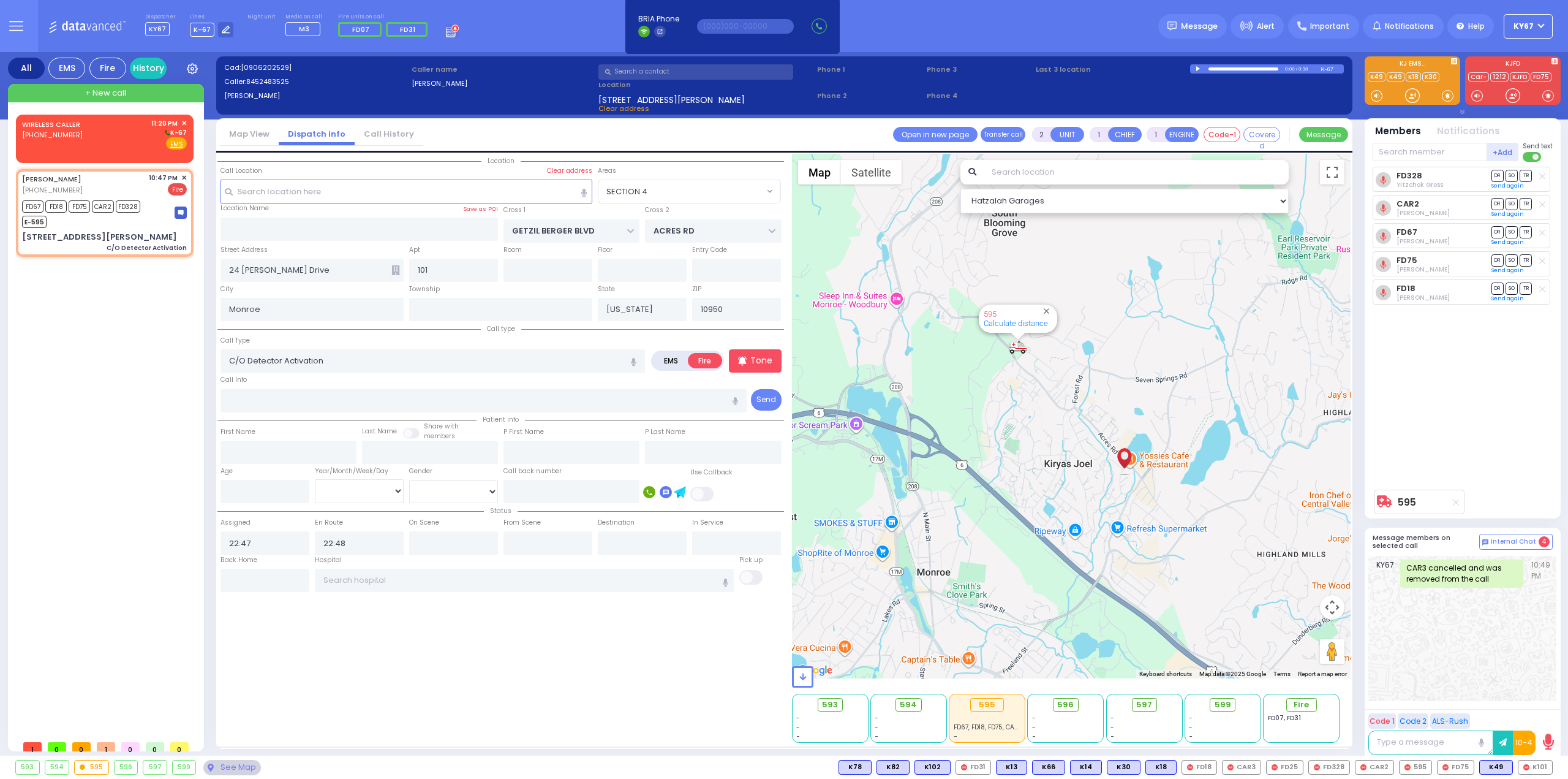
select select
radio input "true"
select select
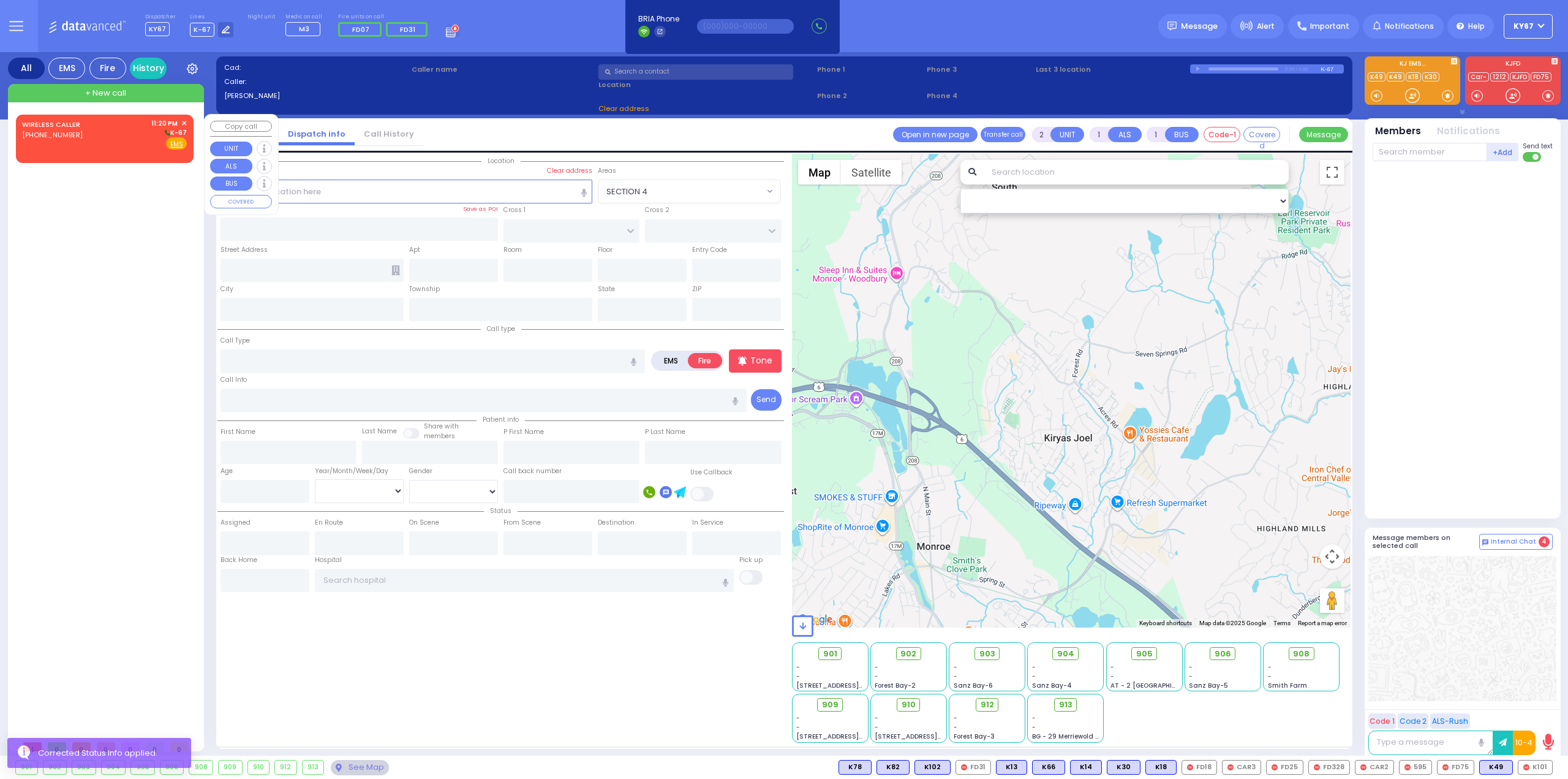
click at [117, 141] on div "WIRELESS CALLER (929) 585-4798 11:20 PM ✕ K-67" at bounding box center [104, 134] width 165 height 32
select select
radio input "true"
select select
type input "23:20"
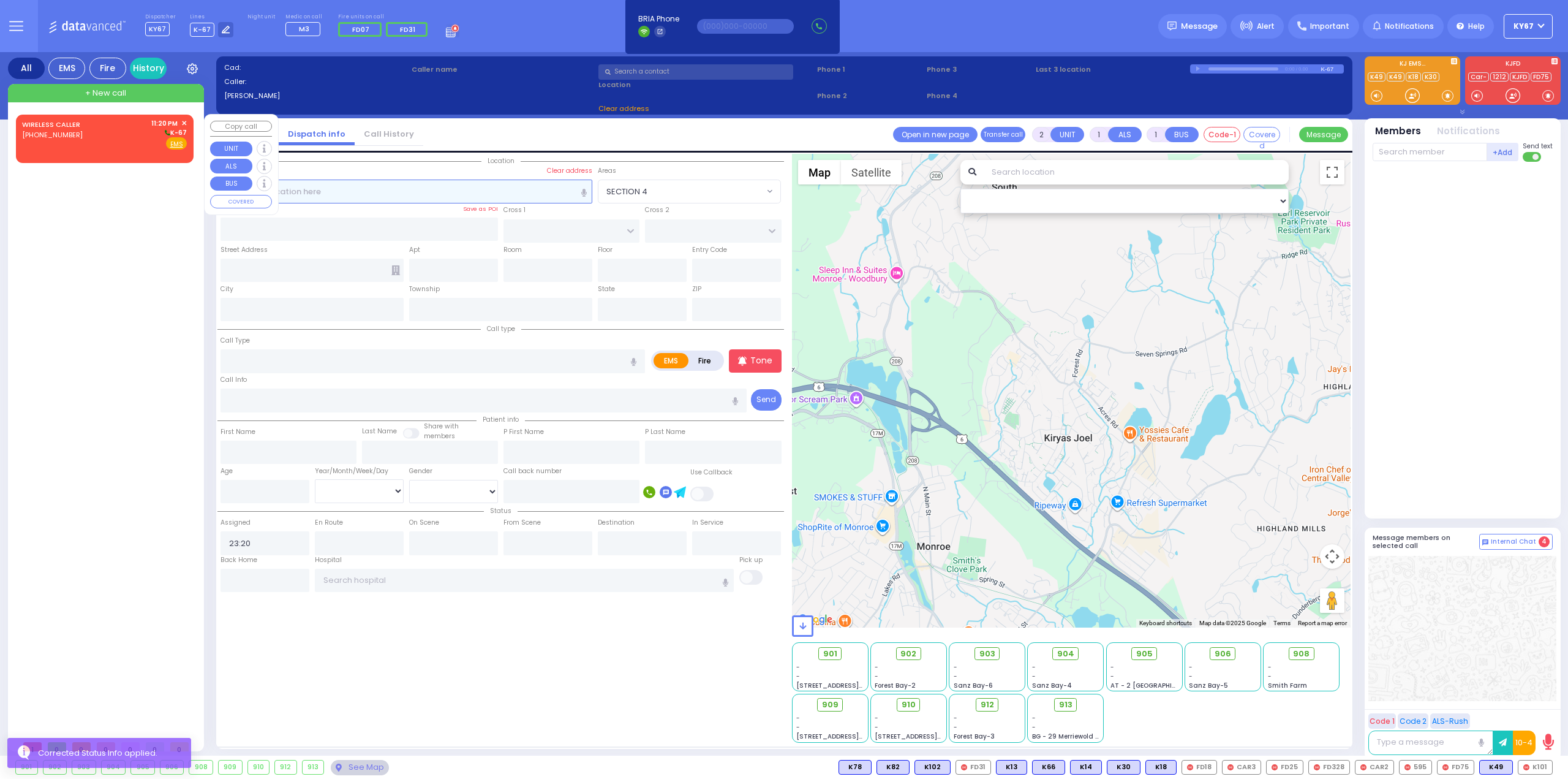
select select "Hatzalah Garages"
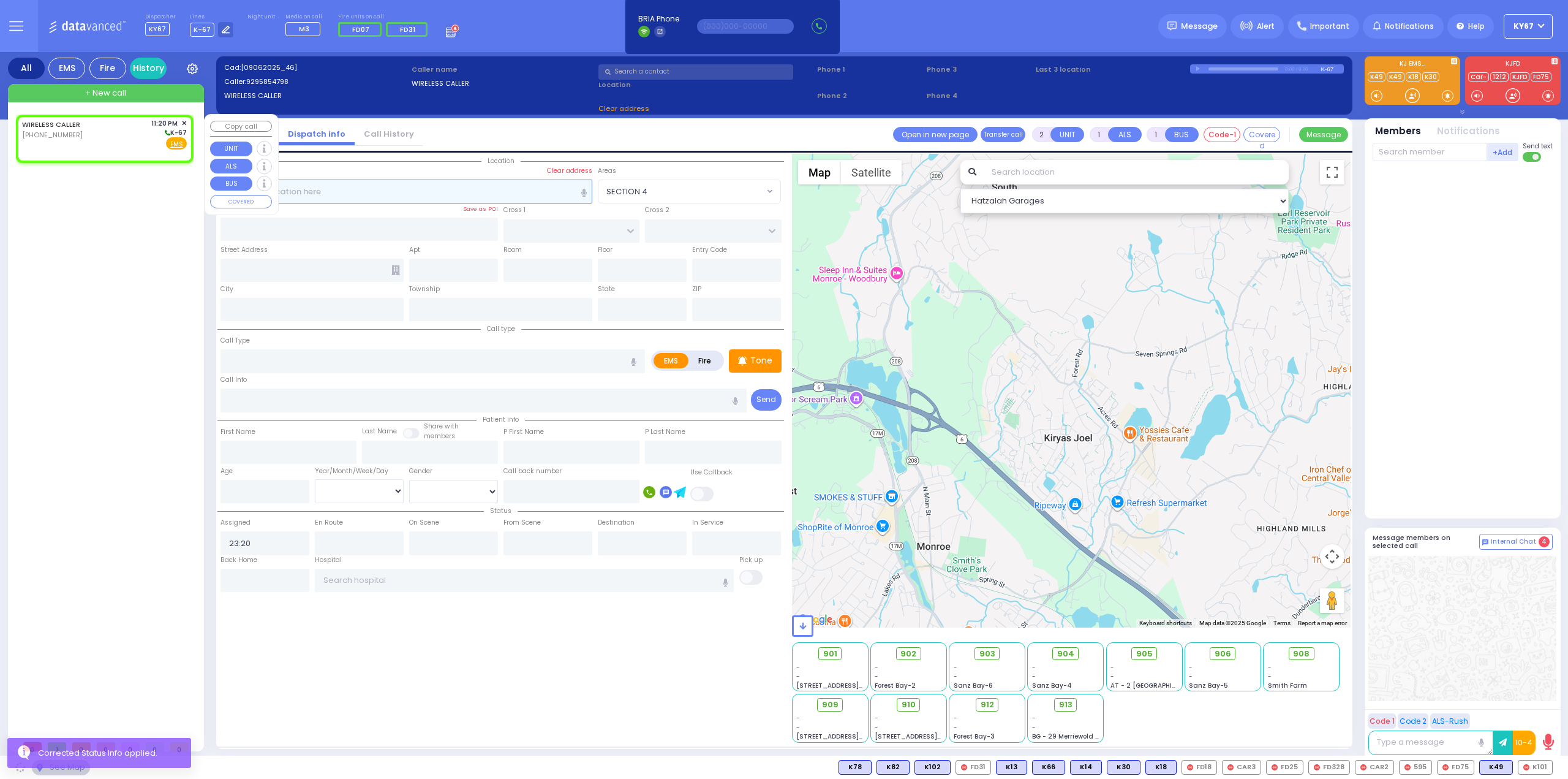
select select
radio input "true"
select select
select select "Hatzalah Garages"
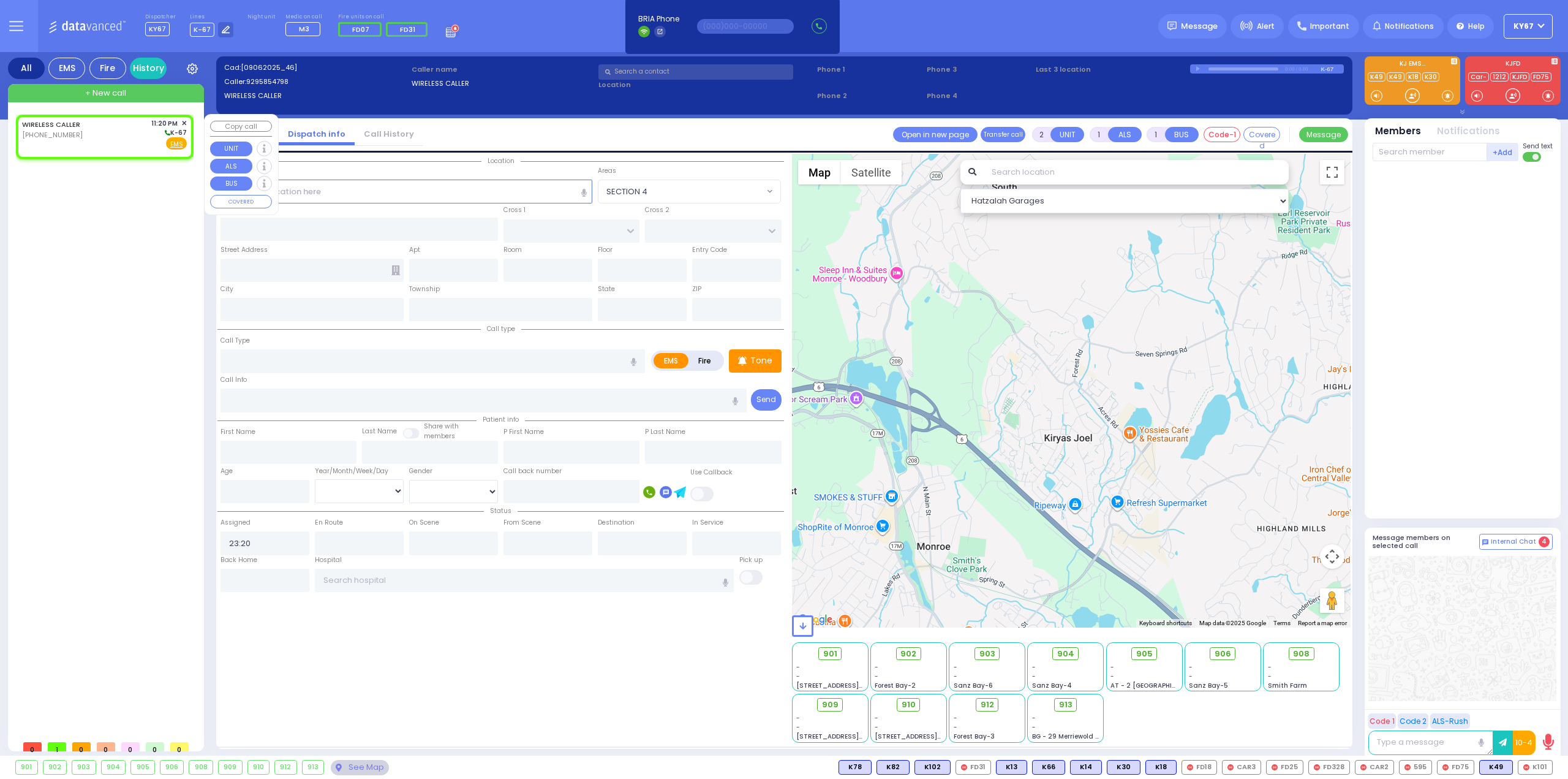
click at [183, 121] on span "✕" at bounding box center [183, 123] width 5 height 11
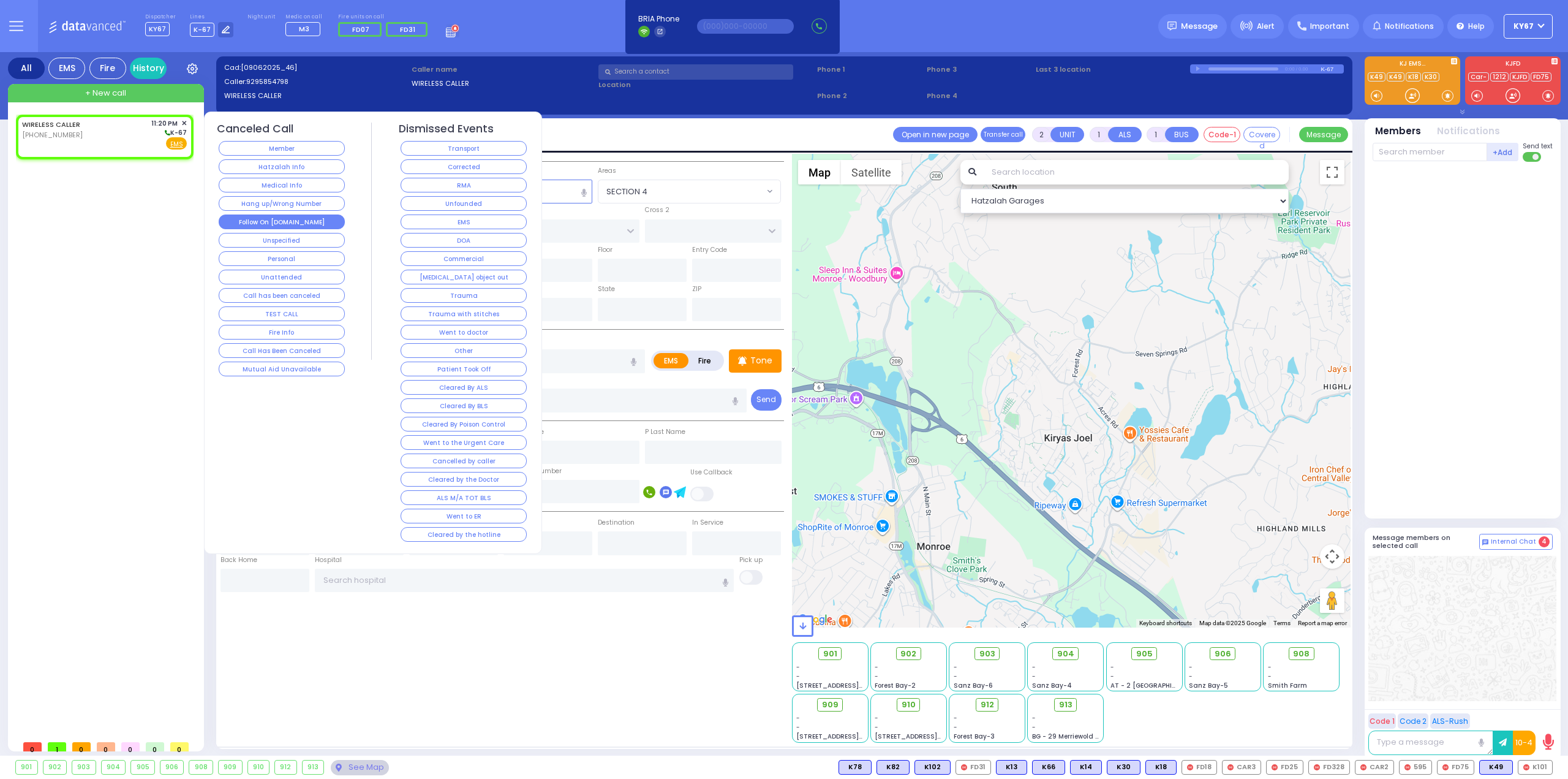
click at [280, 219] on button "Follow On [DOMAIN_NAME]" at bounding box center [282, 222] width 126 height 15
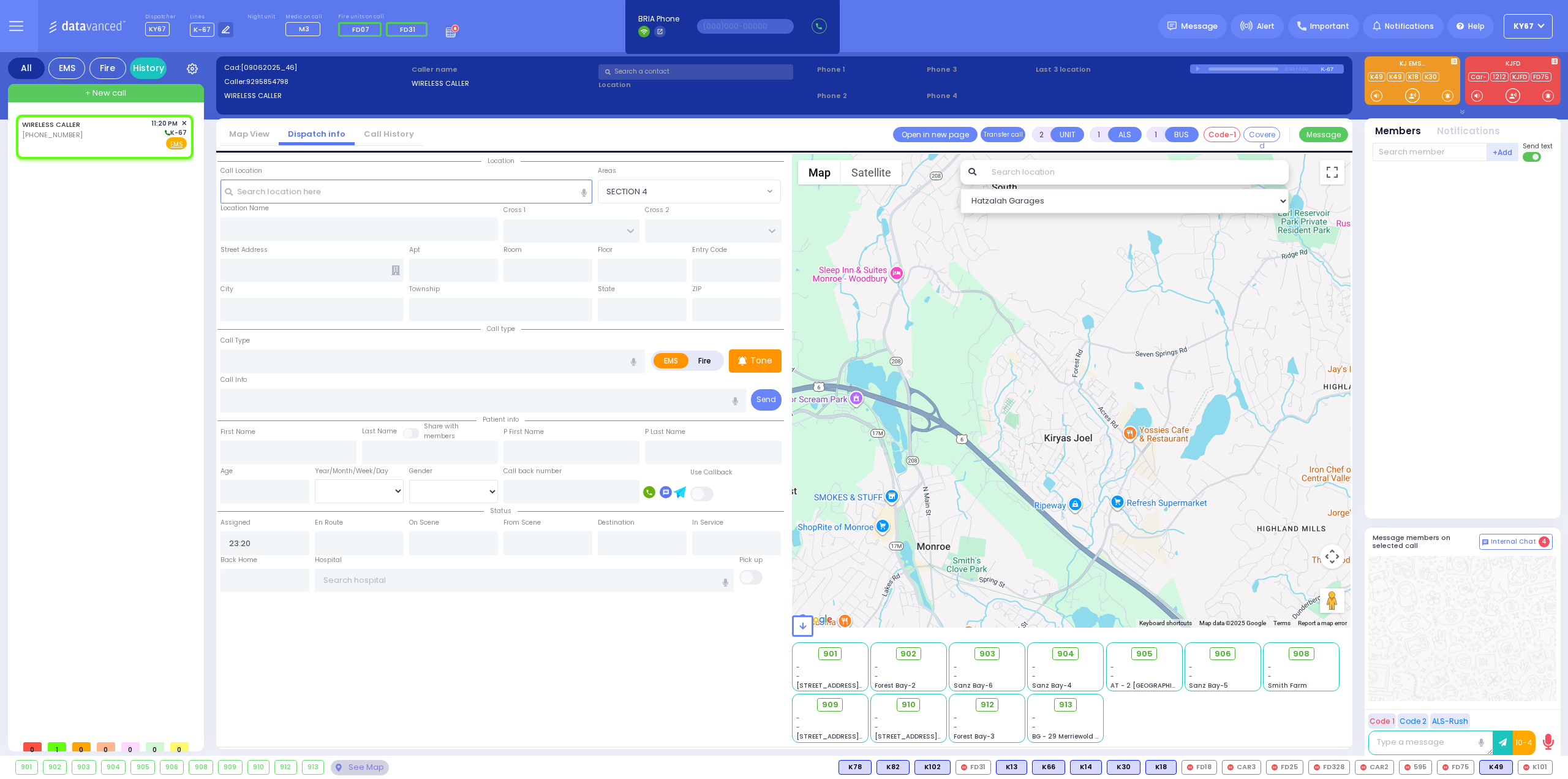
select select
radio input "true"
select select
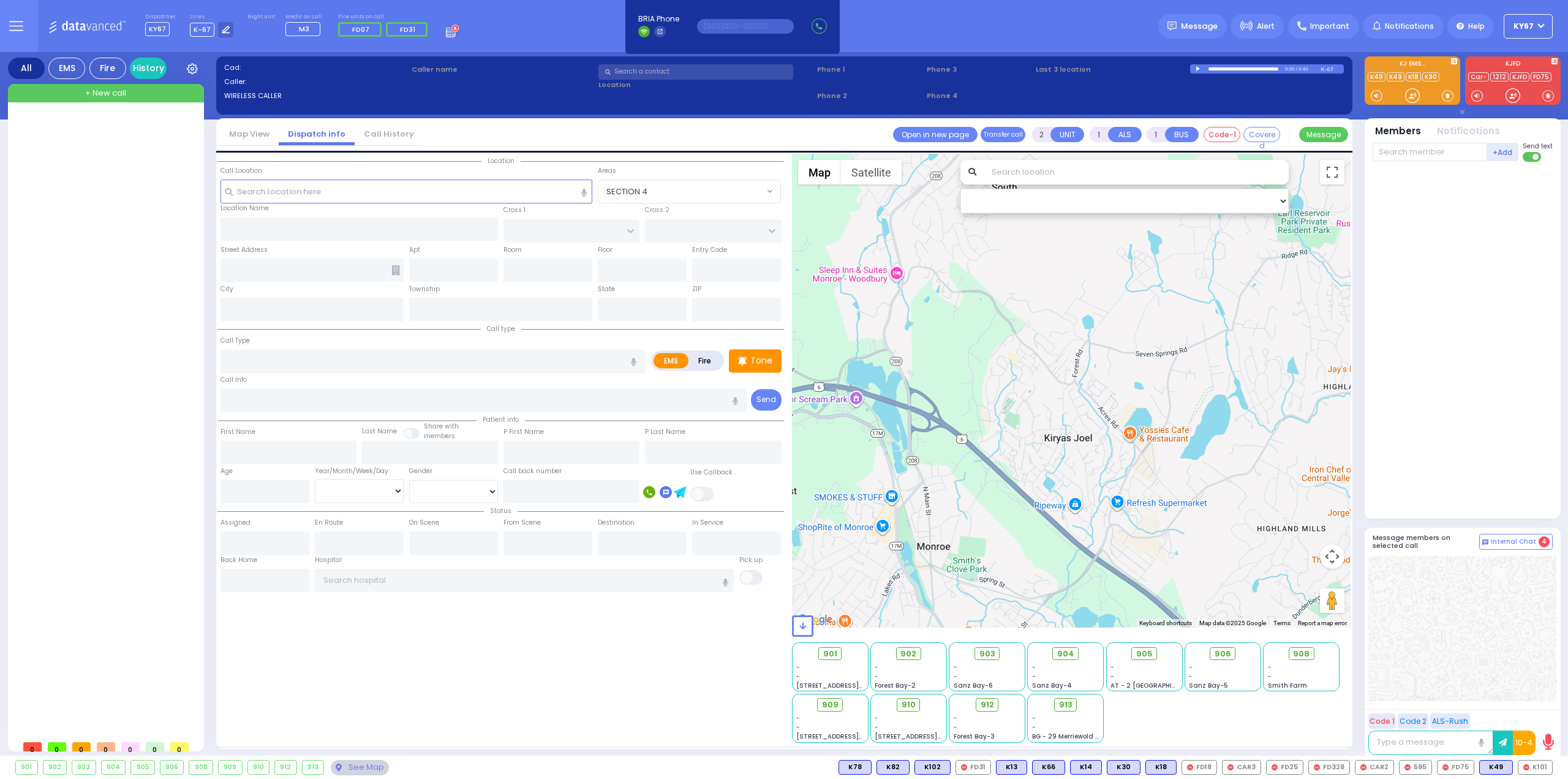
click at [99, 98] on span "+ New call" at bounding box center [105, 93] width 41 height 12
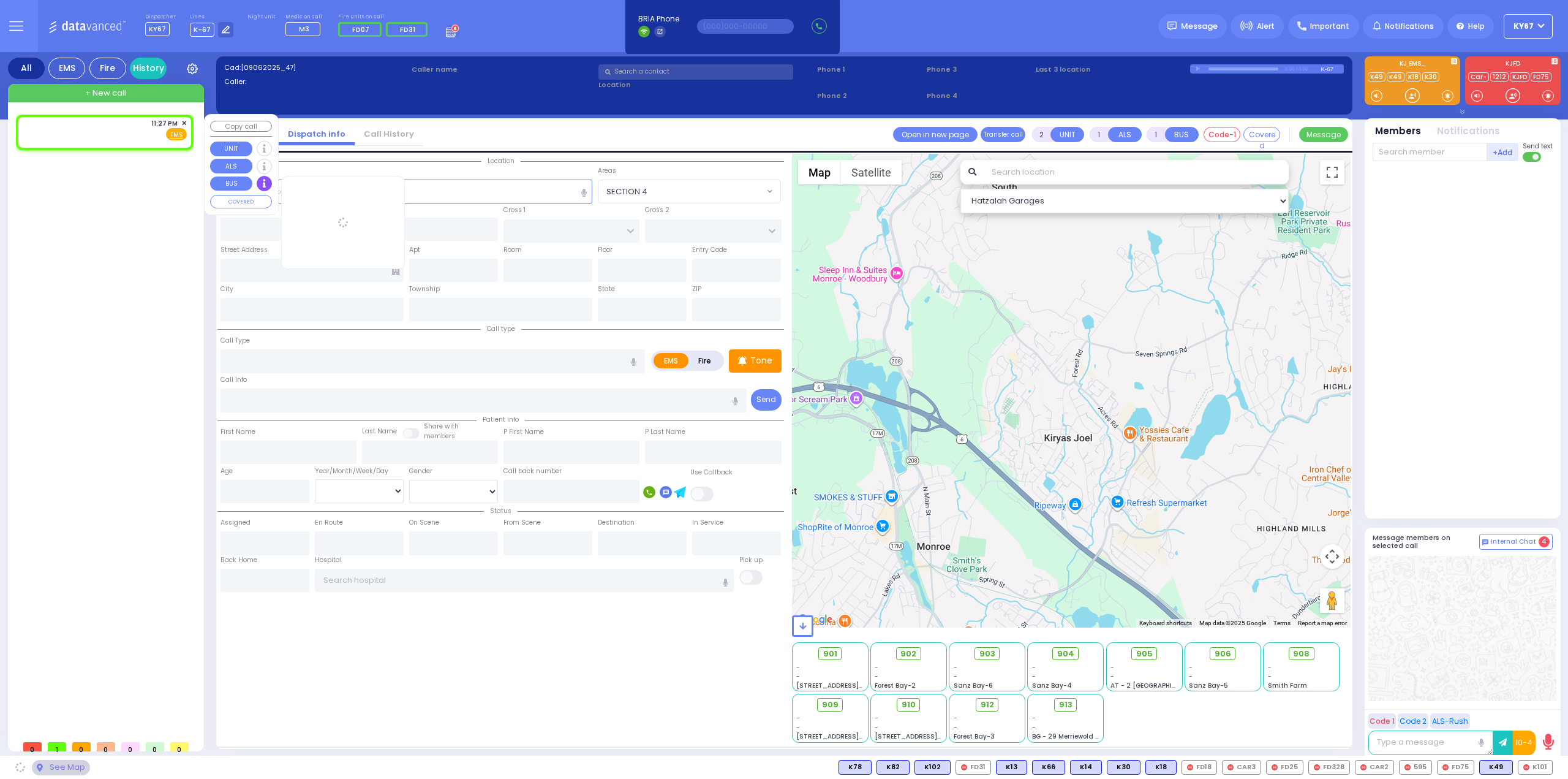
select select
radio input "true"
select select
type input "23:27"
select select "Hatzalah Garages"
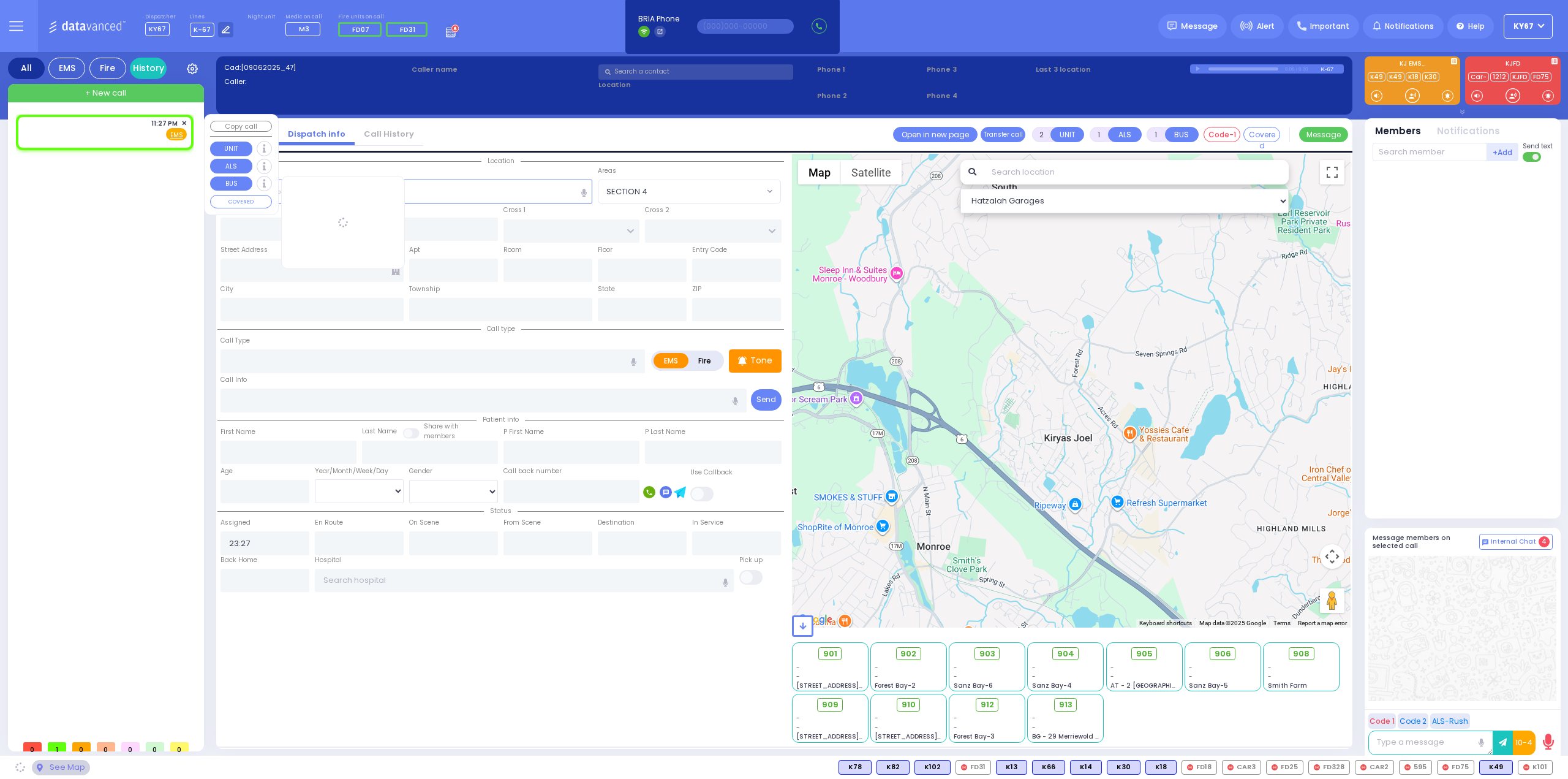
select select
radio input "true"
select select
select select "Hatzalah Garages"
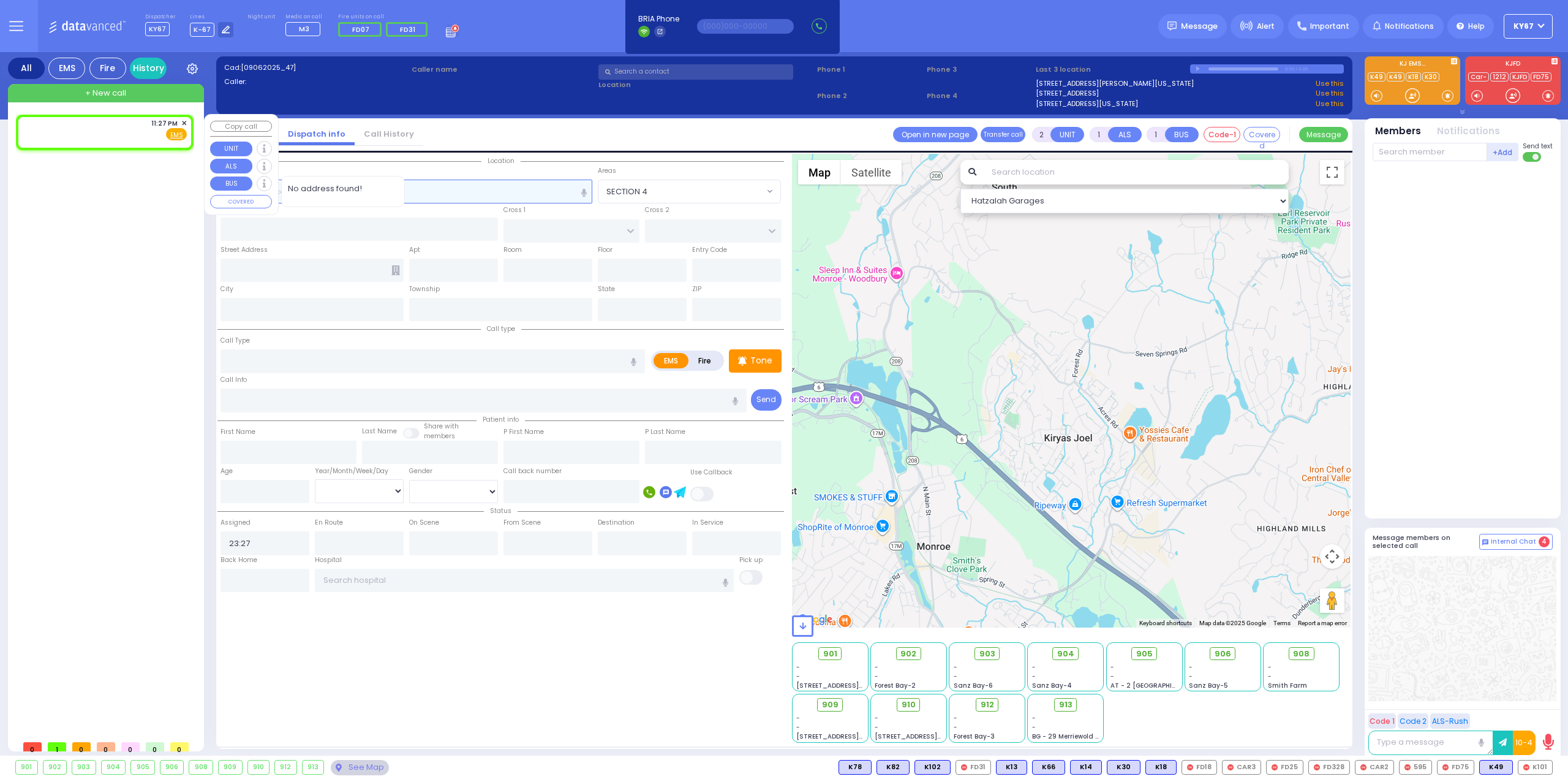
click at [326, 188] on input "text" at bounding box center [406, 191] width 372 height 23
click at [463, 271] on input "text" at bounding box center [453, 270] width 89 height 23
type input "MM38"
click at [315, 226] on input "text" at bounding box center [359, 229] width 278 height 23
select select
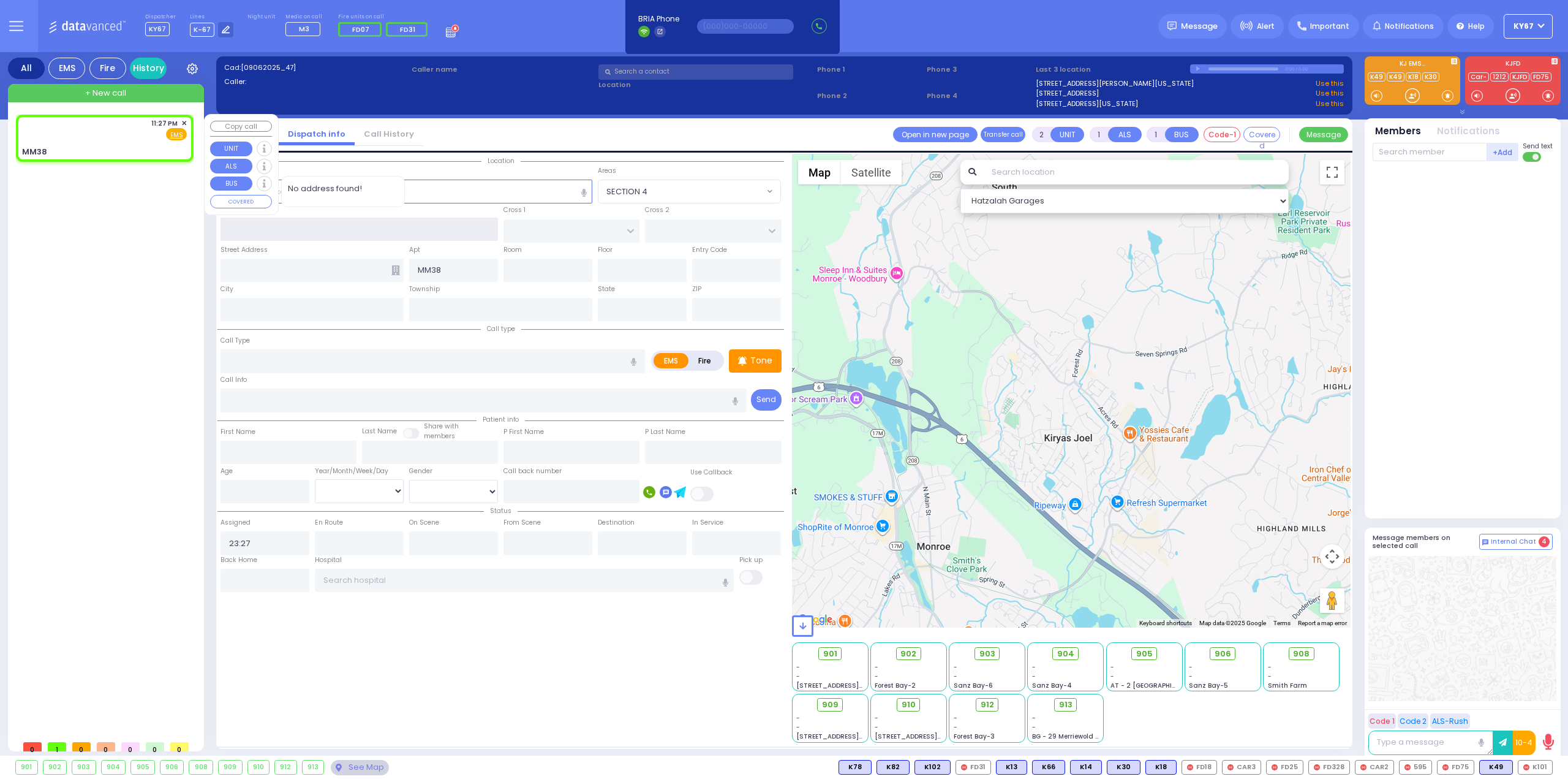
radio input "true"
select select
select select "Hatzalah Garages"
type input "MM38"
type input "Monroe"
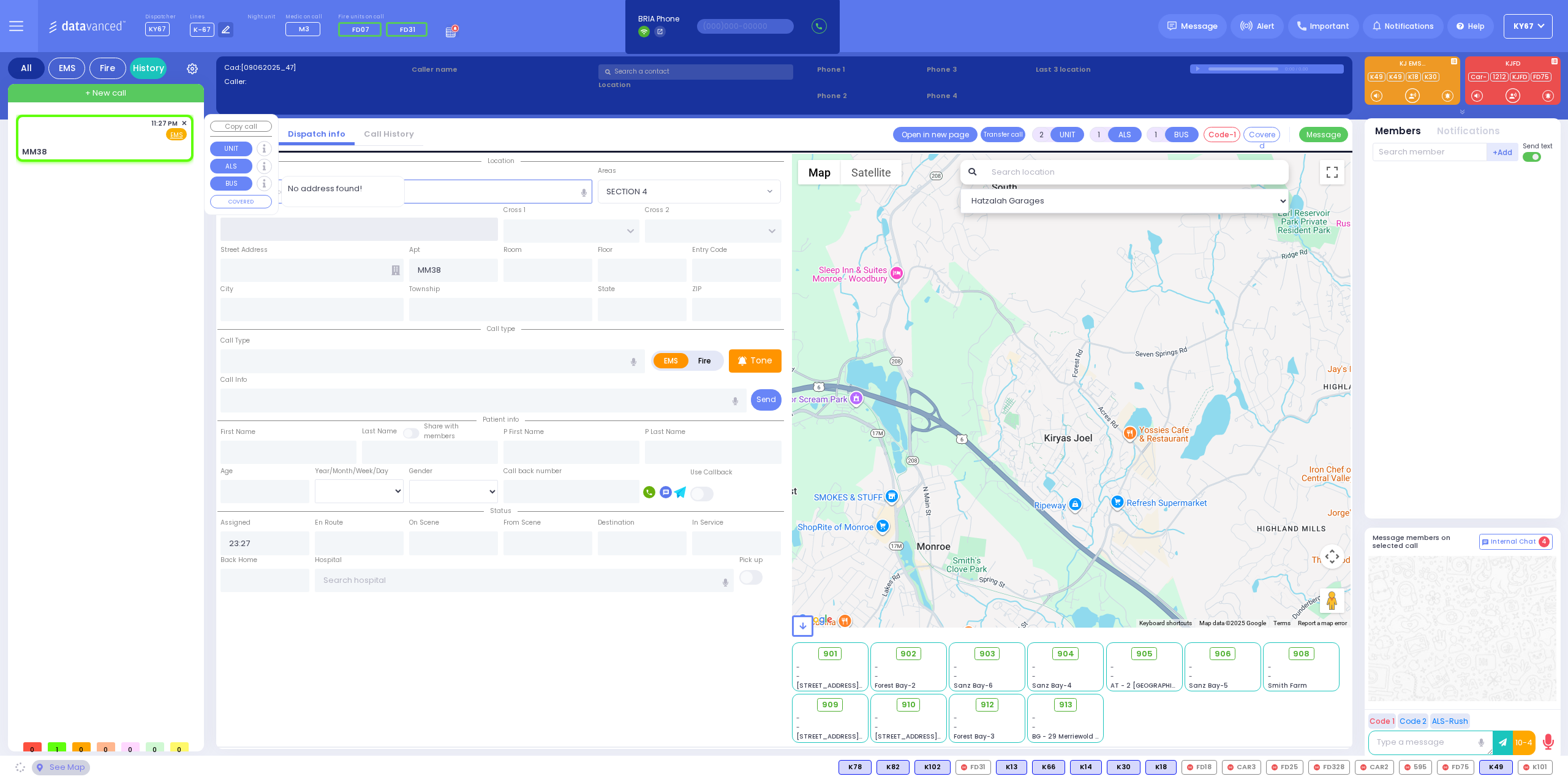
type input "[US_STATE]"
type input "10001"
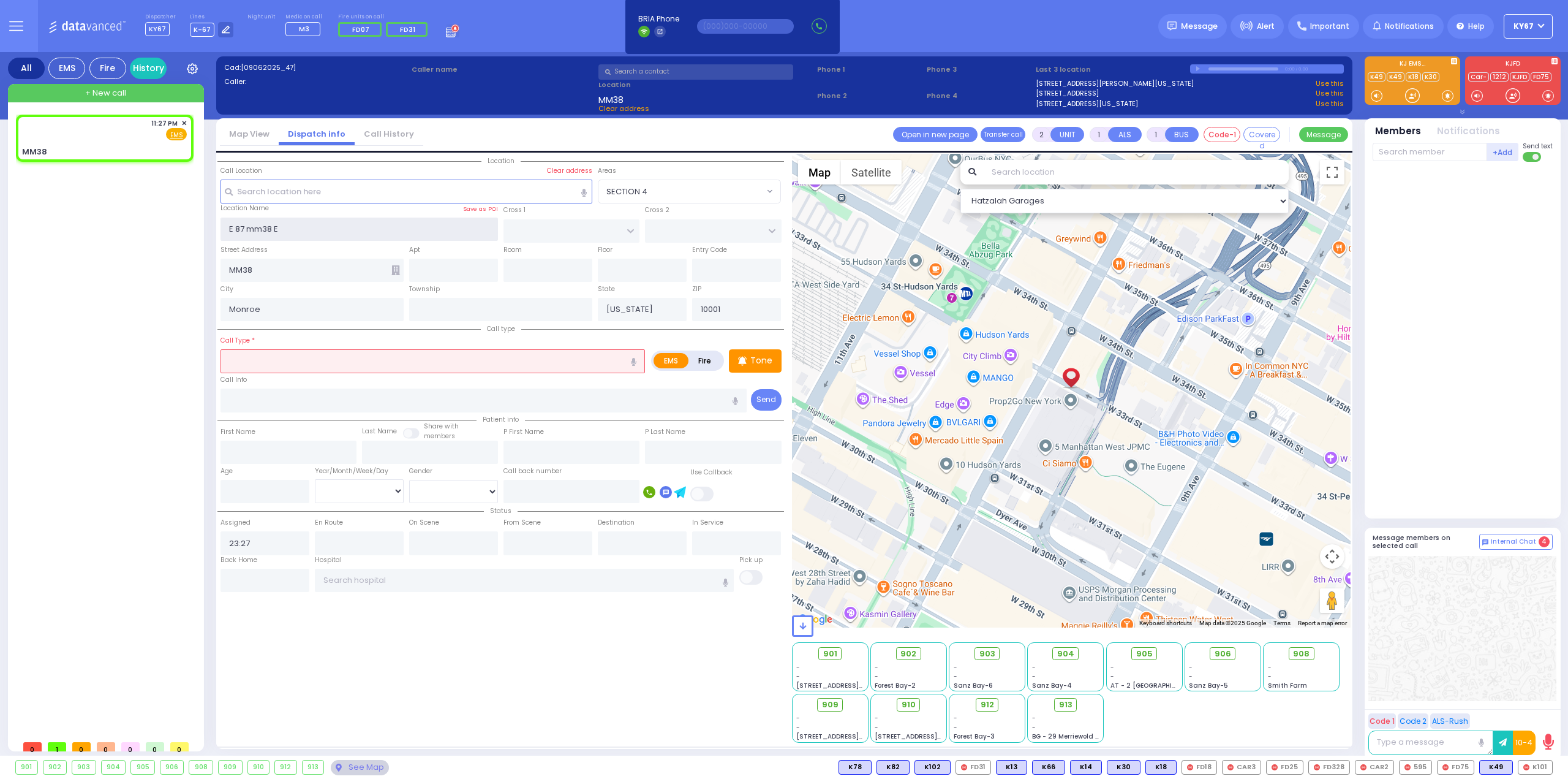
type input "E 87 mm38 E"
select select
radio input "true"
select select
select select "Hatzalah Garages"
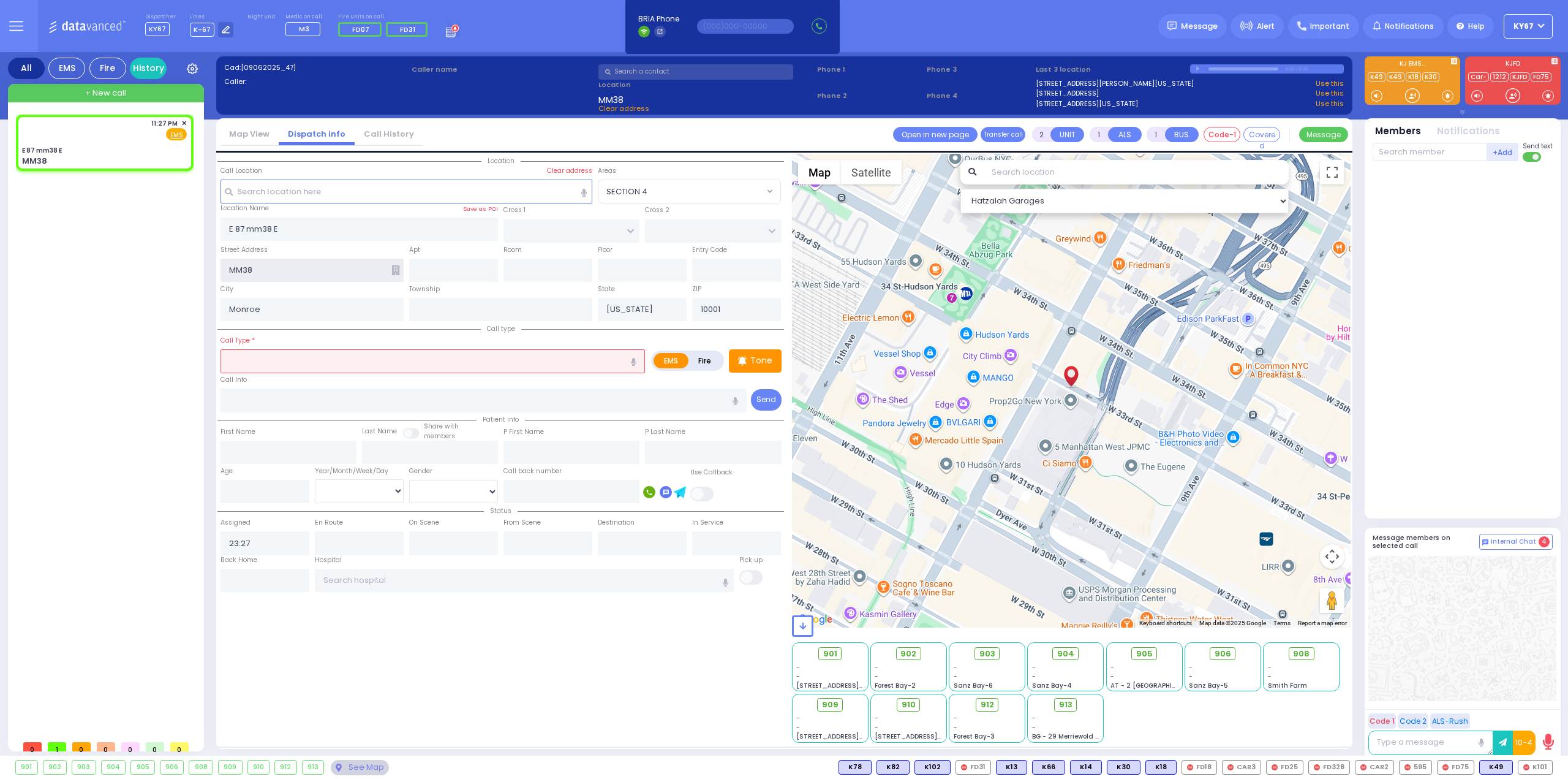
drag, startPoint x: 257, startPoint y: 269, endPoint x: 124, endPoint y: 274, distance: 133.1
click at [124, 274] on div "All EMS Fire History Settings" at bounding box center [785, 406] width 1553 height 708
select select
radio input "true"
select select
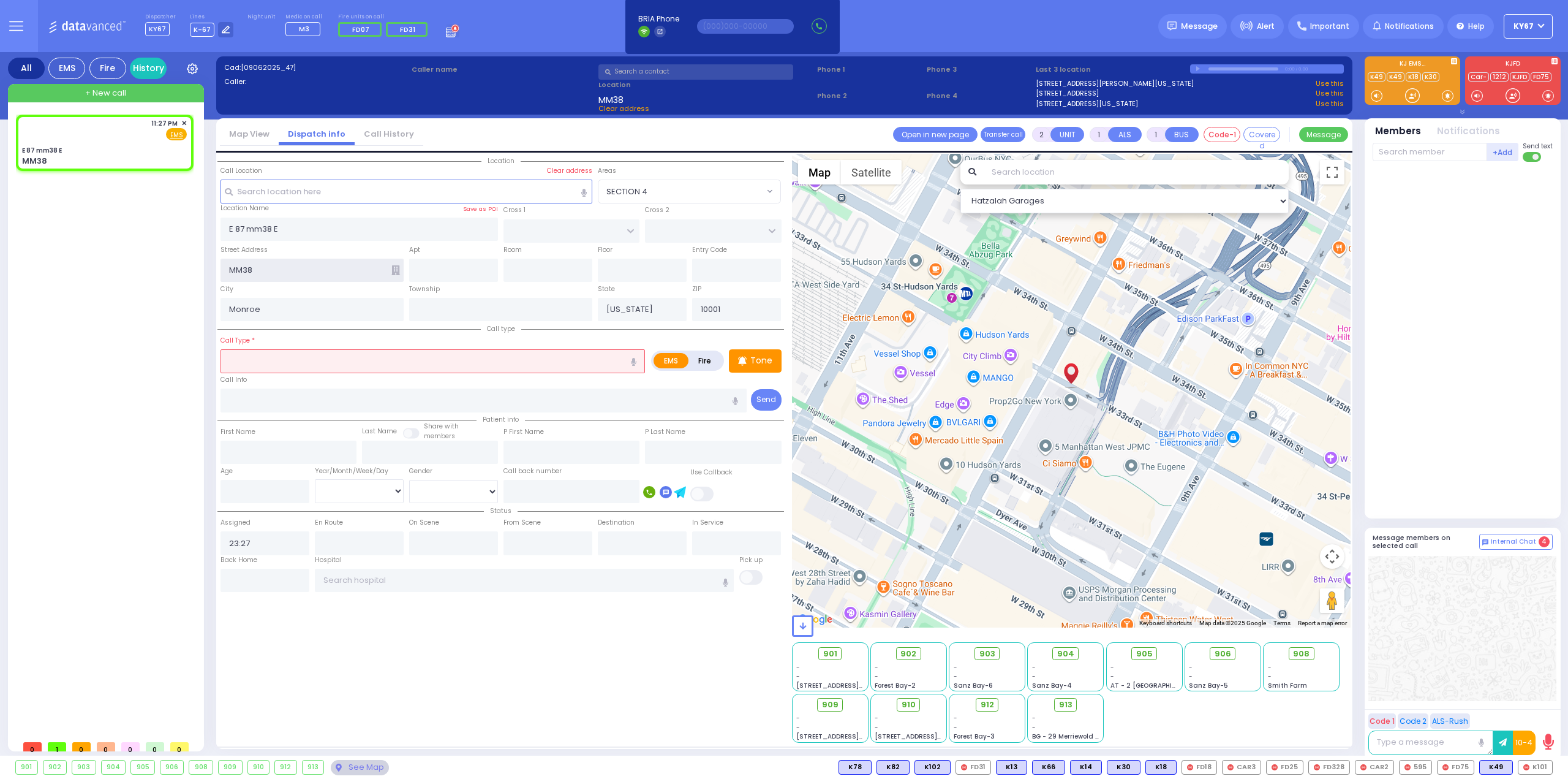
select select "Hatzalah Garages"
drag, startPoint x: 271, startPoint y: 277, endPoint x: 192, endPoint y: 280, distance: 79.1
click at [192, 280] on div "All EMS Fire History Settings" at bounding box center [785, 406] width 1553 height 708
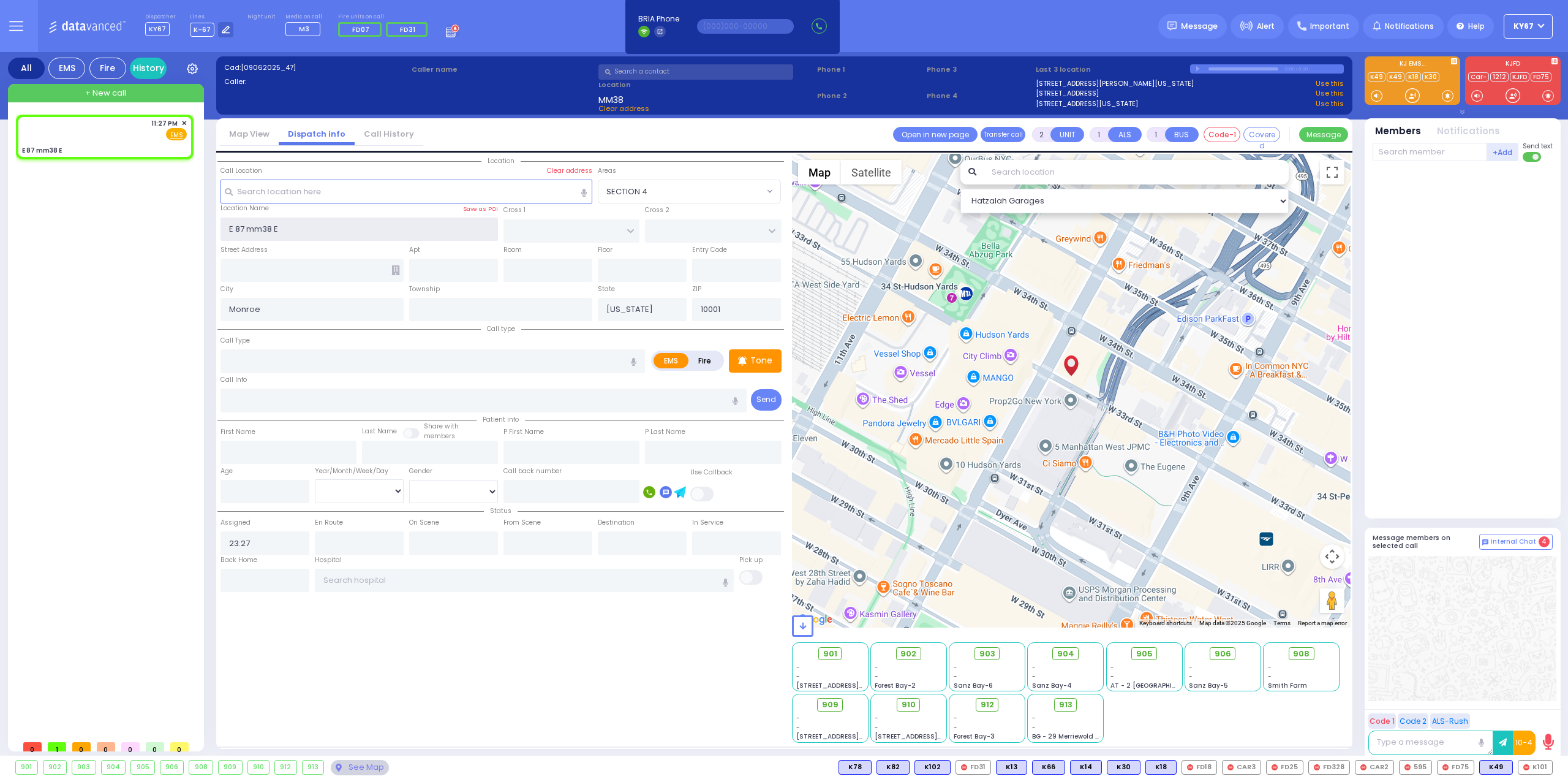
select select
radio input "true"
select select
select select "Hatzalah Garages"
drag, startPoint x: 312, startPoint y: 223, endPoint x: 162, endPoint y: 229, distance: 150.1
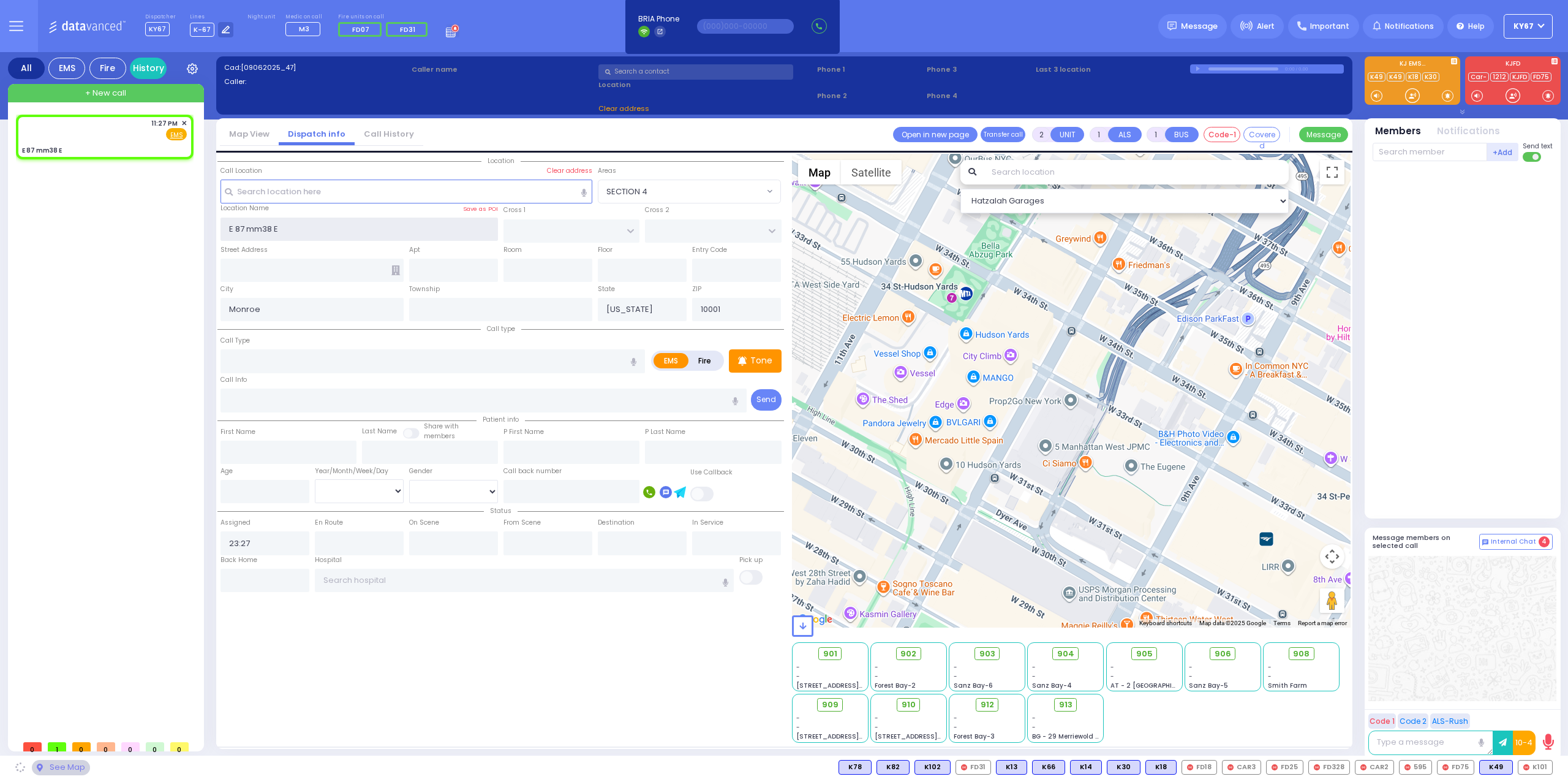
click at [162, 229] on div "All EMS Fire History Settings" at bounding box center [785, 406] width 1553 height 708
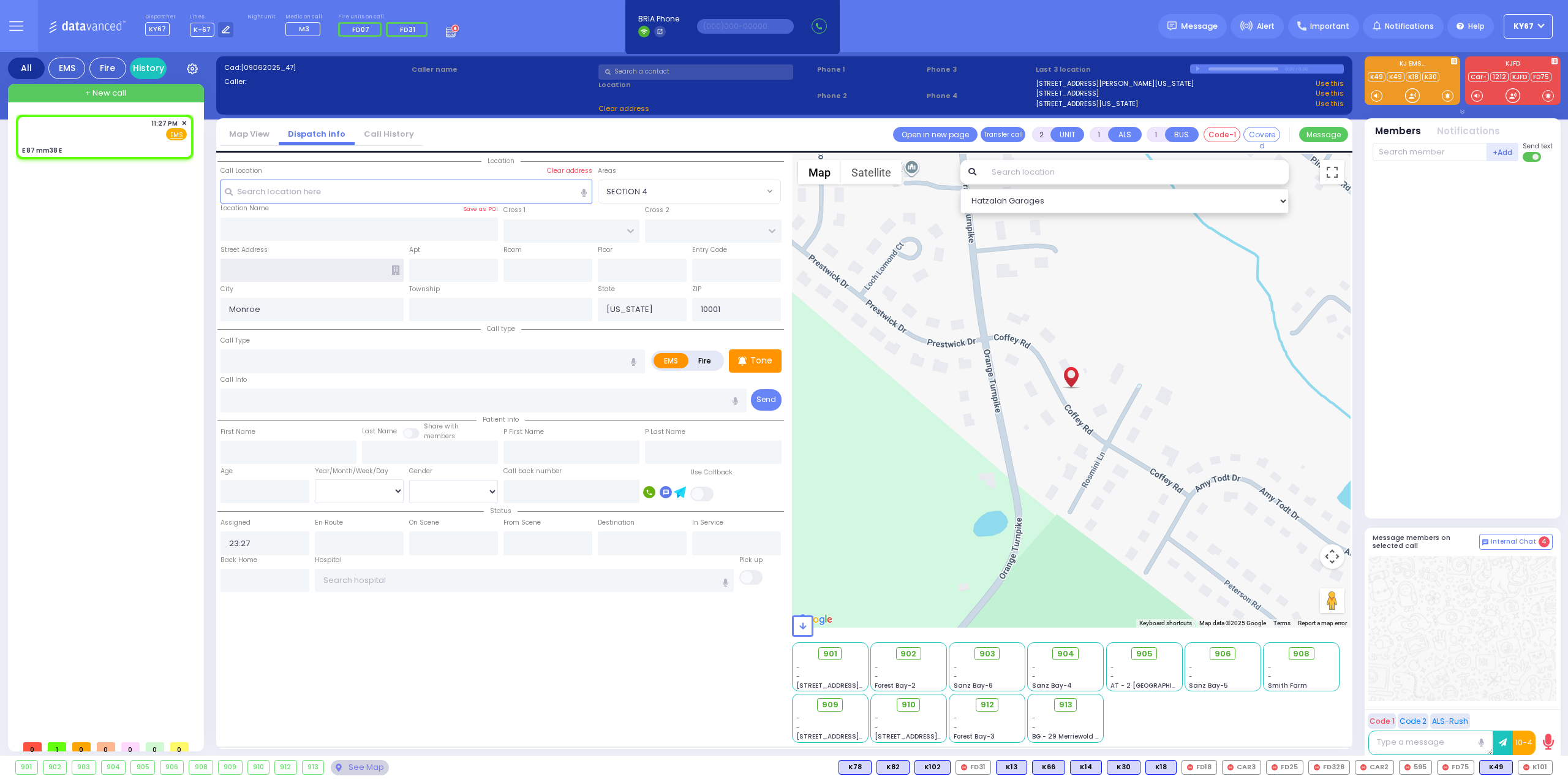
click at [263, 271] on input "text" at bounding box center [312, 270] width 183 height 23
select select
radio input "true"
select select
select select "Hatzalah Garages"
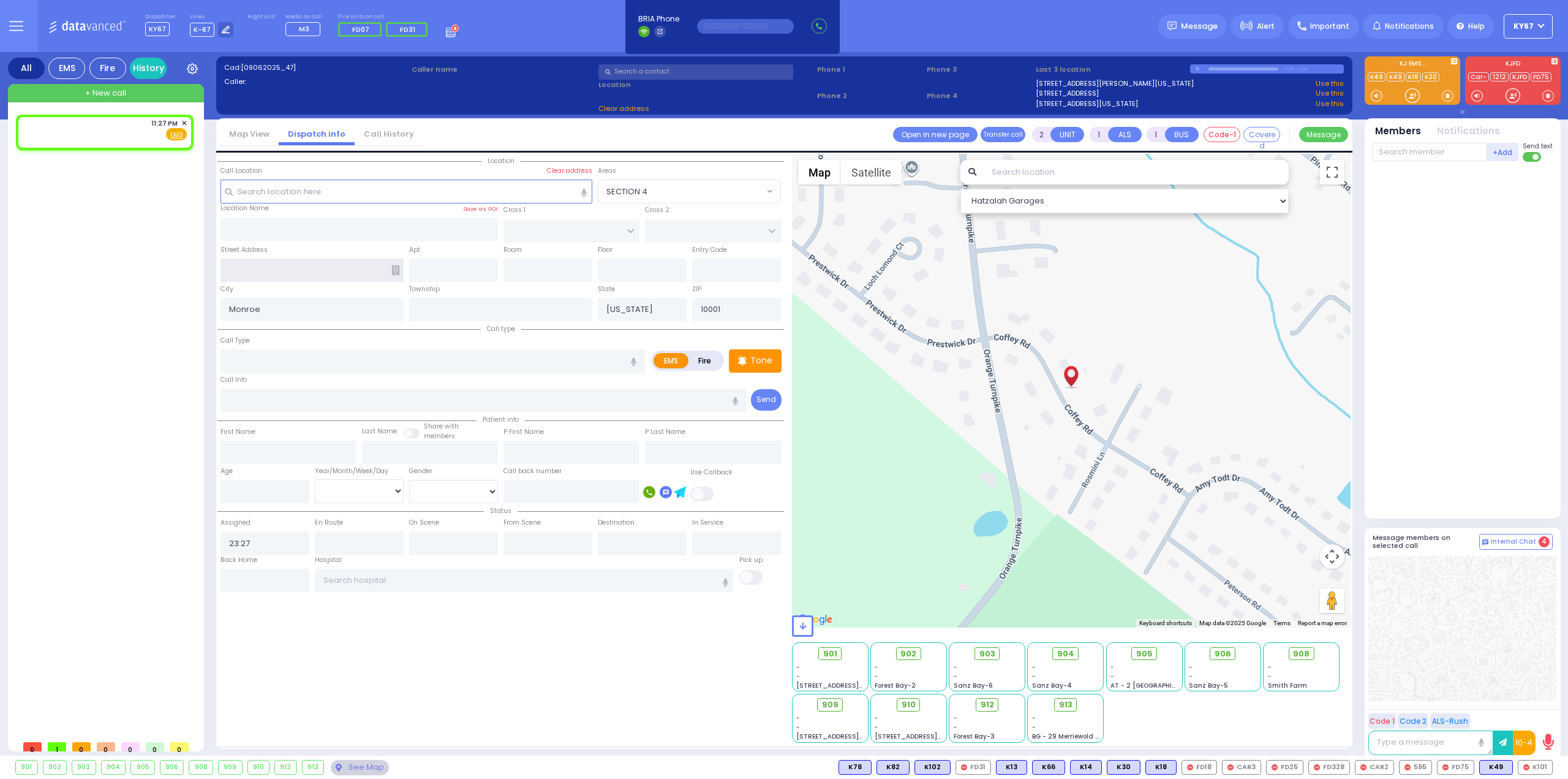
paste input "E 87 mm38 E"
click at [261, 269] on input "E 87 mm38 E" at bounding box center [312, 270] width 183 height 23
type input "E 87 MM38 E"
click at [766, 365] on div "Tone" at bounding box center [755, 361] width 53 height 23
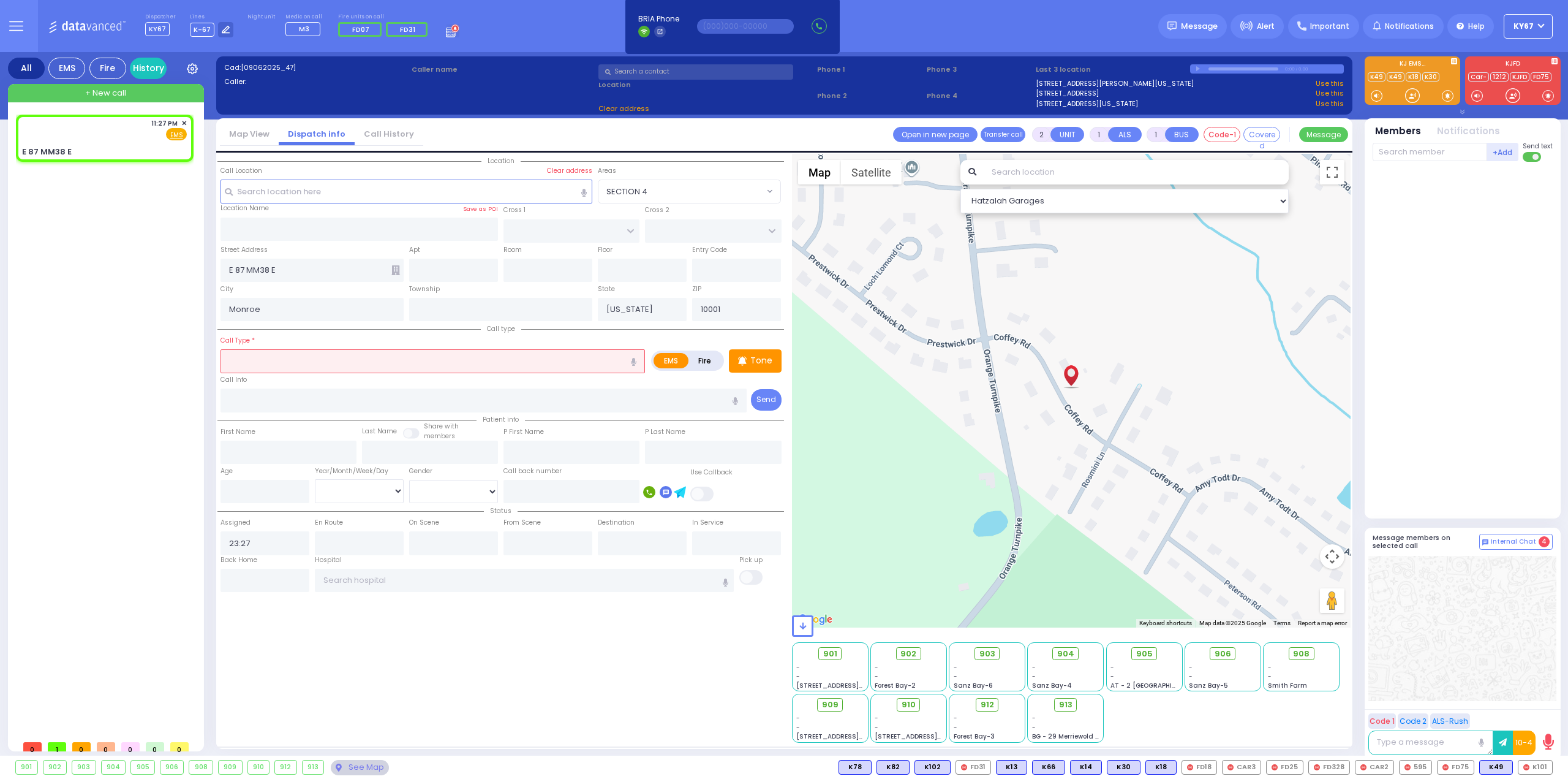
select select
radio input "true"
select select
select select "Hatzalah Garages"
click at [338, 359] on input "text" at bounding box center [432, 361] width 425 height 23
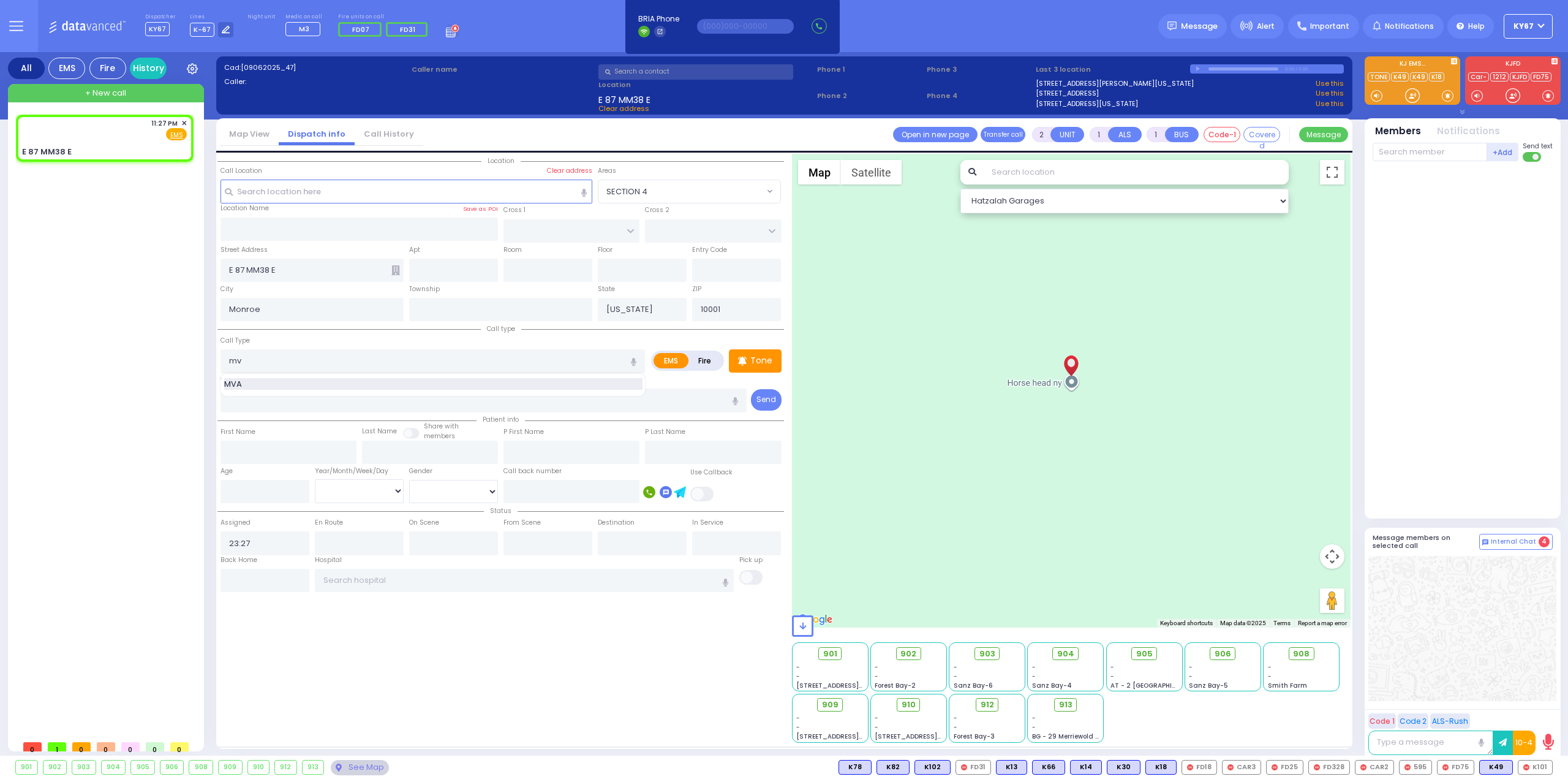
drag, startPoint x: 250, startPoint y: 384, endPoint x: 262, endPoint y: 383, distance: 12.0
click at [250, 384] on div "MVA" at bounding box center [433, 384] width 419 height 12
type input "MVA"
type input "4"
select select
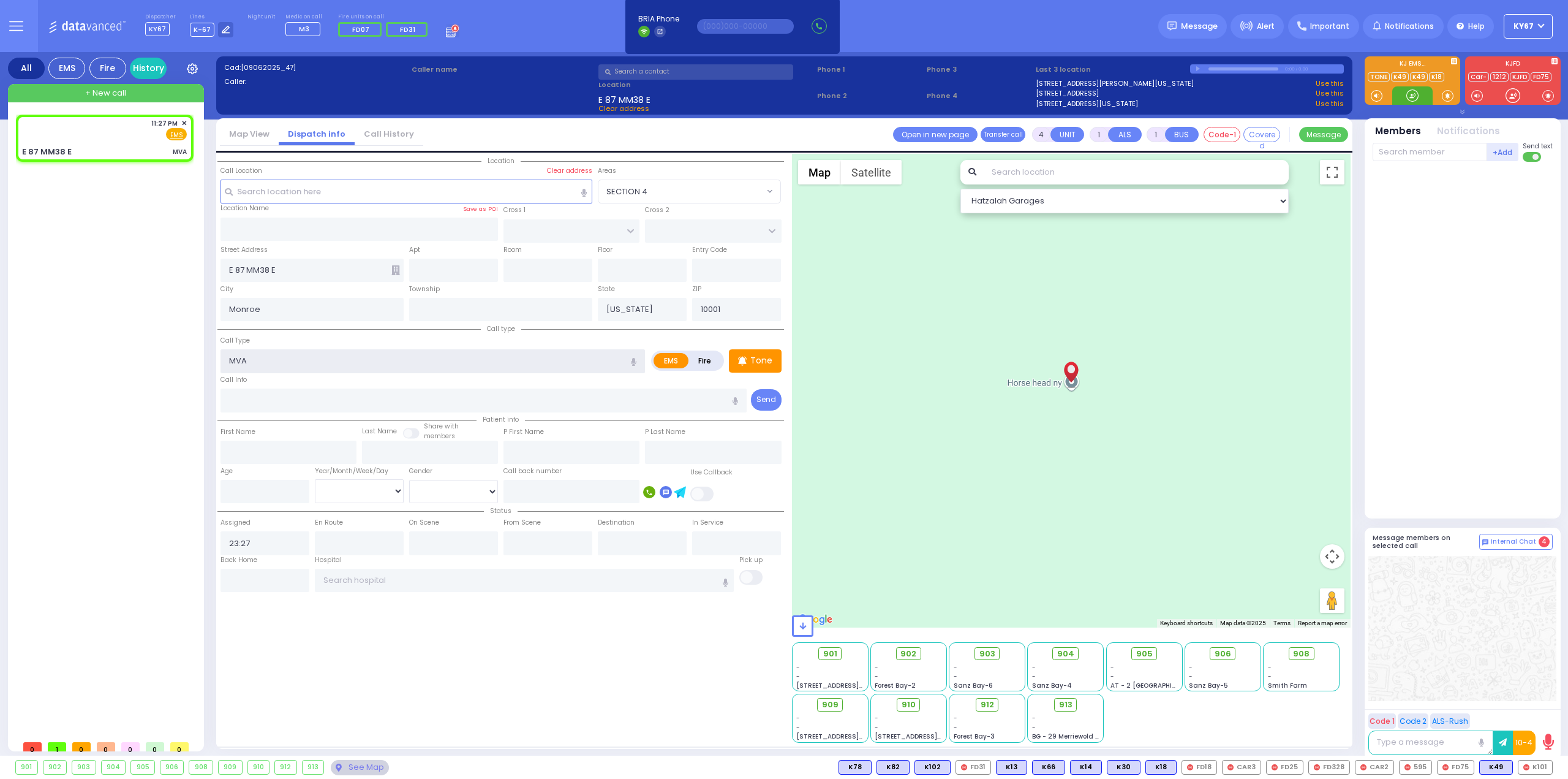
radio input "true"
select select
select select "Hatzalah Garages"
click at [331, 277] on input "E 87 MM38 E" at bounding box center [312, 270] width 183 height 23
select select
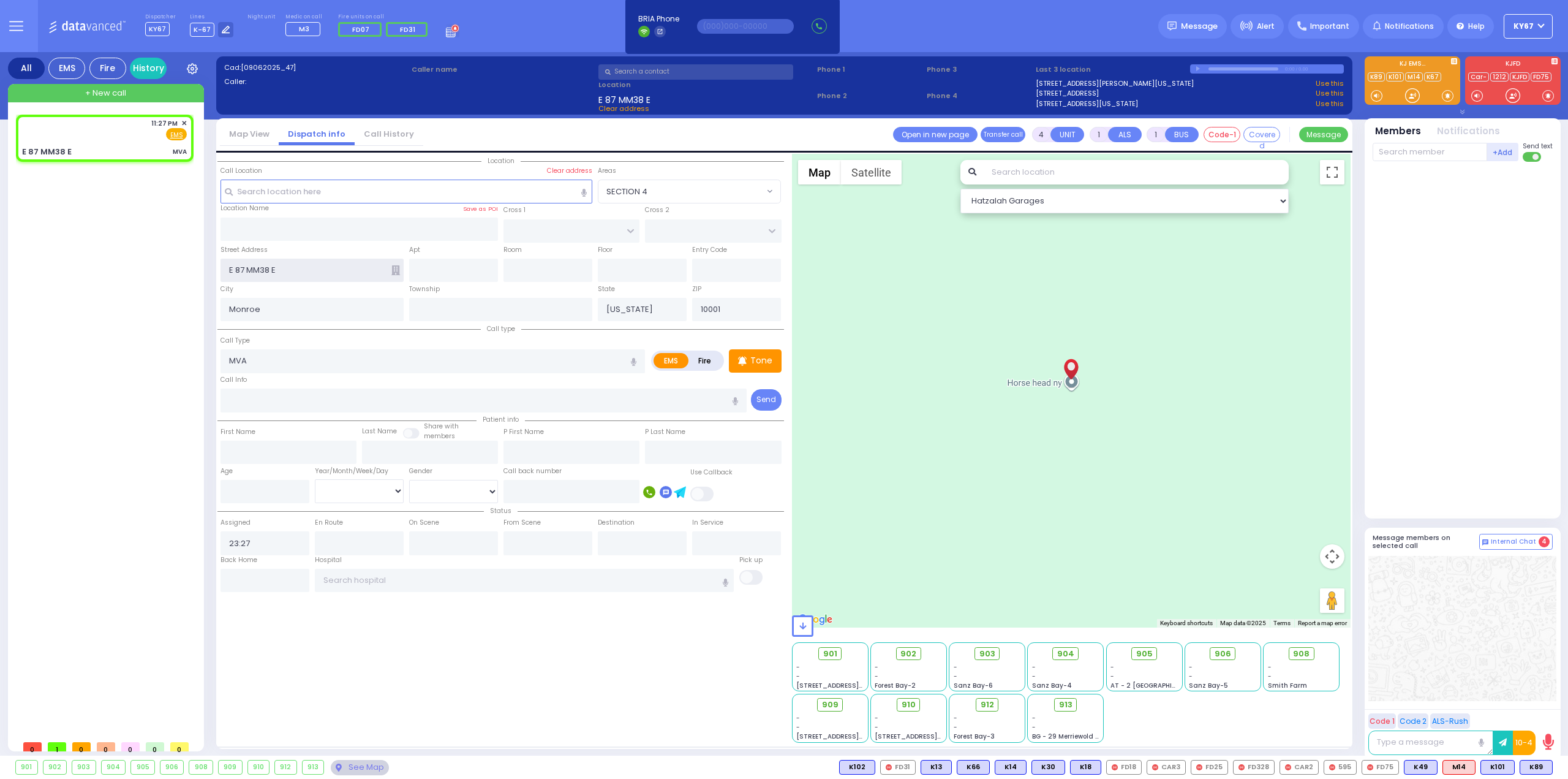
radio input "true"
select select
select select "Hatzalah Garages"
click at [1495, 763] on span "K101" at bounding box center [1498, 767] width 33 height 14
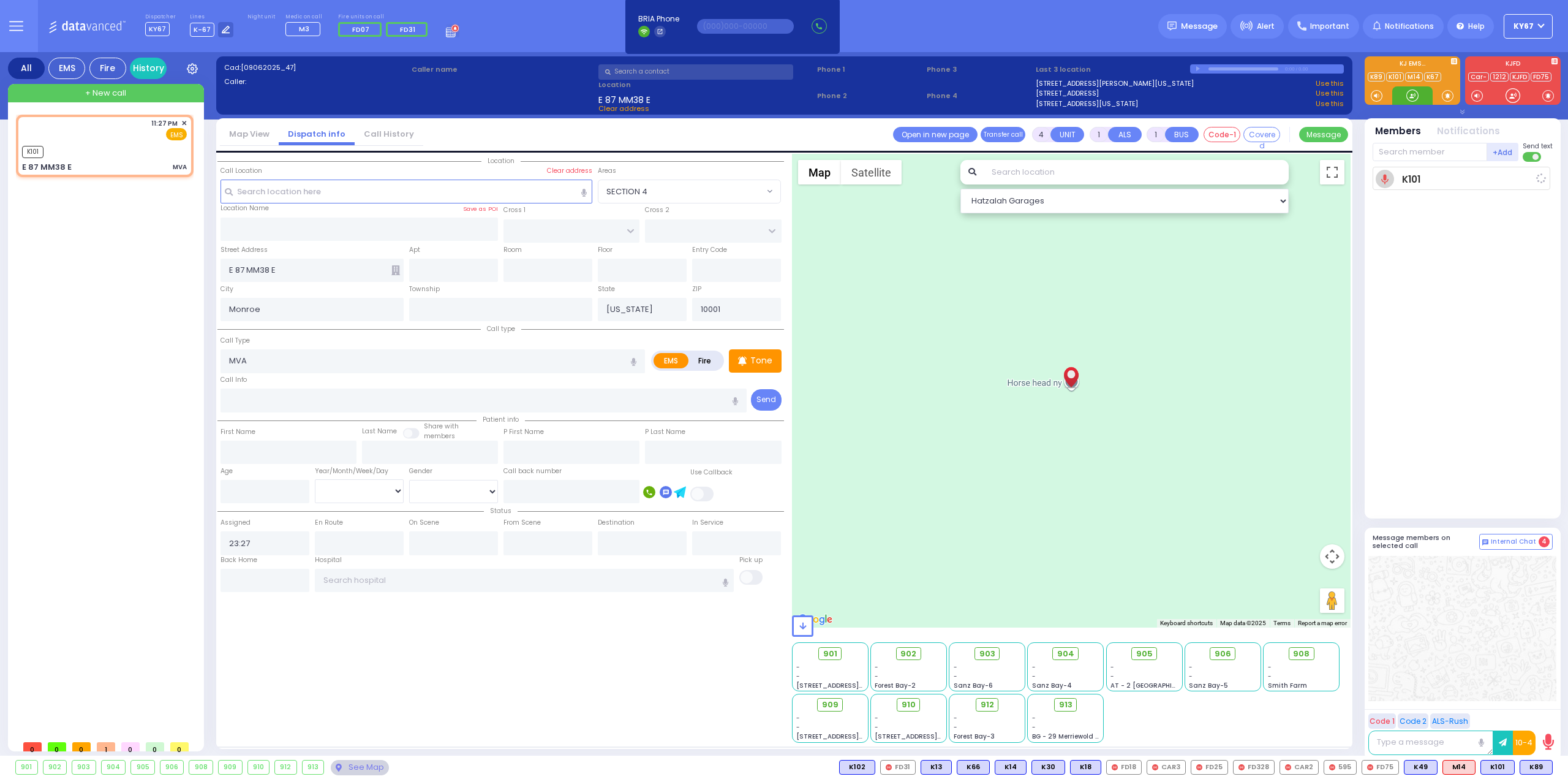
drag, startPoint x: 1533, startPoint y: 763, endPoint x: 1538, endPoint y: 748, distance: 15.8
click at [0, 0] on span "K89" at bounding box center [0, 0] width 0 height 0
select select
radio input "true"
select select
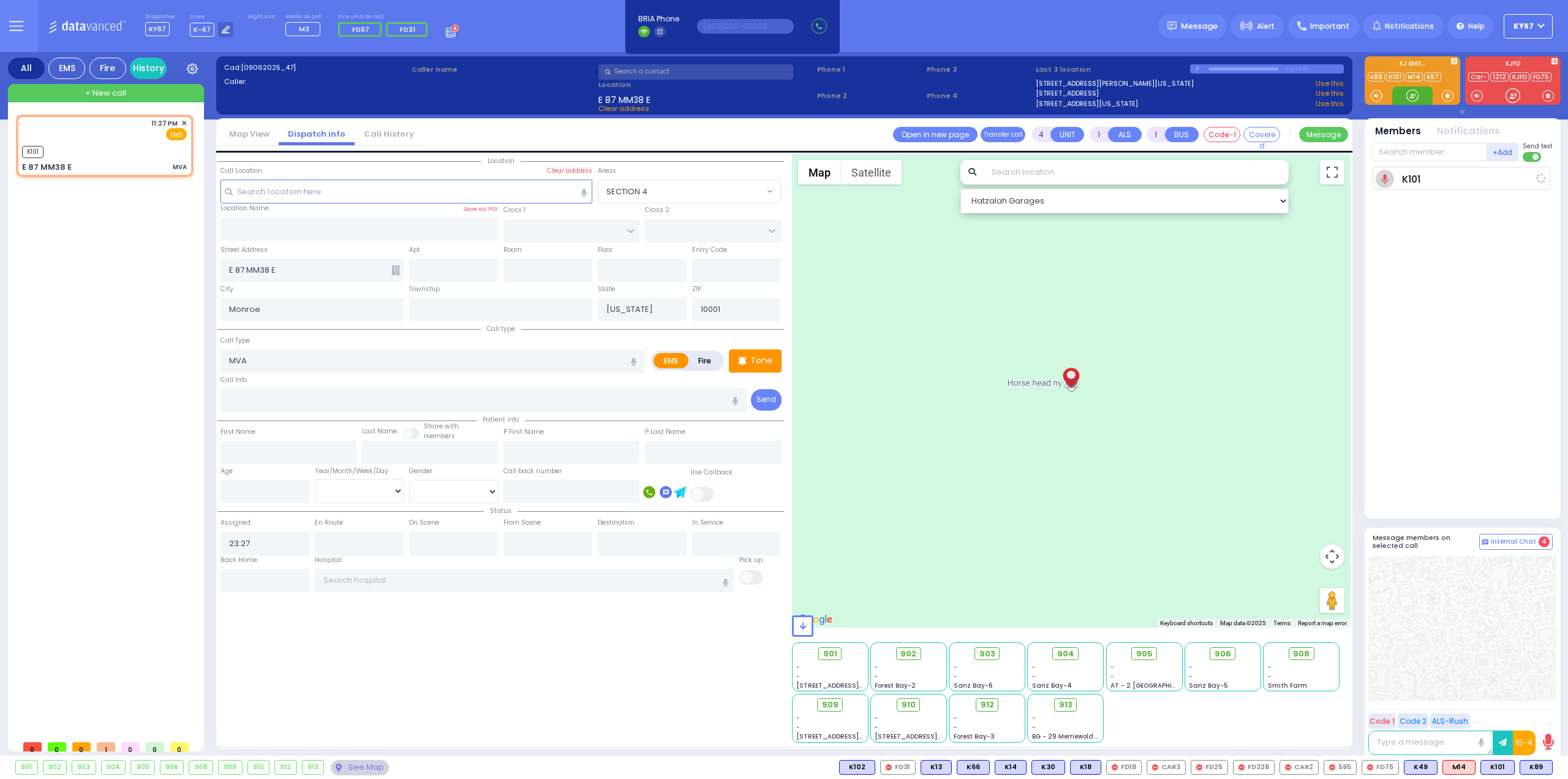
type input "23:28"
select select "Hatzalah Garages"
select select
radio input "true"
select select
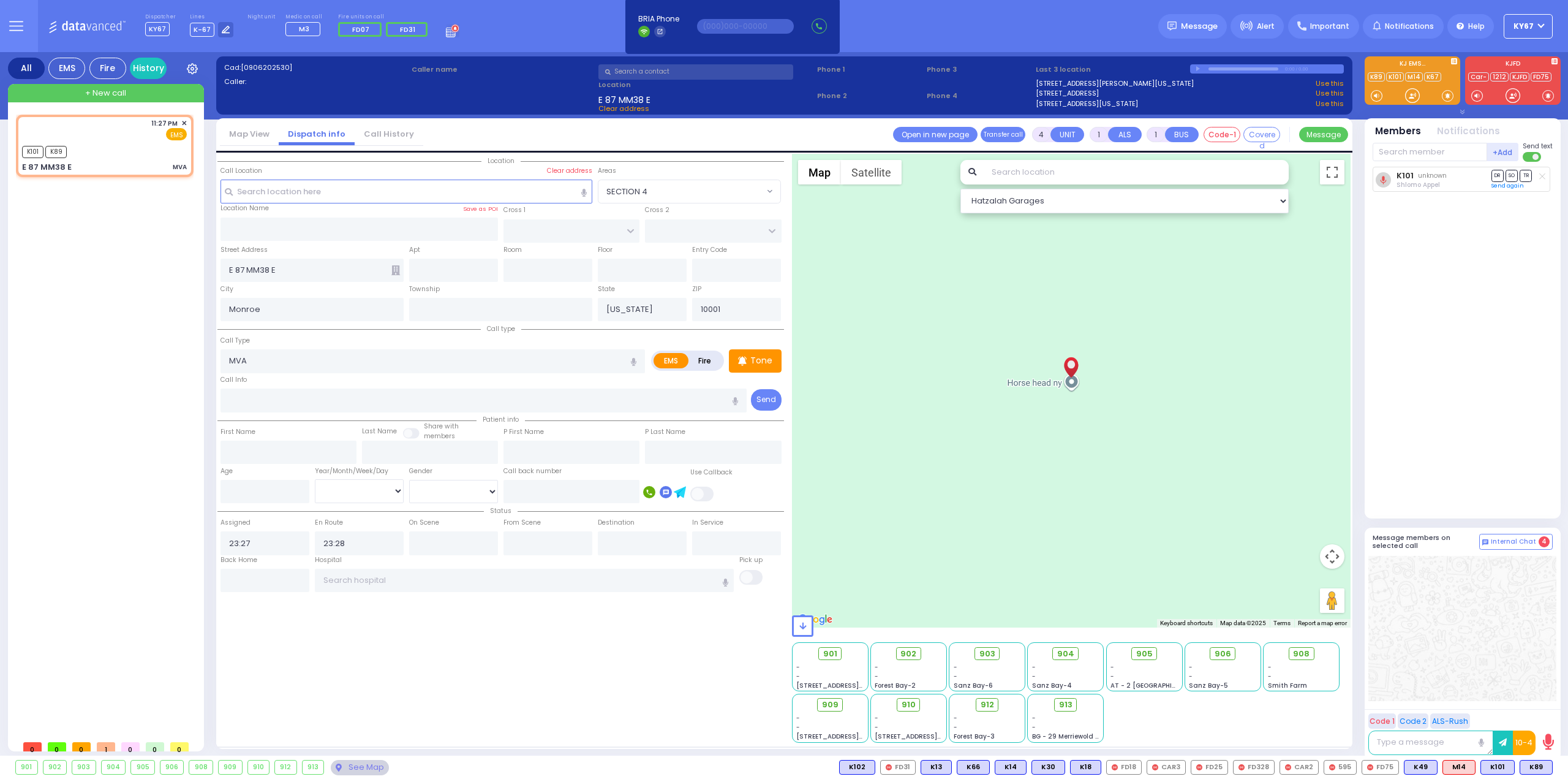
select select "Hatzalah Garages"
click at [1538, 765] on span "K83" at bounding box center [1536, 767] width 32 height 14
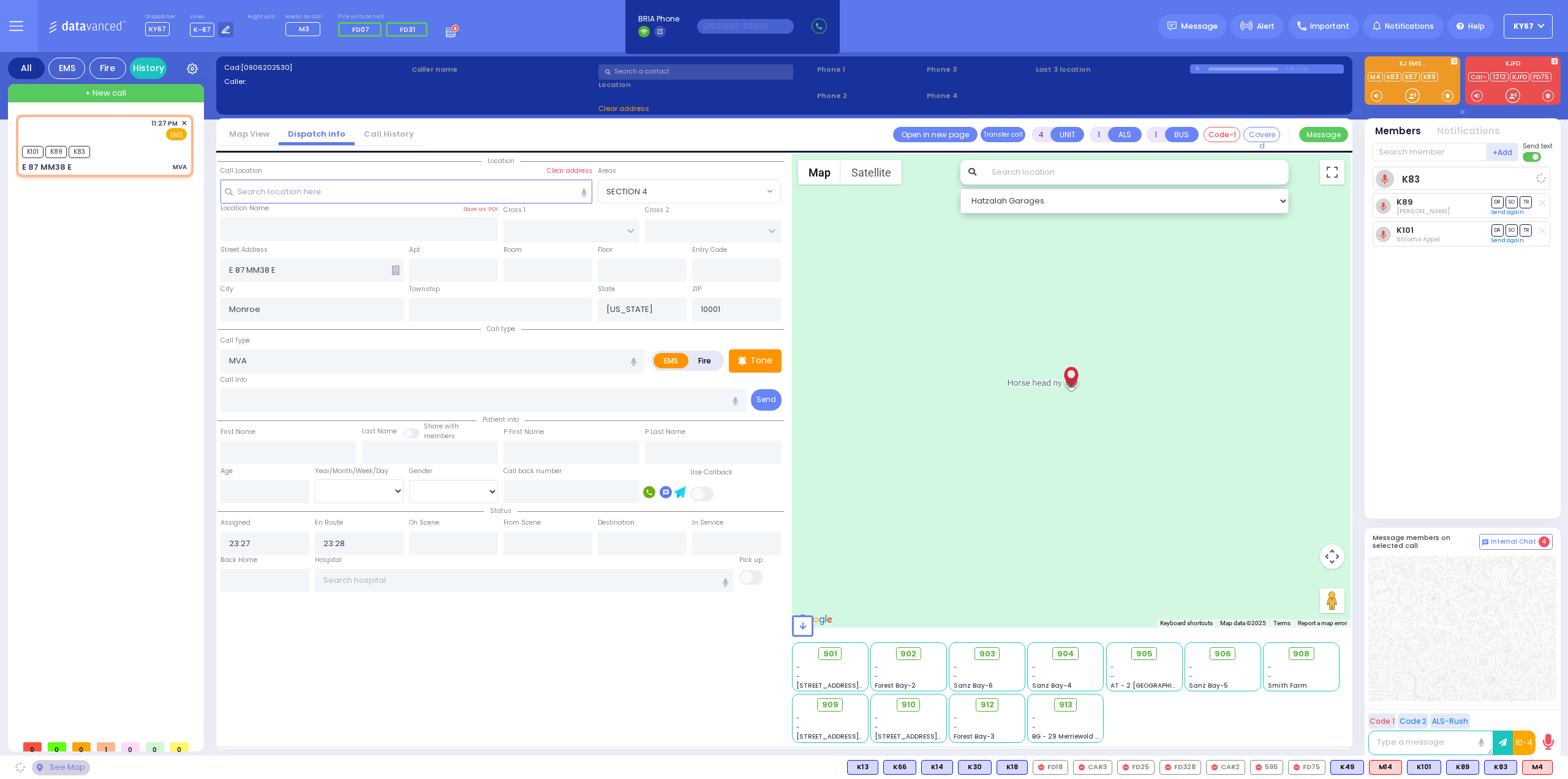
select select
radio input "true"
select select
select select "Hatzalah Garages"
click at [295, 270] on input "E 87 MM38 E" at bounding box center [312, 270] width 183 height 23
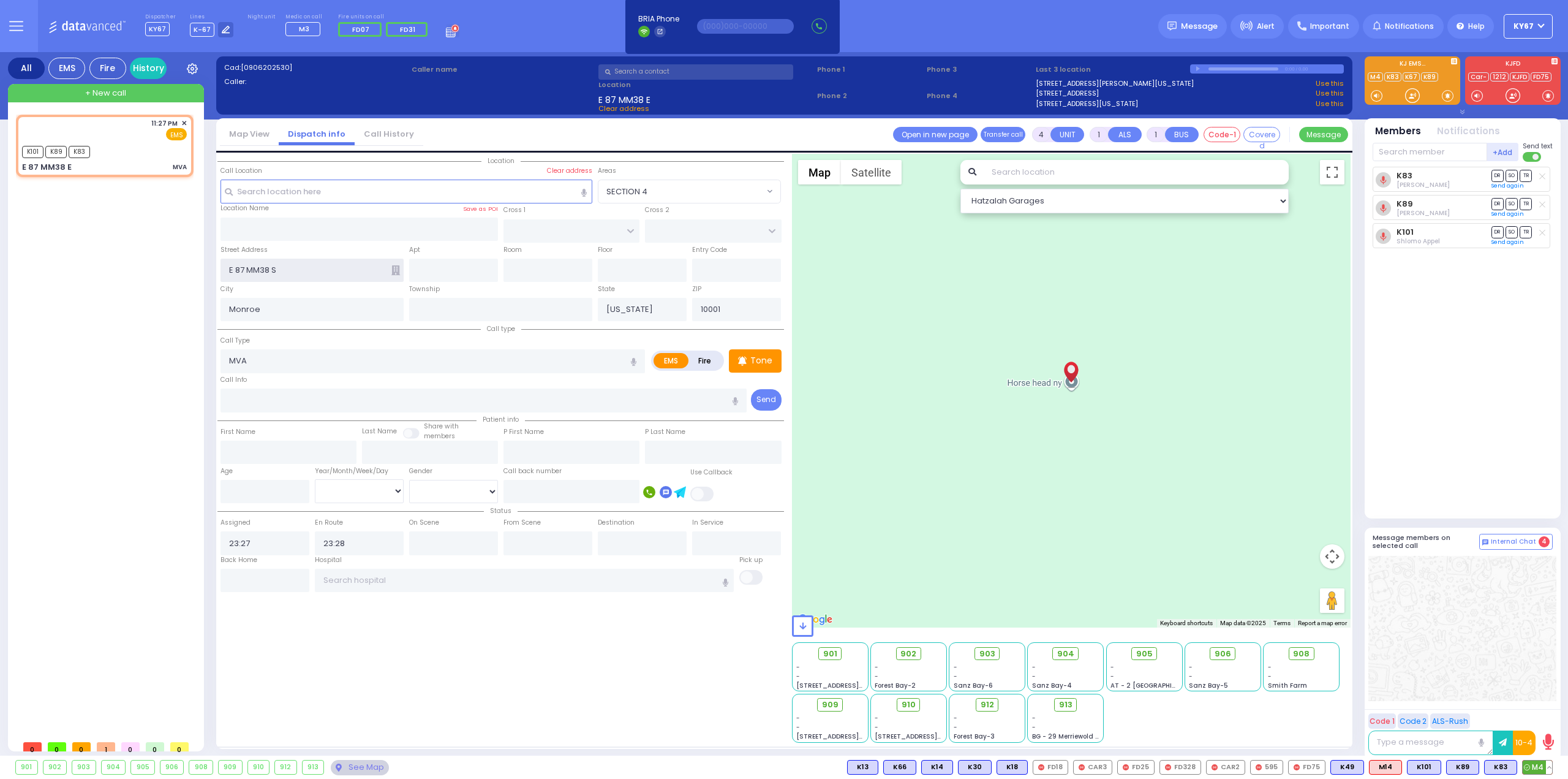
type input "E 87 MM38 S"
click at [1536, 772] on span "M4" at bounding box center [1537, 767] width 29 height 14
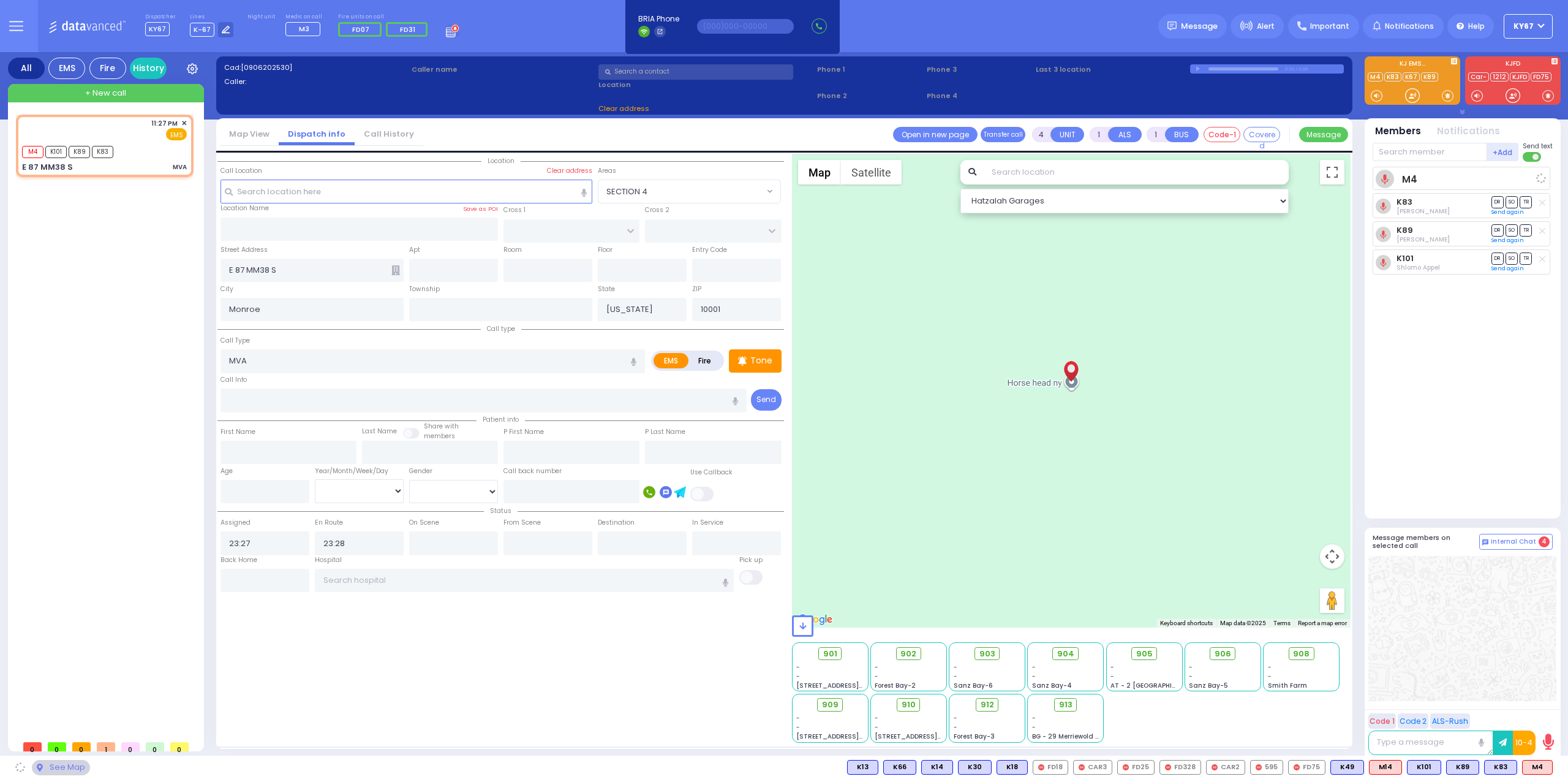
select select
radio input "true"
select select
select select "Hatzalah Garages"
select select
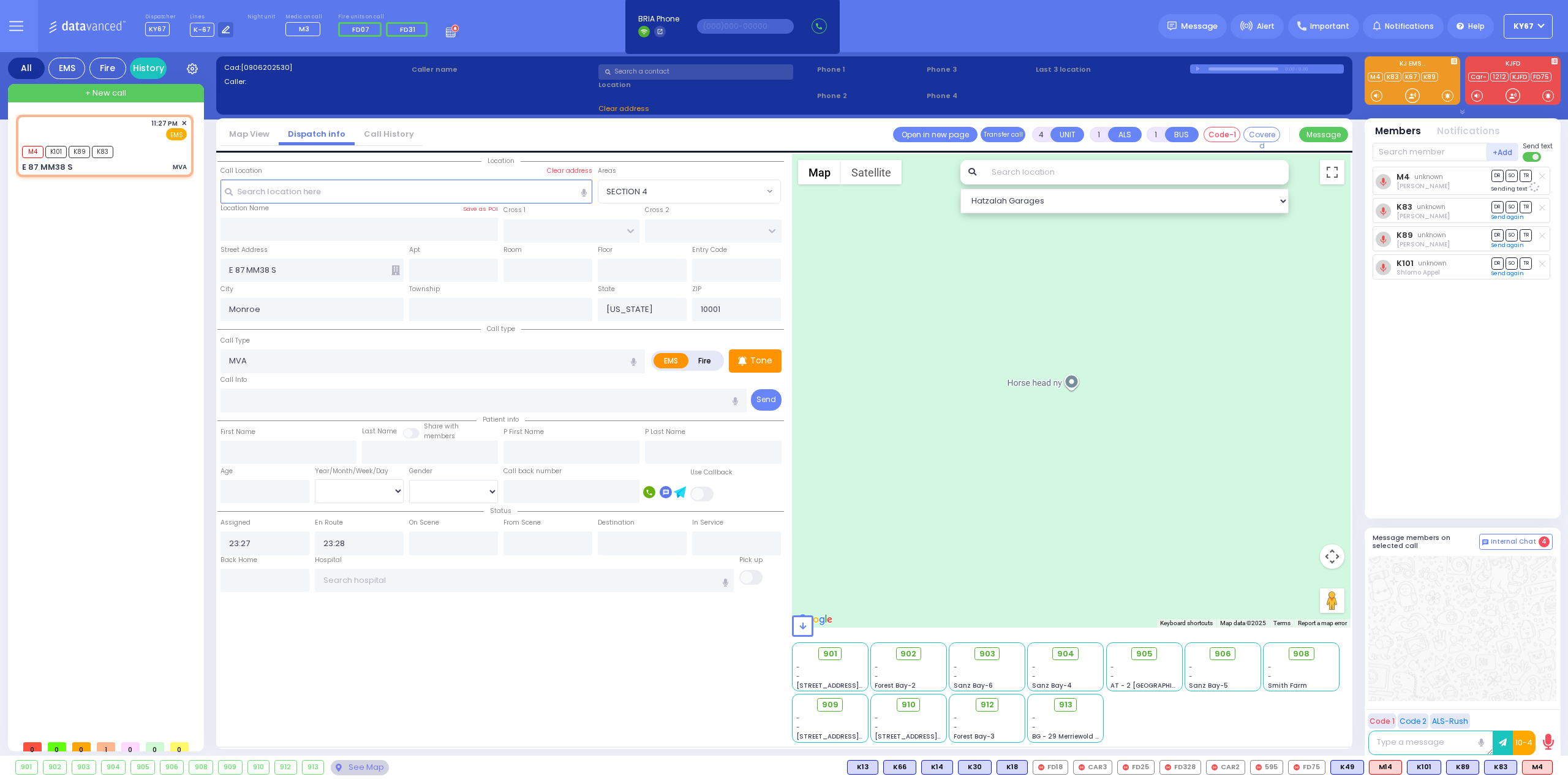
radio input "true"
select select
select select "Hatzalah Garages"
select select
radio input "true"
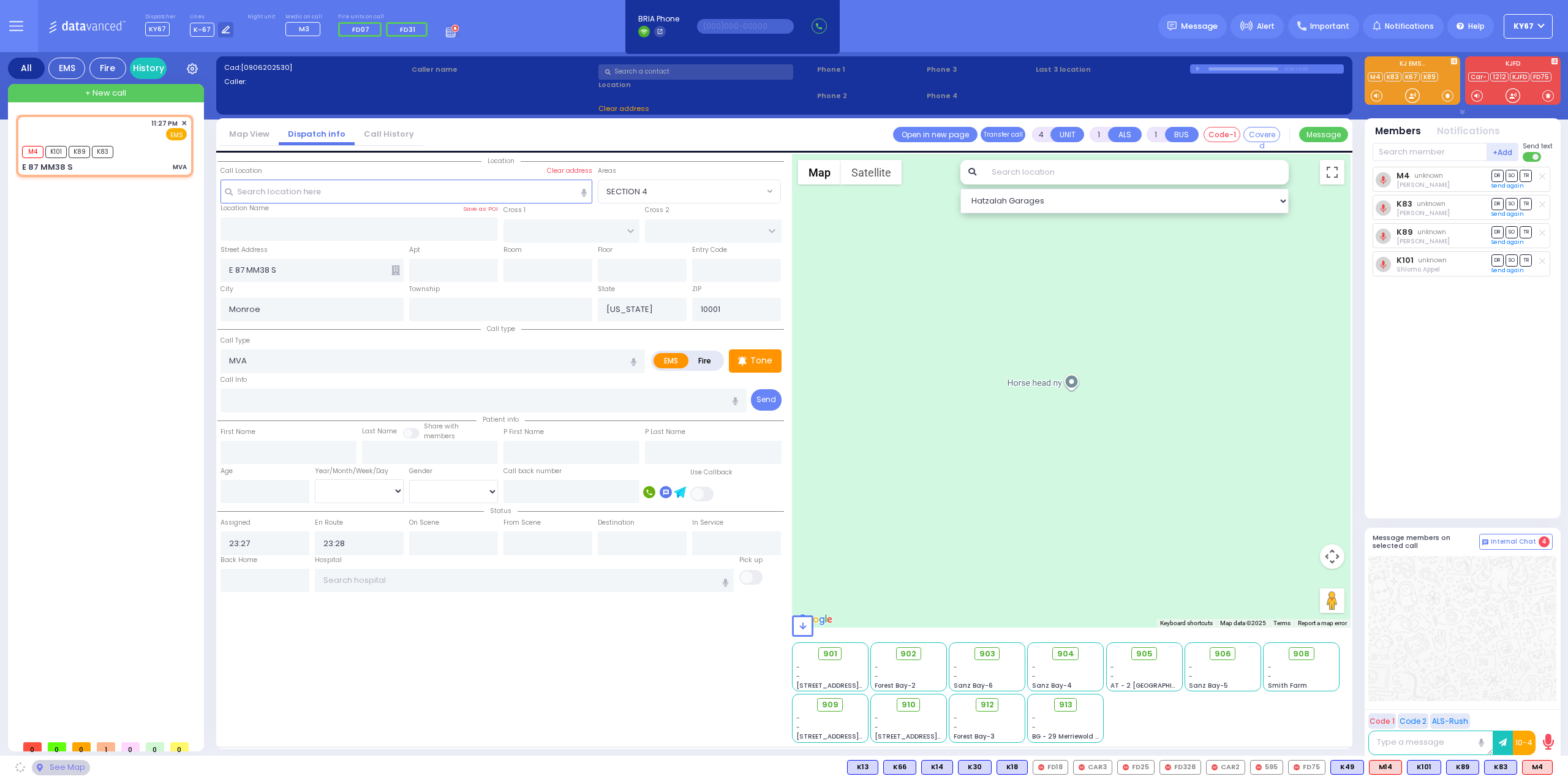
select select
select select "Hatzalah Garages"
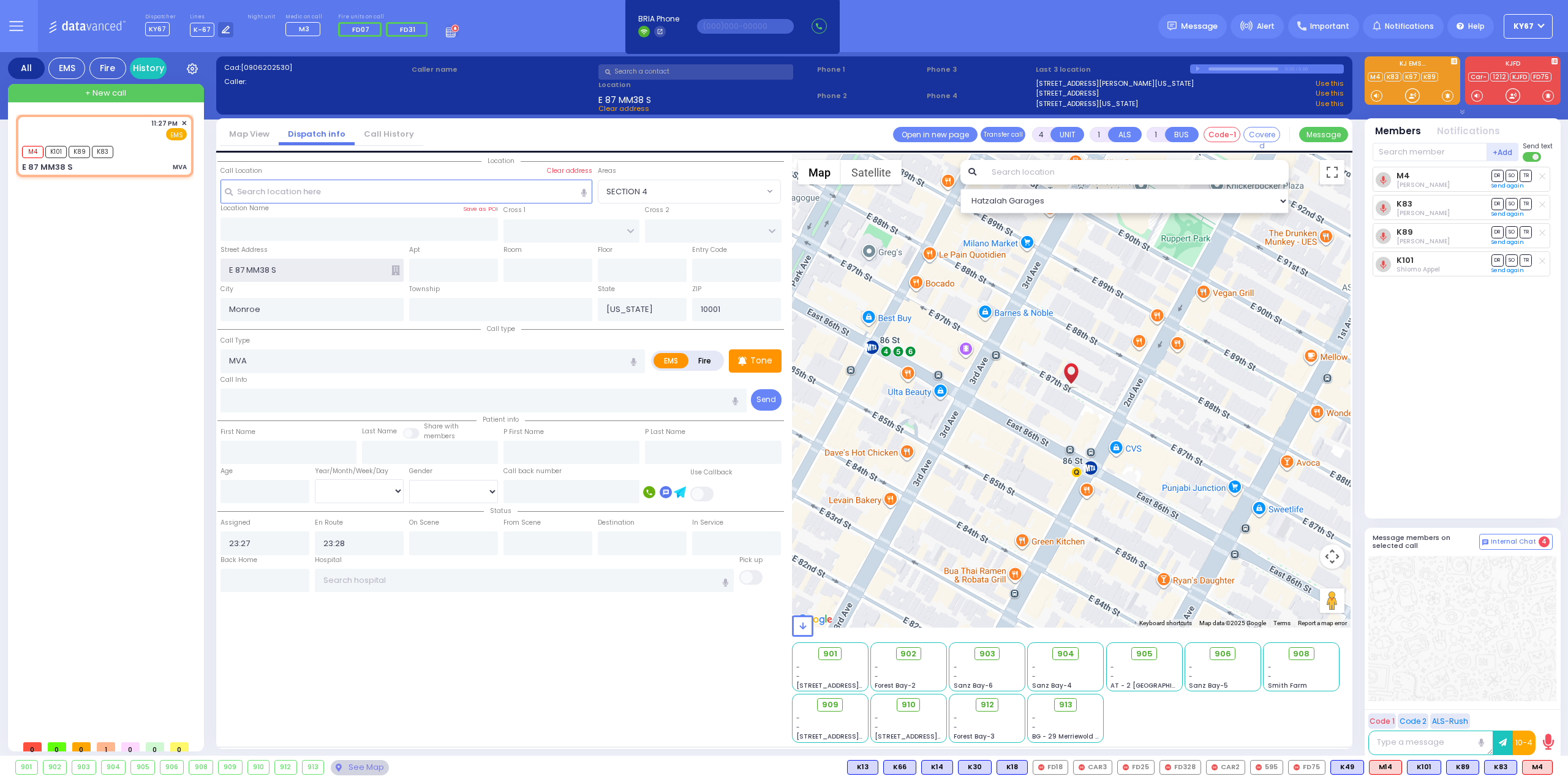
click at [234, 268] on input "E 87 MM38 S" at bounding box center [312, 270] width 183 height 23
type input "87 MM38 S"
click at [372, 194] on input "text" at bounding box center [406, 191] width 372 height 23
select select
radio input "true"
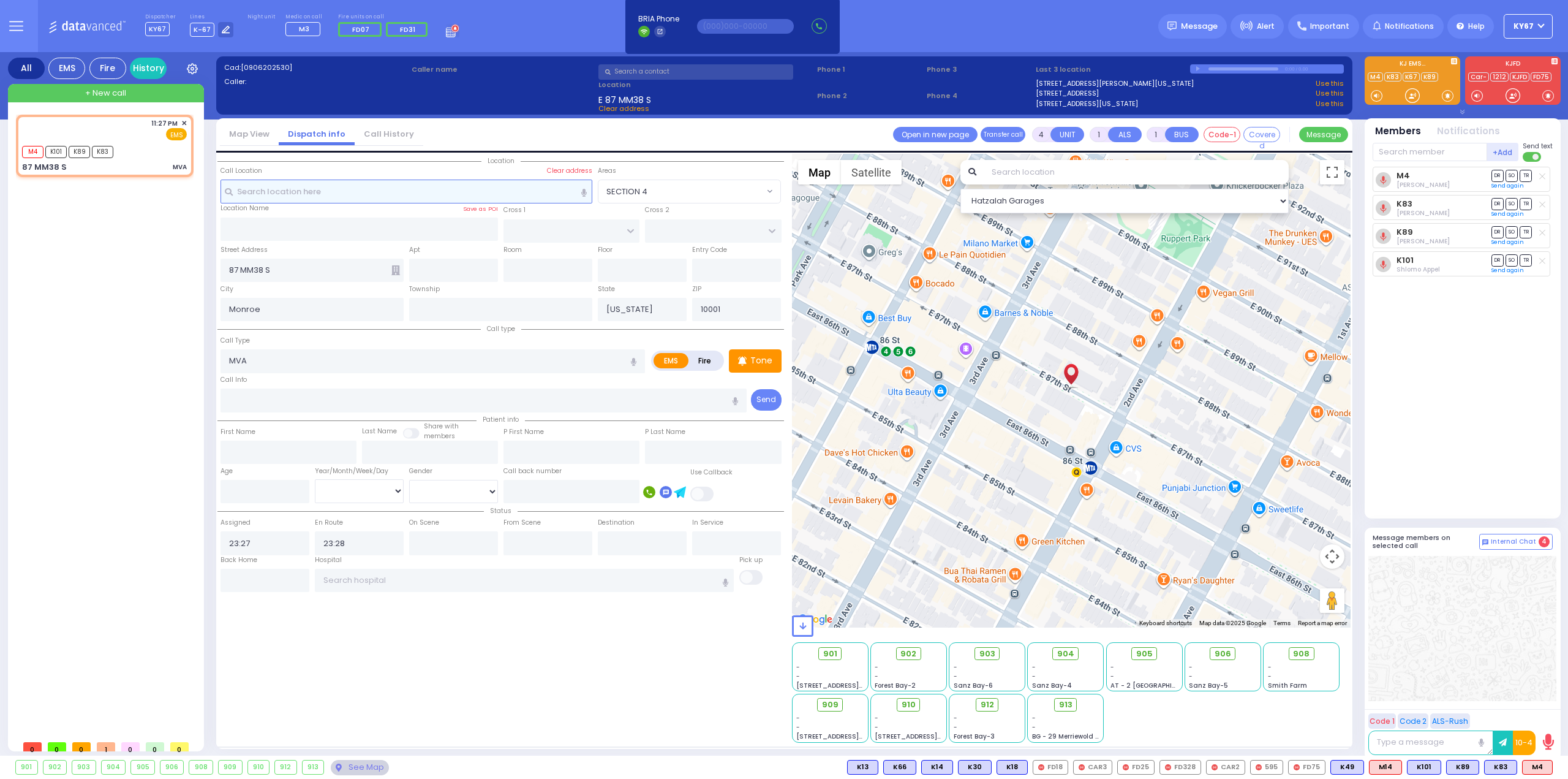
select select
select select "Hatzalah Garages"
type input "87 MM38 S"
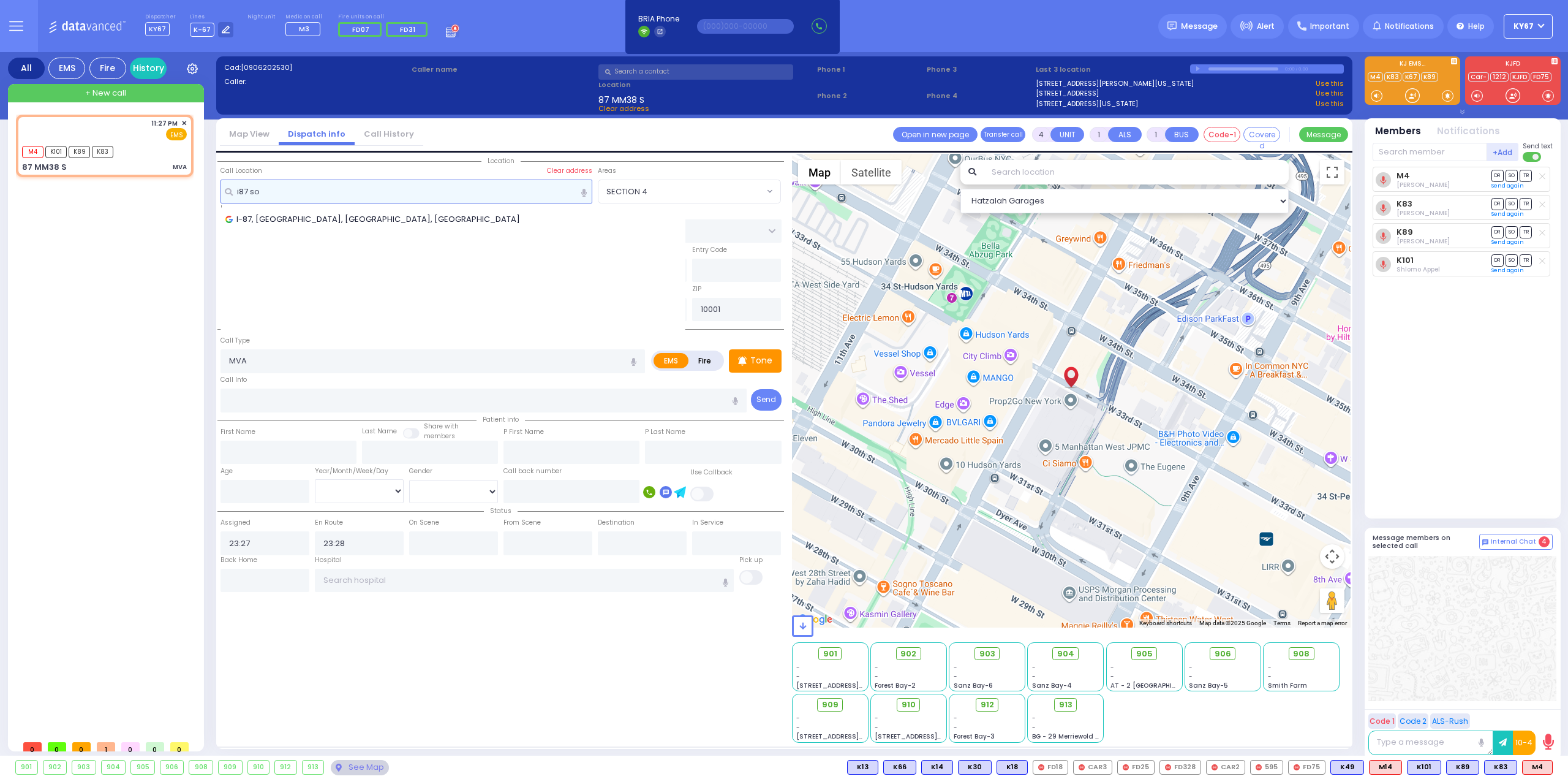
type input "i87 so"
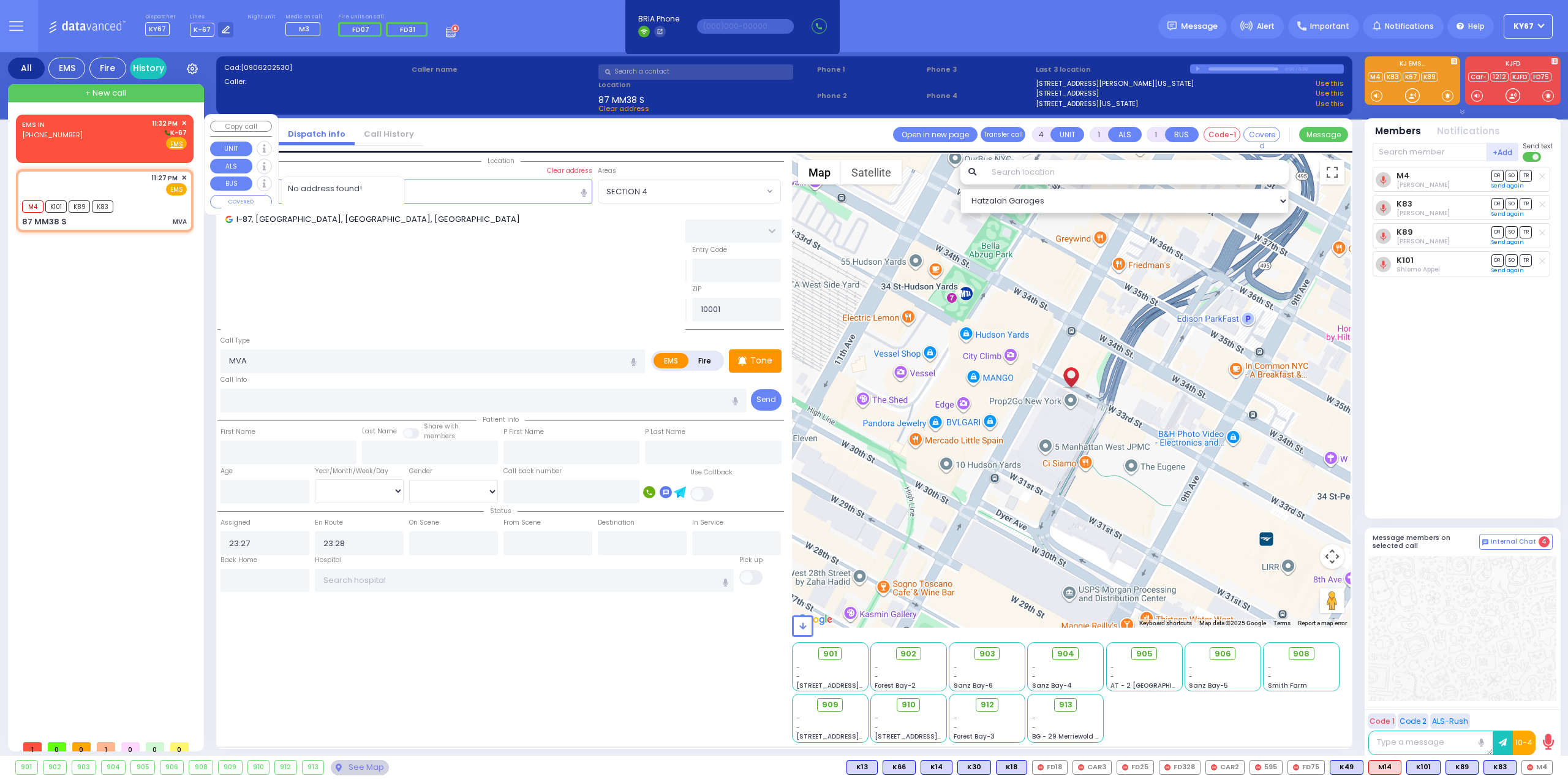
click at [185, 121] on span "✕" at bounding box center [183, 123] width 5 height 11
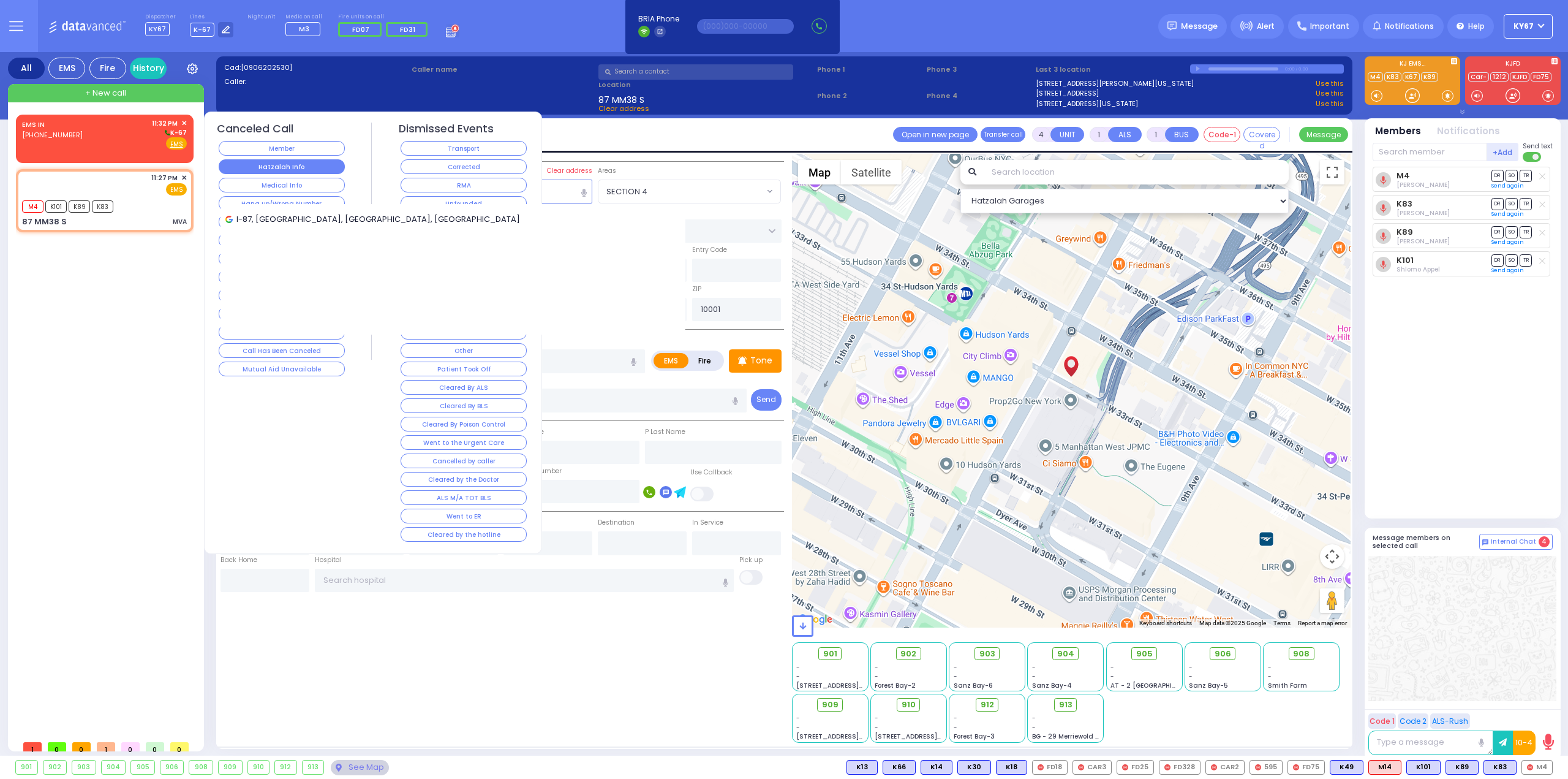
click at [298, 164] on button "Hatzalah Info" at bounding box center [282, 167] width 126 height 15
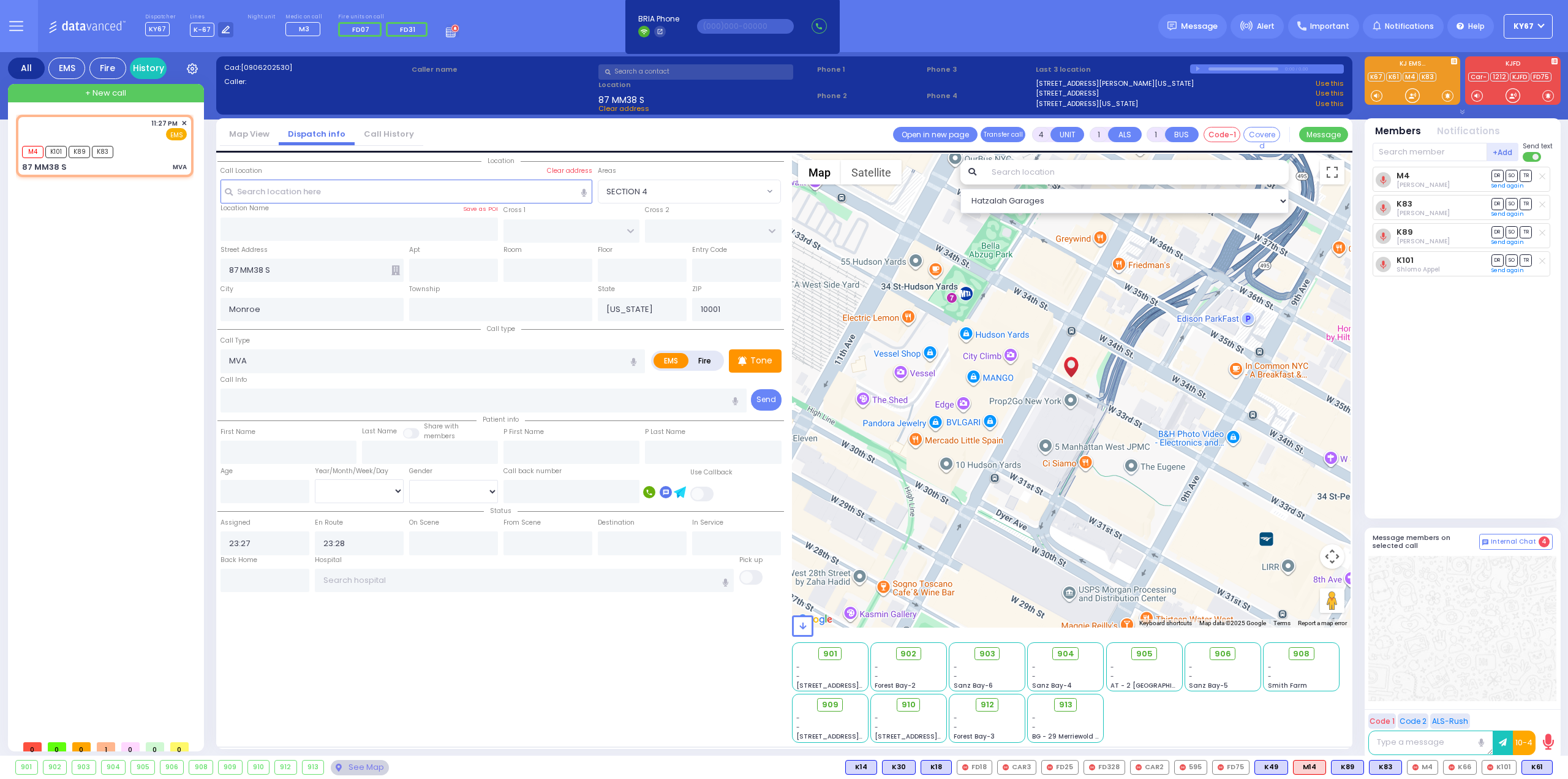
click at [106, 91] on span "+ New call" at bounding box center [105, 93] width 41 height 12
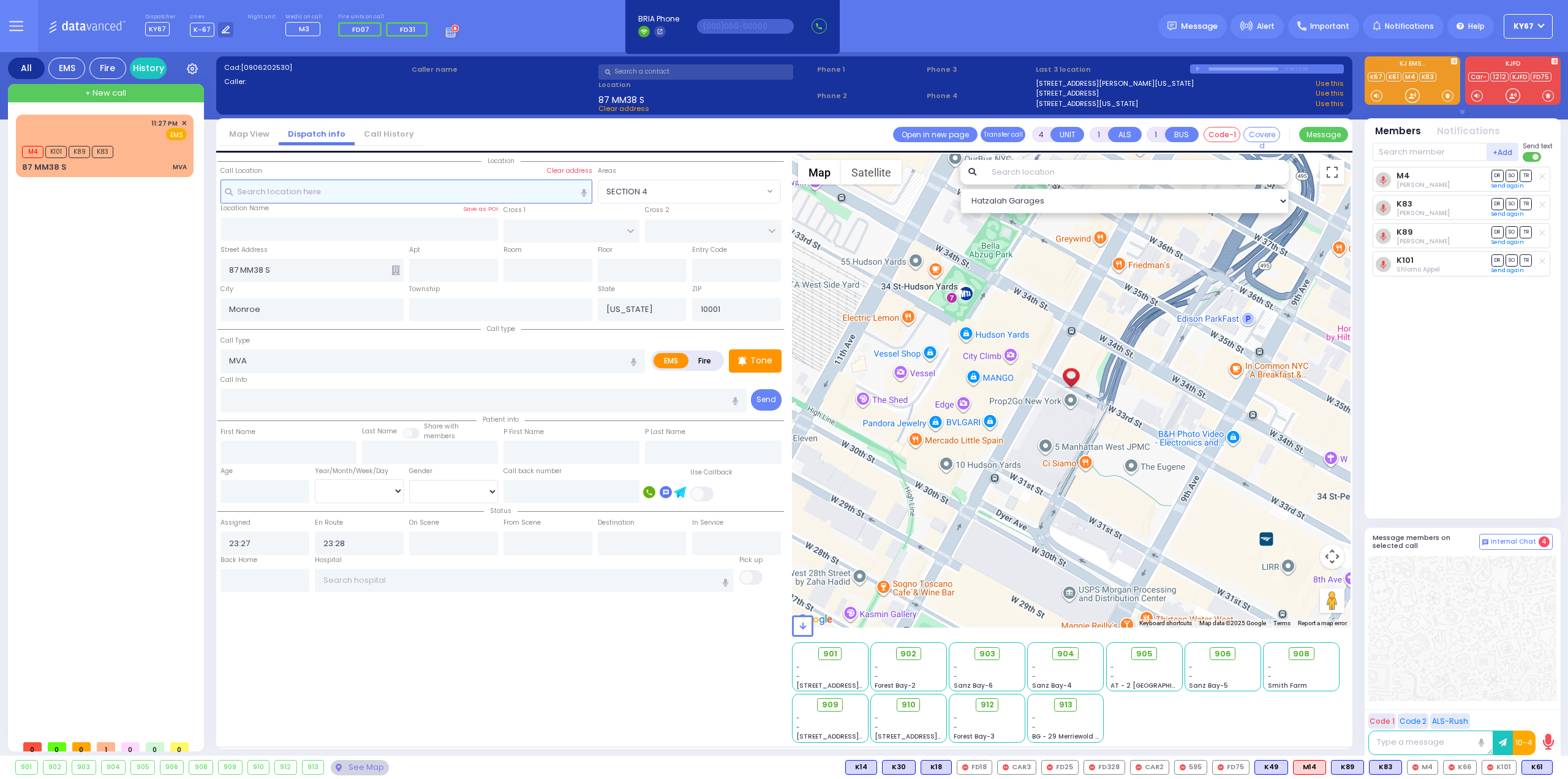
type input "2"
select select
radio input "true"
select select
type input "23:33"
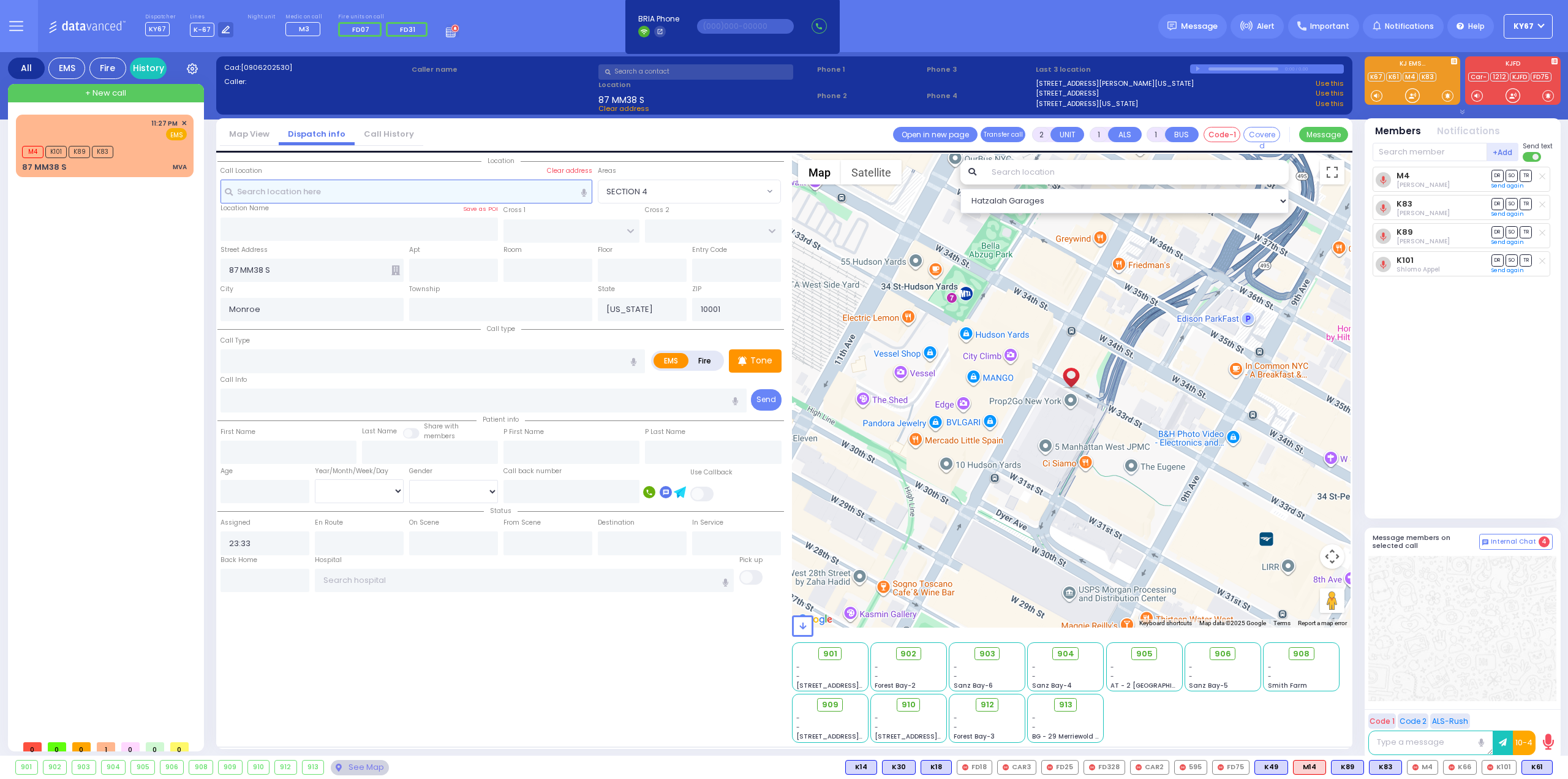
select select "Hatzalah Garages"
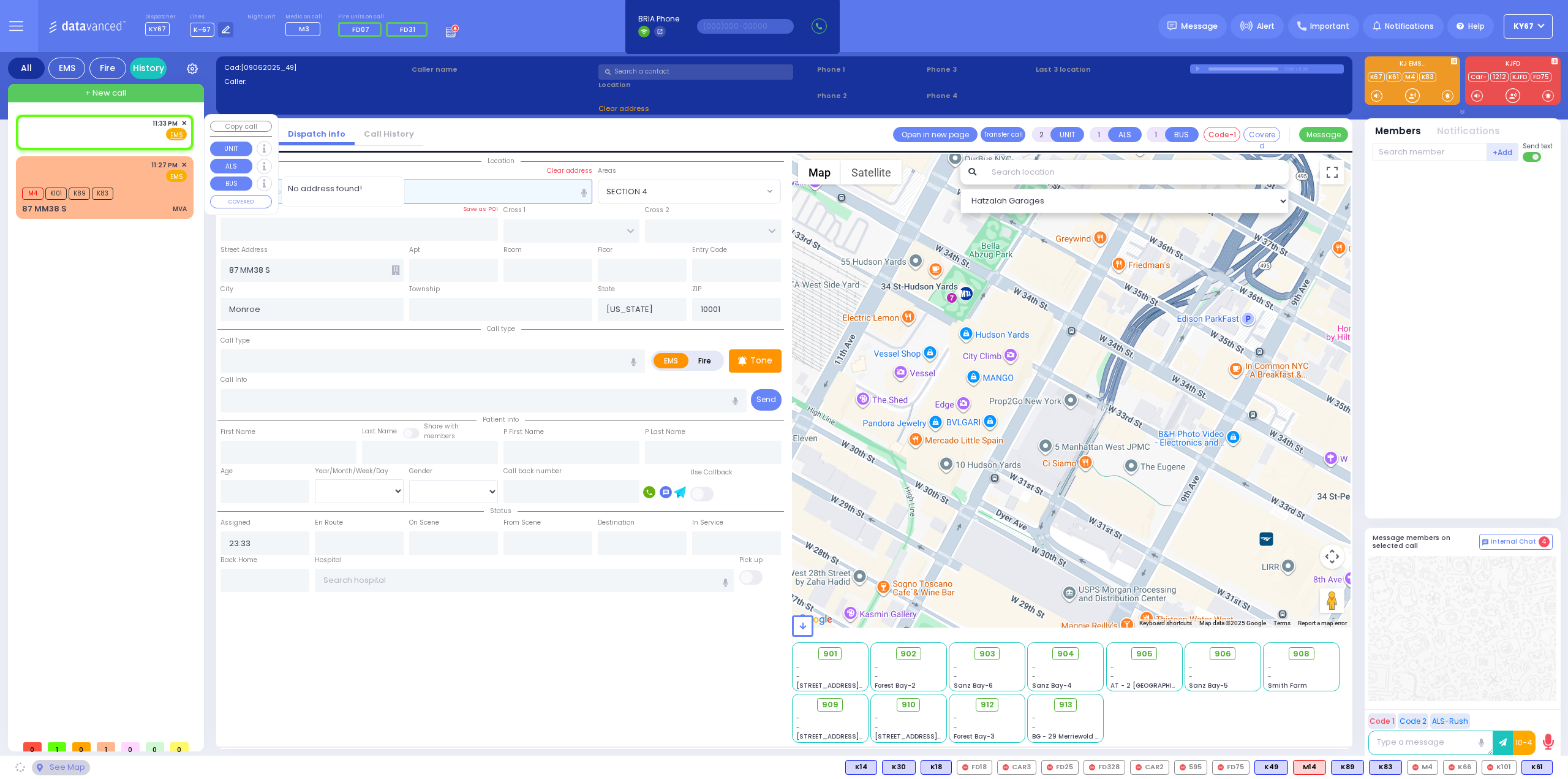
select select
radio input "true"
select select
select select "Hatzalah Garages"
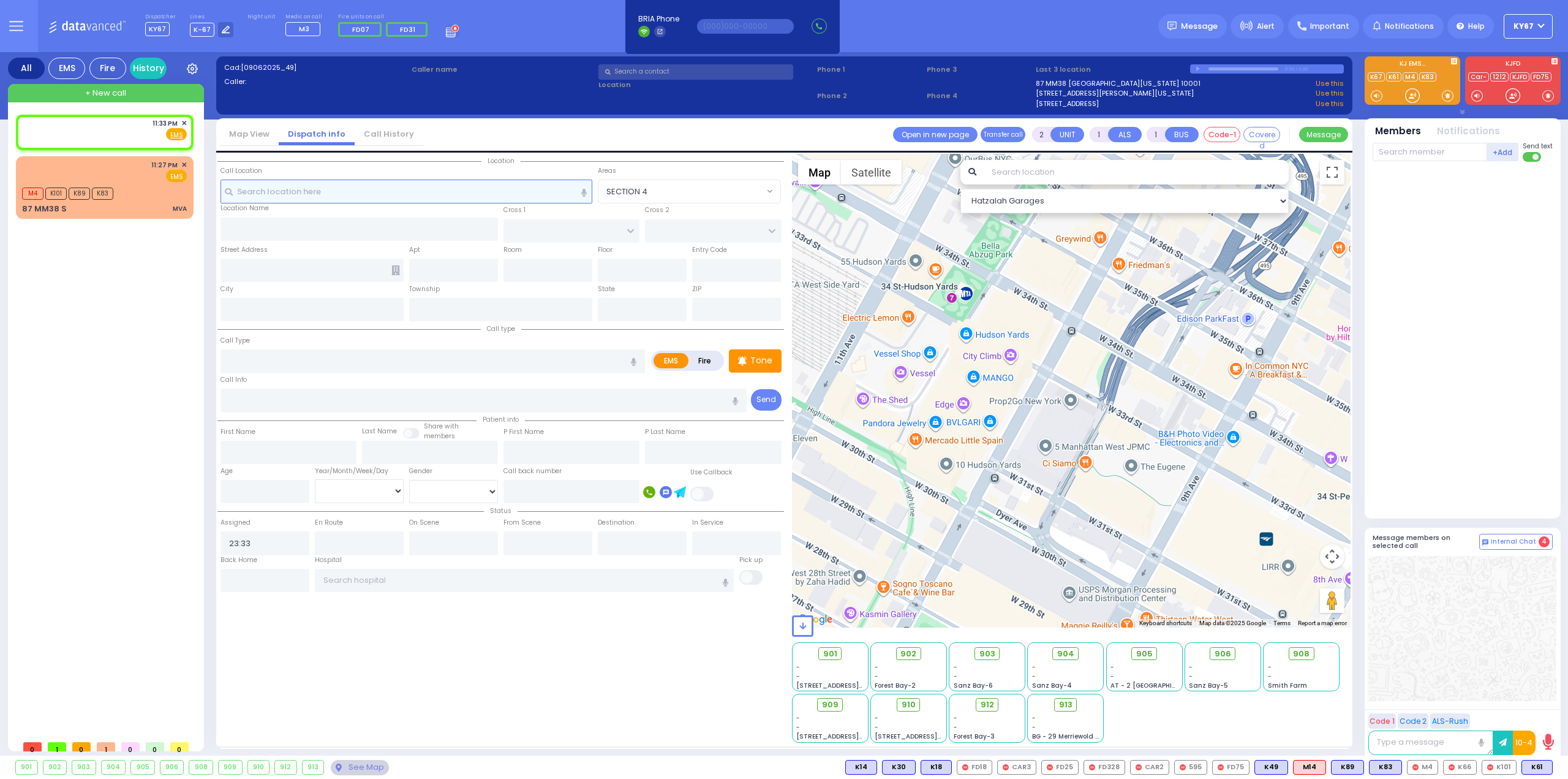
click at [440, 194] on input "text" at bounding box center [406, 191] width 372 height 23
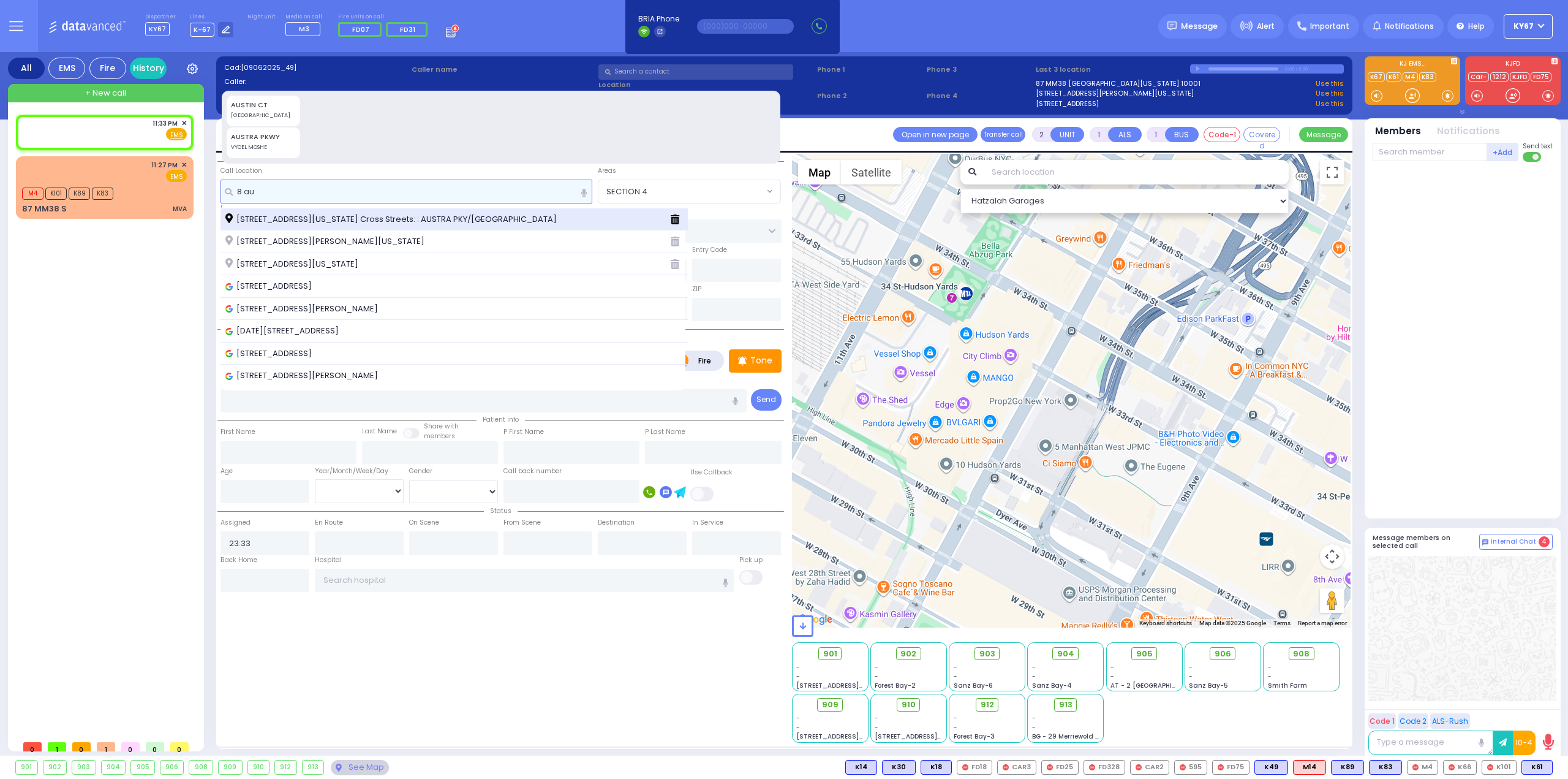
type input "8 au"
click at [475, 211] on div "[STREET_ADDRESS][US_STATE] Cross Streets: : AUSTRA PKY/[GEOGRAPHIC_DATA]" at bounding box center [454, 220] width 468 height 23
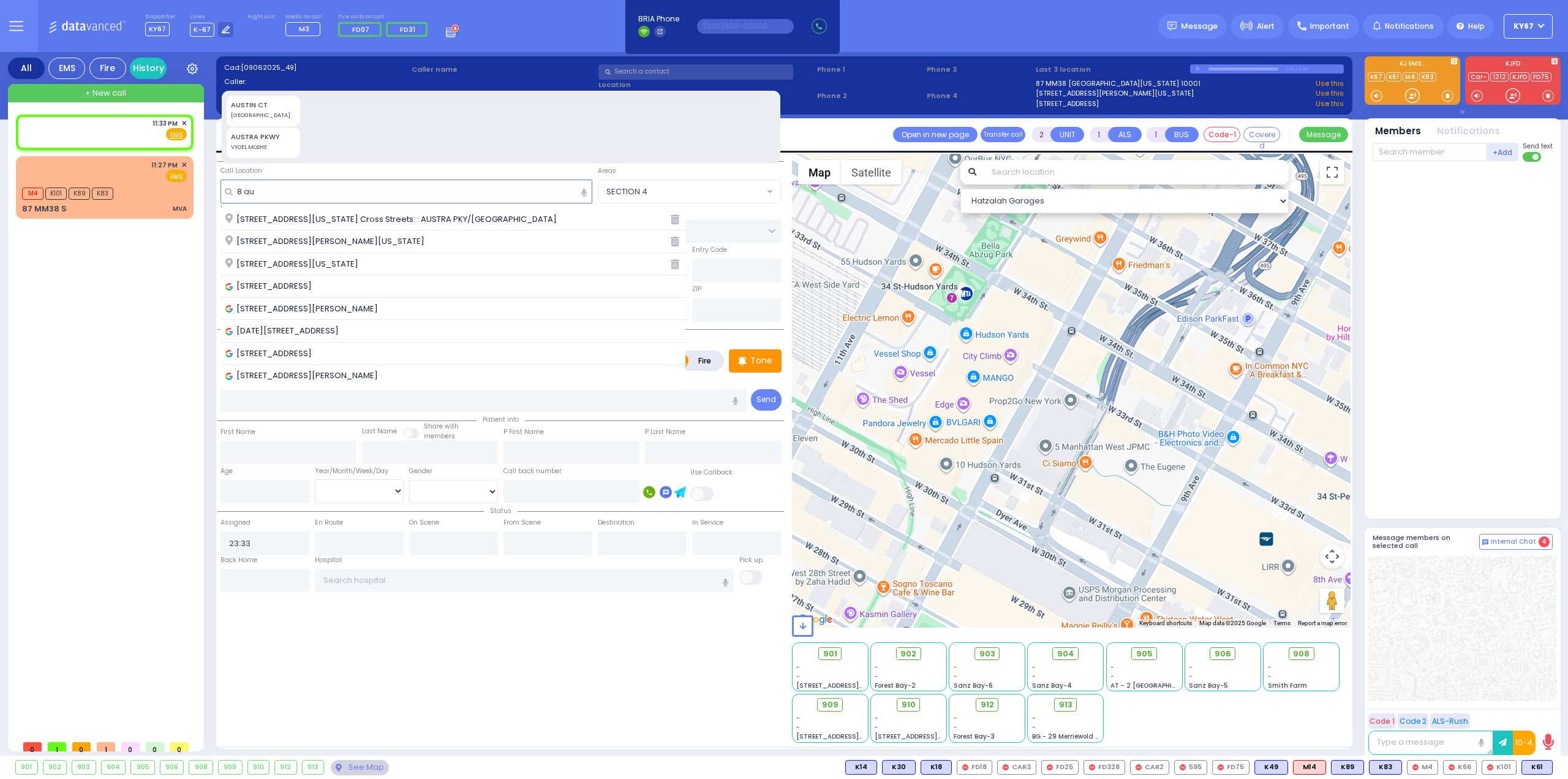
click at [261, 240] on span "[STREET_ADDRESS][PERSON_NAME][US_STATE]" at bounding box center [327, 241] width 204 height 12
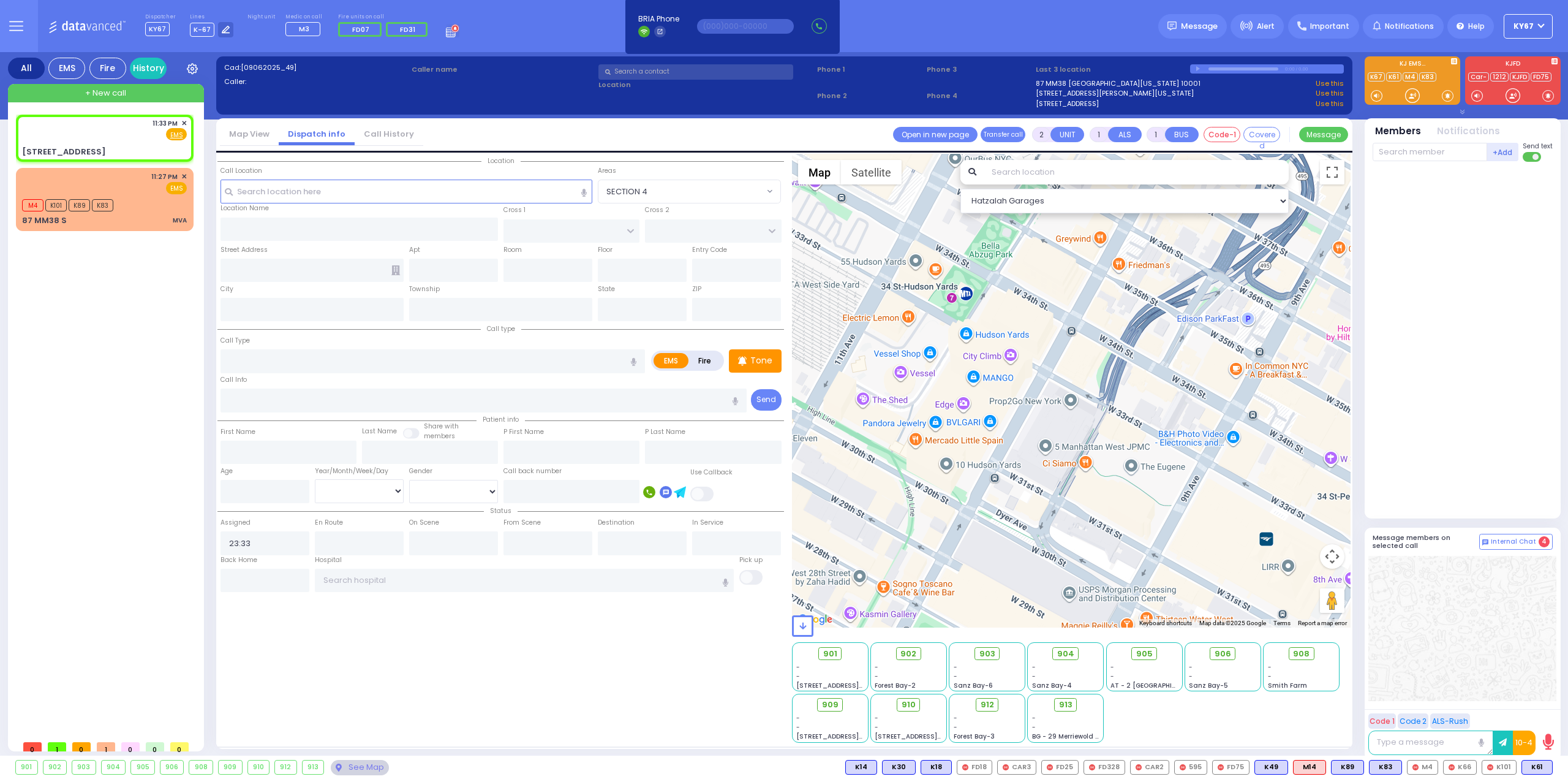
select select
radio input "true"
select select
select select "Hatzalah Garages"
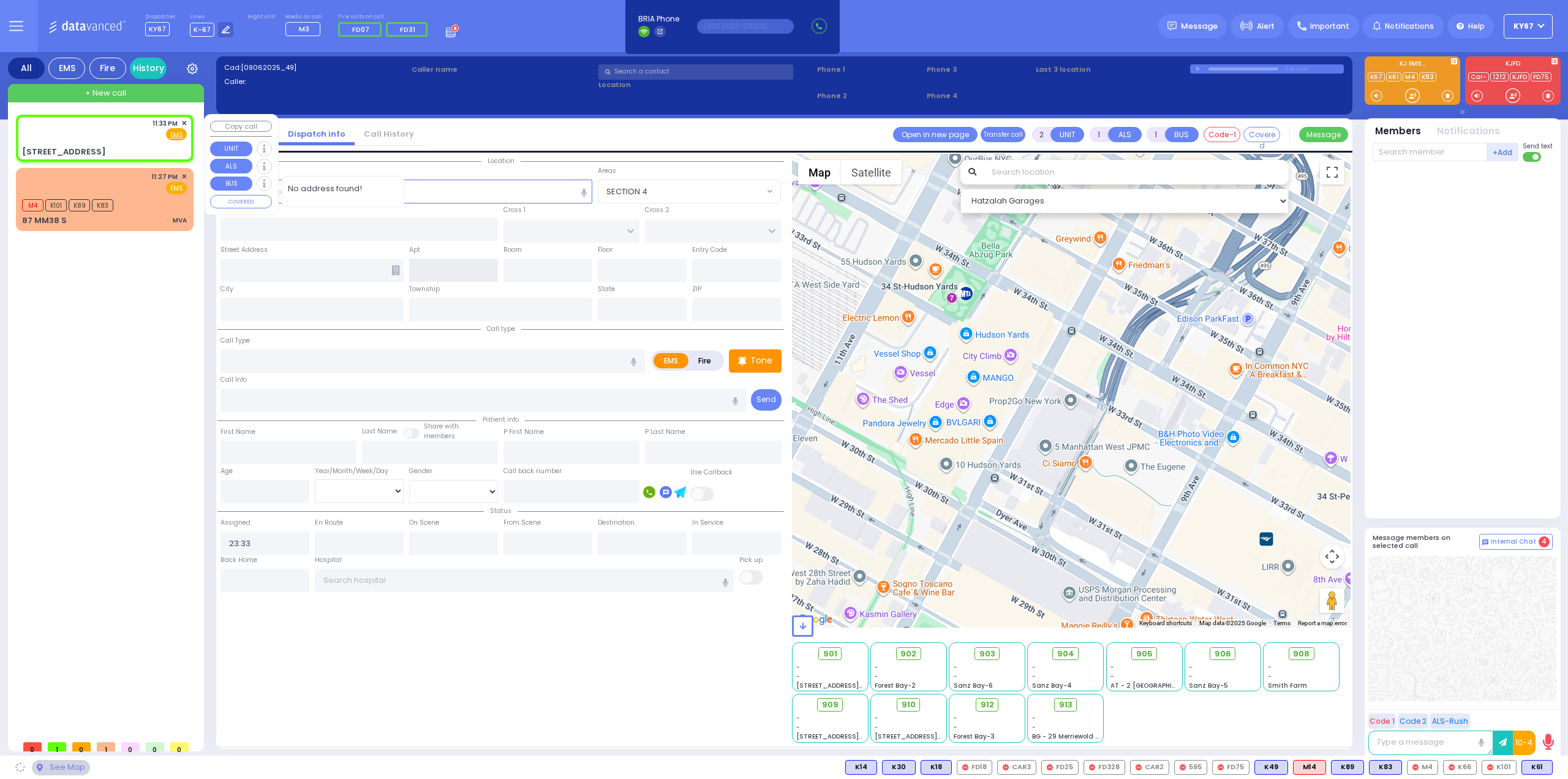
type input "CHUST RD"
type input "[GEOGRAPHIC_DATA]"
type input "[STREET_ADDRESS]"
type input "[PERSON_NAME]"
type input "[US_STATE]"
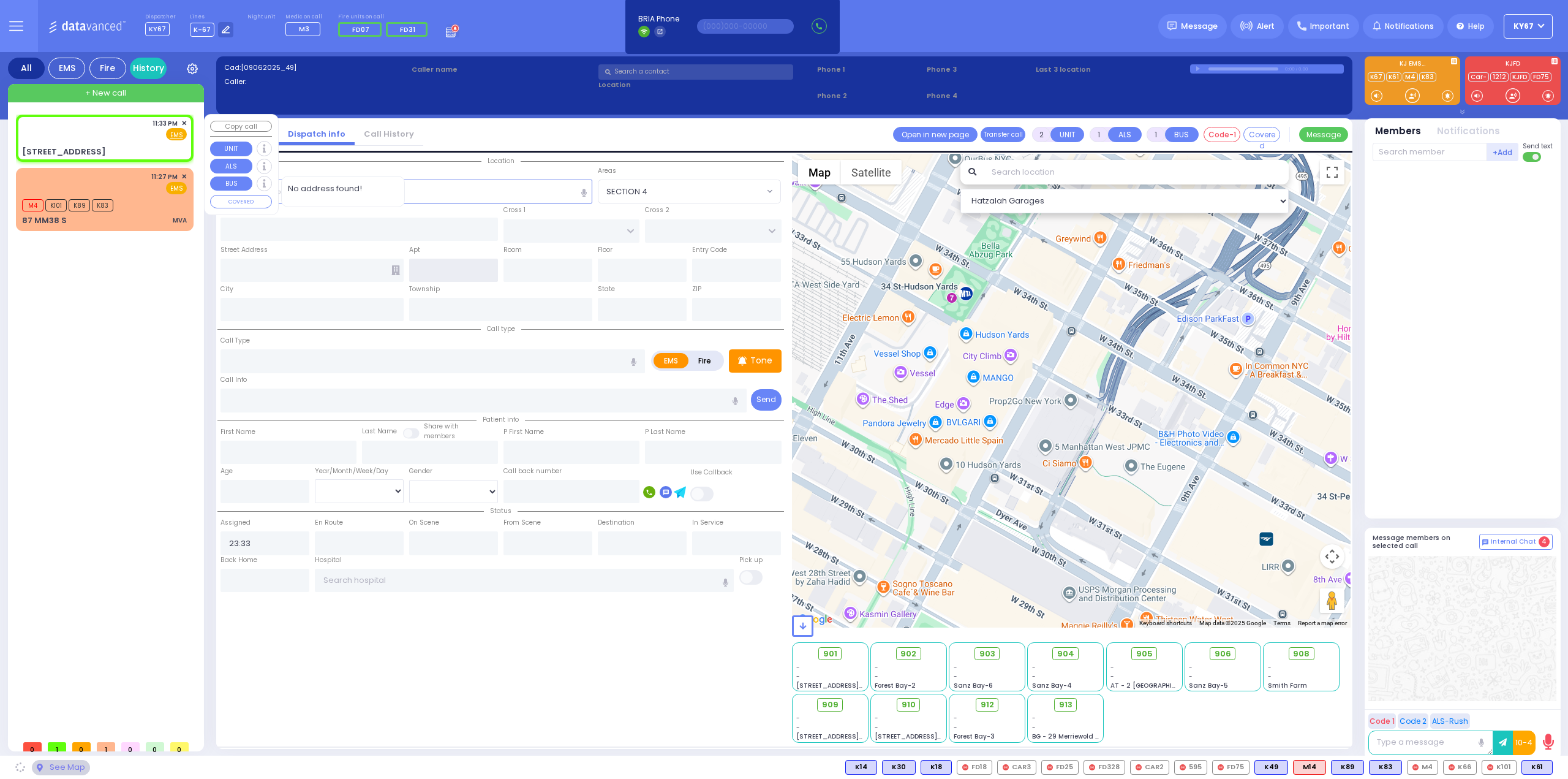
type input "10950"
select select "VYOEL MOSHE"
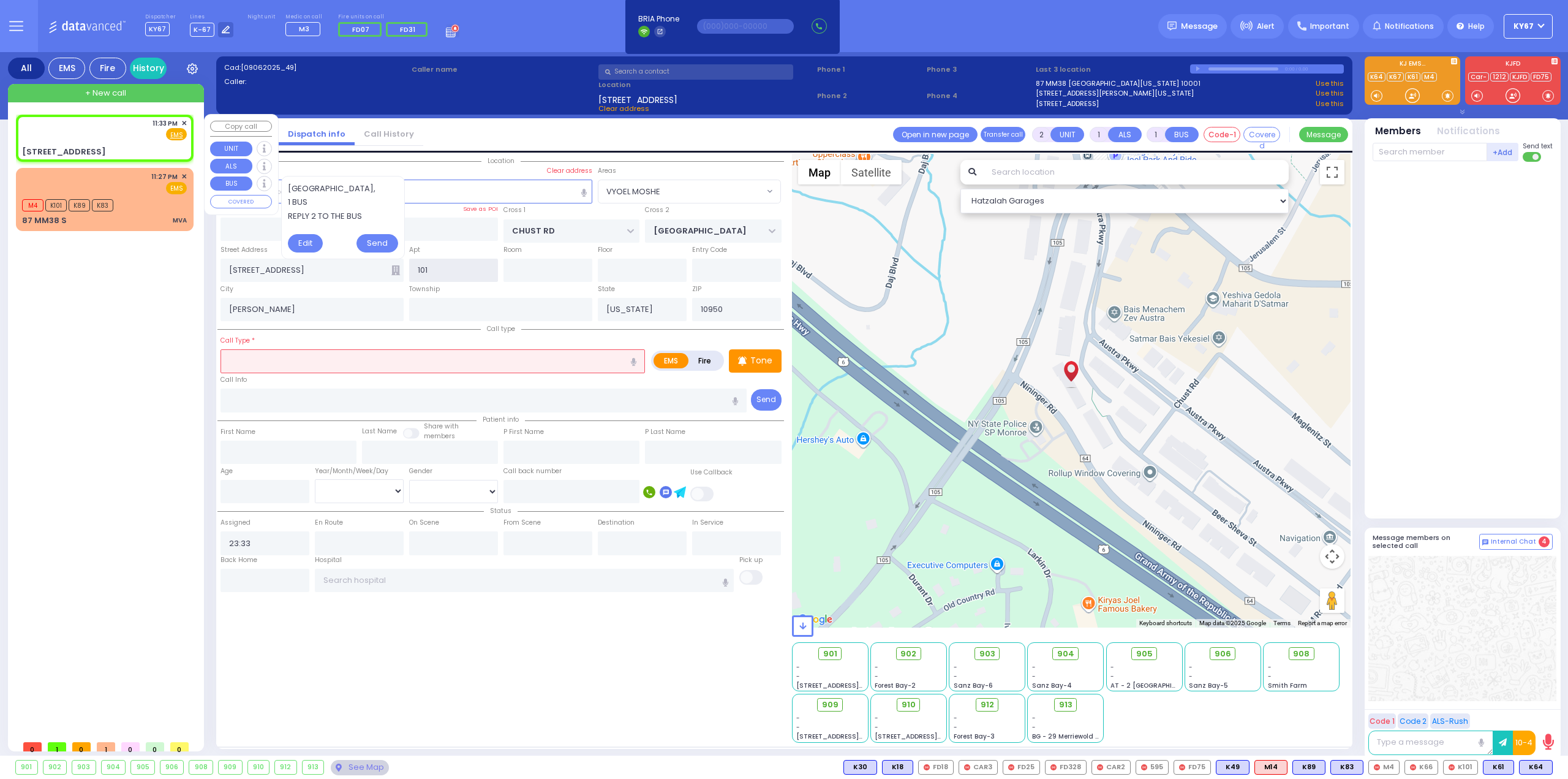
type input "101"
click at [392, 359] on input "text" at bounding box center [432, 361] width 425 height 23
select select
radio input "true"
select select
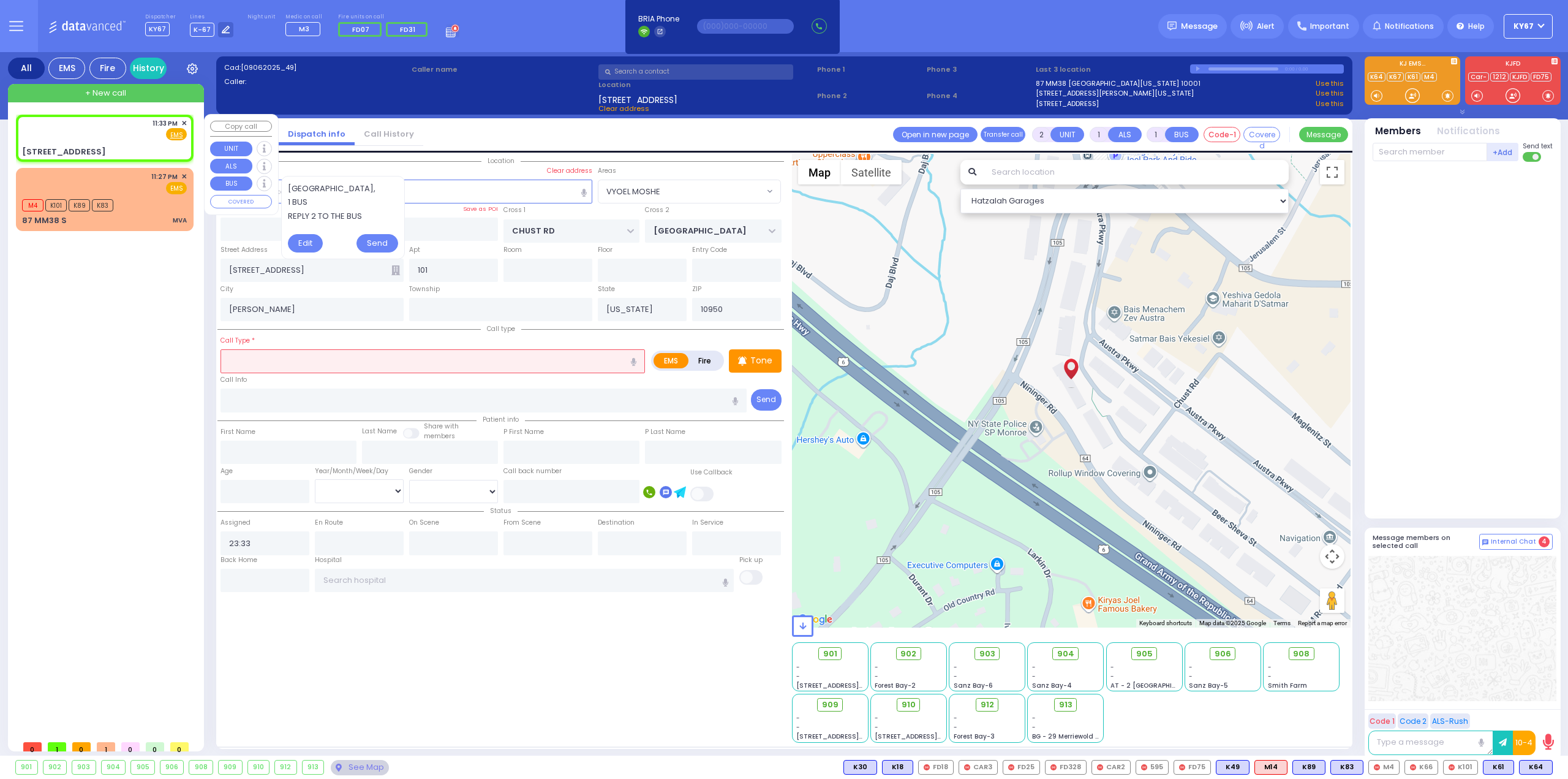
select select "Hatzalah Garages"
select select "VYOEL MOSHE"
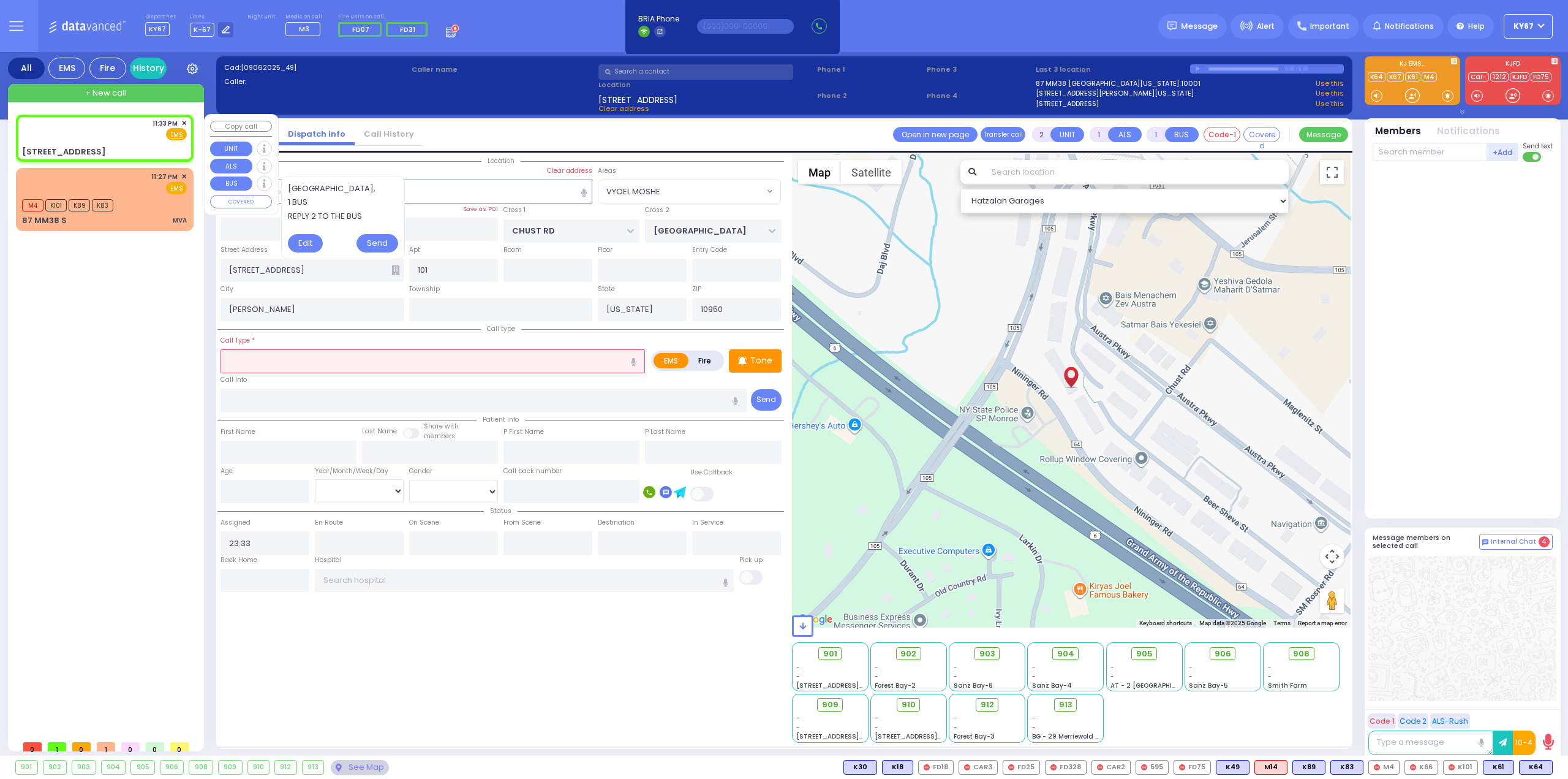
click at [395, 359] on input "text" at bounding box center [432, 361] width 425 height 23
select select
radio input "true"
select select
select select "Hatzalah Garages"
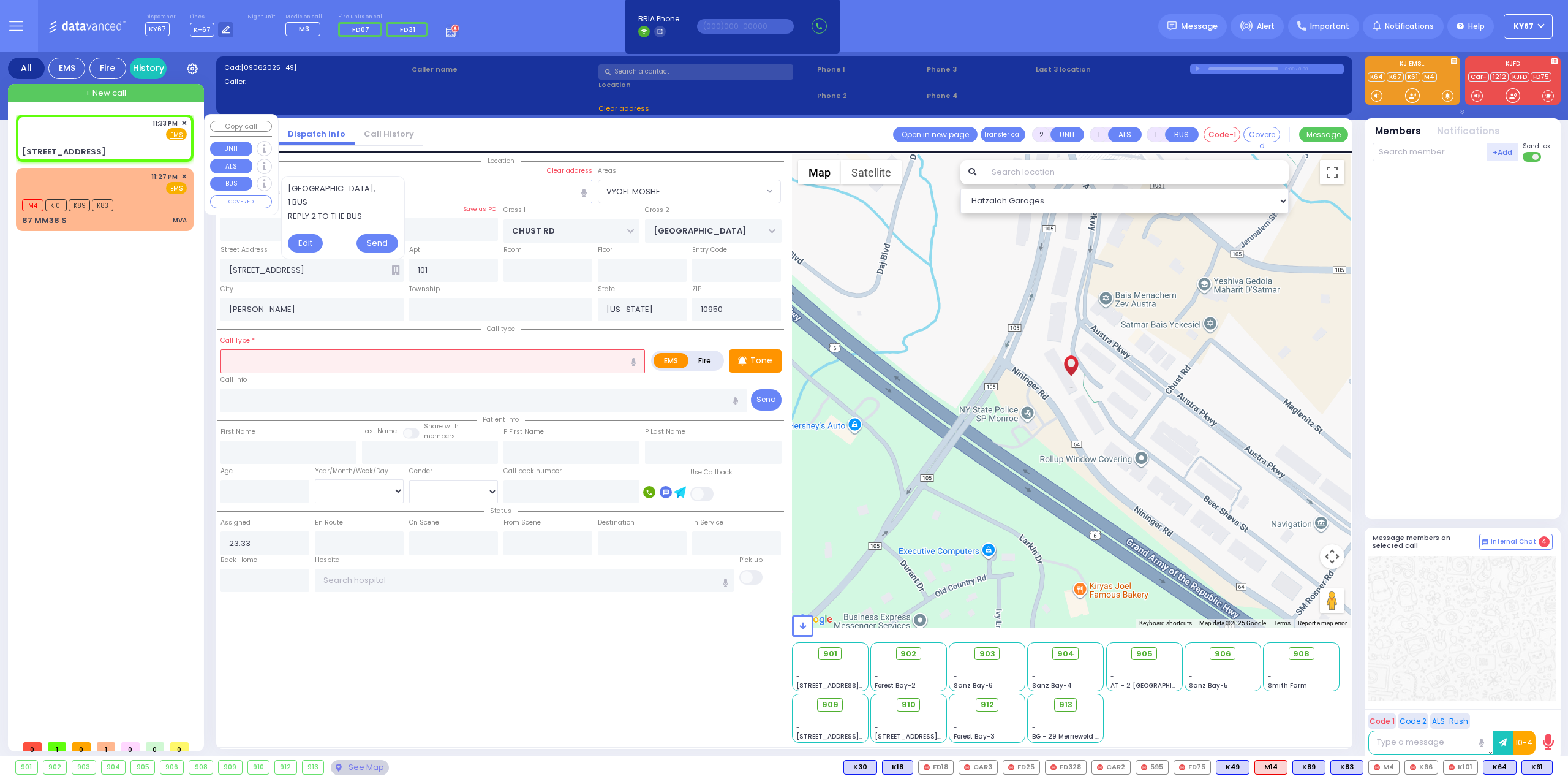
click at [634, 359] on icon "button" at bounding box center [633, 362] width 5 height 8
select select "VYOEL MOSHE"
click at [634, 359] on icon "button" at bounding box center [633, 362] width 5 height 8
click at [635, 358] on icon "button" at bounding box center [633, 362] width 5 height 8
type input "turn on situation"
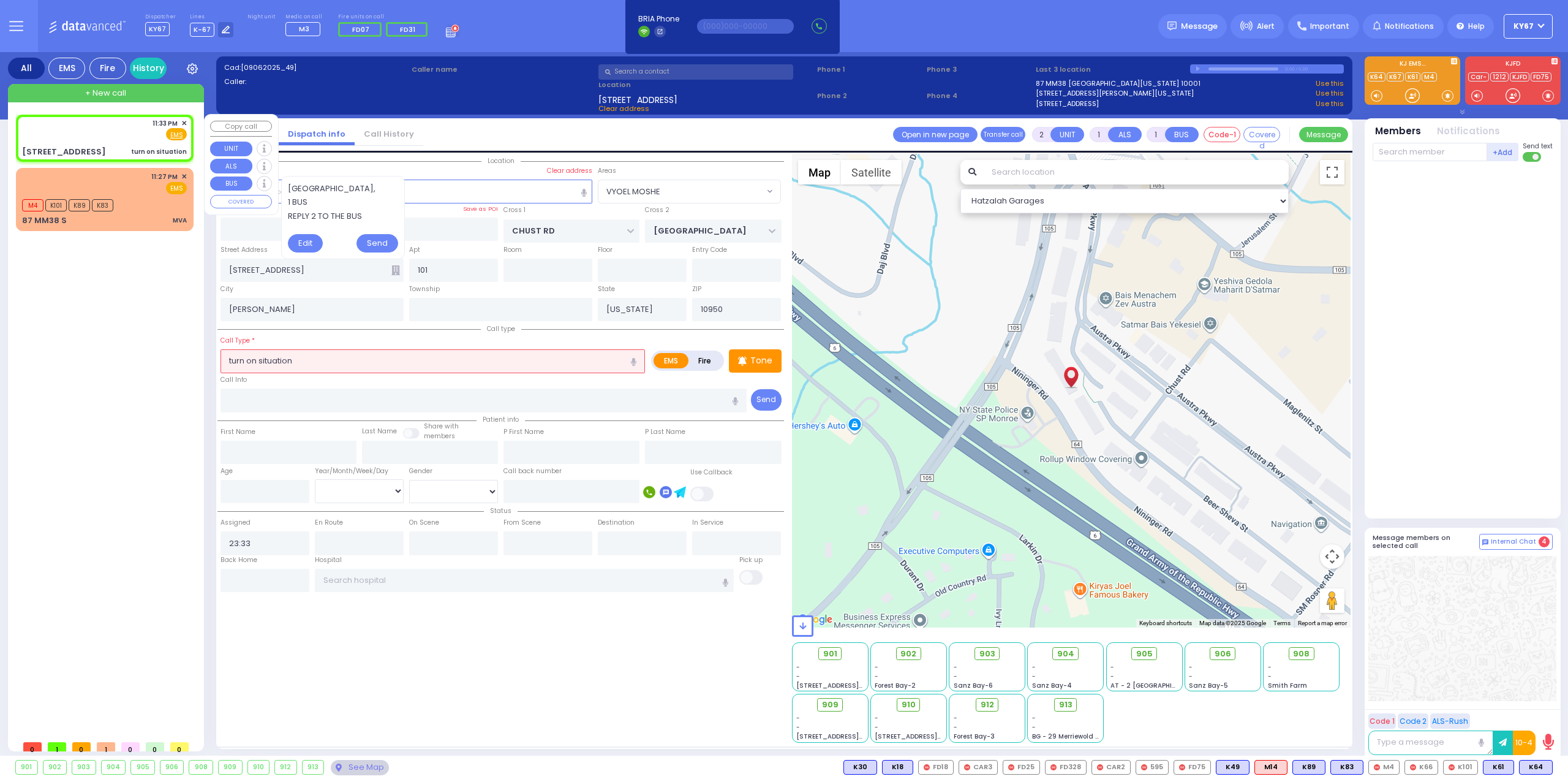
select select
radio input "true"
select select
select select "Hatzalah Garages"
click at [82, 362] on div "All EMS Fire History Settings" at bounding box center [785, 406] width 1553 height 708
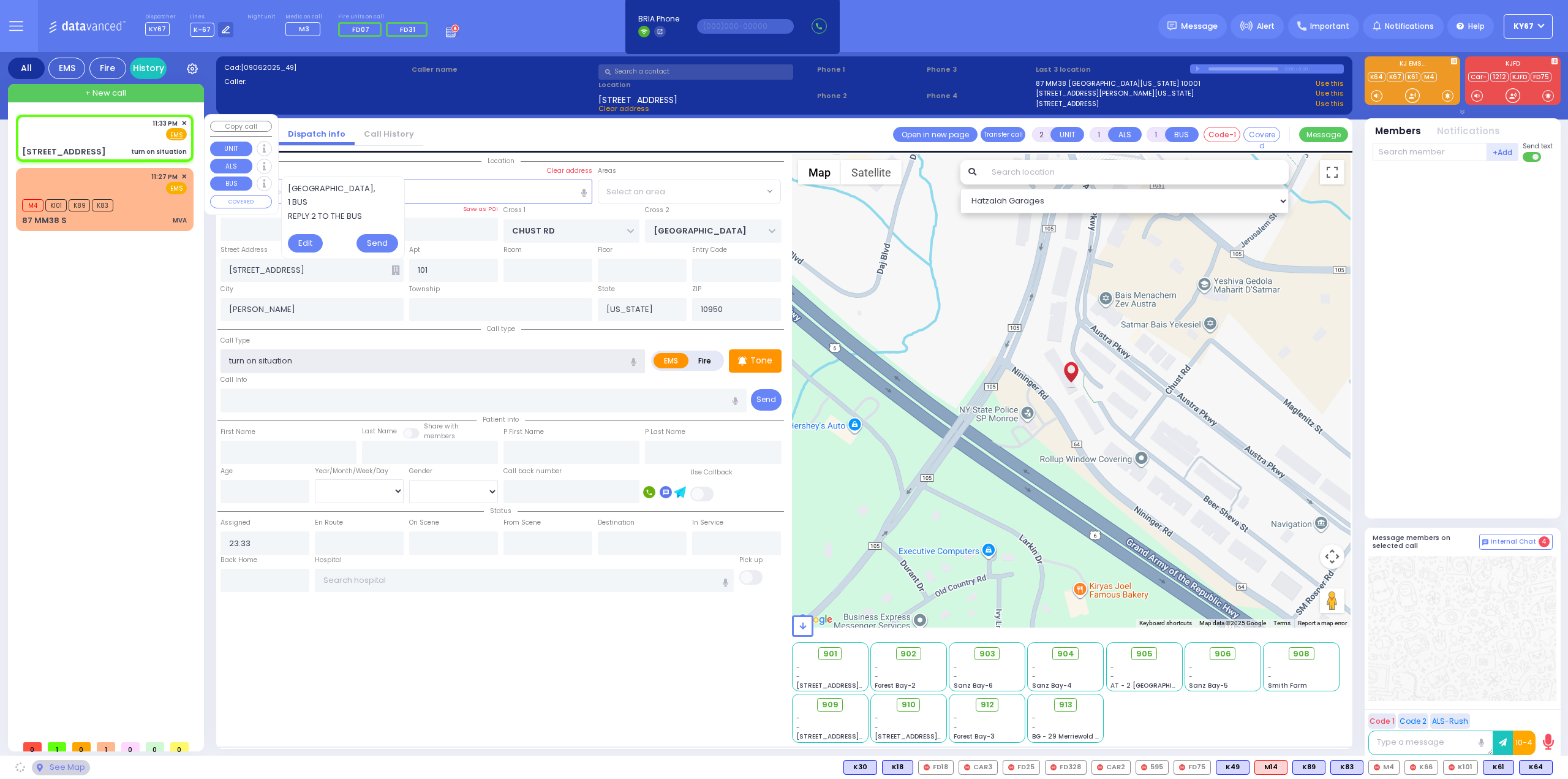
select select "VYOEL MOSHE"
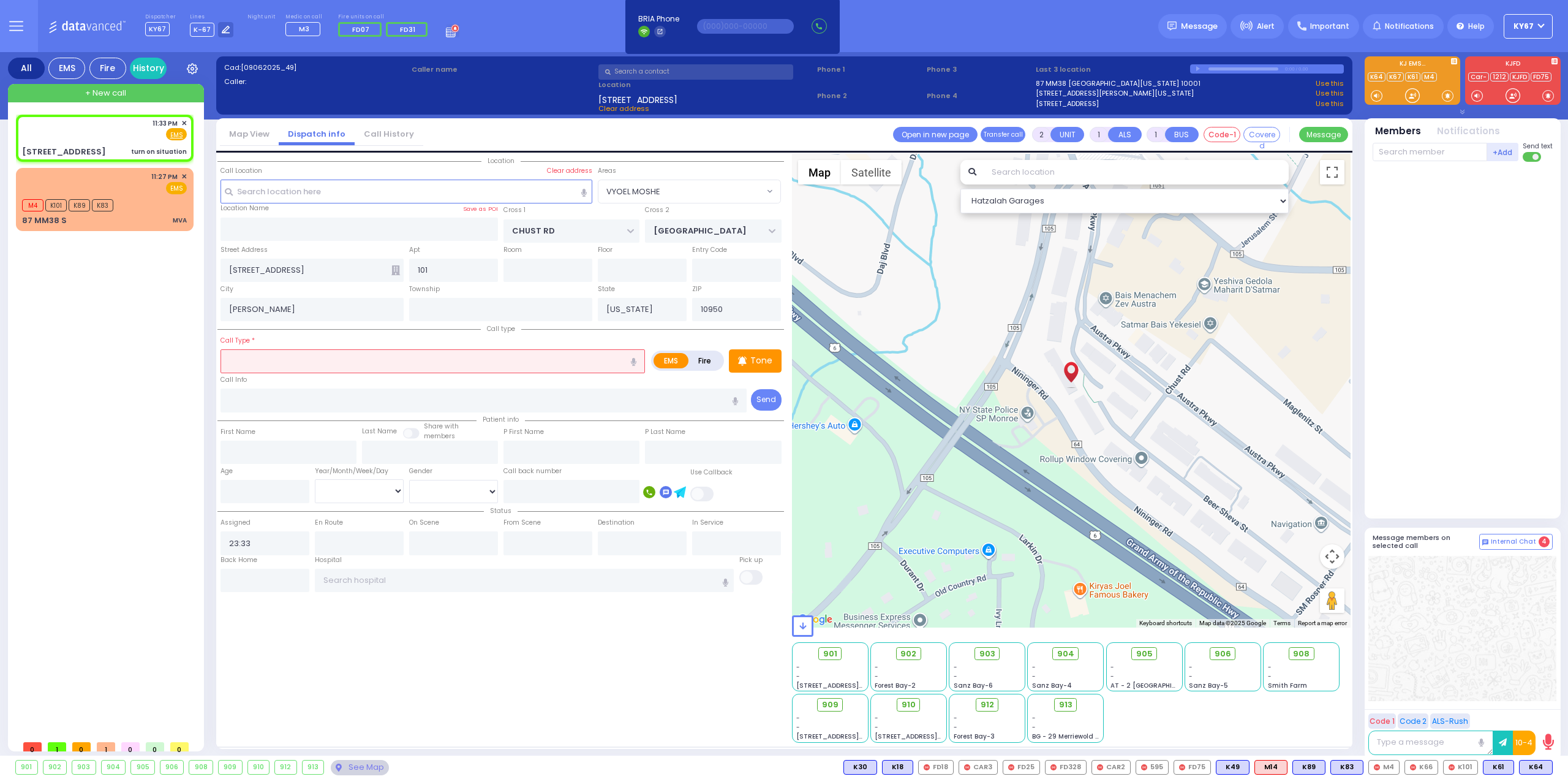
type input "u"
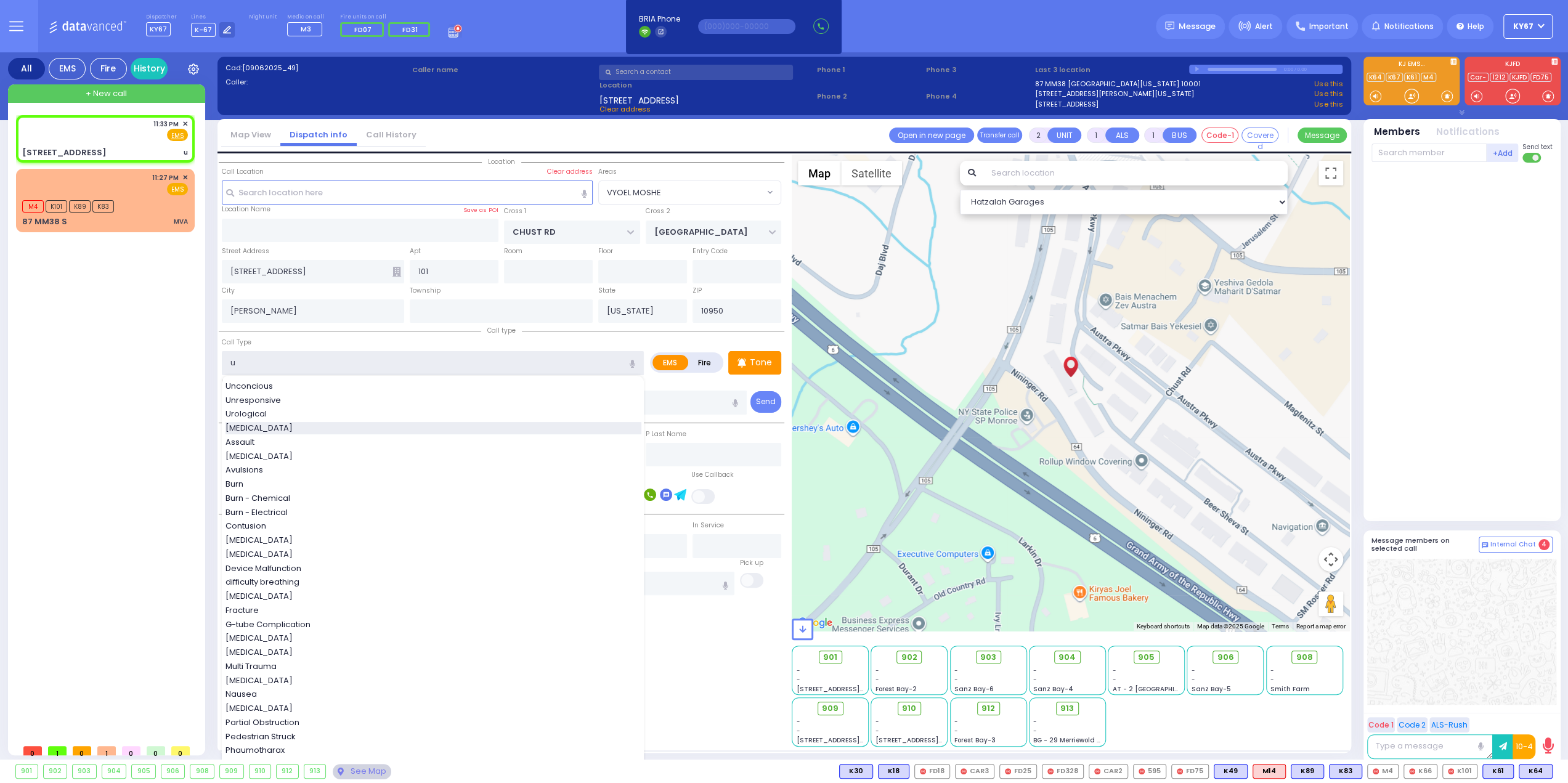
select select
radio input "true"
select select
select select "Hatzalah Garages"
select select "VYOEL MOSHE"
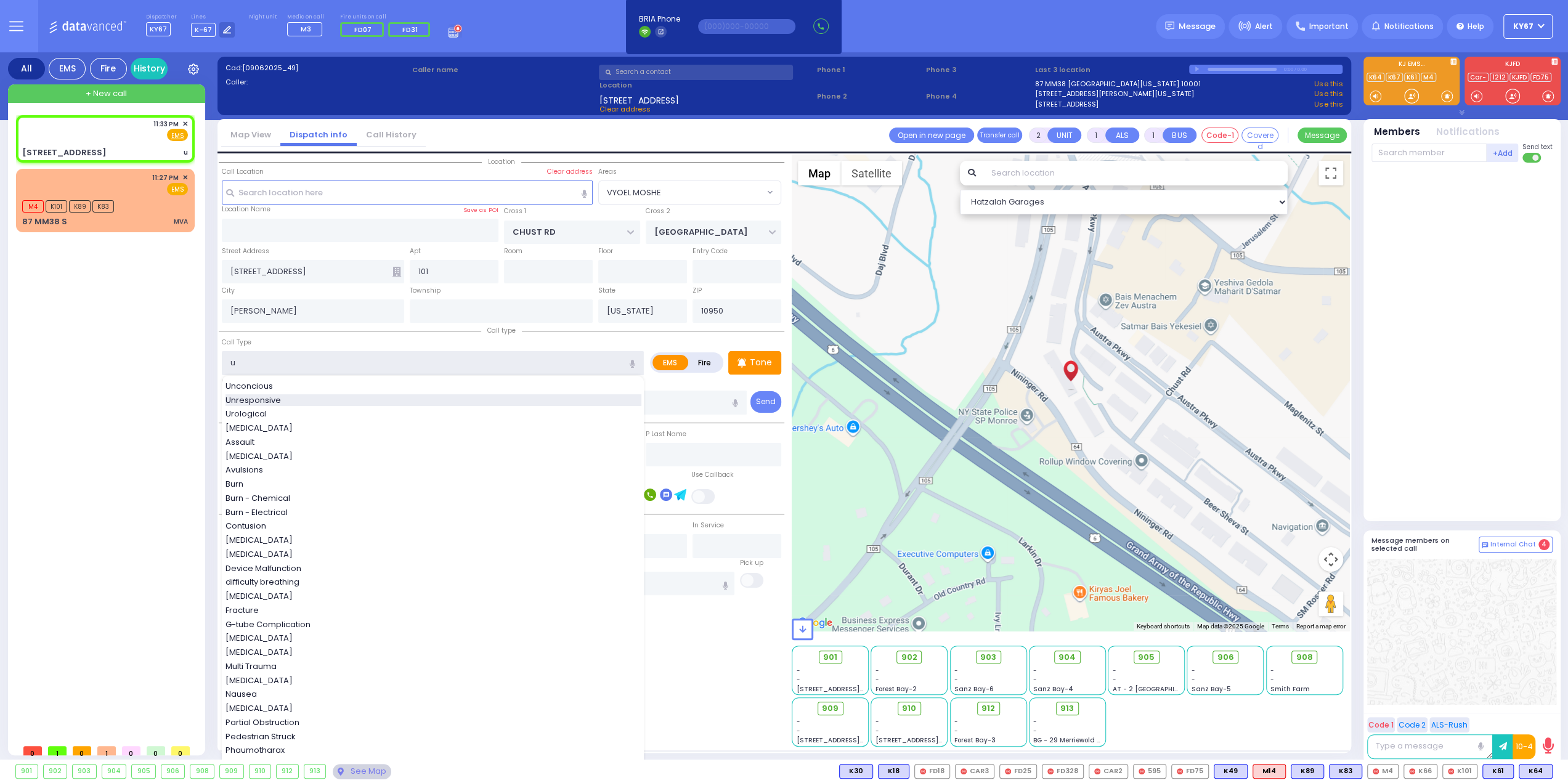
type input "un"
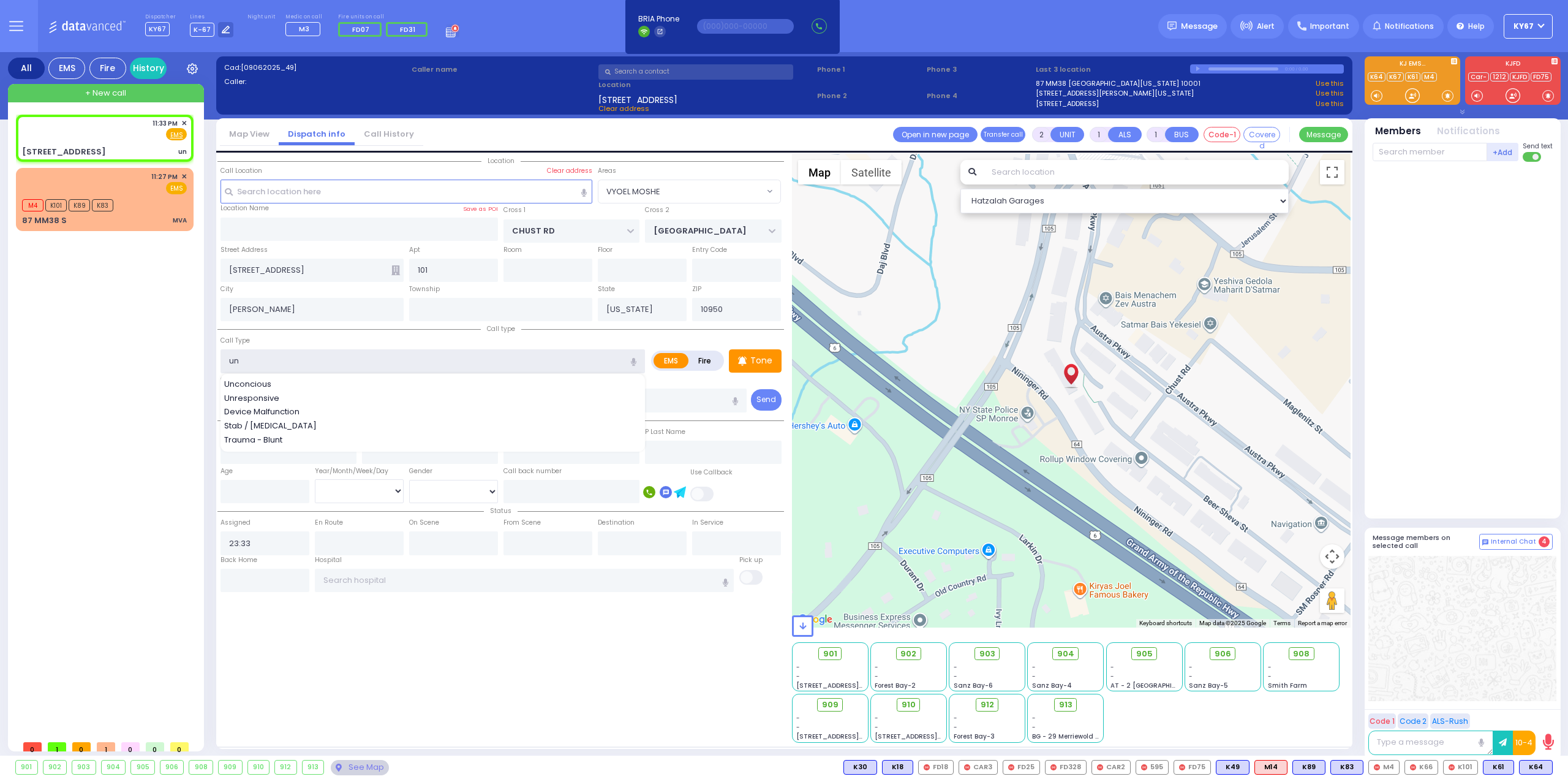
select select
radio input "true"
select select
select select "Hatzalah Garages"
type input "u"
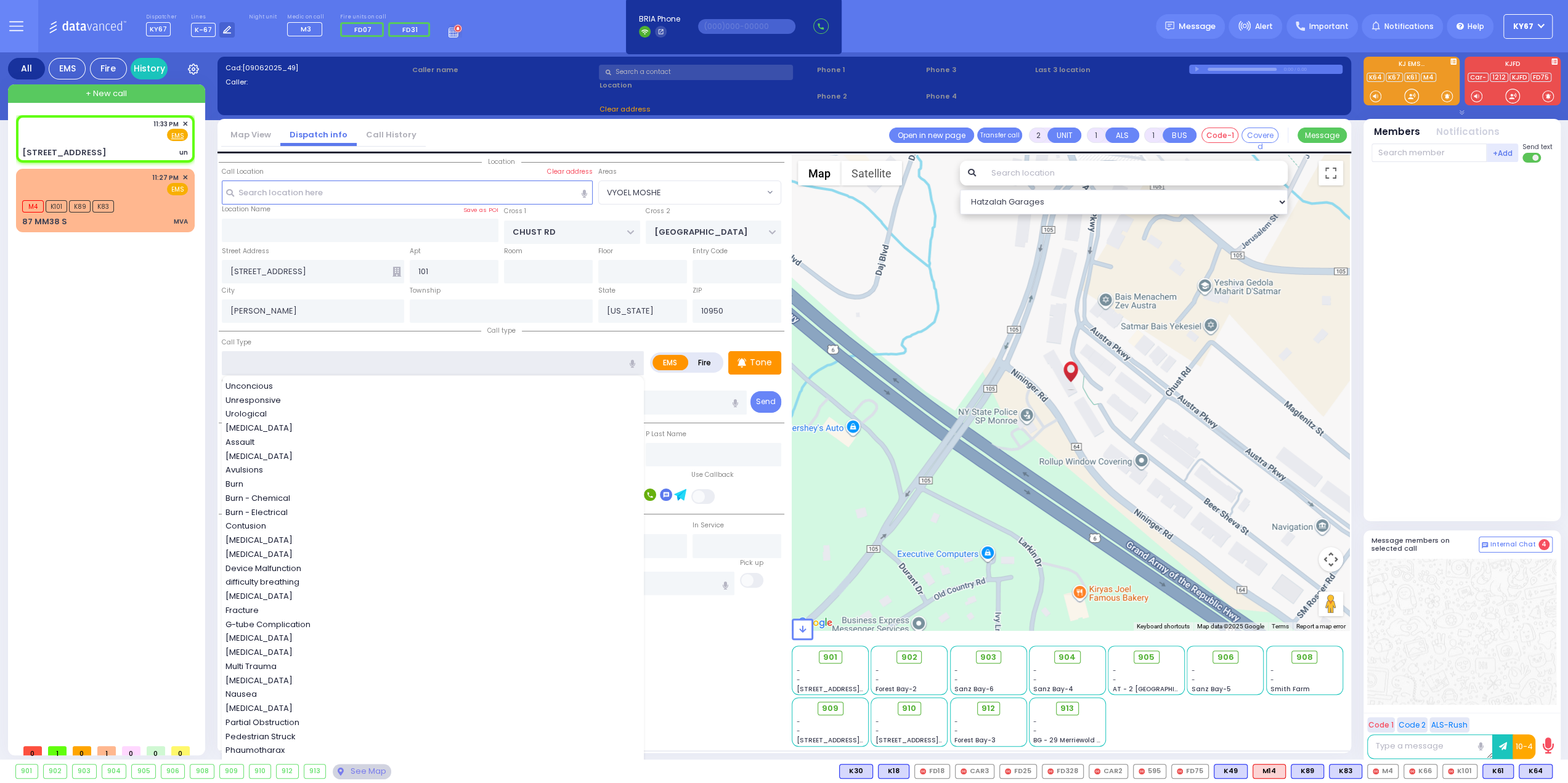
select select "VYOEL MOSHE"
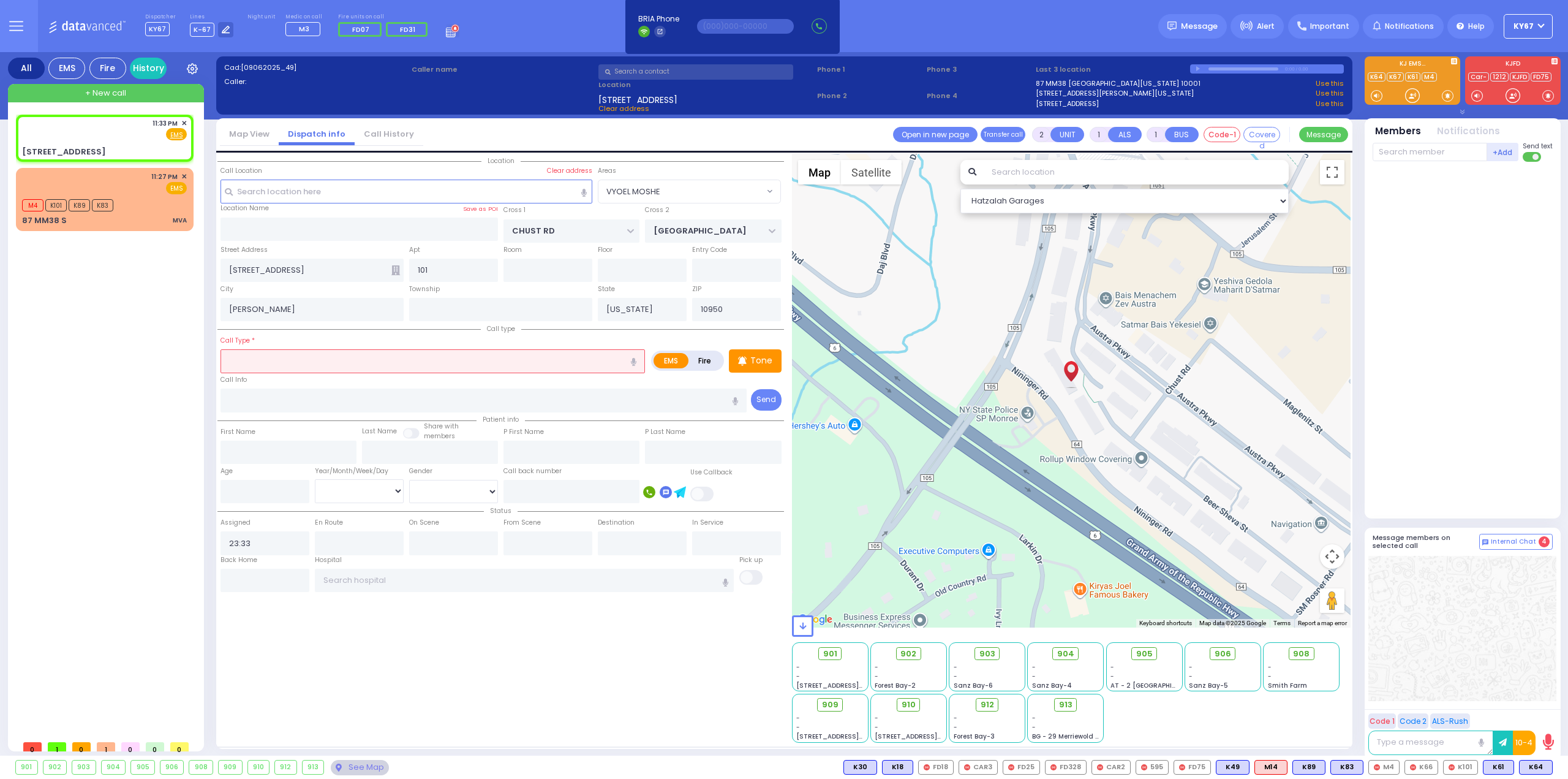
select select
radio input "true"
select select
select select "Hatzalah Garages"
click at [636, 359] on icon "button" at bounding box center [633, 362] width 5 height 8
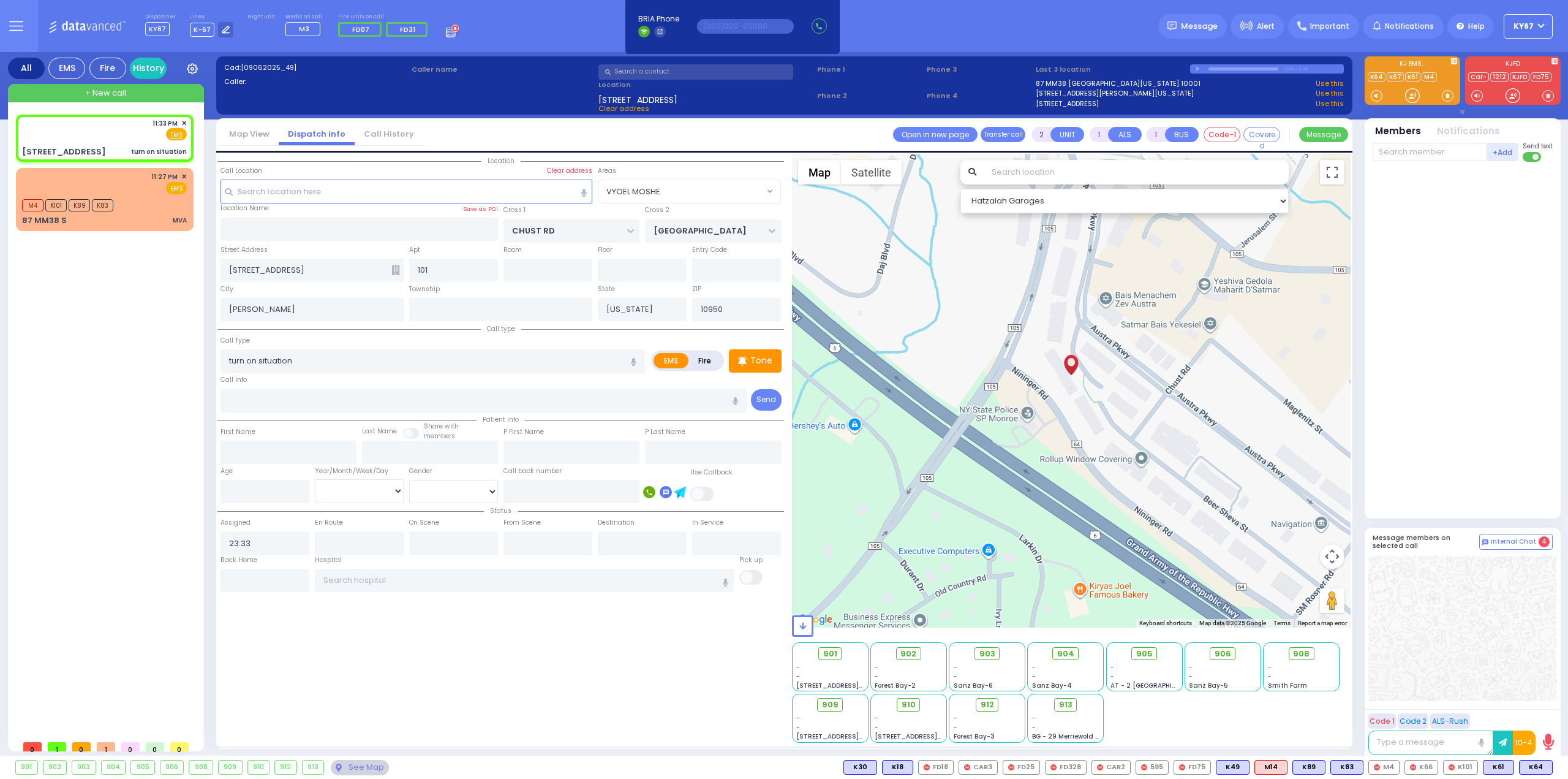
click at [634, 359] on icon "button" at bounding box center [633, 362] width 5 height 8
click at [304, 359] on input "turn on situation unknown situation" at bounding box center [432, 361] width 425 height 23
drag, startPoint x: 448, startPoint y: 680, endPoint x: 465, endPoint y: 677, distance: 17.3
click at [455, 680] on div "Location" at bounding box center [501, 448] width 567 height 589
click at [395, 270] on icon at bounding box center [395, 270] width 8 height 10
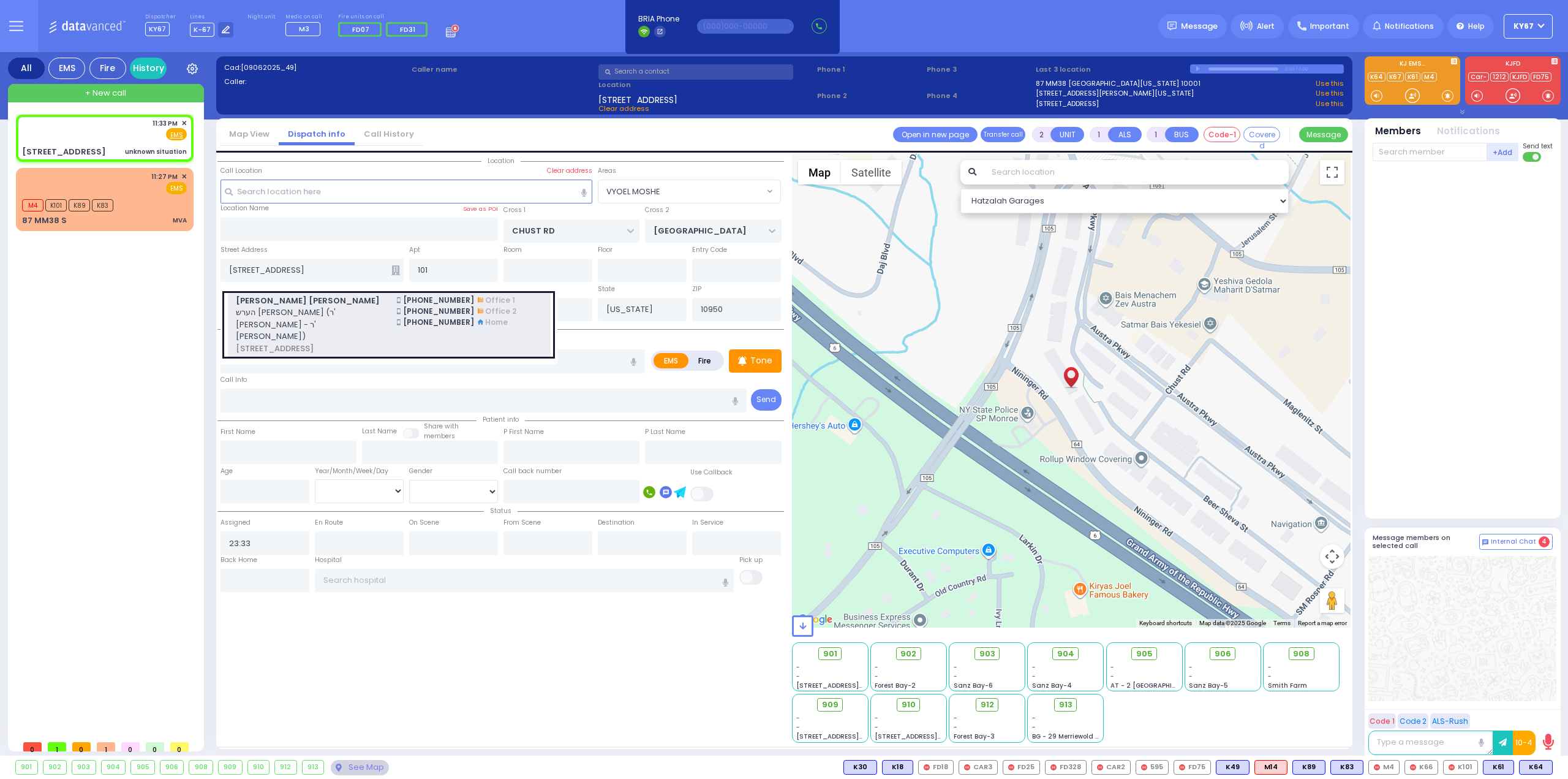
click at [379, 309] on span "הערש פנחס מאשקאוויטש (ר' אהרן זאב - ר' שמואל זאנוויל פאלאטשעק)" at bounding box center [309, 324] width 147 height 36
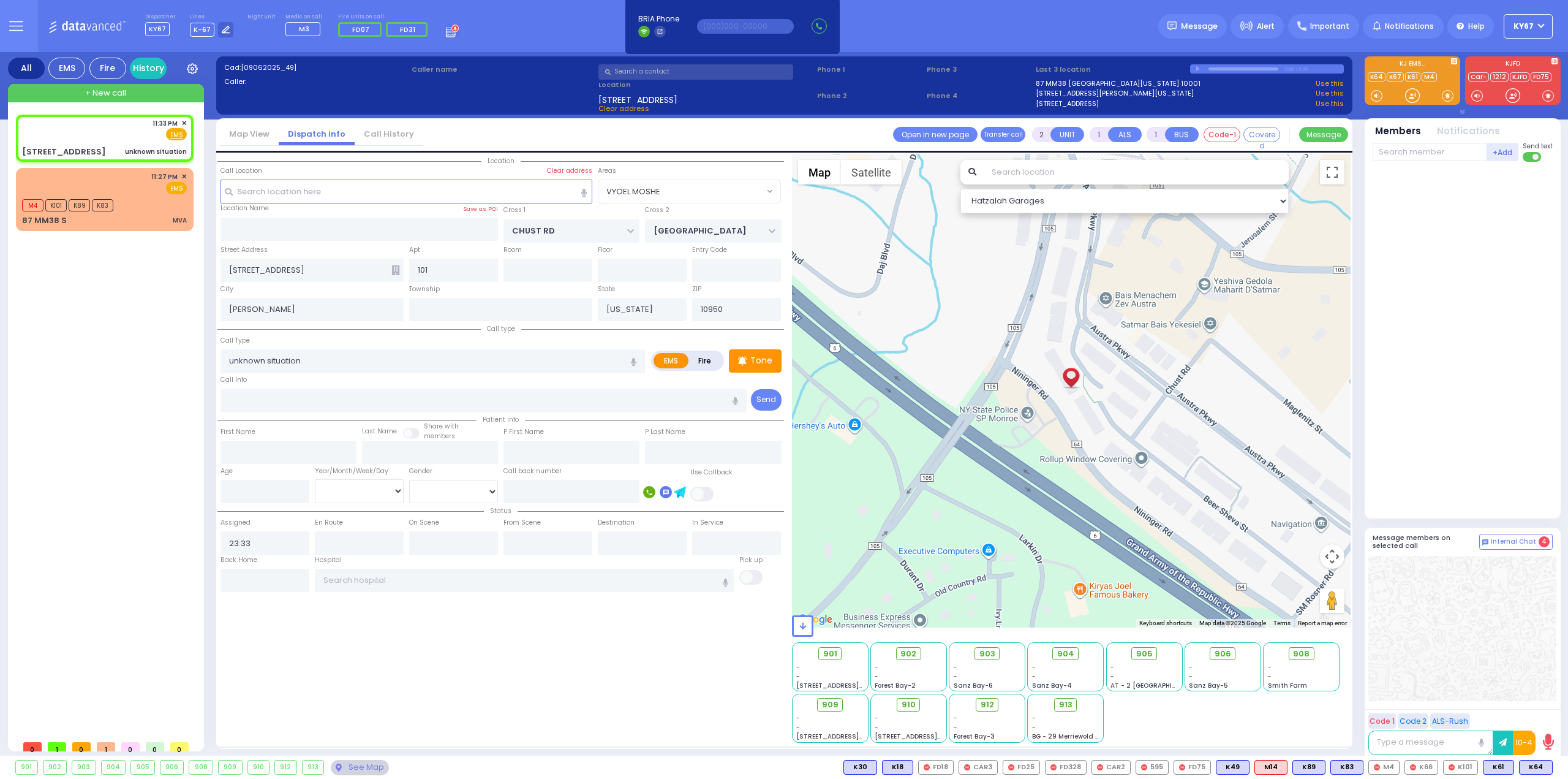
select select "VYOEL MOSHE"
select select
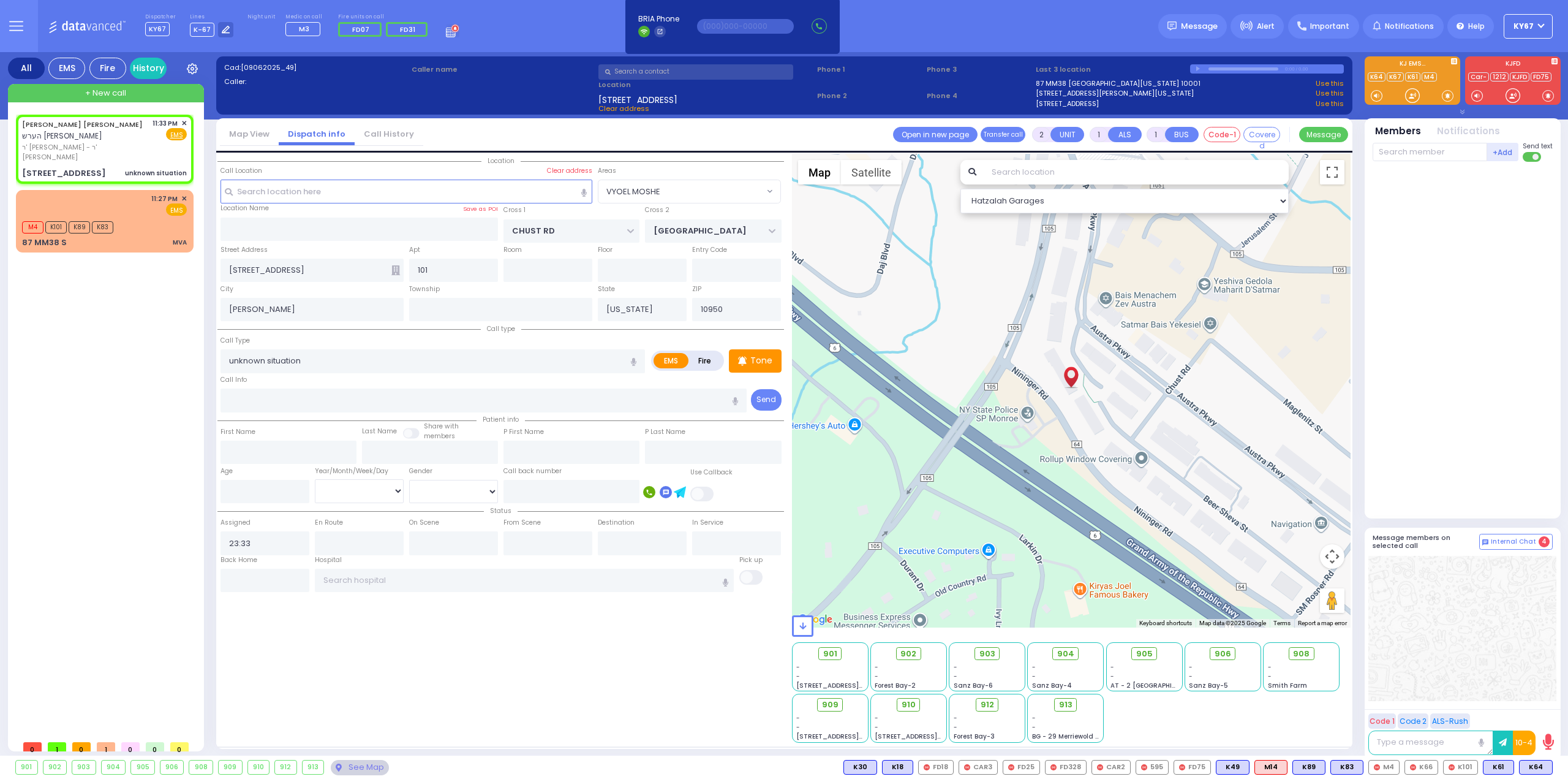
select select
radio input "true"
type input "[PERSON_NAME]"
type input "MOSHKOWITZ"
select select
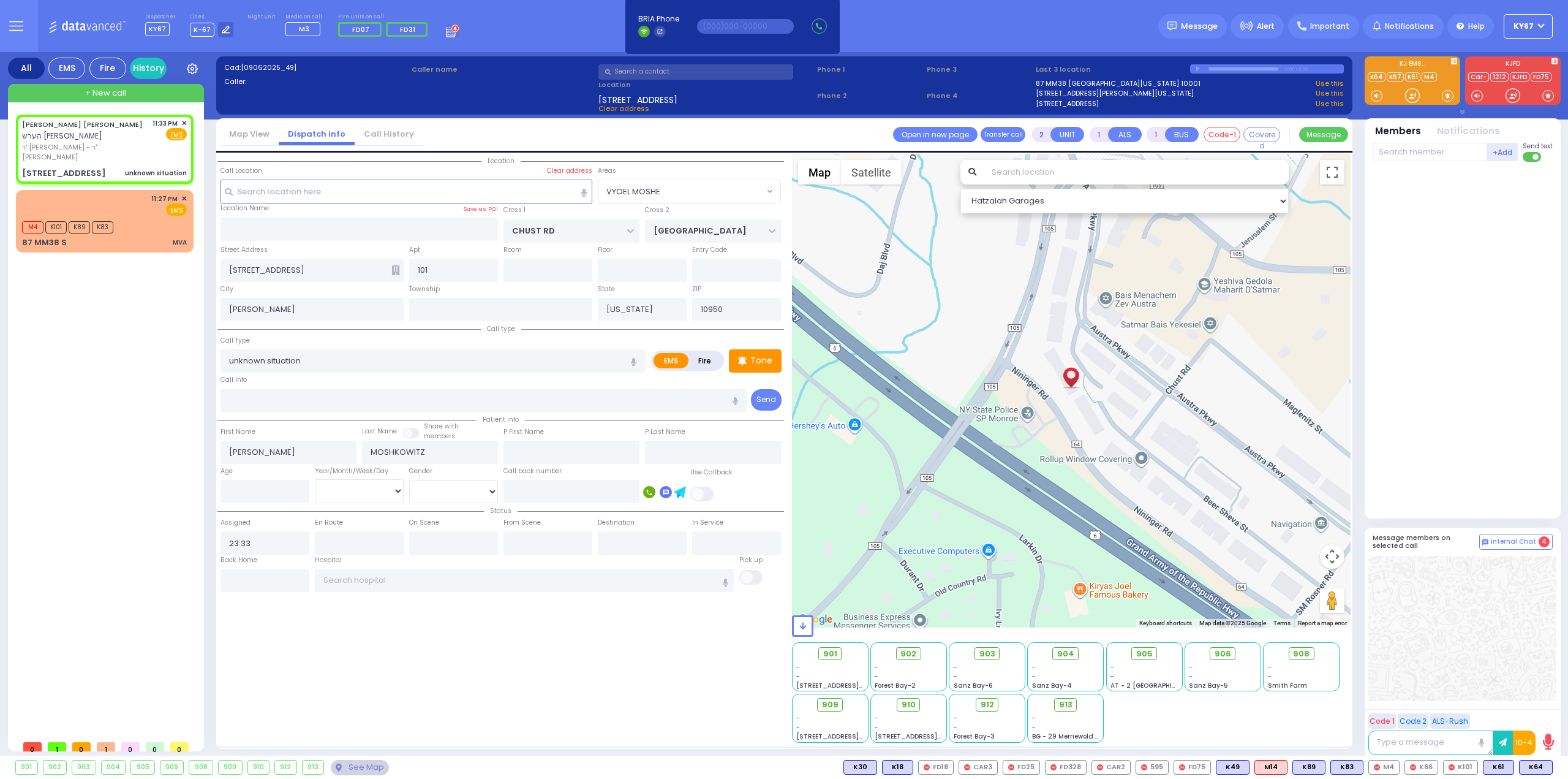
select select "Hatzalah Garages"
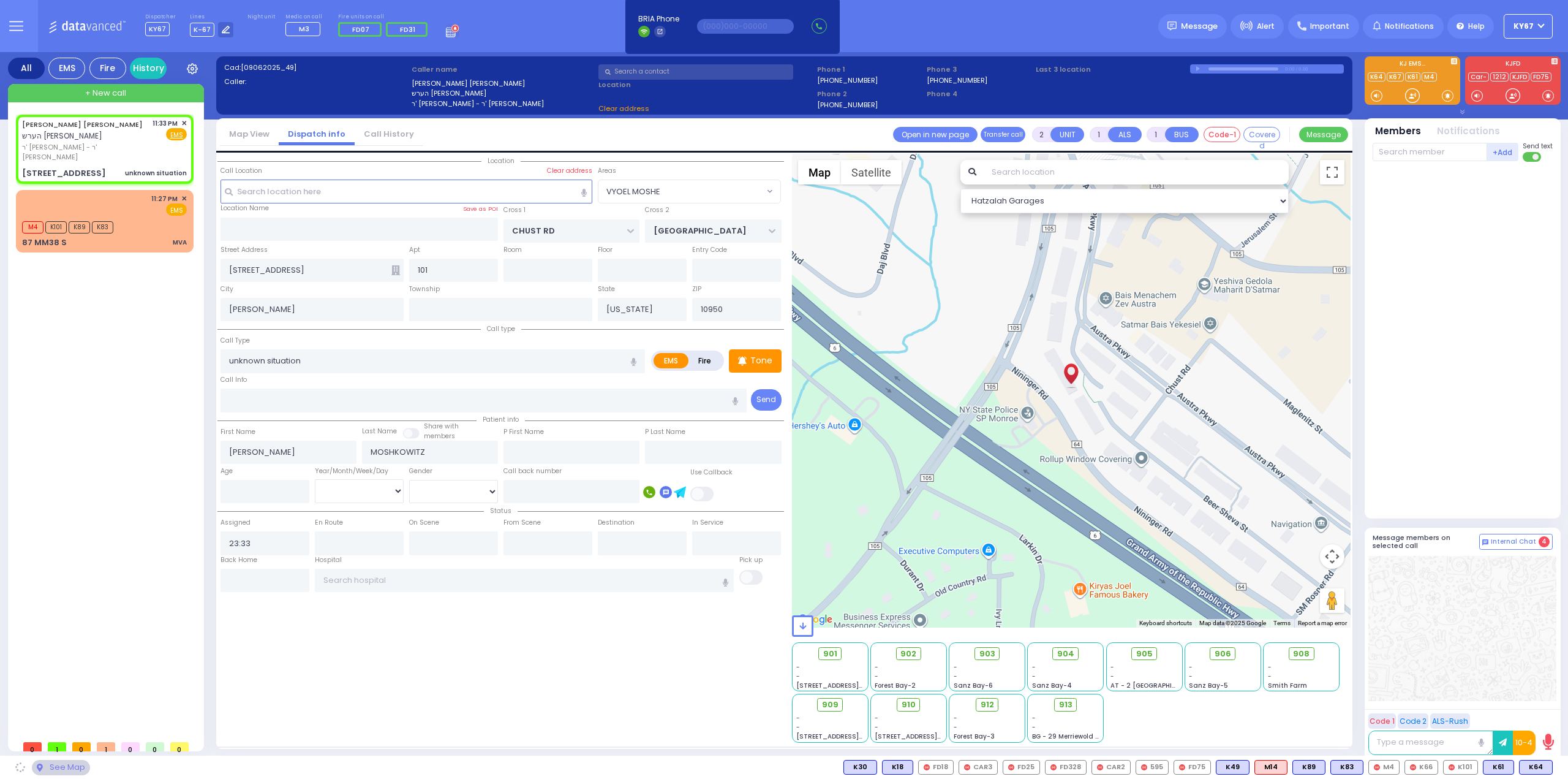
type input "[STREET_ADDRESS]"
select select "VYOEL MOSHE"
click at [1501, 765] on span "K61" at bounding box center [1499, 767] width 30 height 14
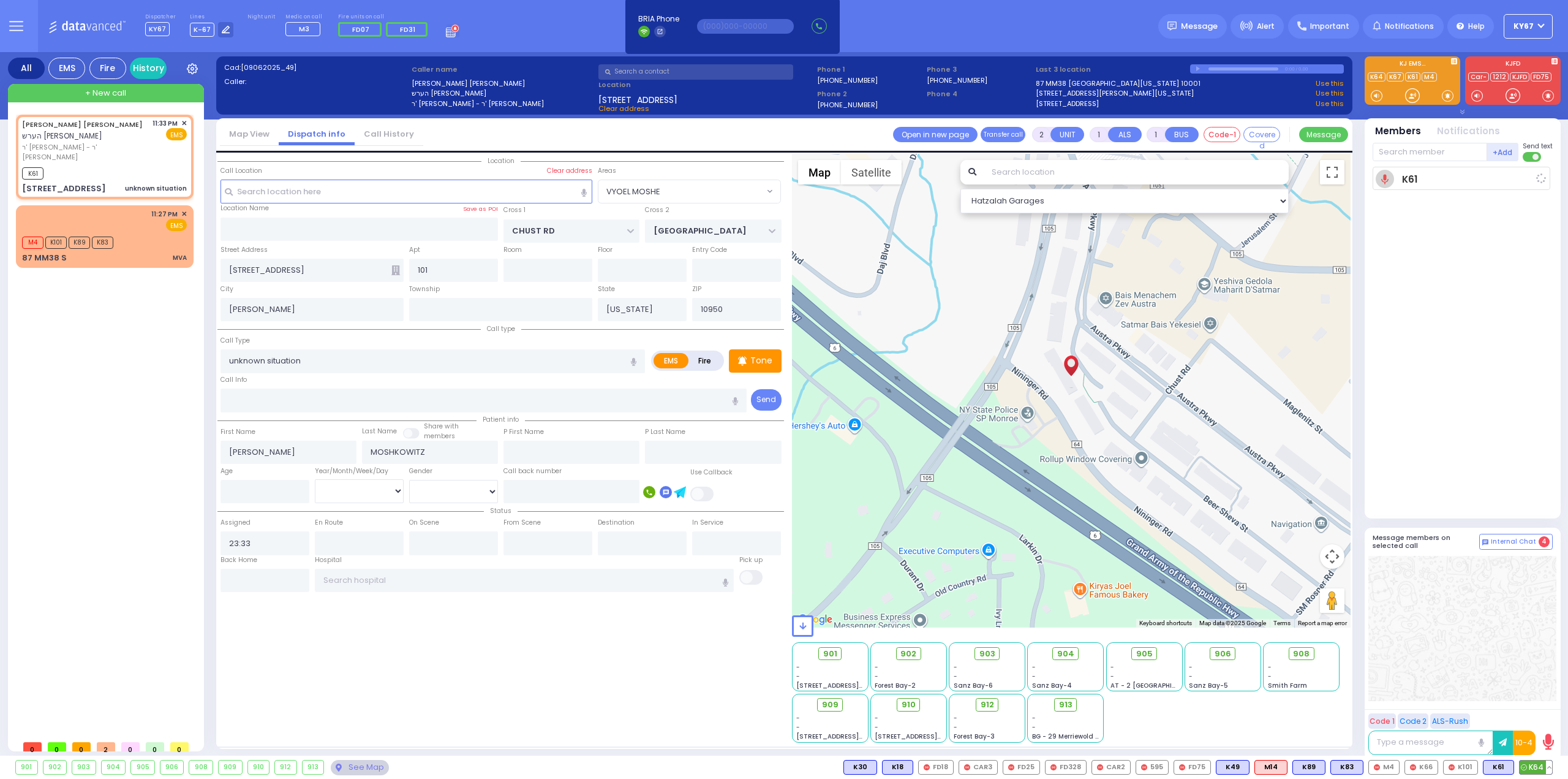
select select
radio input "true"
select select
type input "23:35"
select select "Hatzalah Garages"
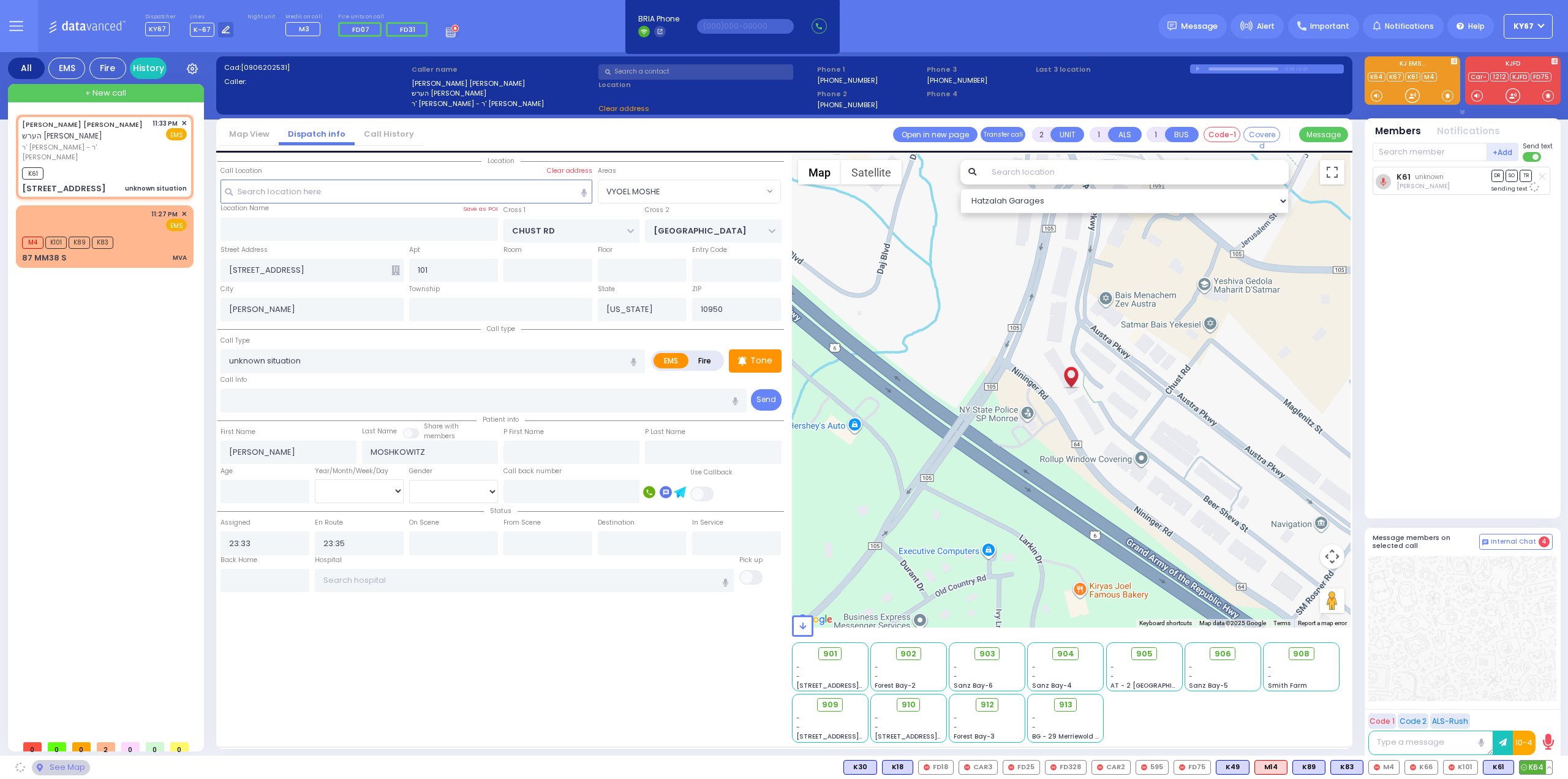
select select "VYOEL MOSHE"
click at [1534, 768] on span "K64" at bounding box center [1536, 767] width 32 height 14
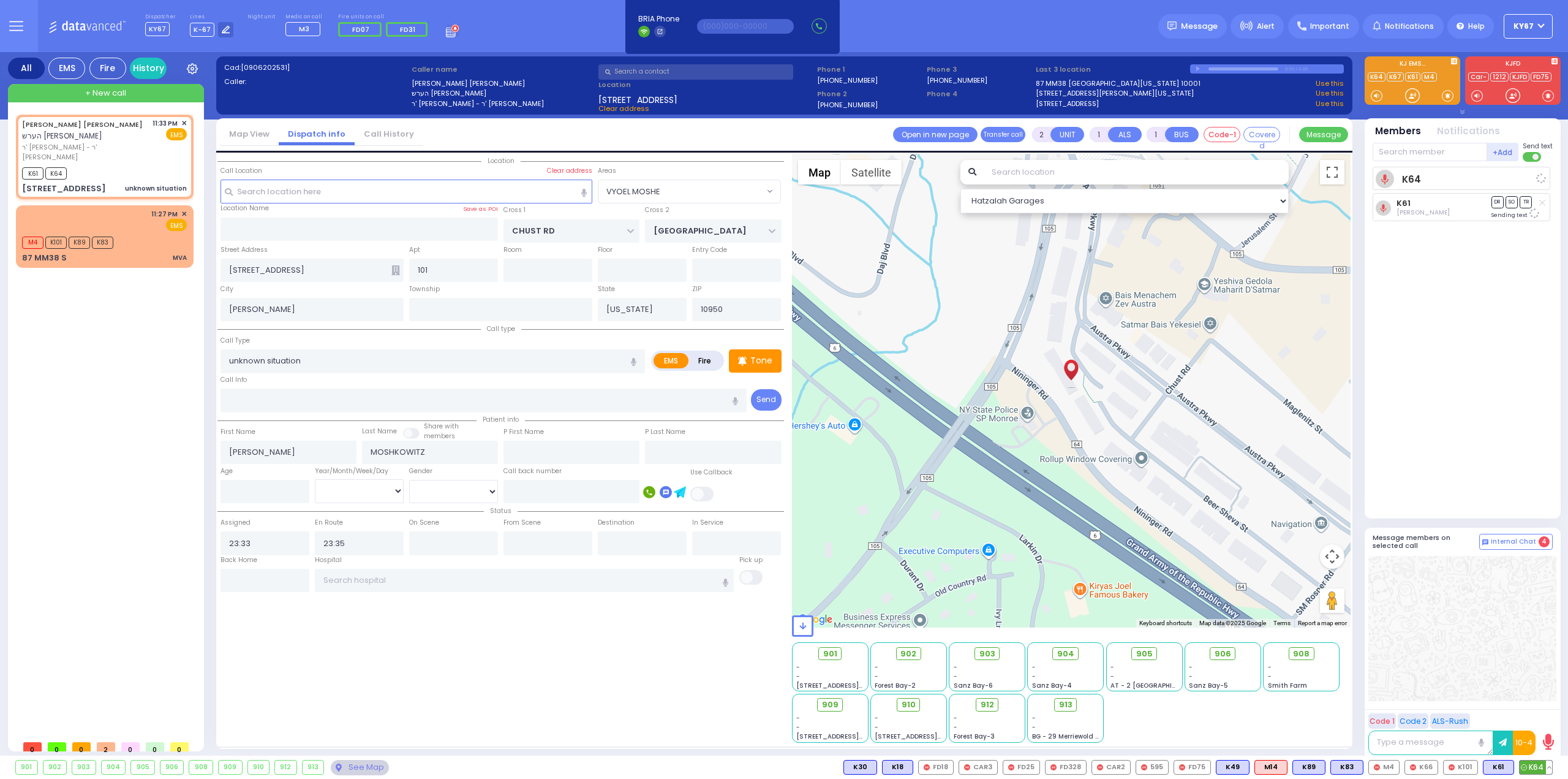
select select
radio input "true"
select select
select select "Hatzalah Garages"
select select "VYOEL MOSHE"
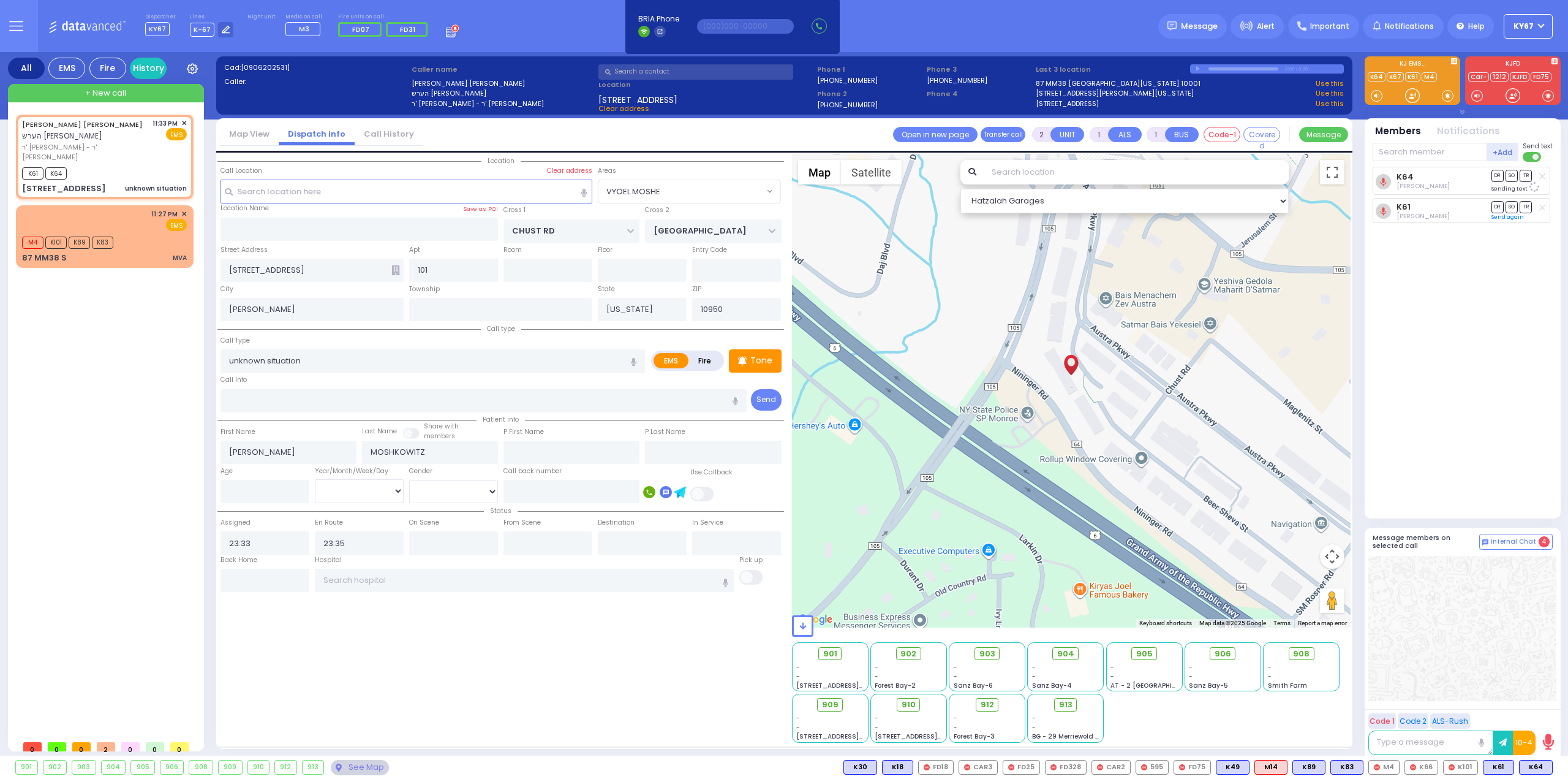
click at [183, 404] on div "[PERSON_NAME] [PERSON_NAME] הערש [PERSON_NAME] ר' [PERSON_NAME] - ר' [PERSON_NA…" at bounding box center [107, 424] width 183 height 620
click at [83, 468] on div "[PERSON_NAME] [PERSON_NAME] הערש [PERSON_NAME] ר' [PERSON_NAME] - ר' [PERSON_NA…" at bounding box center [107, 424] width 183 height 620
click at [236, 3] on div "Dispatcher KY67 shift has started. Are you ? Lines K-67" at bounding box center [784, 26] width 1568 height 52
click at [89, 395] on div "[PERSON_NAME] [PERSON_NAME] הערש [PERSON_NAME] ר' [PERSON_NAME] - ר' [PERSON_NA…" at bounding box center [107, 424] width 183 height 620
click at [492, 23] on div "Dispatcher KY67 shift has started. Are you ? Lines K-67" at bounding box center [784, 26] width 1568 height 52
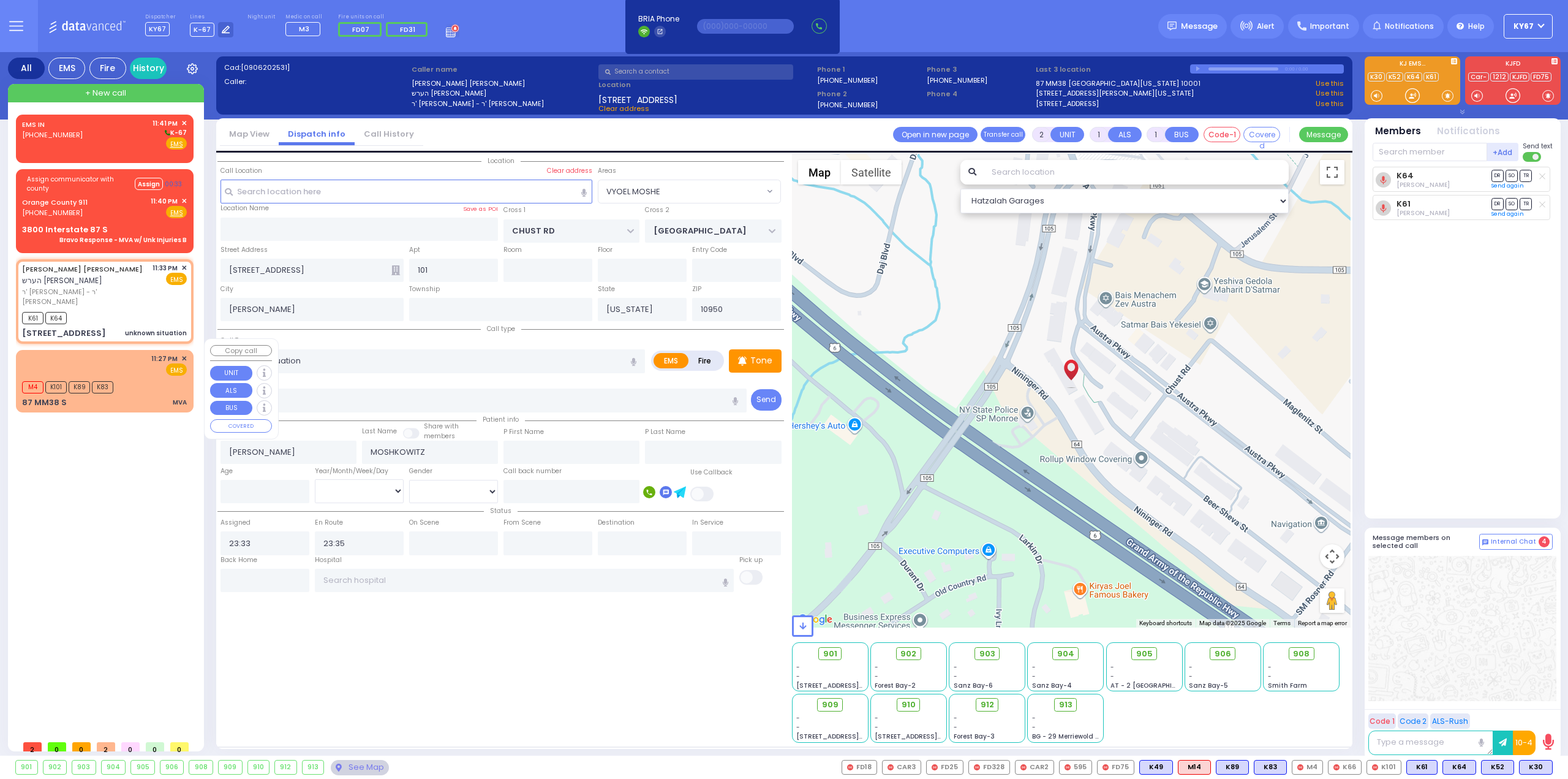
click at [147, 378] on div "M4 K101 K89 K83" at bounding box center [104, 386] width 165 height 15
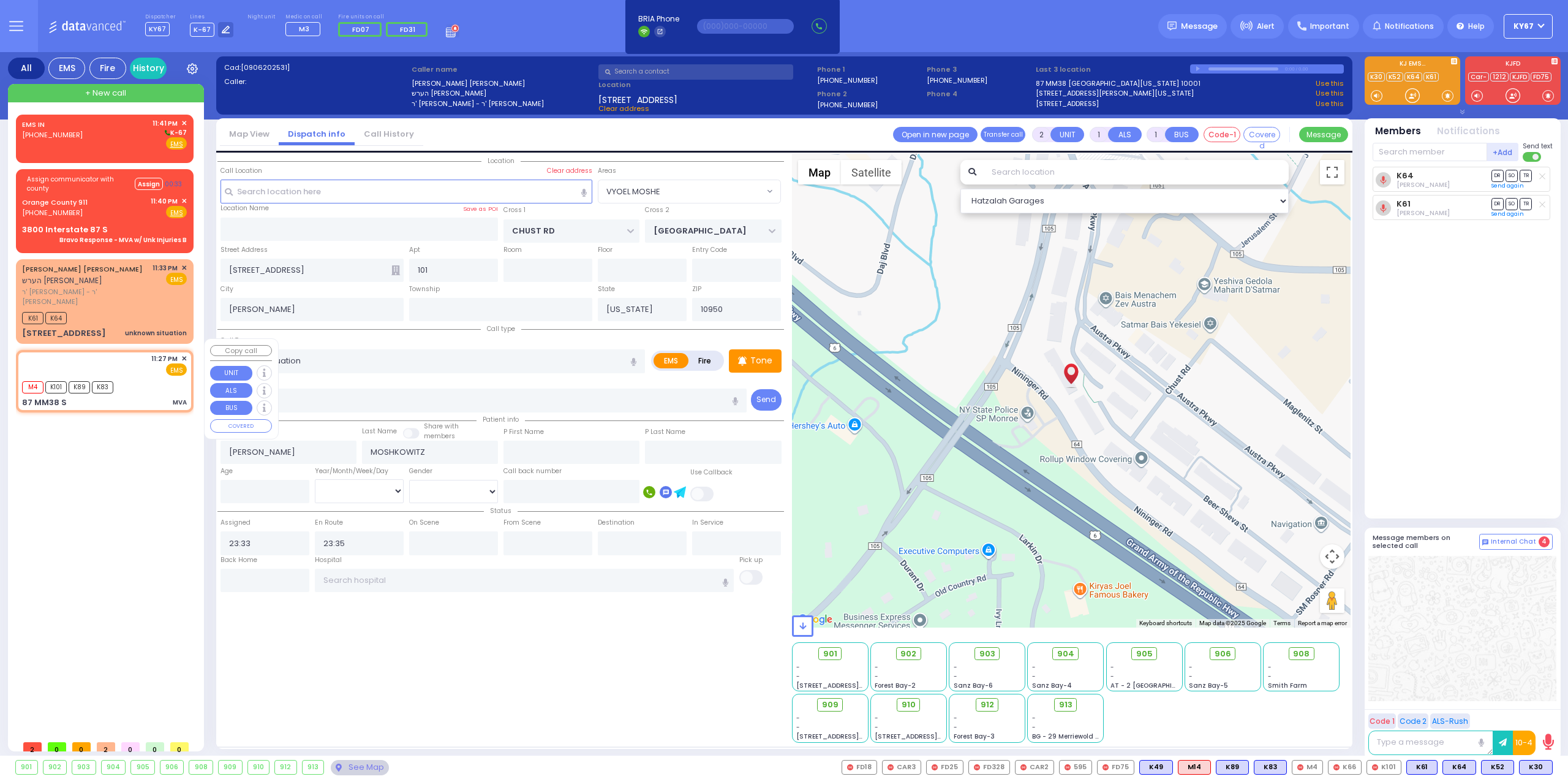
type input "4"
select select
type input "MVA"
radio input "true"
select select
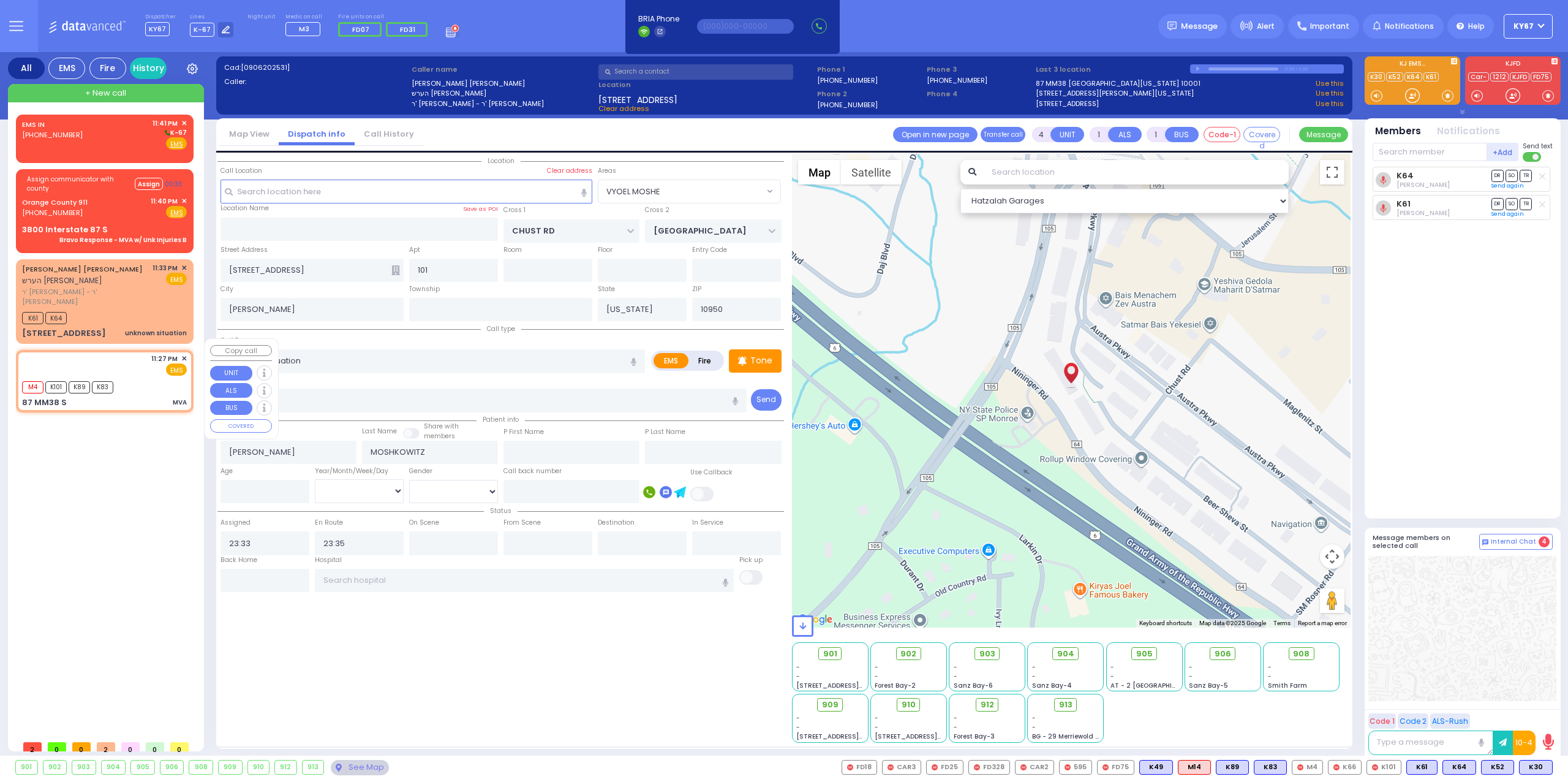
type input "23:27"
type input "23:28"
type input "87 MM38 S"
type input "Monroe"
type input "10001"
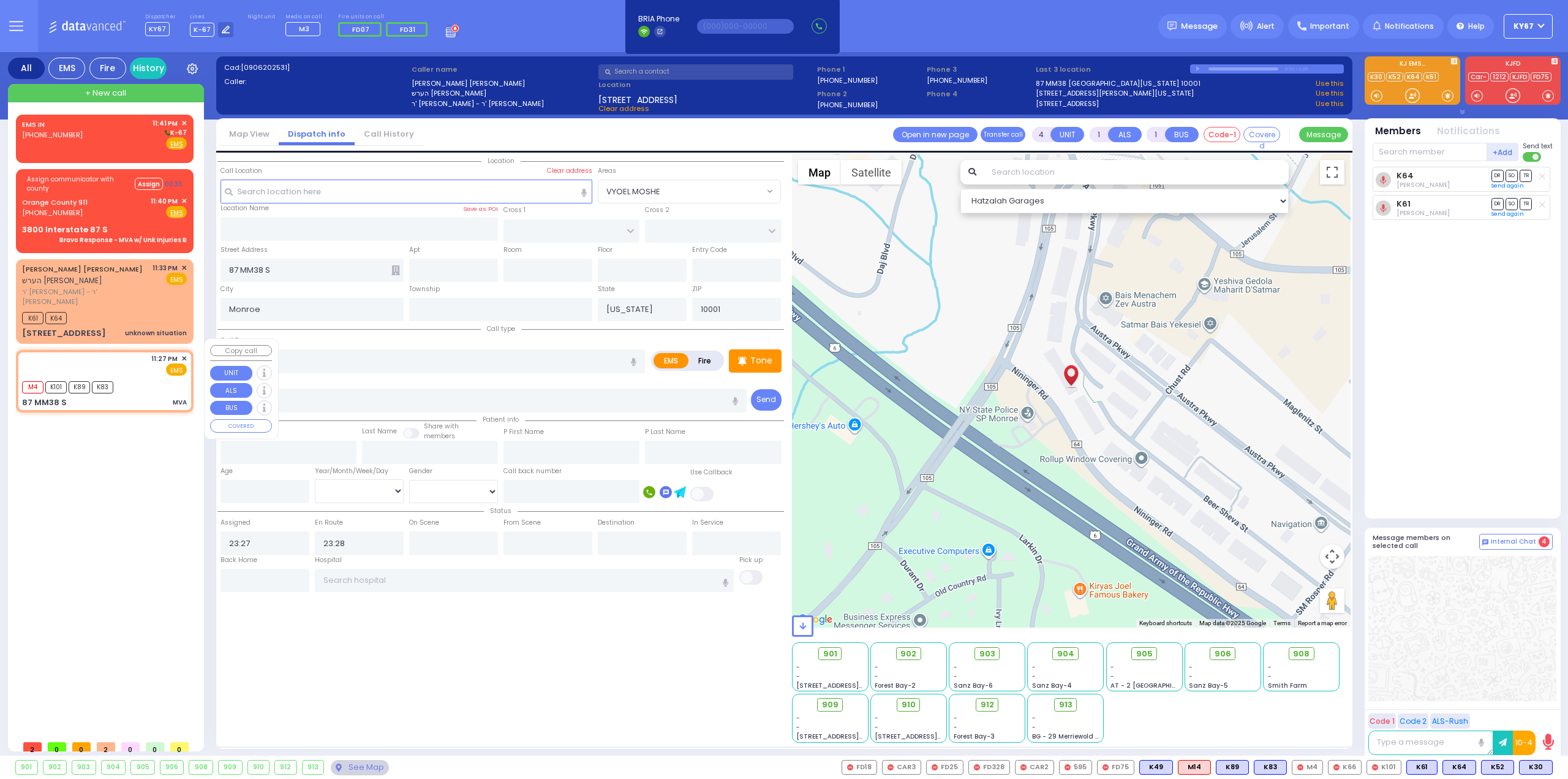
select select "Hatzalah Garages"
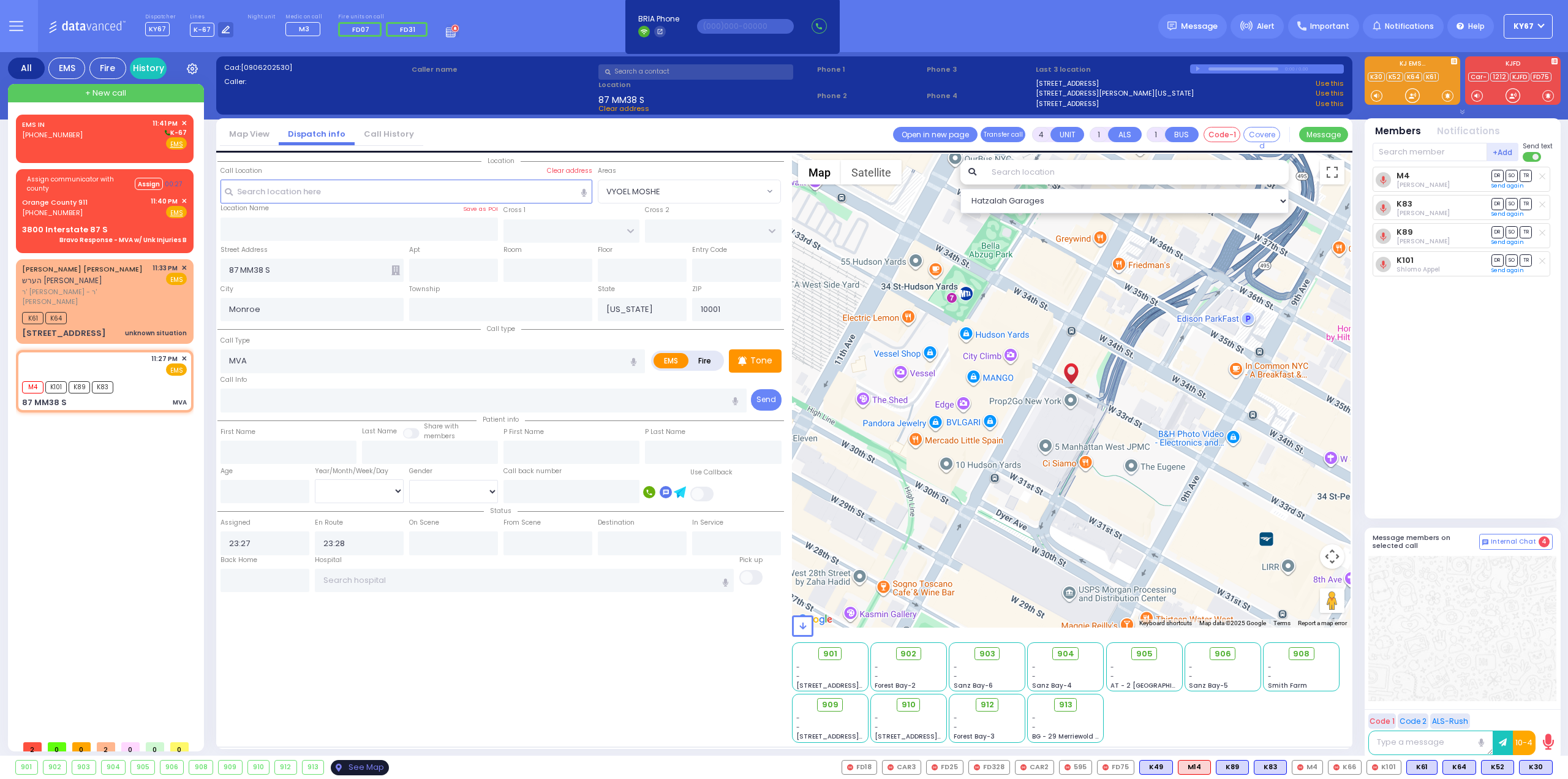
click at [342, 770] on div "See Map" at bounding box center [359, 768] width 58 height 15
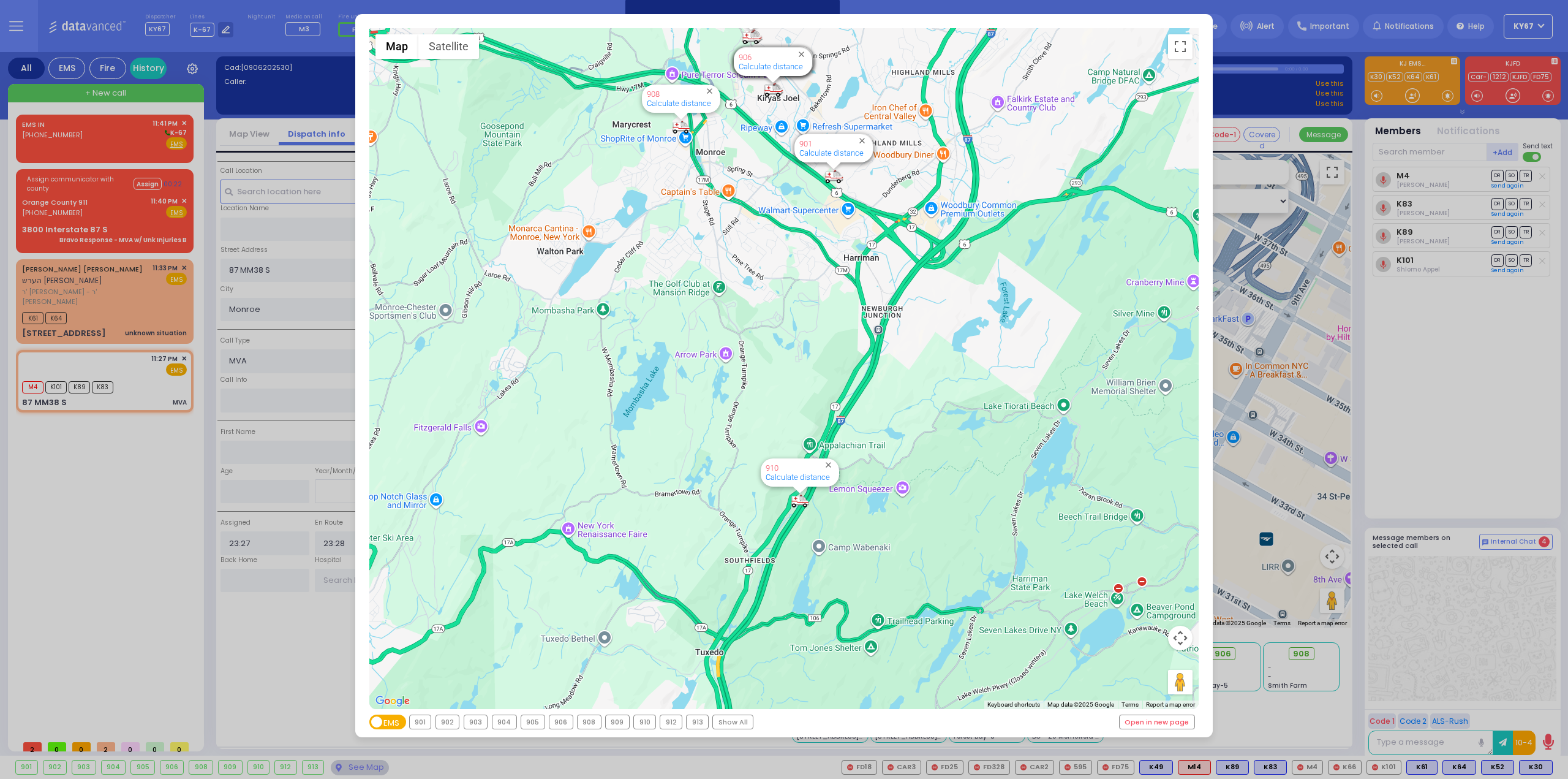
drag, startPoint x: 927, startPoint y: 650, endPoint x: 898, endPoint y: 511, distance: 142.0
click at [899, 514] on div "594 Calculate distance 595 Calculate distance 596 Calculate distance 901 Calcul…" at bounding box center [784, 368] width 830 height 680
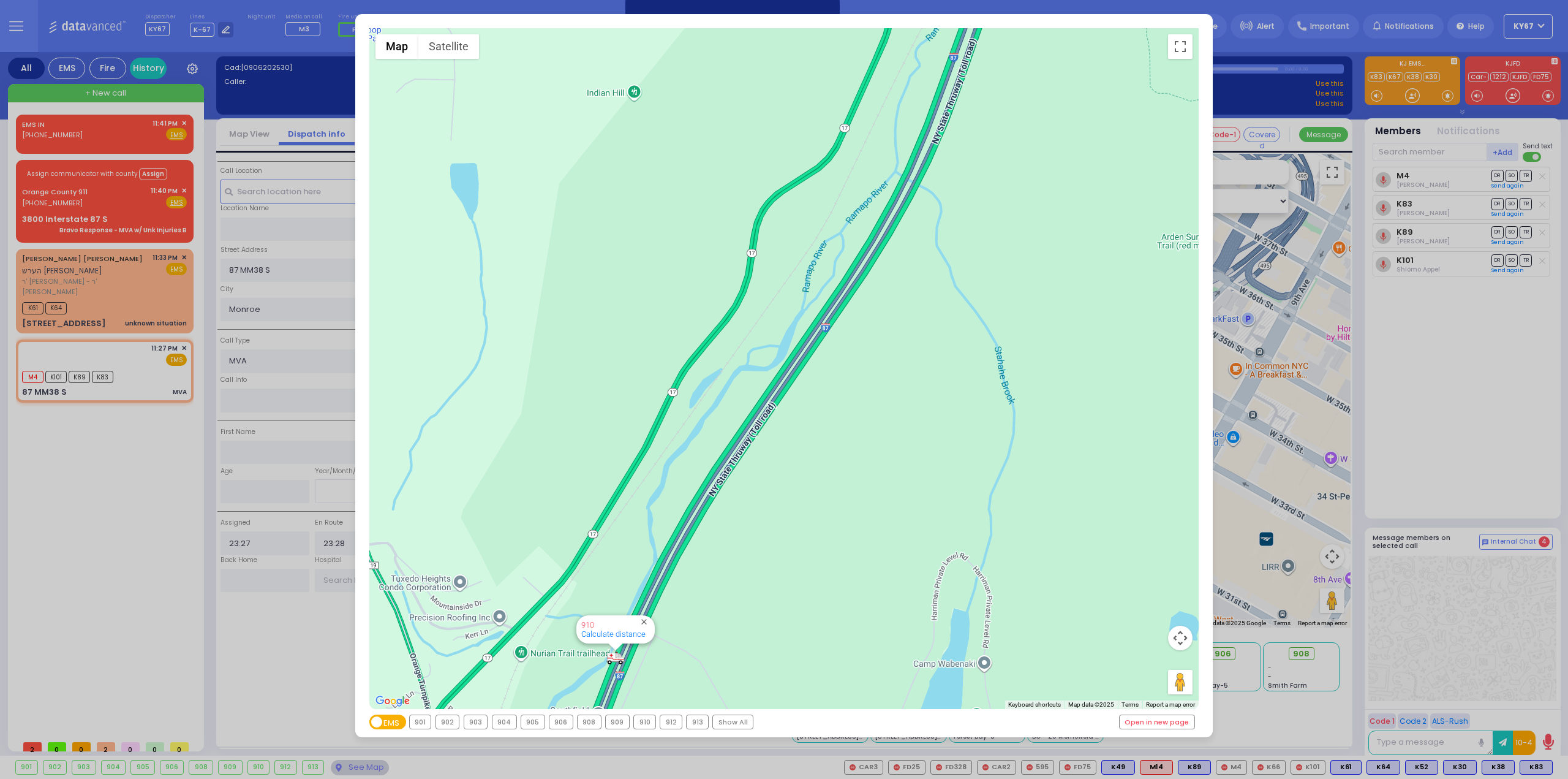
click at [103, 511] on div "← Move left → Move right ↑ Move up ↓ Move down + Zoom in - Zoom out Home Jump l…" at bounding box center [784, 390] width 1568 height 779
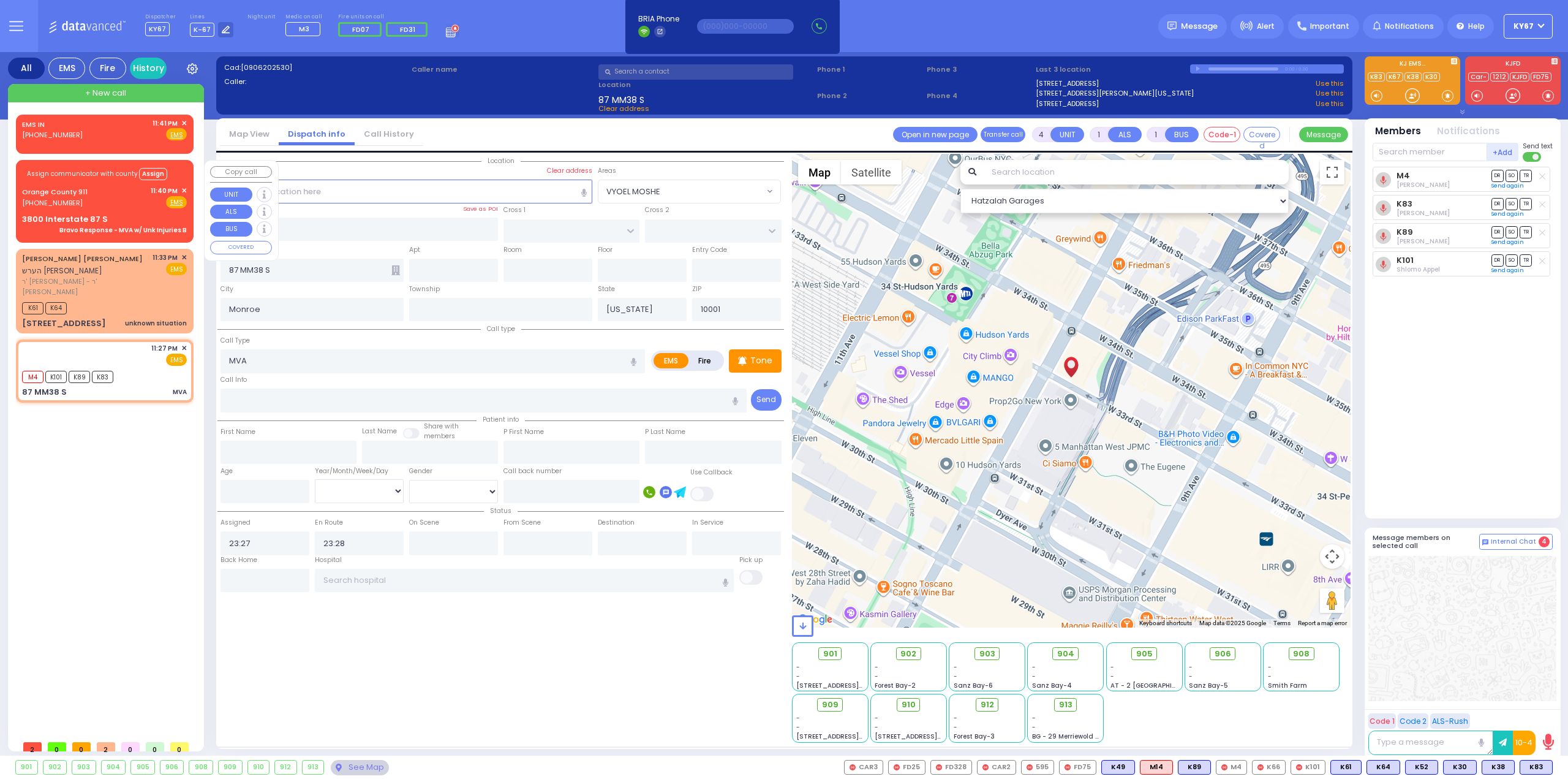
click at [184, 189] on span "✕" at bounding box center [183, 191] width 5 height 11
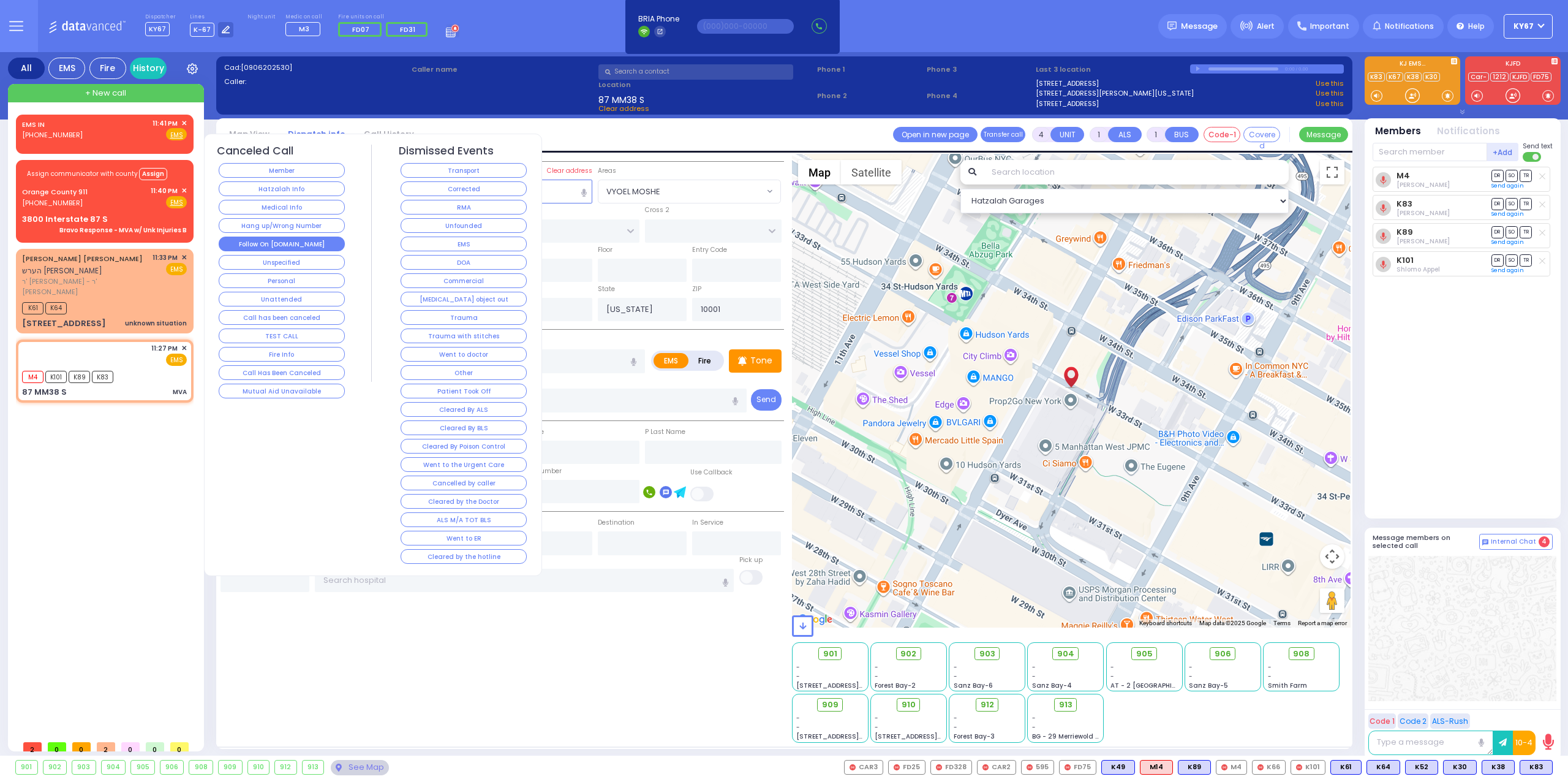
click at [303, 240] on button "Follow On [DOMAIN_NAME]" at bounding box center [282, 244] width 126 height 15
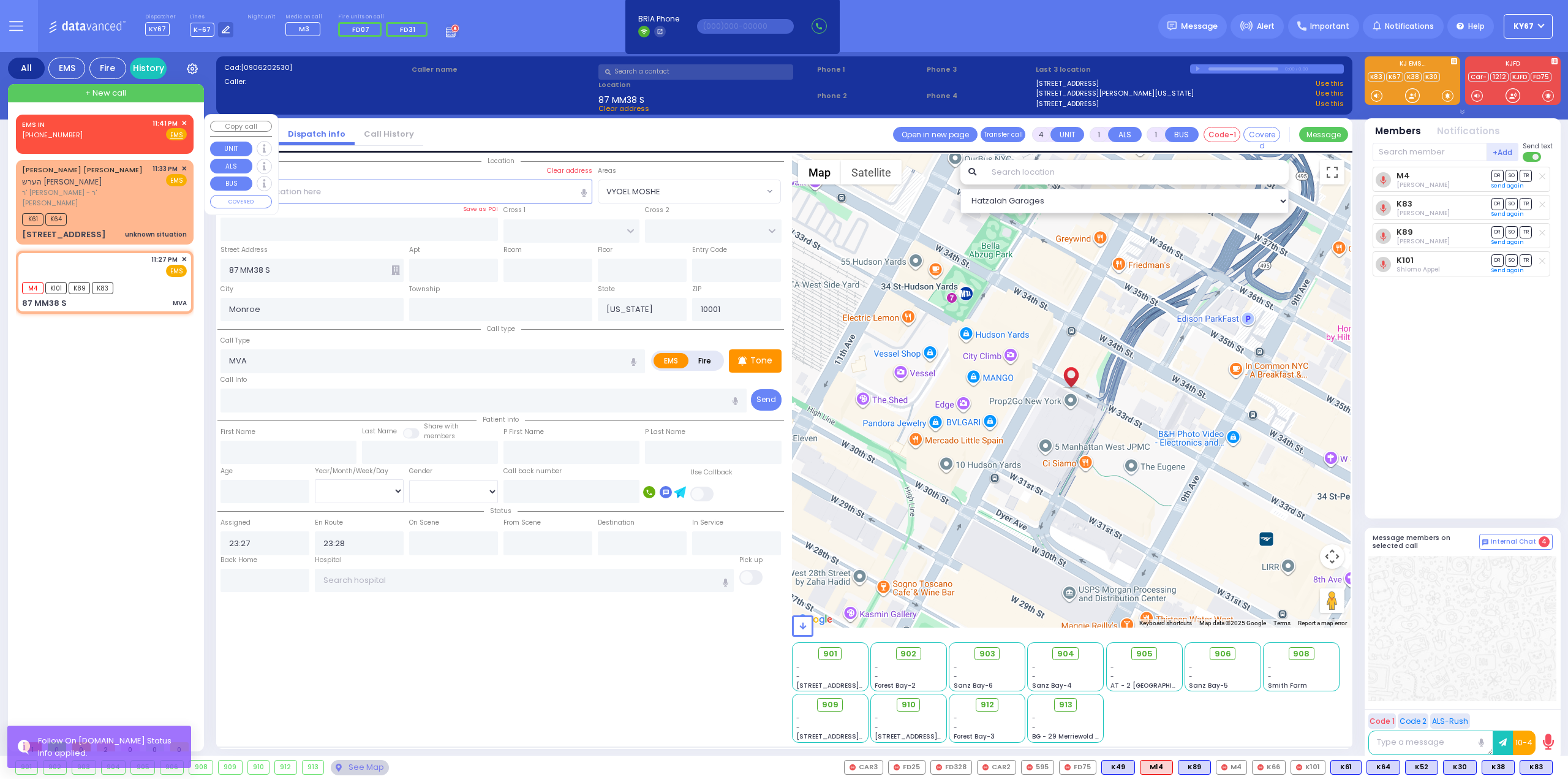
click at [184, 121] on span "✕" at bounding box center [183, 123] width 5 height 11
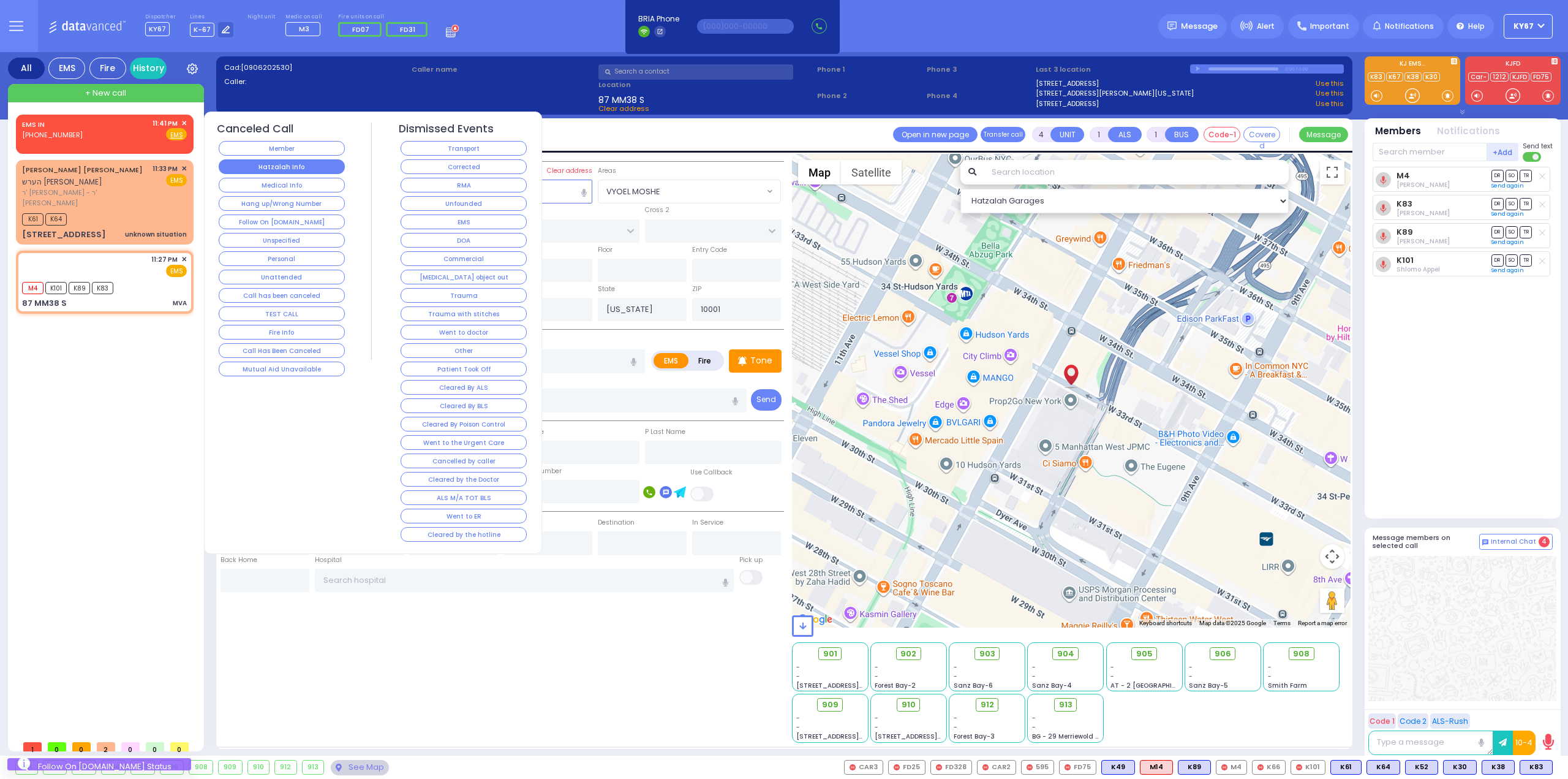
click at [283, 165] on button "Hatzalah Info" at bounding box center [282, 167] width 126 height 15
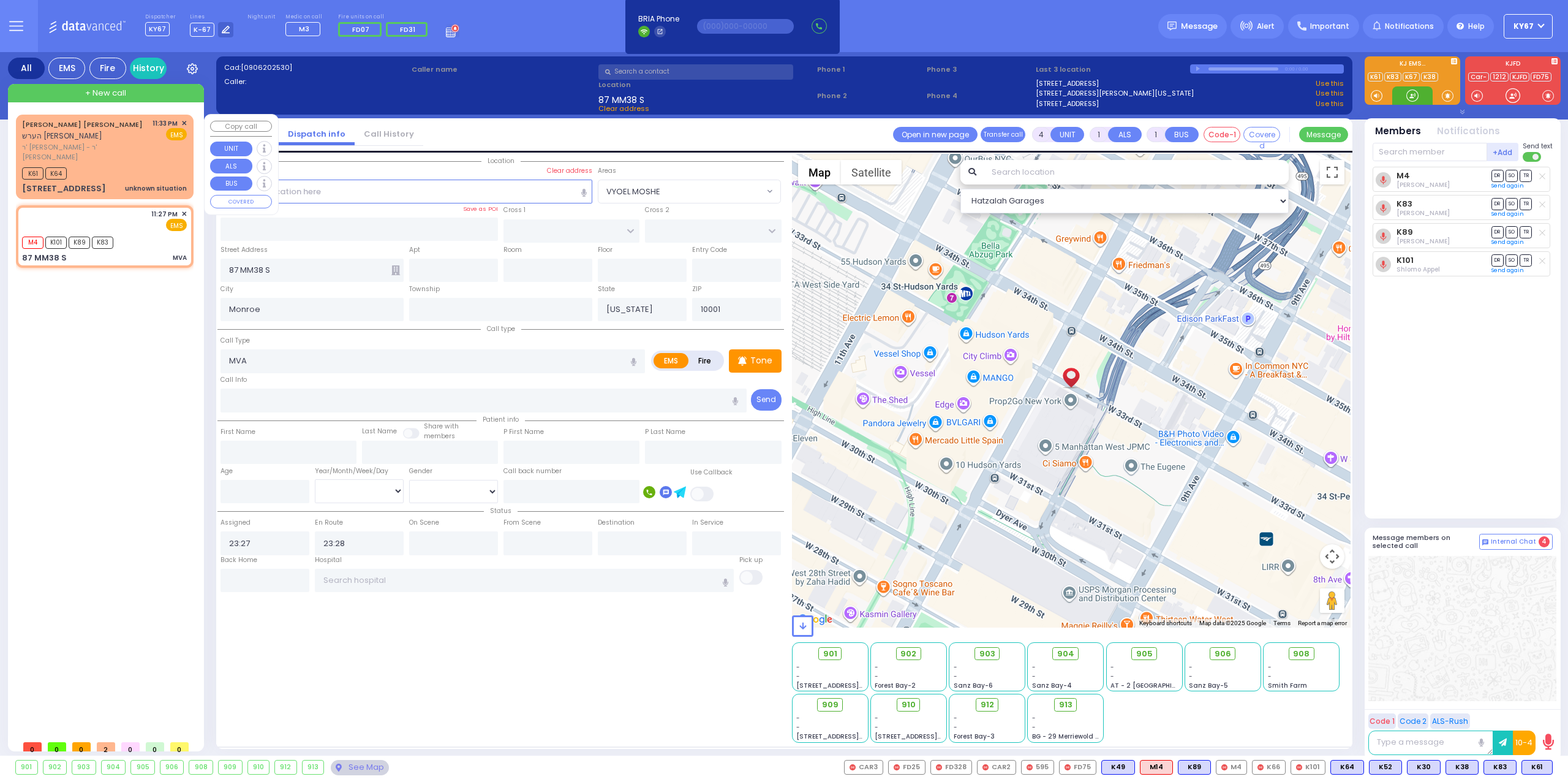
click at [184, 121] on span "✕" at bounding box center [183, 123] width 5 height 11
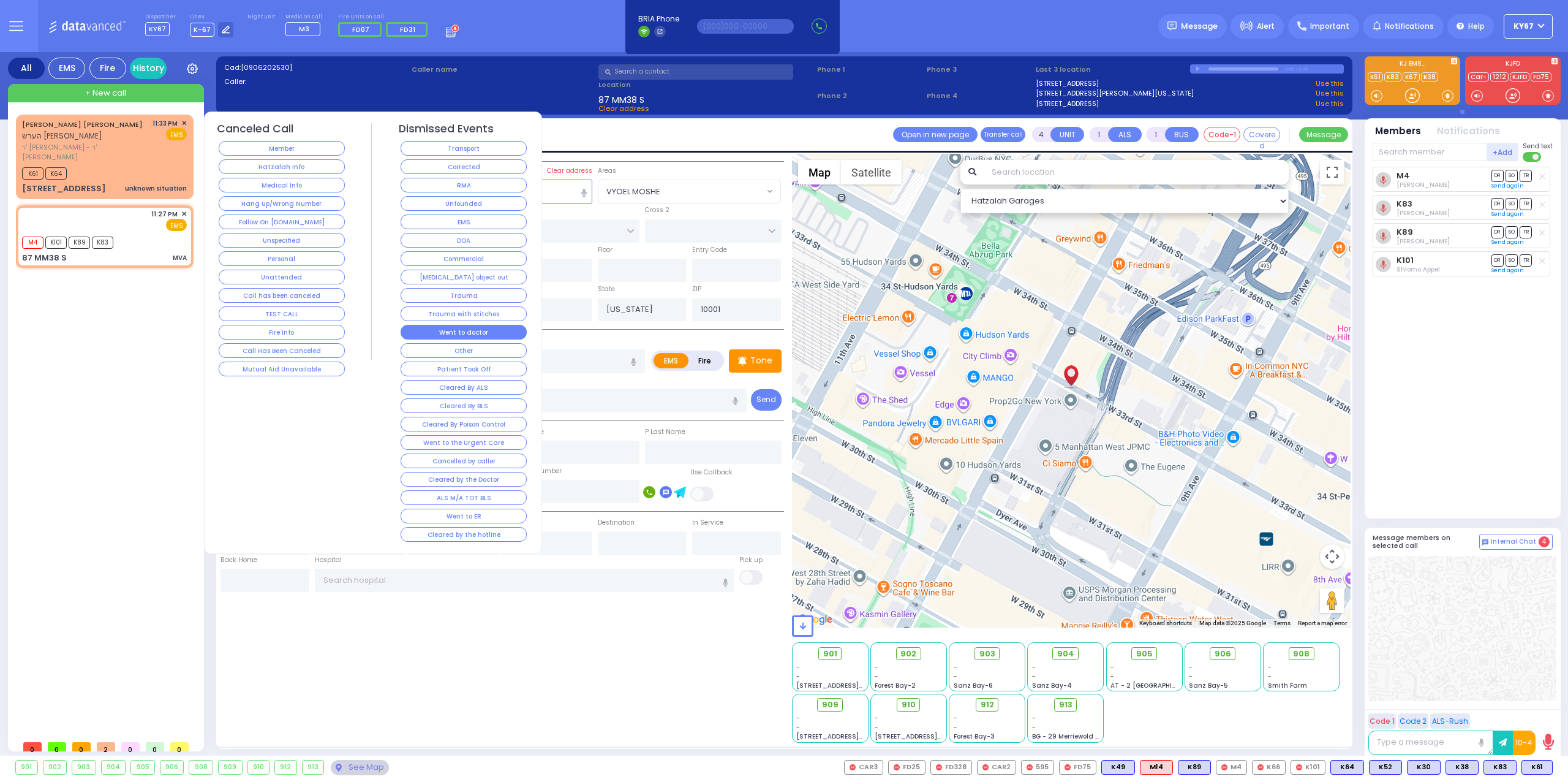
click at [480, 329] on button "Went to doctor" at bounding box center [464, 332] width 126 height 15
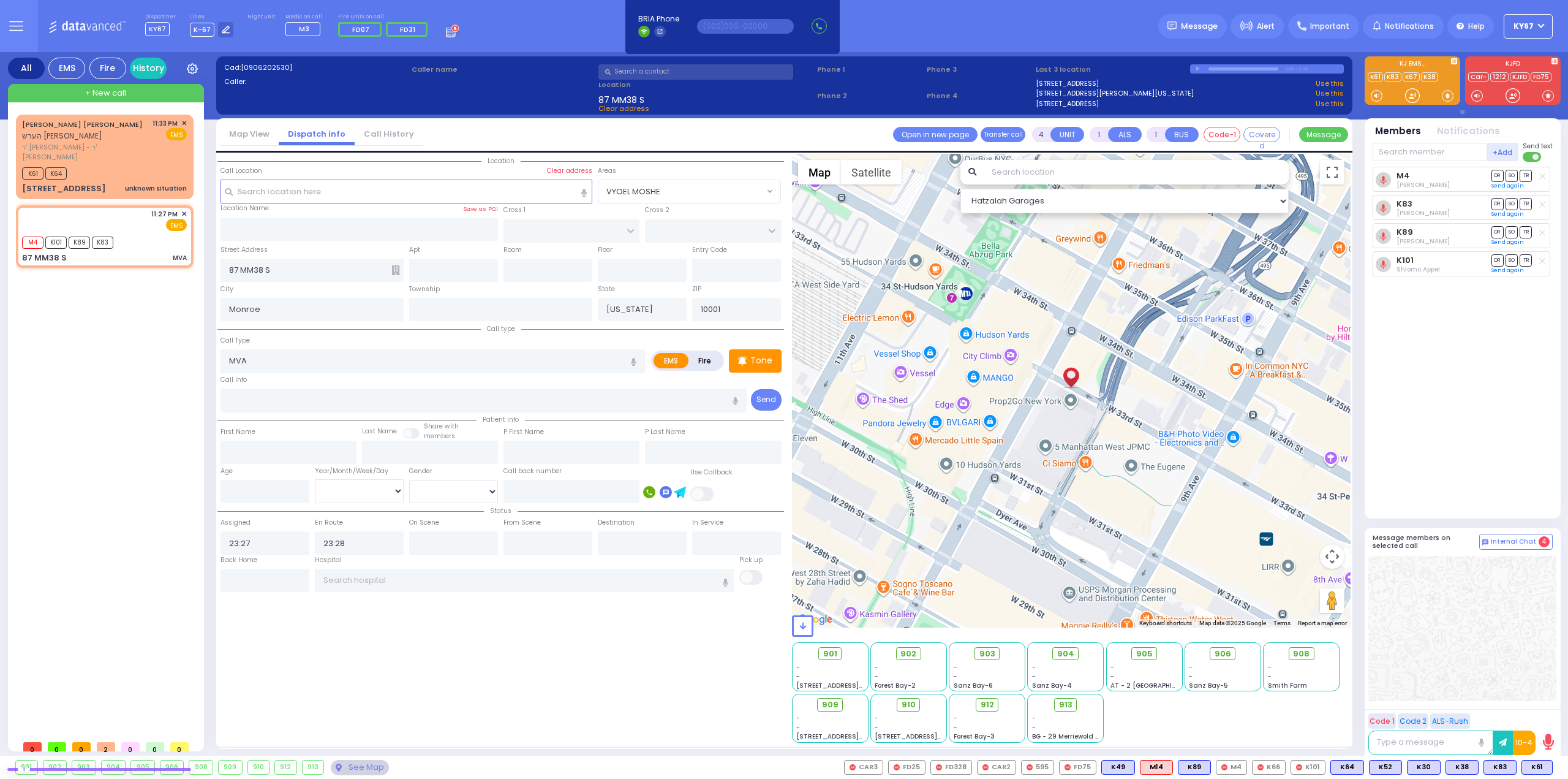
click at [117, 420] on div "[PERSON_NAME] [PERSON_NAME] הערש [PERSON_NAME] ר' [PERSON_NAME] - ר' [PERSON_NA…" at bounding box center [107, 424] width 183 height 620
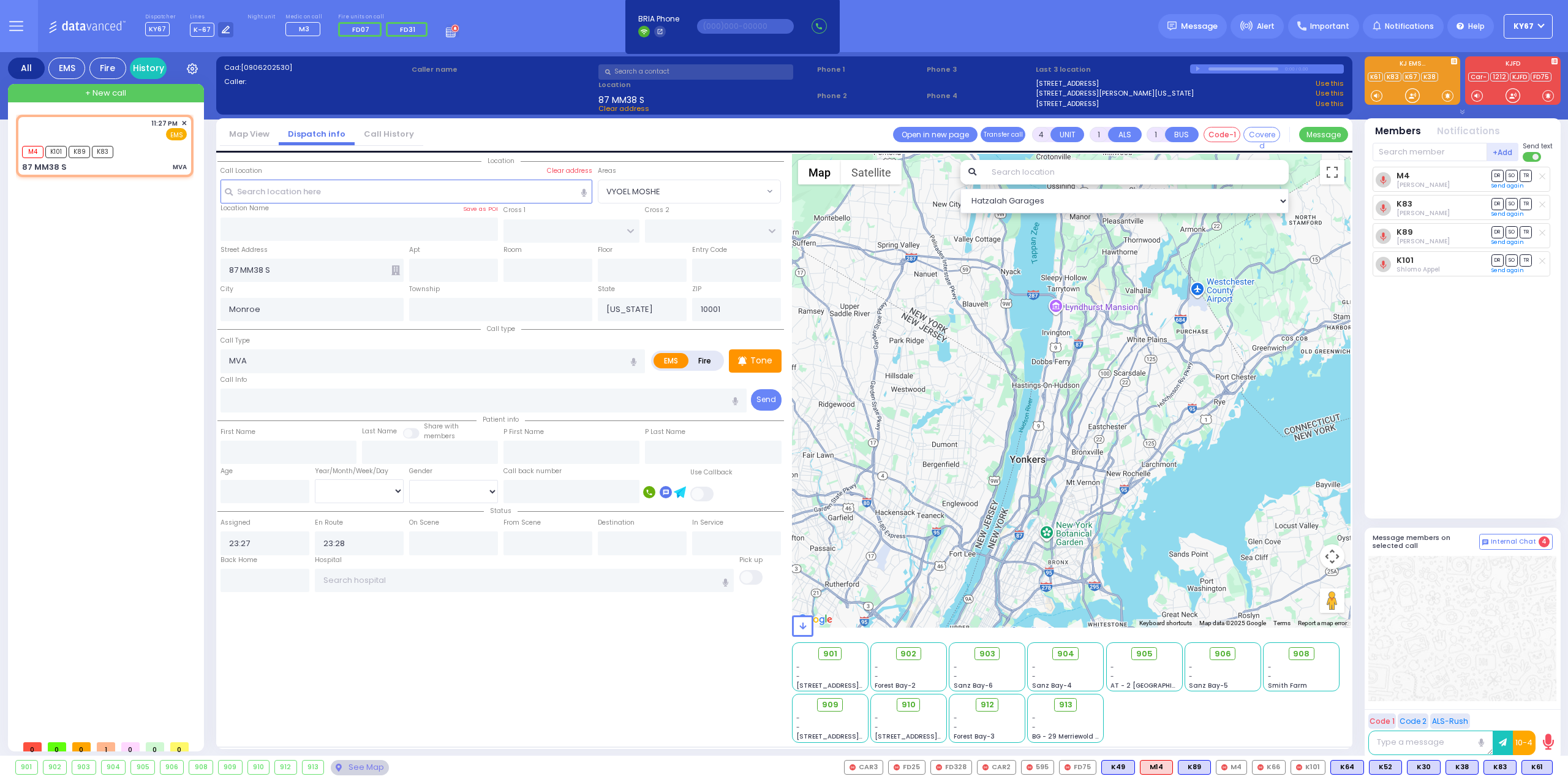
drag, startPoint x: 1029, startPoint y: 299, endPoint x: 935, endPoint y: 535, distance: 254.0
click at [938, 544] on div at bounding box center [1072, 391] width 559 height 474
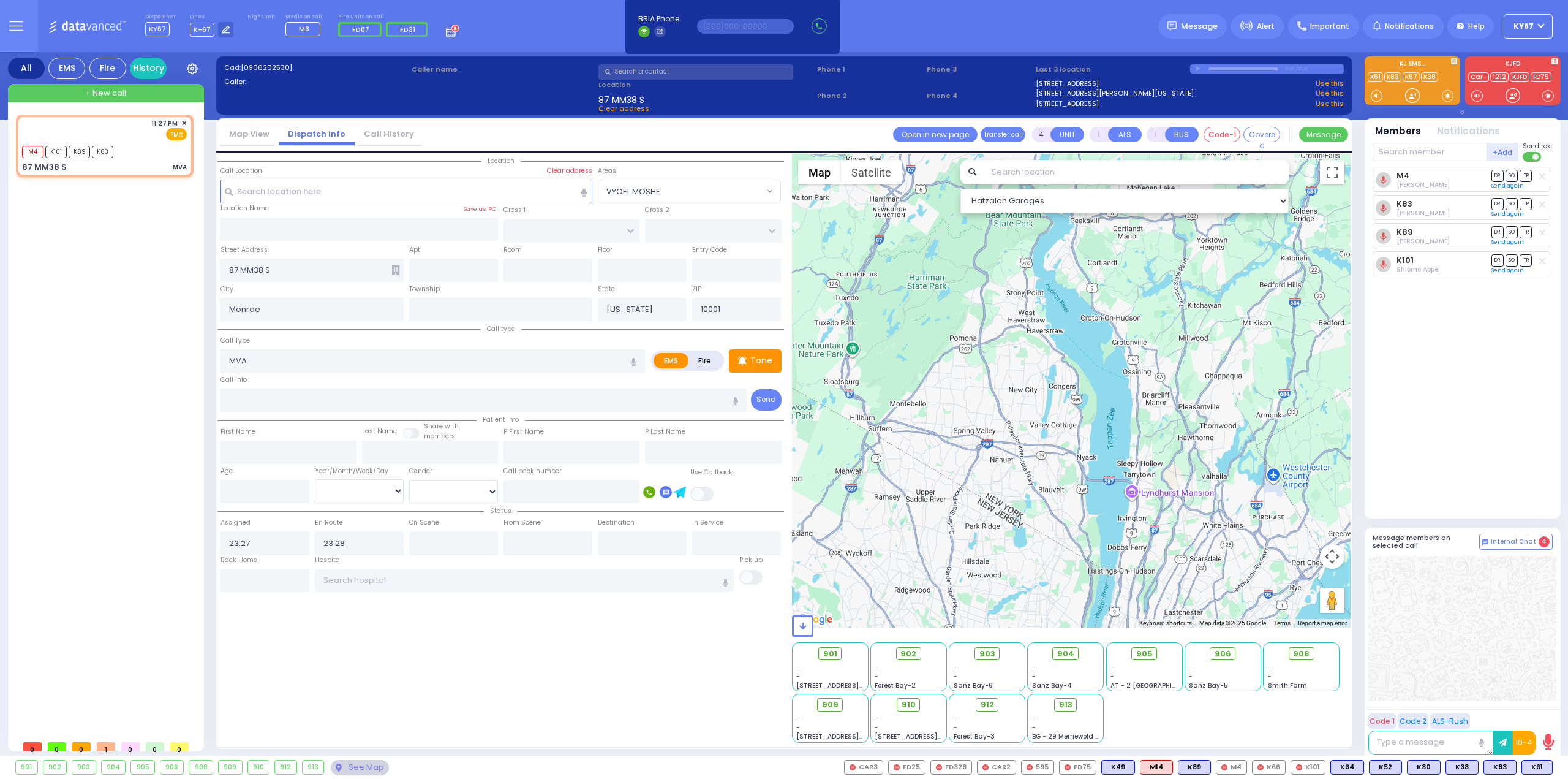
drag, startPoint x: 942, startPoint y: 339, endPoint x: 1012, endPoint y: 516, distance: 190.3
click at [1012, 516] on div at bounding box center [1072, 391] width 559 height 474
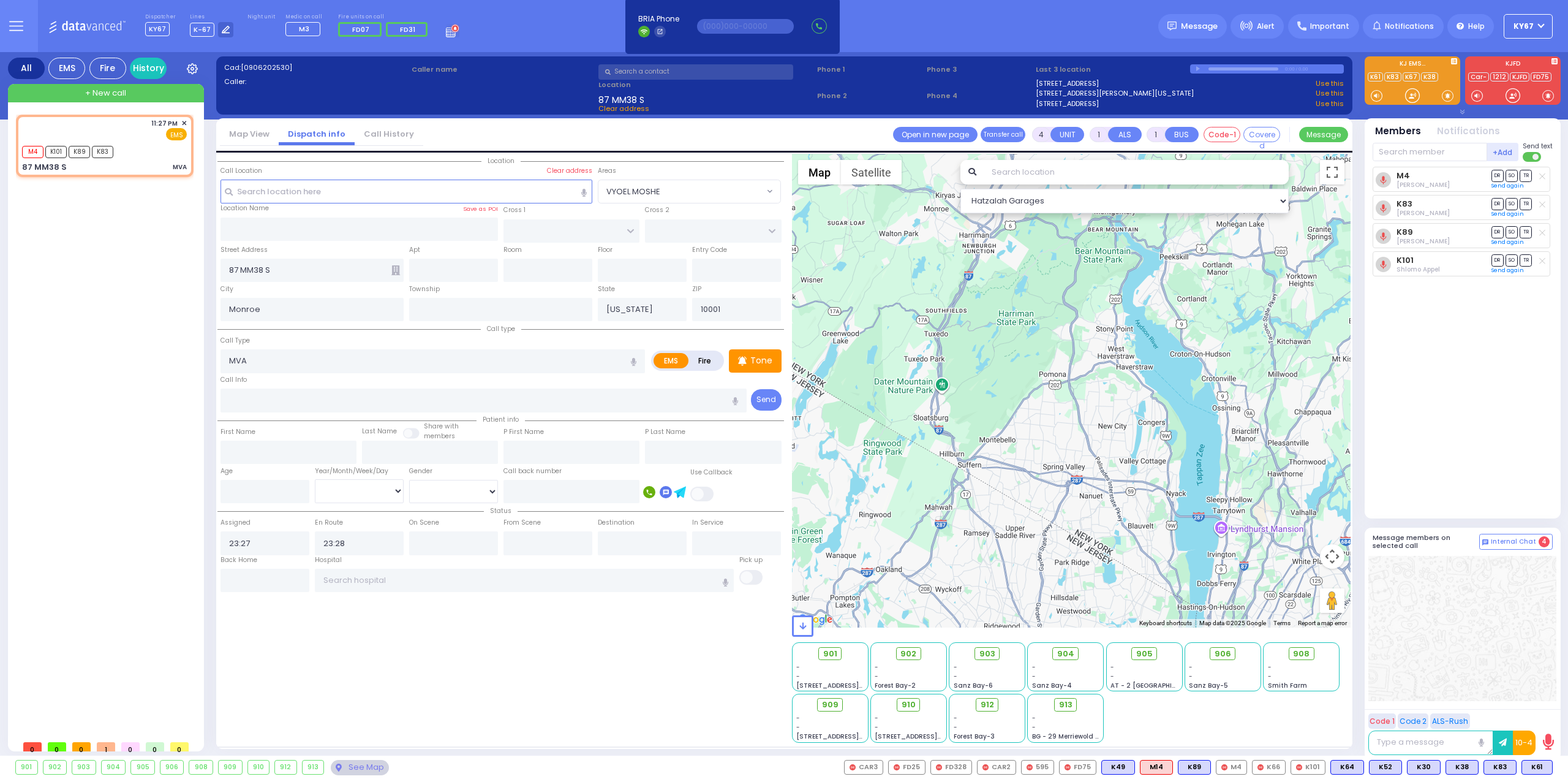
drag, startPoint x: 855, startPoint y: 379, endPoint x: 952, endPoint y: 412, distance: 102.5
click at [952, 412] on div at bounding box center [1072, 391] width 559 height 474
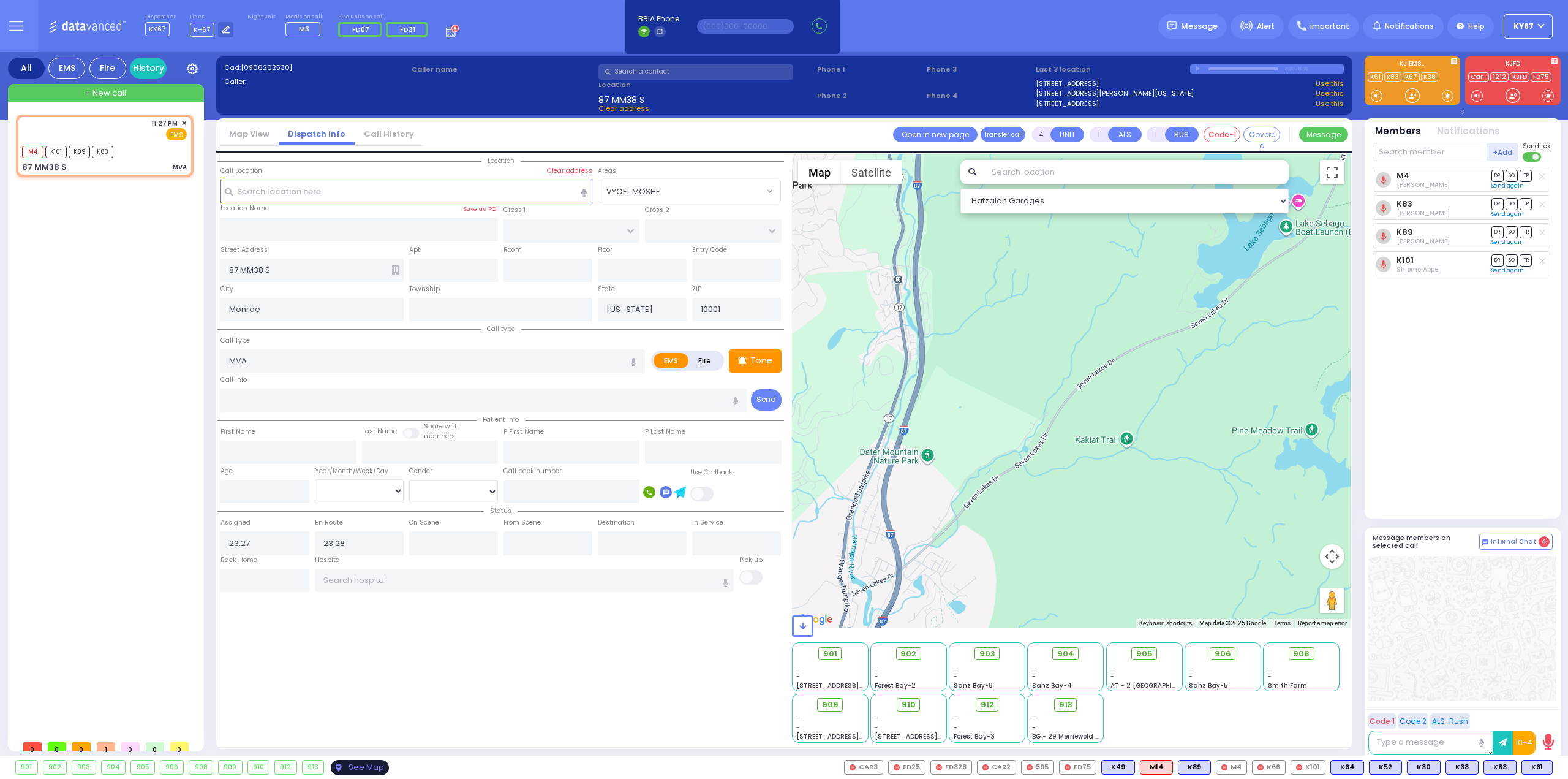
click at [366, 764] on div "See Map" at bounding box center [359, 768] width 58 height 15
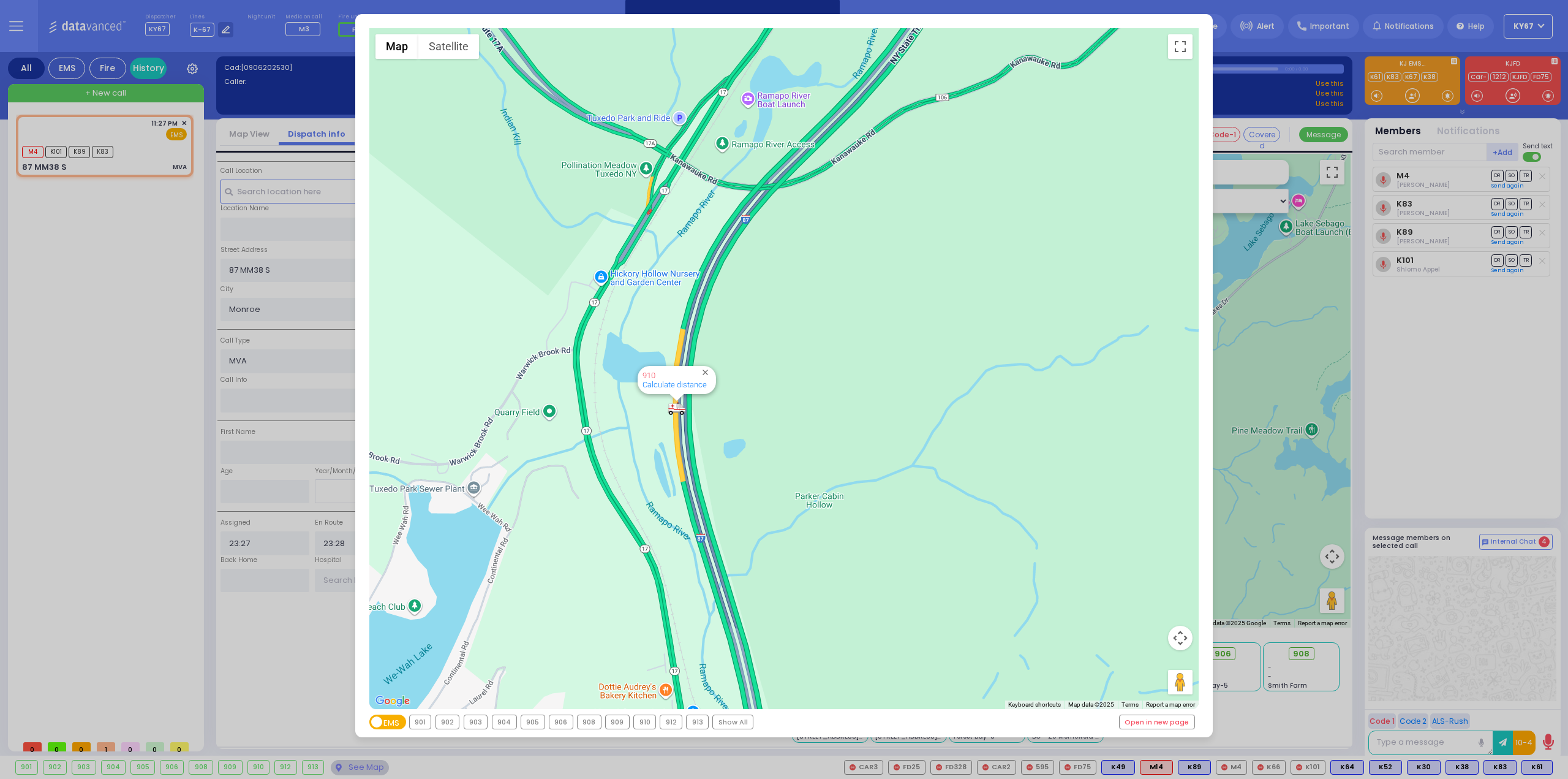
click at [180, 357] on div "← Move left → Move right ↑ Move up ↓ Move down + Zoom in - Zoom out Home Jump l…" at bounding box center [784, 390] width 1568 height 779
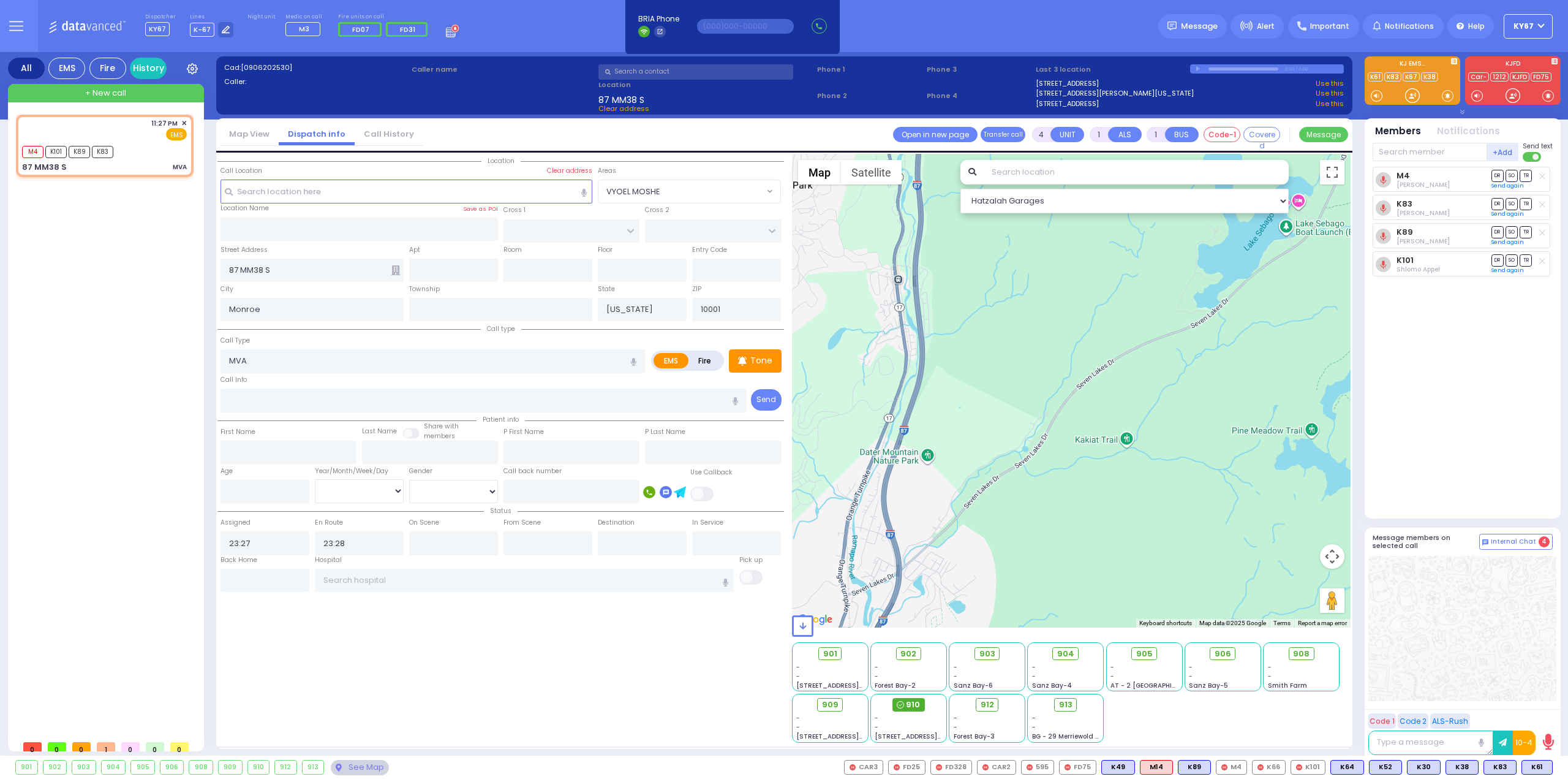
click at [911, 708] on span "910" at bounding box center [913, 705] width 14 height 12
select select
radio input "true"
select select
select select "Hatzalah Garages"
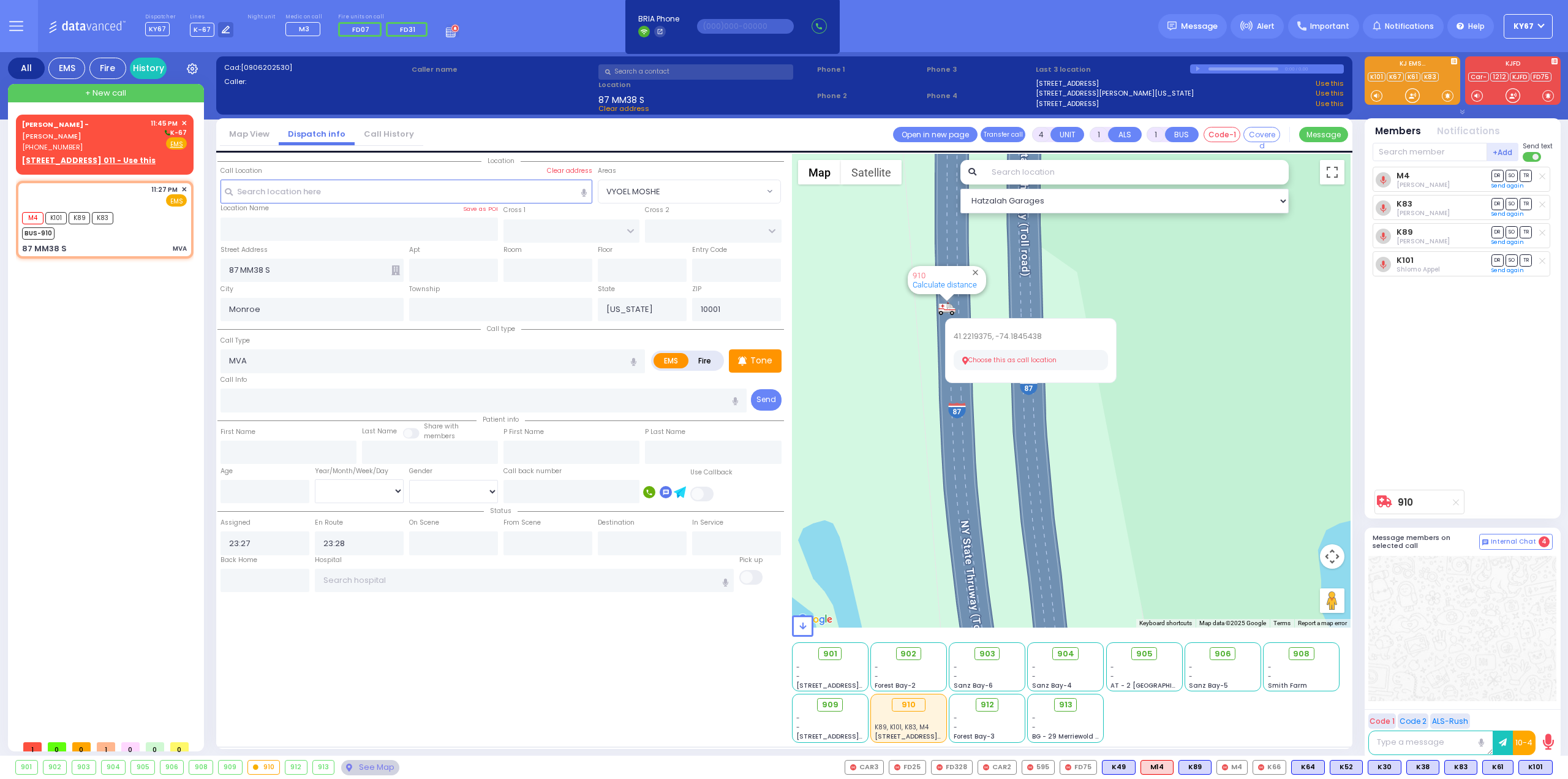
click at [978, 356] on button "Choose this as call location" at bounding box center [1031, 360] width 154 height 21
select select
radio input "true"
select select
select select "Hatzalah Garages"
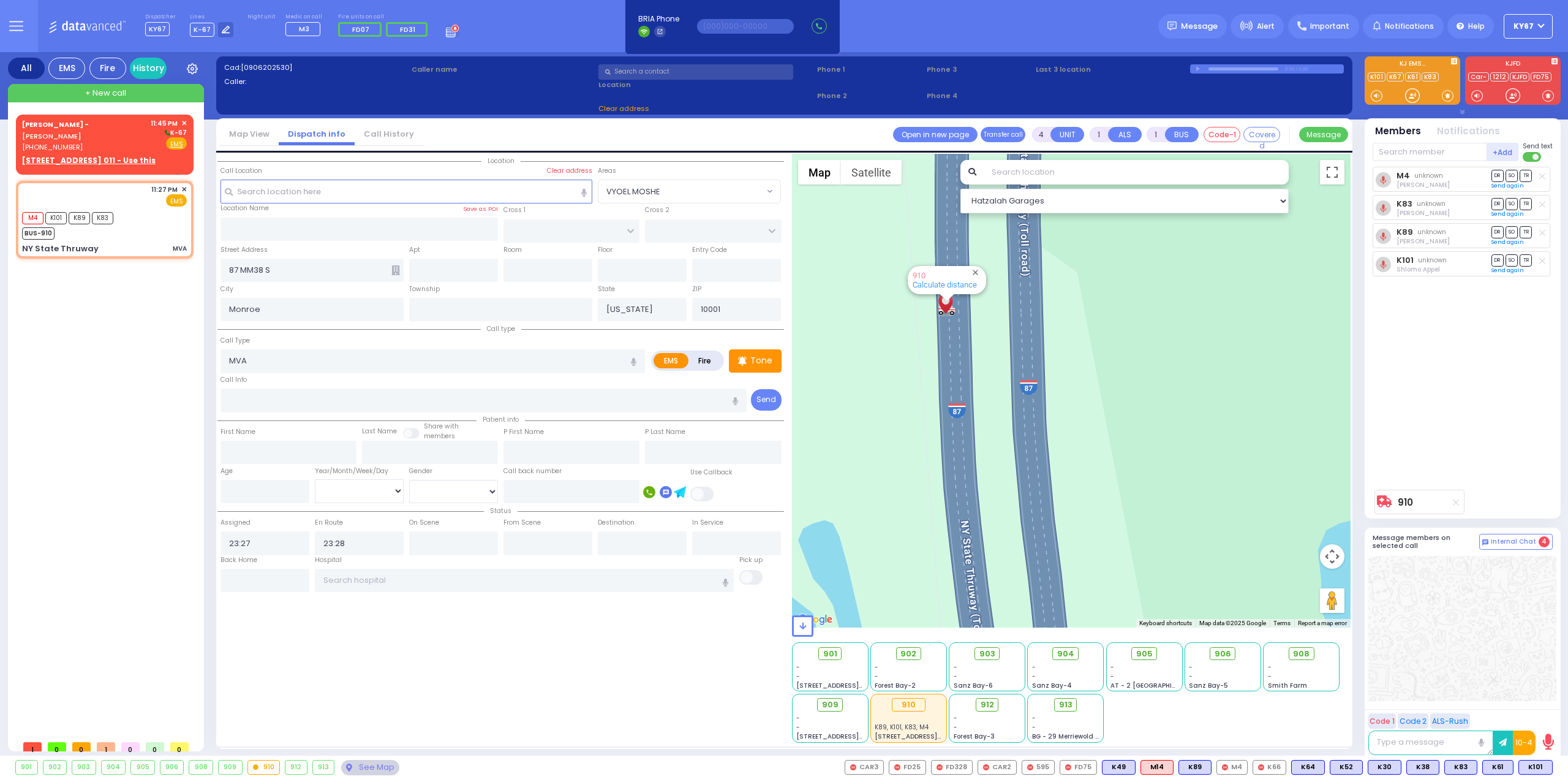
type input "NY State Thruway"
type input "[GEOGRAPHIC_DATA]"
type input "10987"
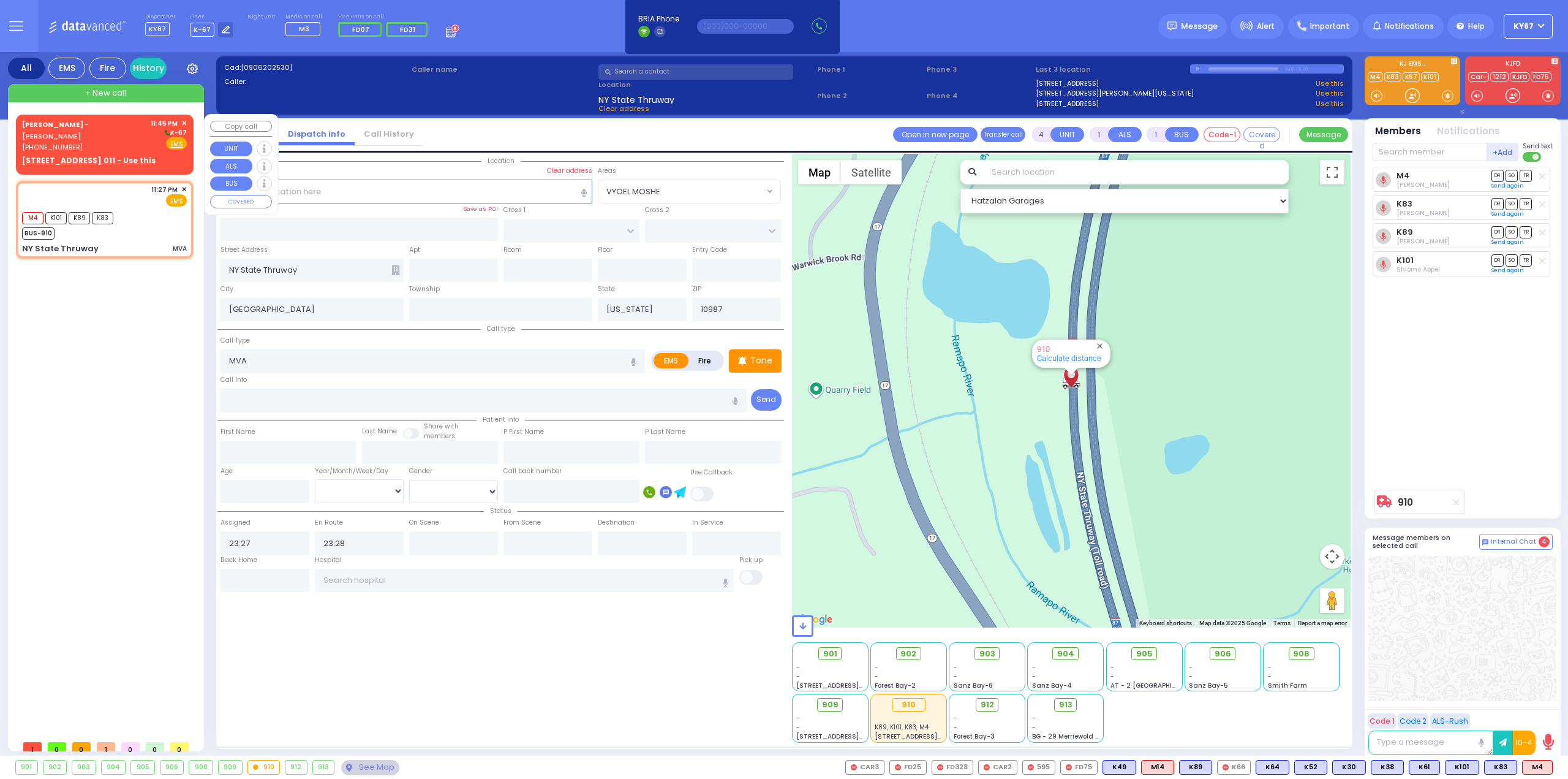
click at [66, 123] on span "[PERSON_NAME] -" at bounding box center [55, 124] width 67 height 10
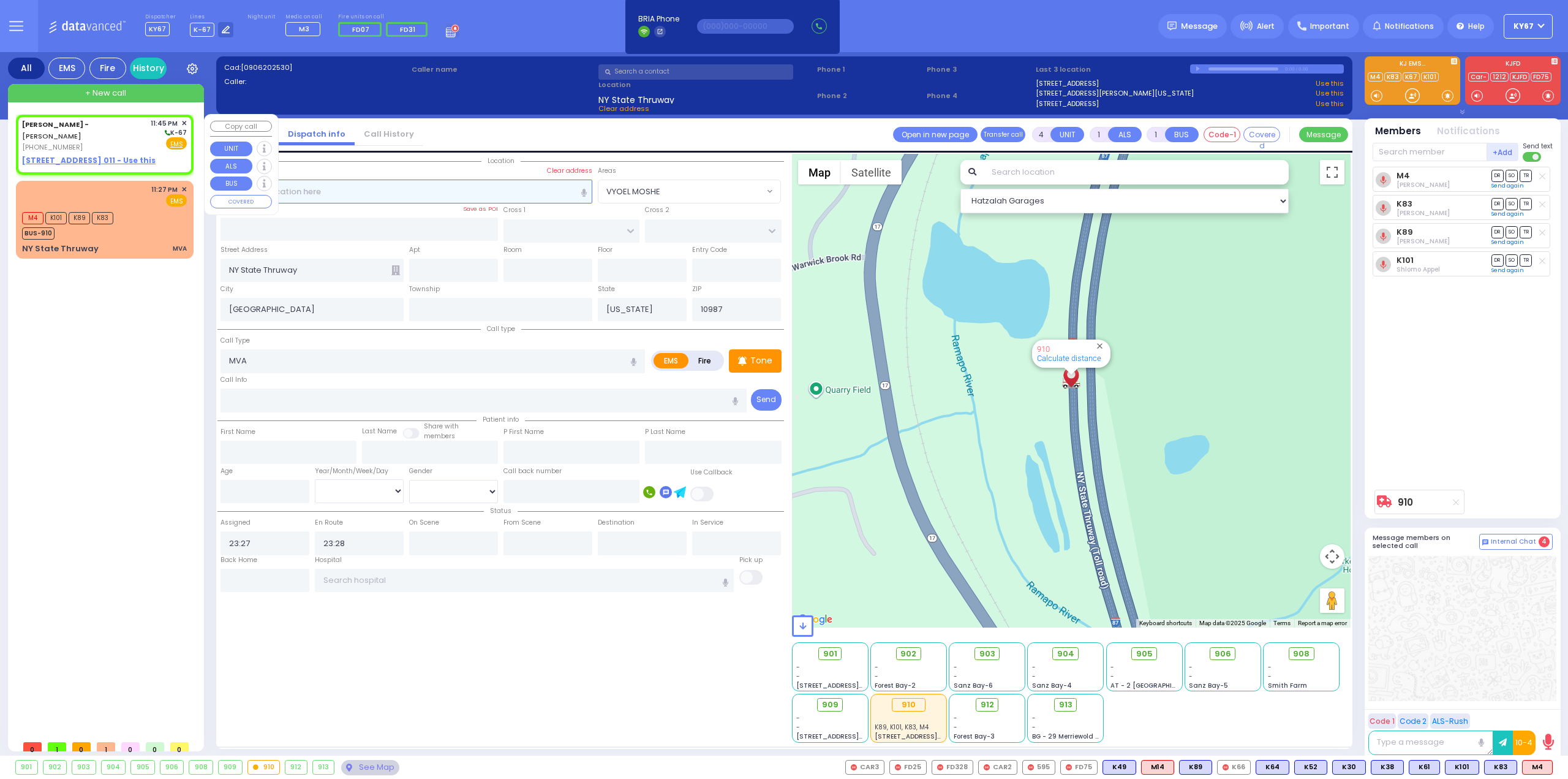
type input "2"
select select
radio input "true"
select select
type input "23:45"
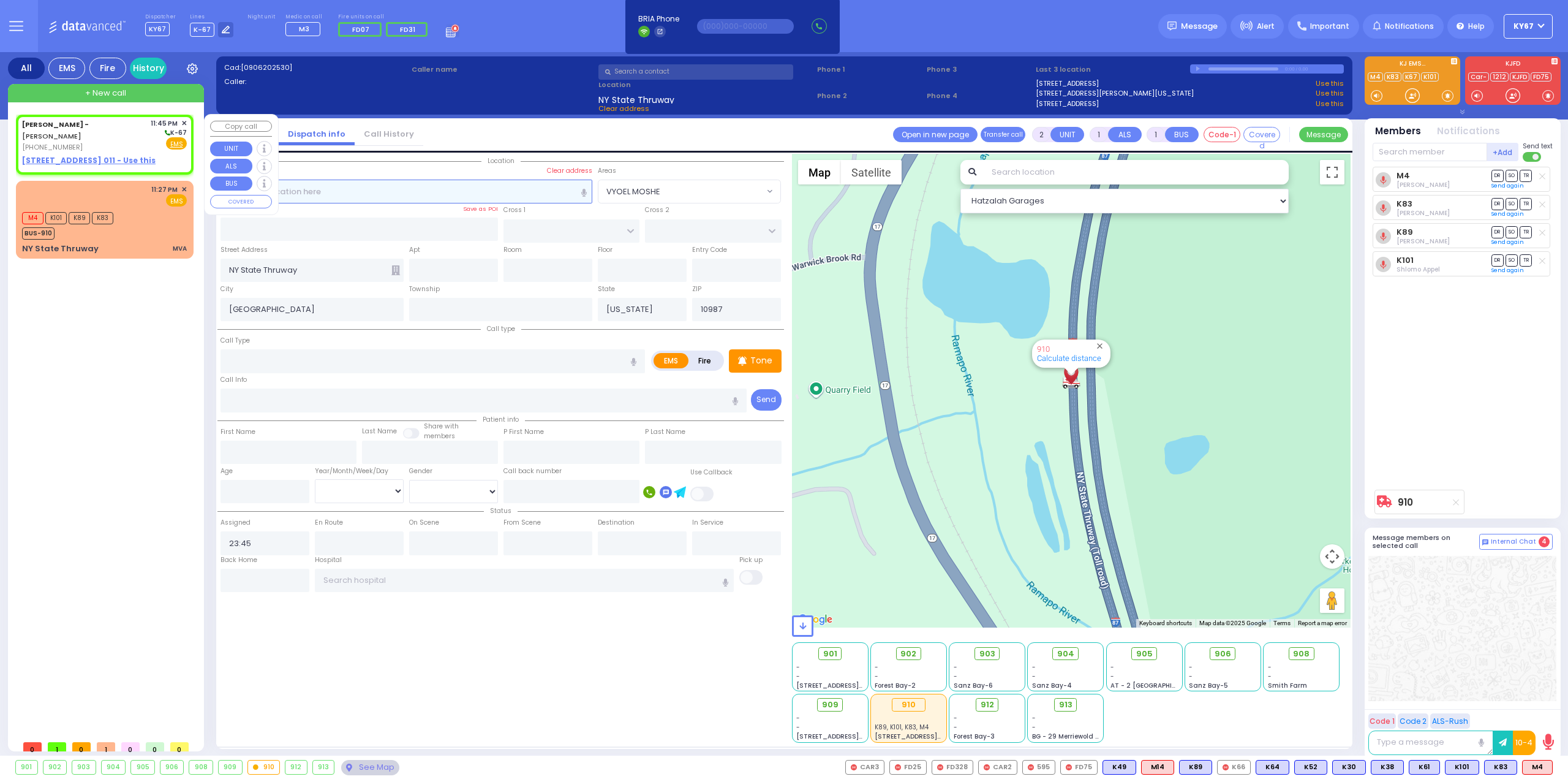
select select "Hatzalah Garages"
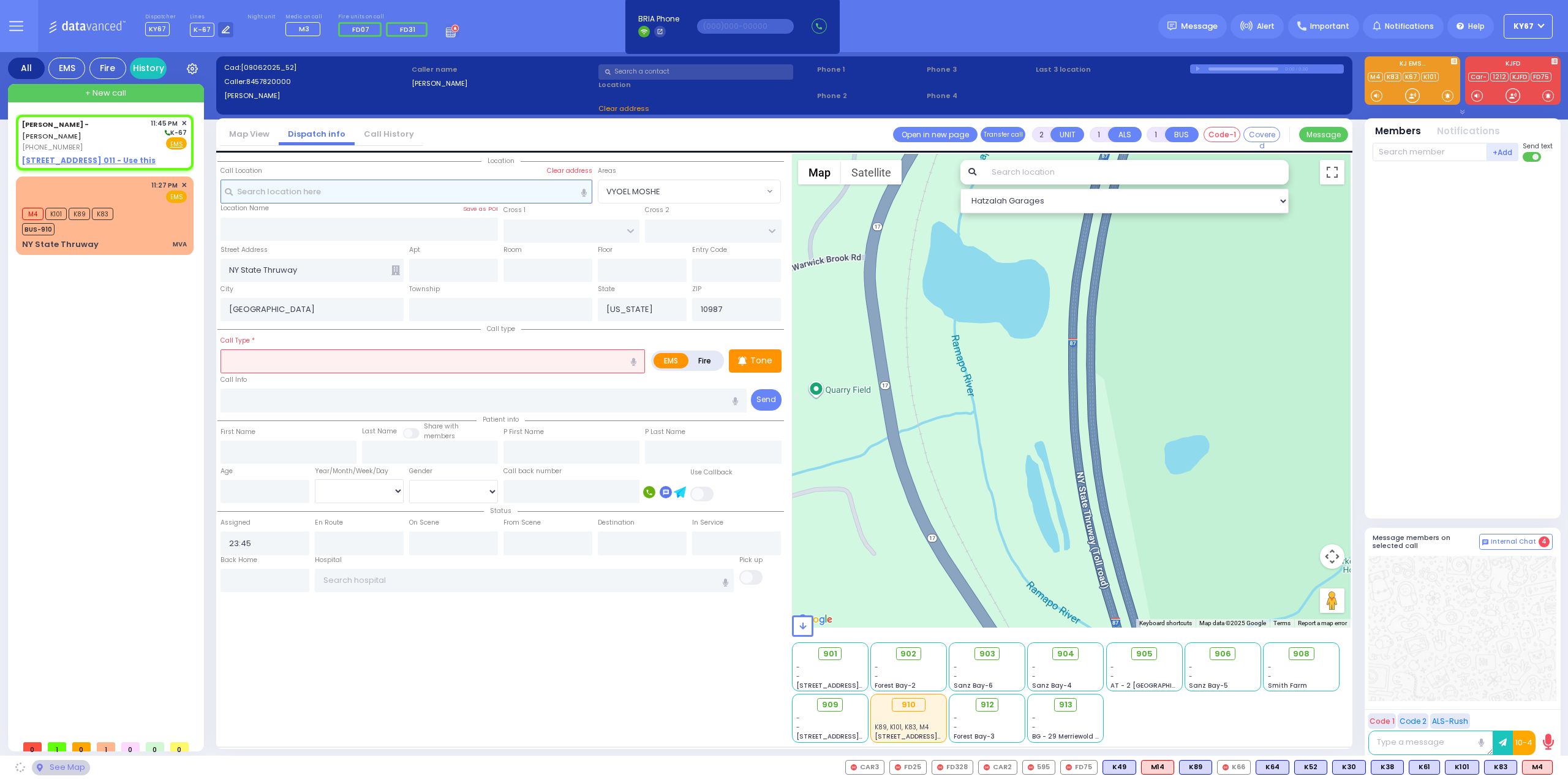
select select
radio input "true"
select select
select select "Hatzalah Garages"
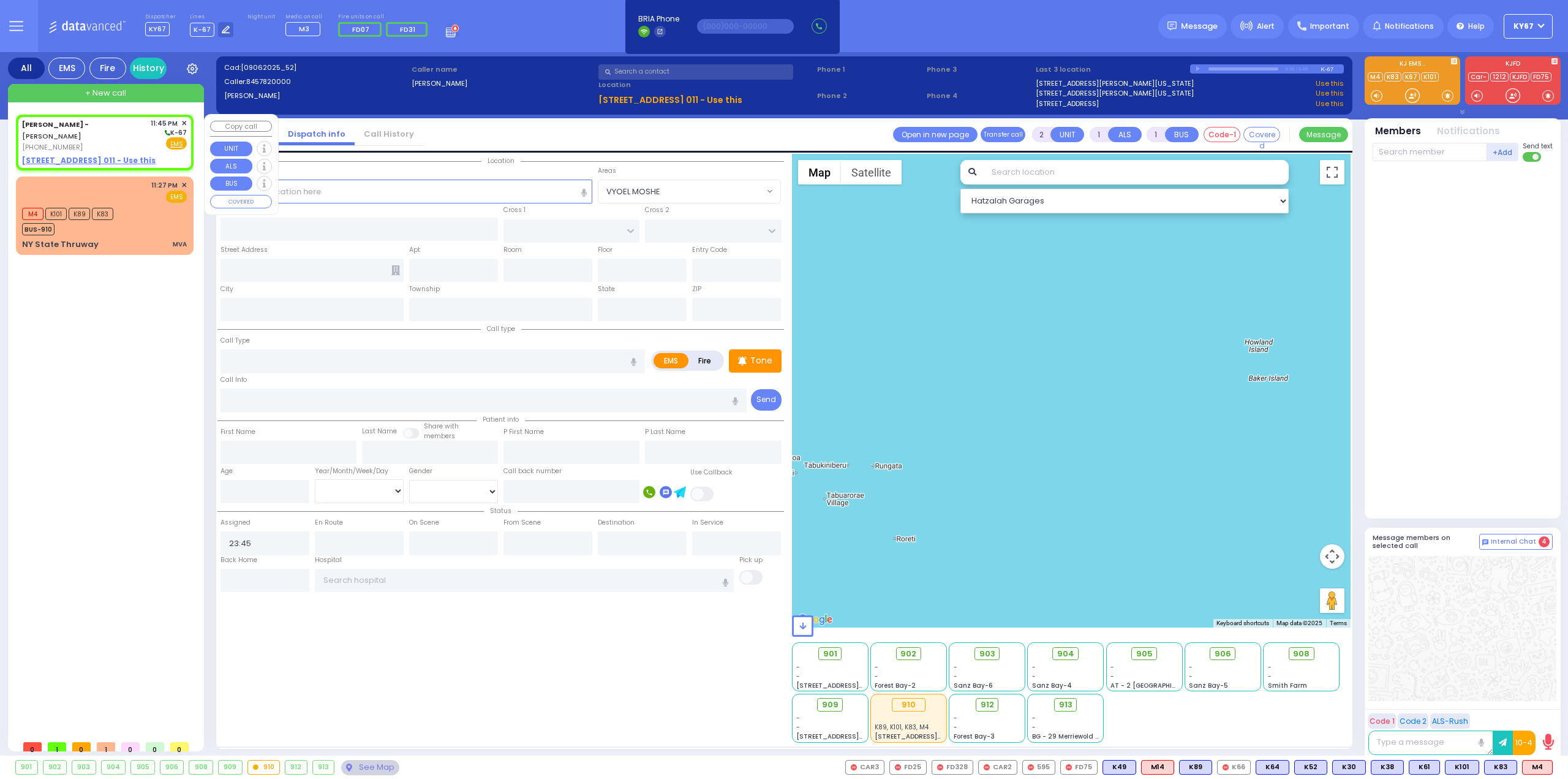
click at [75, 156] on u "[STREET_ADDRESS] 011 - Use this" at bounding box center [89, 160] width 134 height 11
select select
radio input "true"
select select
select select "Hatzalah Garages"
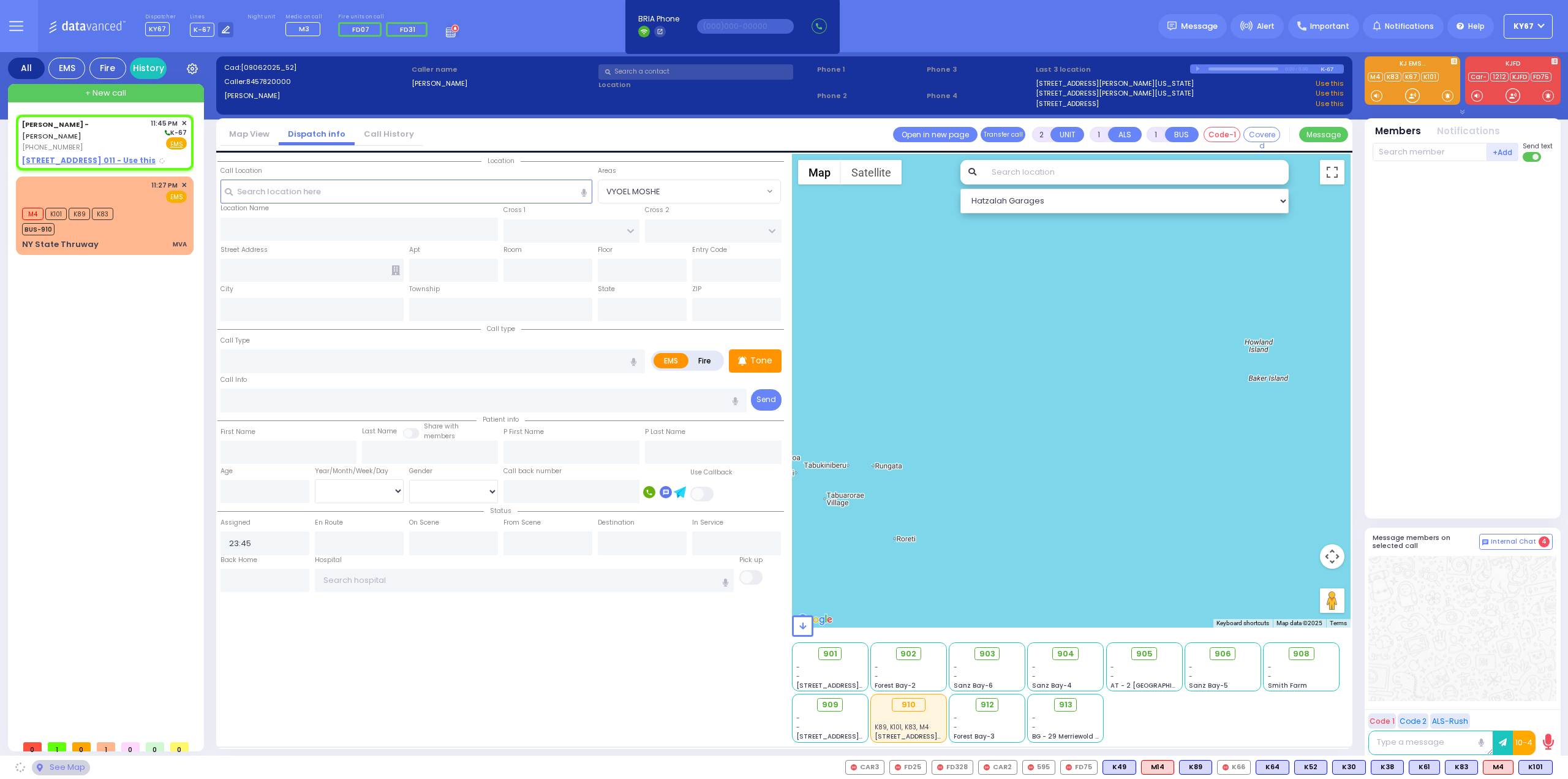
select select
radio input "true"
select select
select select "Hatzalah Garages"
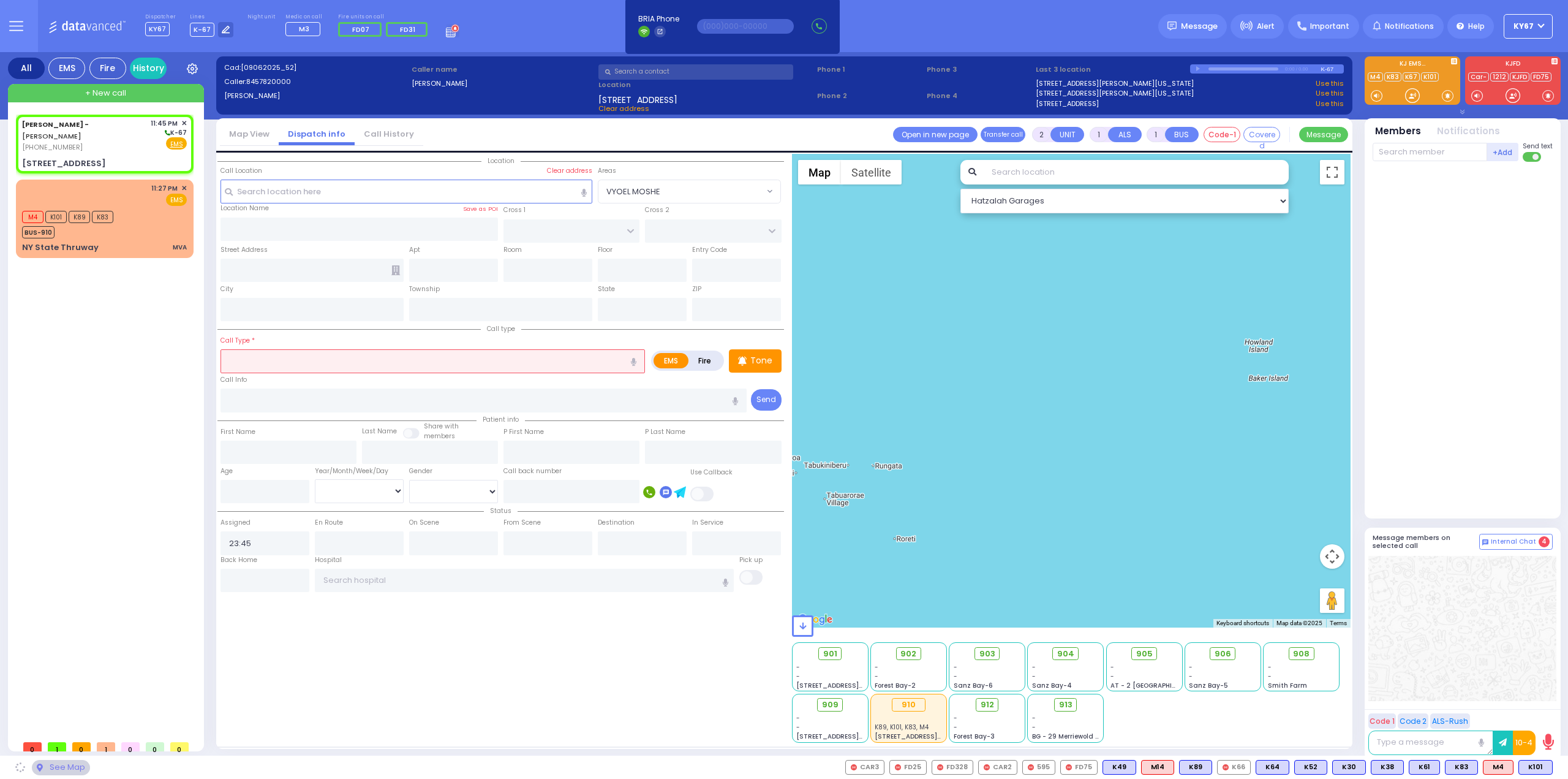
type input "[STREET_ADDRESS]"
type input "011"
type input "[PERSON_NAME]"
type input "[US_STATE]"
type input "10950"
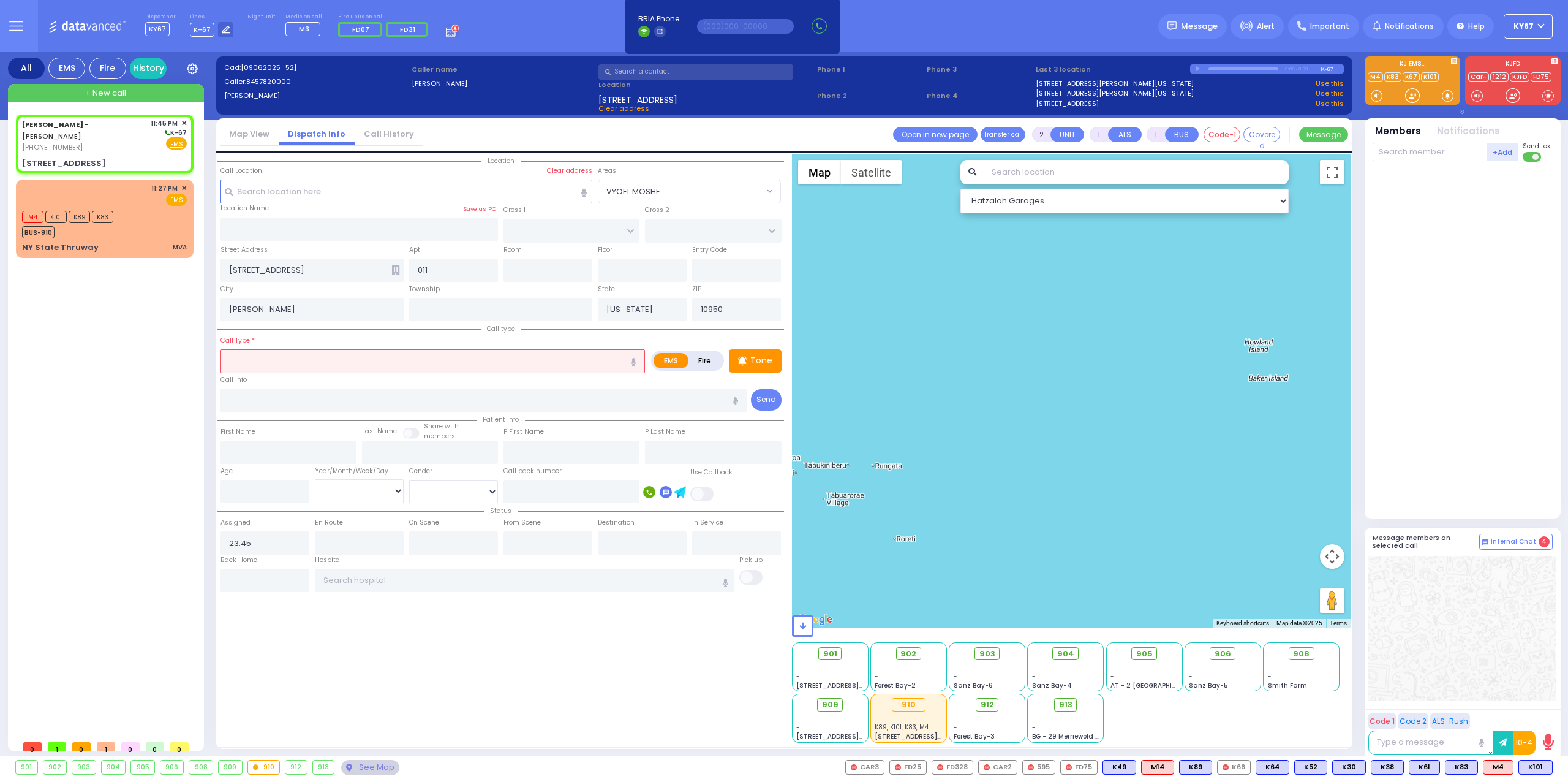
click at [323, 362] on input "text" at bounding box center [432, 361] width 425 height 23
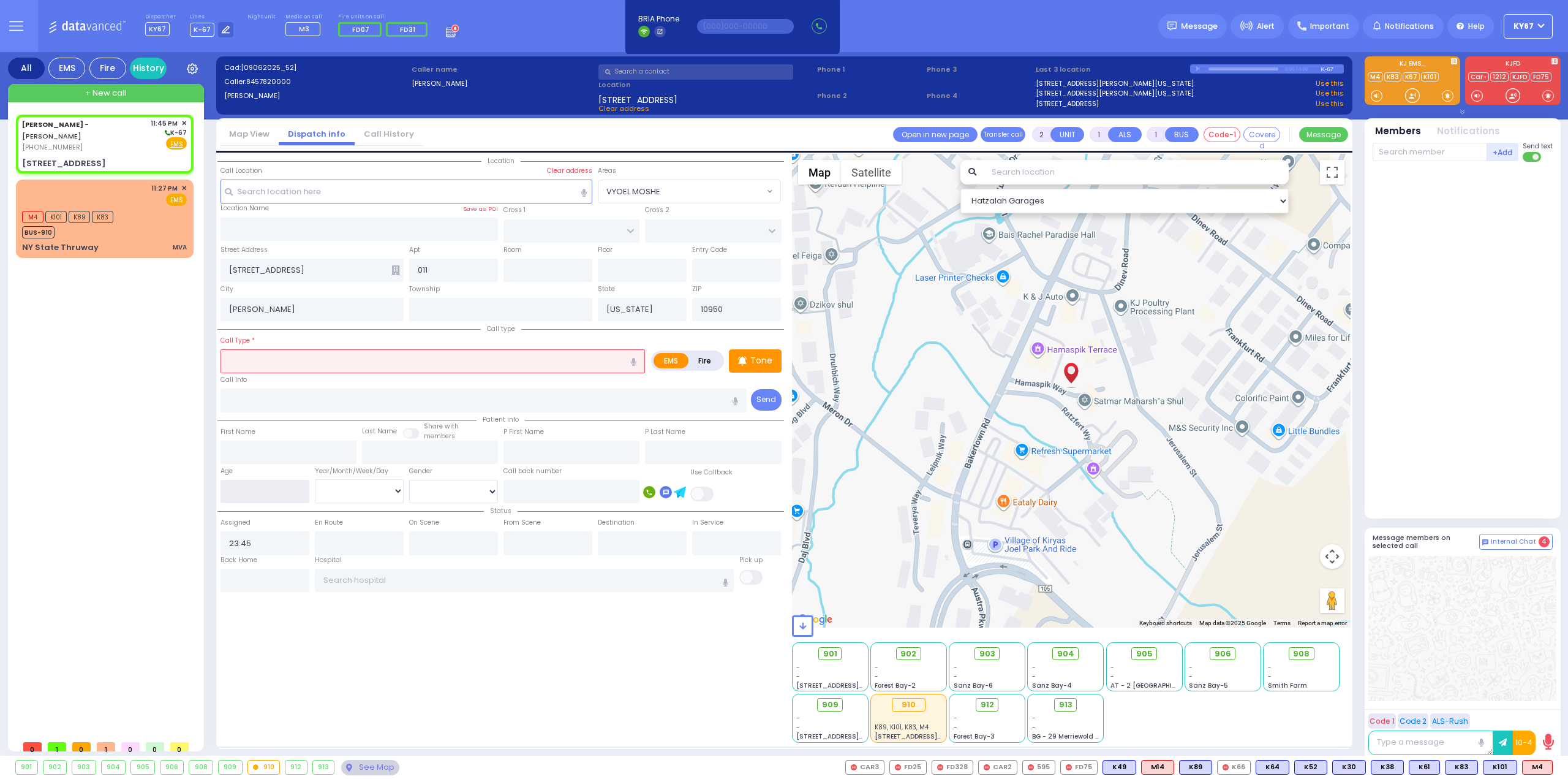
click at [285, 495] on input "number" at bounding box center [265, 491] width 89 height 23
select select
radio input "true"
select select
select select "Hatzalah Garages"
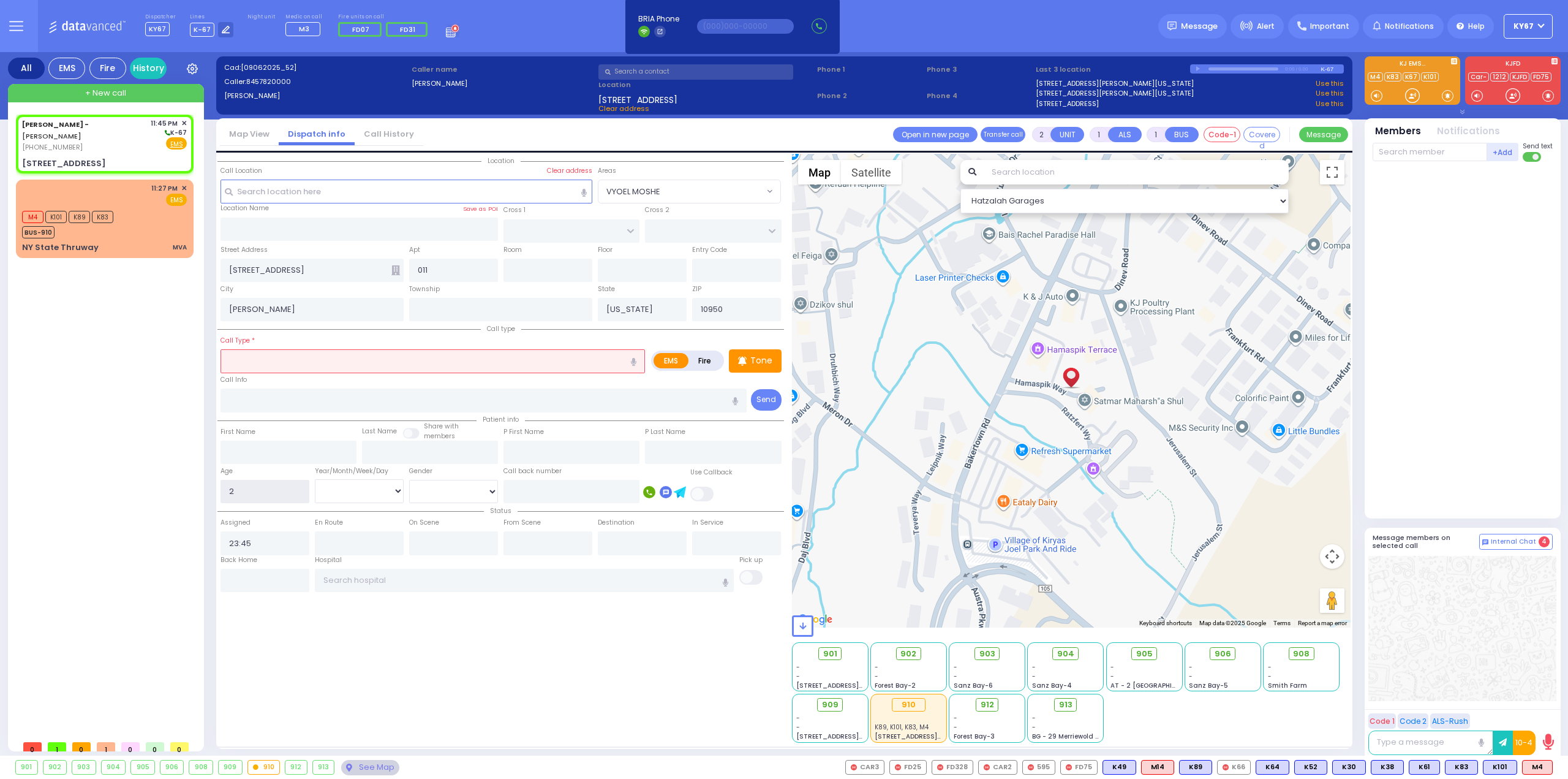
type input "2"
click at [336, 490] on select "Year Month Week Day" at bounding box center [359, 490] width 89 height 23
select select
radio input "true"
select select
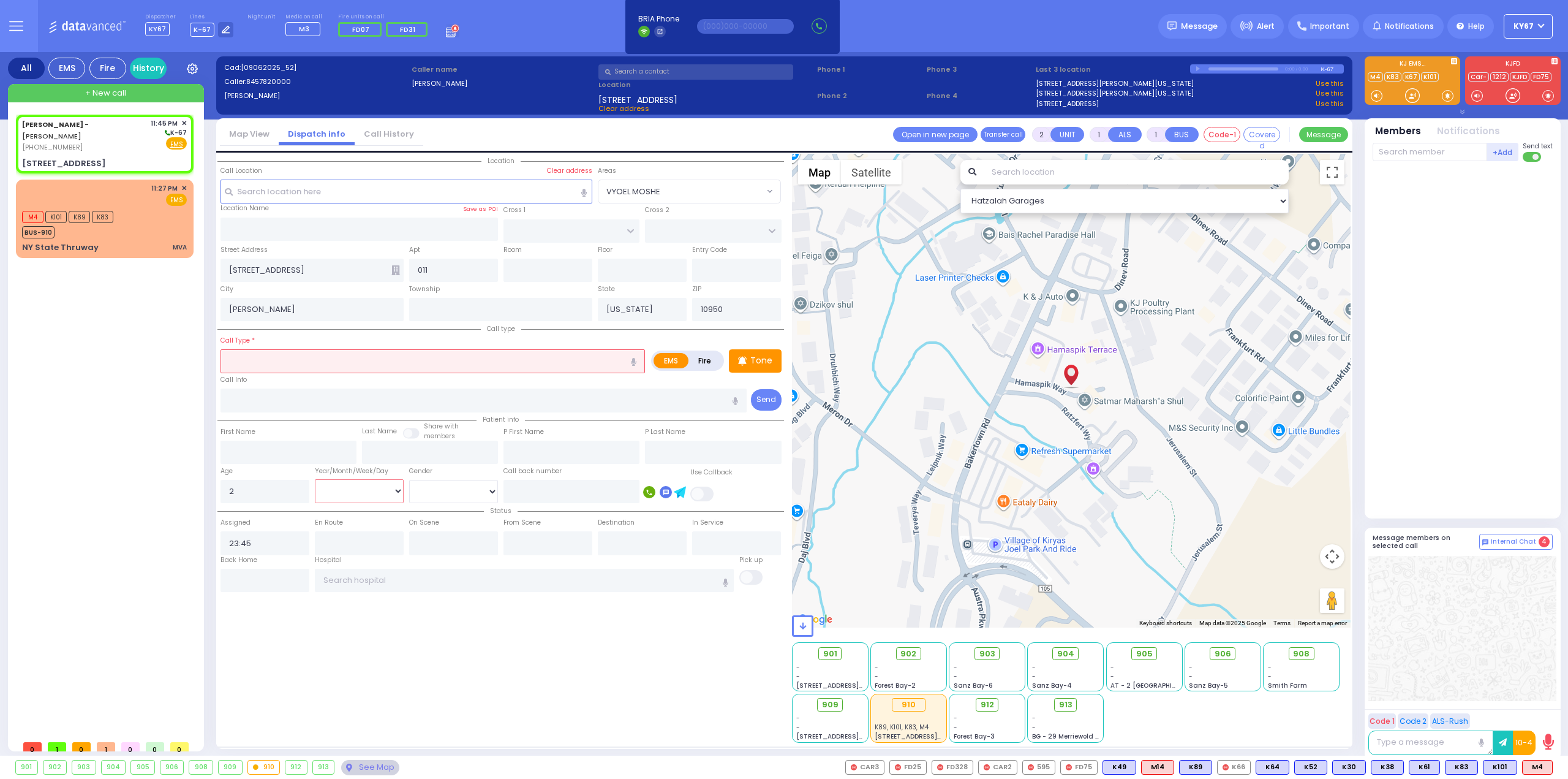
select select "Hatzalah Garages"
select select "Year"
click at [315, 479] on select "Year Month Week Day" at bounding box center [359, 490] width 89 height 23
select select
radio input "true"
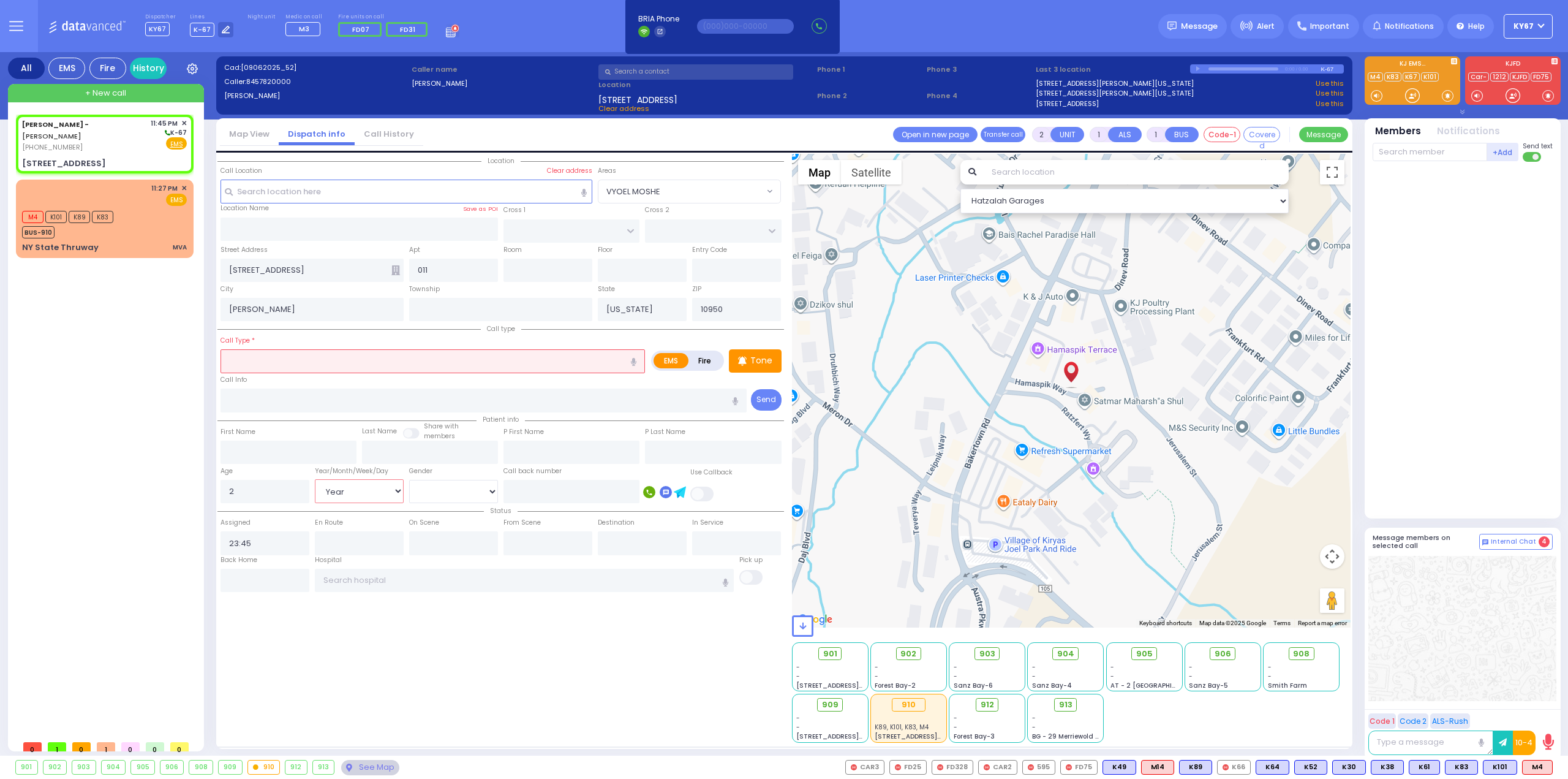
select select "Year"
click at [435, 493] on select "[DEMOGRAPHIC_DATA] [DEMOGRAPHIC_DATA]" at bounding box center [453, 491] width 89 height 23
select select "Hatzalah Garages"
select select "[DEMOGRAPHIC_DATA]"
click at [409, 480] on select "[DEMOGRAPHIC_DATA] [DEMOGRAPHIC_DATA]" at bounding box center [453, 491] width 89 height 23
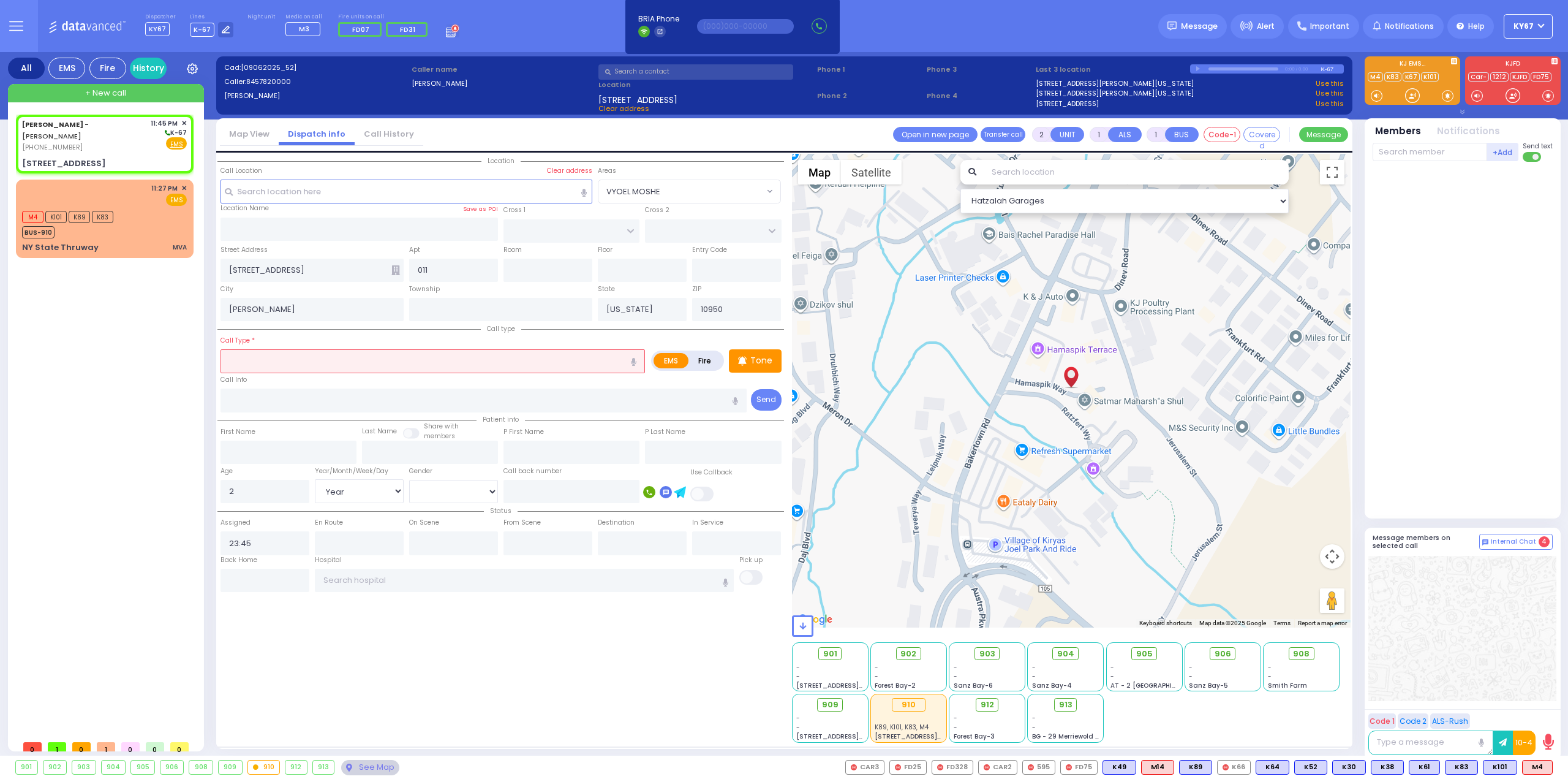
select select
radio input "true"
select select "Year"
select select "[DEMOGRAPHIC_DATA]"
click at [451, 620] on div "Location" at bounding box center [501, 448] width 567 height 589
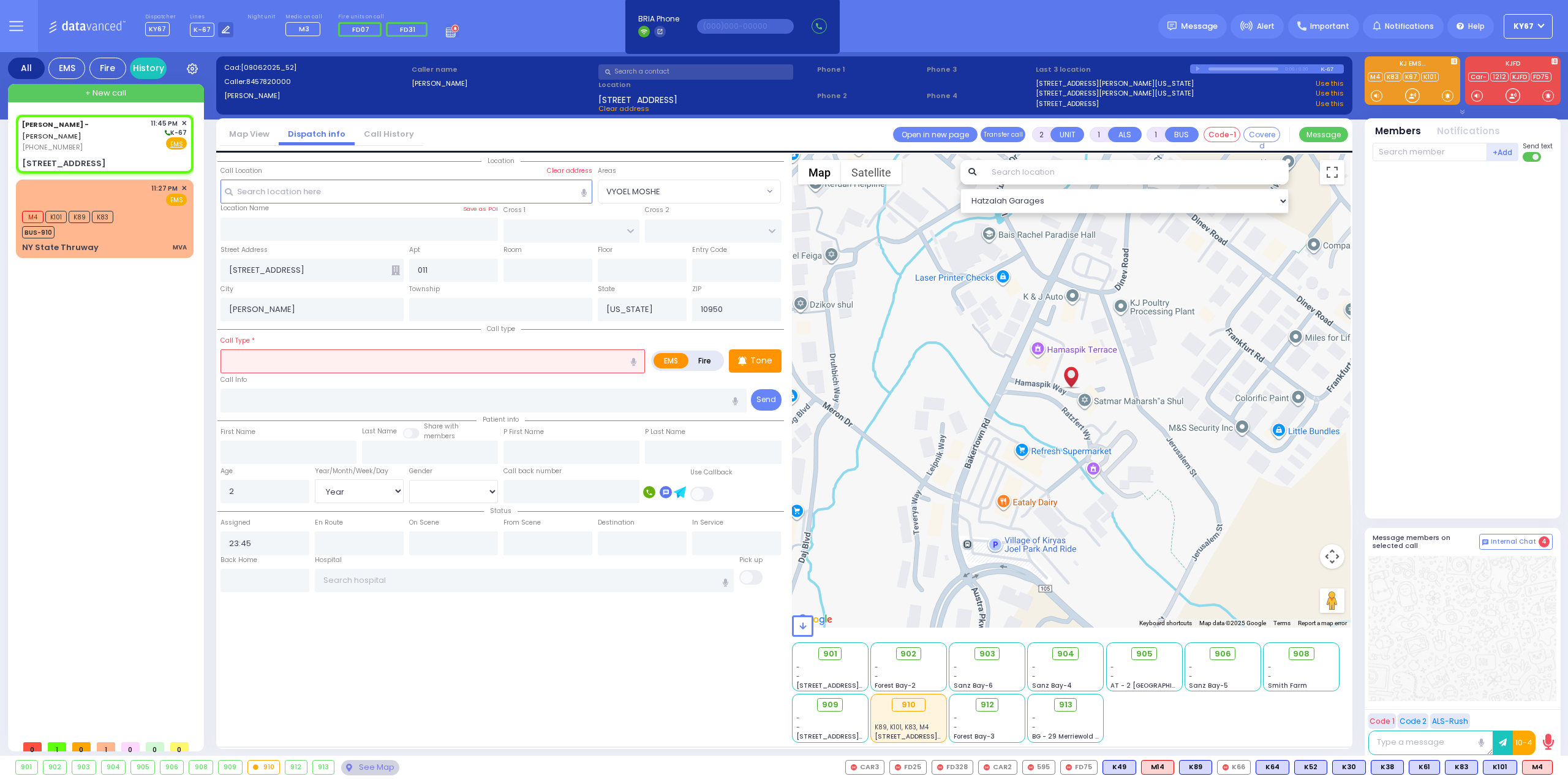
select select "Hatzalah Garages"
click at [306, 365] on input "text" at bounding box center [432, 361] width 425 height 23
select select
radio input "true"
select select "Year"
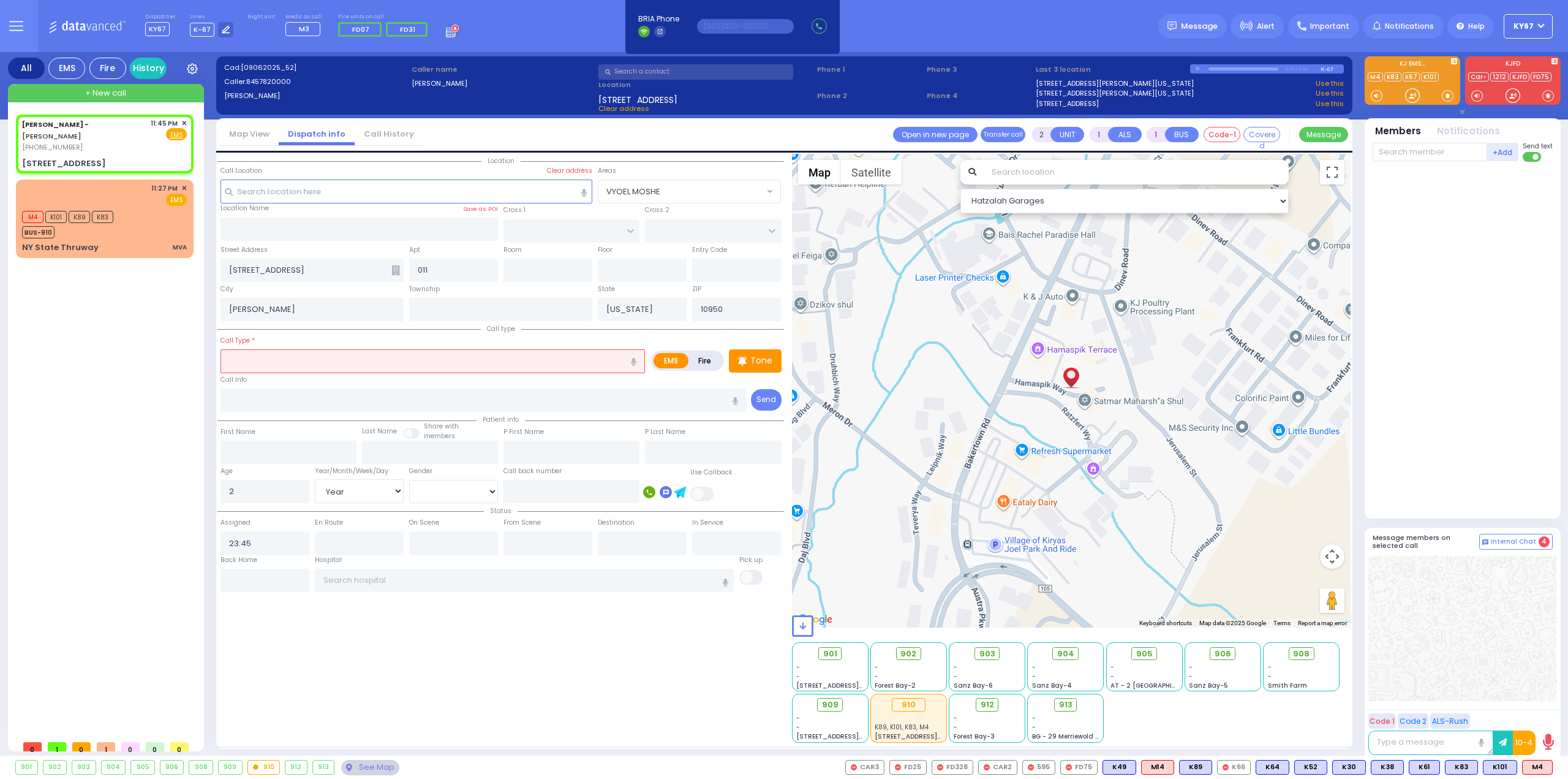
select select "[DEMOGRAPHIC_DATA]"
select select "Hatzalah Garages"
select select
radio input "true"
select select "Year"
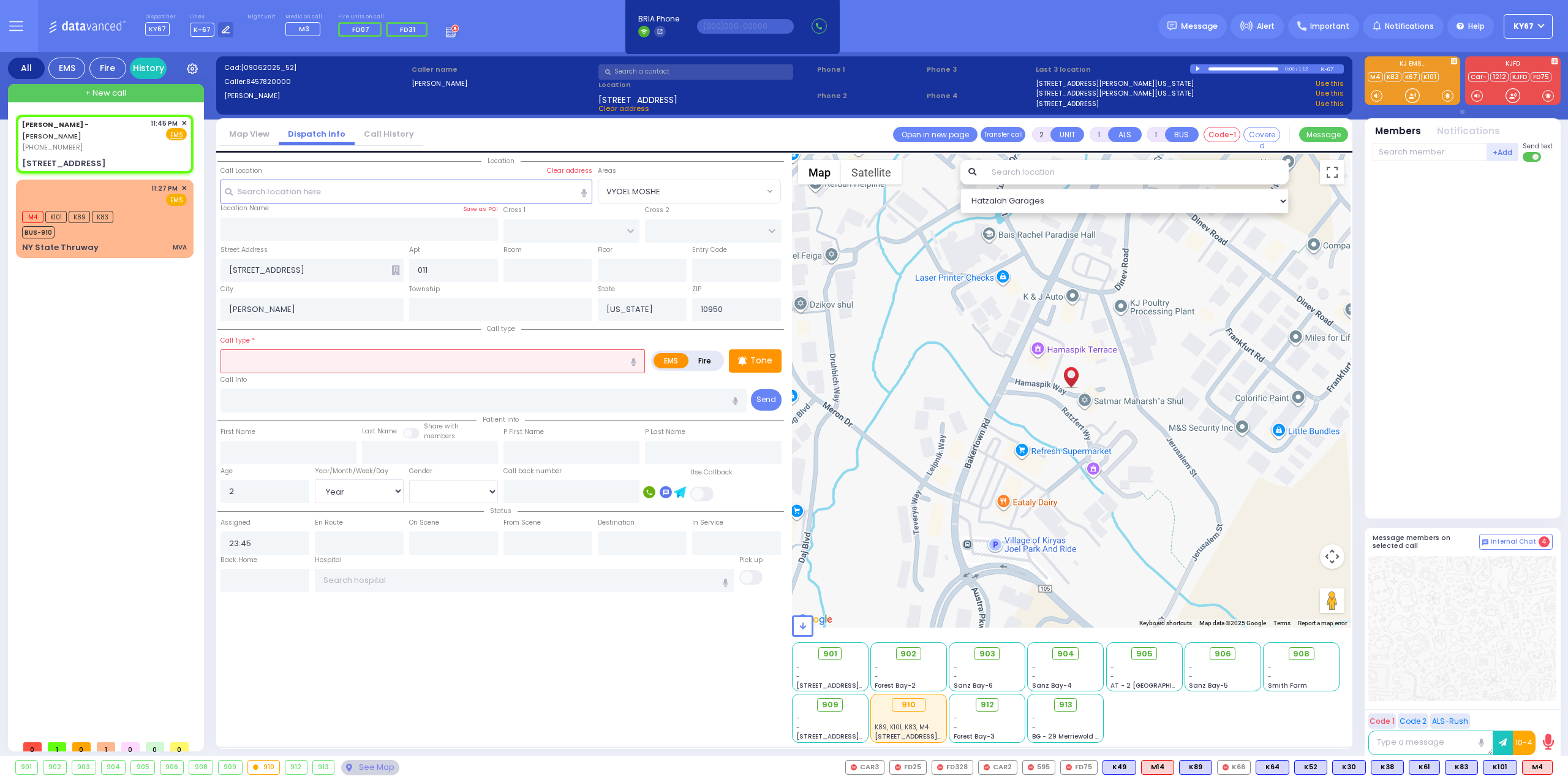
select select "[DEMOGRAPHIC_DATA]"
select select "Hatzalah Garages"
click at [636, 359] on icon "button" at bounding box center [633, 362] width 5 height 8
type input "infection"
select select
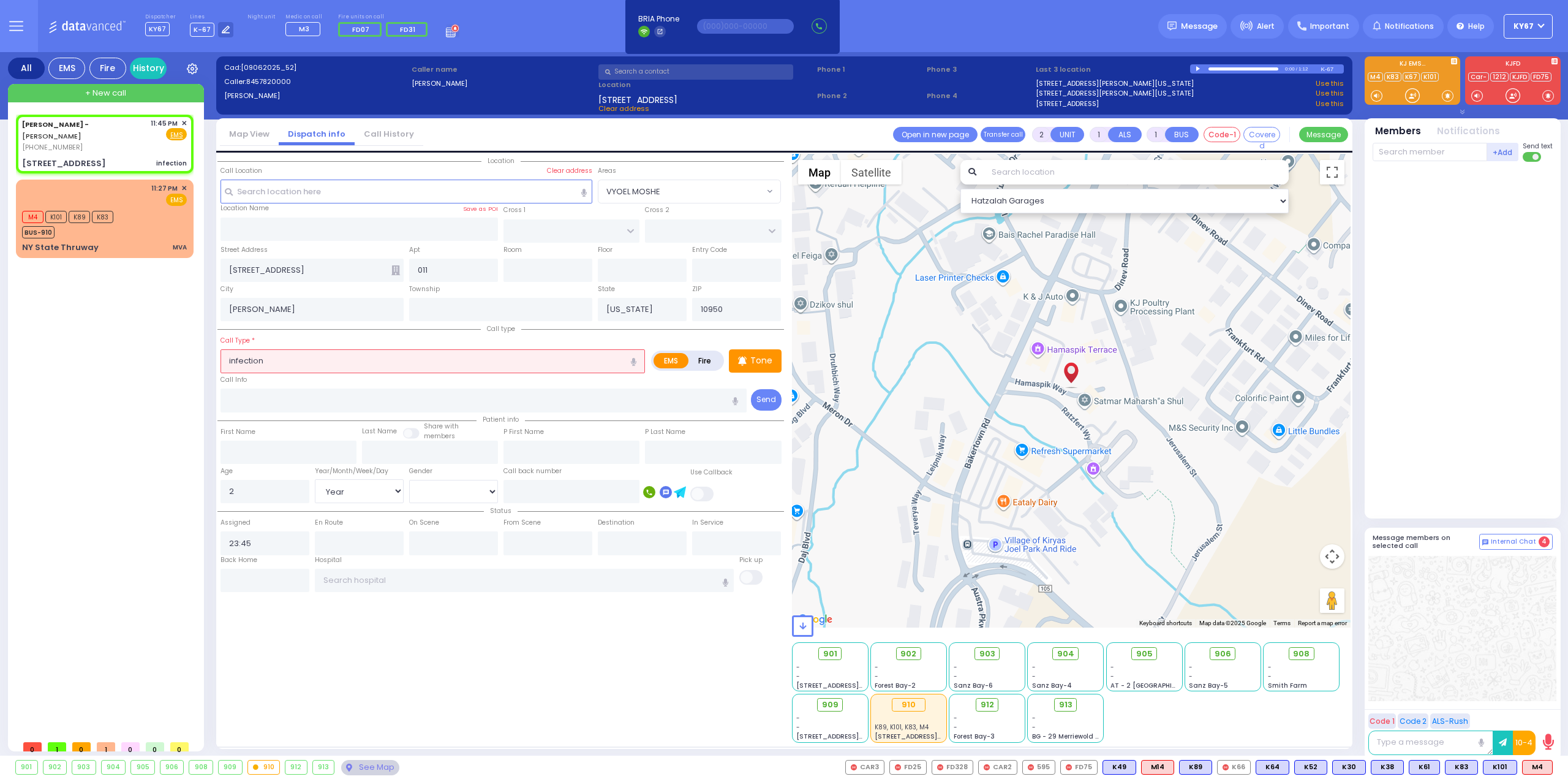
radio input "true"
select select "Year"
select select "[DEMOGRAPHIC_DATA]"
select select "Hatzalah Garages"
drag, startPoint x: 281, startPoint y: 361, endPoint x: 82, endPoint y: 358, distance: 199.0
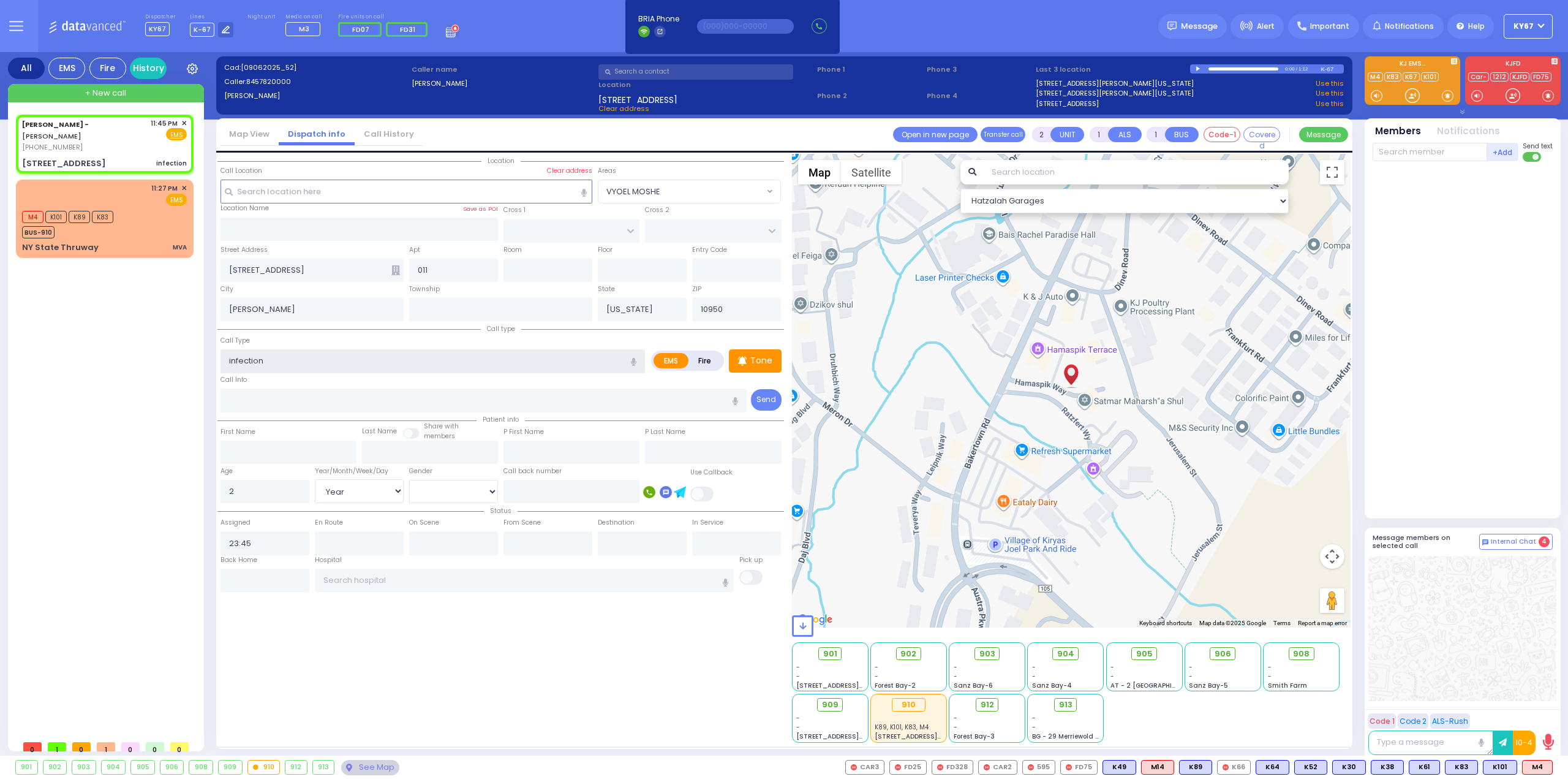
click at [82, 358] on div "All EMS Fire History Settings" at bounding box center [785, 406] width 1553 height 708
select select
radio input "true"
select select "Year"
select select "[DEMOGRAPHIC_DATA]"
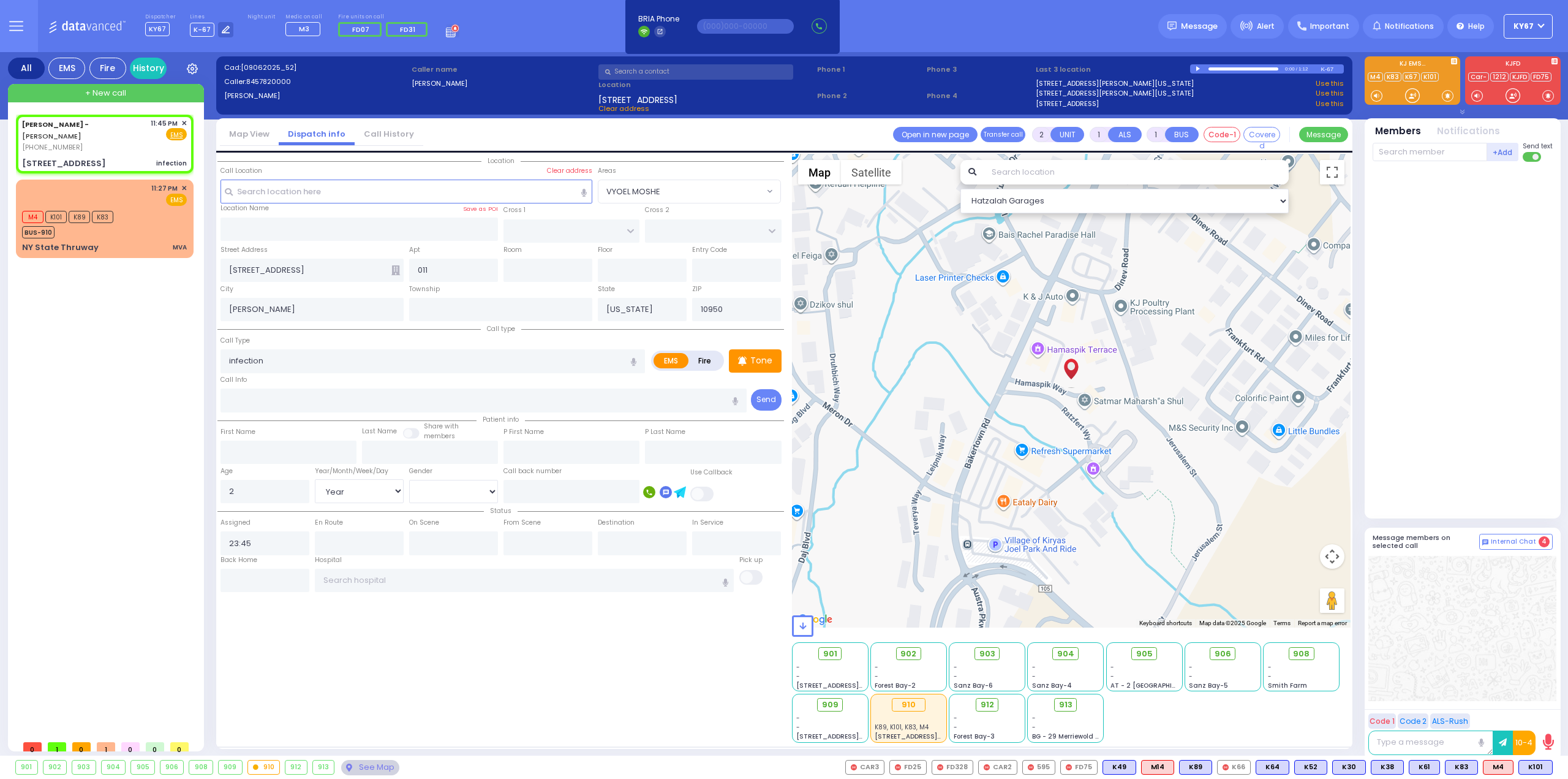
select select "Hatzalah Garages"
click at [598, 641] on div "Location" at bounding box center [501, 448] width 567 height 589
select select
radio input "true"
select select "Year"
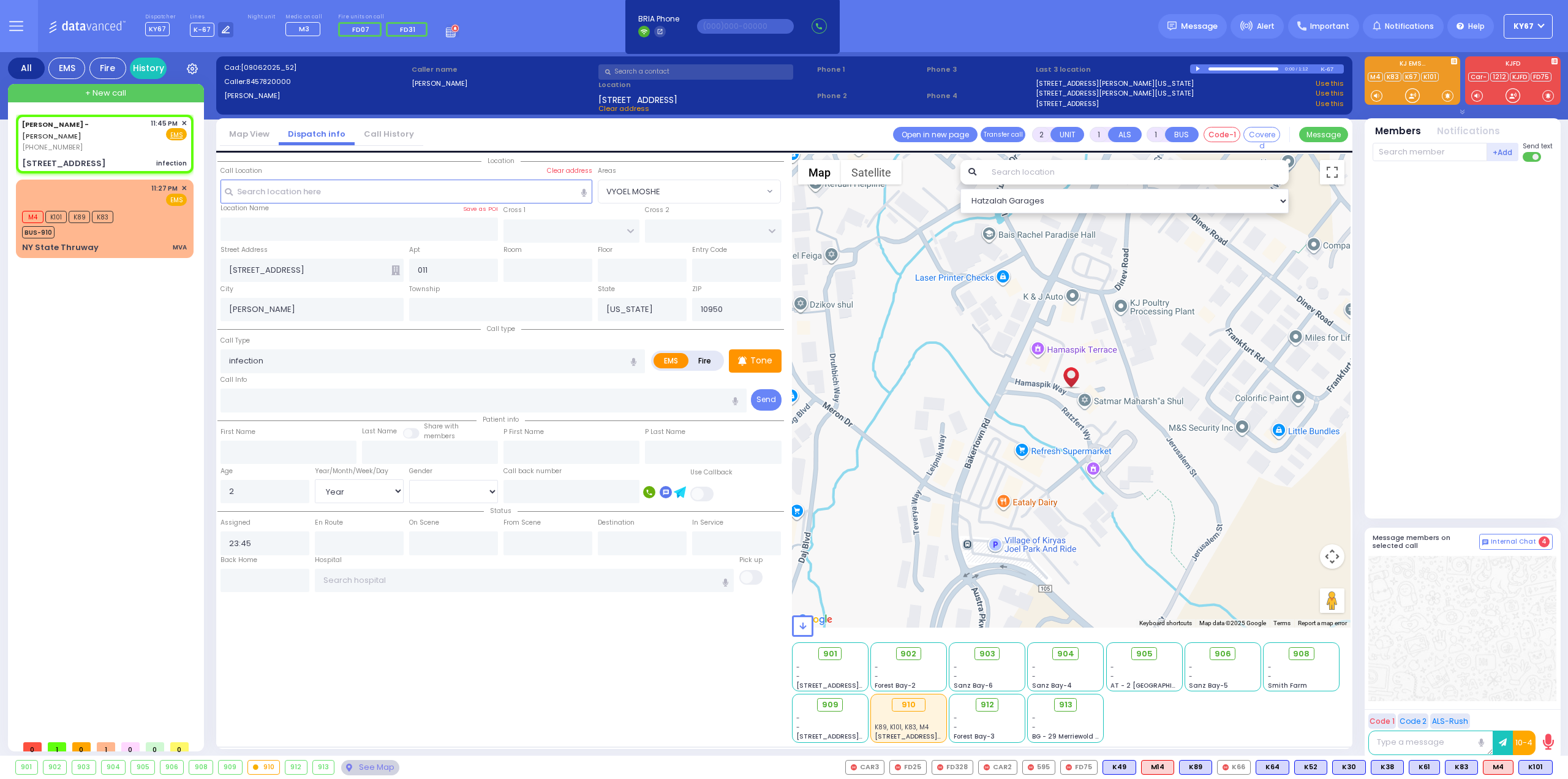
select select "[DEMOGRAPHIC_DATA]"
select select "Hatzalah Garages"
click at [1197, 69] on div at bounding box center [1199, 68] width 7 height 5
click at [1217, 69] on div at bounding box center [1243, 69] width 70 height 3
click at [1200, 67] on div at bounding box center [1199, 68] width 7 height 5
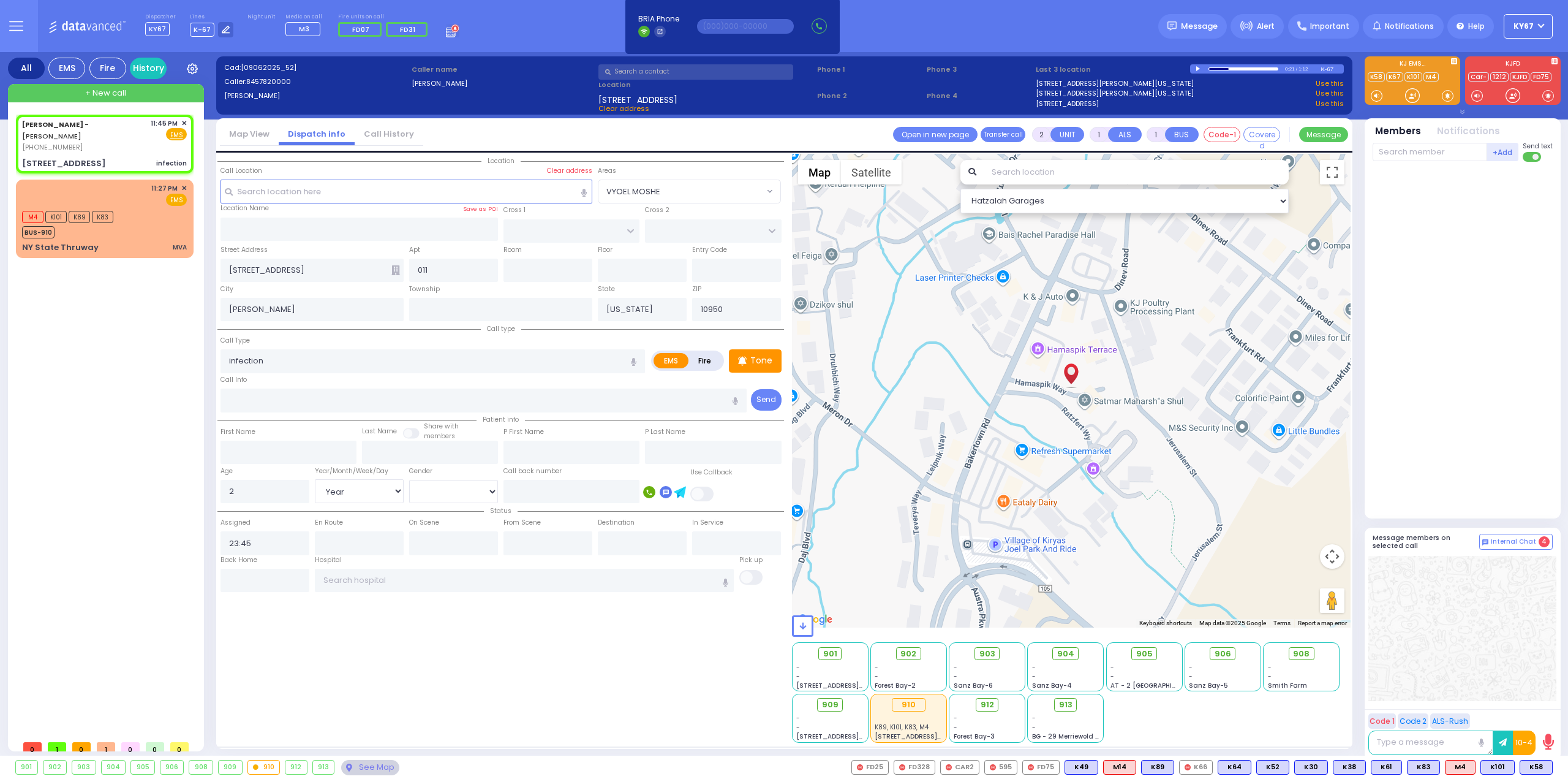
click at [342, 683] on div "Location" at bounding box center [501, 448] width 567 height 589
click at [762, 359] on p "Tone" at bounding box center [761, 360] width 22 height 13
click at [1539, 768] on span "K44" at bounding box center [1536, 767] width 33 height 14
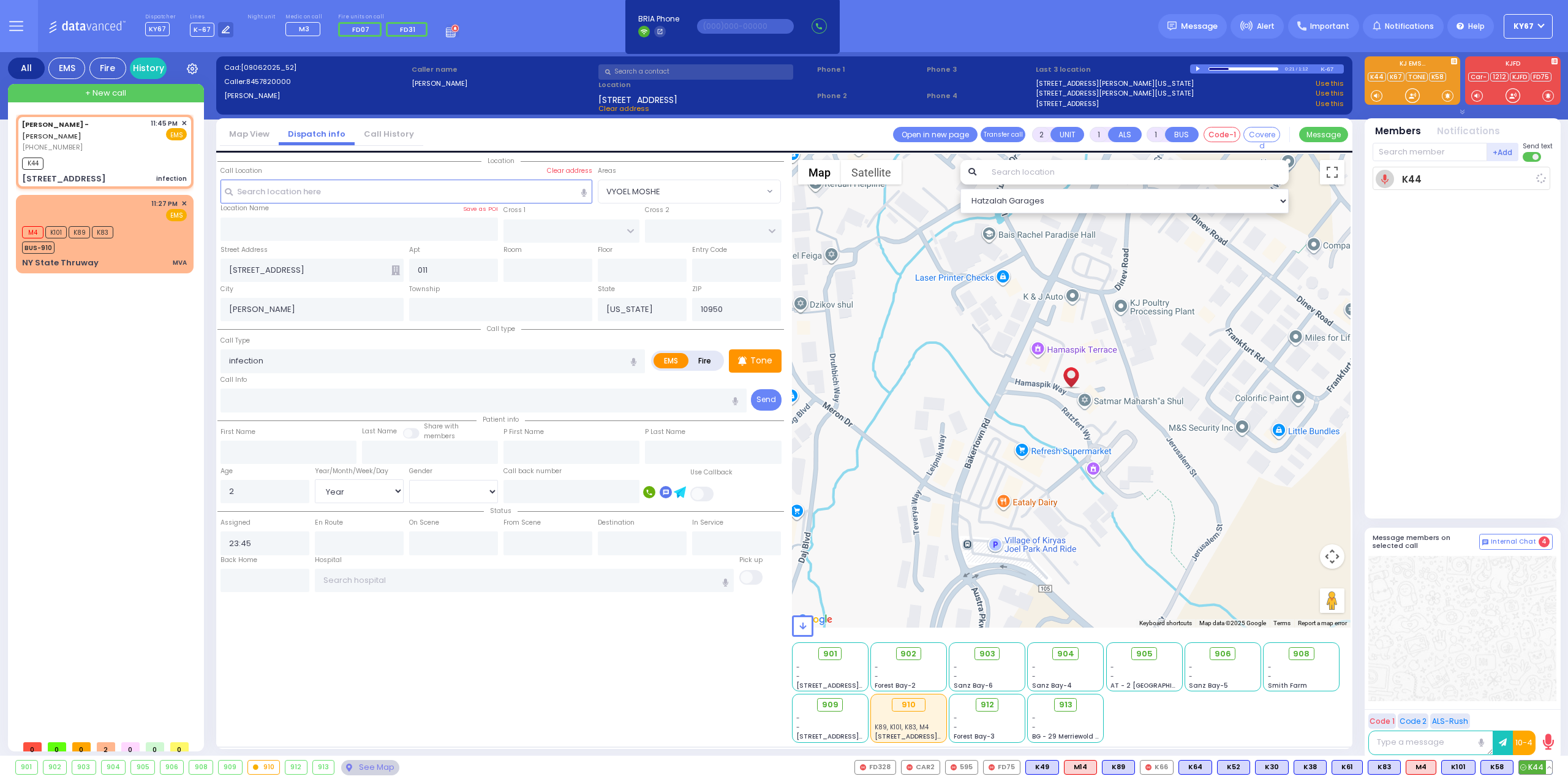
select select
radio input "true"
select select "Year"
select select "[DEMOGRAPHIC_DATA]"
type input "23:49"
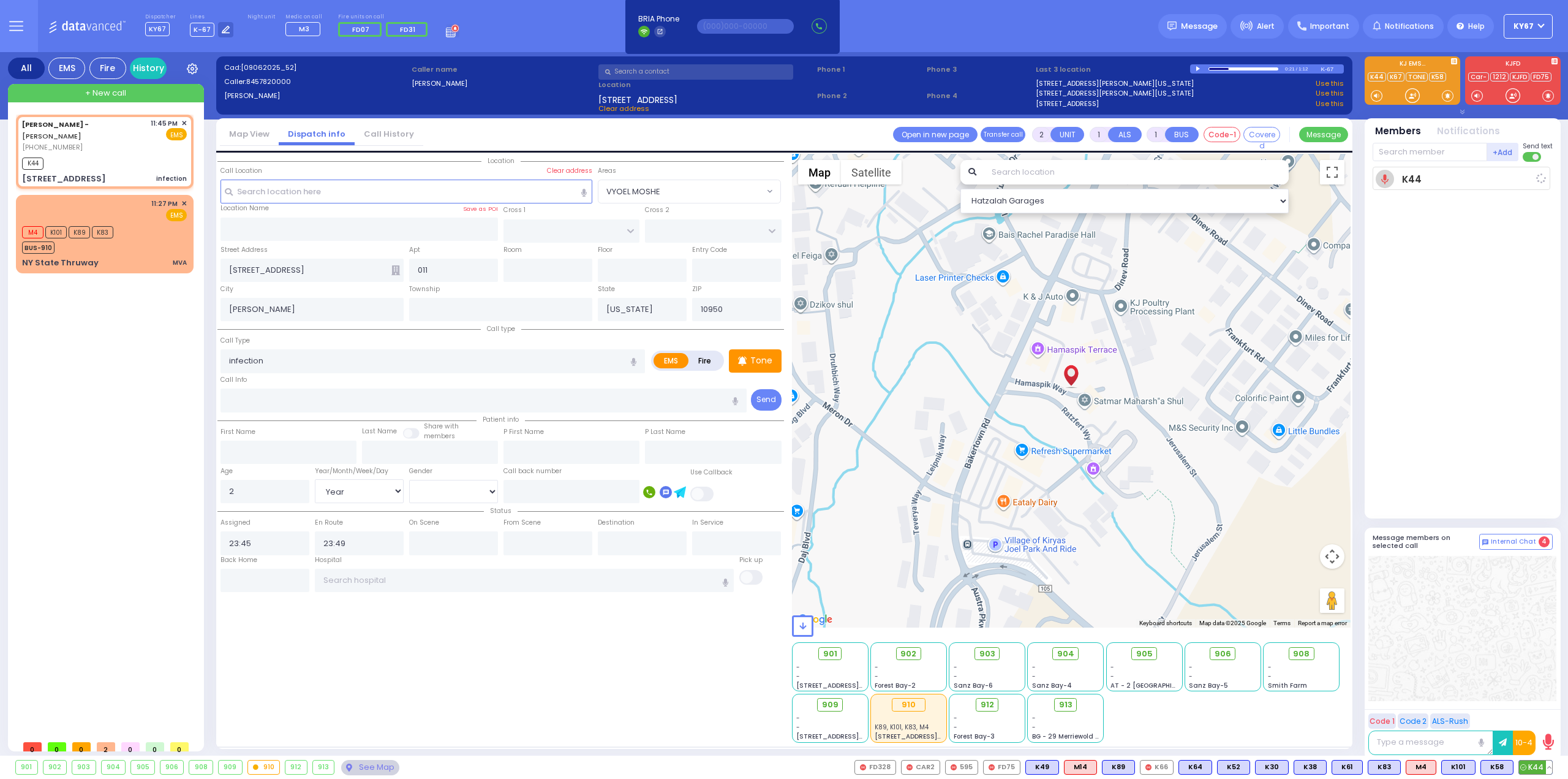
select select "Hatzalah Garages"
click at [1535, 767] on span "K41" at bounding box center [1536, 767] width 31 height 14
select select
radio input "true"
select select "Year"
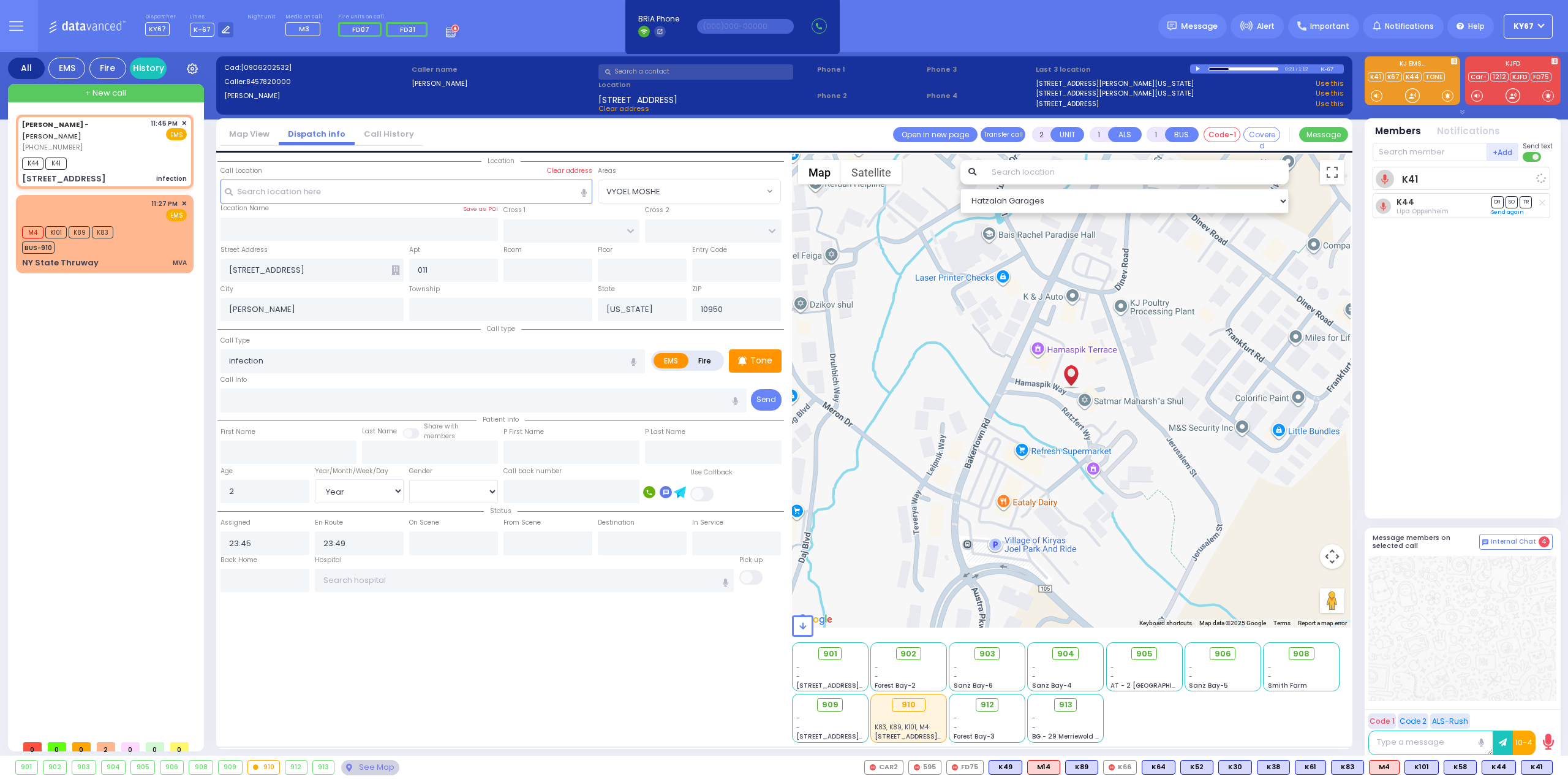
select select "[DEMOGRAPHIC_DATA]"
select select "Hatzalah Garages"
click at [1515, 637] on div at bounding box center [1463, 628] width 188 height 145
click at [362, 769] on div "See Map" at bounding box center [370, 768] width 58 height 15
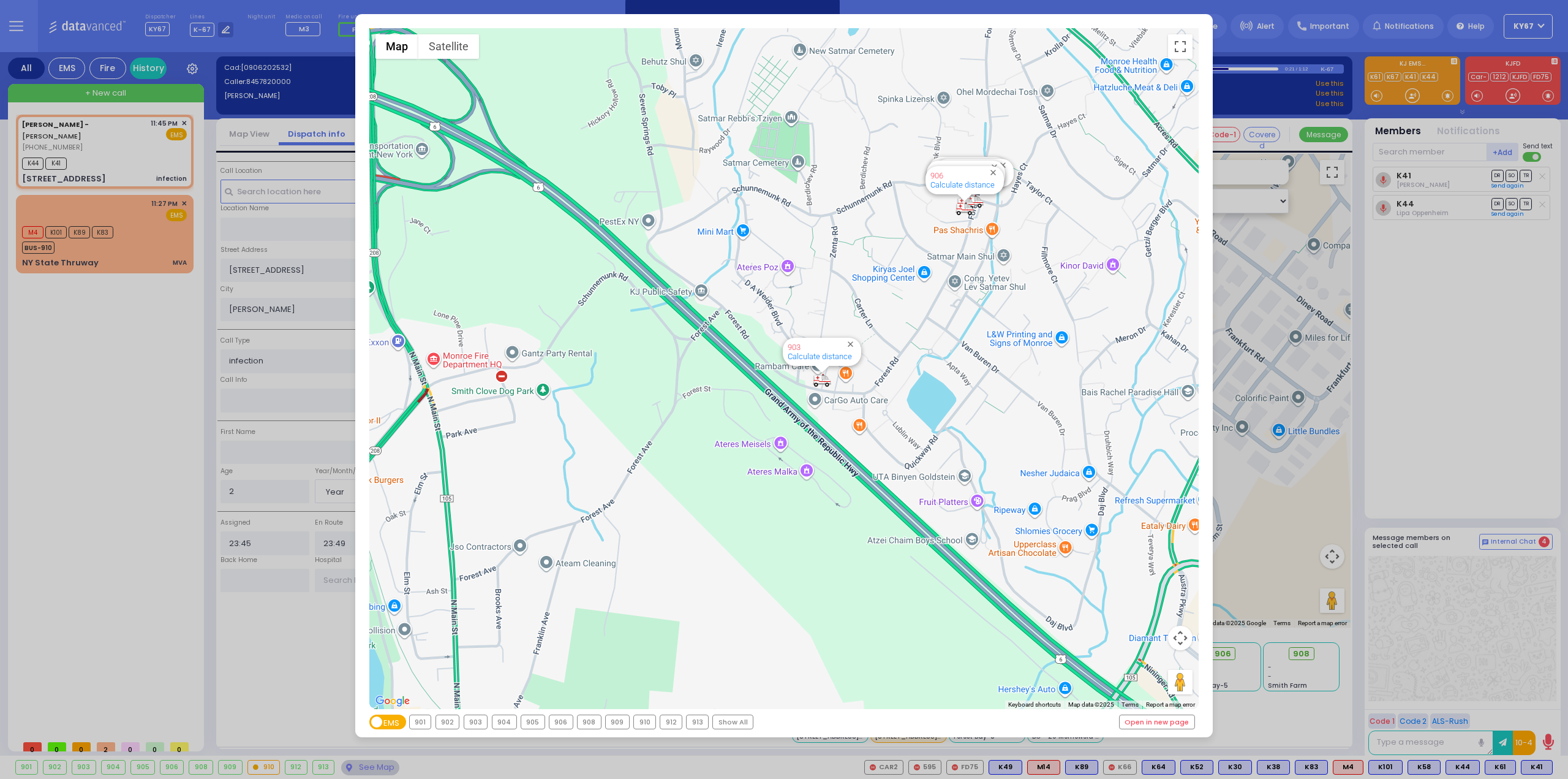
click at [150, 429] on div "← Move left → Move right ↑ Move up ↓ Move down + Zoom in - Zoom out Home Jump l…" at bounding box center [784, 390] width 1568 height 779
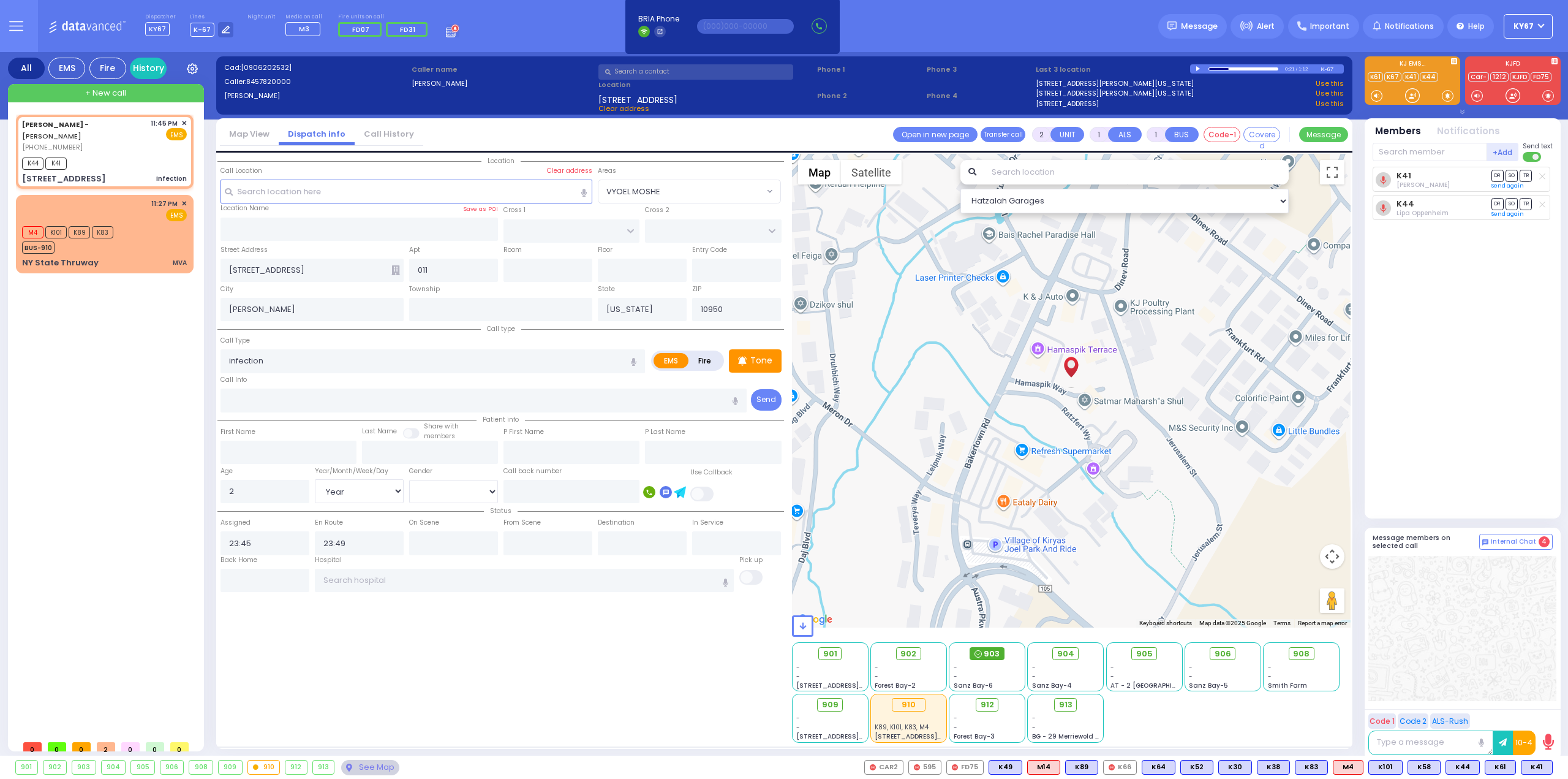
click at [982, 656] on icon at bounding box center [979, 654] width 8 height 8
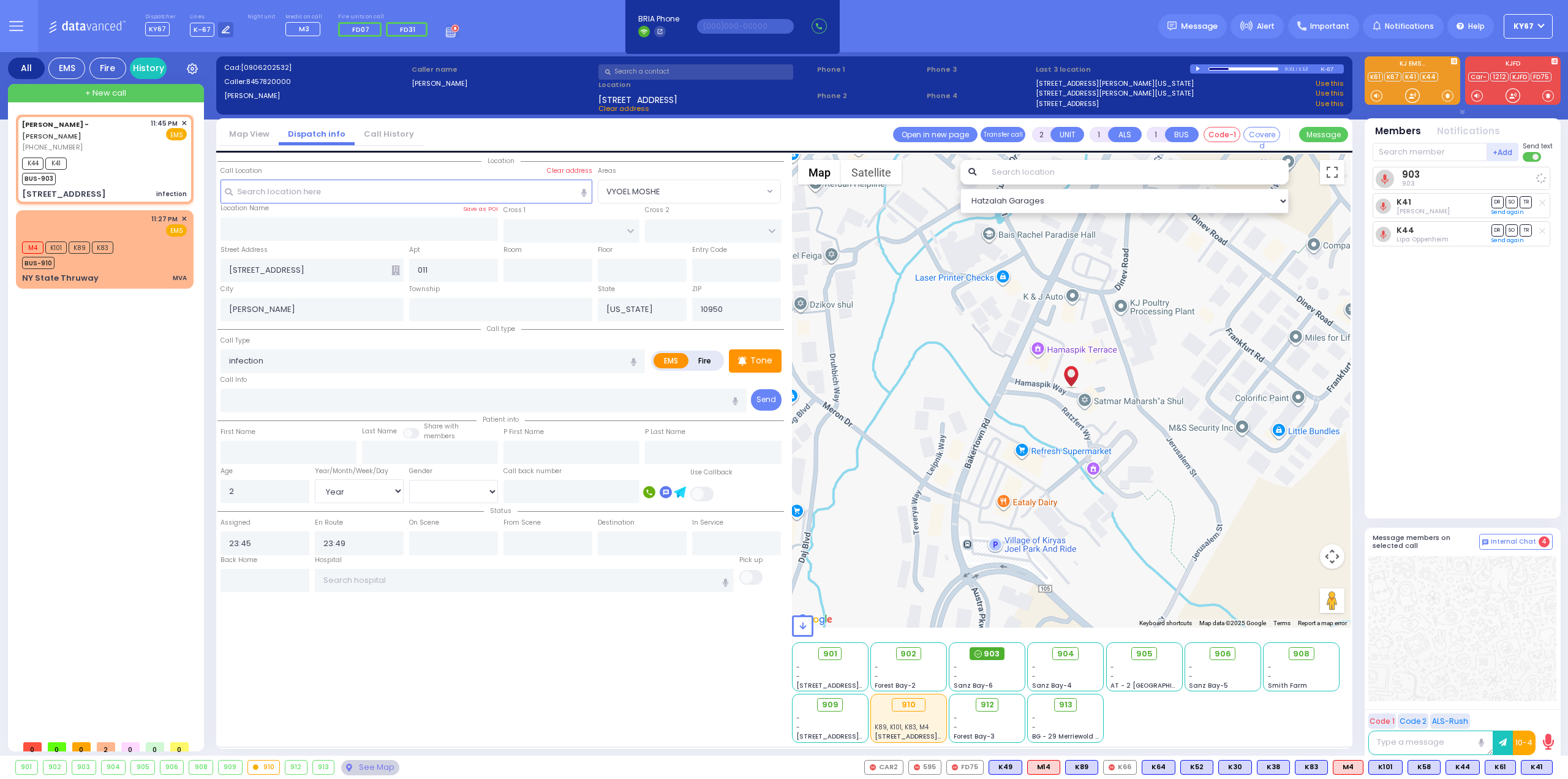
select select
radio input "true"
select select "Year"
select select "[DEMOGRAPHIC_DATA]"
select select "Hatzalah Garages"
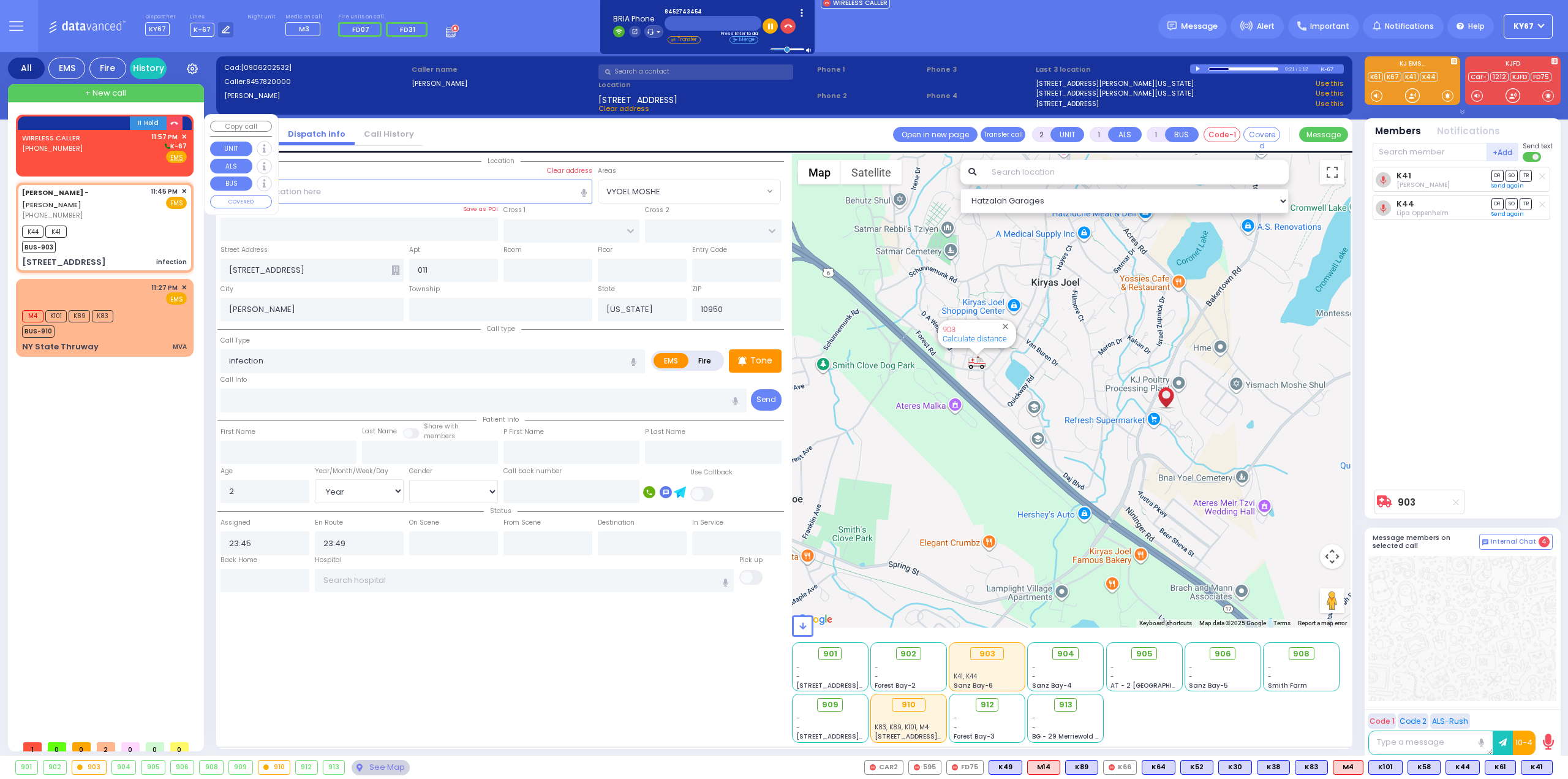
click at [107, 154] on div "WIRELESS CALLER (845) 274-3454 11:57 PM ✕ K-67" at bounding box center [104, 147] width 165 height 32
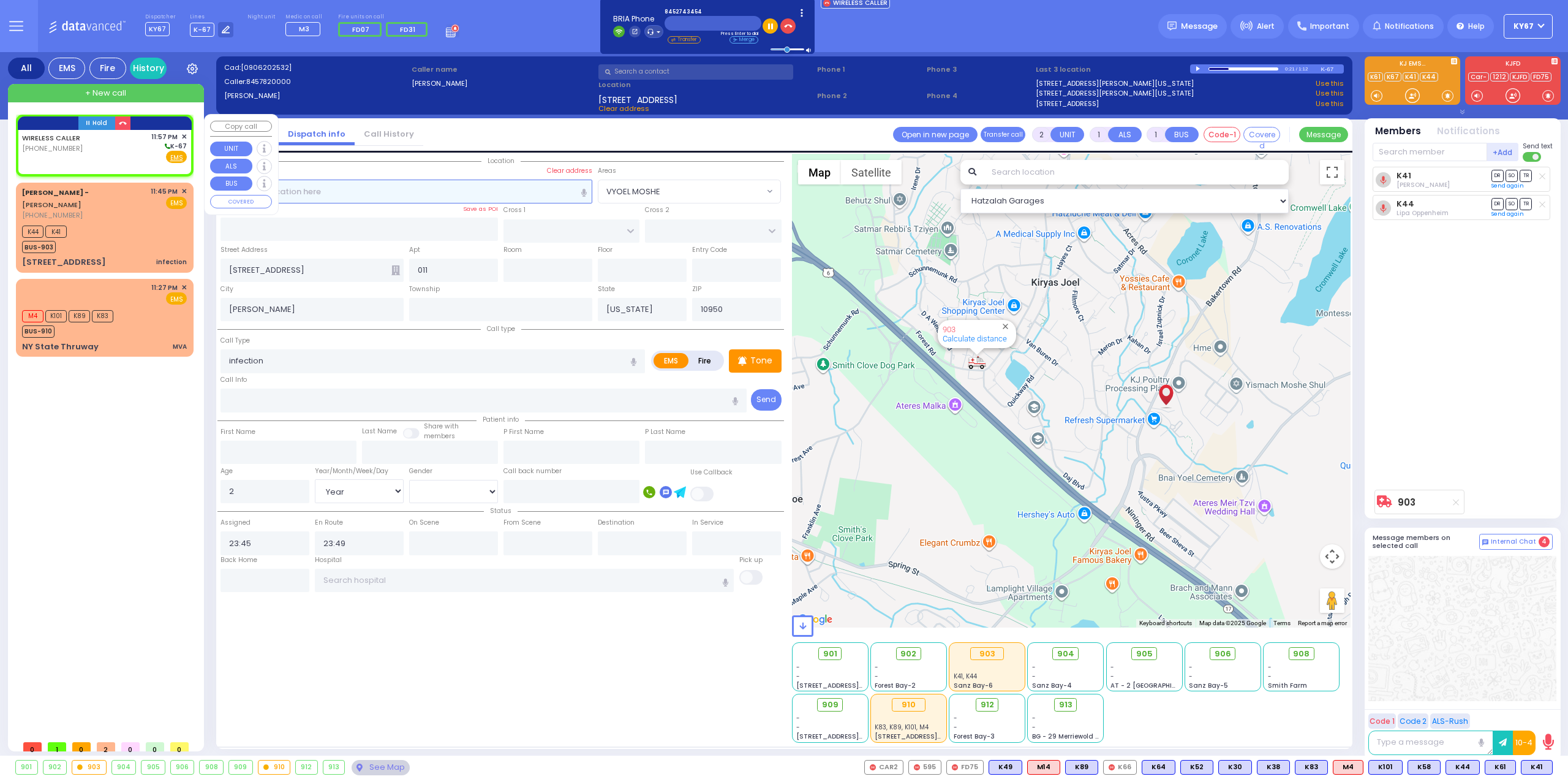
select select
radio input "true"
select select
type input "23:57"
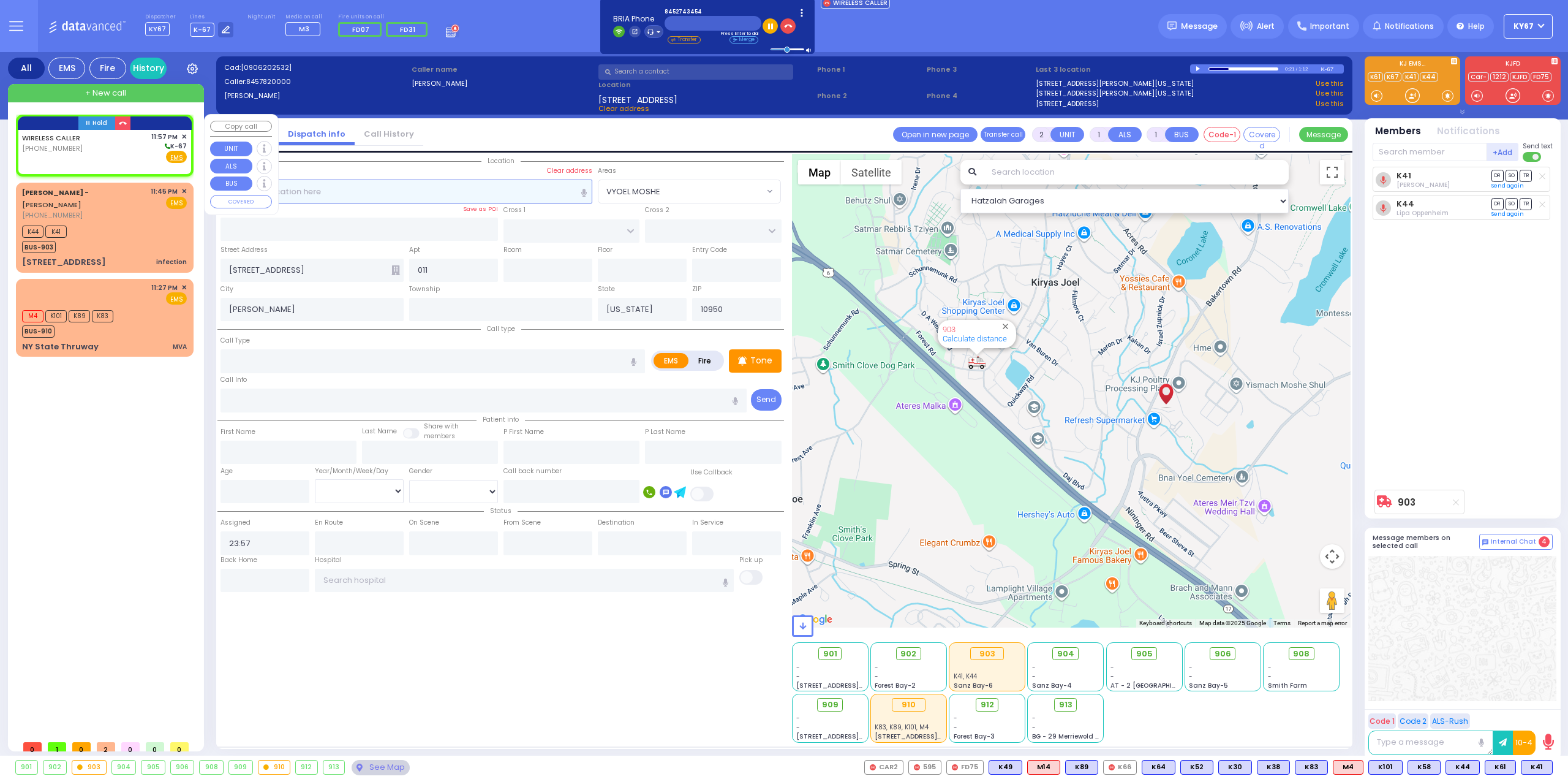
select select "Hatzalah Garages"
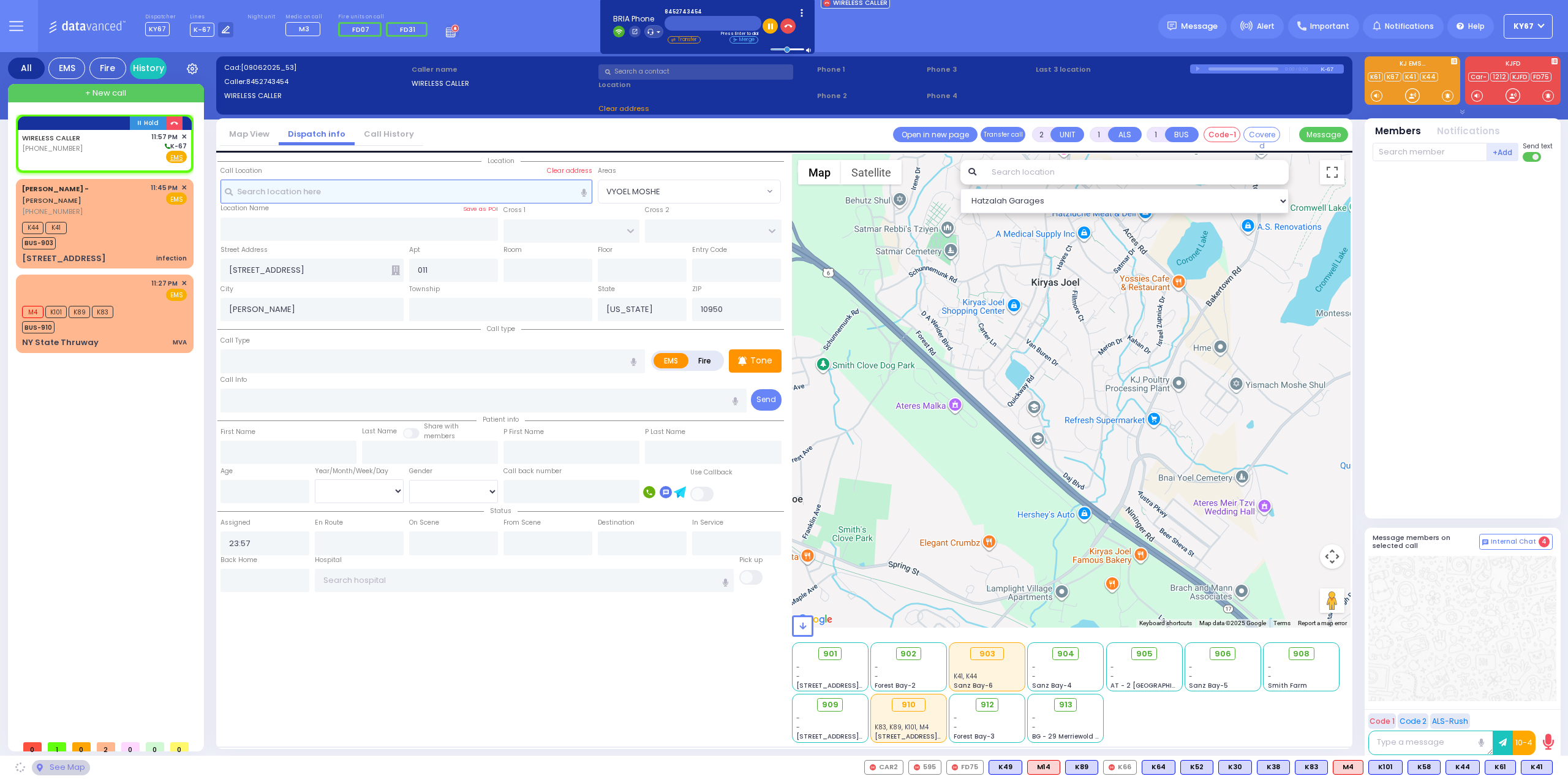
select select
radio input "true"
select select
select select "Hatzalah Garages"
click at [368, 198] on input "text" at bounding box center [406, 191] width 372 height 23
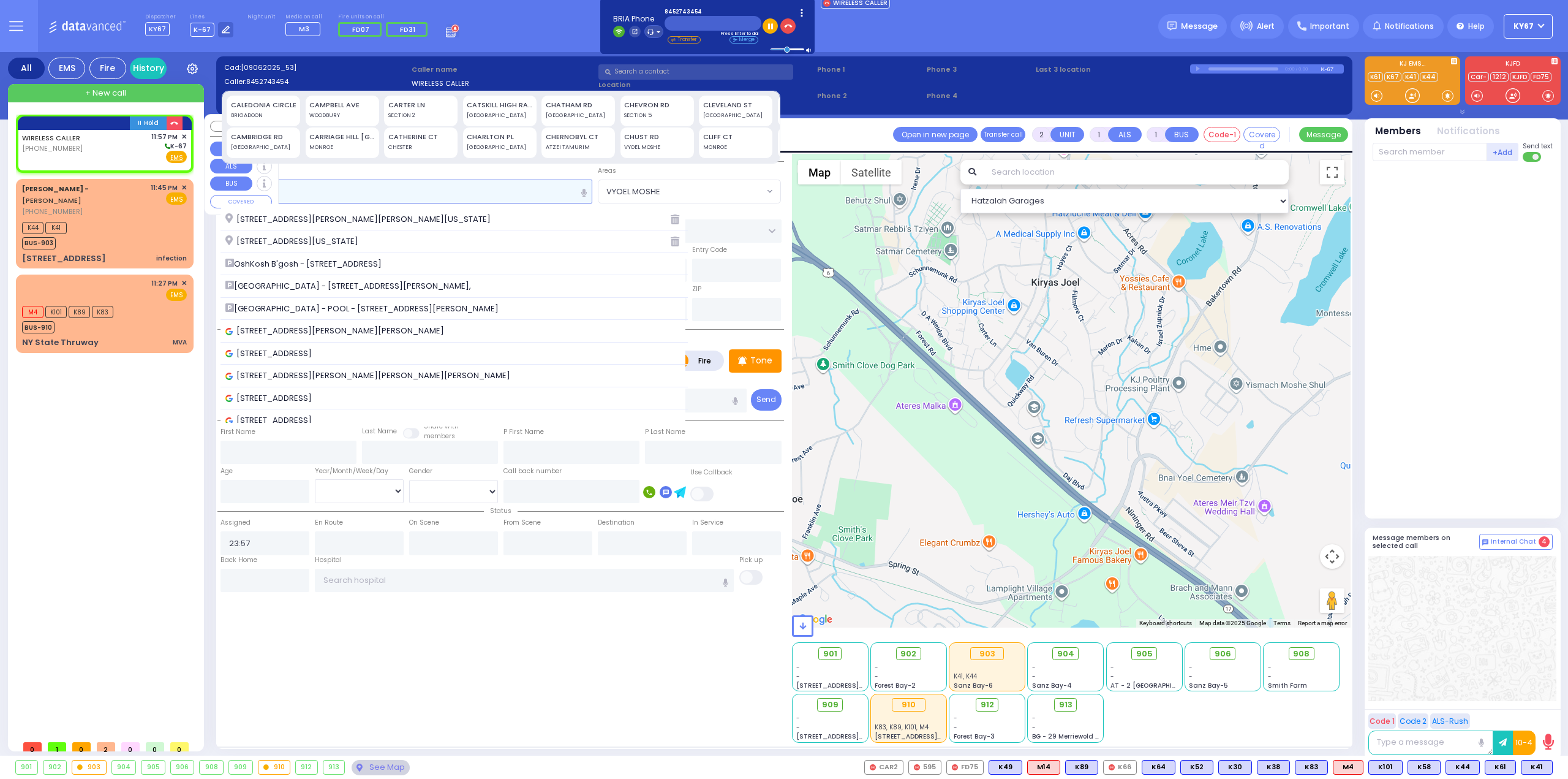
type input "60 c"
click at [183, 136] on span "✕" at bounding box center [183, 137] width 5 height 11
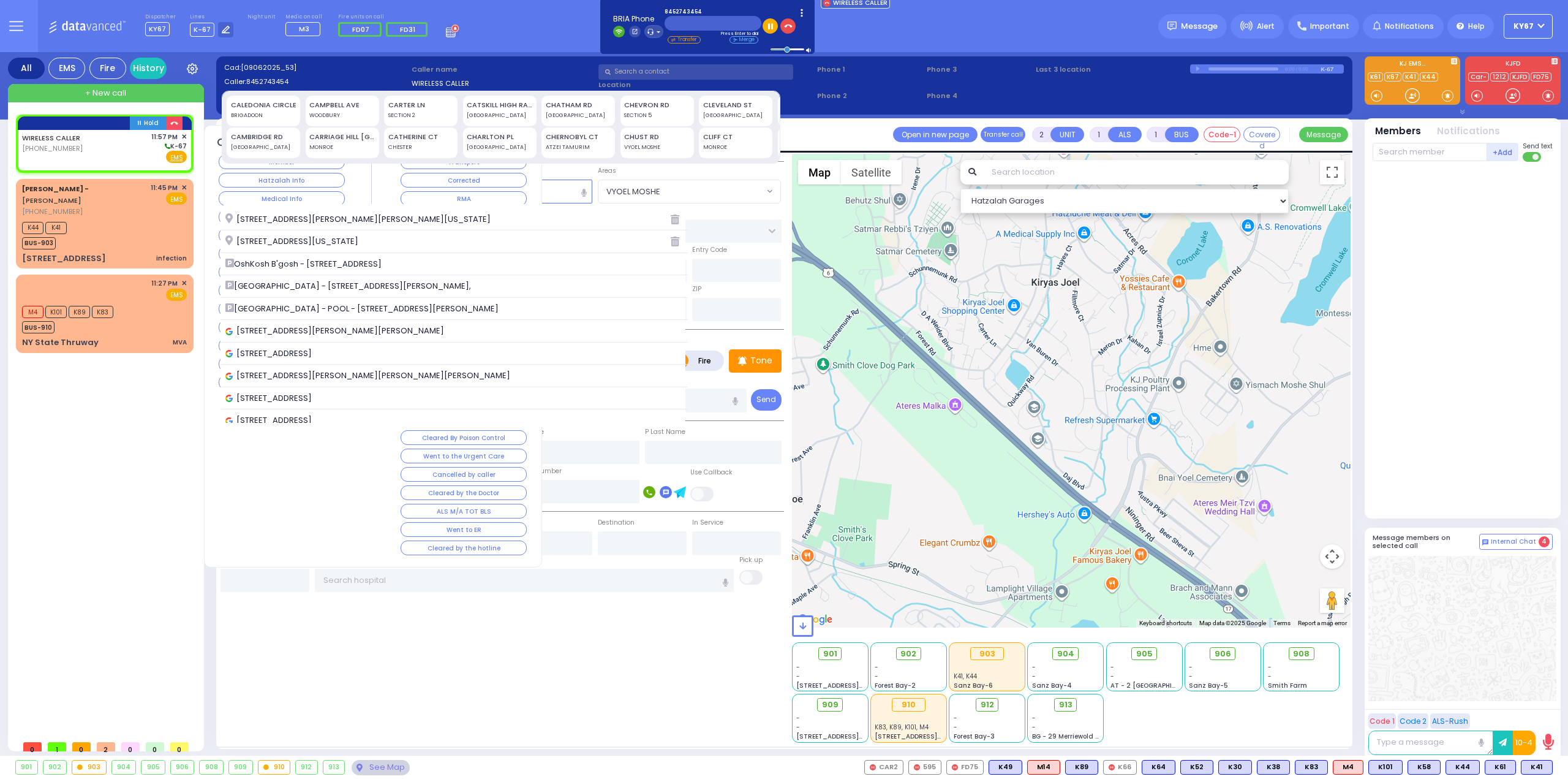
click at [186, 134] on span "✕" at bounding box center [183, 137] width 5 height 11
click at [183, 134] on span "✕" at bounding box center [183, 137] width 5 height 11
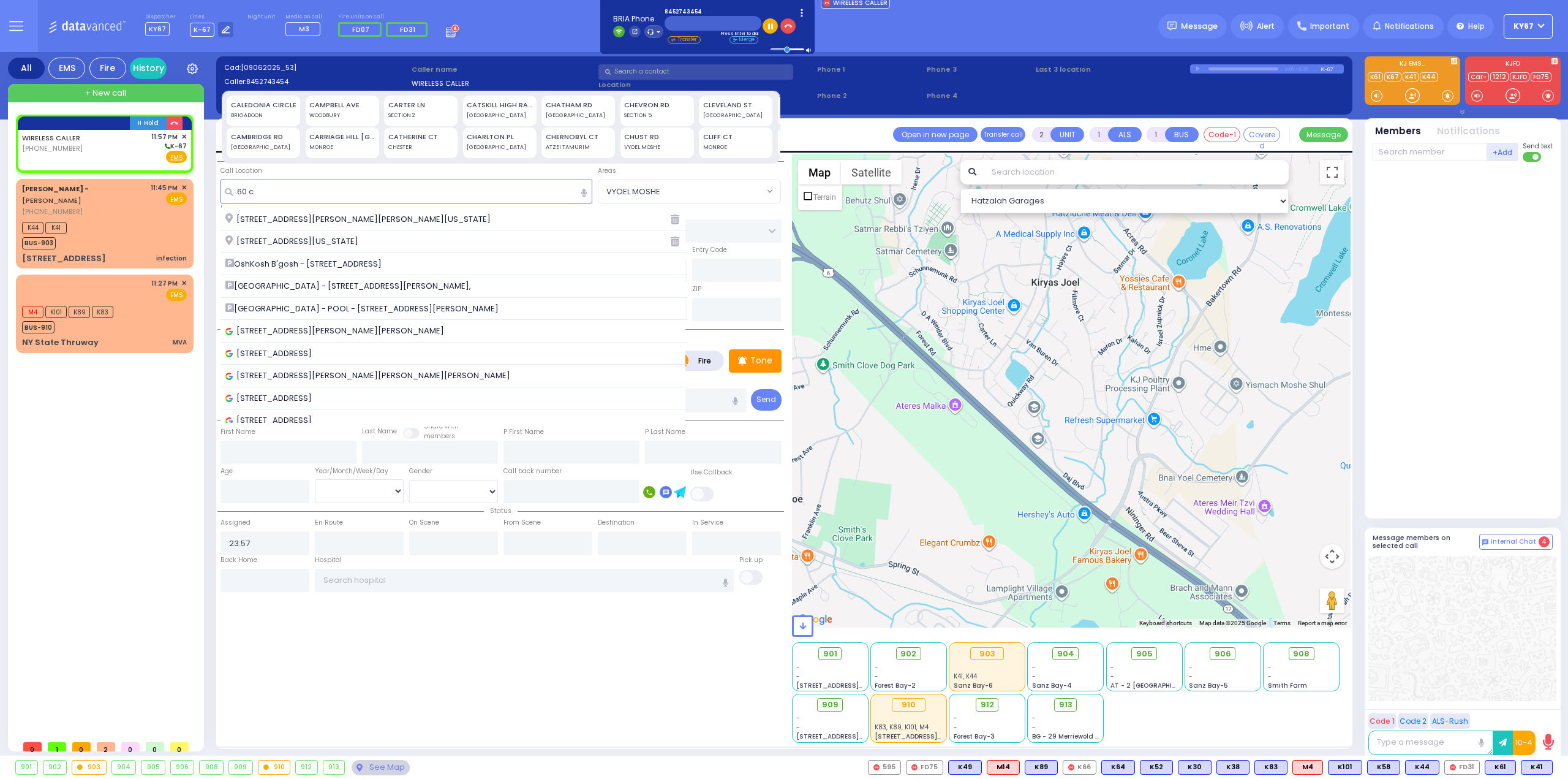
click at [89, 513] on div "Hold WIRELESS CALLER (845) 274-3454 EMS" at bounding box center [107, 424] width 183 height 620
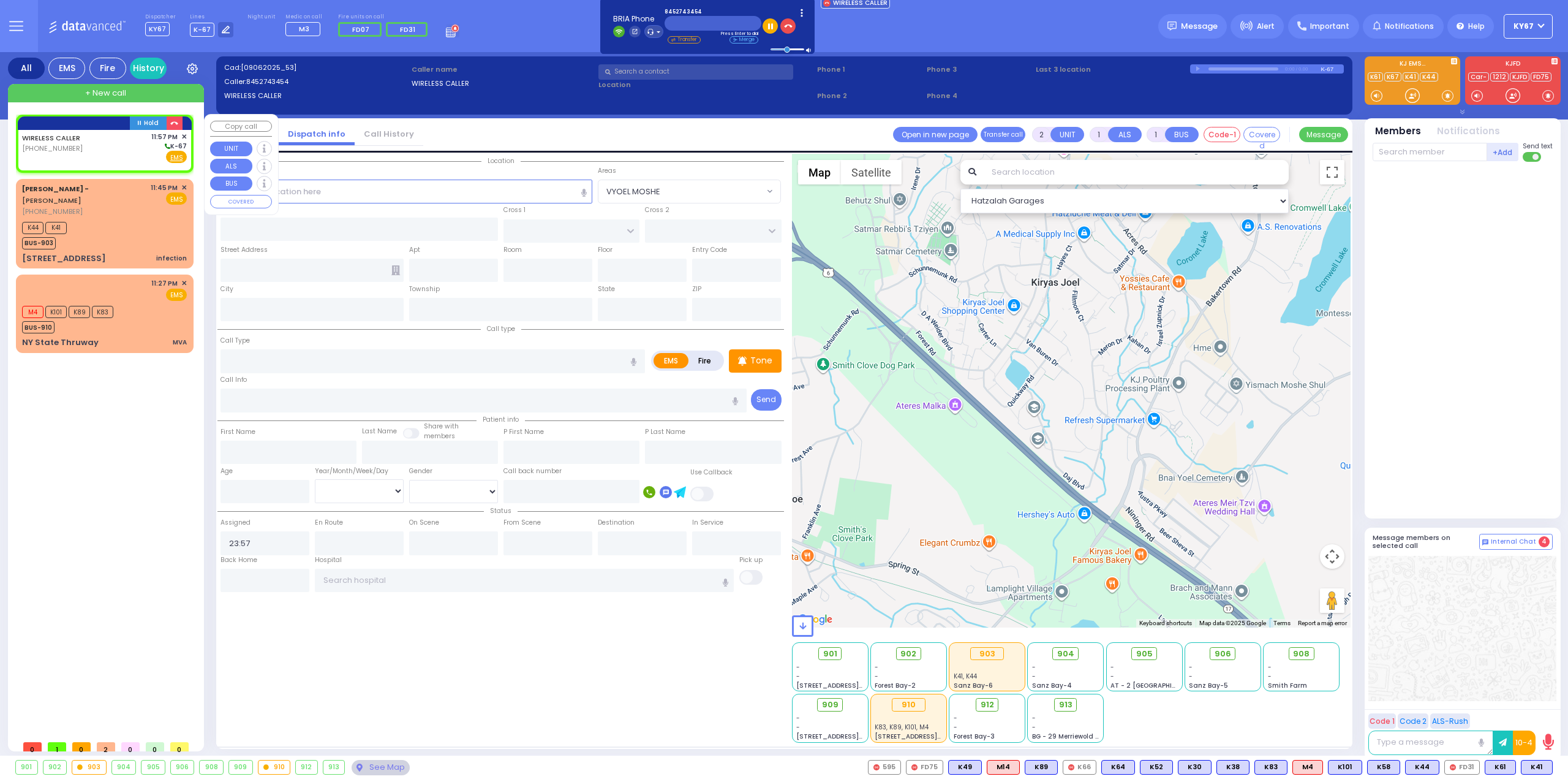
click at [185, 136] on span "✕" at bounding box center [183, 137] width 5 height 11
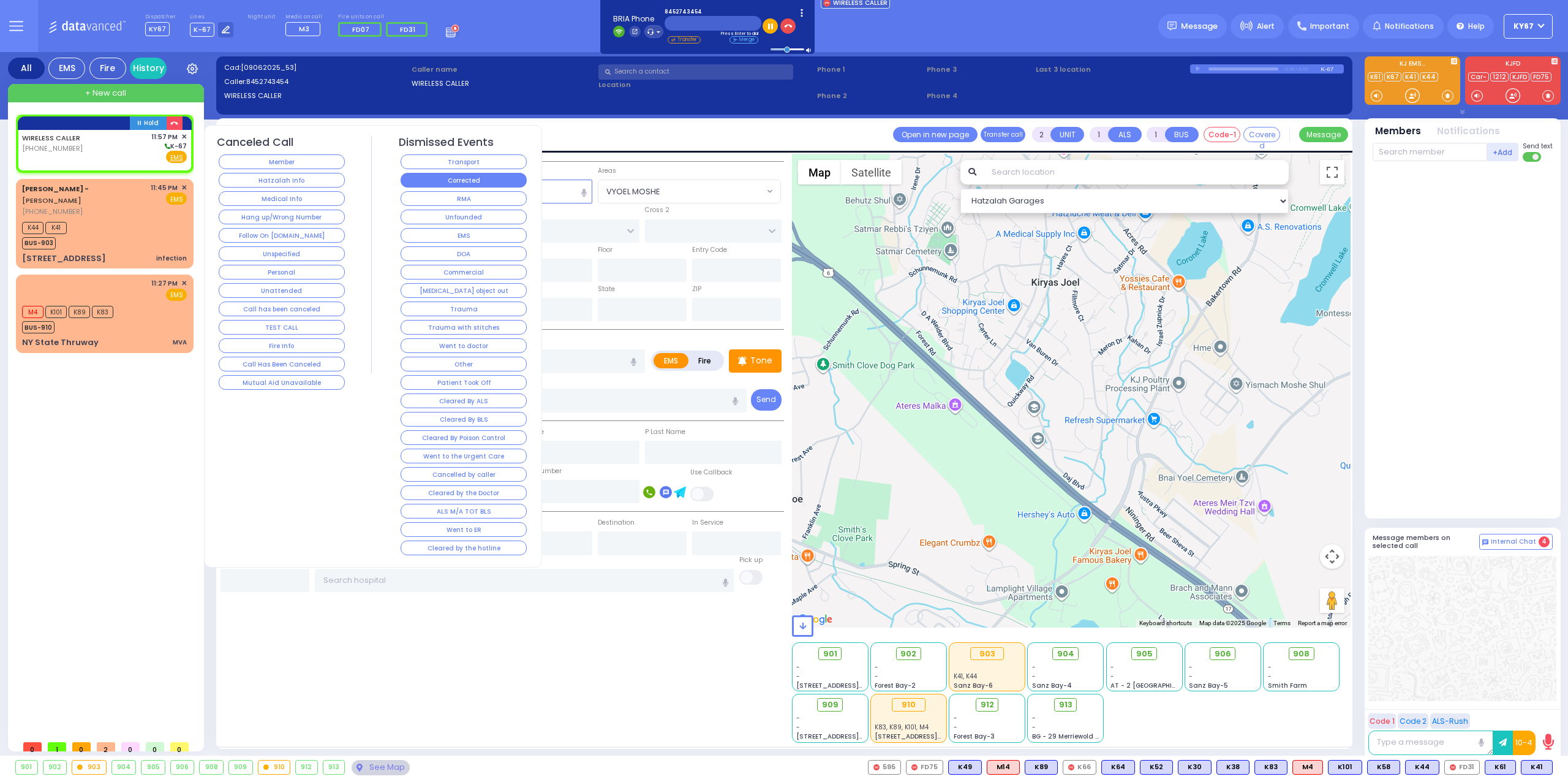
click at [444, 180] on button "Corrected" at bounding box center [464, 180] width 126 height 15
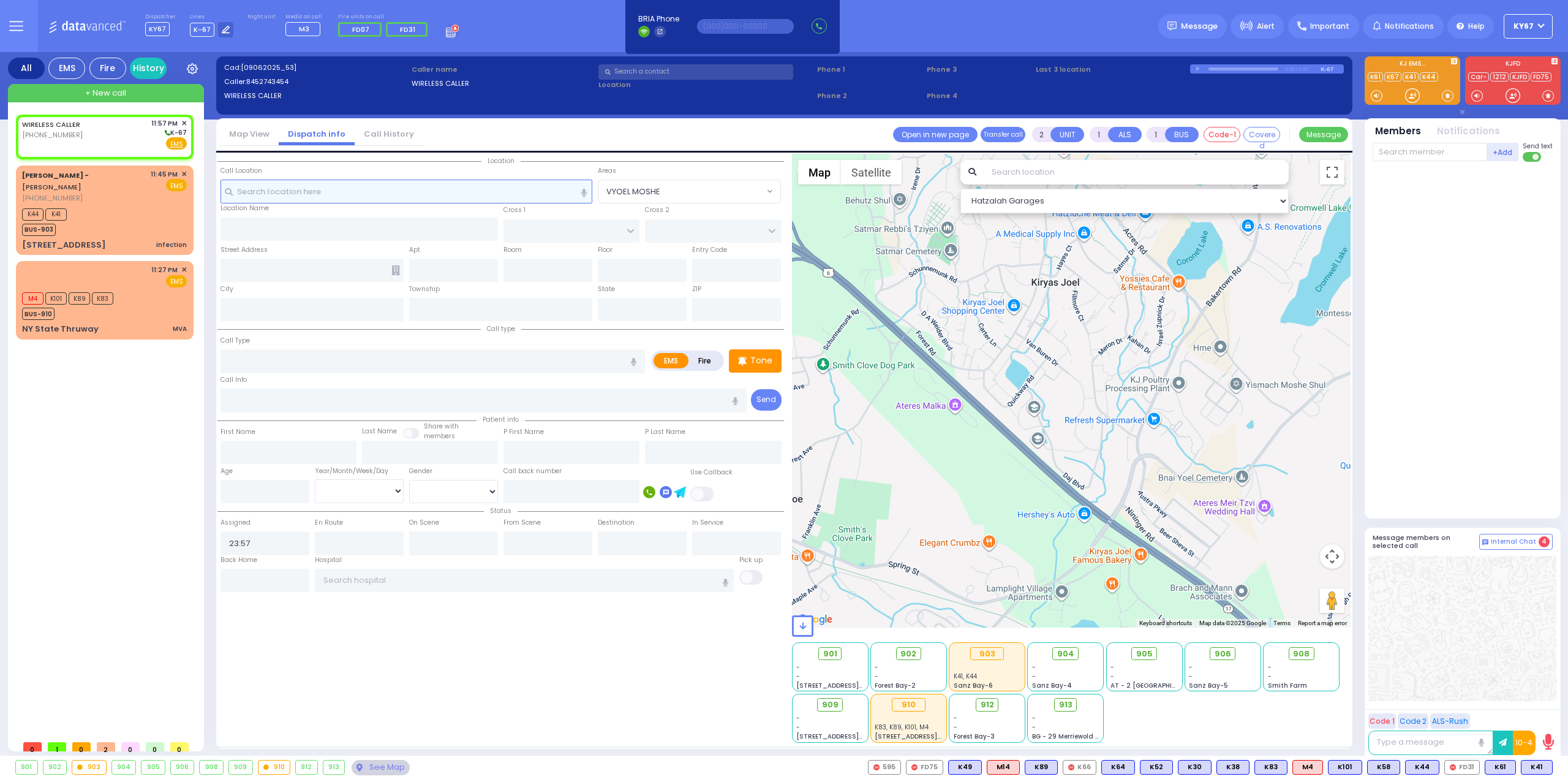
select select
radio input "true"
select select
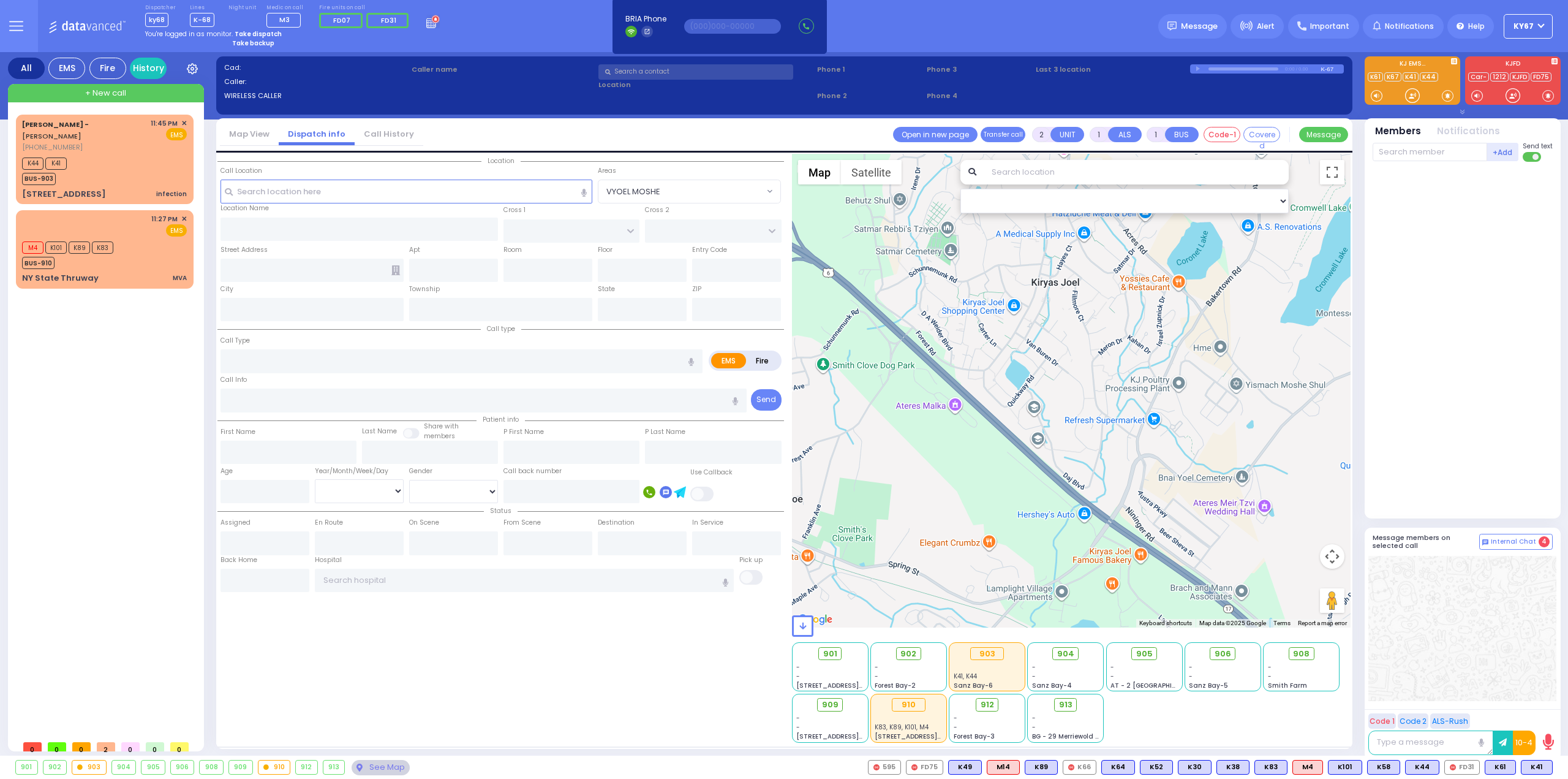
click at [208, 286] on div "All EMS Fire History Settings" at bounding box center [785, 406] width 1553 height 708
click at [1062, 35] on div "Dispatcher ky68 shift has started. Are you ? Lines K-68" at bounding box center [784, 26] width 1568 height 52
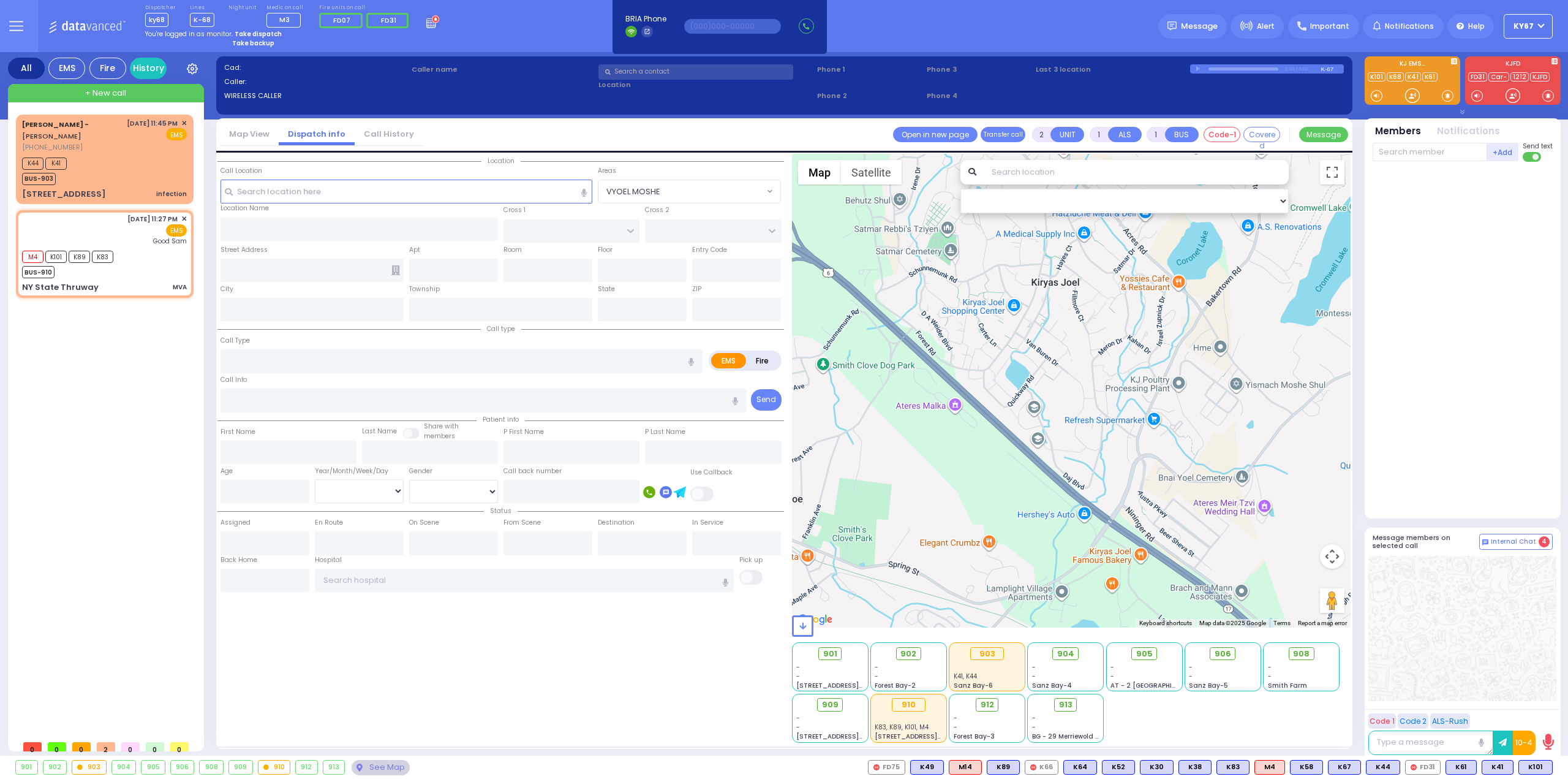
type input "4"
select select
type input "MVA"
radio input "true"
select select
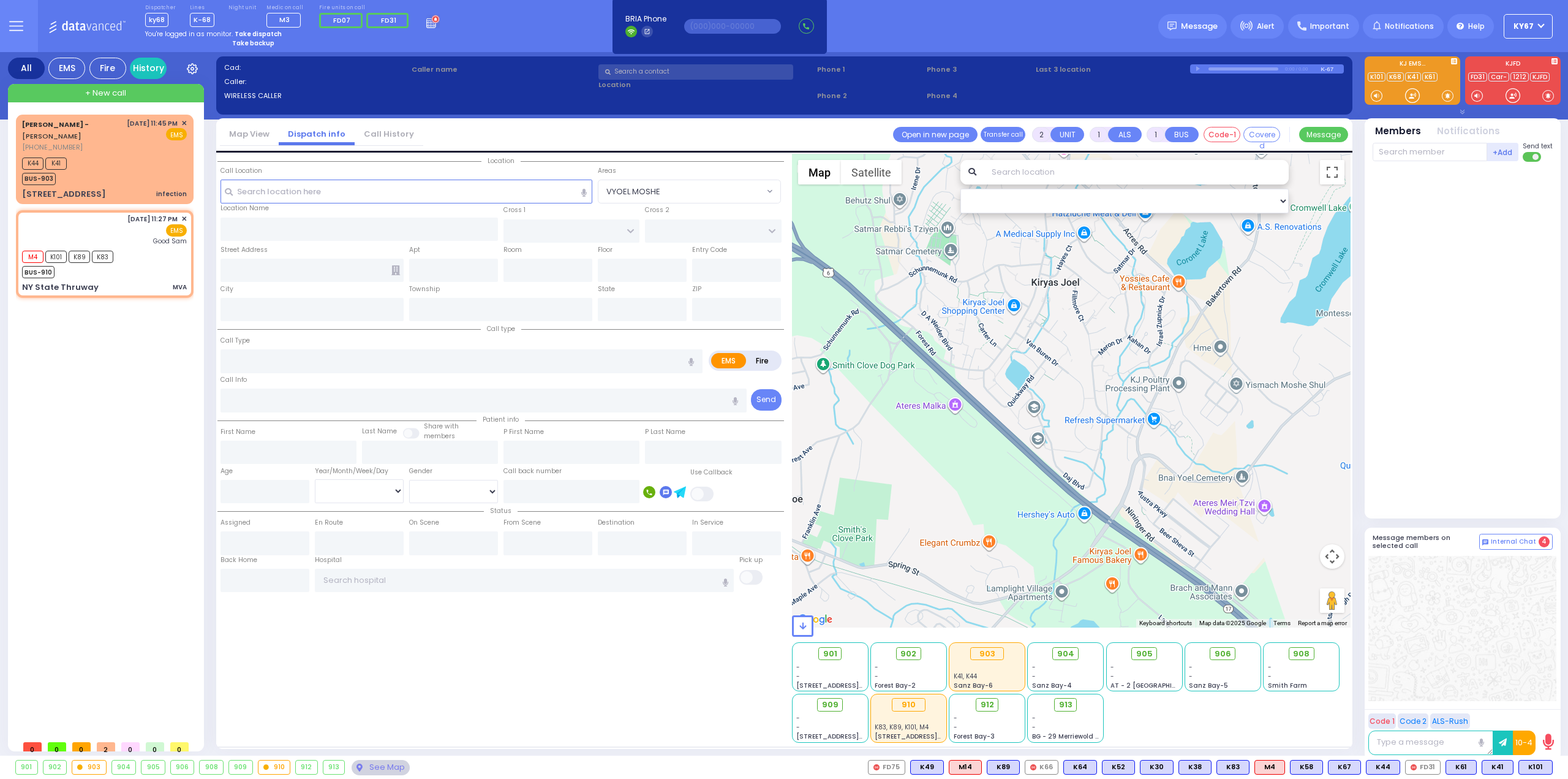
type input "23:27"
type input "23:28"
type input "Good Samaritan Hospital"
select select "Hatzalah Garages"
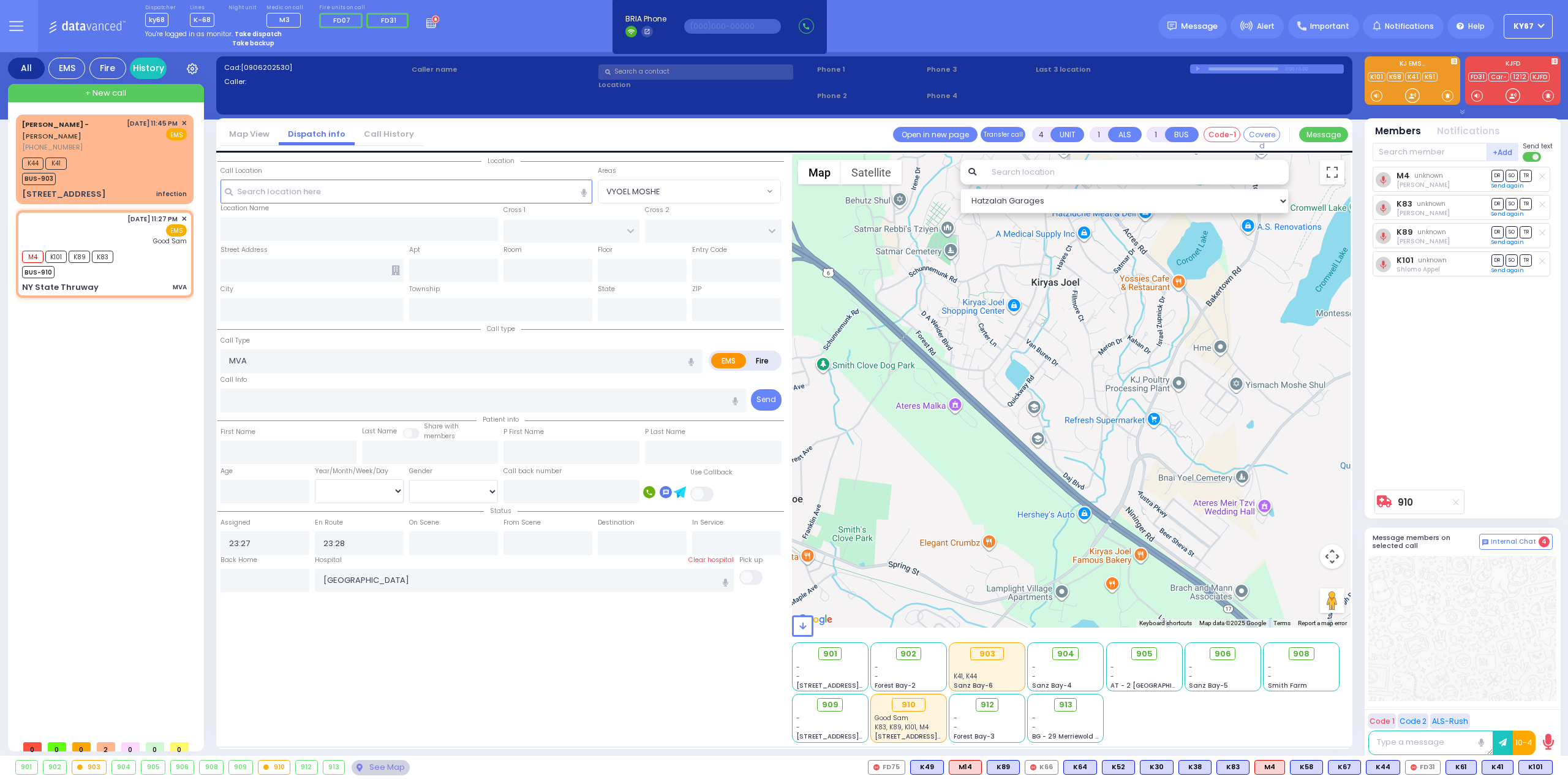
type input "NY State Thruway"
type input "Tuxedo Park"
type input "[US_STATE]"
type input "10987"
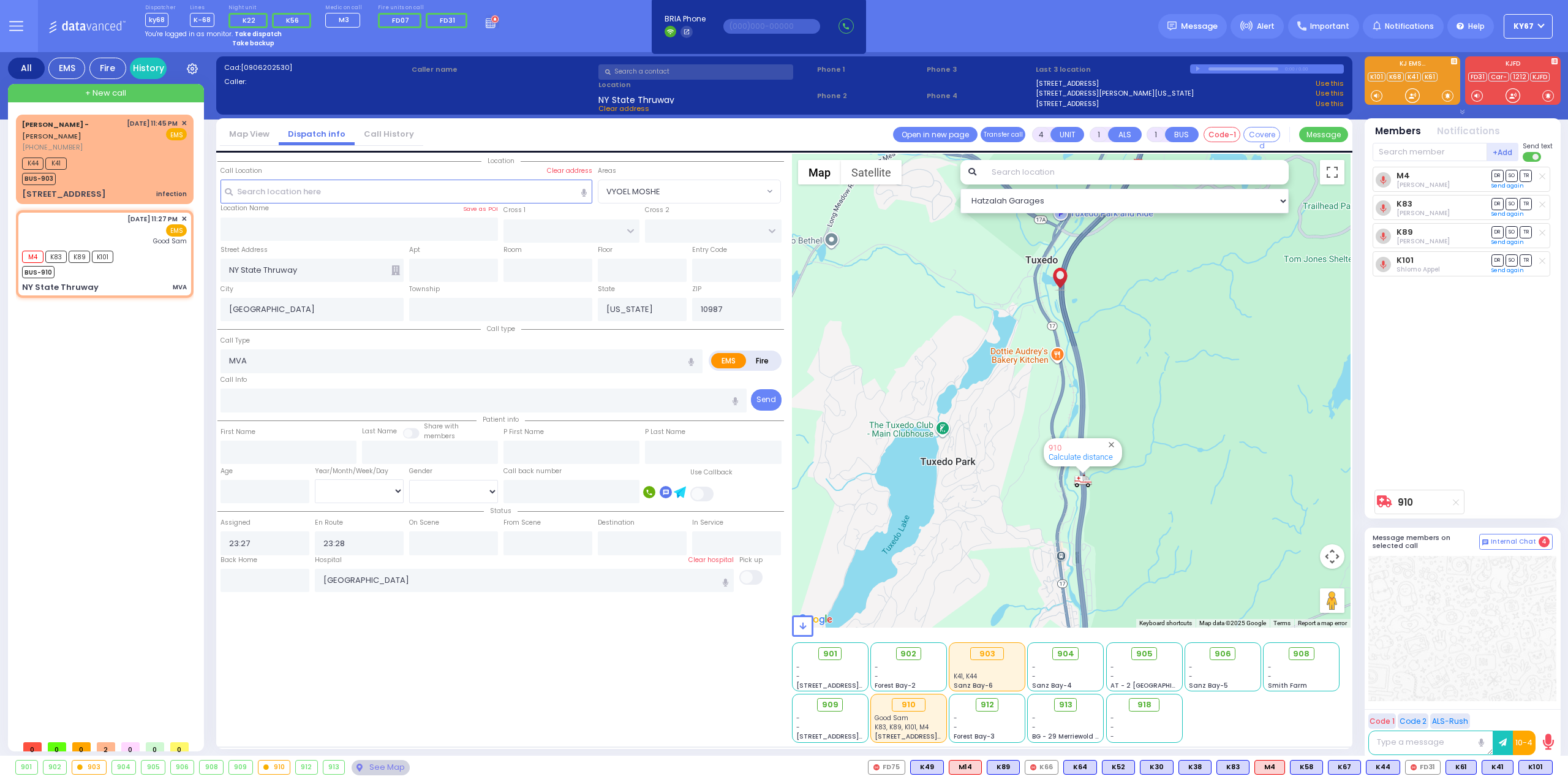
type input "6"
select select
radio input "true"
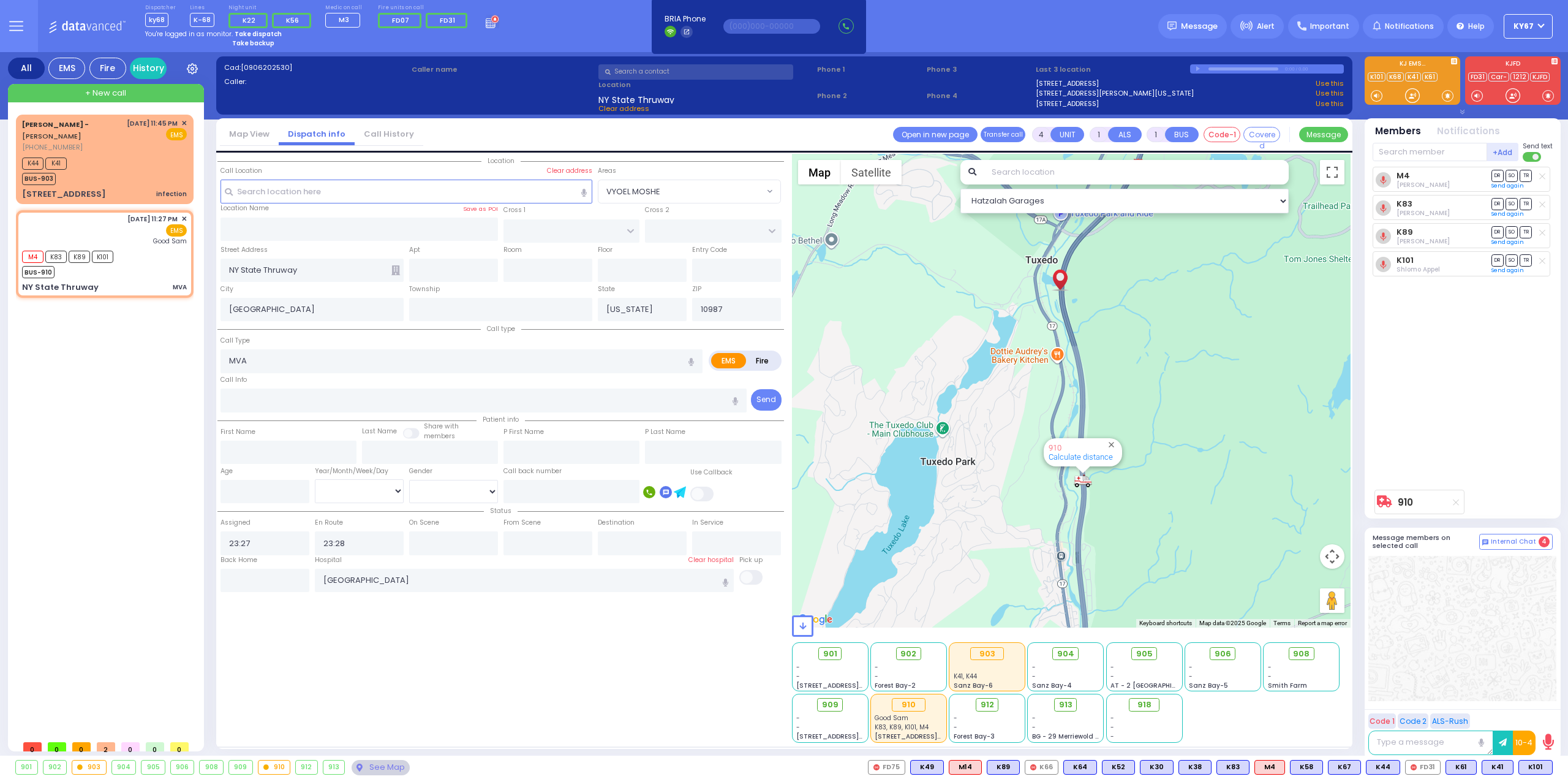
type input "Unknown"
select select "Year"
select select "Hatzalah Garages"
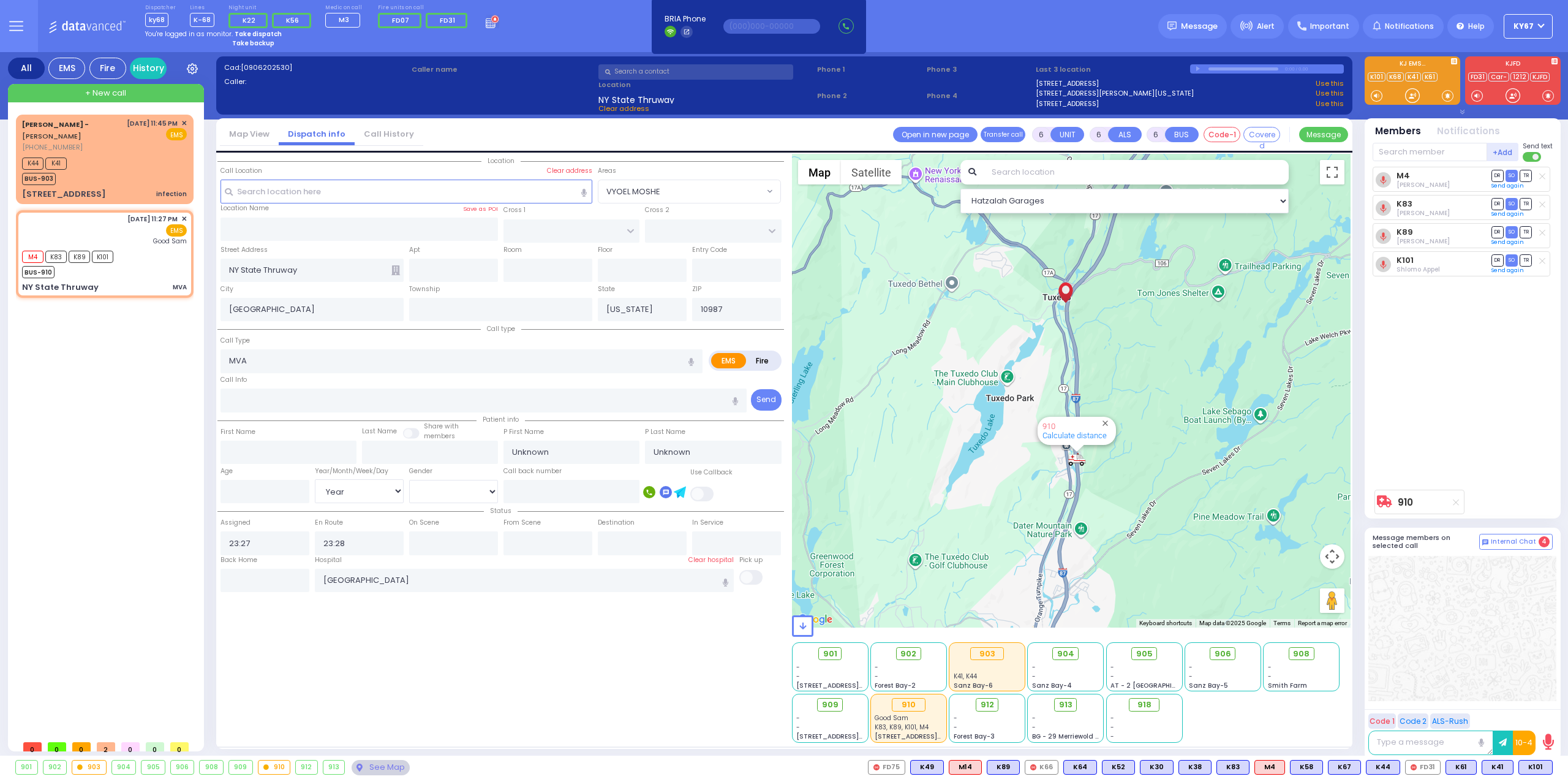
select select
radio input "true"
select select "Year"
select select "Hatzalah Garages"
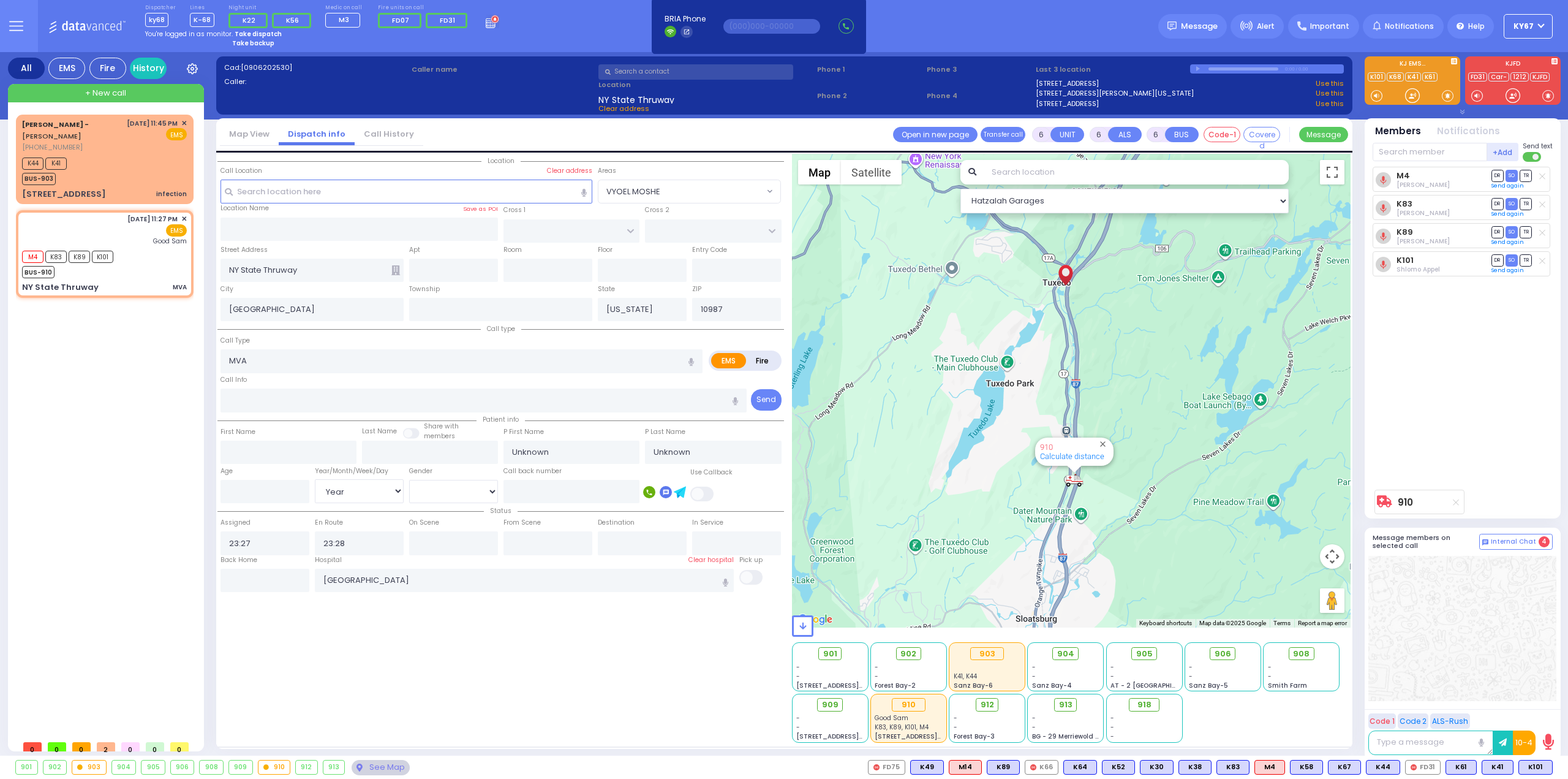
select select
radio input "true"
select select "Year"
select select "Hatzalah Garages"
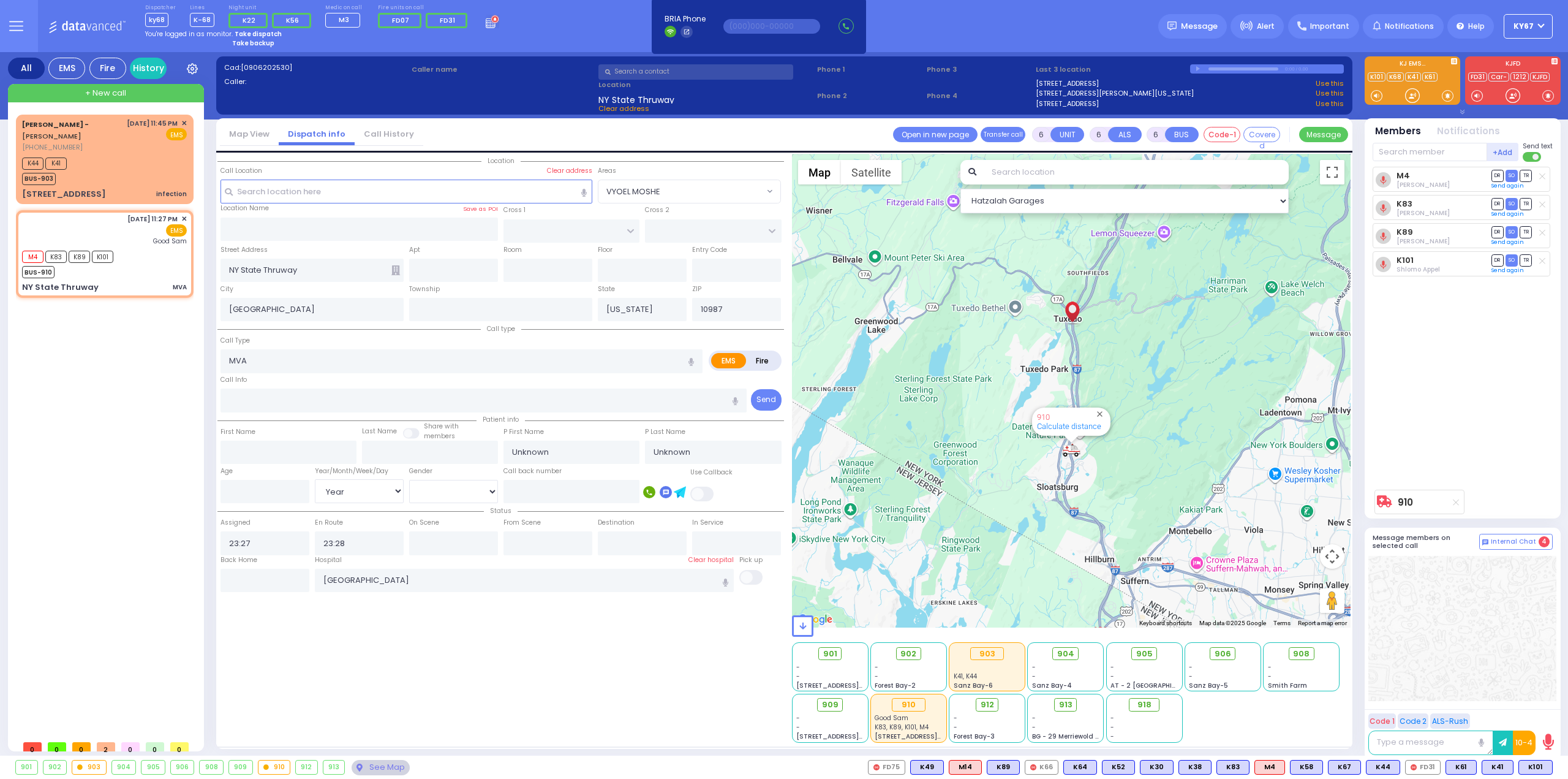
select select
radio input "true"
select select "Year"
select select "Hatzalah Garages"
select select
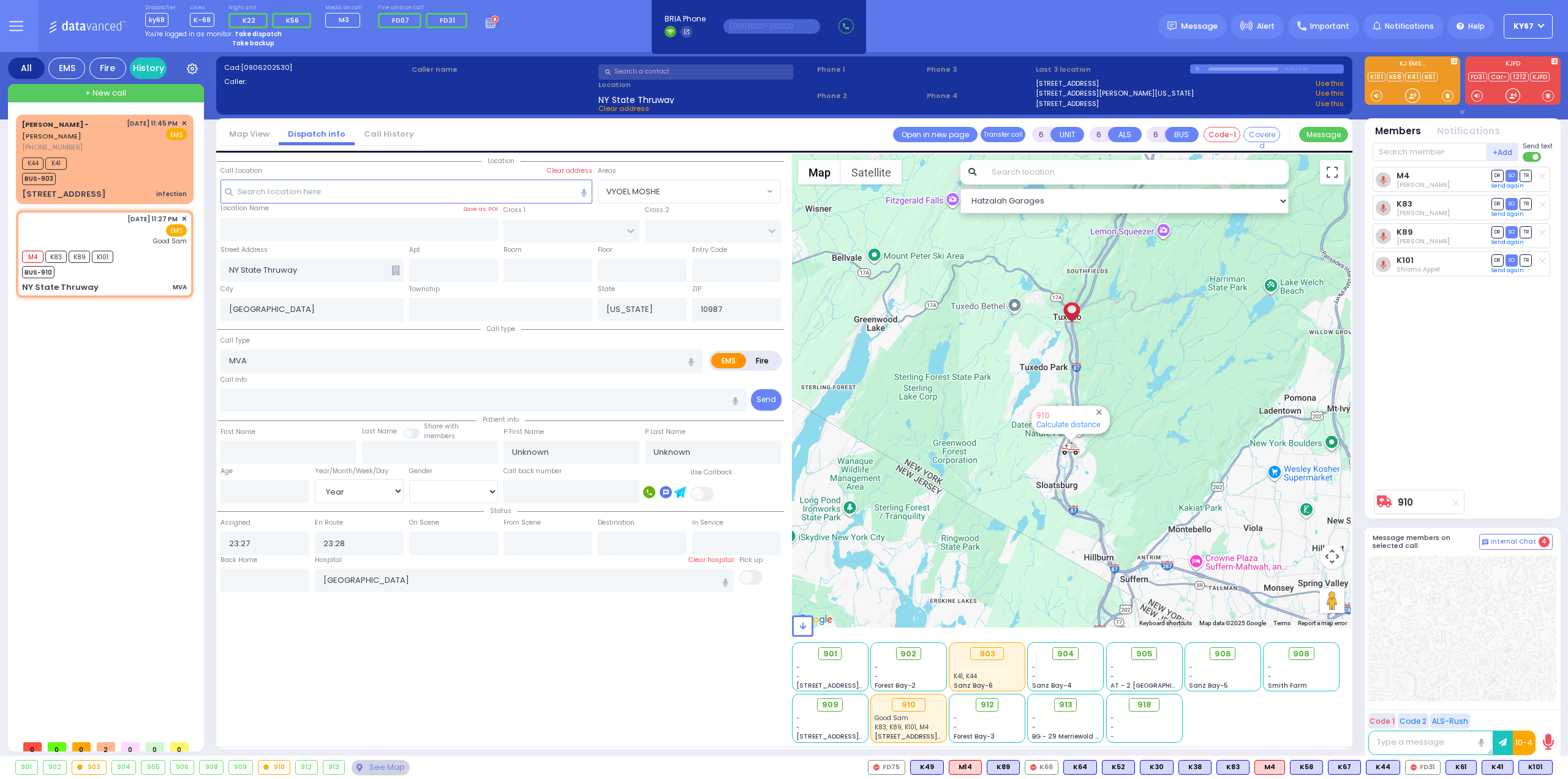
radio input "true"
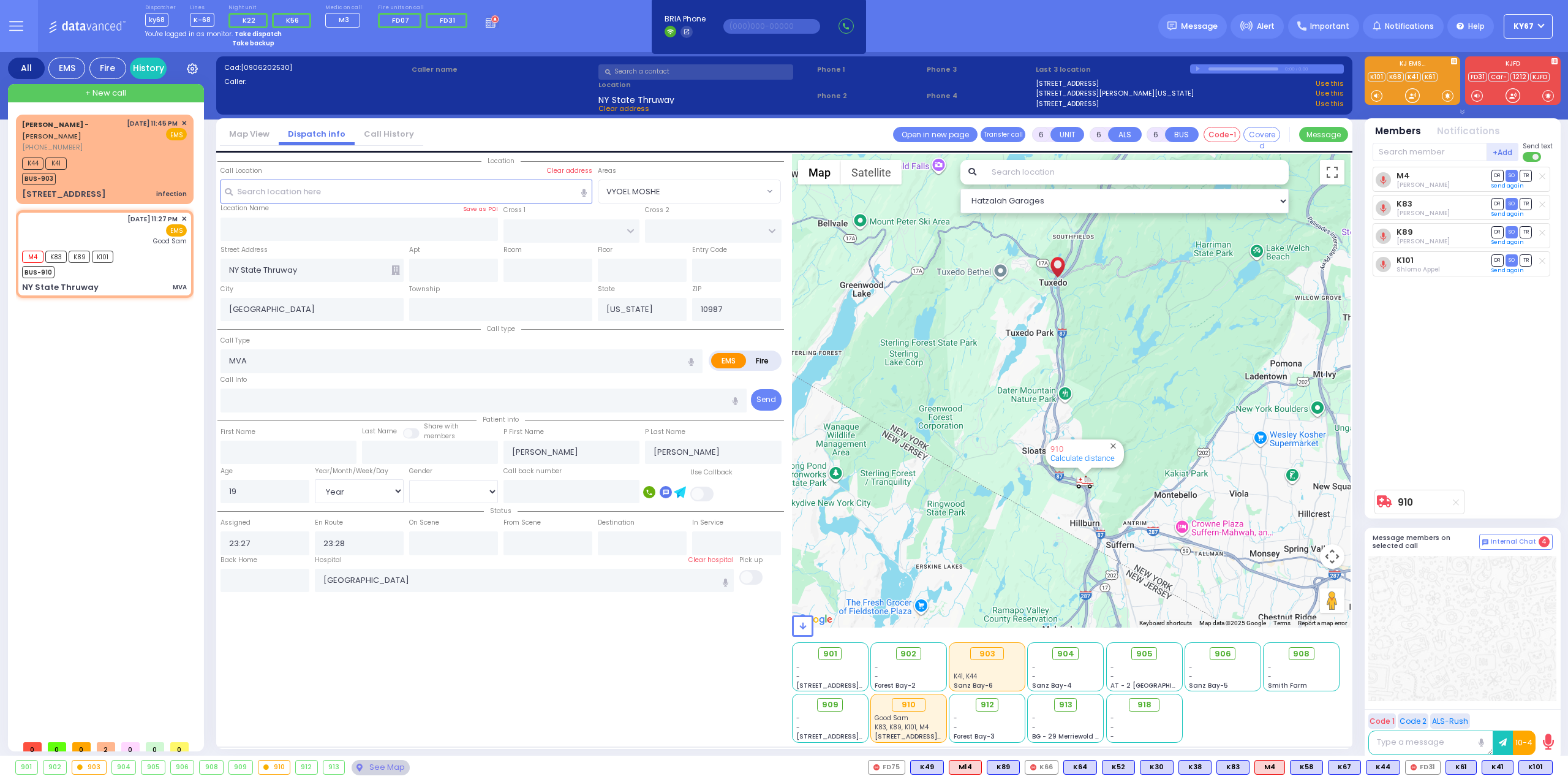
select select
select select "Year"
select select "[DEMOGRAPHIC_DATA]"
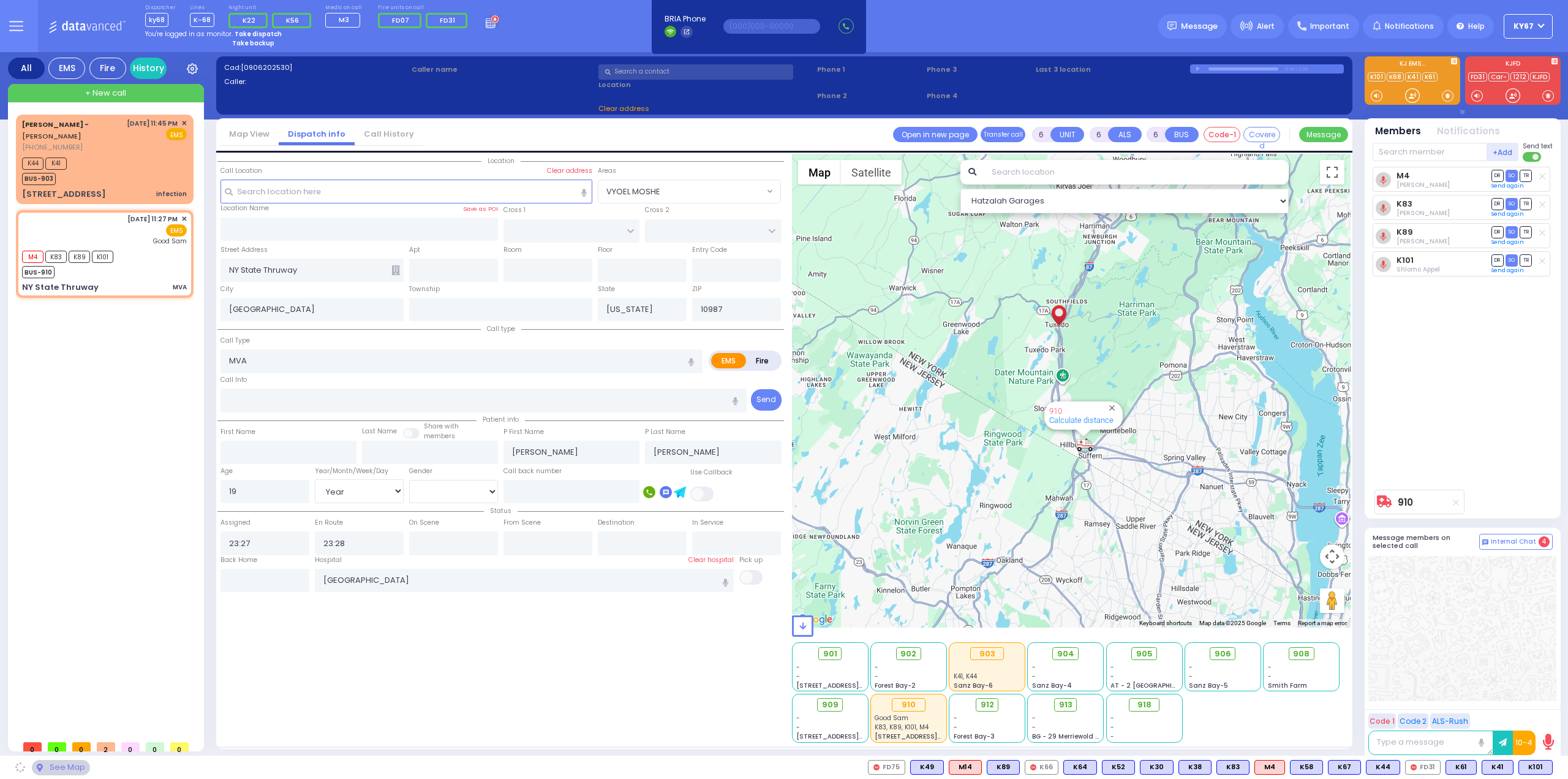
select select
radio input "true"
select select "Year"
select select "[DEMOGRAPHIC_DATA]"
select select "Hatzalah Garages"
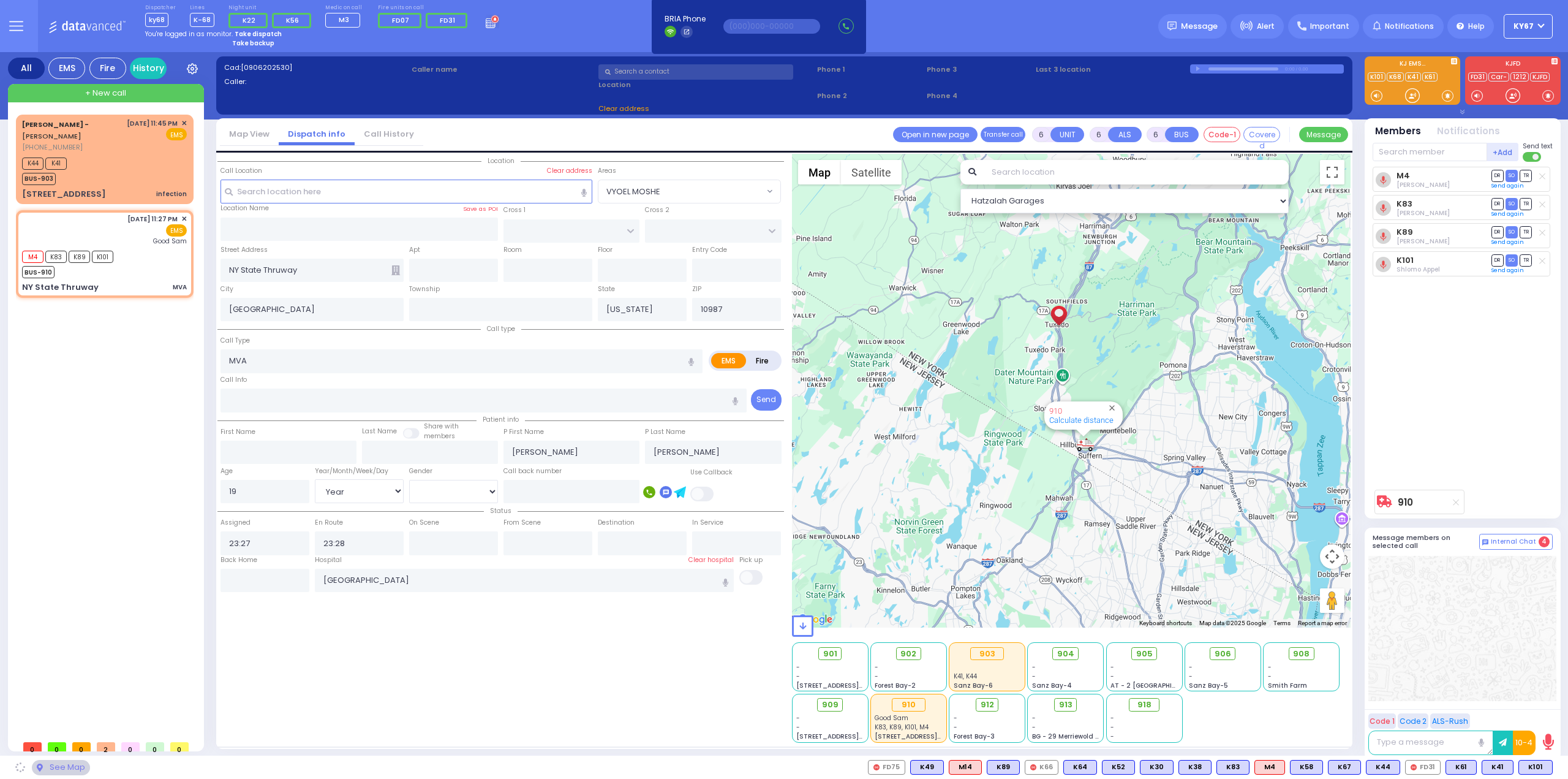
click at [11, 25] on icon at bounding box center [16, 26] width 14 height 14
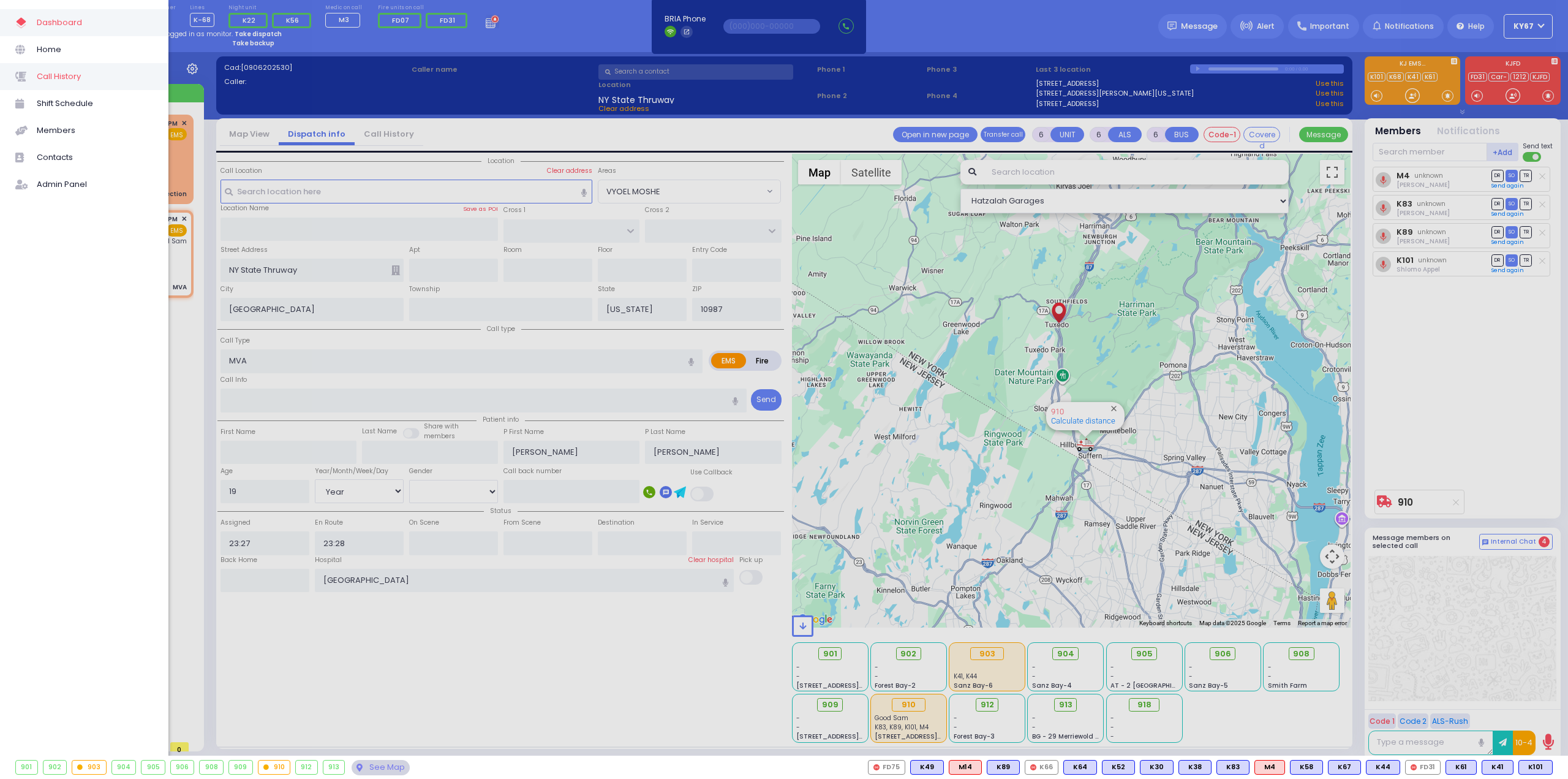
click at [74, 76] on span "Call History" at bounding box center [95, 76] width 117 height 16
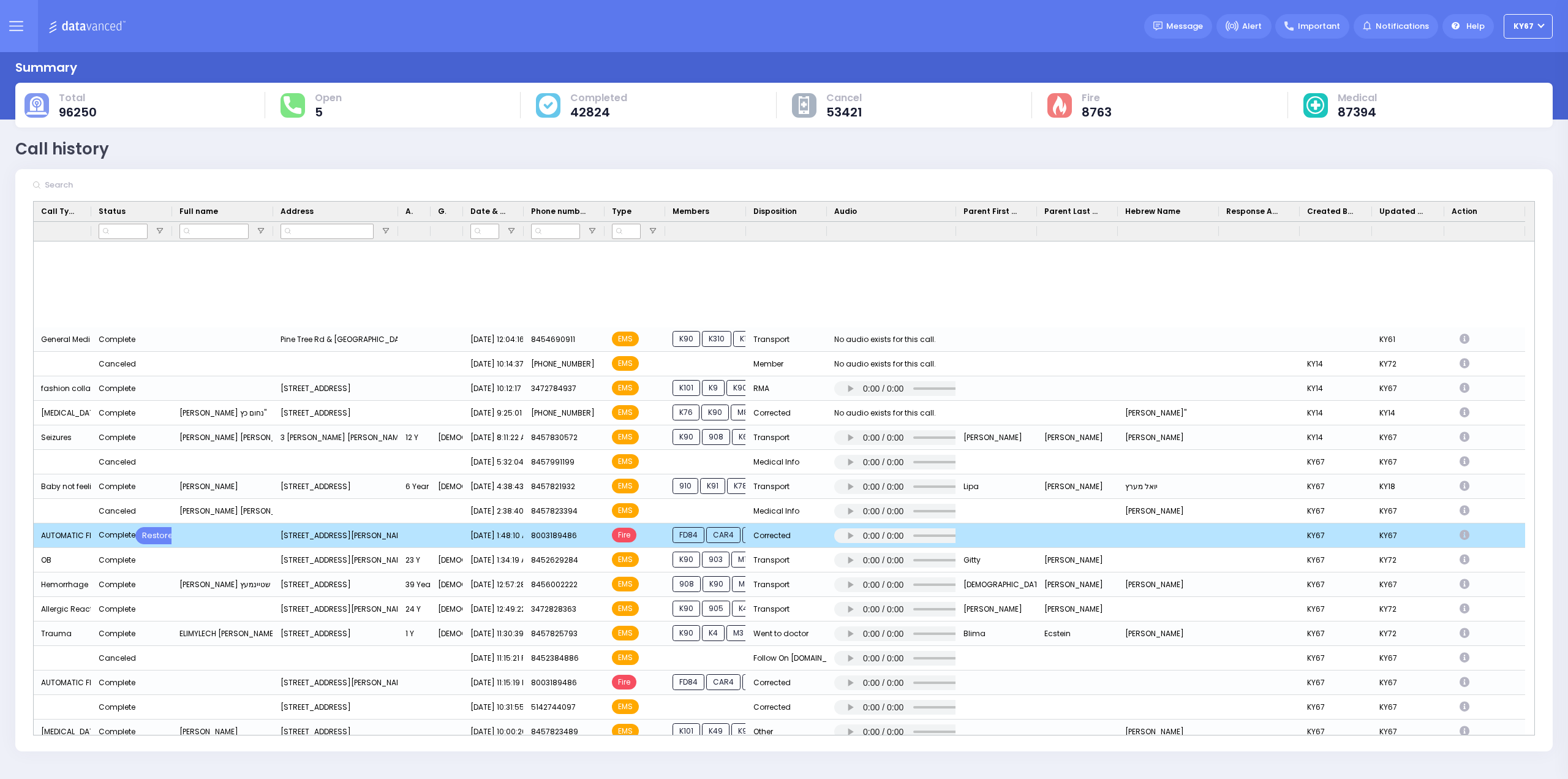
scroll to position [1041, 0]
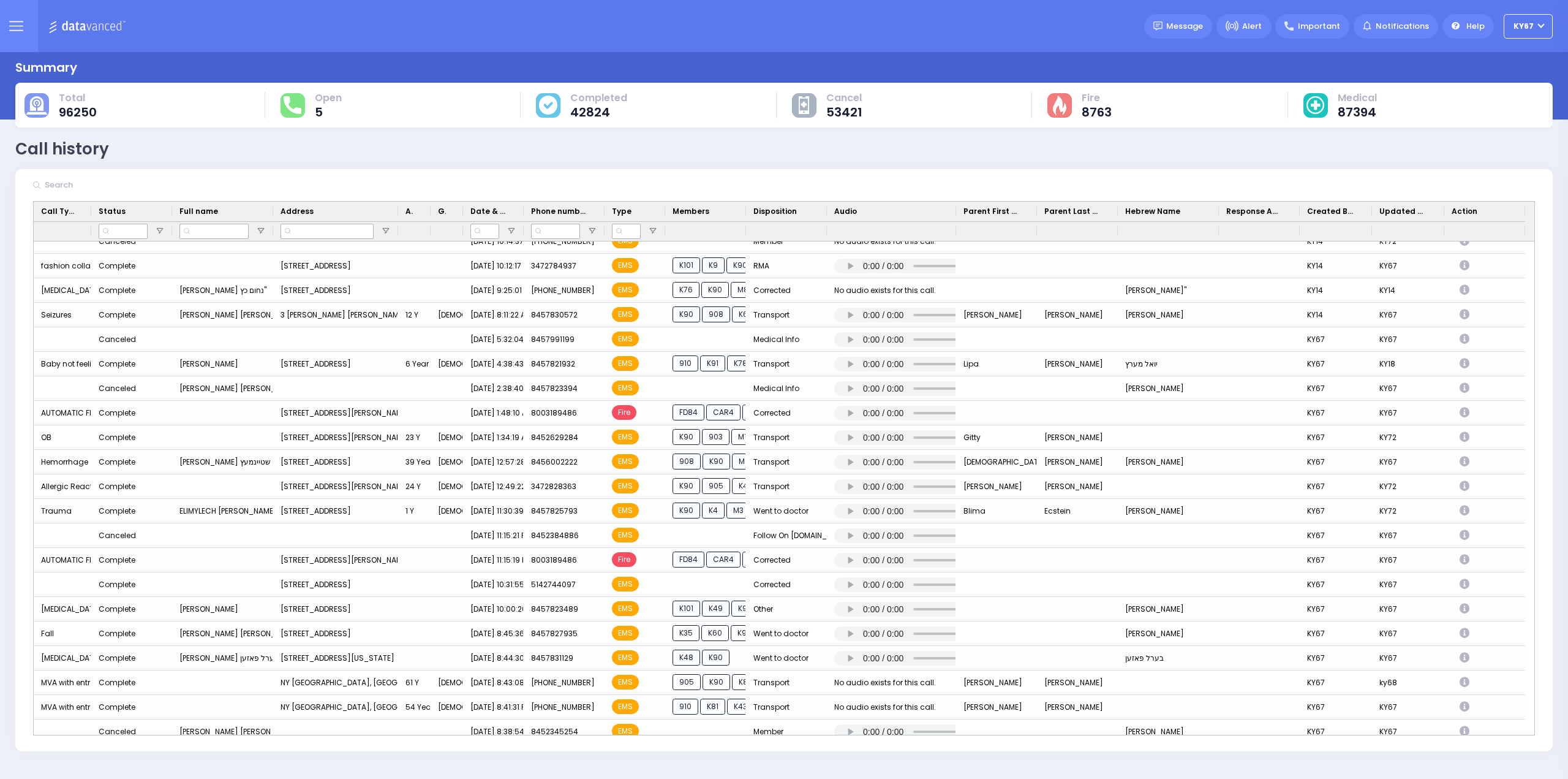
click at [6, 24] on button at bounding box center [16, 26] width 44 height 52
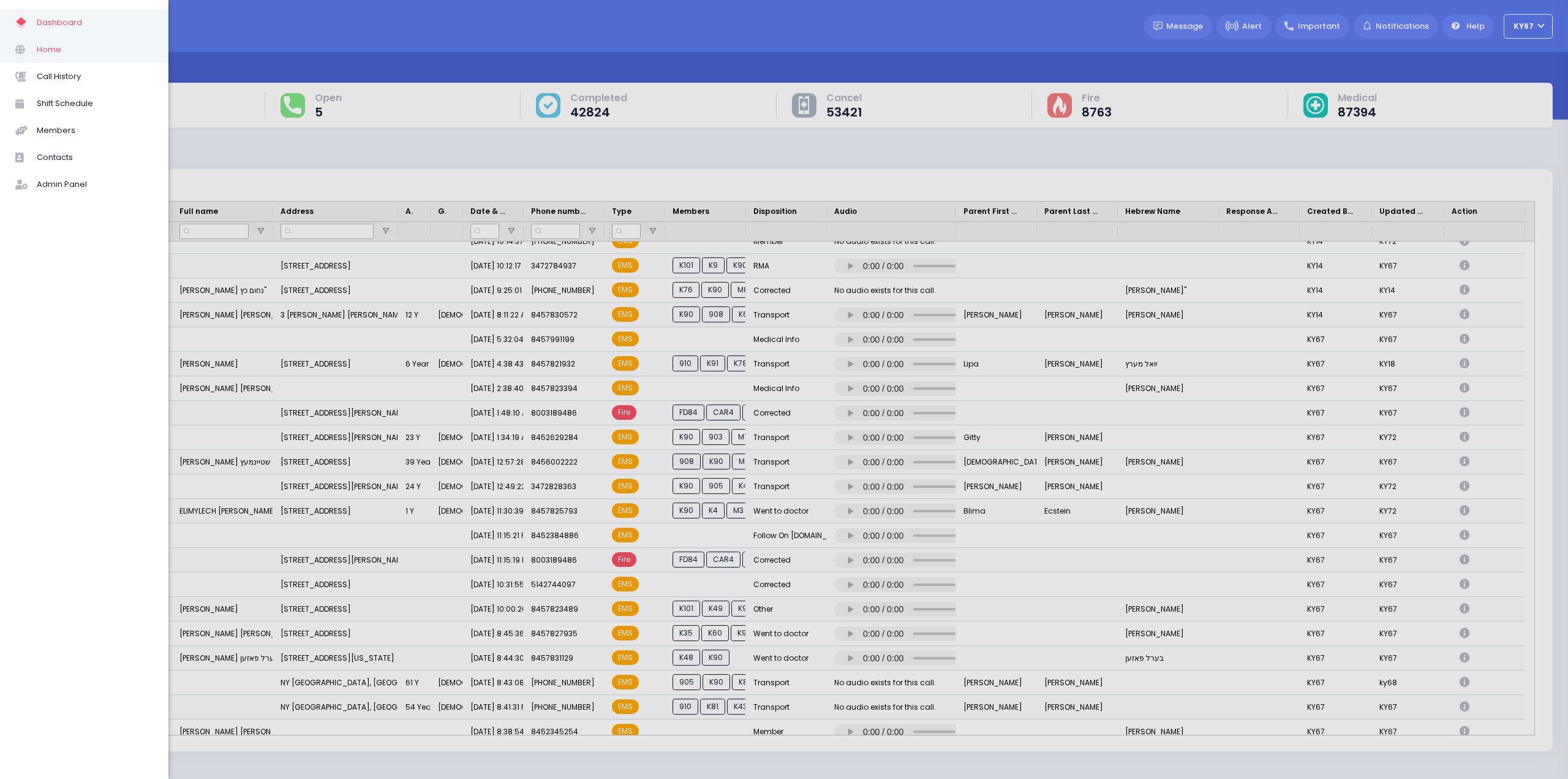
click at [44, 44] on span "Home" at bounding box center [95, 49] width 117 height 16
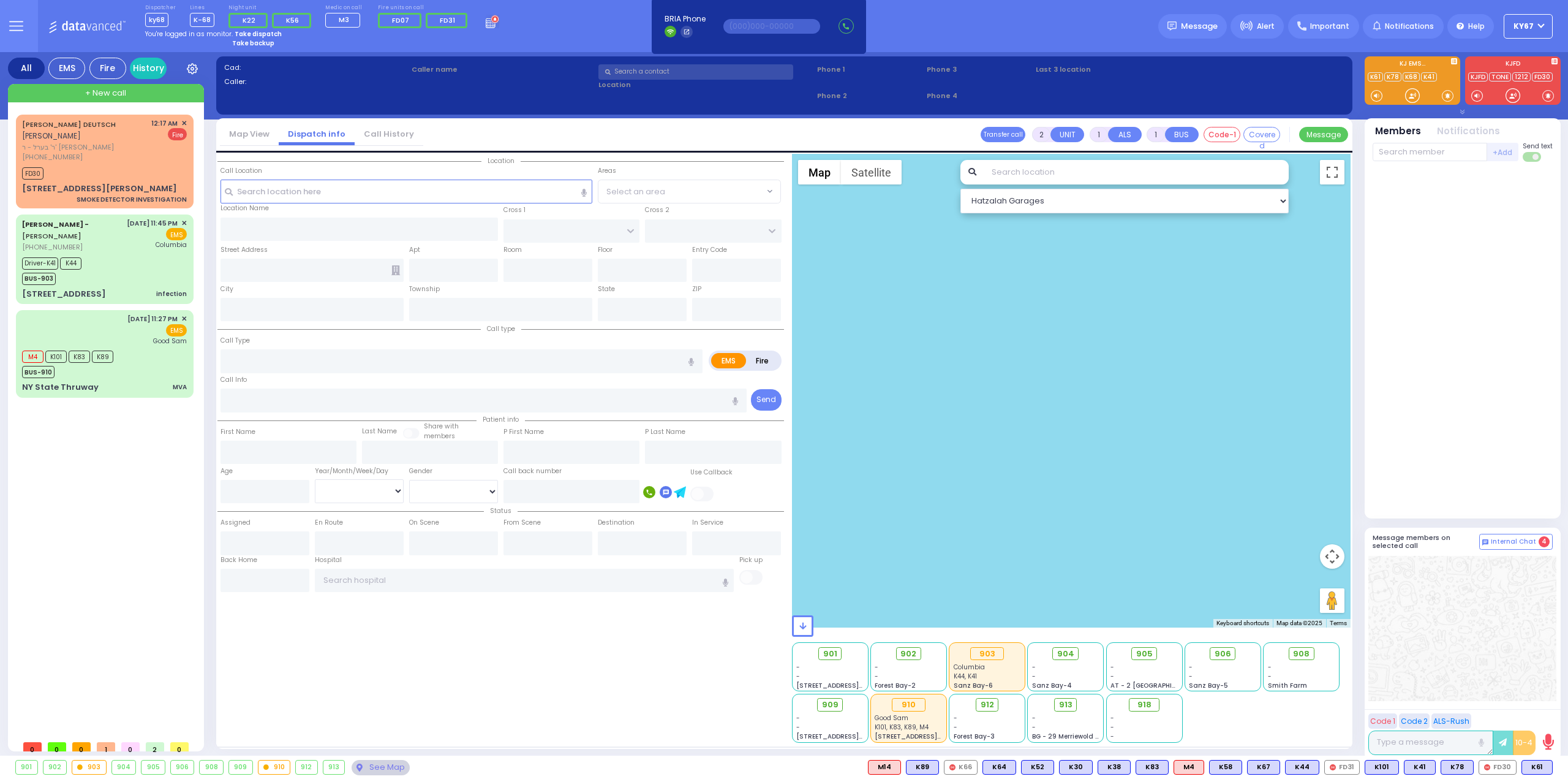
select select
type input "SMOKE DETECTOR INVESTIGATION"
radio input "false"
radio input "true"
type input "MORDCHE"
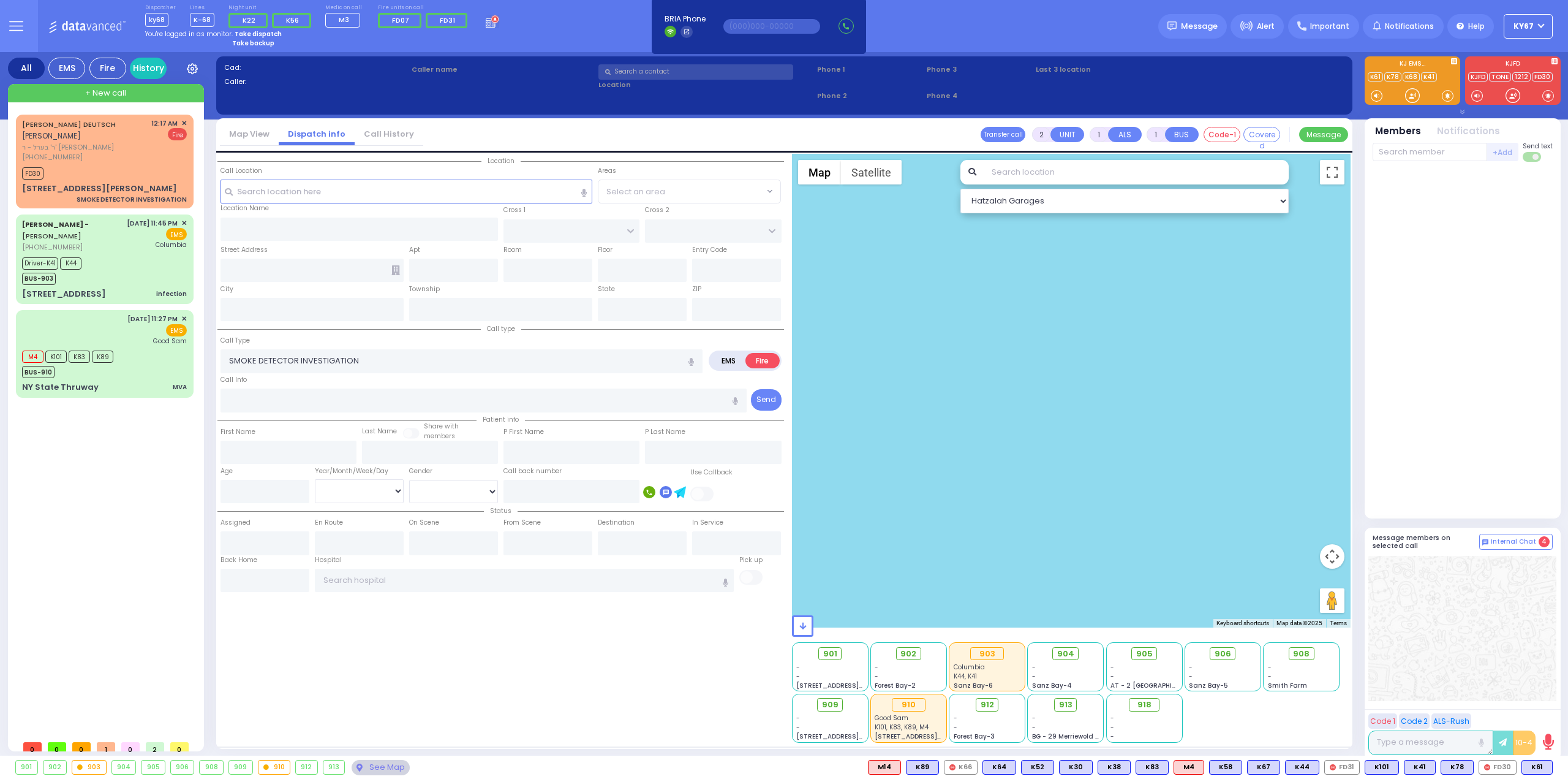
type input "DEUTSCH"
select select
type input "00:17"
type input "00:18"
select select "Hatzalah Garages"
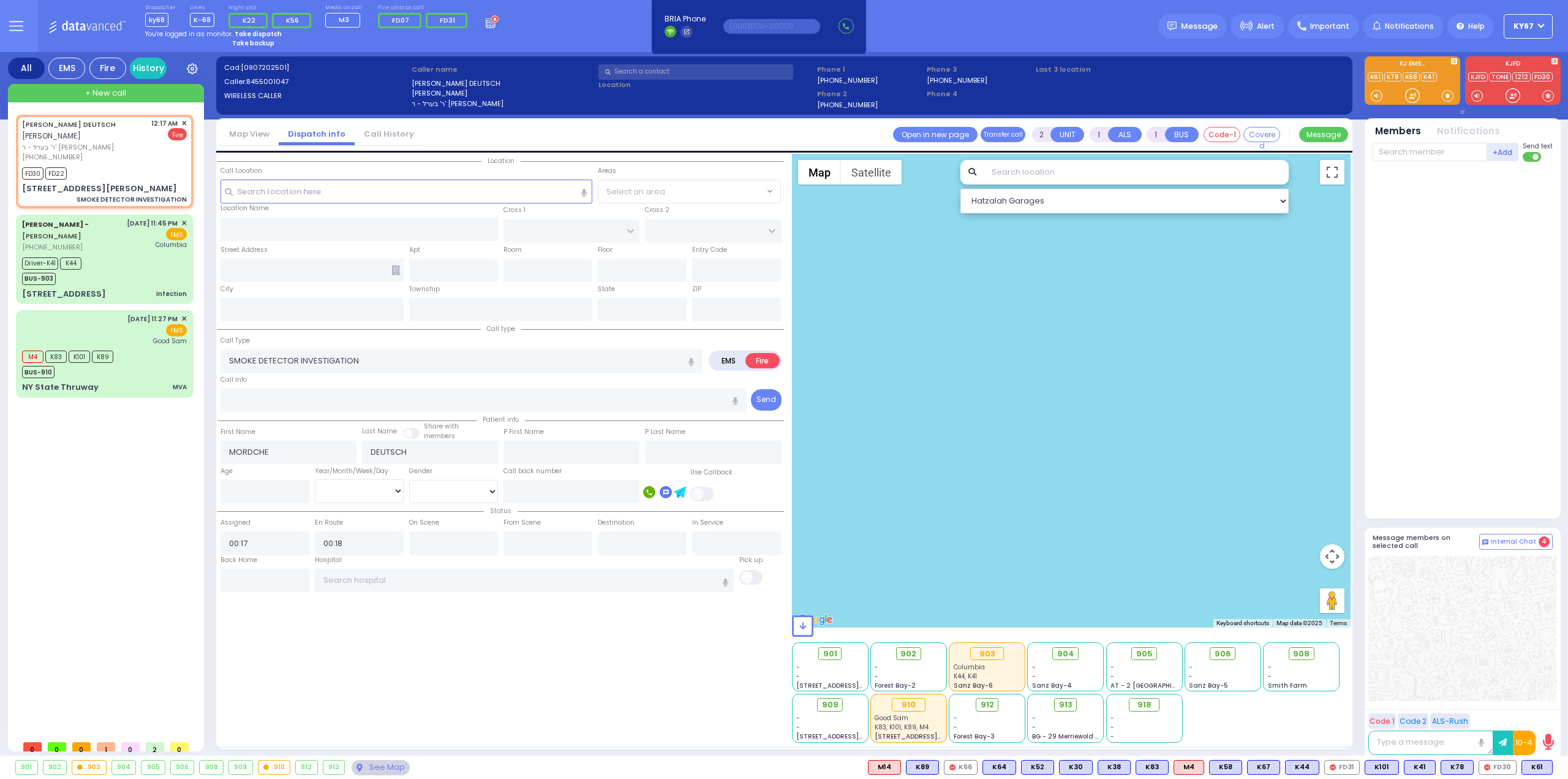
type input "[GEOGRAPHIC_DATA]"
type input "BROOKS AVE"
type input "[STREET_ADDRESS][PERSON_NAME]"
type input "001"
type input "Monroe"
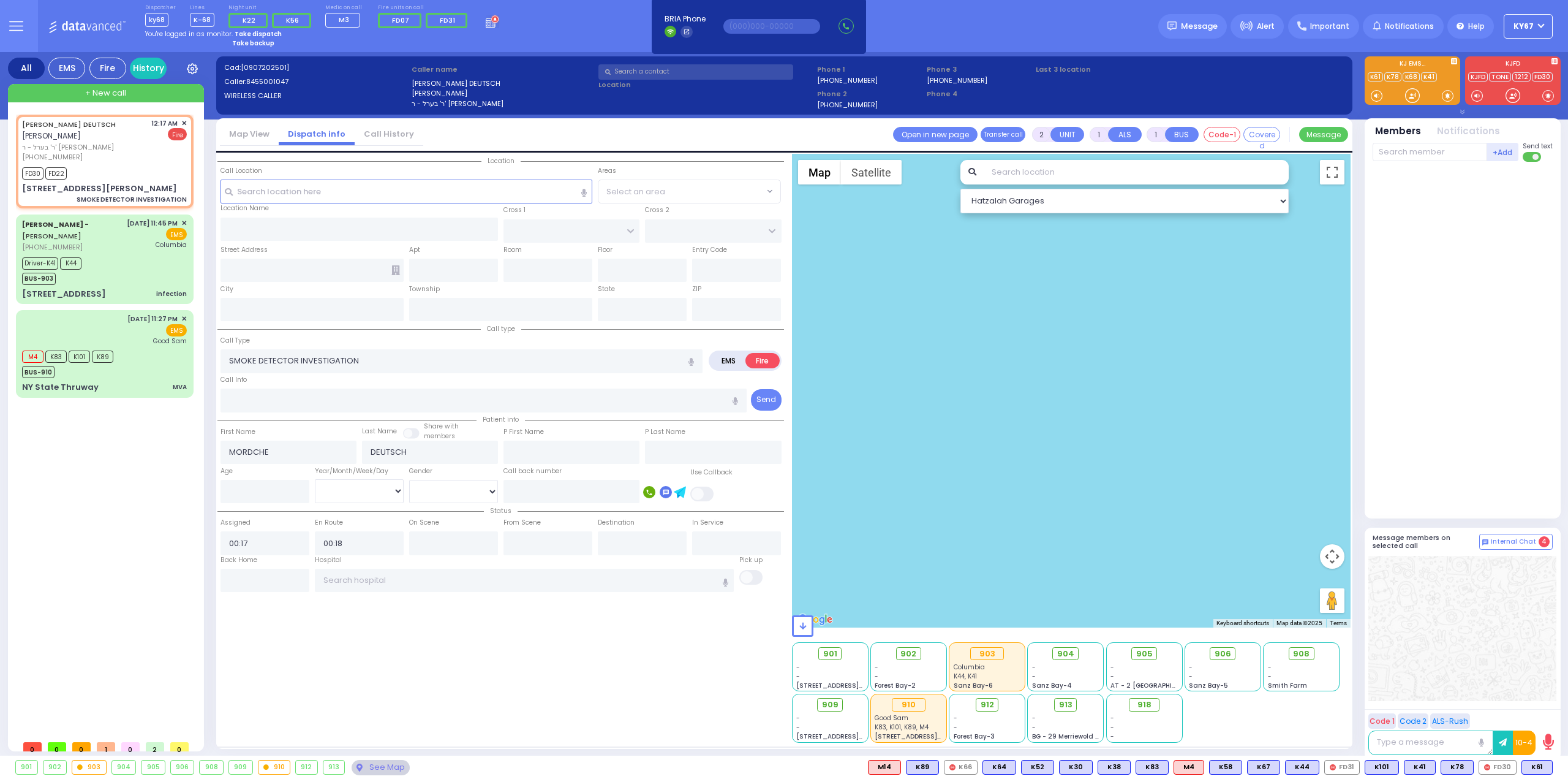
type input "[US_STATE]"
type input "10950"
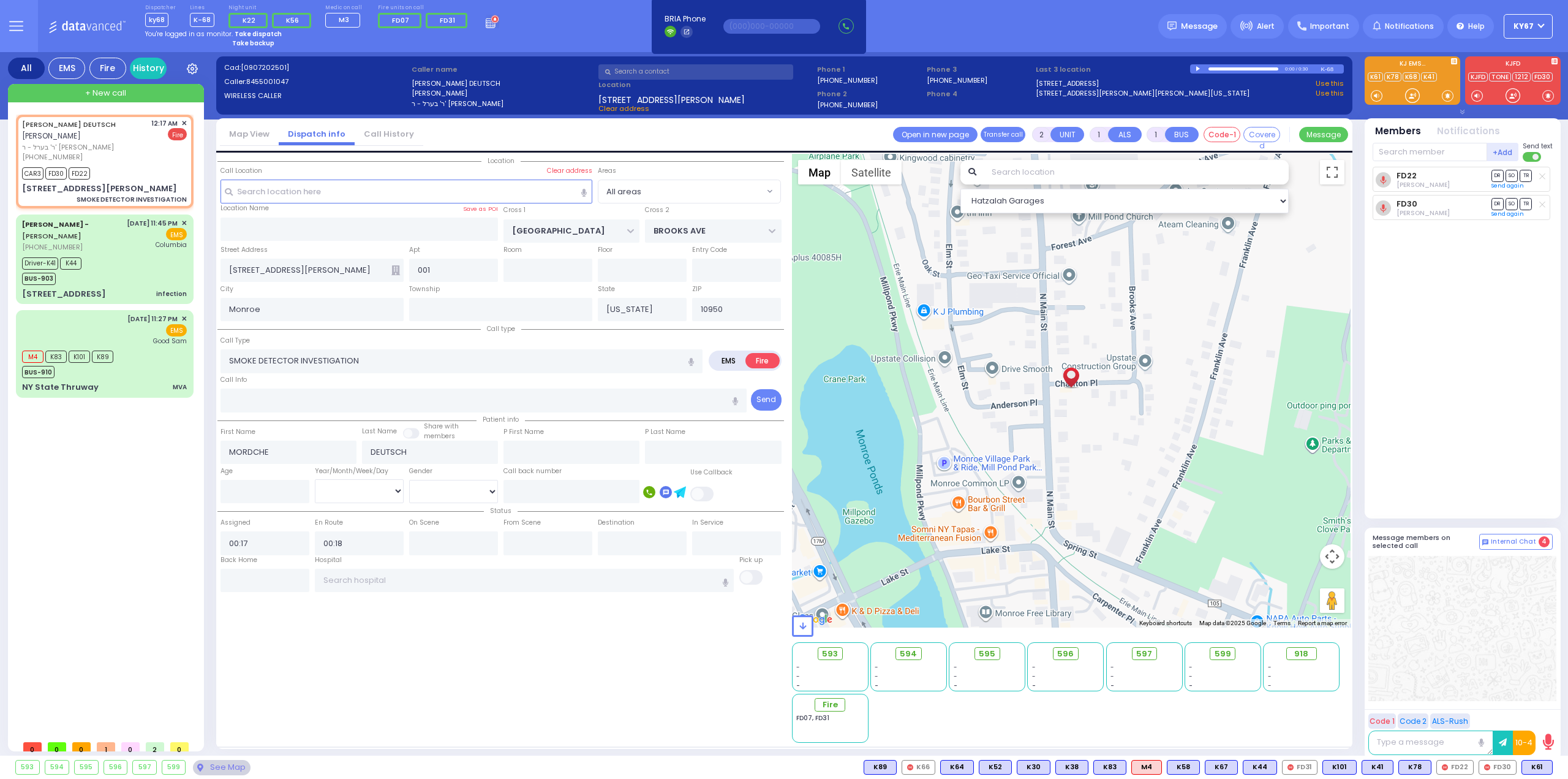
select select
radio input "true"
select select
select select "Hatzalah Garages"
select select
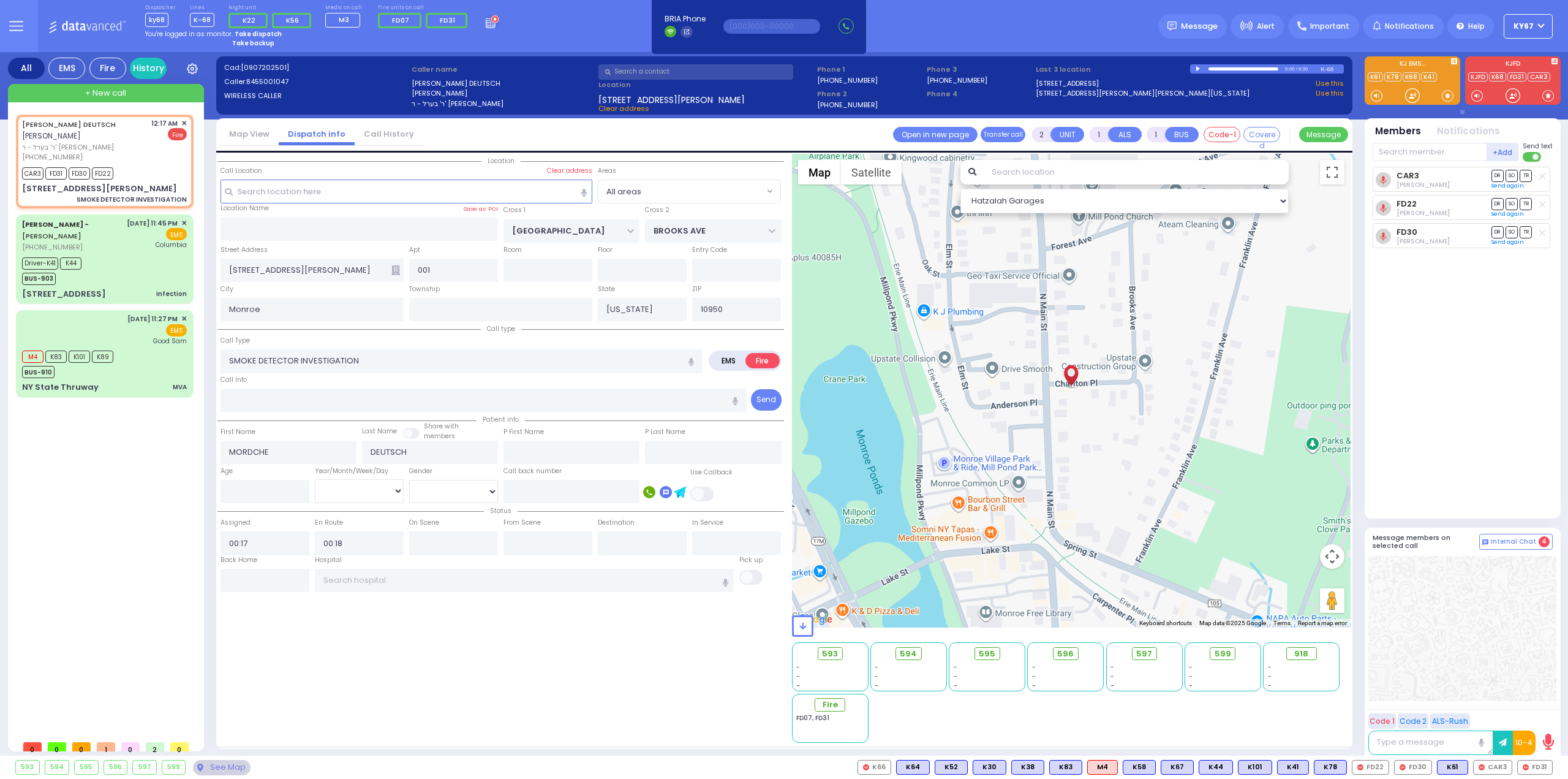
radio input "true"
select select
select select "Hatzalah Garages"
select select
radio input "true"
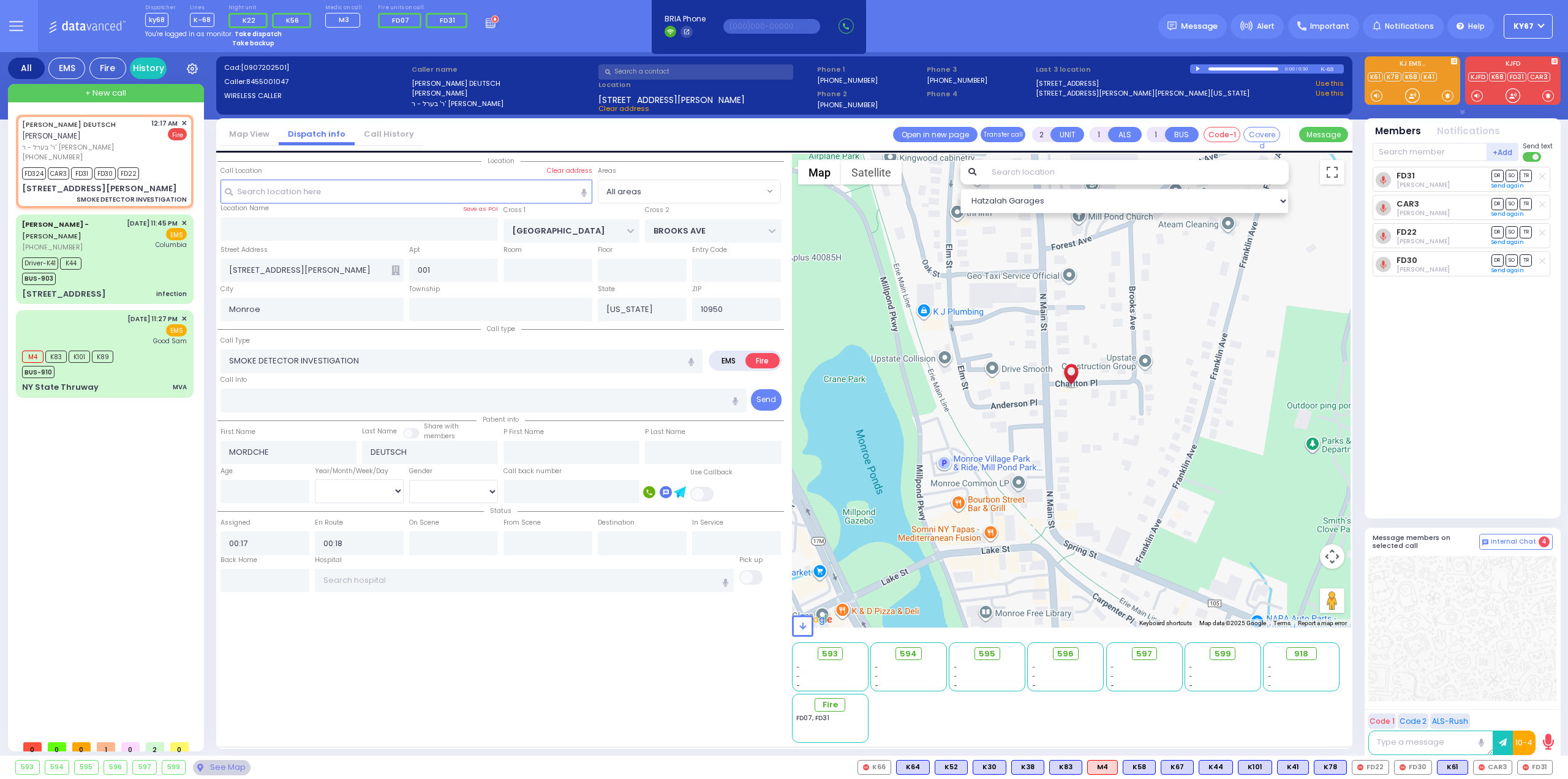
select select
select select "Hatzalah Garages"
